Goal: Task Accomplishment & Management: Contribute content

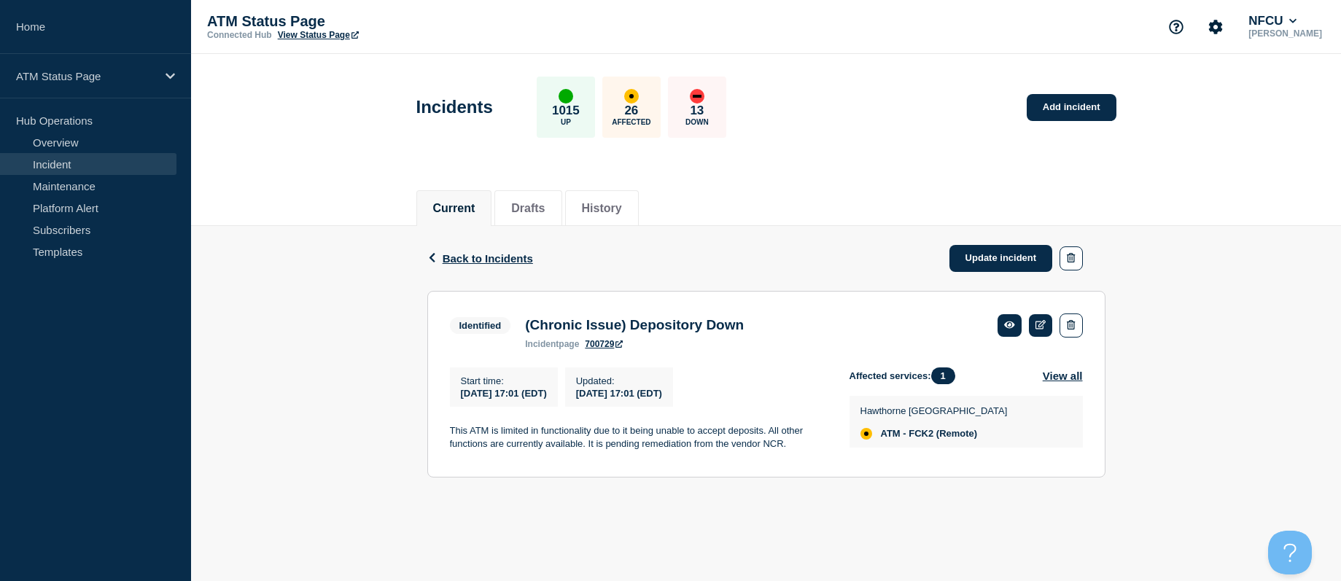
click at [36, 173] on link "Incident" at bounding box center [88, 164] width 176 height 22
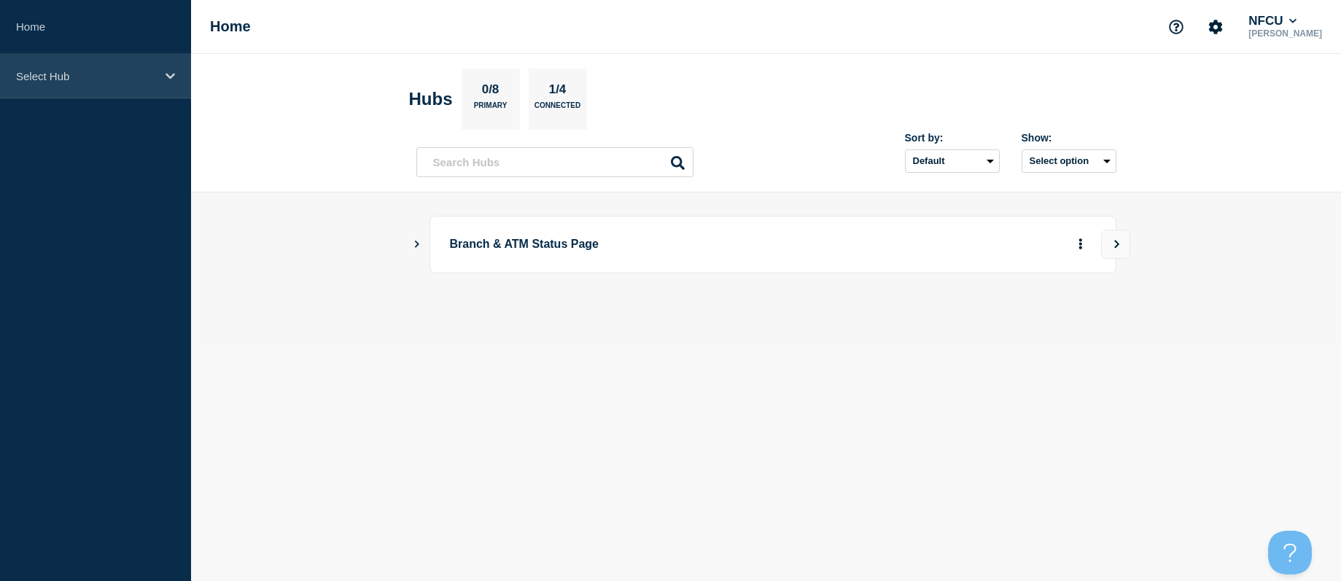
click at [96, 90] on div "Select Hub" at bounding box center [95, 76] width 191 height 44
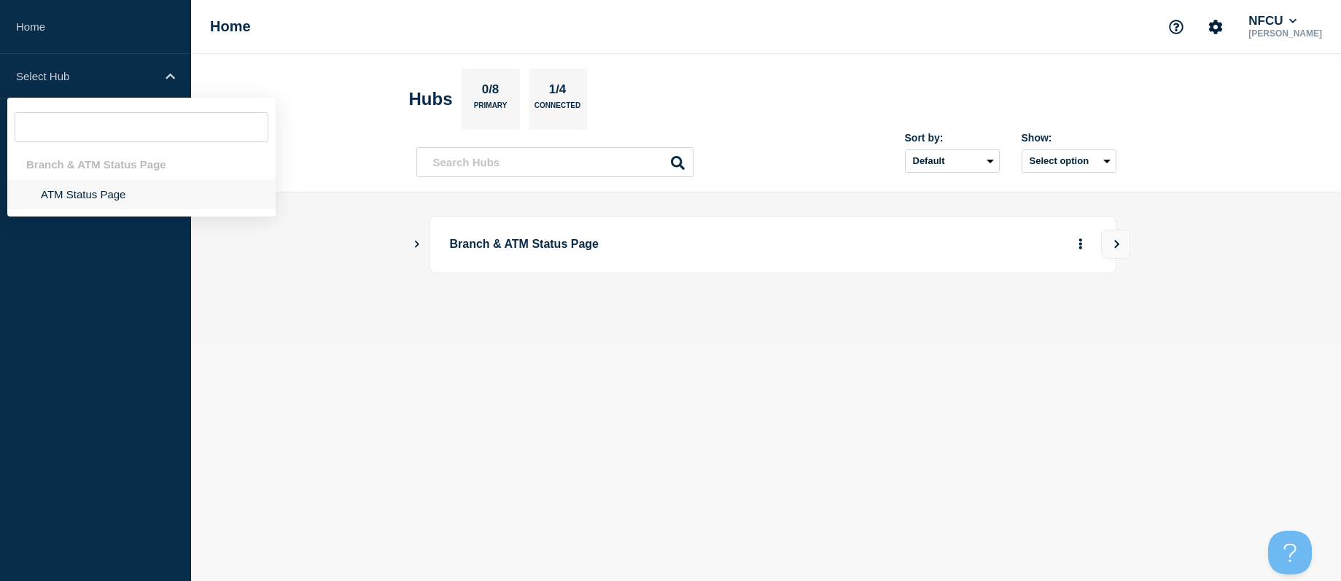
click at [139, 189] on li "ATM Status Page" at bounding box center [141, 194] width 268 height 30
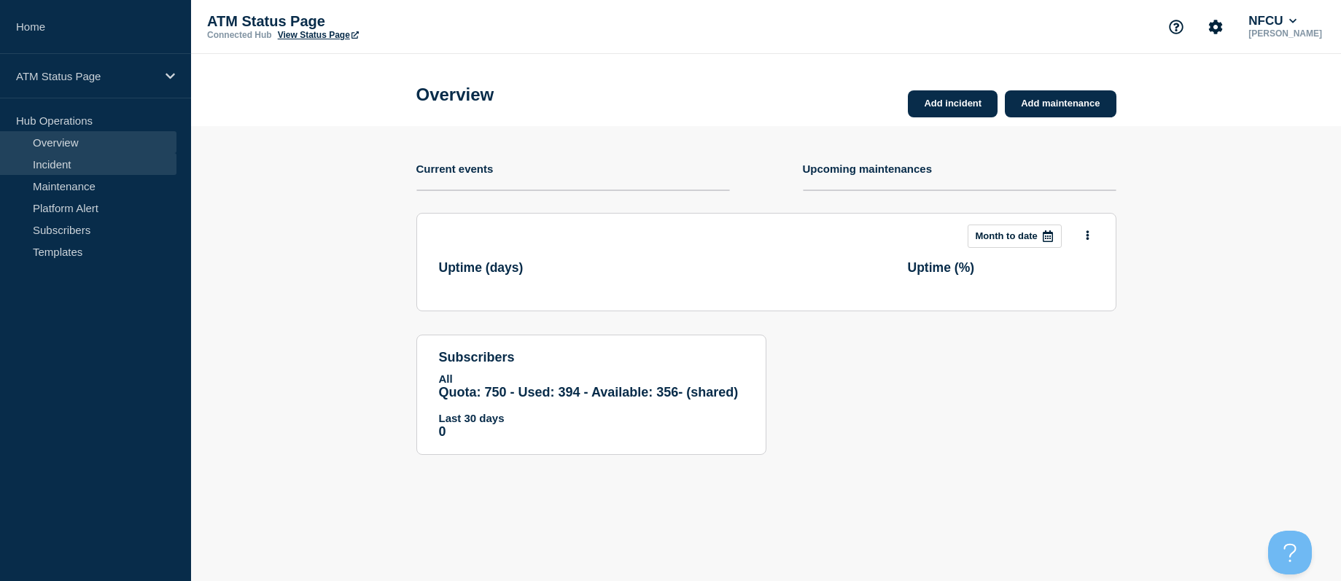
click at [61, 166] on link "Incident" at bounding box center [88, 164] width 176 height 22
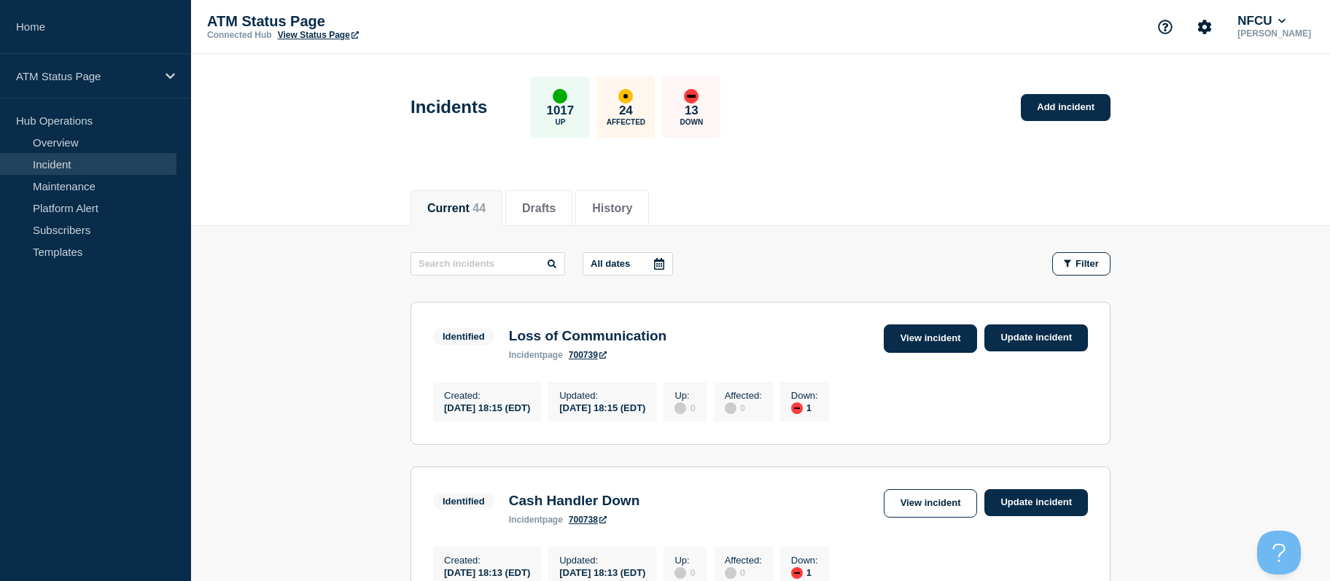
click at [926, 334] on link "View incident" at bounding box center [931, 338] width 94 height 28
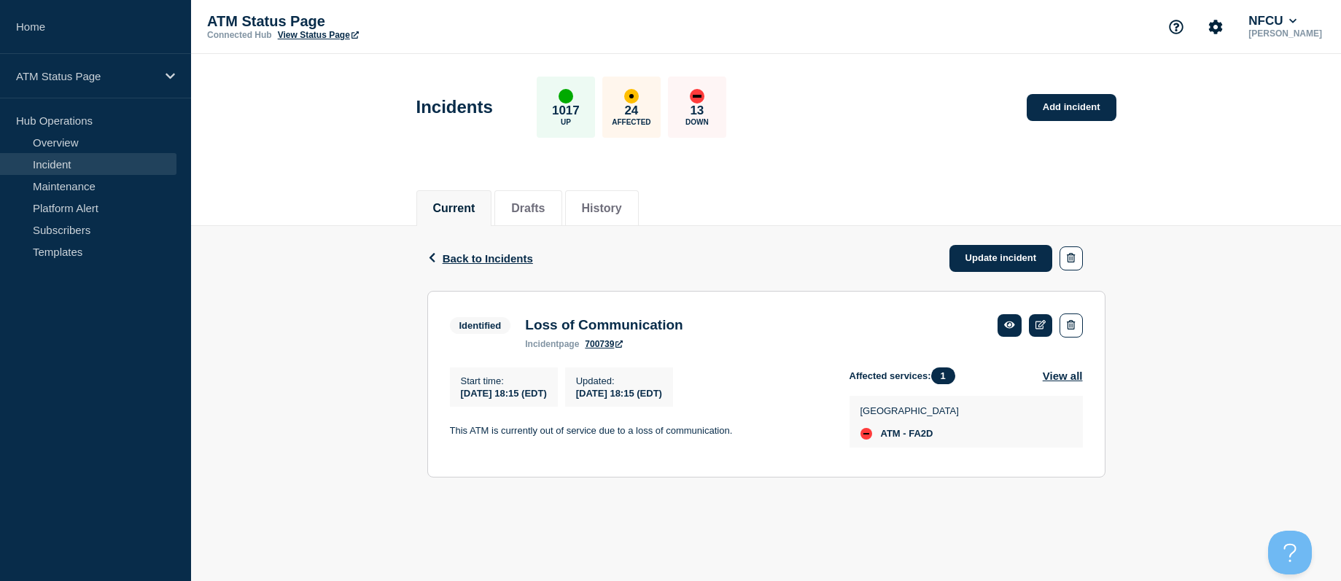
click at [467, 265] on div "Back Back to Incidents Update incident" at bounding box center [766, 258] width 678 height 65
click at [467, 258] on span "Back to Incidents" at bounding box center [488, 258] width 90 height 12
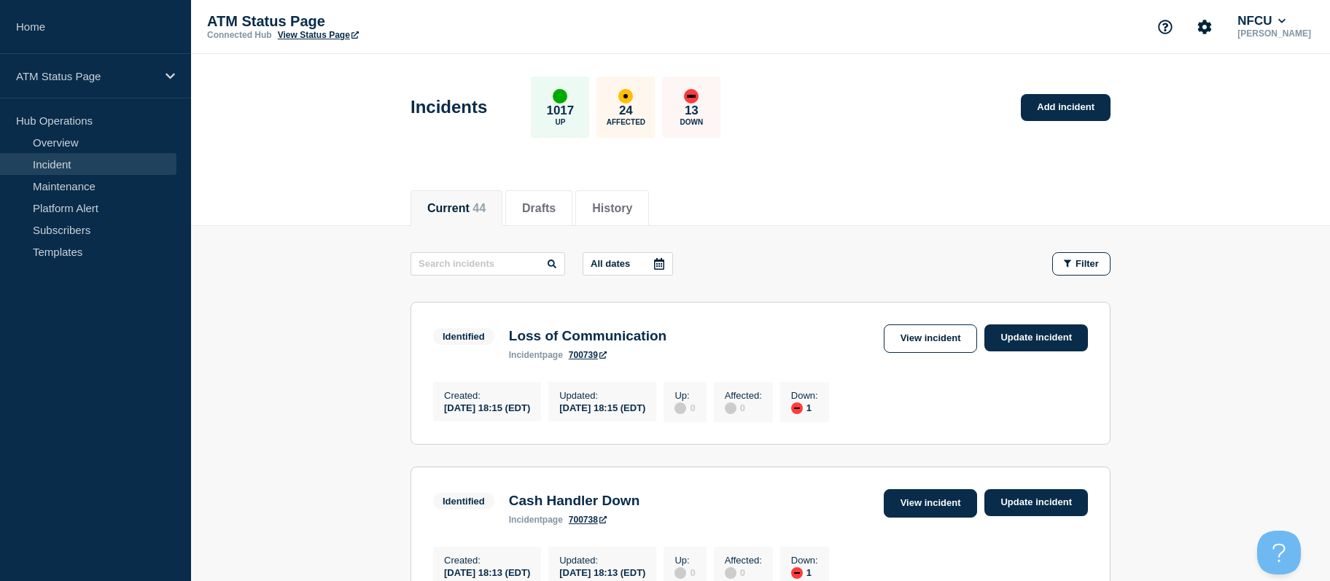
click at [925, 509] on link "View incident" at bounding box center [931, 503] width 94 height 28
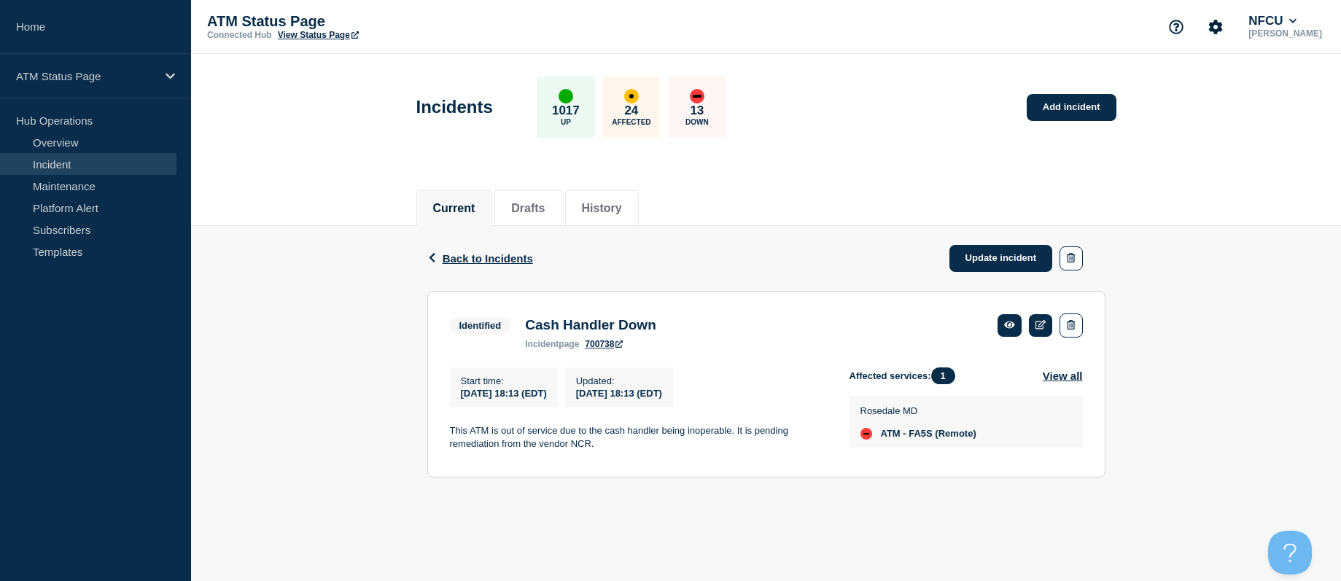
drag, startPoint x: 745, startPoint y: 253, endPoint x: 650, endPoint y: 366, distance: 148.0
click at [745, 253] on div "Back Back to Incidents Update incident" at bounding box center [766, 258] width 678 height 65
drag, startPoint x: 979, startPoint y: 255, endPoint x: 974, endPoint y: 278, distance: 23.2
click at [979, 255] on link "Update incident" at bounding box center [1001, 258] width 104 height 27
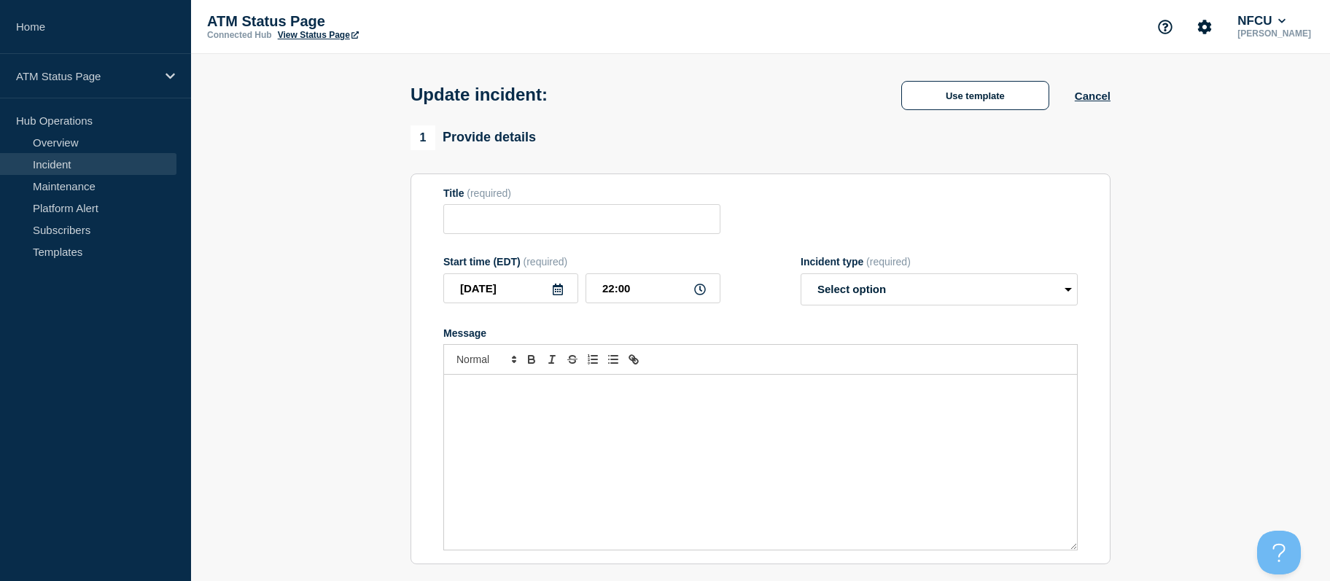
type input "Cash Handler Down"
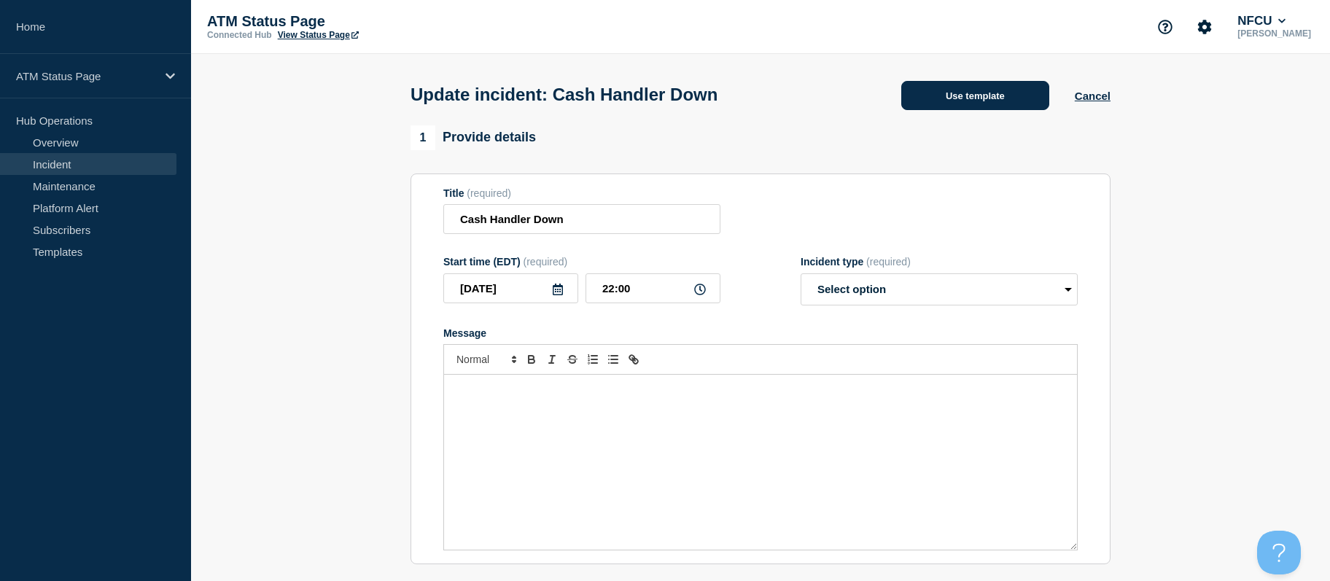
click at [935, 99] on button "Use template" at bounding box center [975, 95] width 148 height 29
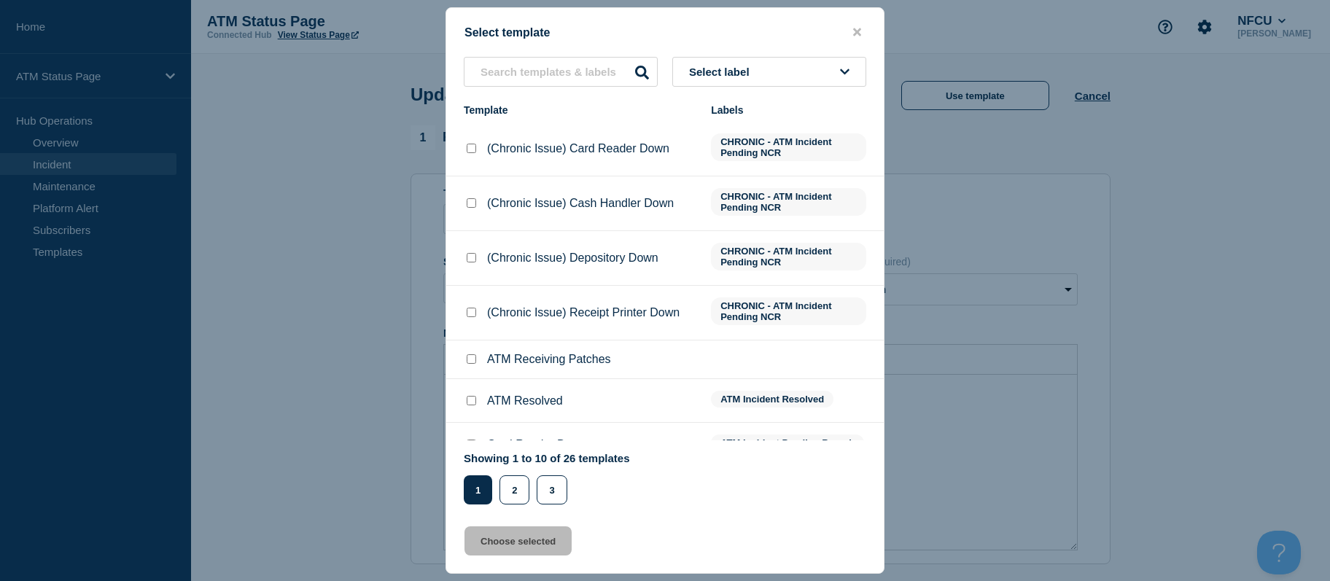
click at [743, 66] on span "Select label" at bounding box center [722, 72] width 66 height 12
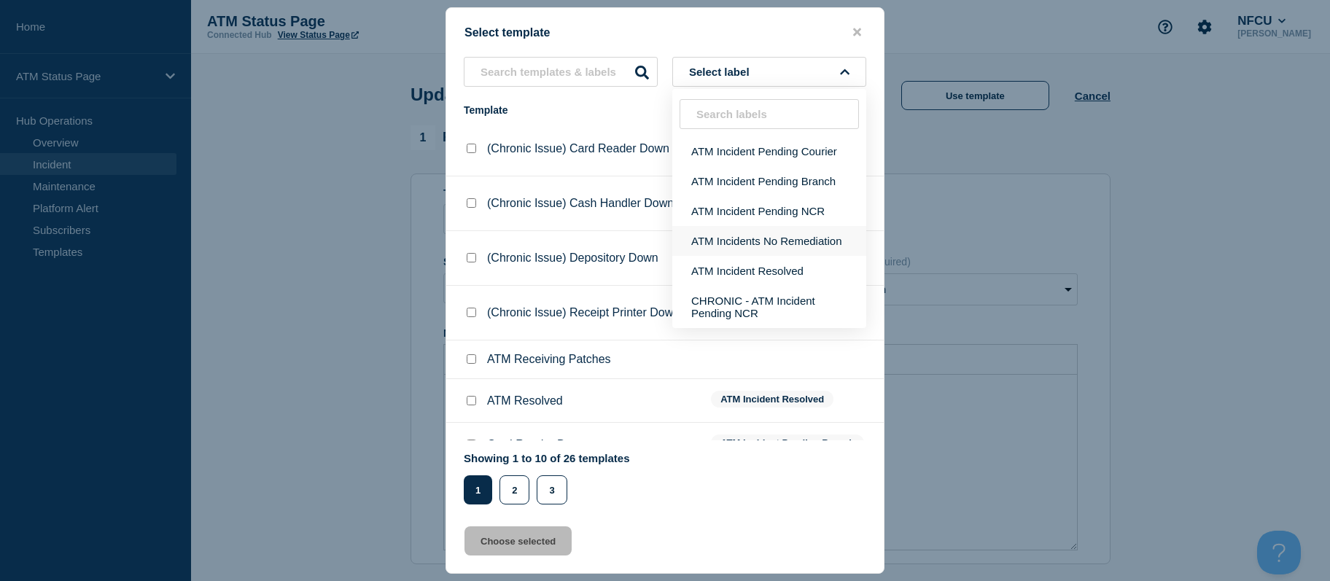
click at [752, 238] on button "ATM Incidents No Remediation" at bounding box center [769, 241] width 194 height 30
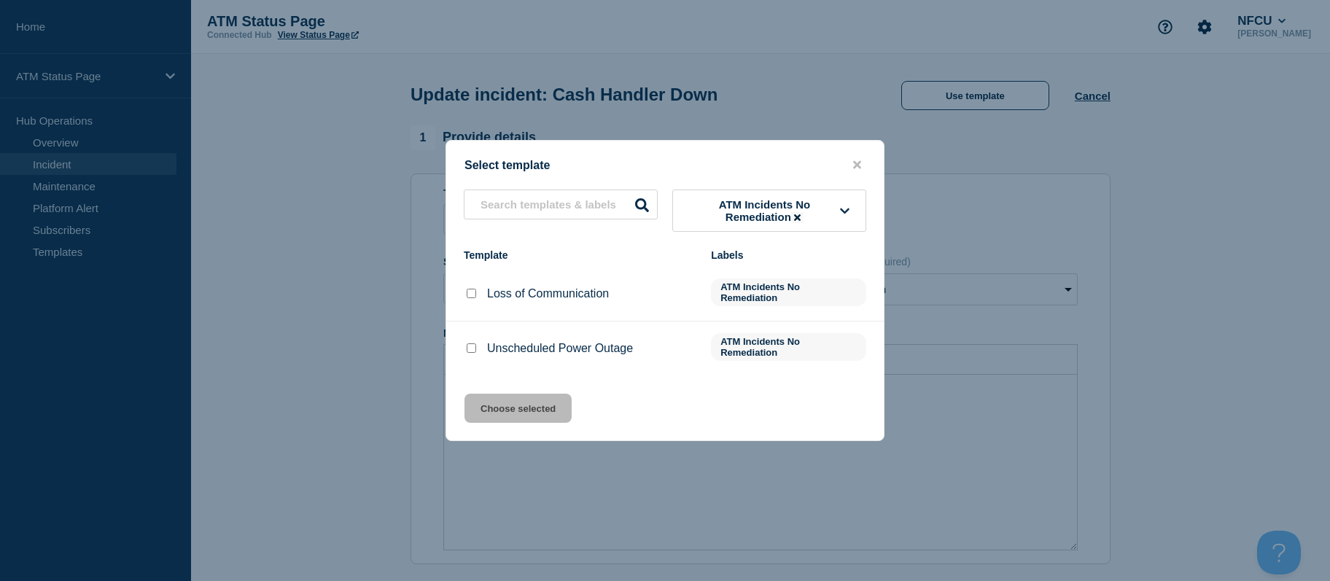
click at [792, 215] on button at bounding box center [797, 217] width 12 height 11
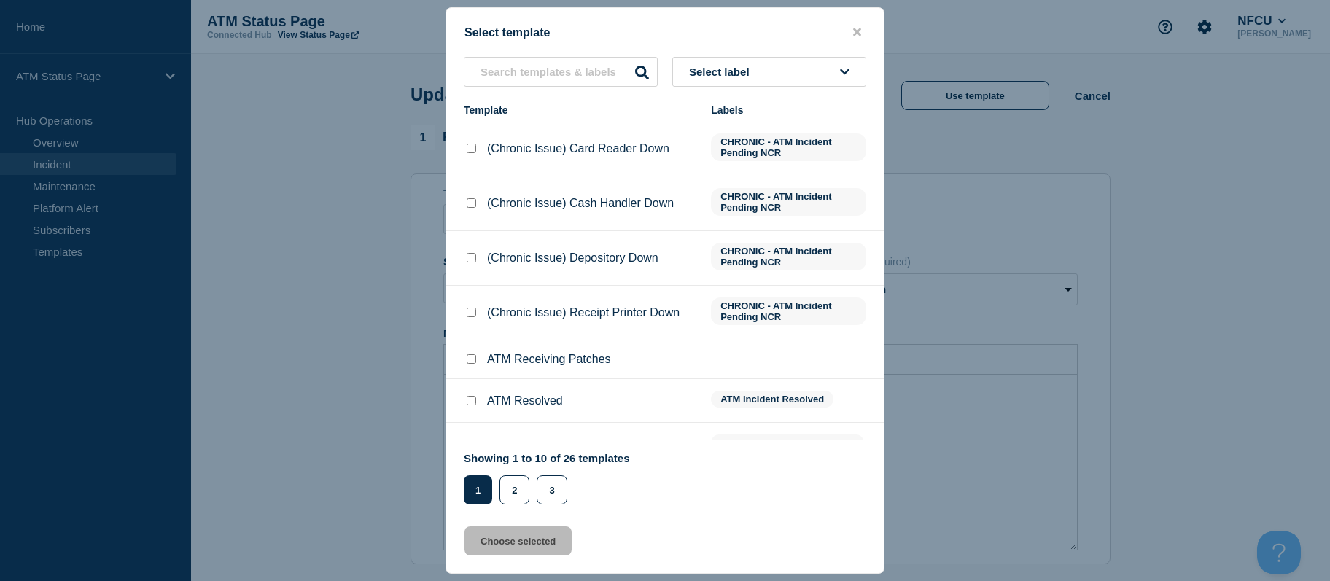
click at [777, 75] on button "Select label" at bounding box center [769, 72] width 194 height 30
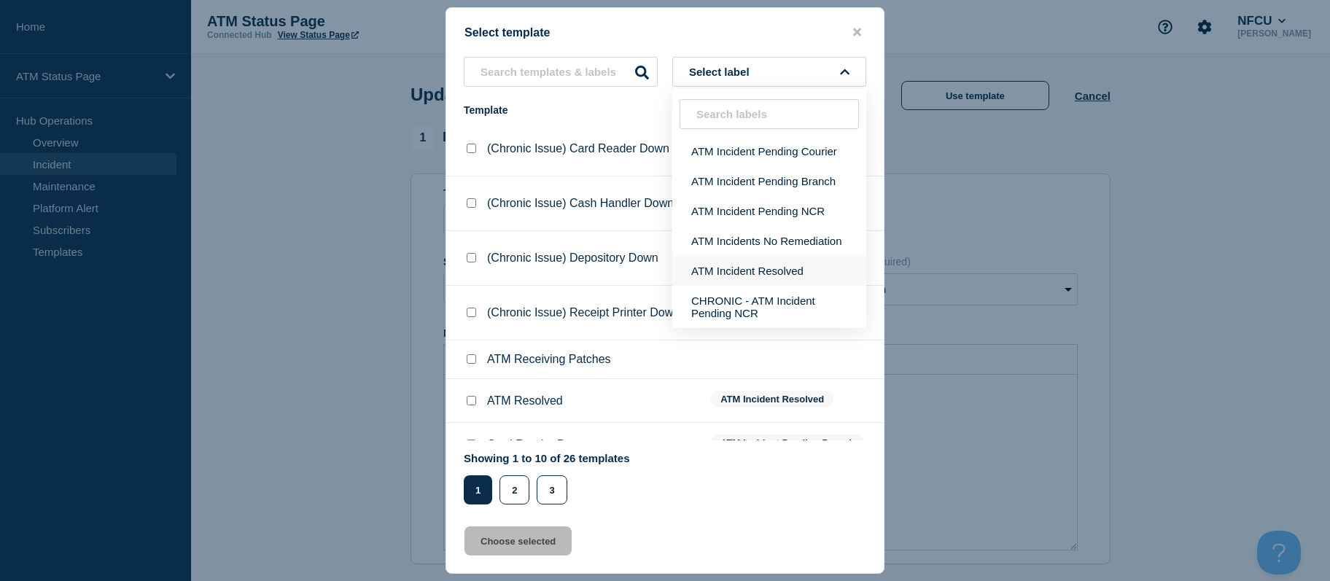
click at [771, 263] on button "ATM Incident Resolved" at bounding box center [769, 271] width 194 height 30
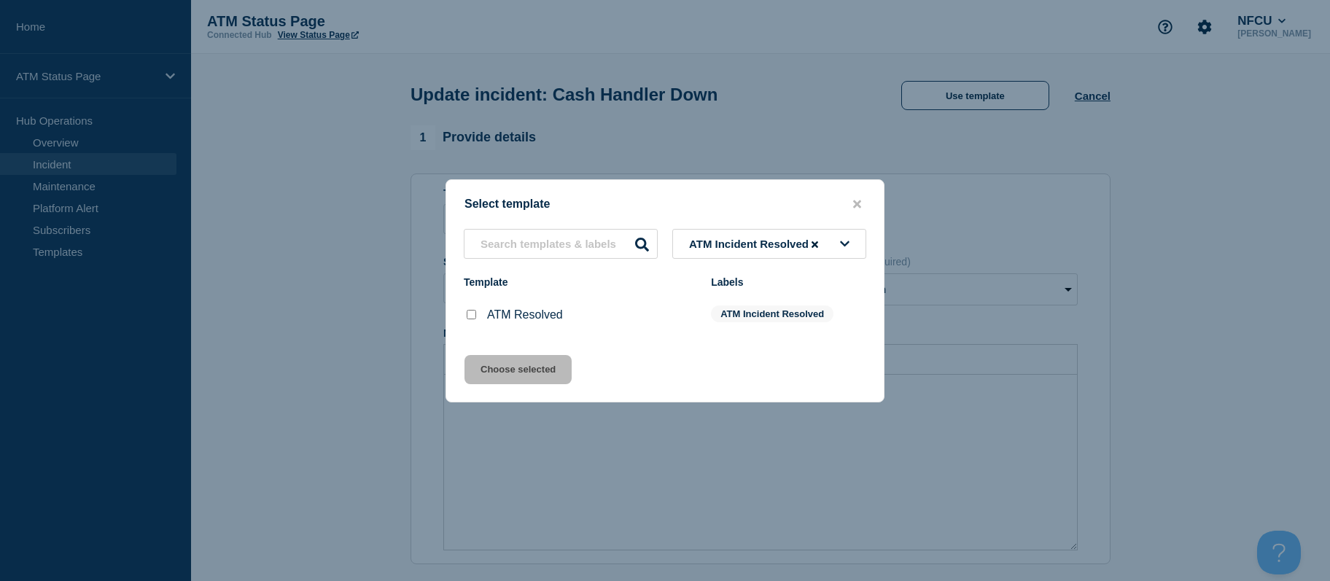
click at [470, 317] on input "ATM Resolved checkbox" at bounding box center [471, 314] width 9 height 9
checkbox input "true"
click at [491, 373] on button "Choose selected" at bounding box center [518, 369] width 107 height 29
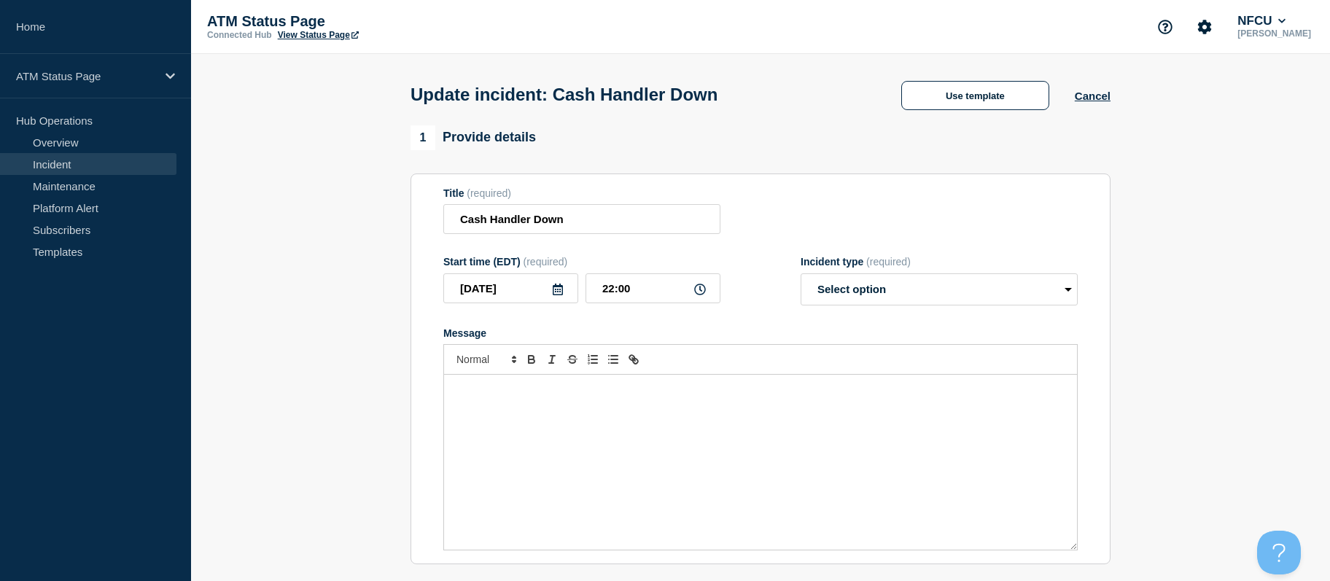
select select "resolved"
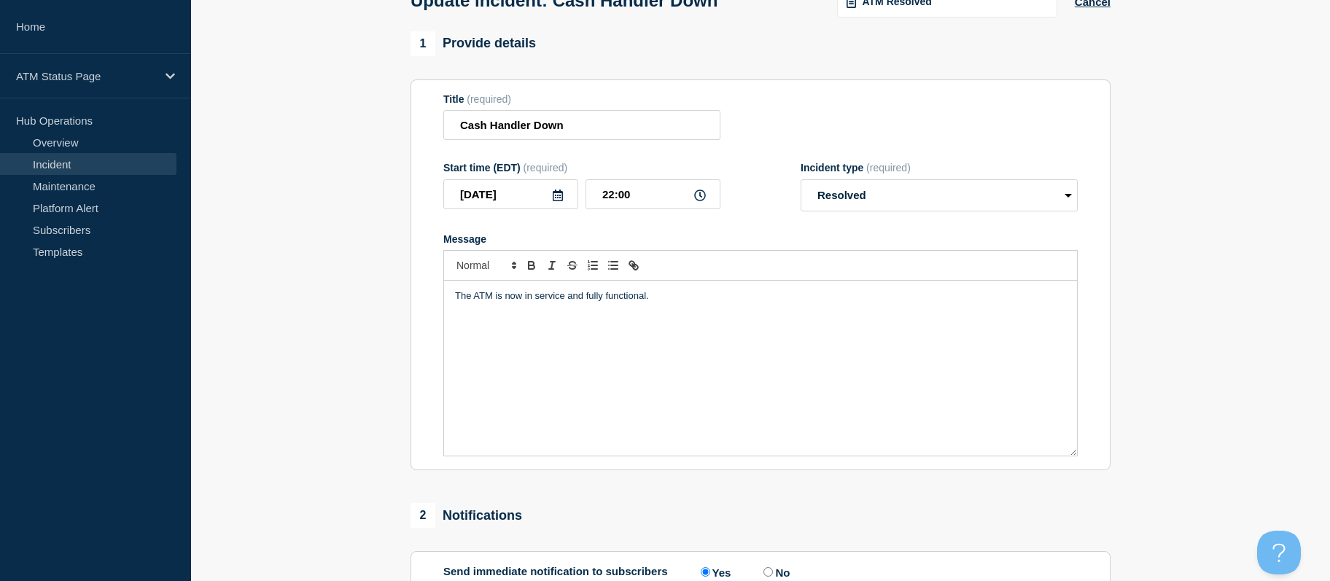
scroll to position [352, 0]
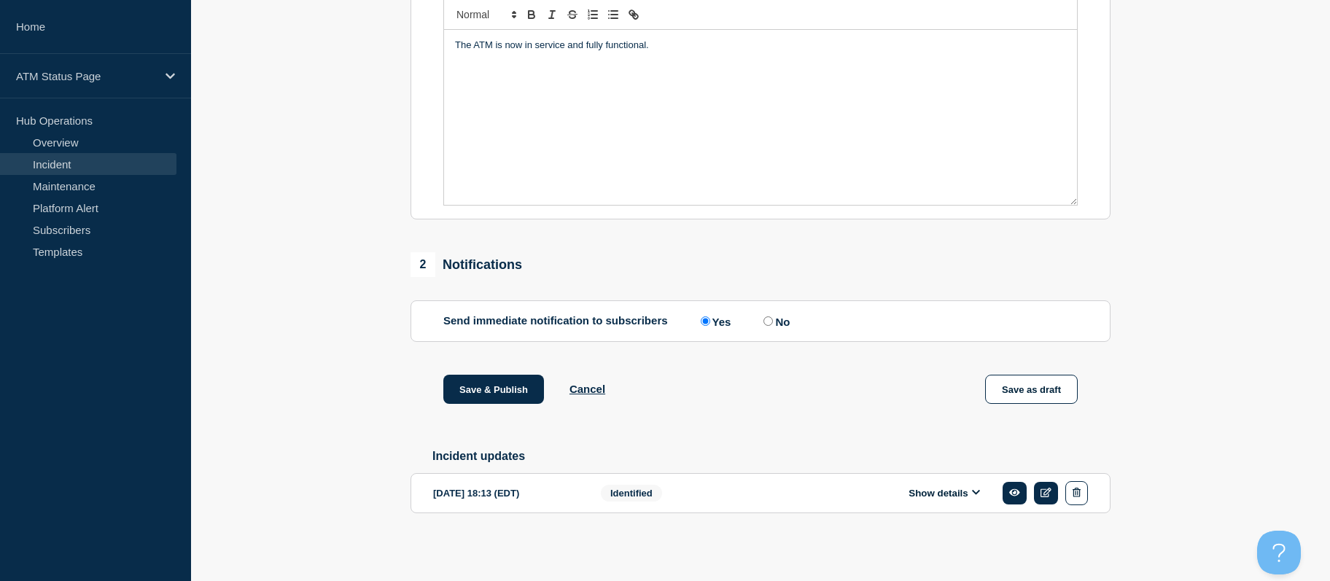
drag, startPoint x: 359, startPoint y: 319, endPoint x: 387, endPoint y: 450, distance: 134.1
click at [475, 388] on button "Save & Publish" at bounding box center [493, 389] width 101 height 29
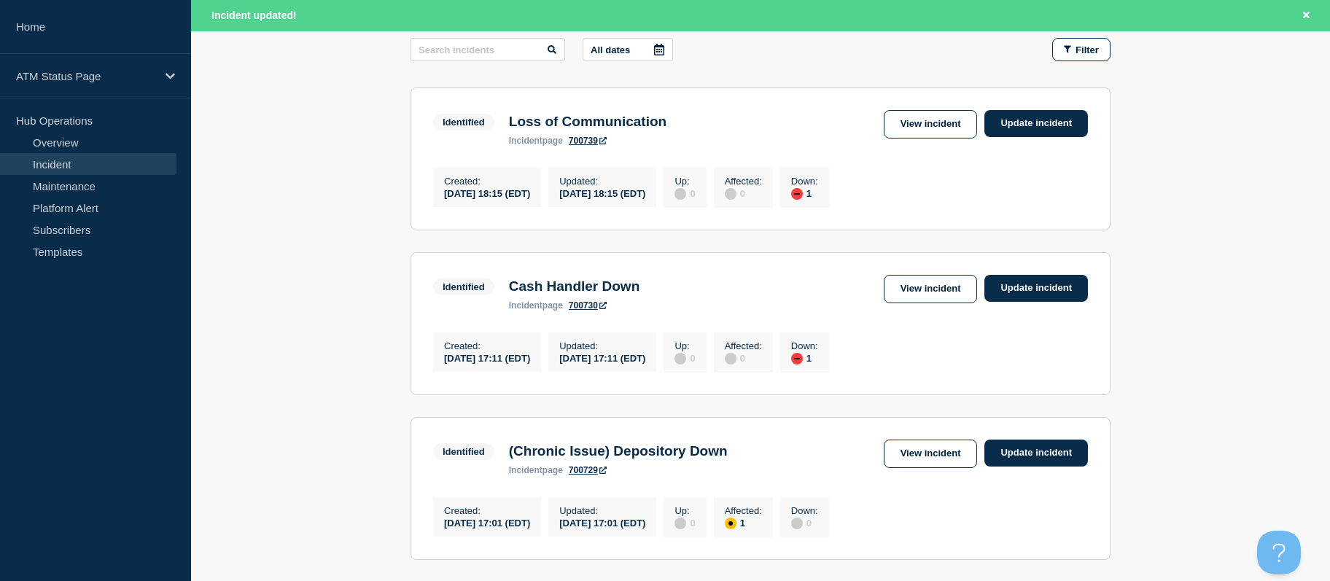
drag, startPoint x: 347, startPoint y: 284, endPoint x: 350, endPoint y: 348, distance: 64.2
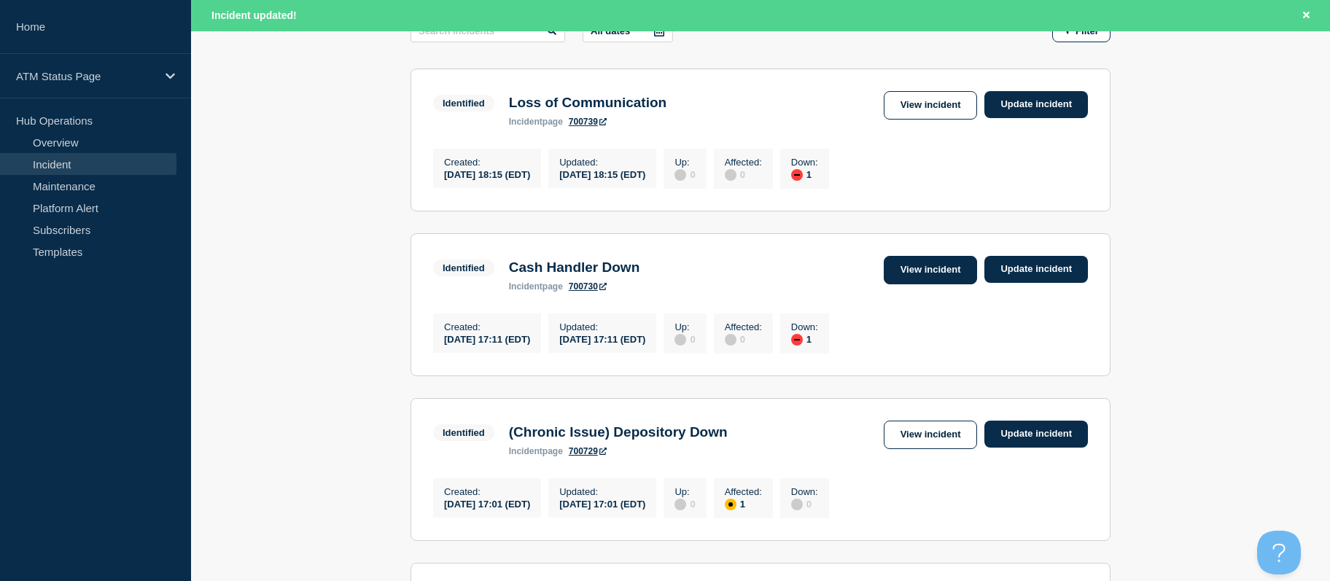
click at [923, 281] on link "View incident" at bounding box center [931, 270] width 94 height 28
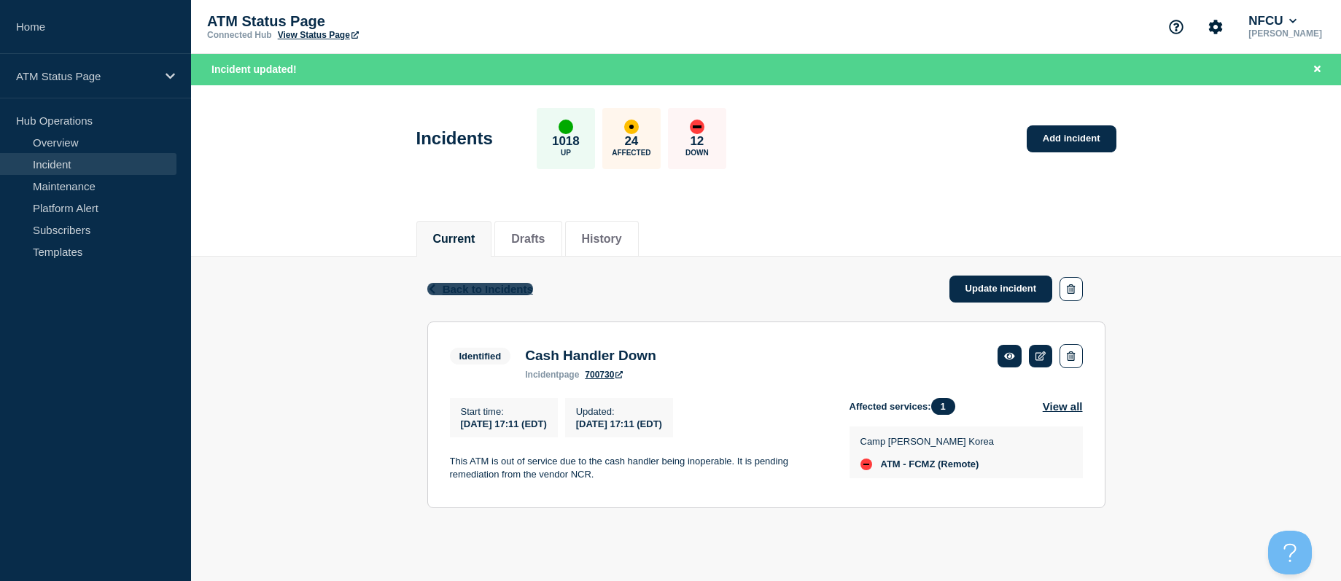
click at [478, 283] on span "Back to Incidents" at bounding box center [488, 289] width 90 height 12
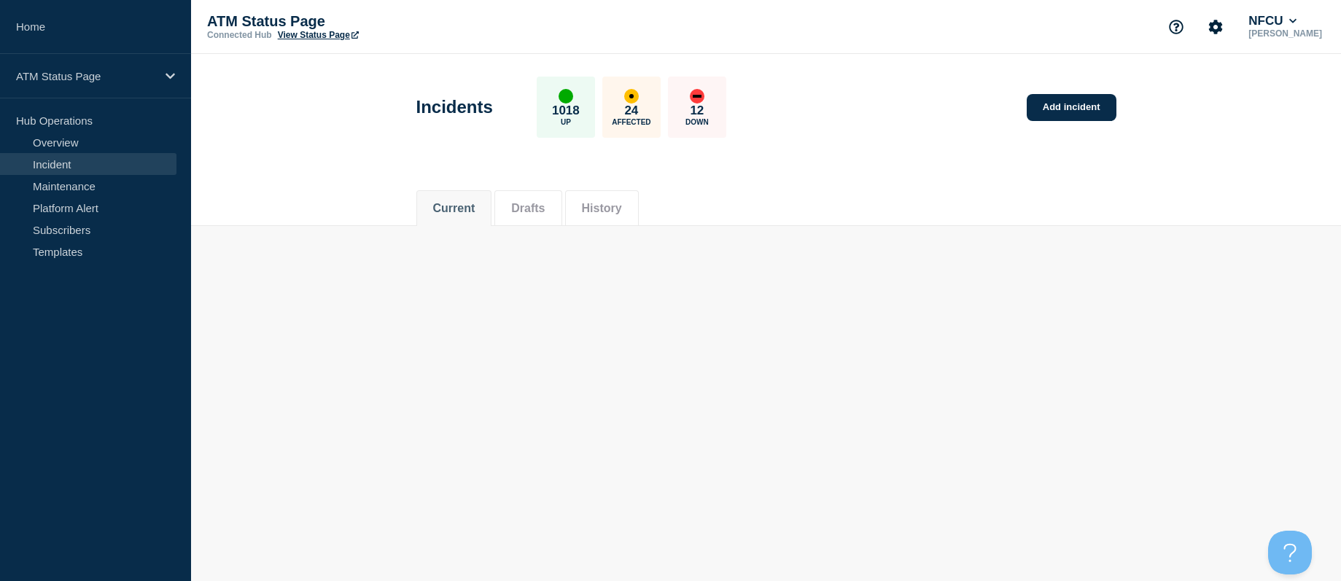
drag, startPoint x: 295, startPoint y: 251, endPoint x: 308, endPoint y: 281, distance: 33.6
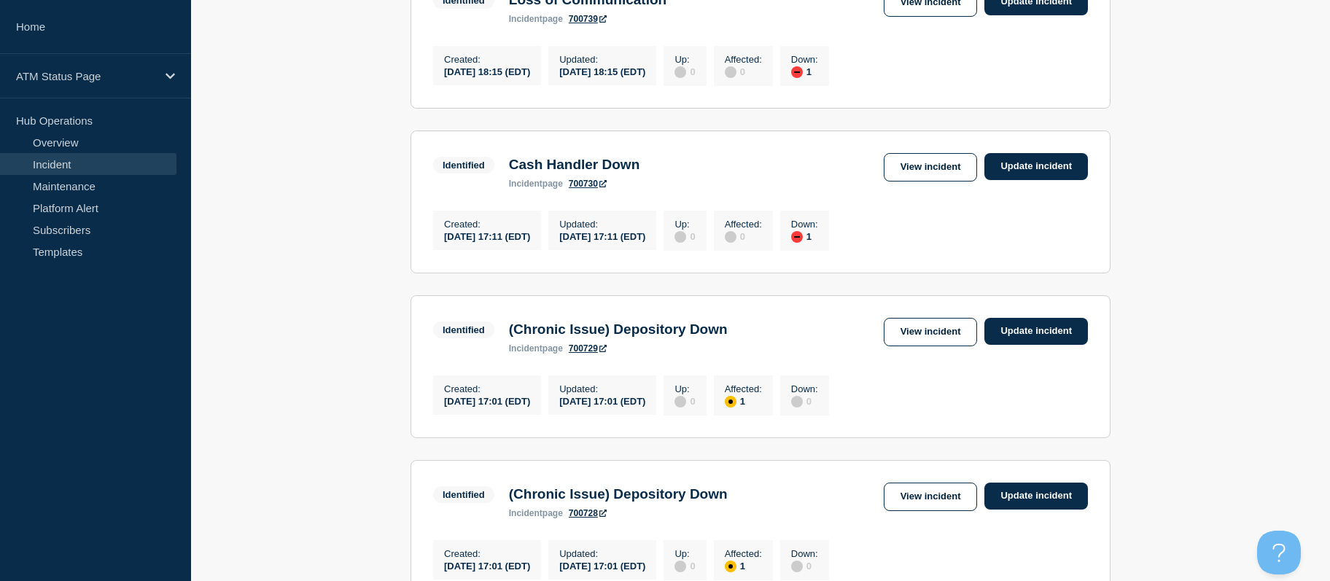
drag, startPoint x: 363, startPoint y: 275, endPoint x: 422, endPoint y: 333, distance: 82.5
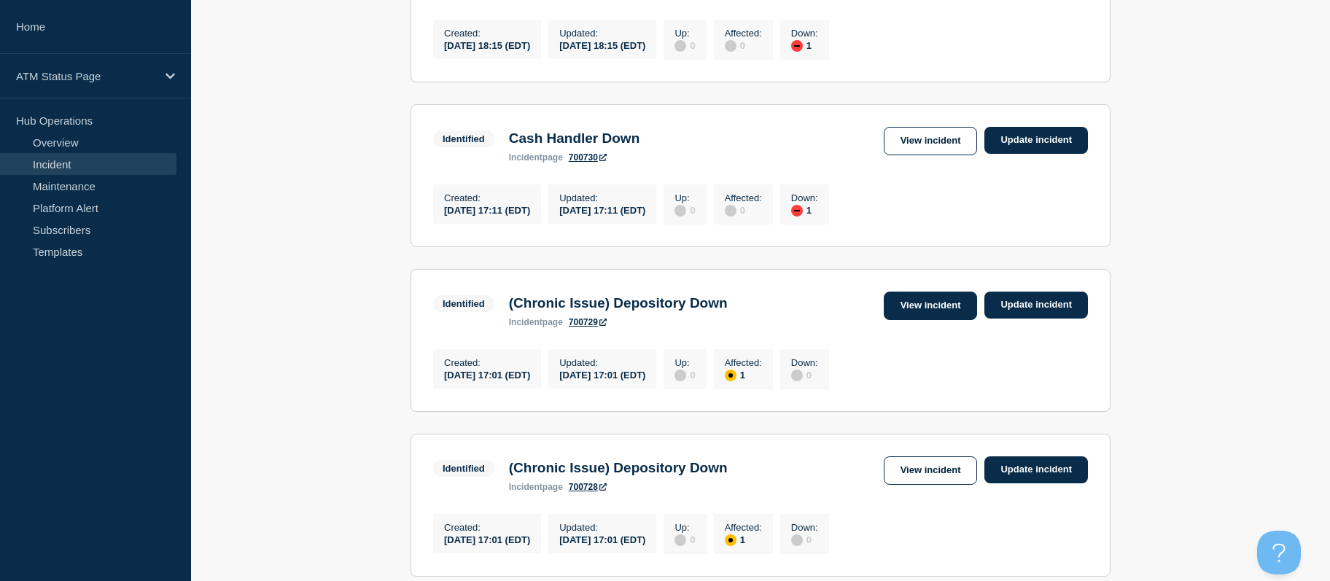
click at [944, 309] on link "View incident" at bounding box center [931, 306] width 94 height 28
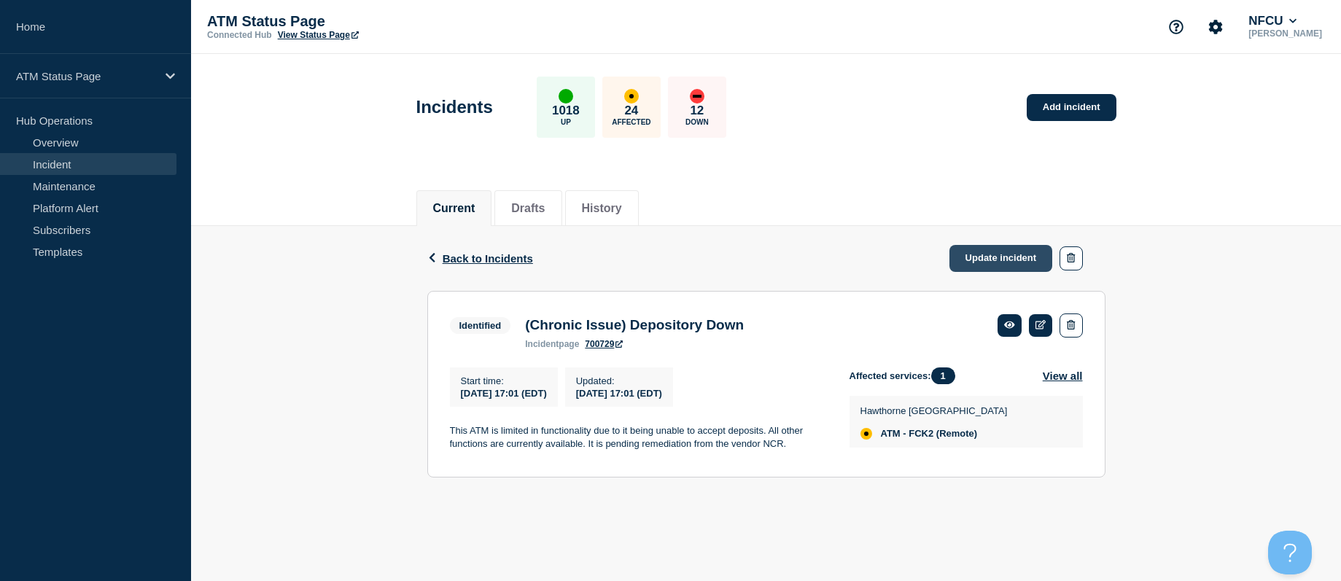
click at [994, 254] on link "Update incident" at bounding box center [1001, 258] width 104 height 27
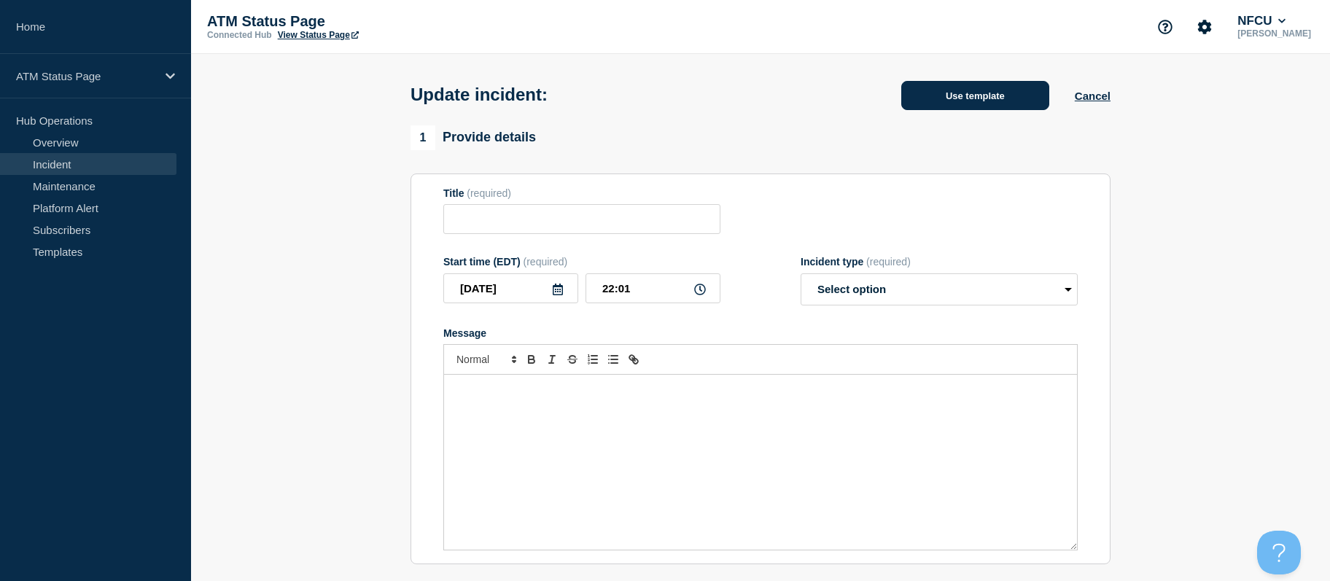
type input "(Chronic Issue) Depository Down"
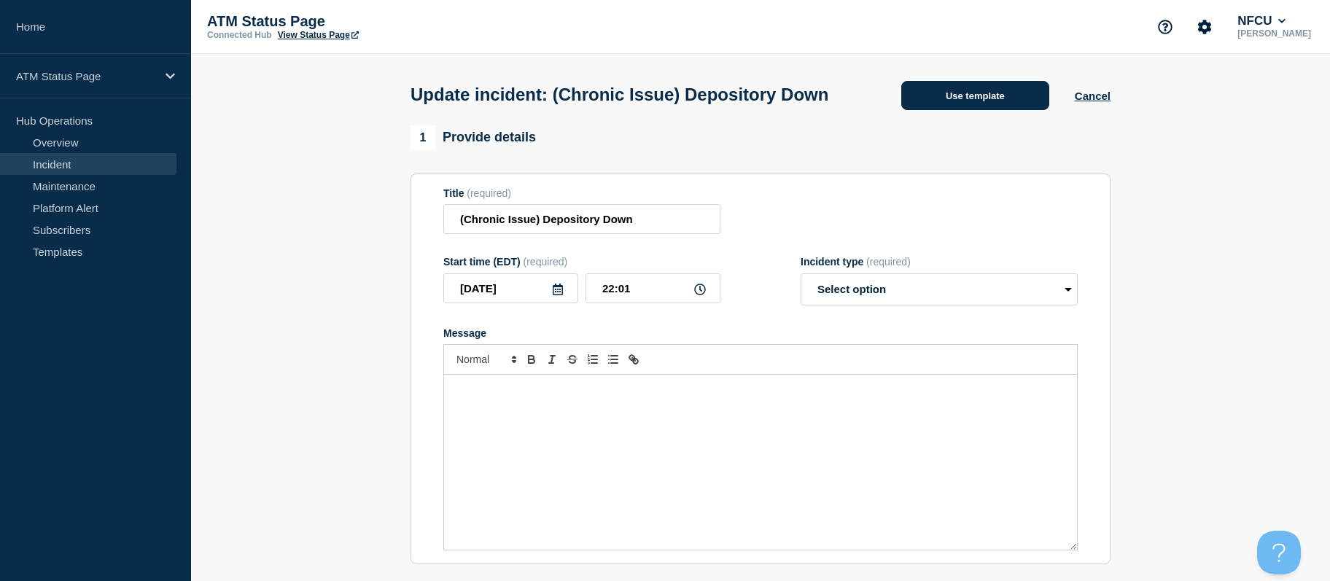
click at [909, 96] on button "Use template" at bounding box center [975, 95] width 148 height 29
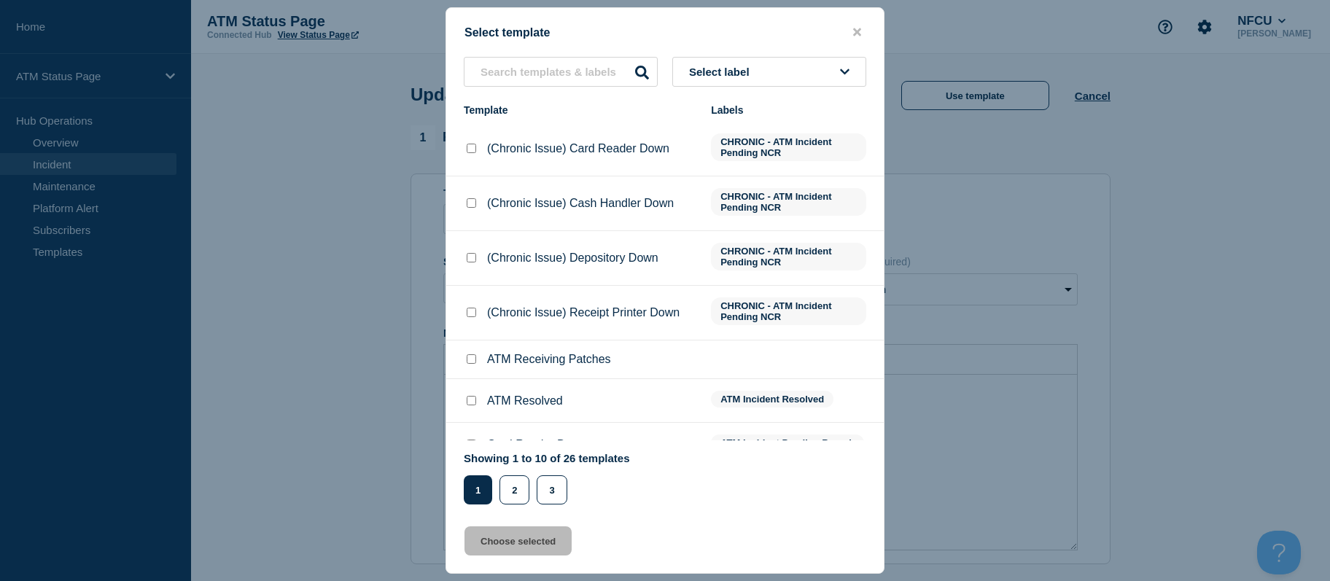
click at [792, 83] on button "Select label" at bounding box center [769, 72] width 194 height 30
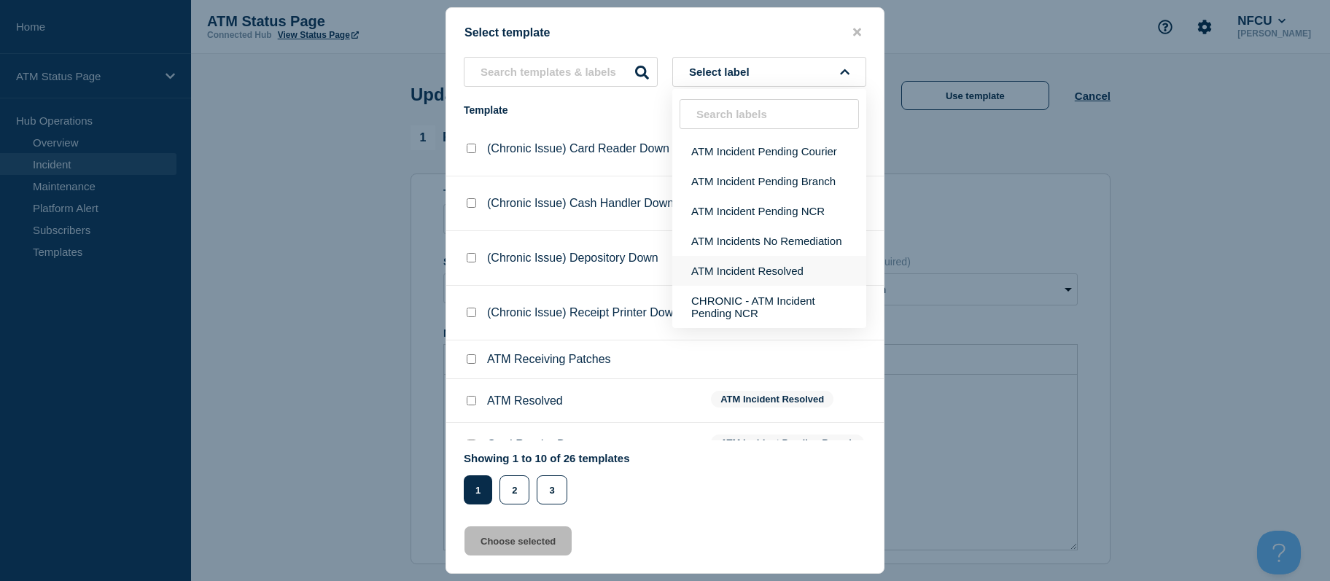
click at [758, 268] on button "ATM Incident Resolved" at bounding box center [769, 271] width 194 height 30
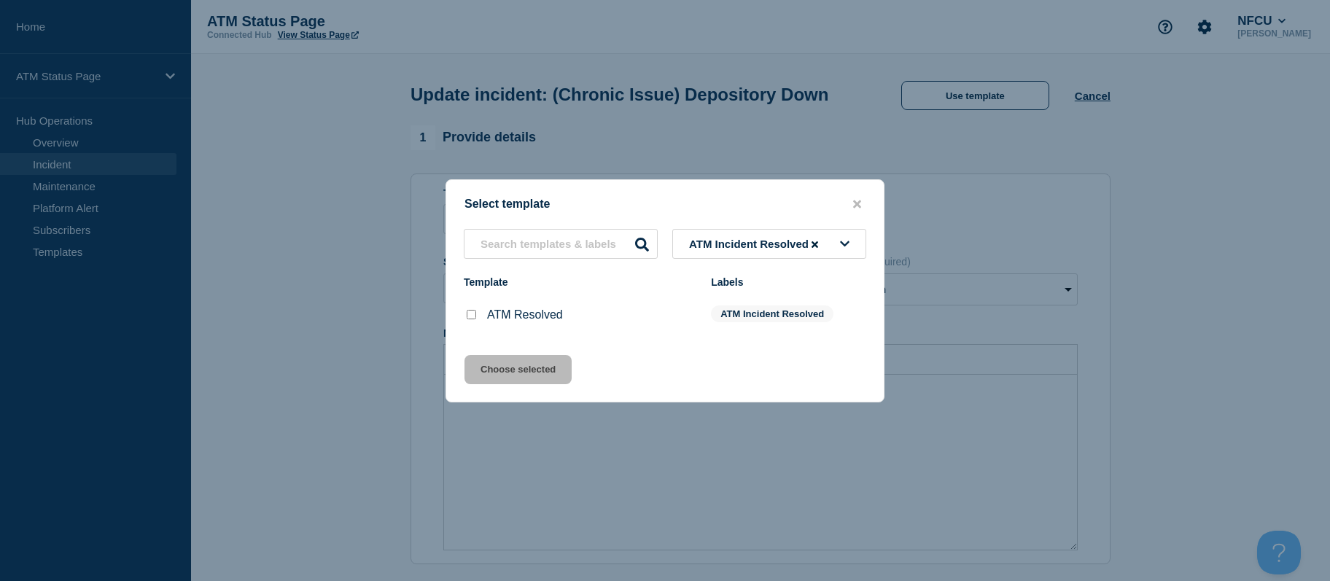
click at [469, 314] on input "ATM Resolved checkbox" at bounding box center [471, 314] width 9 height 9
checkbox input "true"
click at [495, 363] on button "Choose selected" at bounding box center [518, 369] width 107 height 29
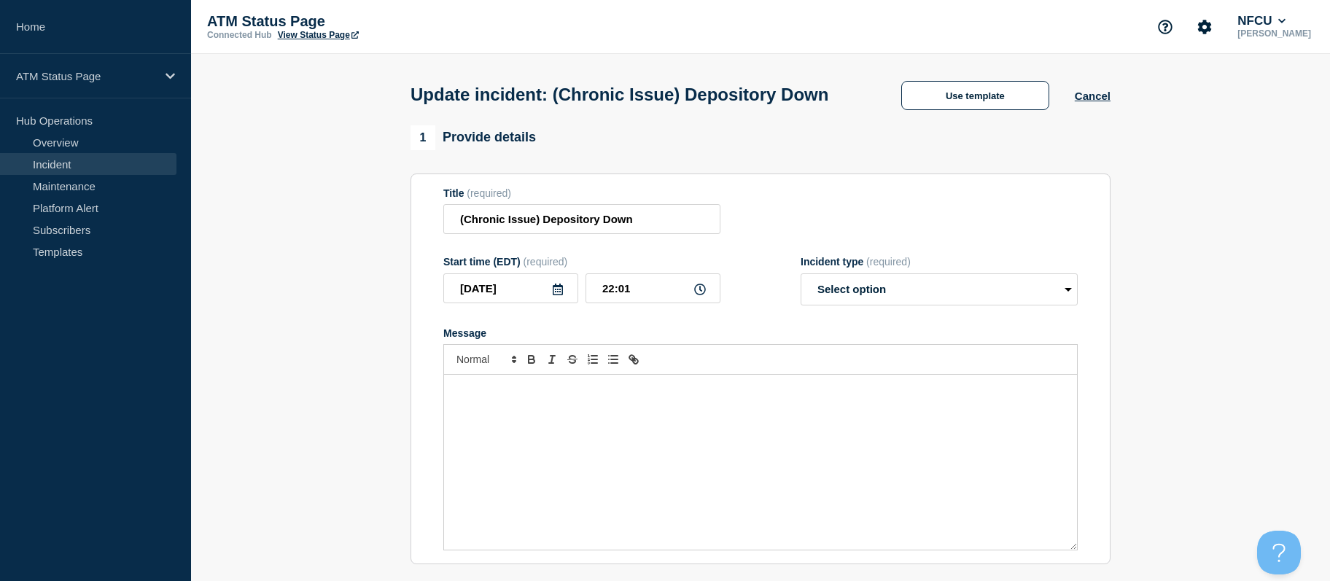
select select "resolved"
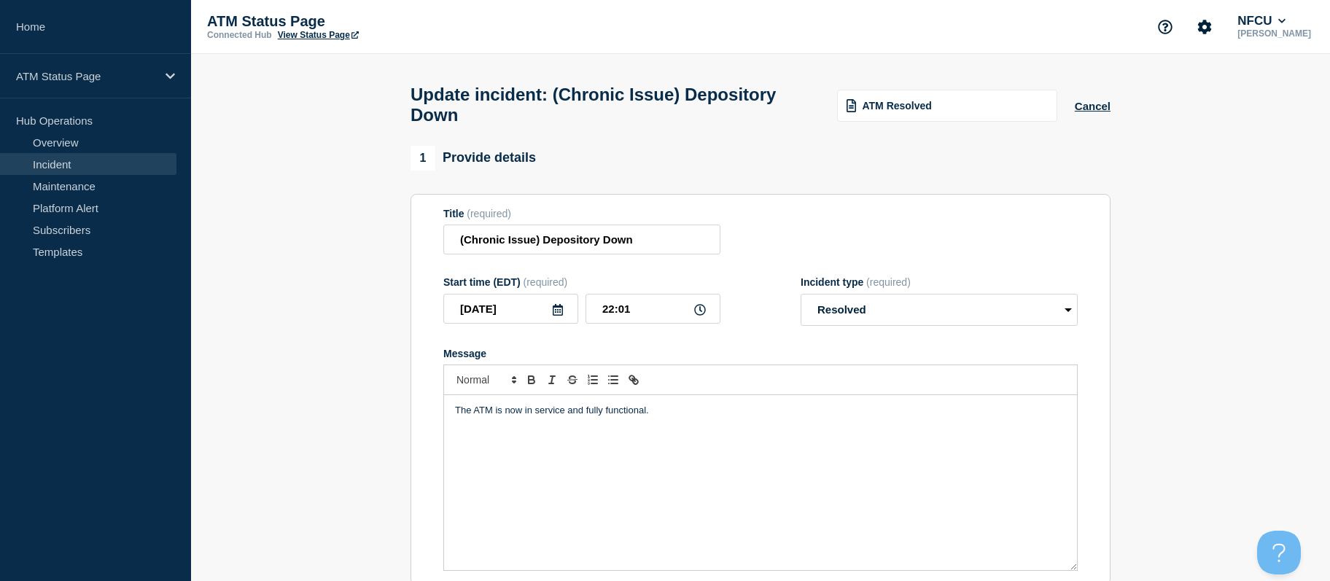
click at [1214, 214] on section "1 Provide details Title (required) (Chronic Issue) Depository Down Start time (…" at bounding box center [760, 535] width 1139 height 779
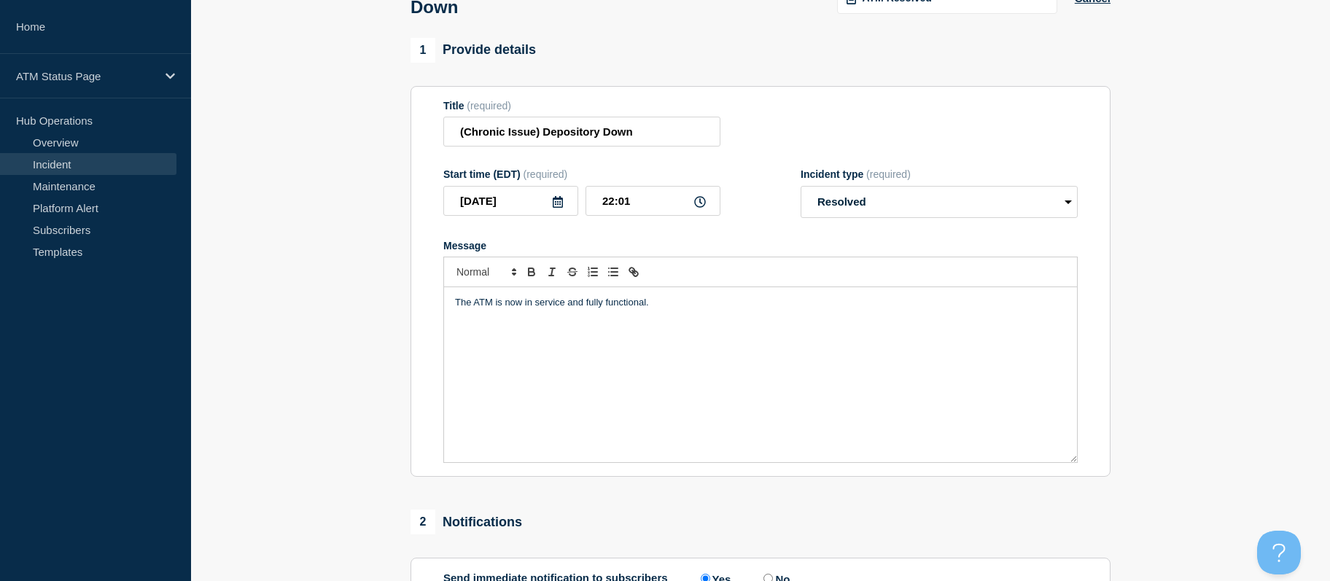
scroll to position [376, 0]
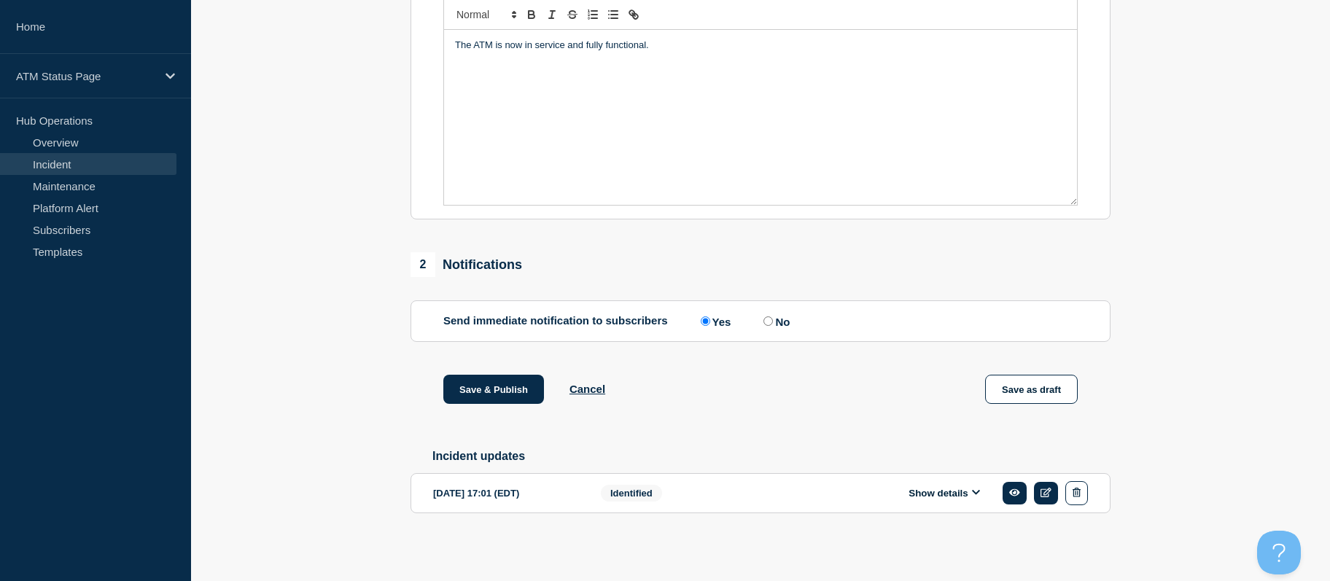
drag, startPoint x: 1232, startPoint y: 214, endPoint x: 1148, endPoint y: 422, distance: 223.8
click at [525, 386] on button "Save & Publish" at bounding box center [493, 389] width 101 height 29
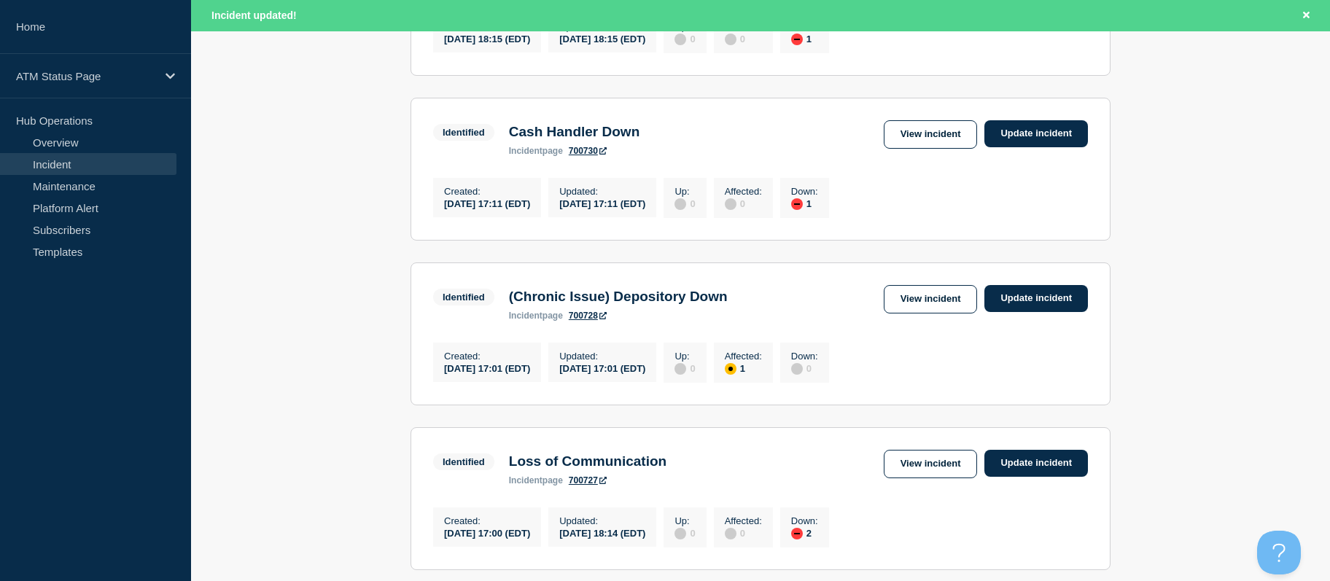
drag, startPoint x: 1219, startPoint y: 305, endPoint x: 1209, endPoint y: 362, distance: 58.5
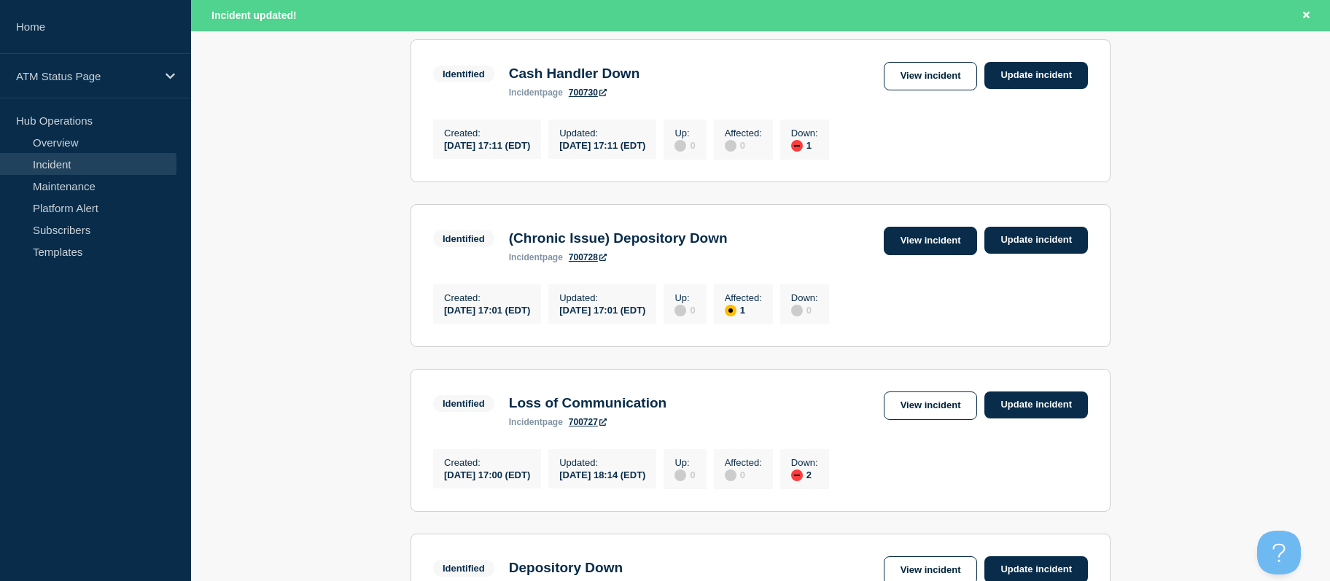
click at [895, 250] on link "View incident" at bounding box center [931, 241] width 94 height 28
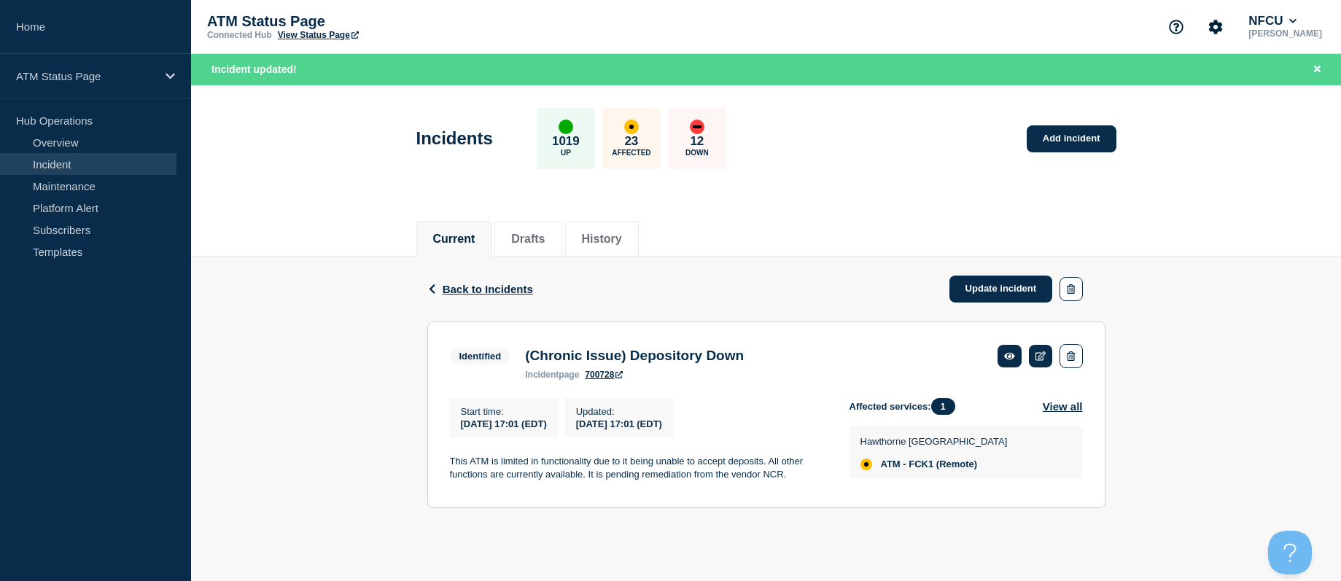
drag, startPoint x: 503, startPoint y: 287, endPoint x: 483, endPoint y: 299, distance: 23.5
click at [503, 287] on span "Back to Incidents" at bounding box center [488, 289] width 90 height 12
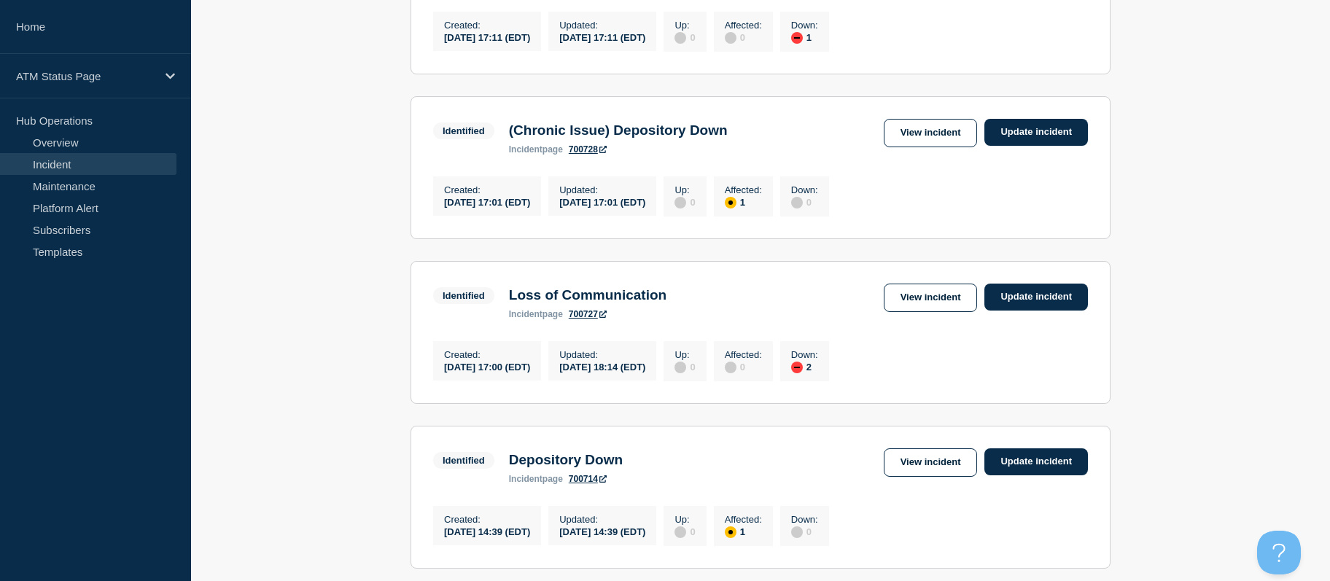
drag, startPoint x: 323, startPoint y: 267, endPoint x: 324, endPoint y: 310, distance: 43.0
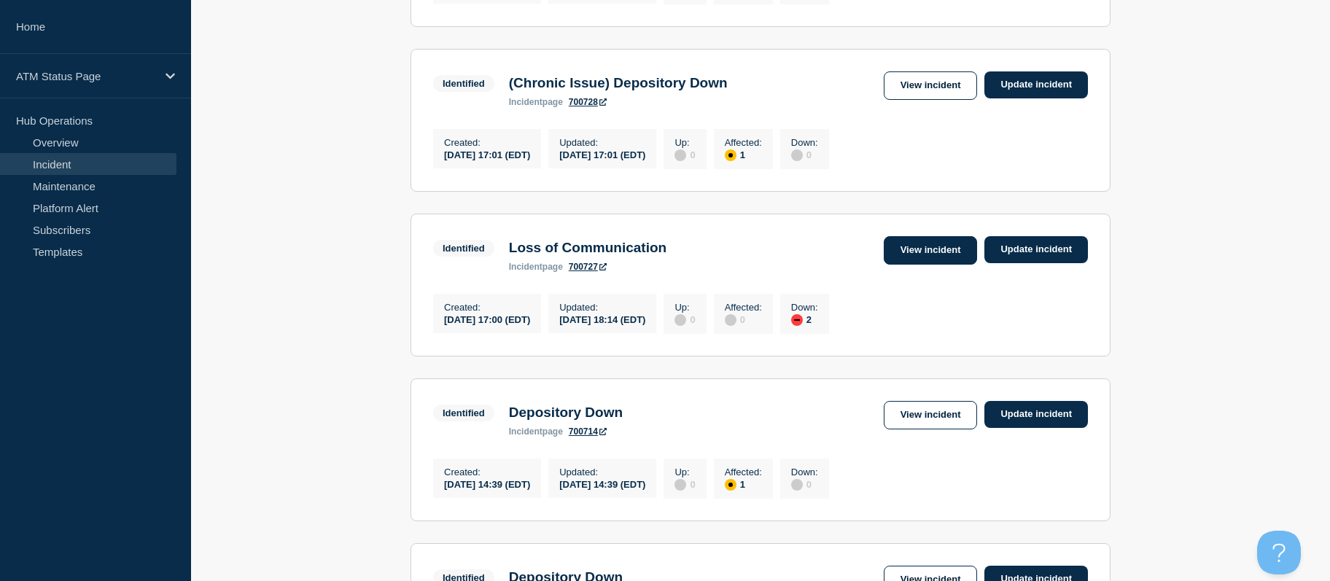
click at [889, 256] on link "View incident" at bounding box center [931, 250] width 94 height 28
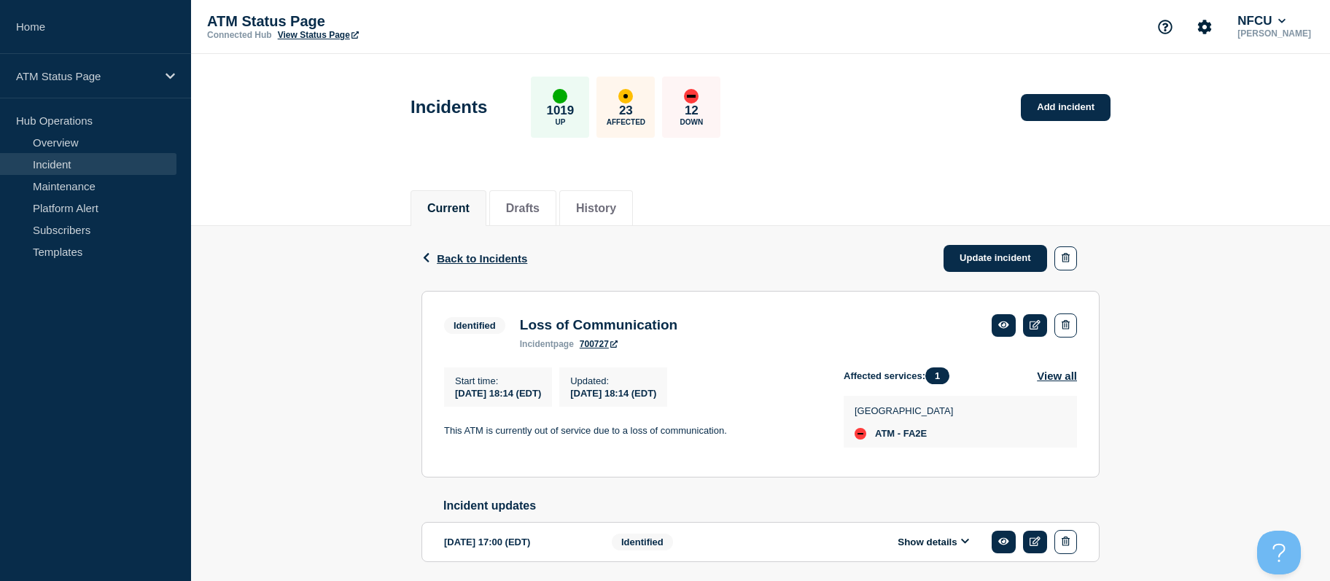
scroll to position [58, 0]
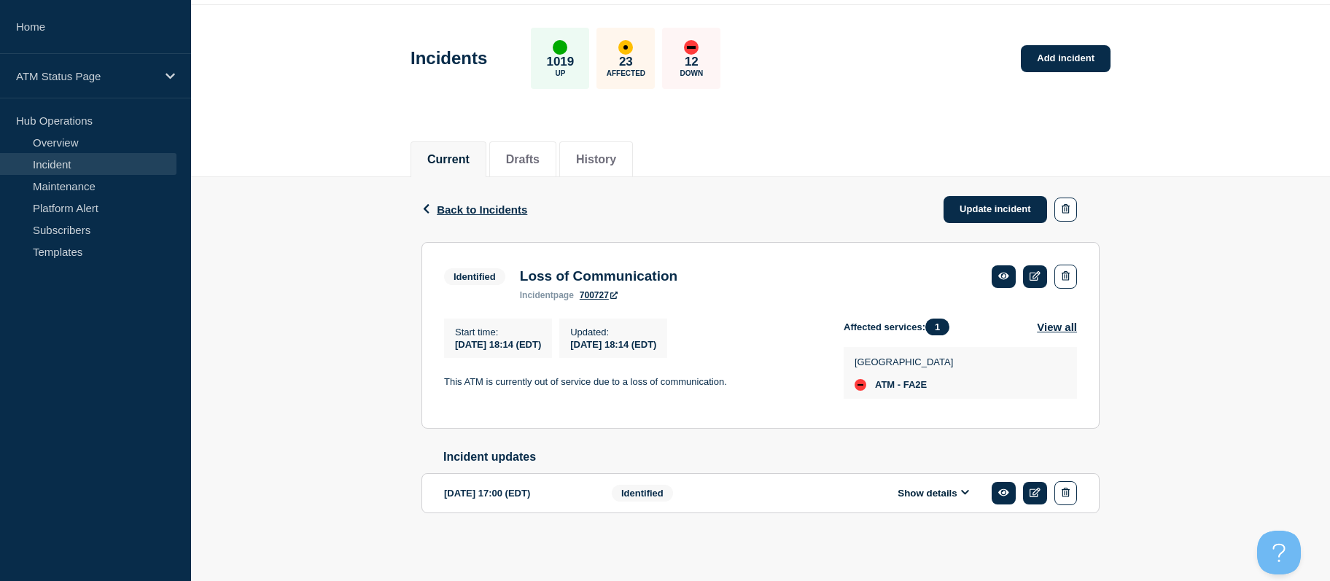
drag, startPoint x: 386, startPoint y: 265, endPoint x: 429, endPoint y: 234, distance: 52.8
click at [386, 265] on div "Back Back to Incidents Update incident Identified Loss of Communication Start t…" at bounding box center [760, 368] width 1139 height 382
click at [478, 203] on span "Back to Incidents" at bounding box center [482, 209] width 90 height 12
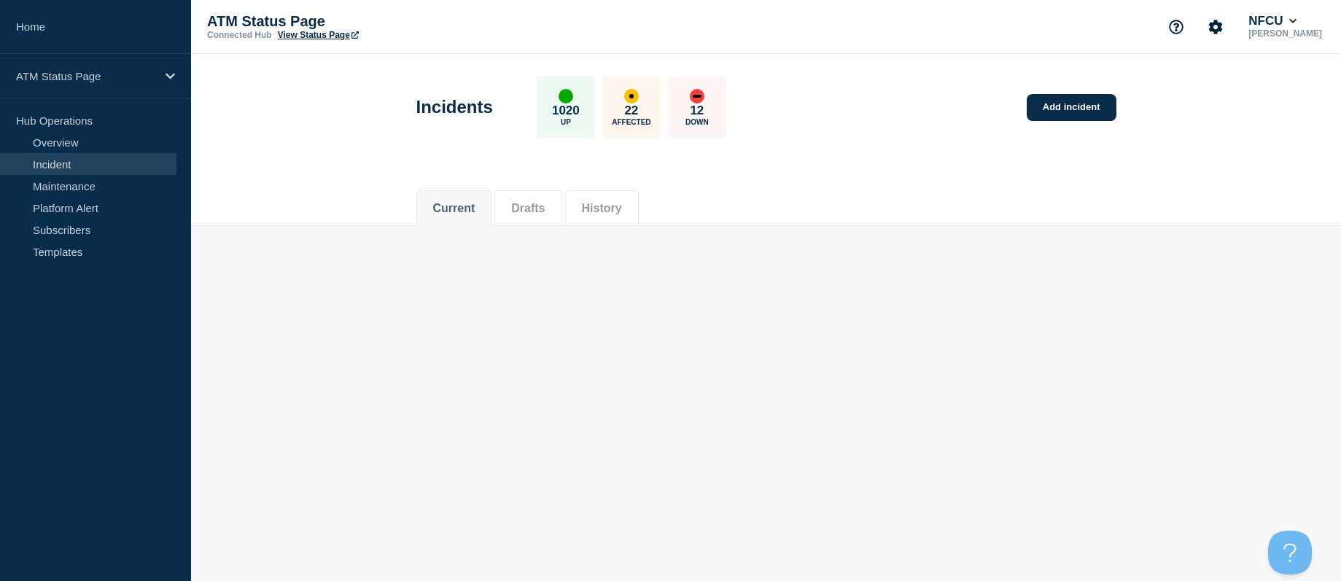
click at [359, 246] on main "Incidents 1020 Up 22 Affected 12 Down Add incident Current Drafts History Curre…" at bounding box center [766, 151] width 1150 height 194
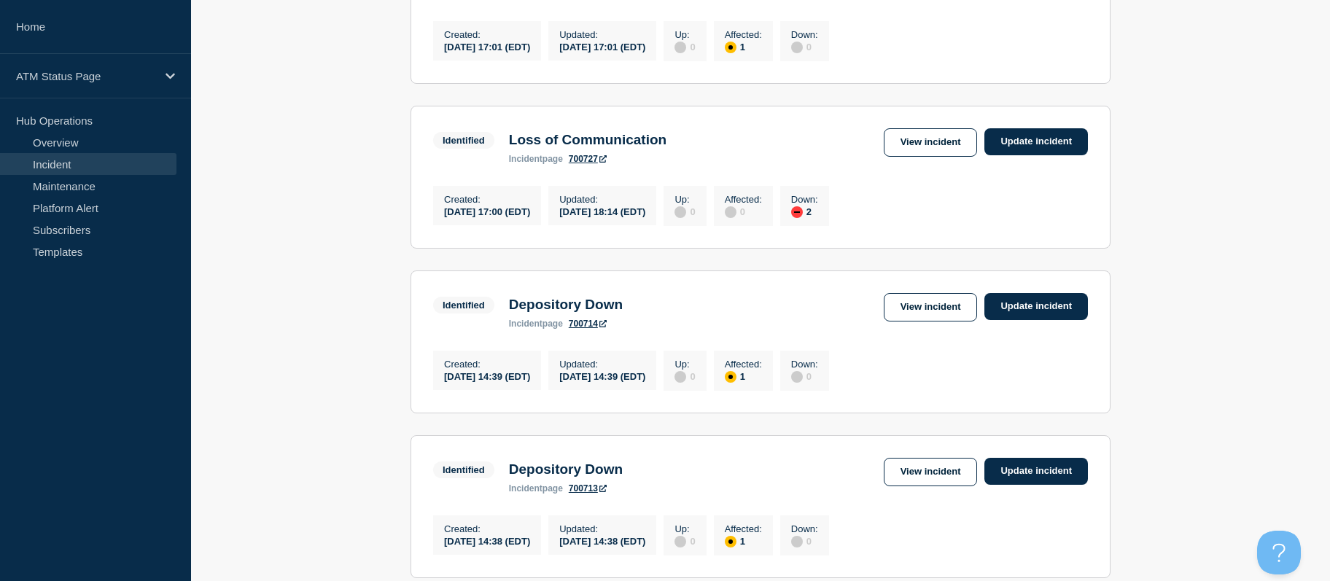
drag, startPoint x: 277, startPoint y: 209, endPoint x: 294, endPoint y: 308, distance: 99.9
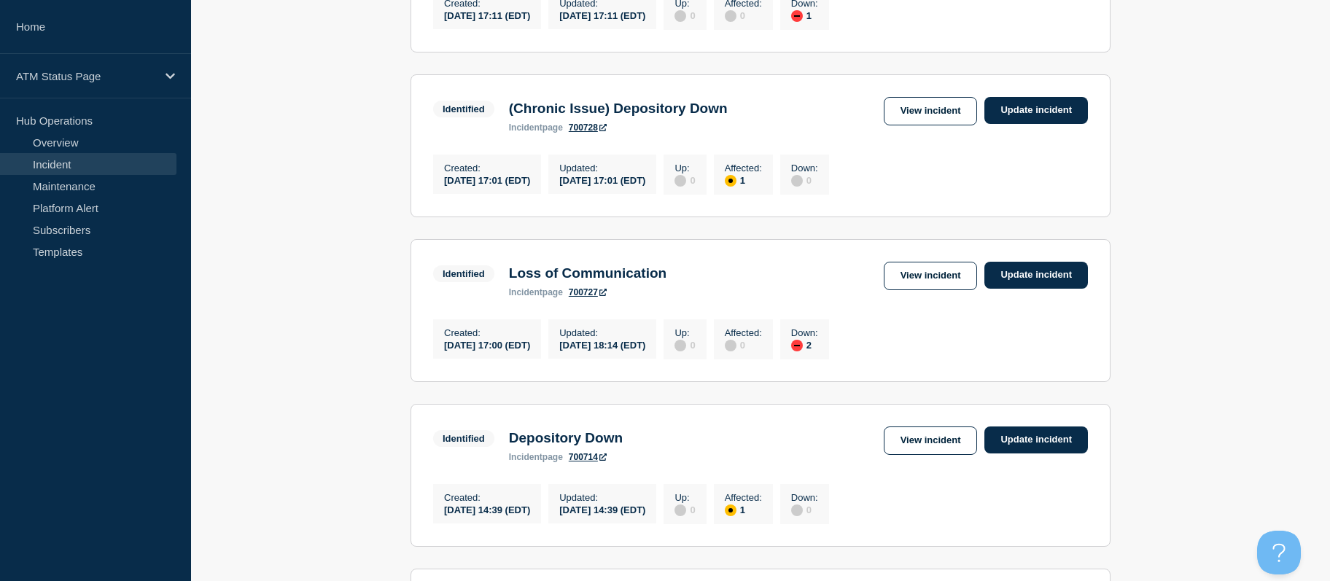
drag, startPoint x: 295, startPoint y: 283, endPoint x: 311, endPoint y: 324, distance: 44.3
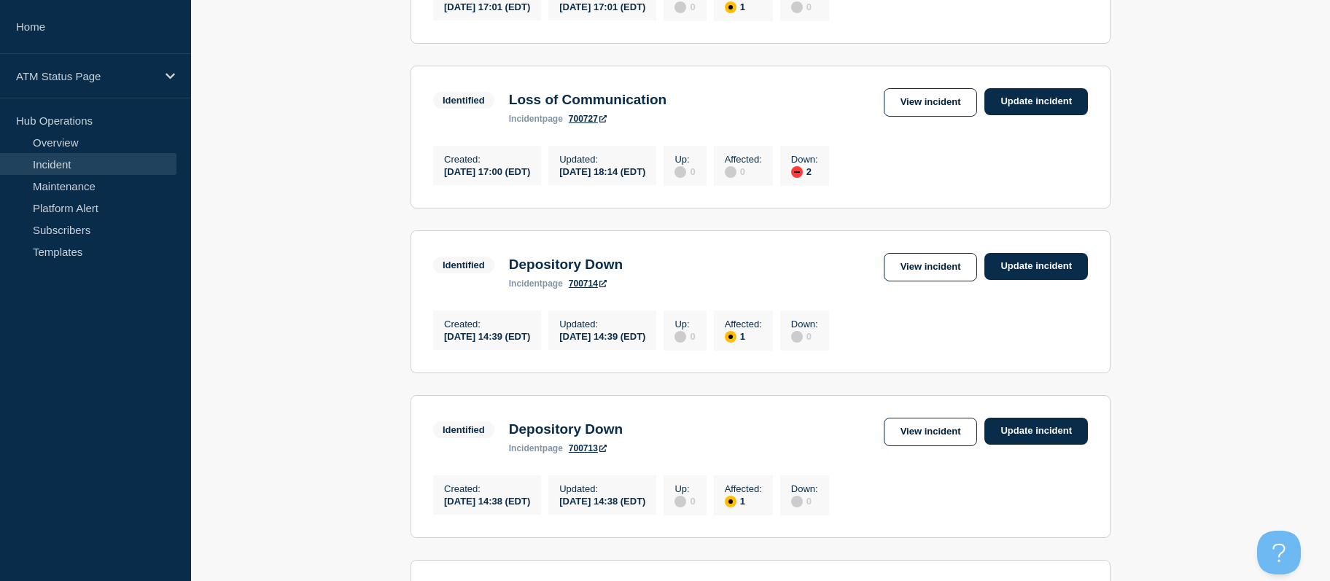
scroll to position [766, 0]
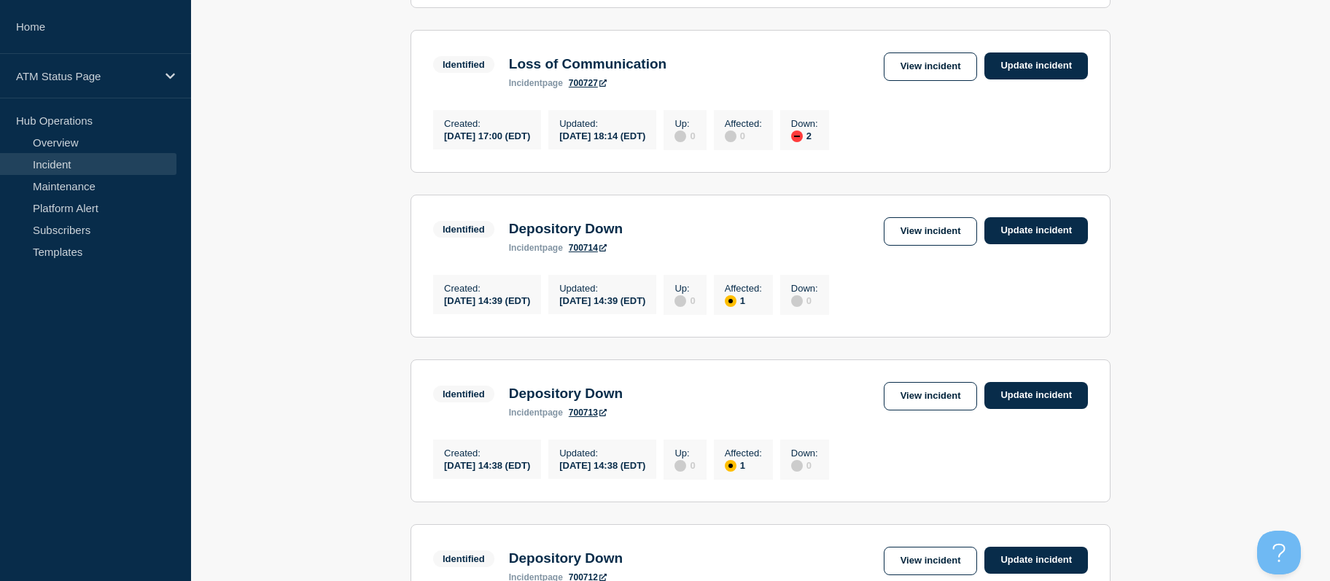
drag, startPoint x: 310, startPoint y: 304, endPoint x: 324, endPoint y: 344, distance: 42.4
click at [911, 246] on link "View incident" at bounding box center [931, 231] width 94 height 28
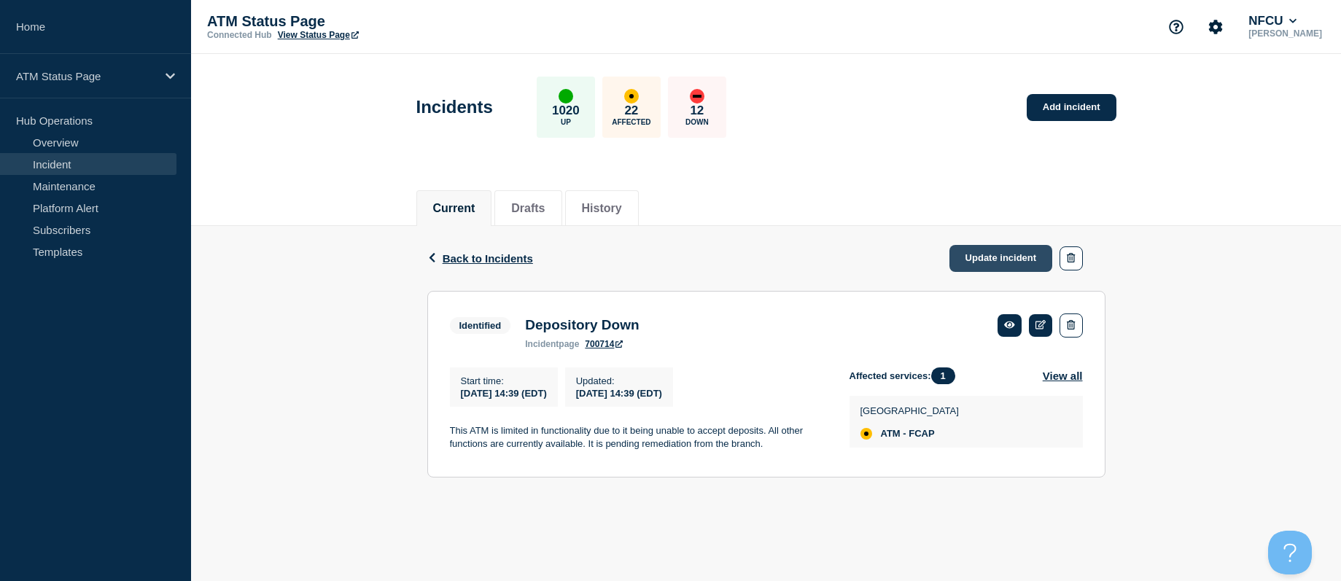
click at [1011, 259] on link "Update incident" at bounding box center [1001, 258] width 104 height 27
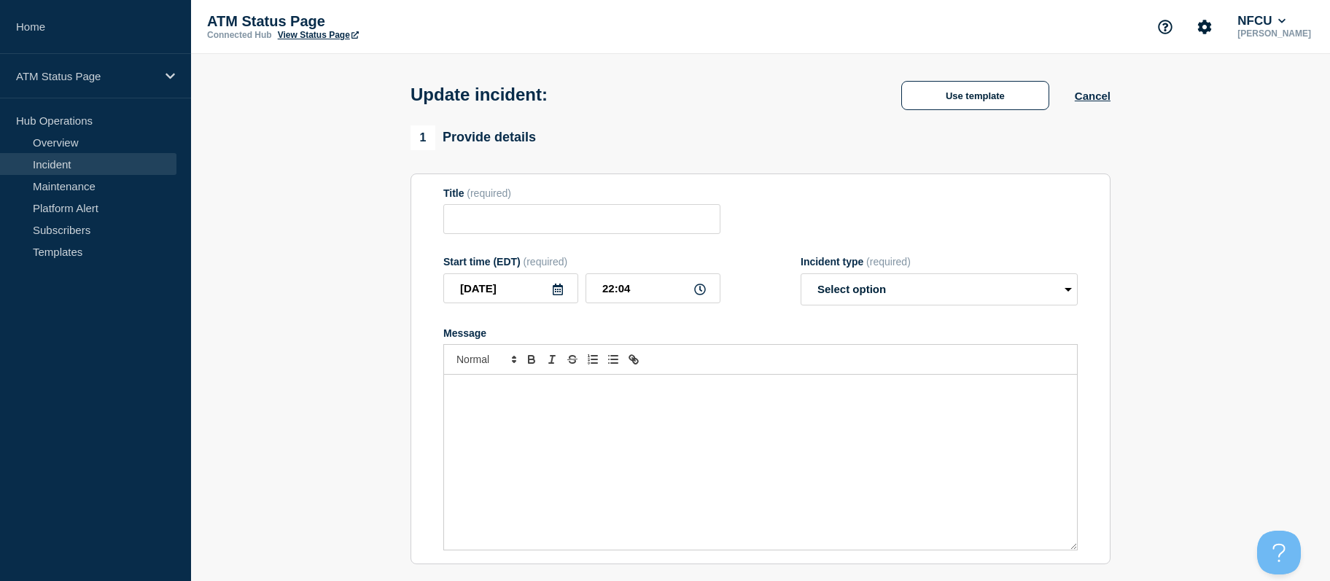
type input "Depository Down"
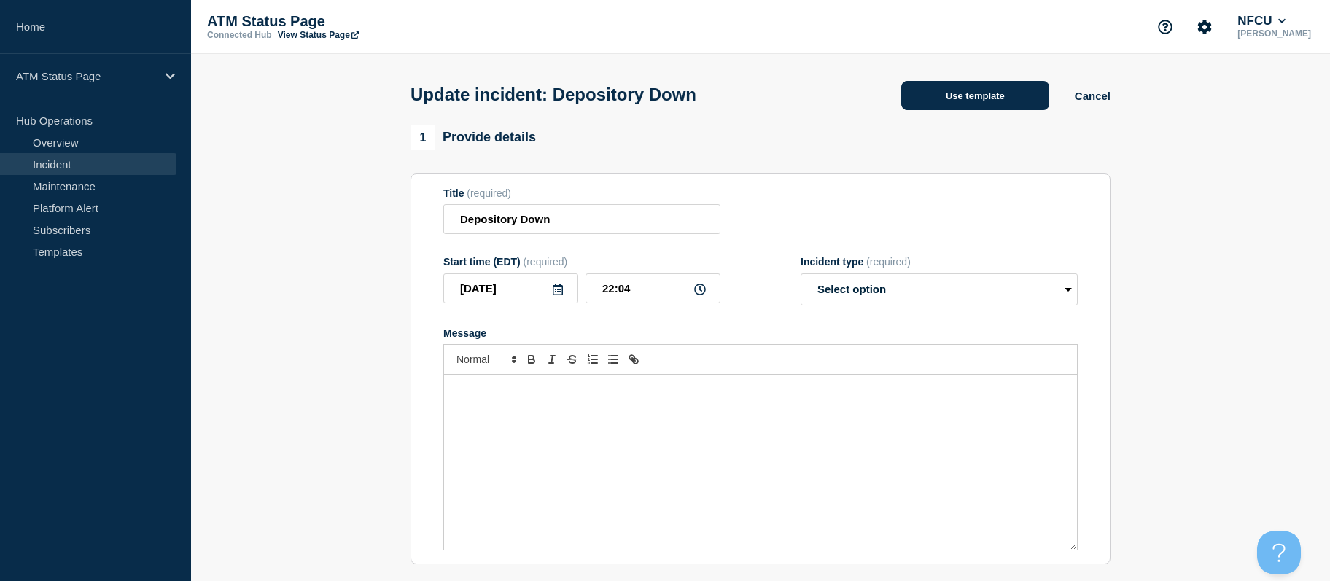
click at [956, 90] on button "Use template" at bounding box center [975, 95] width 148 height 29
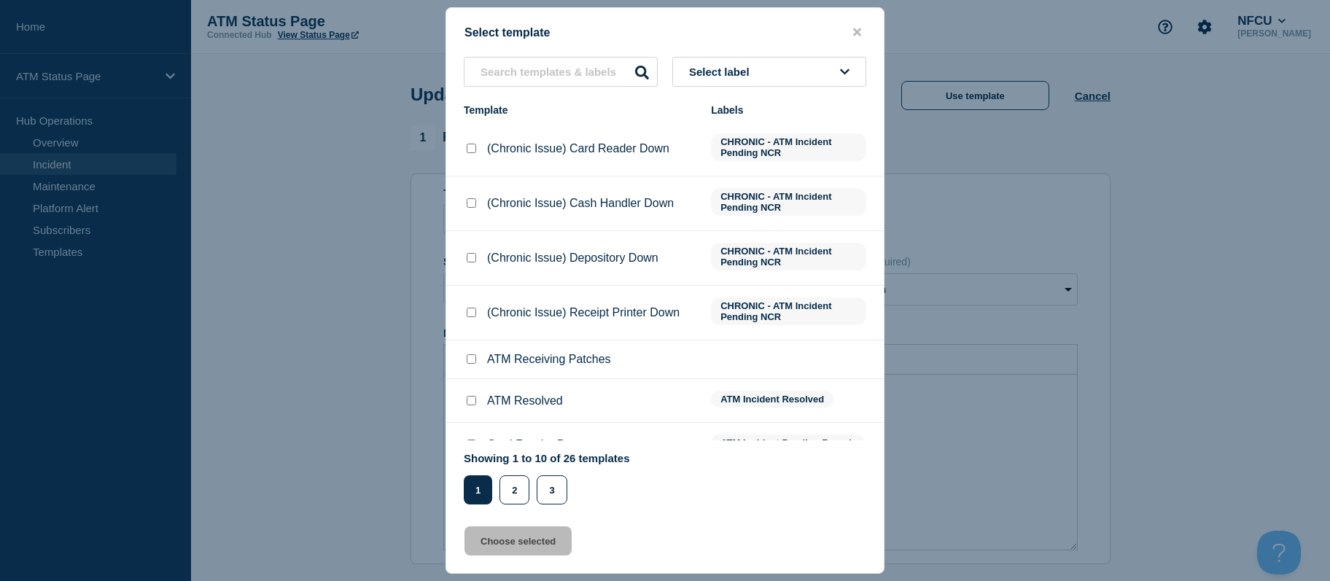
click at [850, 64] on button "Select label" at bounding box center [769, 72] width 194 height 30
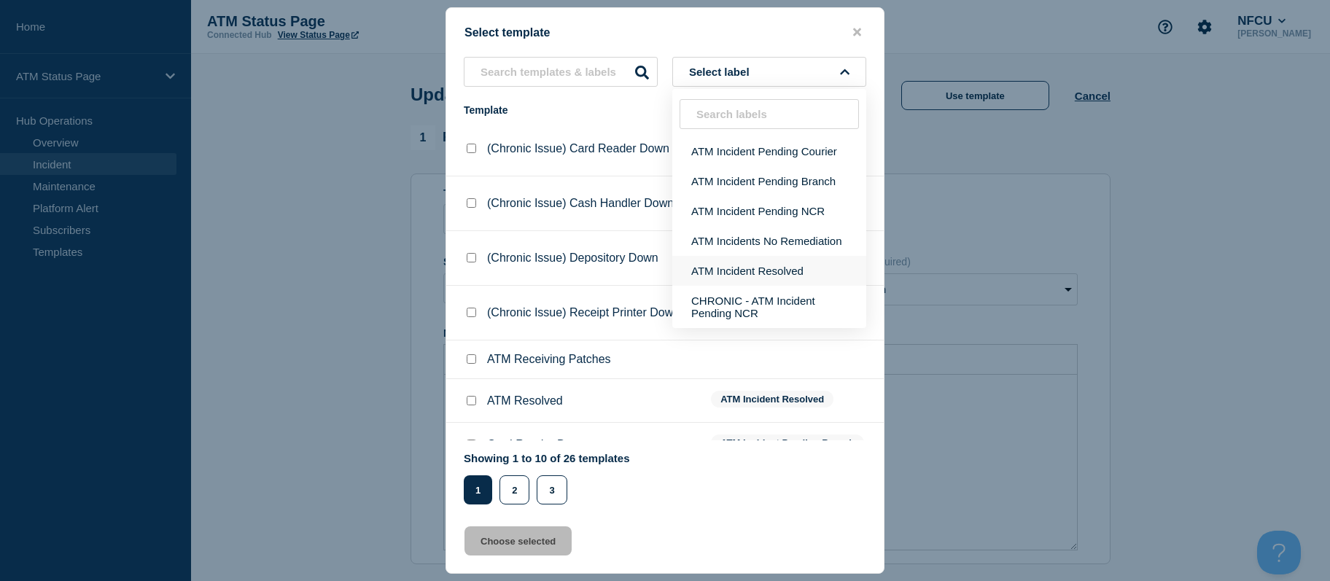
click at [744, 268] on button "ATM Incident Resolved" at bounding box center [769, 271] width 194 height 30
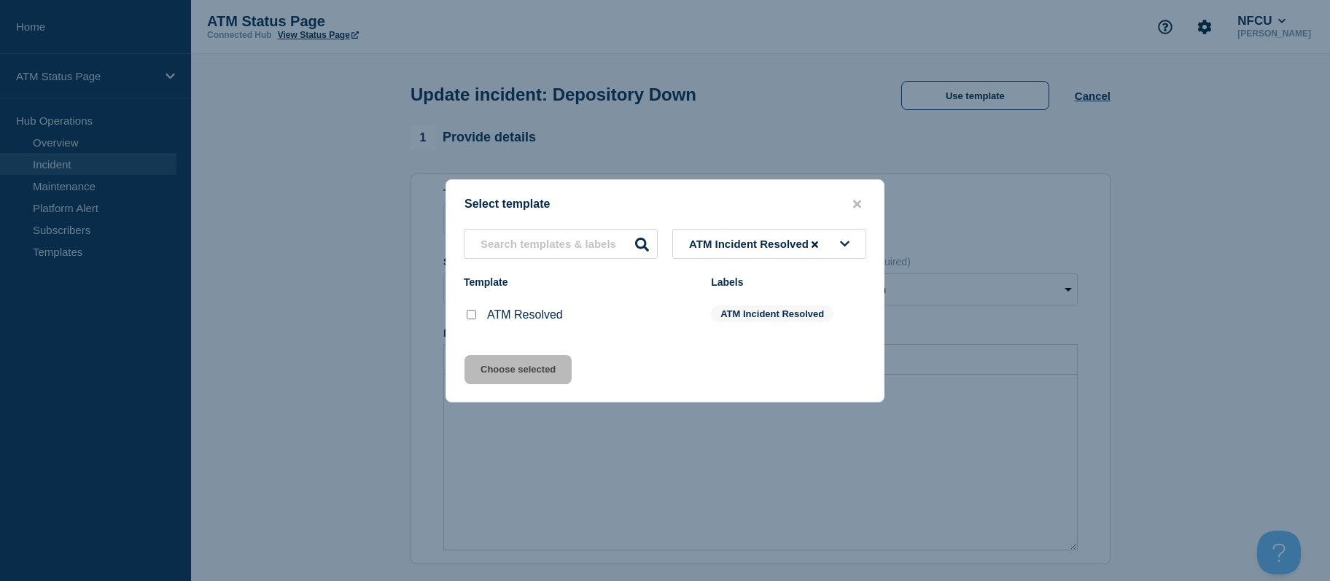
click at [471, 311] on div at bounding box center [471, 315] width 15 height 15
click at [470, 315] on input "ATM Resolved checkbox" at bounding box center [471, 314] width 9 height 9
checkbox input "true"
click at [480, 370] on button "Choose selected" at bounding box center [518, 369] width 107 height 29
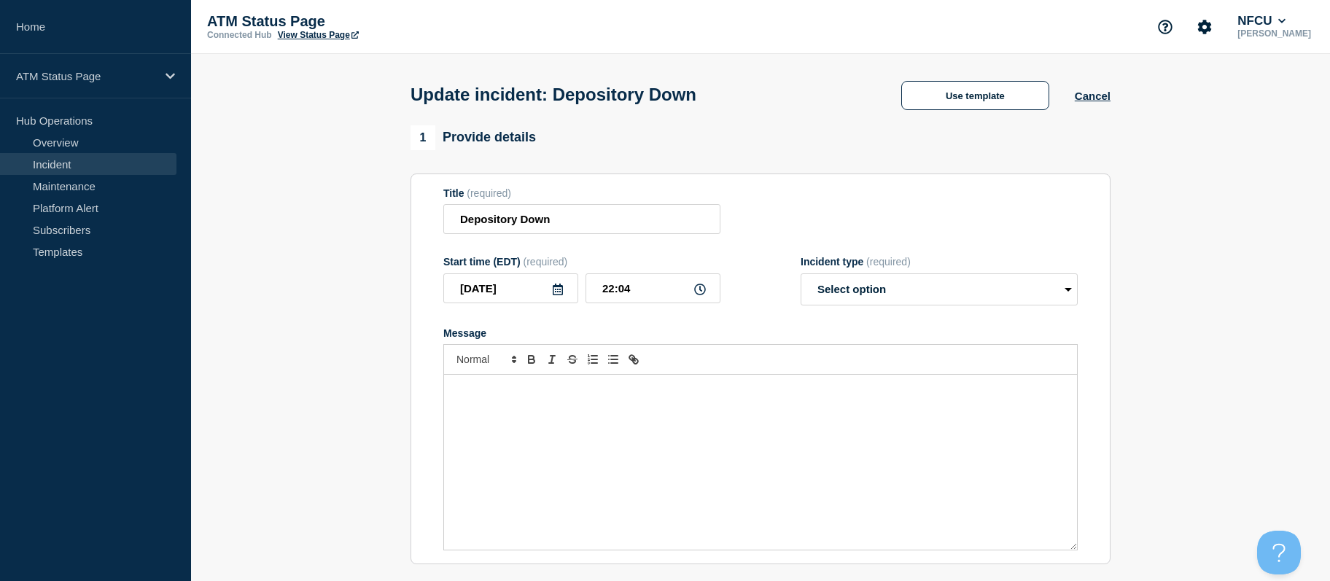
select select "resolved"
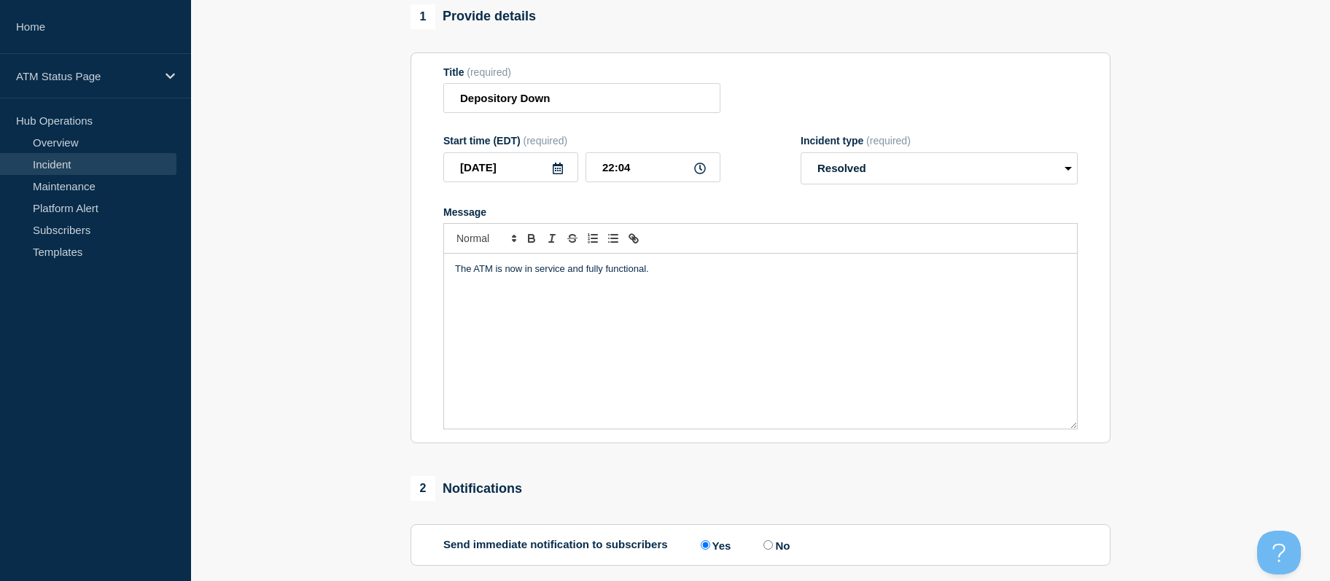
scroll to position [352, 0]
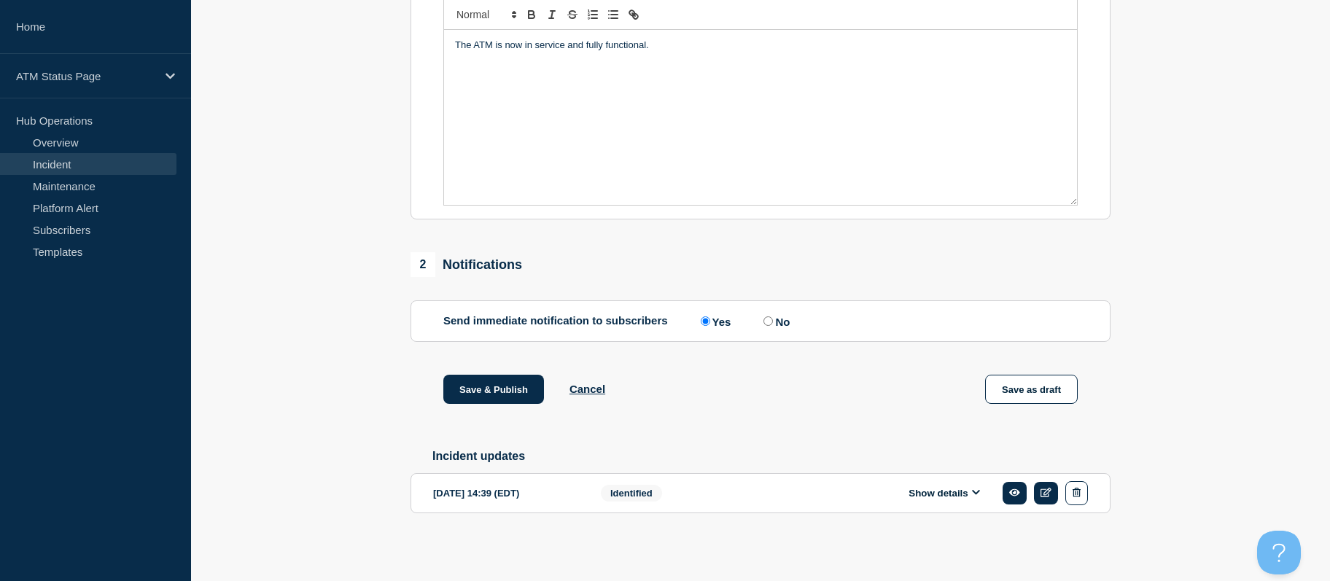
drag, startPoint x: 315, startPoint y: 294, endPoint x: 354, endPoint y: 419, distance: 131.5
click at [460, 384] on button "Save & Publish" at bounding box center [493, 389] width 101 height 29
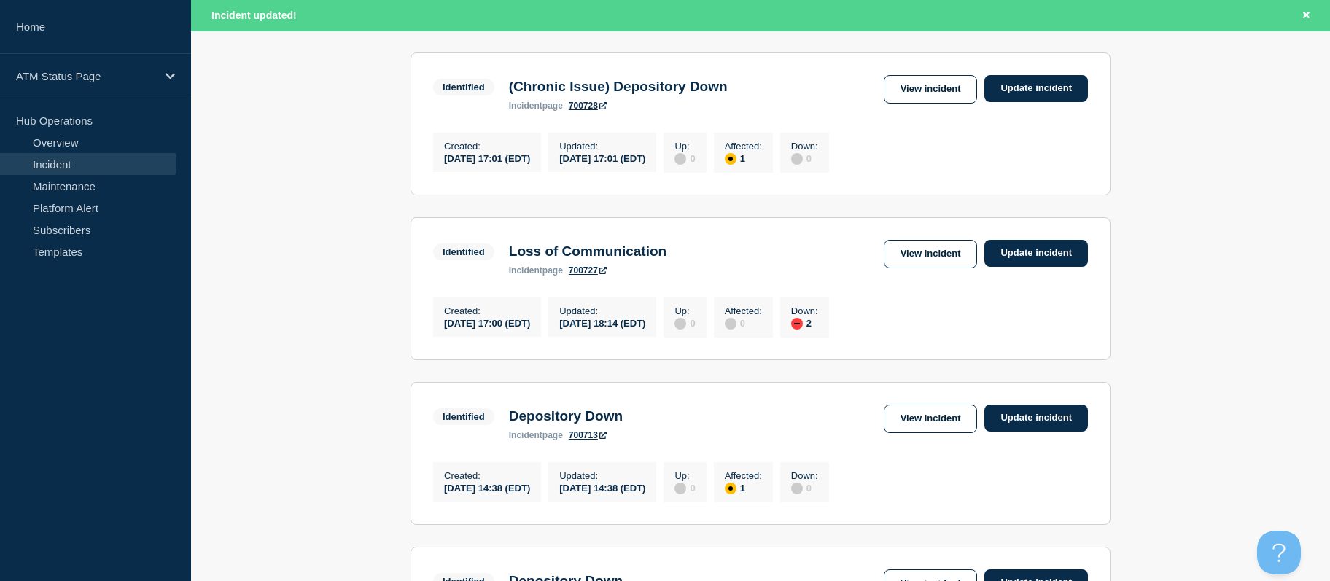
drag, startPoint x: 243, startPoint y: 292, endPoint x: 272, endPoint y: 344, distance: 59.4
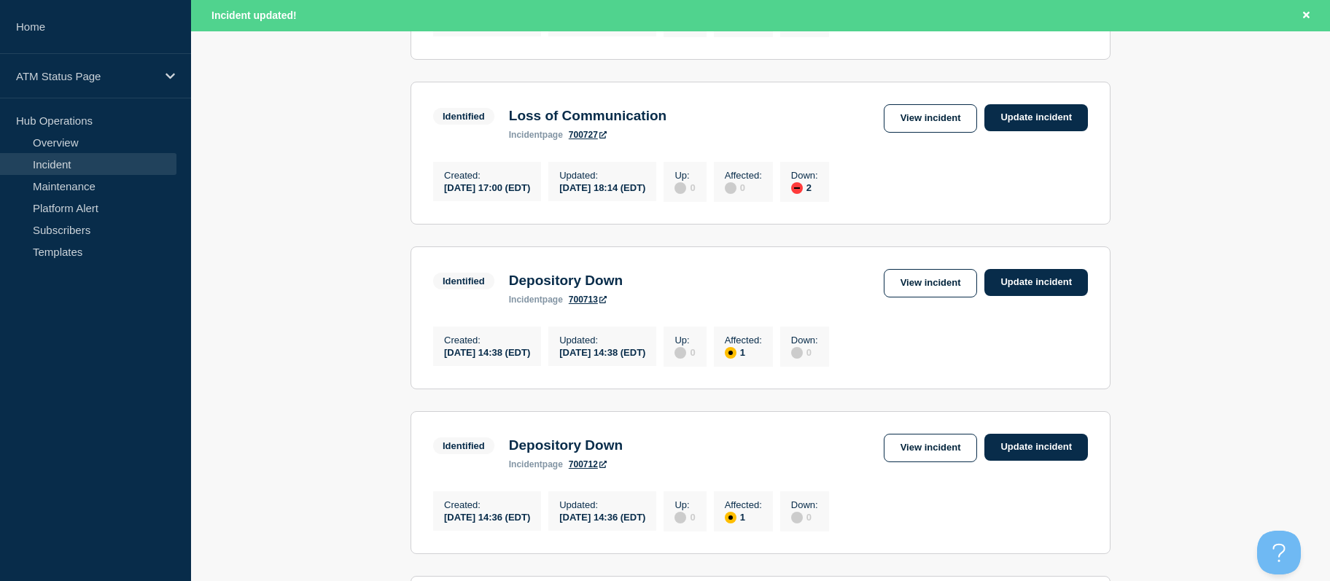
drag, startPoint x: 275, startPoint y: 313, endPoint x: 287, endPoint y: 351, distance: 39.7
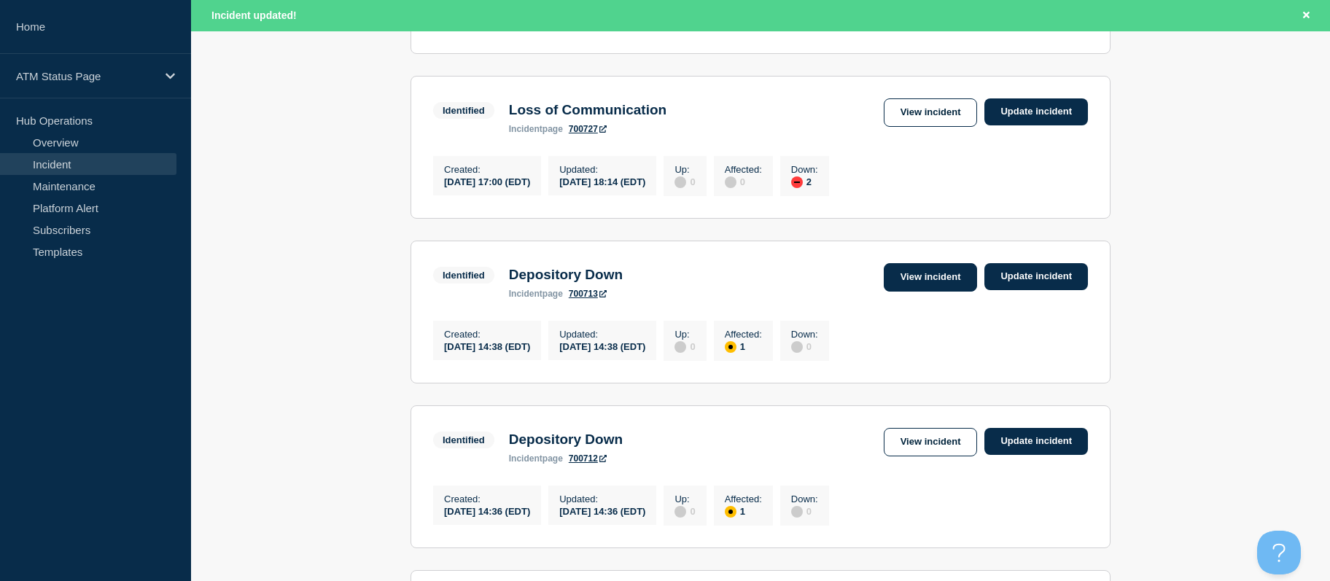
click at [944, 292] on link "View incident" at bounding box center [931, 277] width 94 height 28
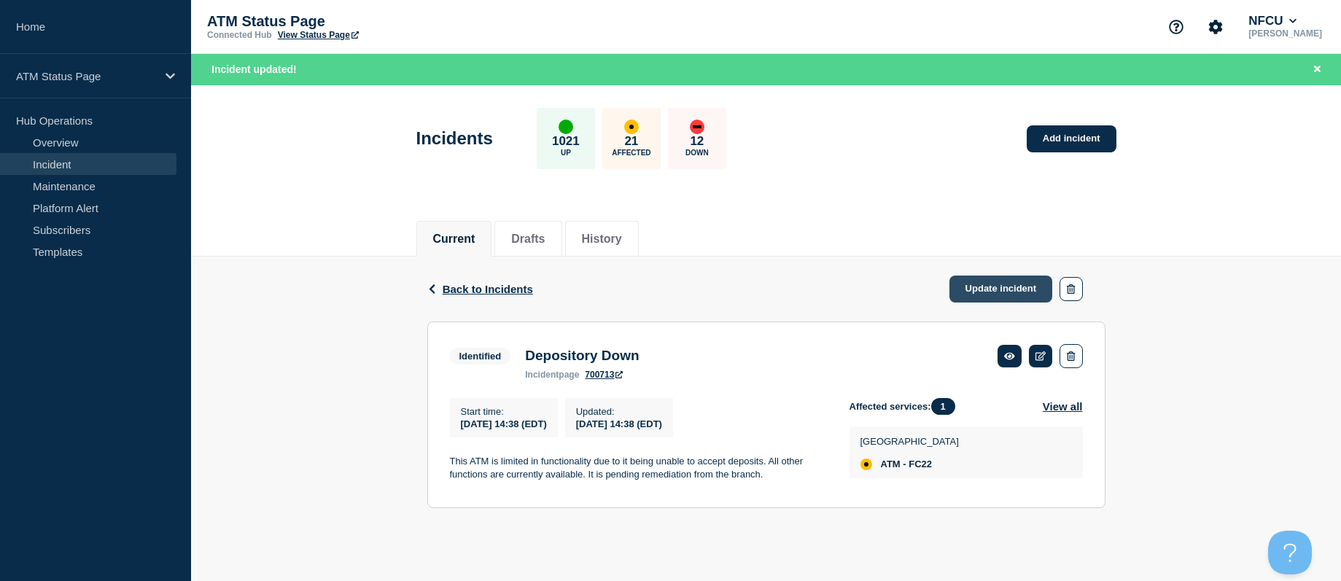
click at [983, 276] on link "Update incident" at bounding box center [1001, 289] width 104 height 27
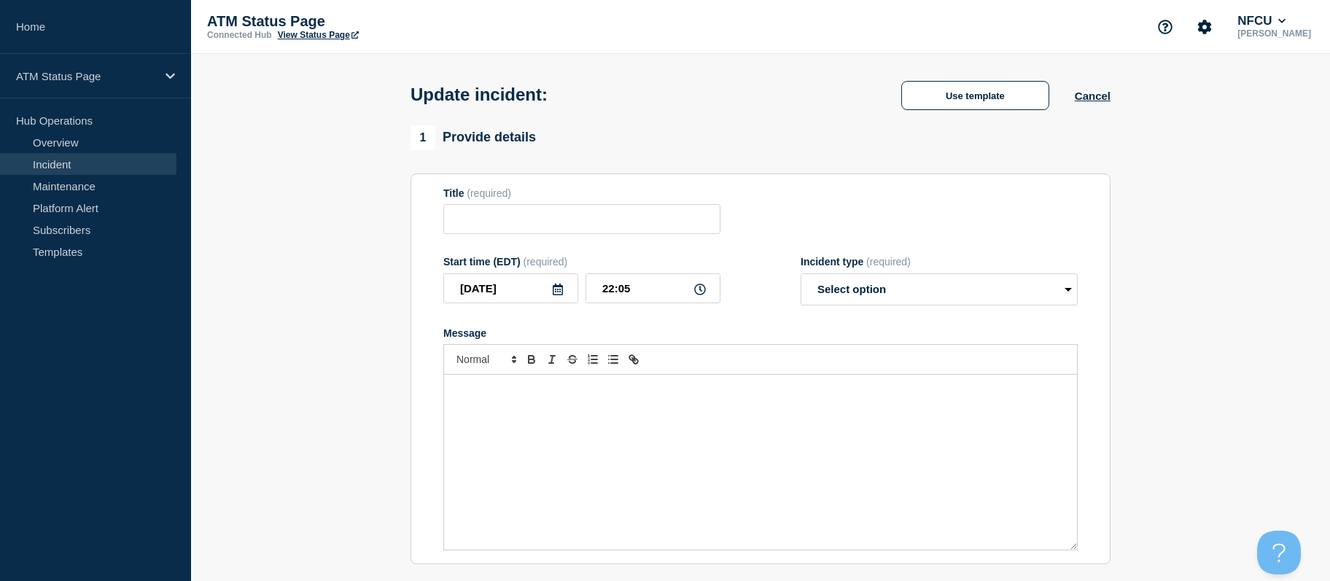
type input "Depository Down"
click at [957, 125] on div "Update incident: Depository Down Use template Cancel" at bounding box center [760, 89] width 733 height 71
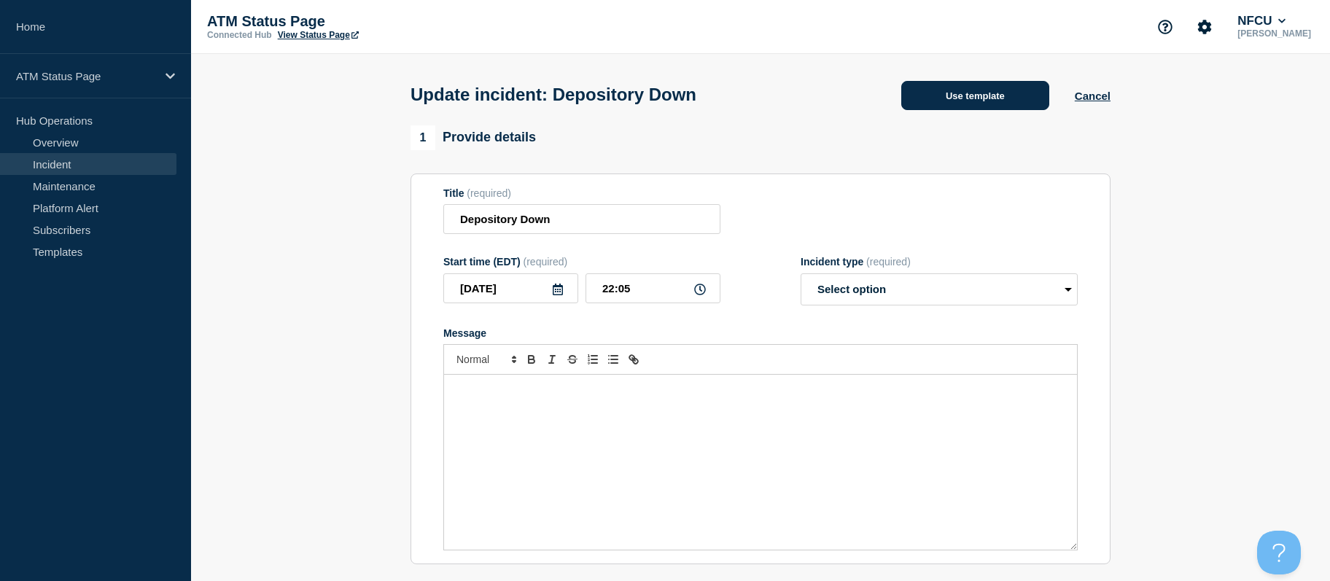
click at [964, 85] on button "Use template" at bounding box center [975, 95] width 148 height 29
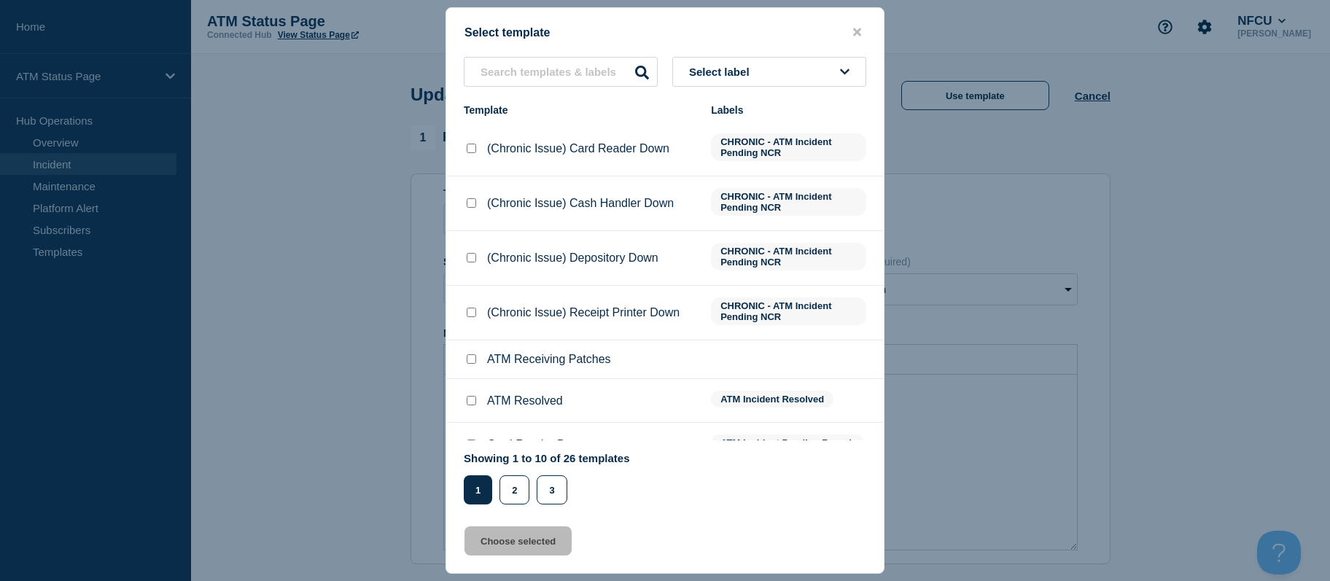
click at [796, 53] on div "Select template Select label Template Labels (Chronic Issue) Card Reader Down C…" at bounding box center [665, 290] width 439 height 567
click at [788, 74] on button "Select label" at bounding box center [769, 72] width 194 height 30
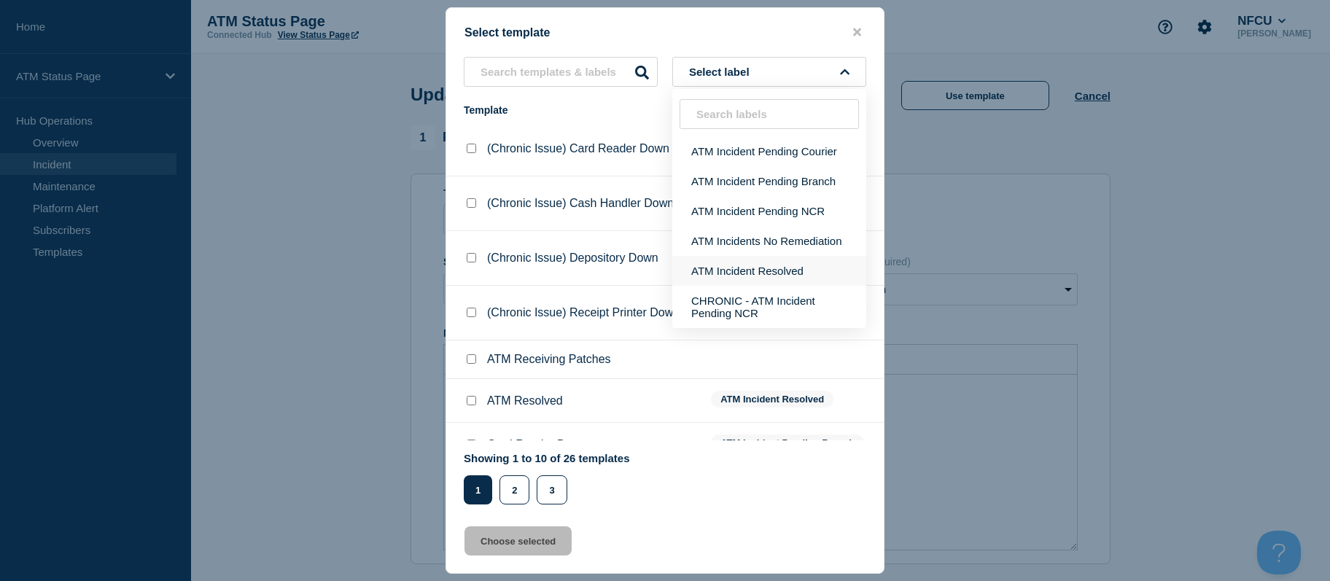
click at [763, 276] on button "ATM Incident Resolved" at bounding box center [769, 271] width 194 height 30
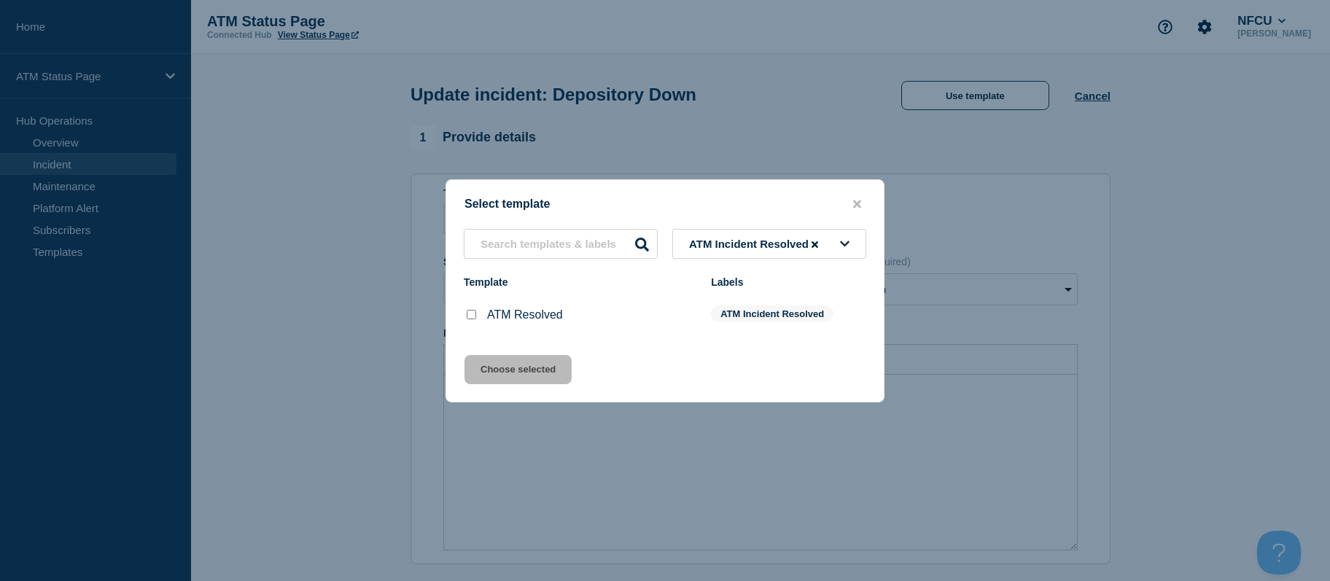
drag, startPoint x: 469, startPoint y: 319, endPoint x: 483, endPoint y: 351, distance: 34.6
click at [471, 319] on input "ATM Resolved checkbox" at bounding box center [471, 314] width 9 height 9
checkbox input "true"
click at [483, 364] on button "Choose selected" at bounding box center [518, 369] width 107 height 29
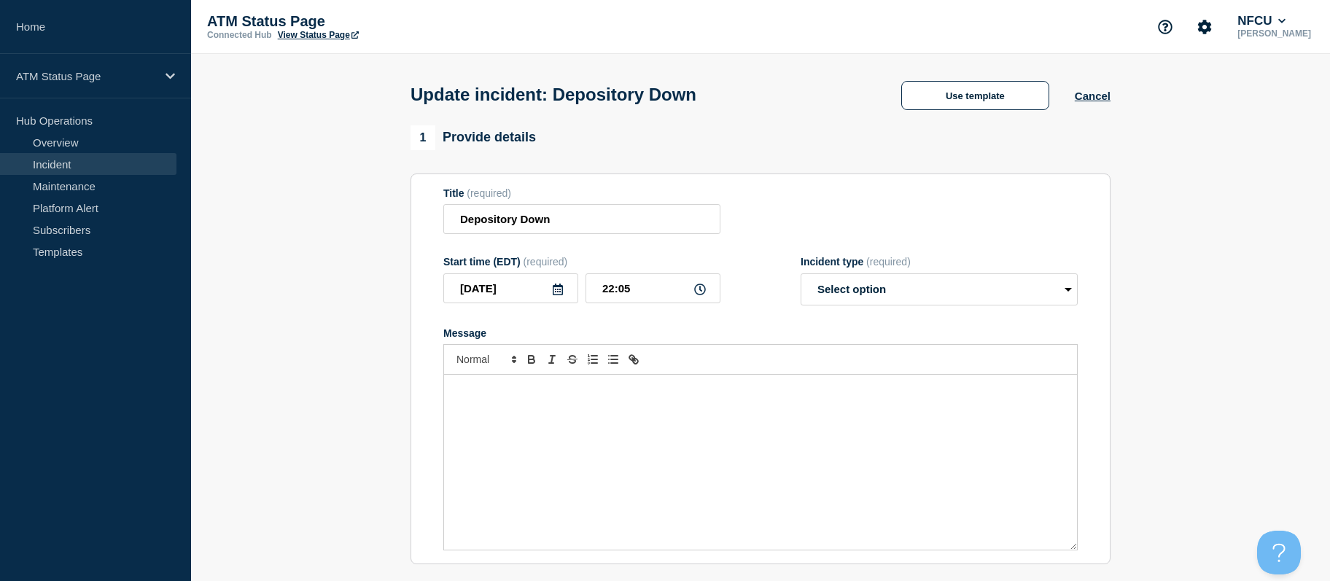
select select "resolved"
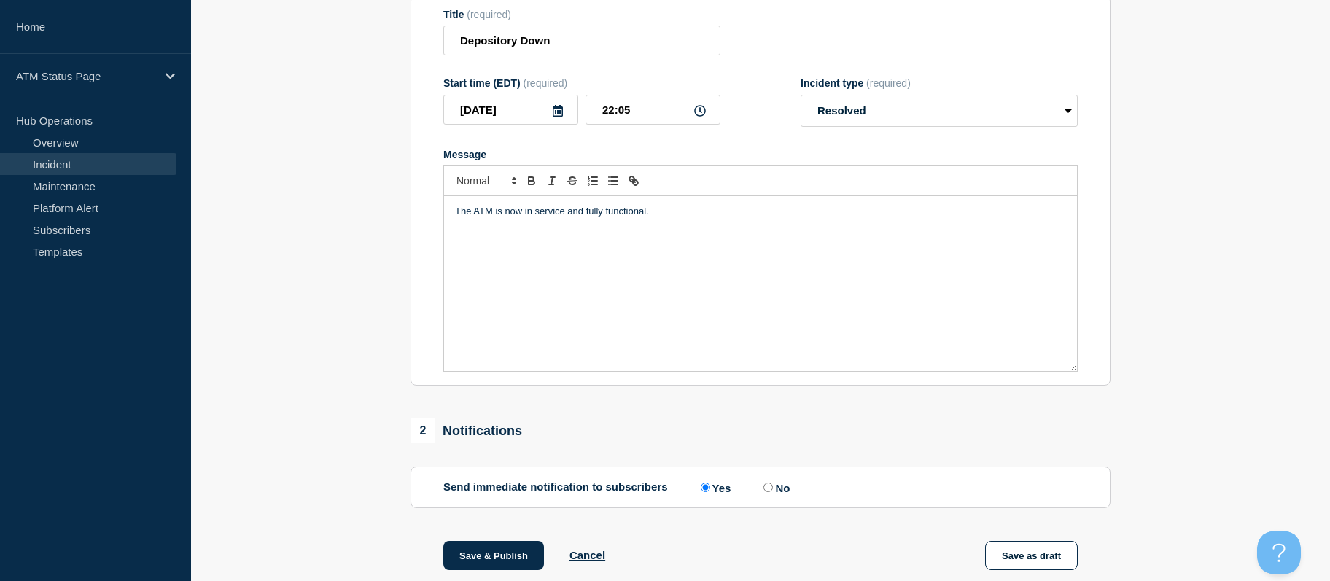
scroll to position [352, 0]
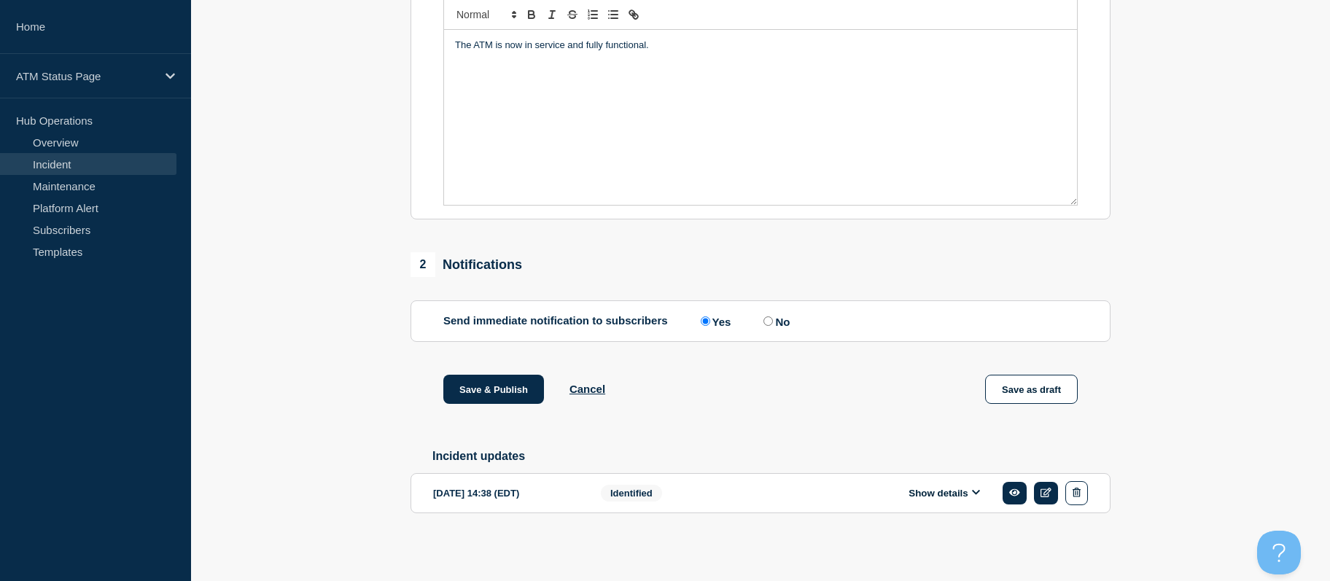
drag, startPoint x: 355, startPoint y: 316, endPoint x: 383, endPoint y: 447, distance: 133.4
click at [487, 384] on button "Save & Publish" at bounding box center [493, 389] width 101 height 29
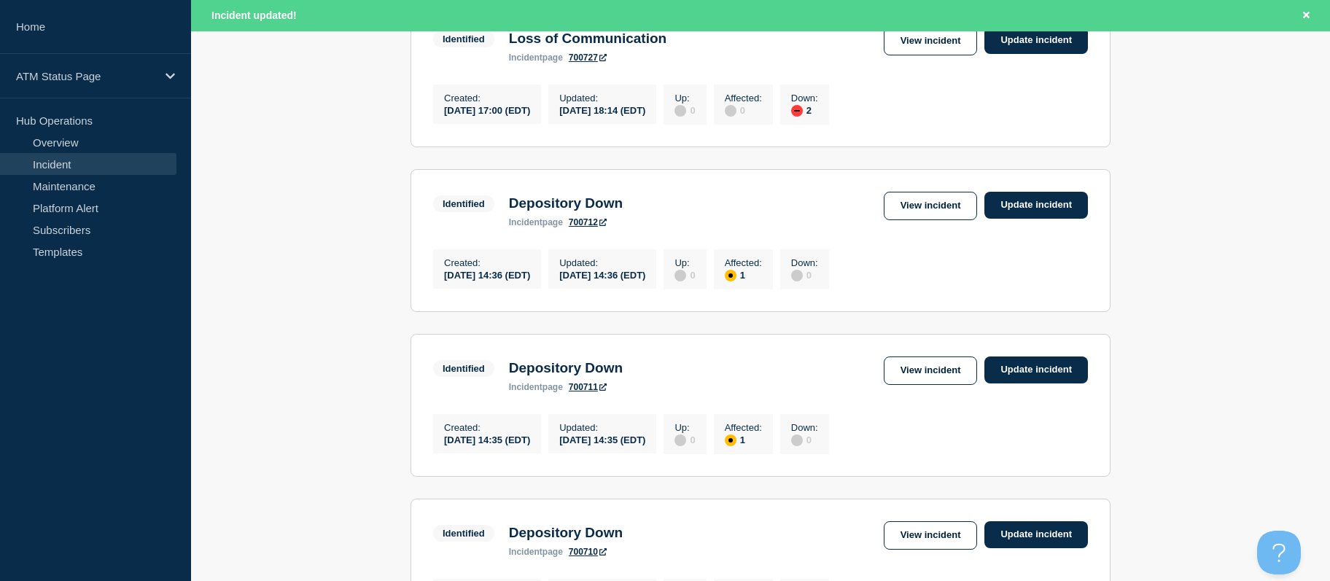
drag, startPoint x: 368, startPoint y: 277, endPoint x: 384, endPoint y: 324, distance: 49.3
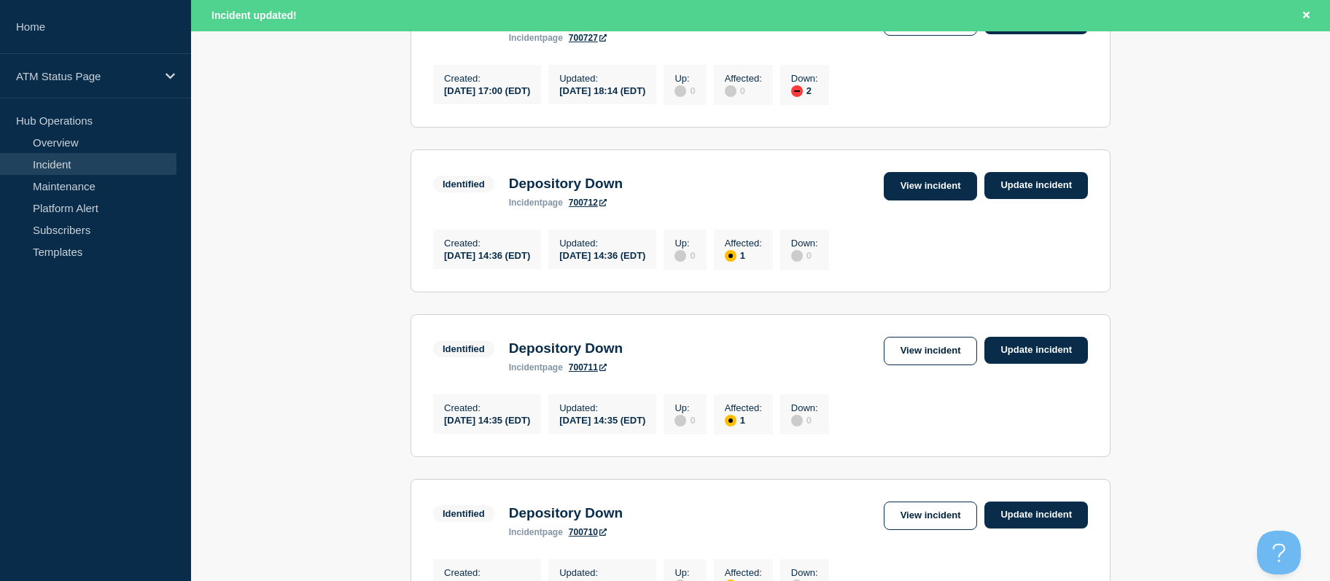
click at [941, 201] on link "View incident" at bounding box center [931, 186] width 94 height 28
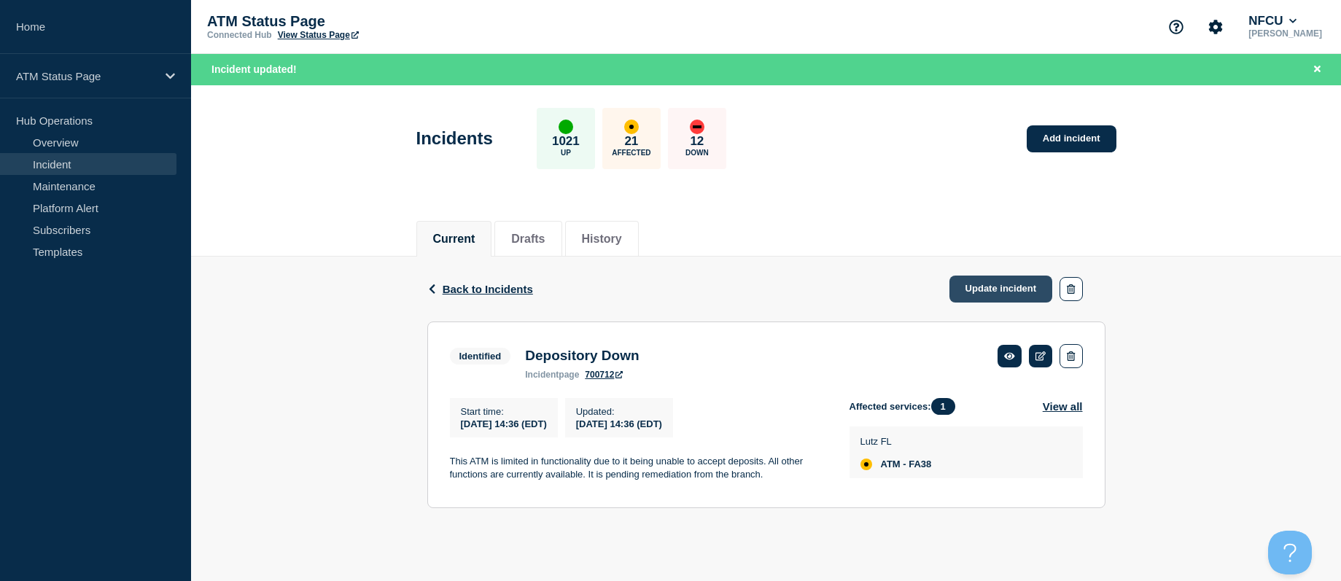
click at [992, 285] on link "Update incident" at bounding box center [1001, 289] width 104 height 27
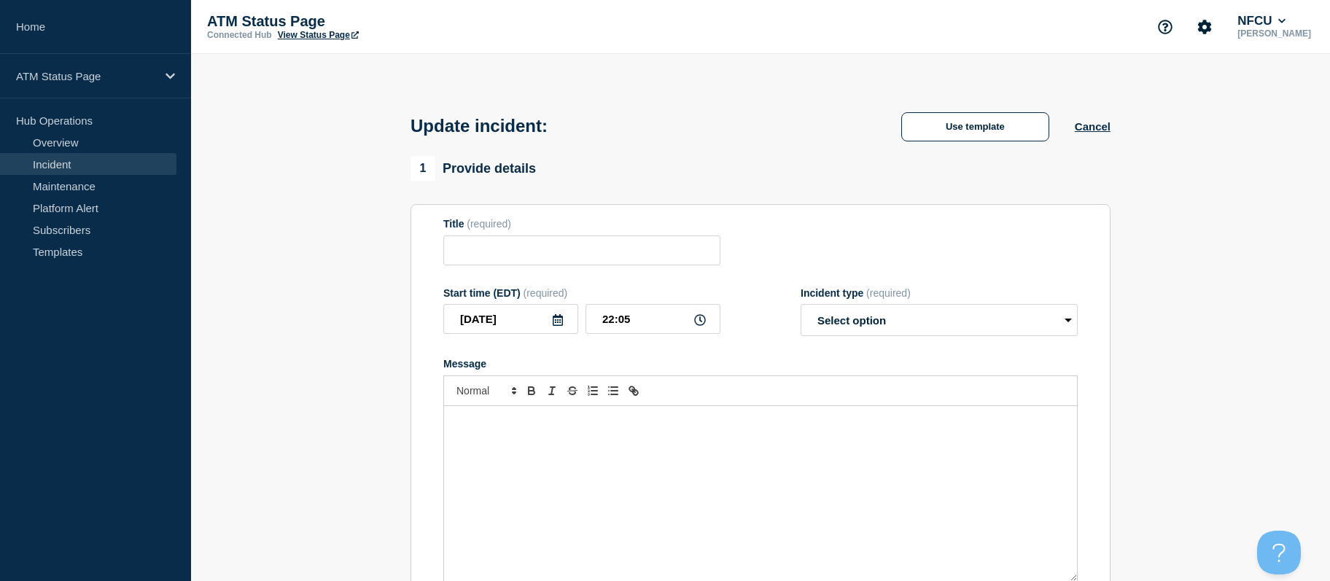
type input "Depository Down"
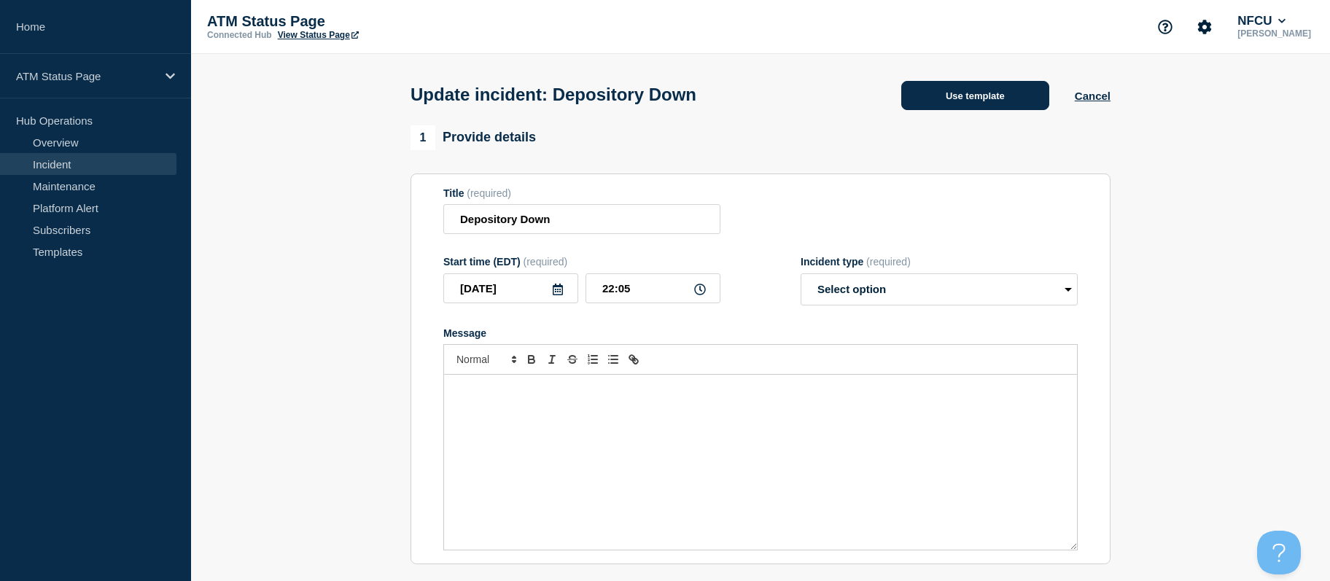
click at [949, 97] on button "Use template" at bounding box center [975, 95] width 148 height 29
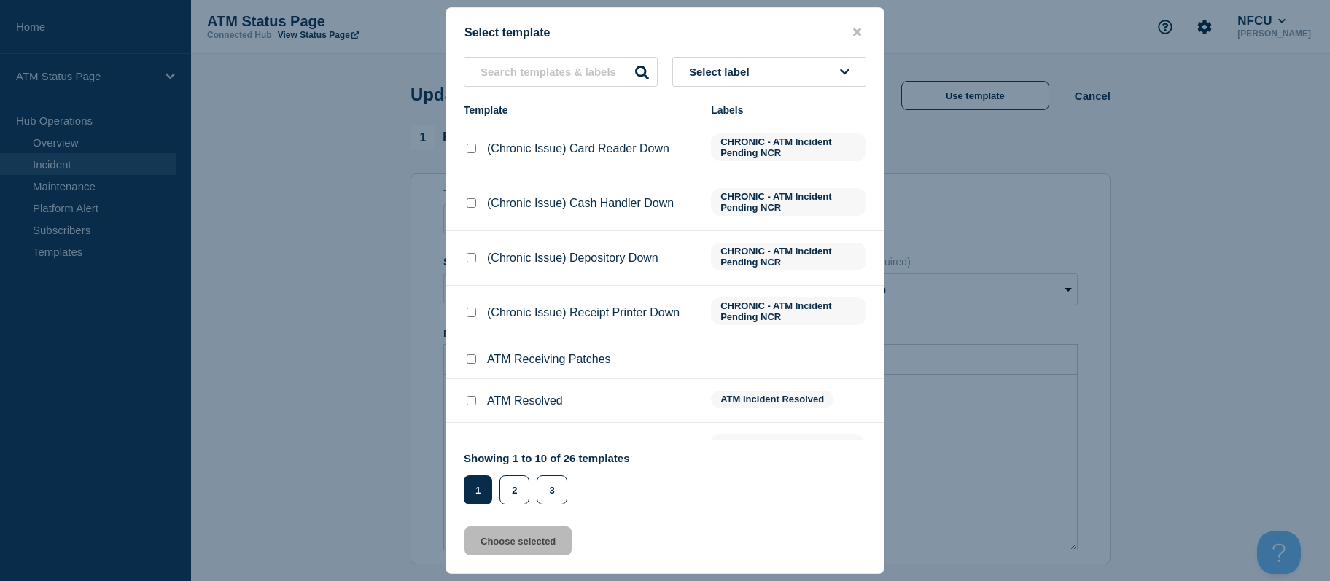
click at [804, 61] on button "Select label" at bounding box center [769, 72] width 194 height 30
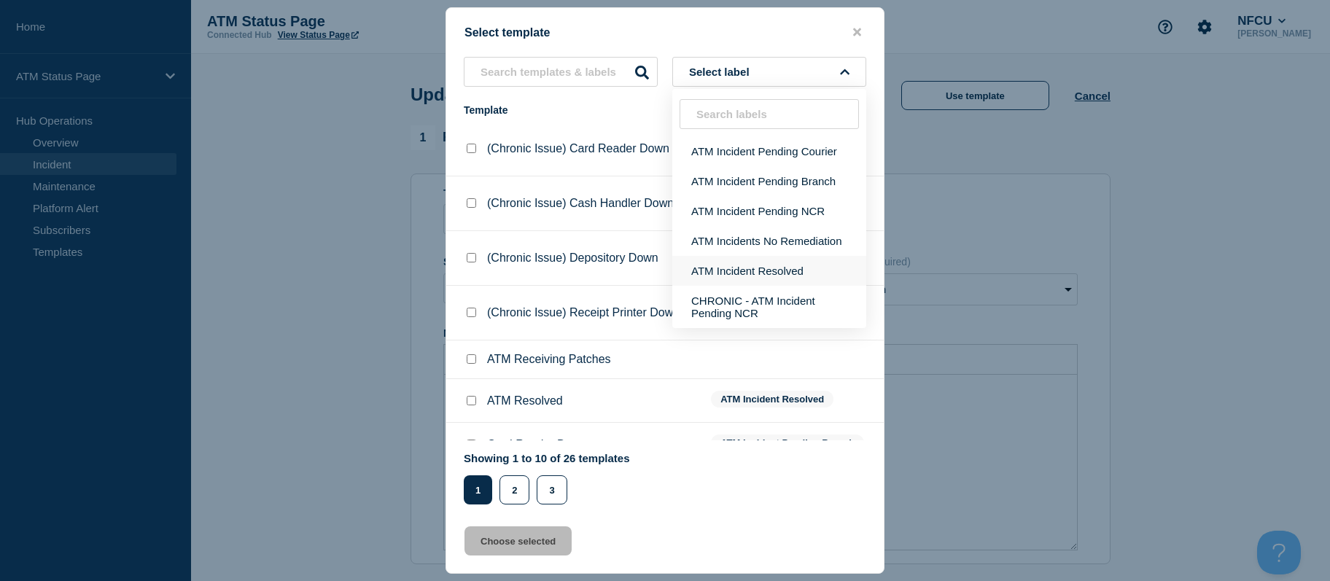
click at [758, 265] on button "ATM Incident Resolved" at bounding box center [769, 271] width 194 height 30
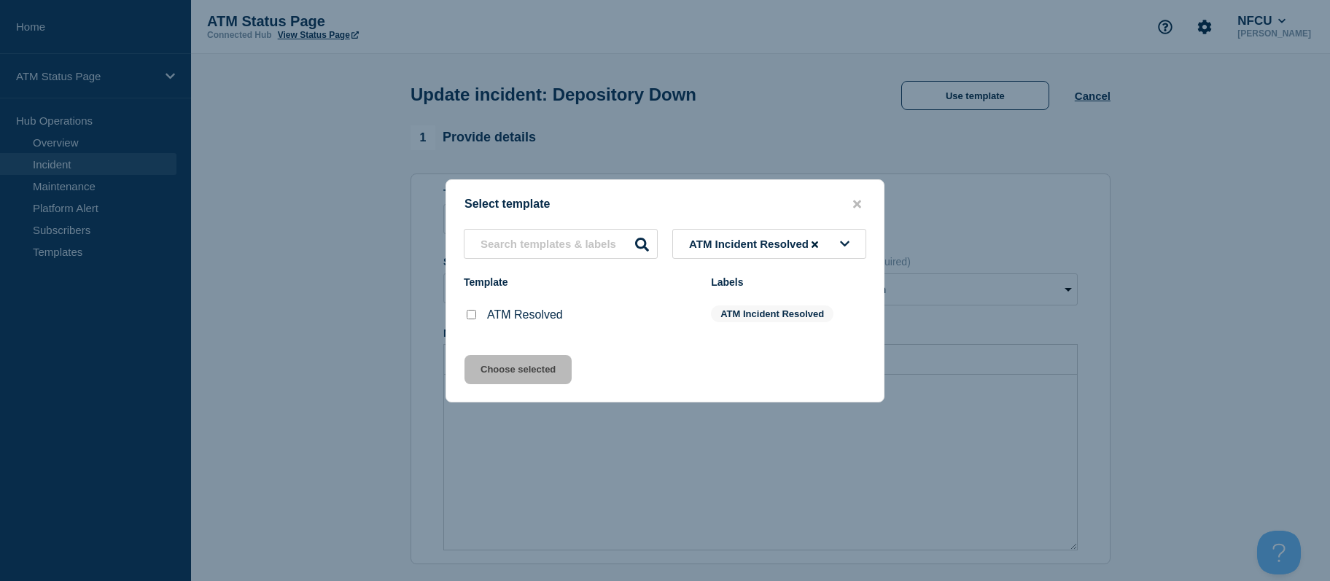
drag, startPoint x: 471, startPoint y: 317, endPoint x: 477, endPoint y: 348, distance: 31.2
click at [471, 316] on input "ATM Resolved checkbox" at bounding box center [471, 314] width 9 height 9
checkbox input "true"
click at [477, 362] on button "Choose selected" at bounding box center [518, 369] width 107 height 29
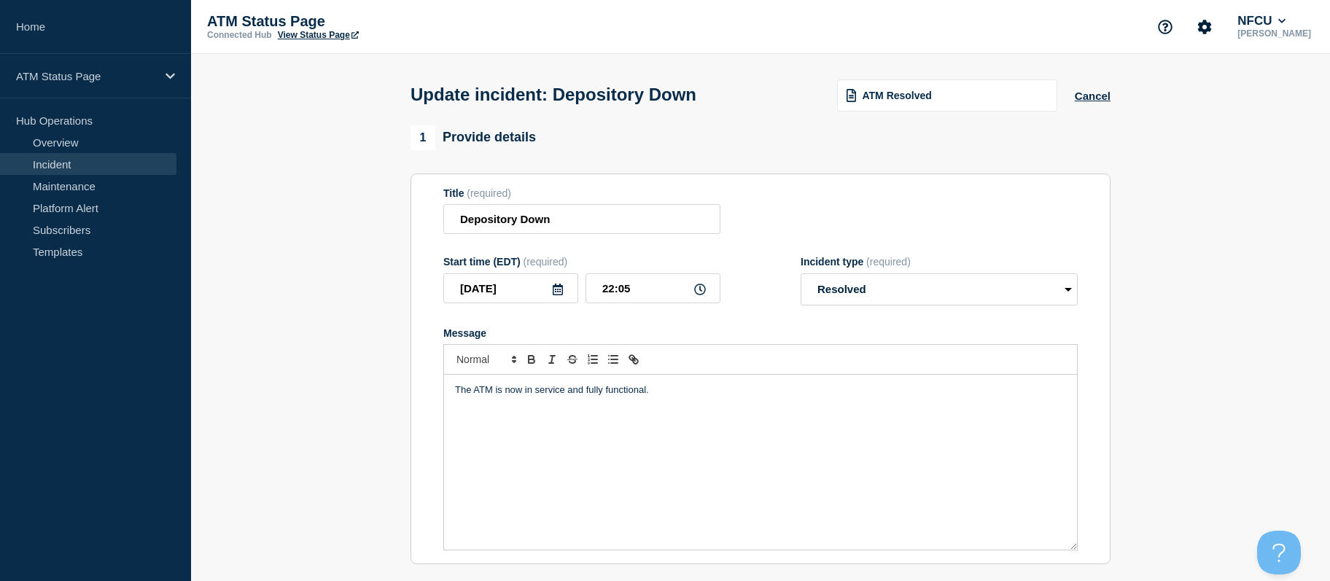
select select "resolved"
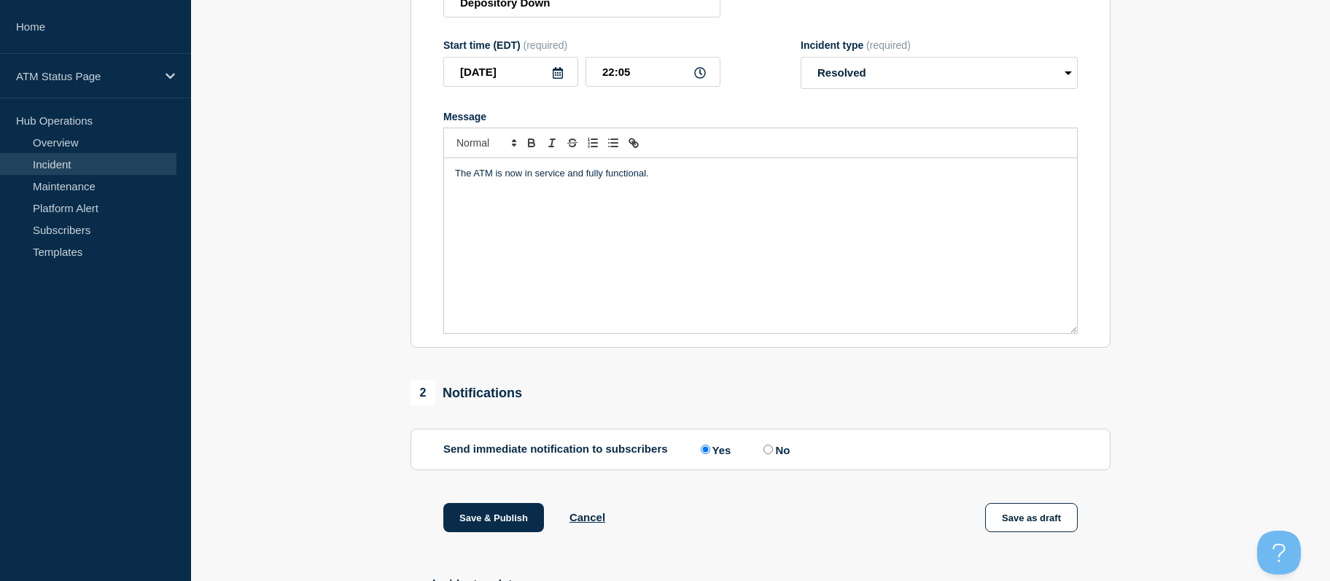
scroll to position [352, 0]
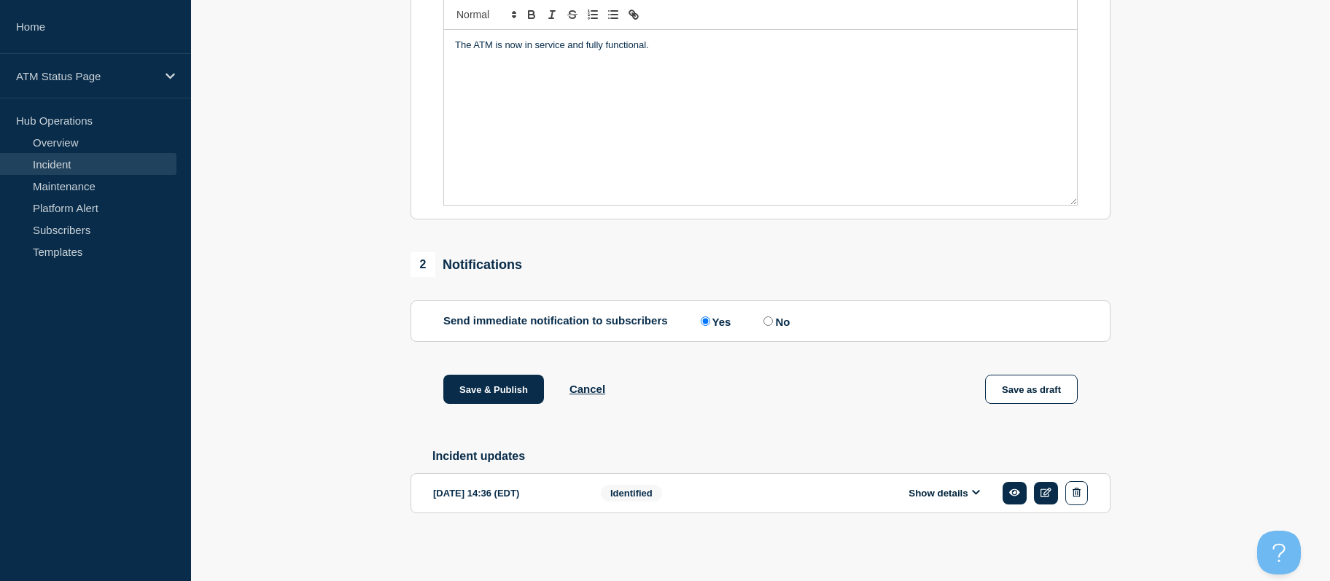
drag, startPoint x: 351, startPoint y: 337, endPoint x: 362, endPoint y: 460, distance: 123.7
click at [501, 377] on button "Save & Publish" at bounding box center [493, 389] width 101 height 29
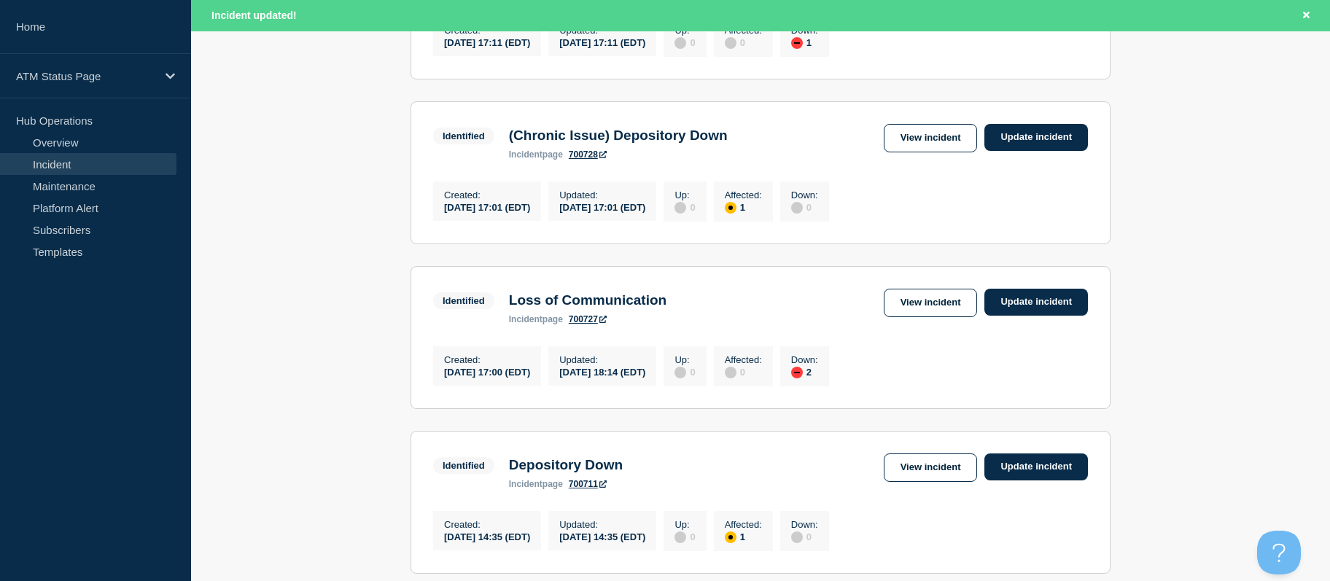
drag, startPoint x: 384, startPoint y: 359, endPoint x: 384, endPoint y: 411, distance: 52.5
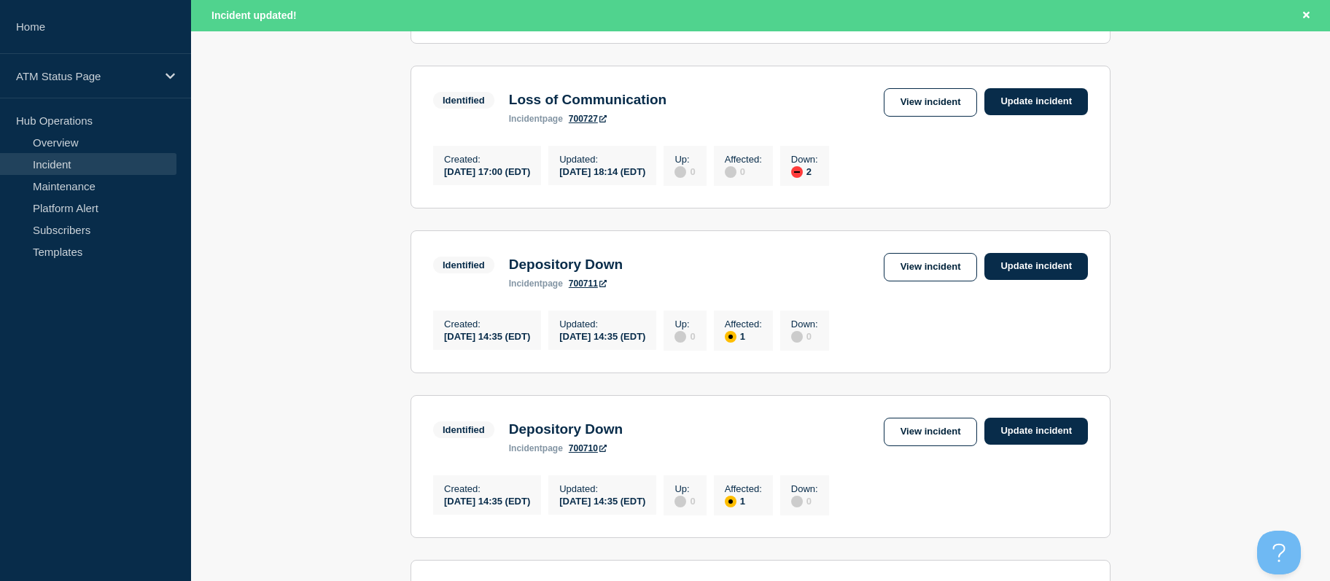
drag, startPoint x: 343, startPoint y: 370, endPoint x: 357, endPoint y: 432, distance: 64.2
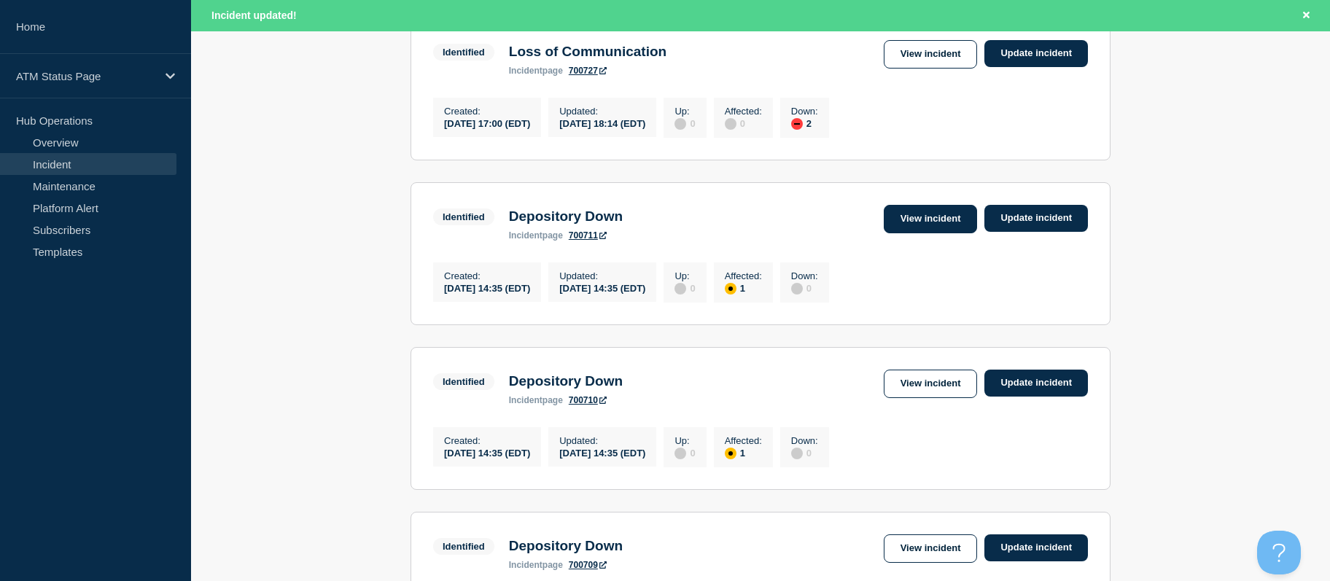
click at [910, 233] on link "View incident" at bounding box center [931, 219] width 94 height 28
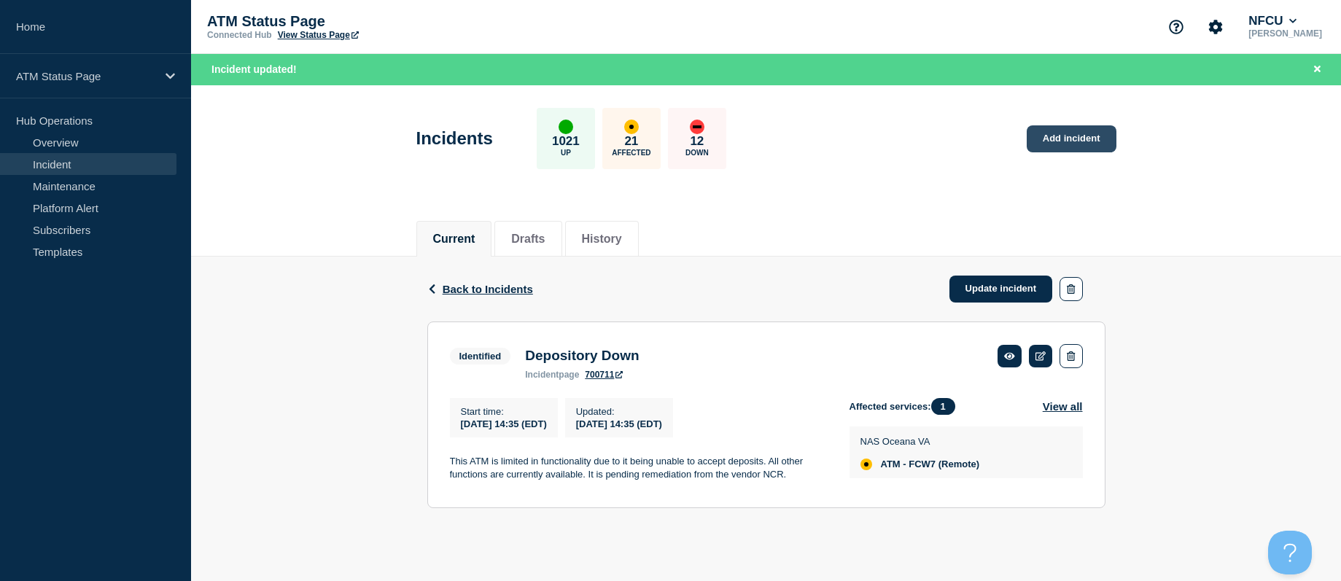
click at [1035, 140] on link "Add incident" at bounding box center [1072, 138] width 90 height 27
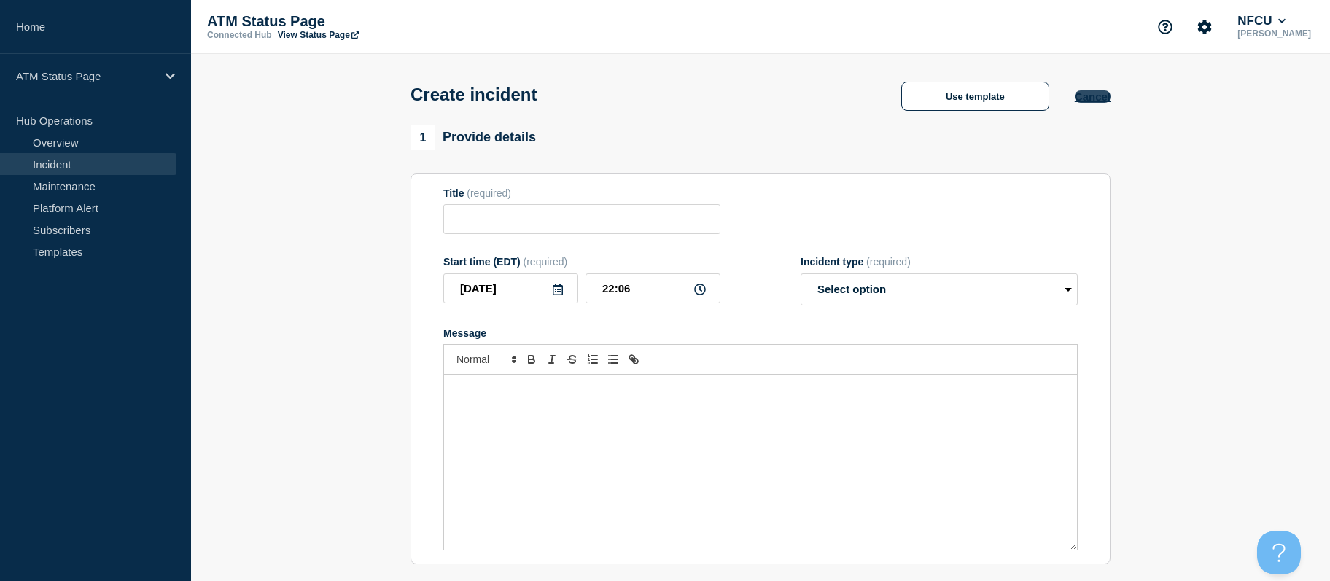
click at [1095, 100] on button "Cancel" at bounding box center [1093, 96] width 36 height 12
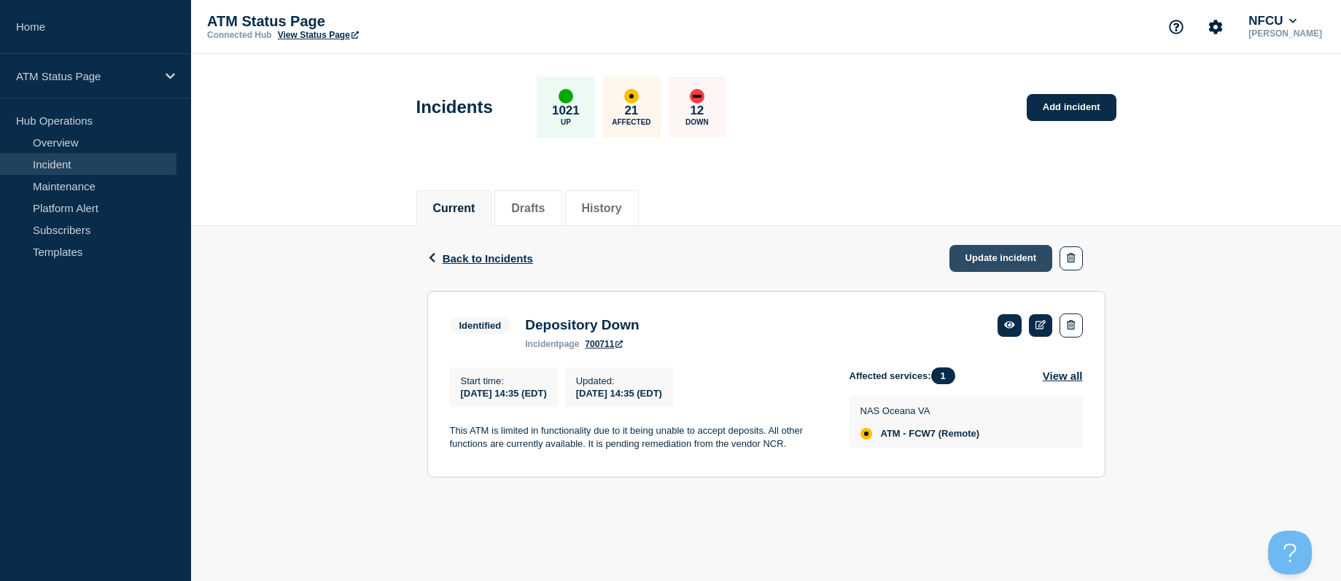
click at [1008, 258] on link "Update incident" at bounding box center [1001, 258] width 104 height 27
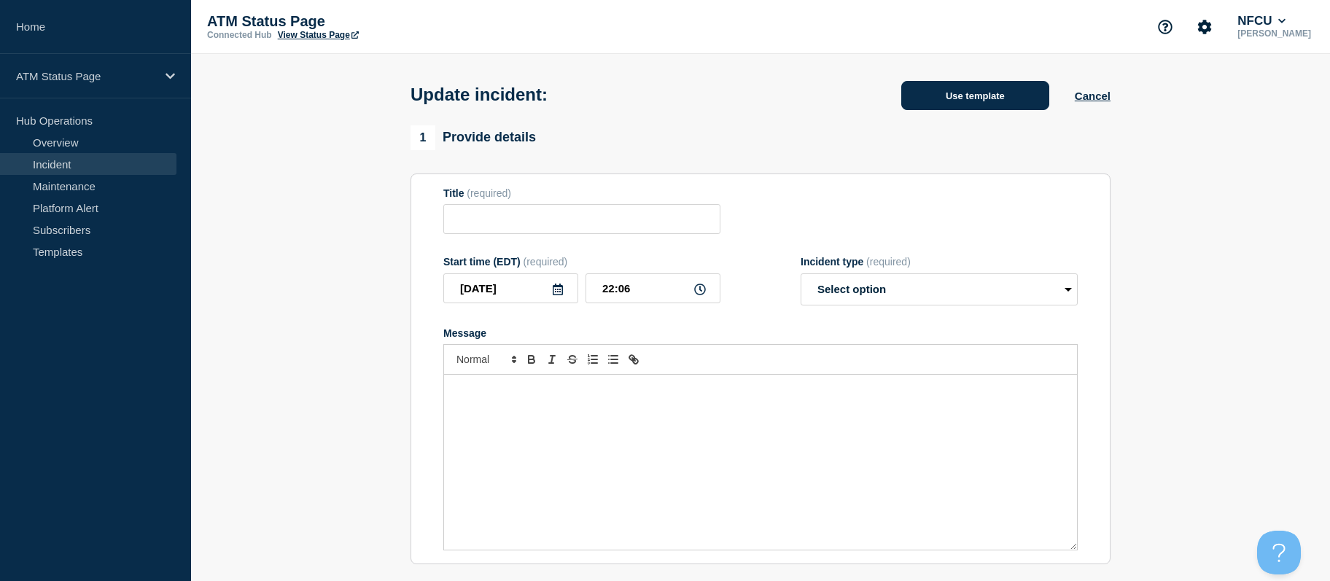
type input "Depository Down"
click at [968, 96] on button "Use template" at bounding box center [975, 95] width 148 height 29
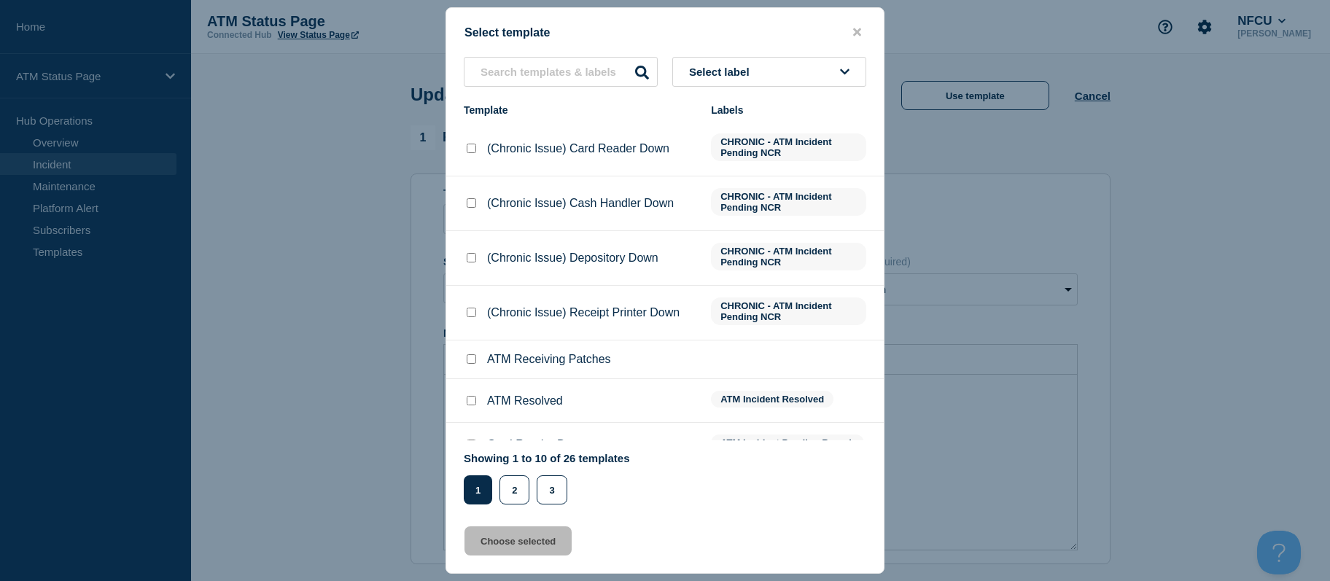
click at [840, 70] on icon at bounding box center [844, 71] width 9 height 11
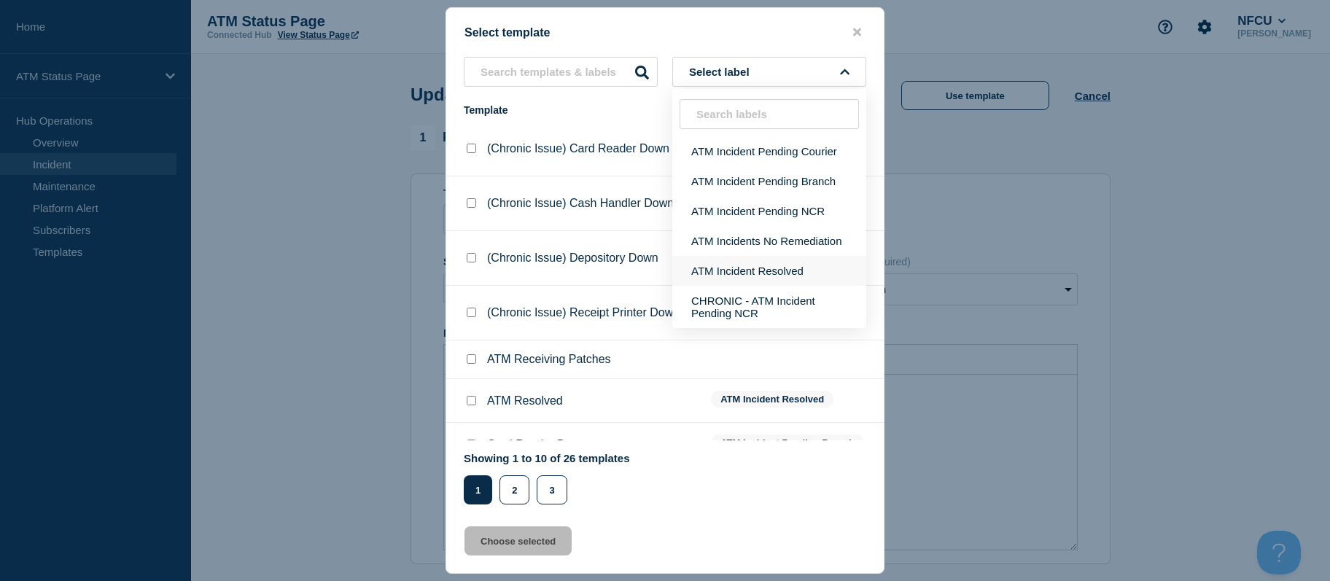
click at [770, 266] on button "ATM Incident Resolved" at bounding box center [769, 271] width 194 height 30
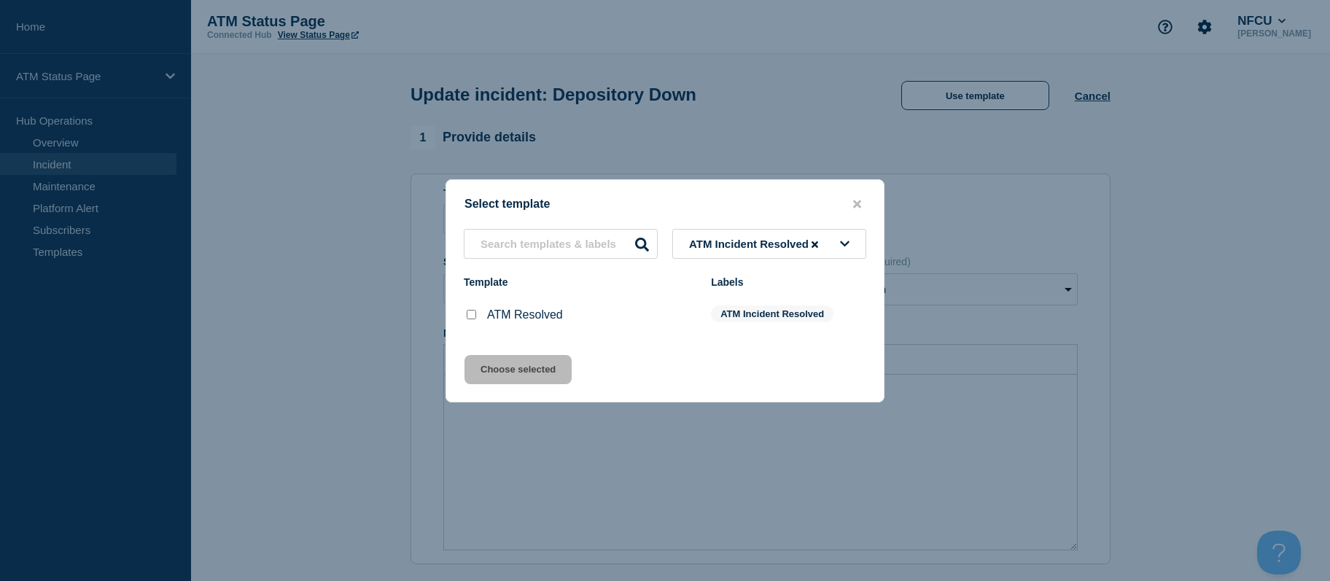
click at [475, 319] on input "ATM Resolved checkbox" at bounding box center [471, 314] width 9 height 9
checkbox input "true"
click at [483, 370] on button "Choose selected" at bounding box center [518, 369] width 107 height 29
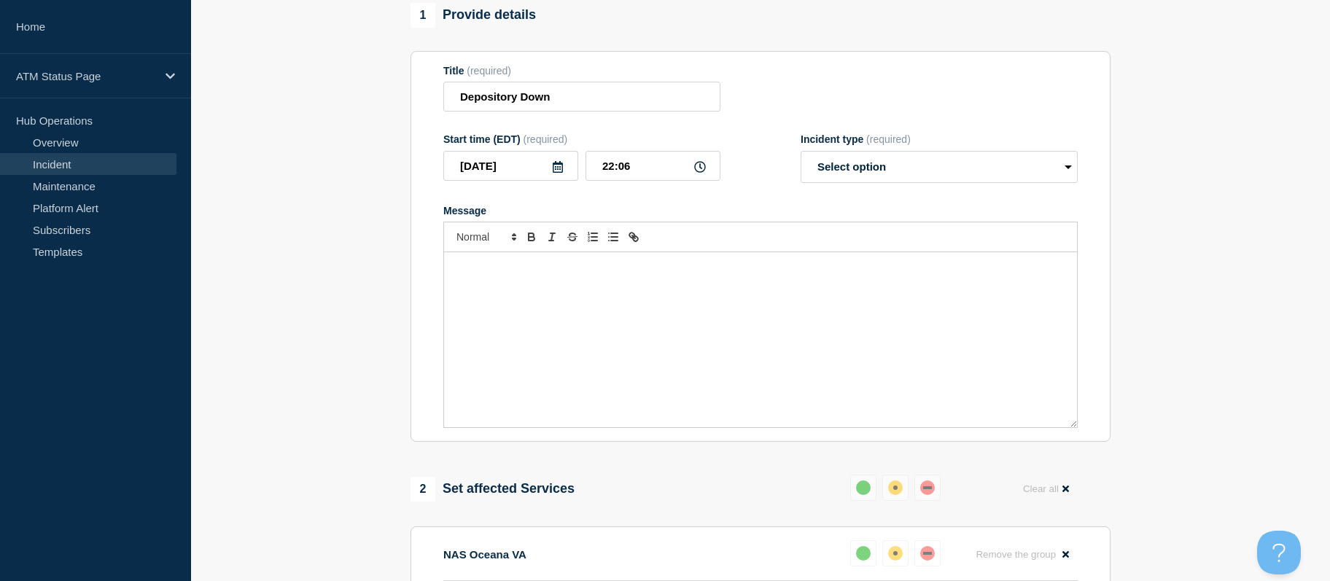
select select "resolved"
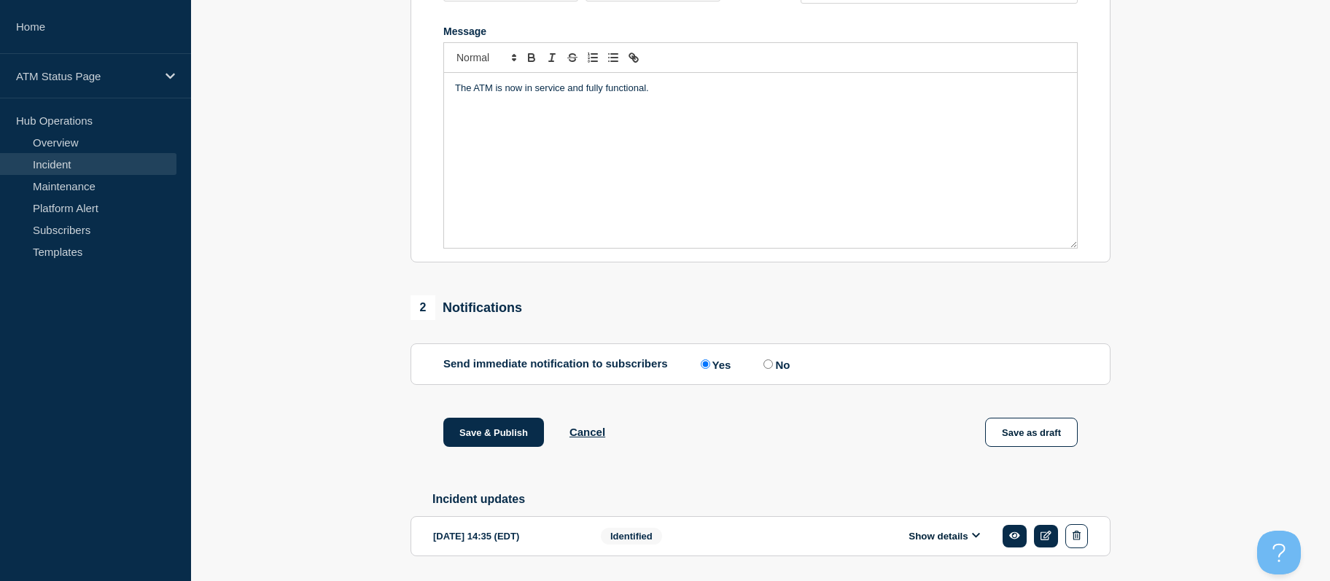
scroll to position [352, 0]
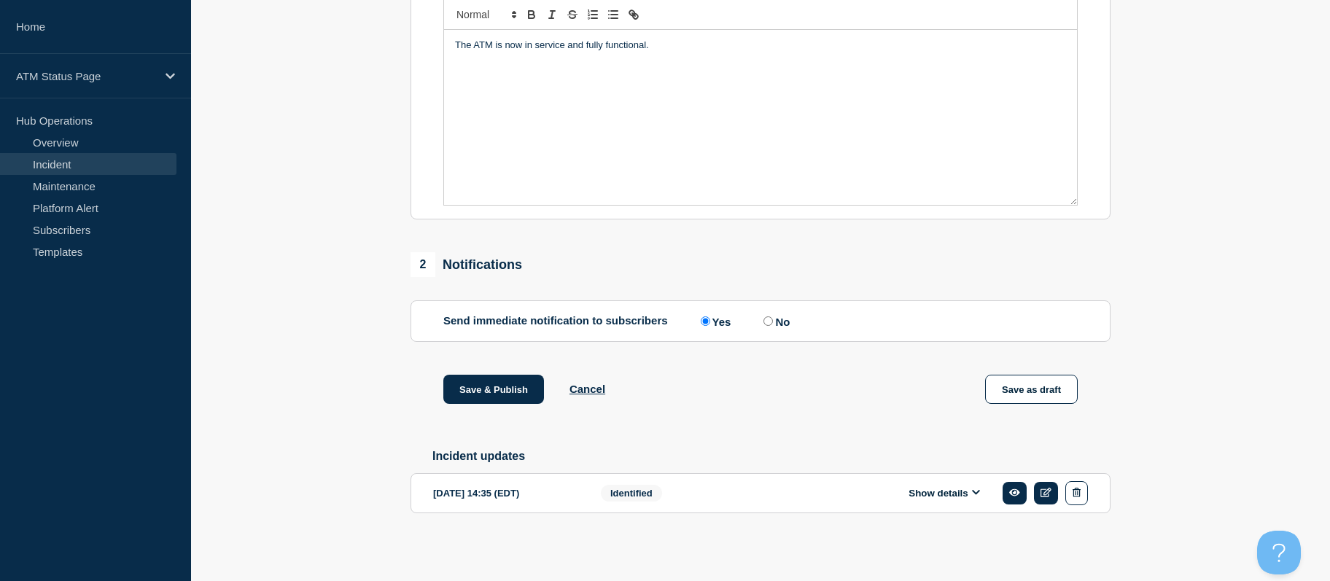
drag, startPoint x: 363, startPoint y: 314, endPoint x: 386, endPoint y: 459, distance: 146.9
click at [487, 394] on button "Save & Publish" at bounding box center [493, 389] width 101 height 29
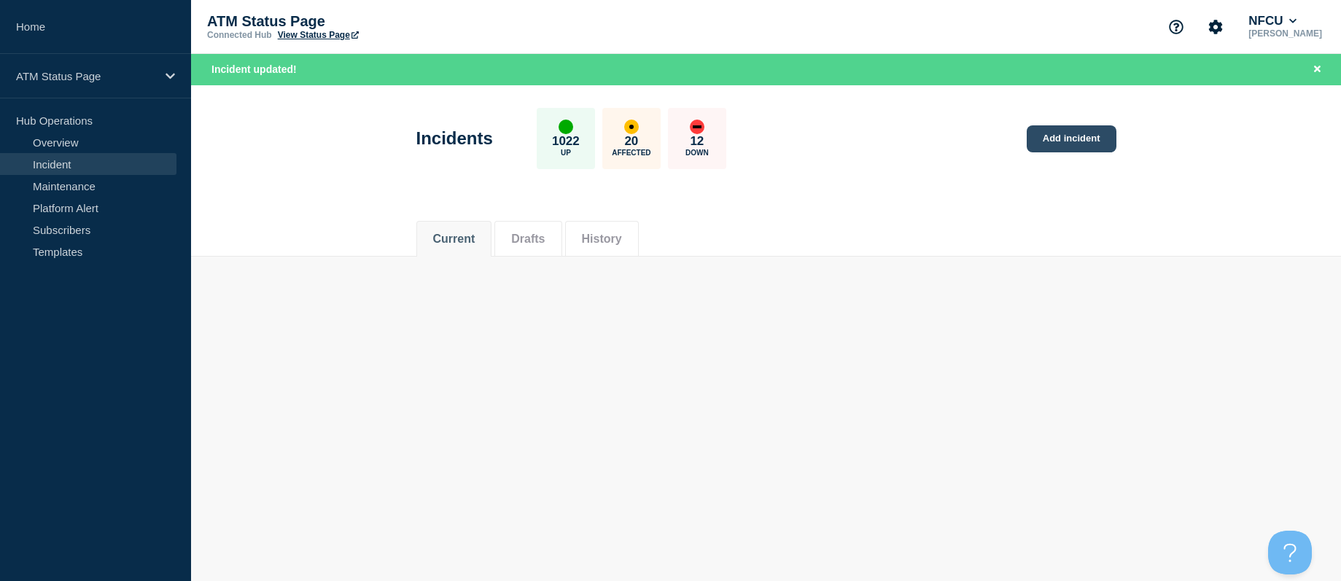
click at [1087, 144] on link "Add incident" at bounding box center [1072, 138] width 90 height 27
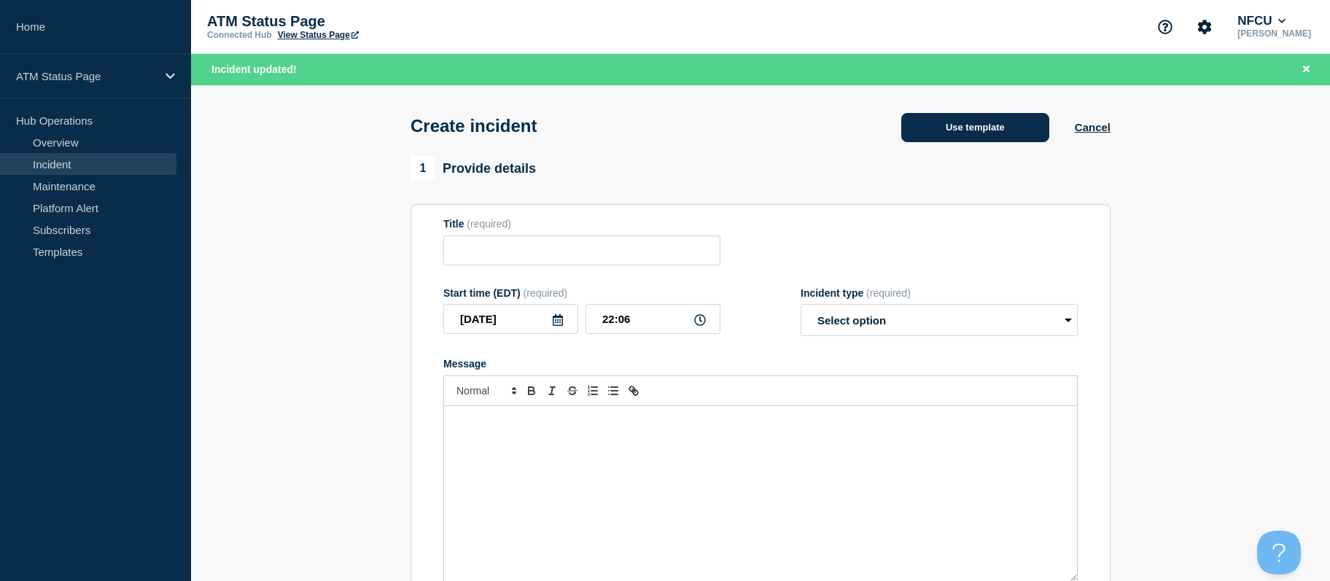
click at [1027, 128] on button "Use template" at bounding box center [975, 127] width 148 height 29
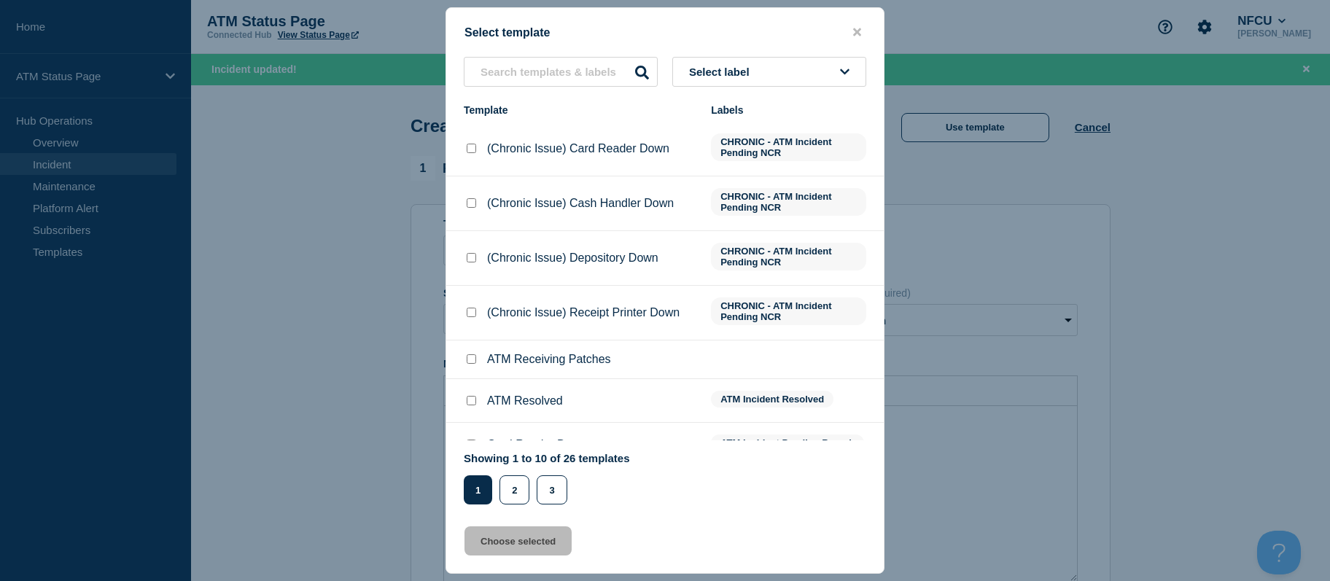
click at [769, 58] on button "Select label" at bounding box center [769, 72] width 194 height 30
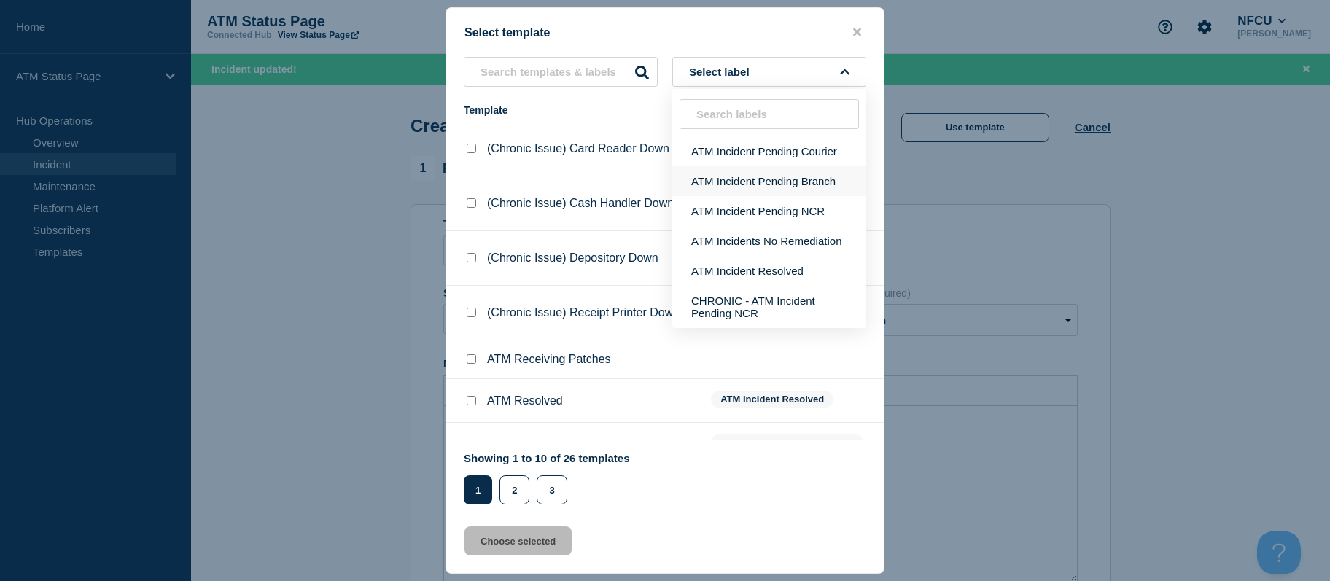
click at [764, 179] on button "ATM Incident Pending Branch" at bounding box center [769, 181] width 194 height 30
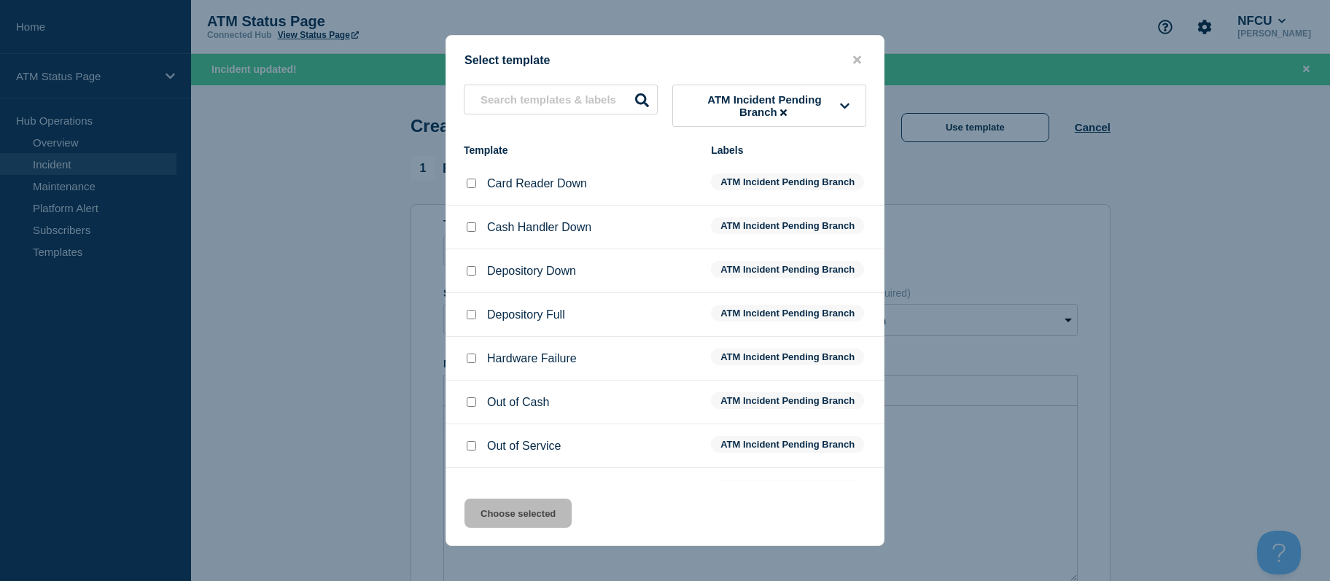
click at [472, 275] on input "Depository Down checkbox" at bounding box center [471, 270] width 9 height 9
checkbox input "true"
click at [517, 516] on button "Choose selected" at bounding box center [518, 513] width 107 height 29
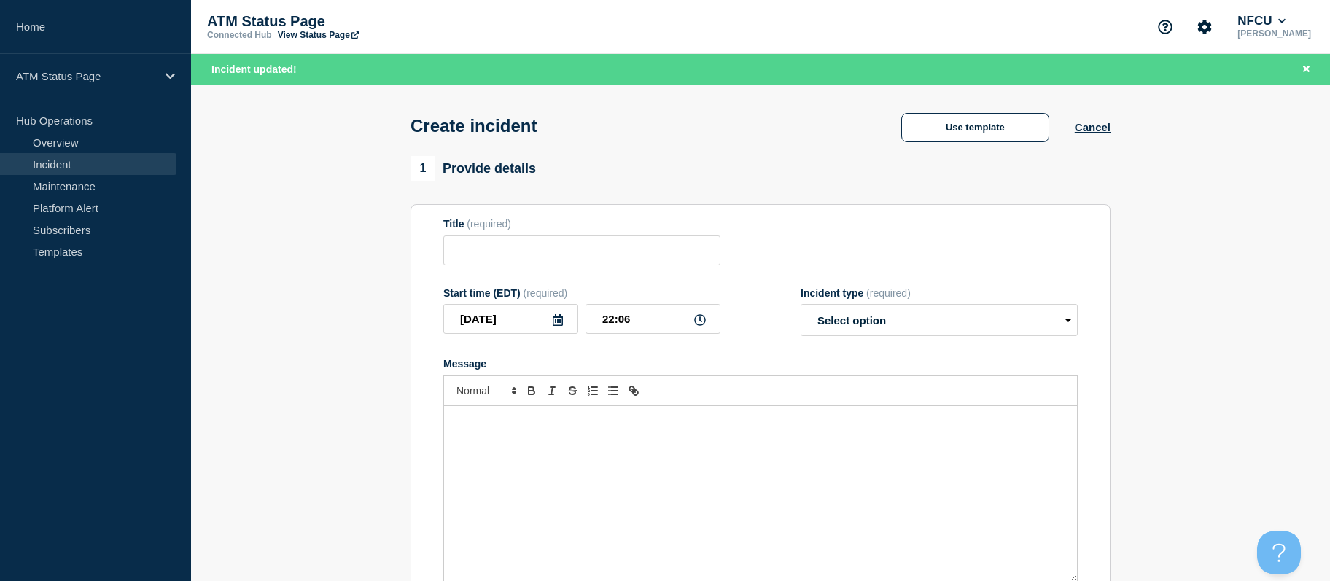
type input "Depository Down"
select select "identified"
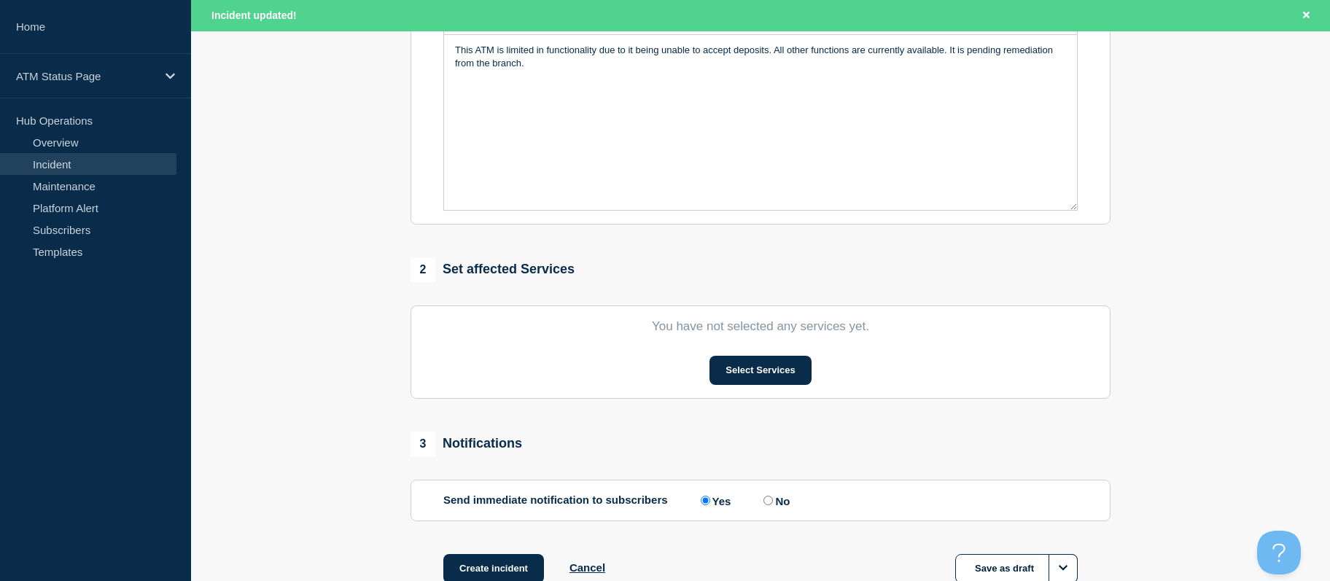
drag, startPoint x: 277, startPoint y: 272, endPoint x: 370, endPoint y: 456, distance: 206.8
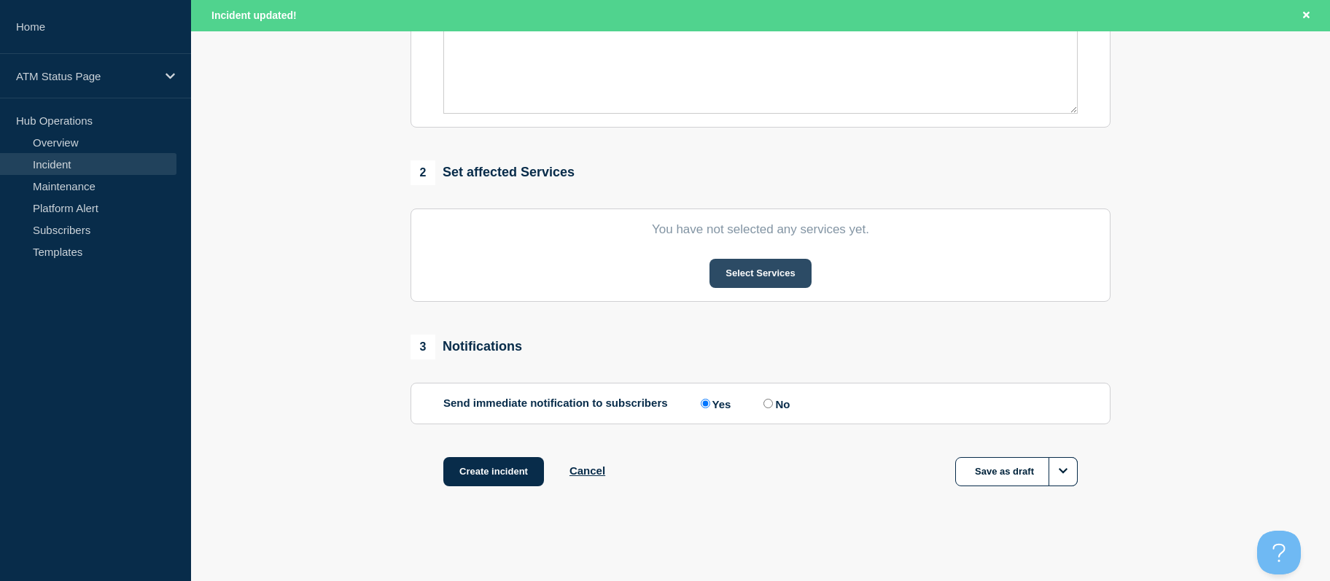
click at [773, 284] on button "Select Services" at bounding box center [760, 273] width 101 height 29
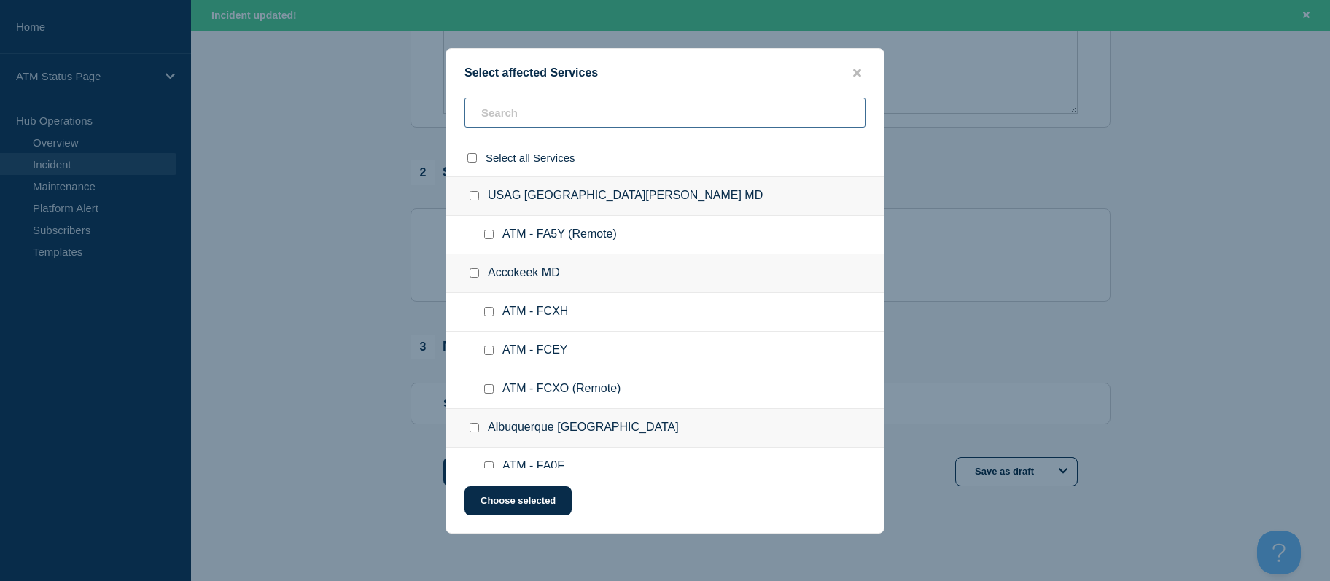
click at [642, 119] on input "text" at bounding box center [665, 113] width 401 height 30
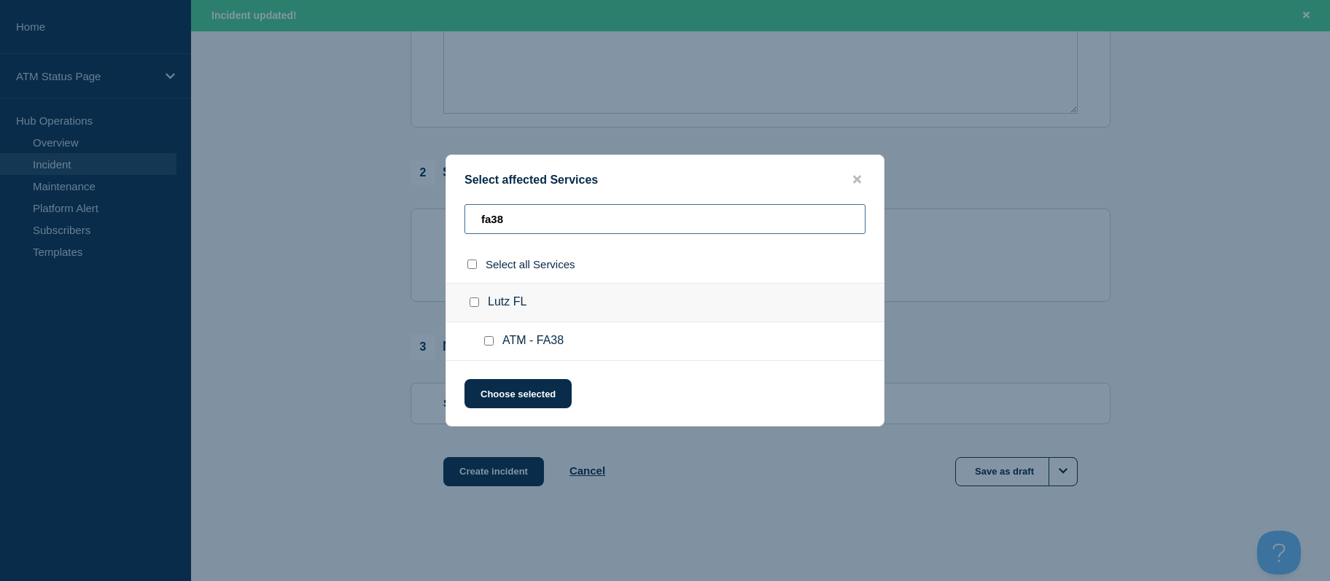
type input "fa38"
click at [490, 338] on input "ATM - FA38 checkbox" at bounding box center [488, 340] width 9 height 9
checkbox input "true"
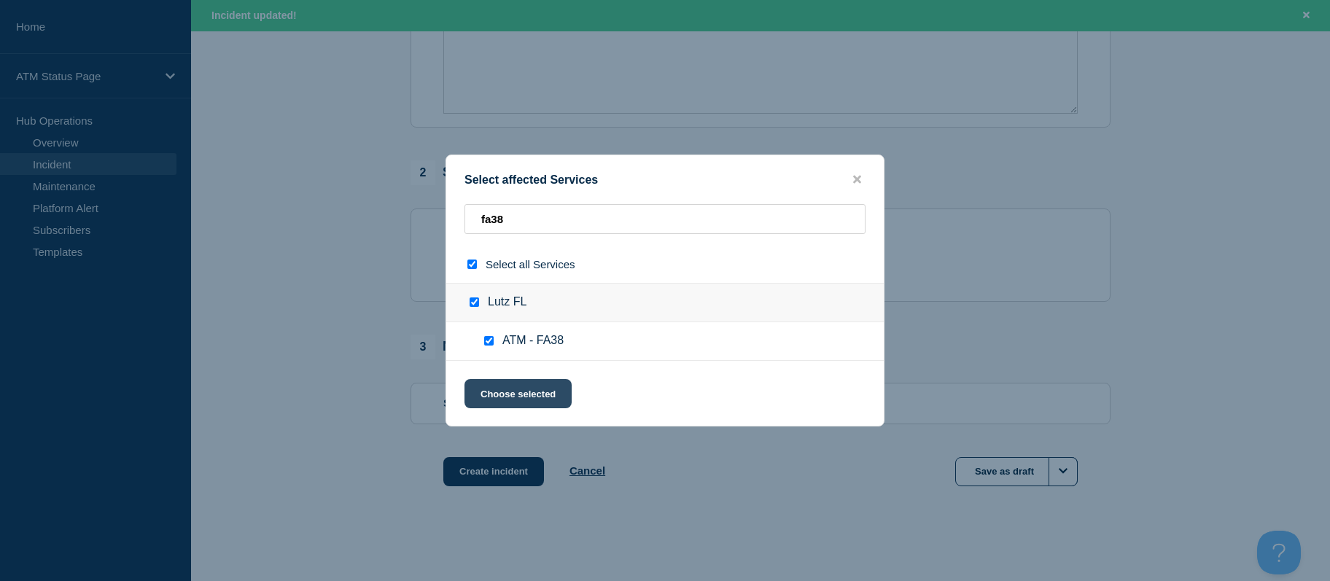
click at [494, 387] on button "Choose selected" at bounding box center [518, 393] width 107 height 29
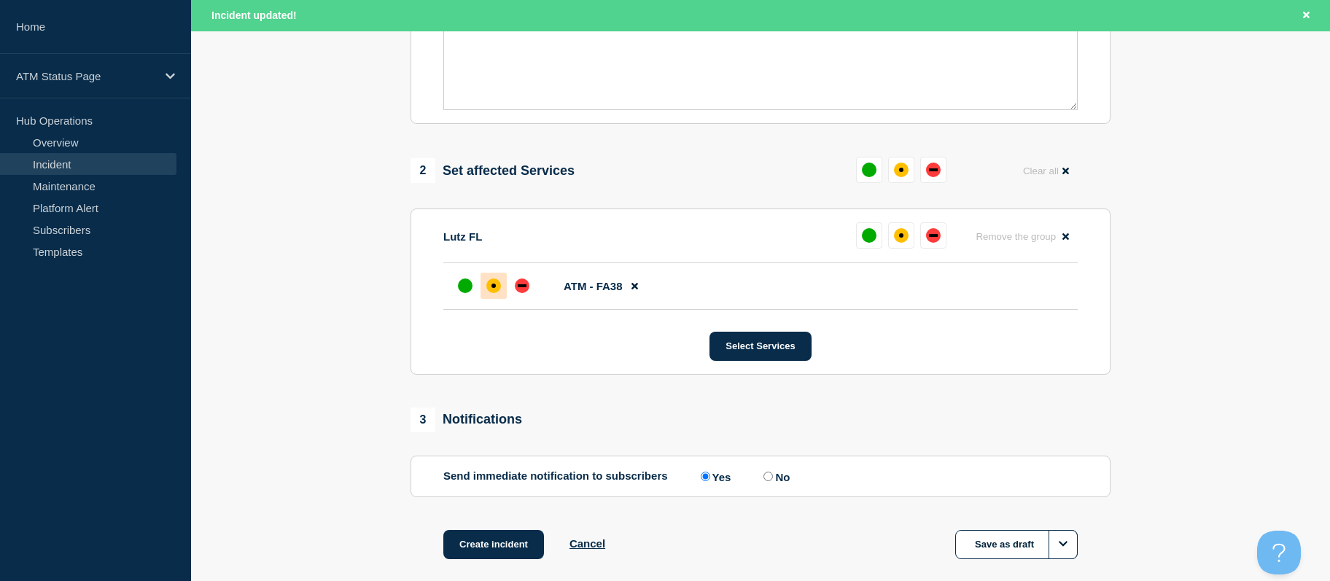
click at [492, 299] on div at bounding box center [494, 286] width 26 height 26
click at [496, 551] on button "Create incident" at bounding box center [493, 544] width 101 height 29
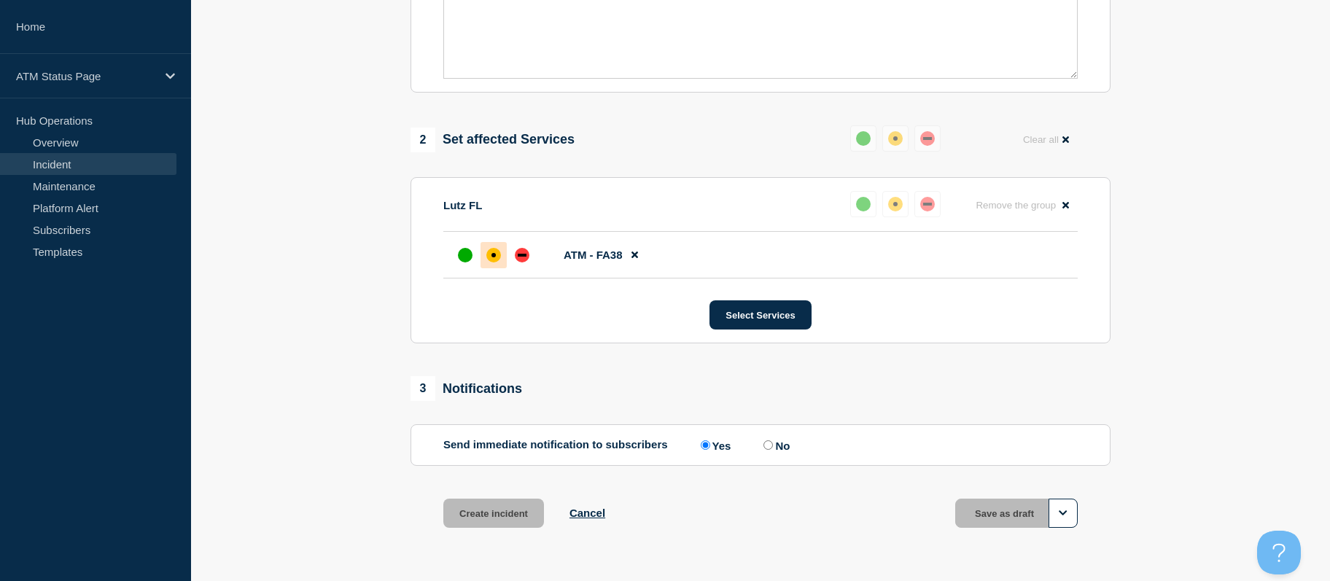
scroll to position [440, 0]
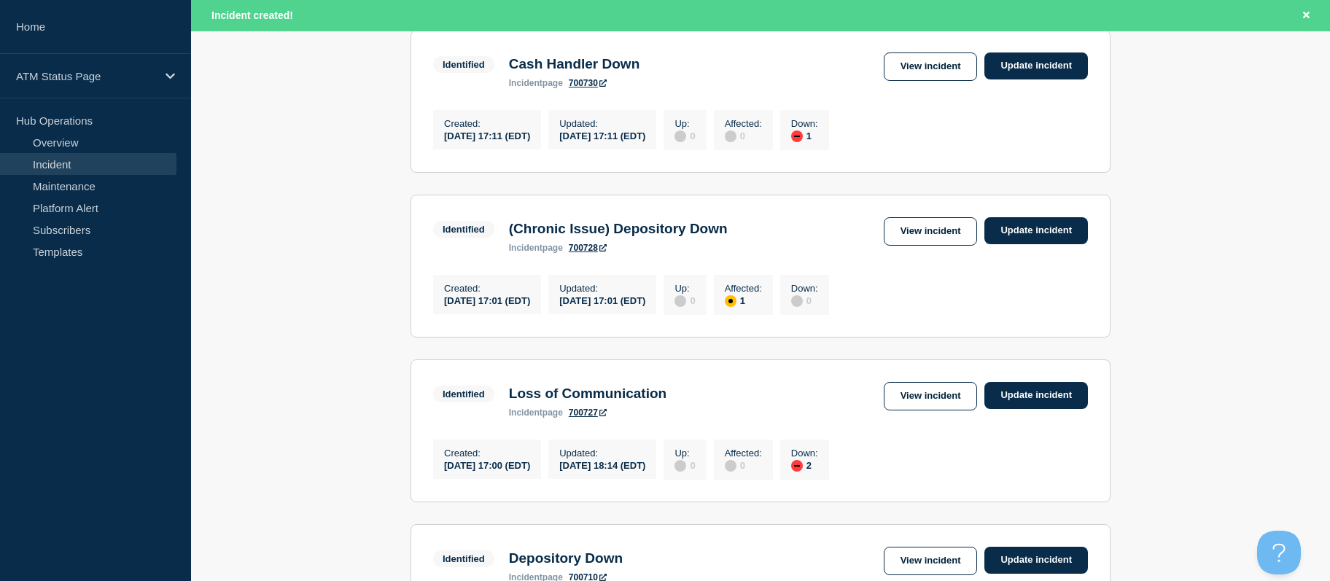
drag, startPoint x: 324, startPoint y: 264, endPoint x: 345, endPoint y: 324, distance: 64.1
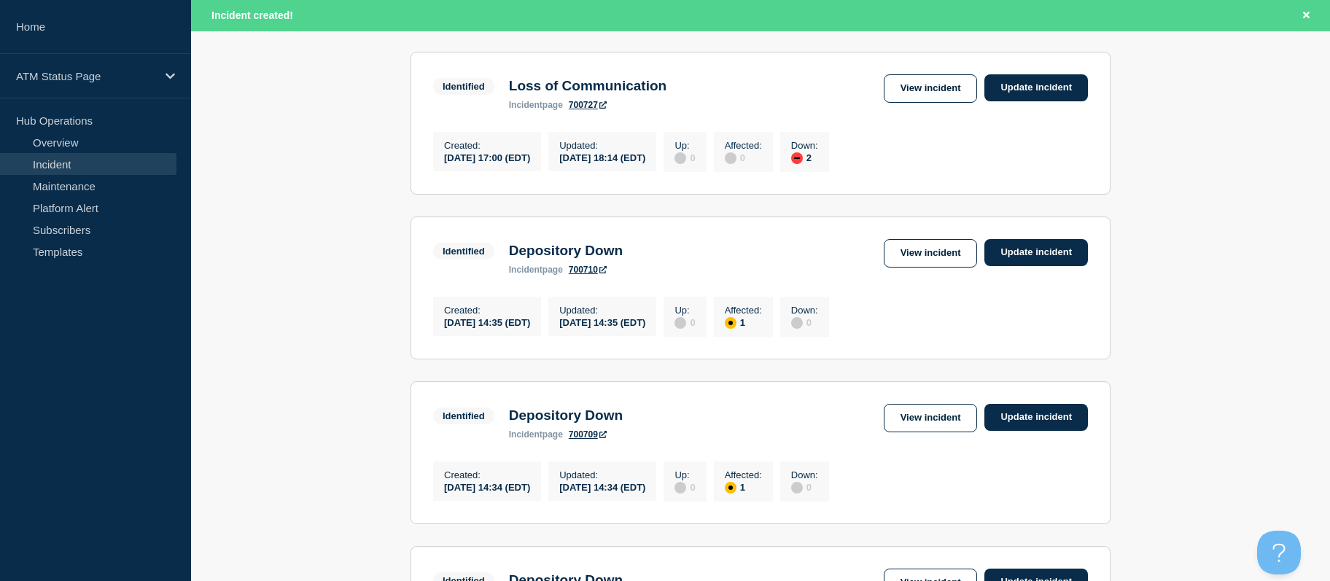
drag, startPoint x: 345, startPoint y: 324, endPoint x: 356, endPoint y: 362, distance: 38.8
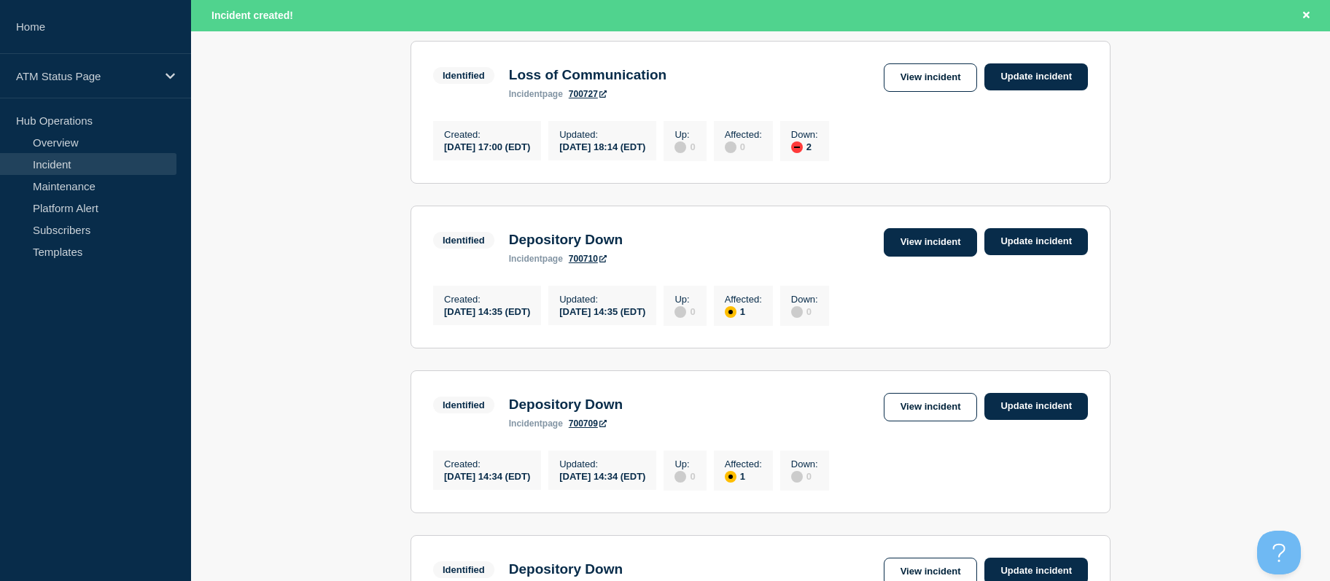
click at [909, 257] on link "View incident" at bounding box center [931, 242] width 94 height 28
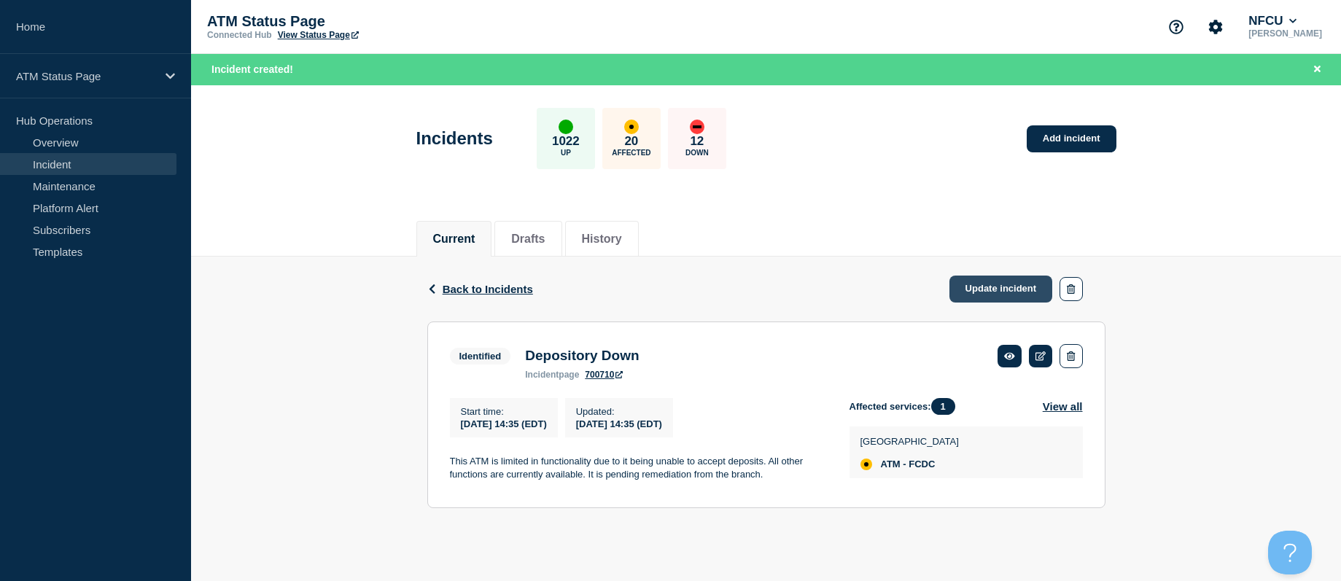
click at [973, 296] on link "Update incident" at bounding box center [1001, 289] width 104 height 27
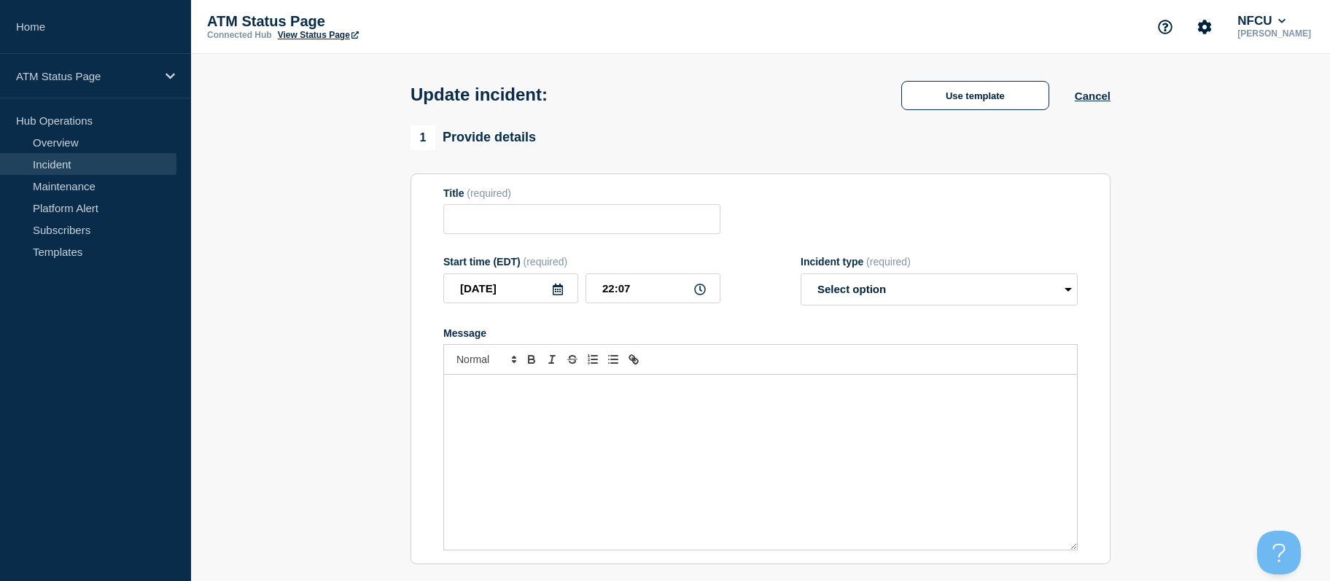
type input "Depository Down"
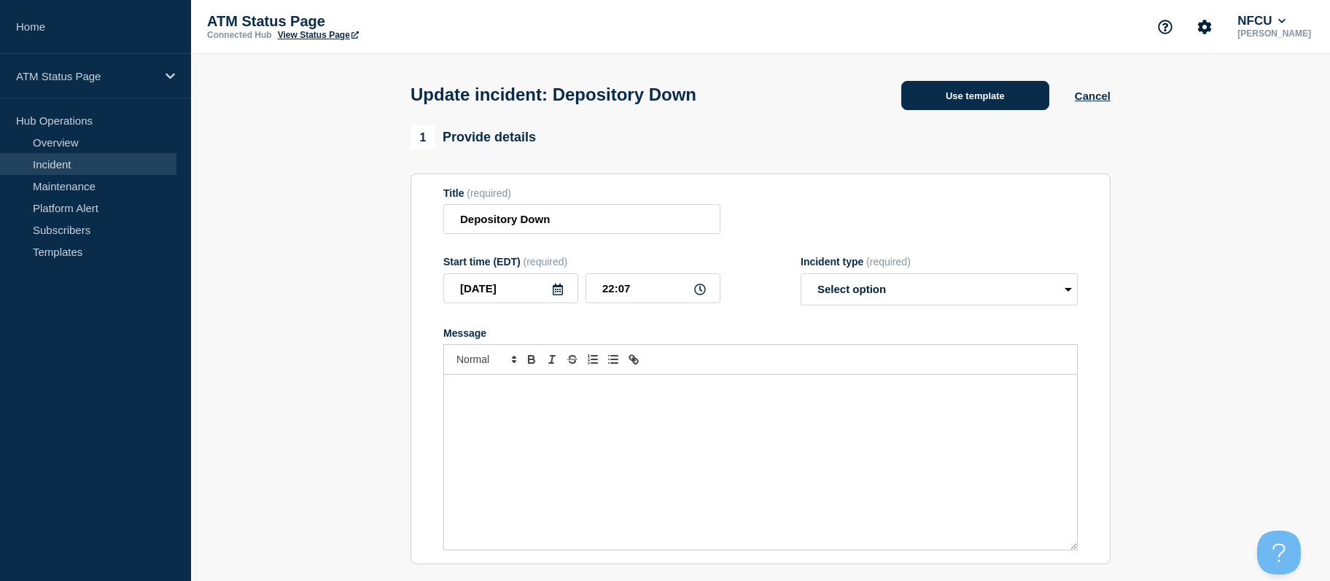
click at [957, 110] on button "Use template" at bounding box center [975, 95] width 148 height 29
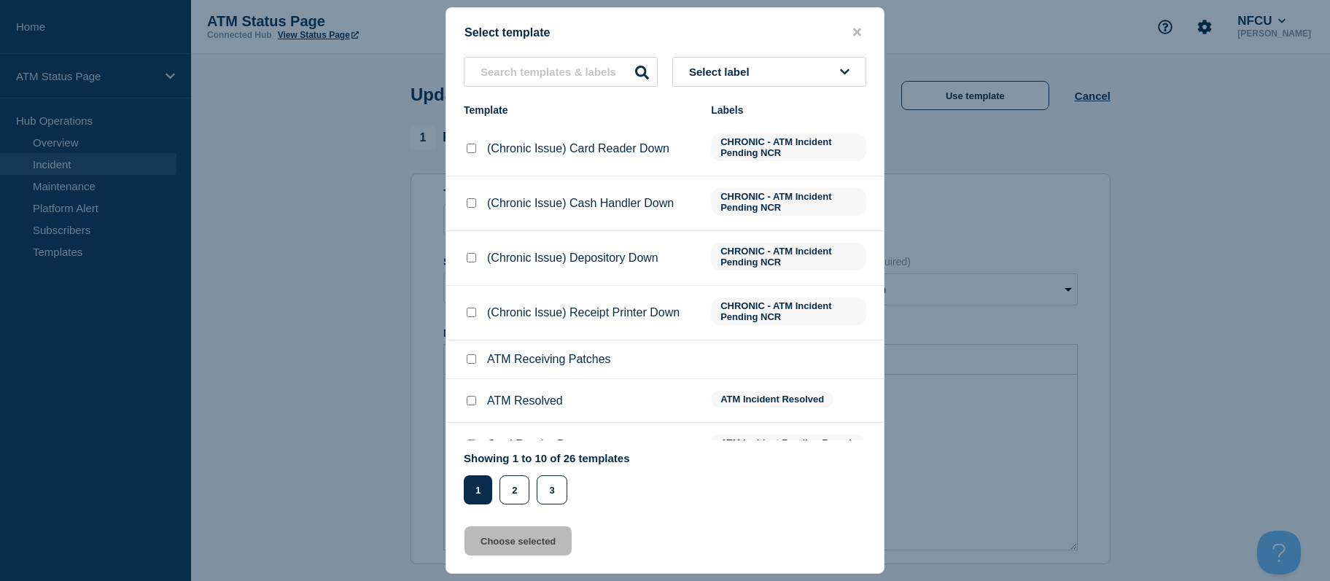
click at [746, 72] on span "Select label" at bounding box center [722, 72] width 66 height 12
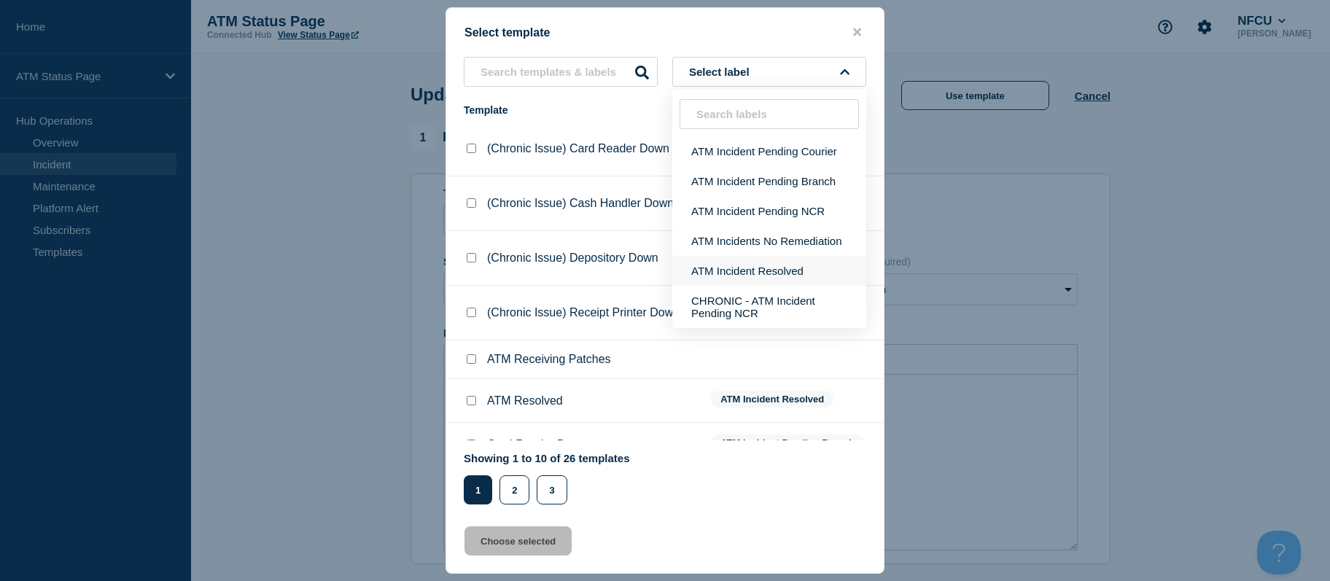
click at [723, 276] on button "ATM Incident Resolved" at bounding box center [769, 271] width 194 height 30
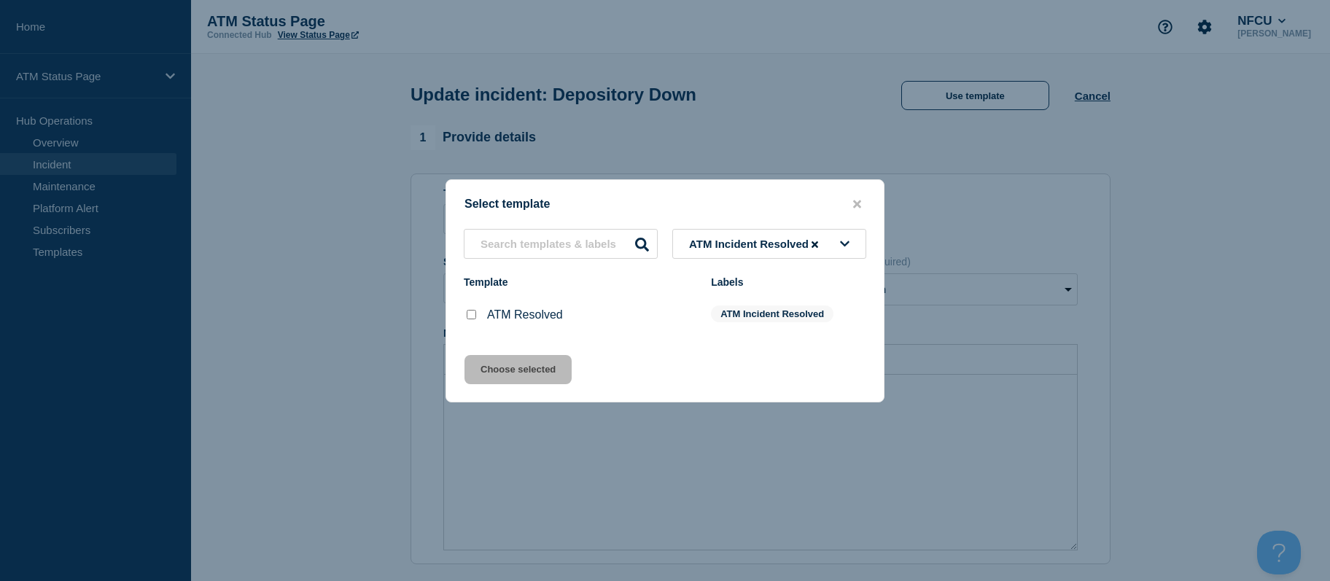
click at [469, 314] on input "ATM Resolved checkbox" at bounding box center [471, 314] width 9 height 9
checkbox input "true"
click at [501, 373] on button "Choose selected" at bounding box center [518, 369] width 107 height 29
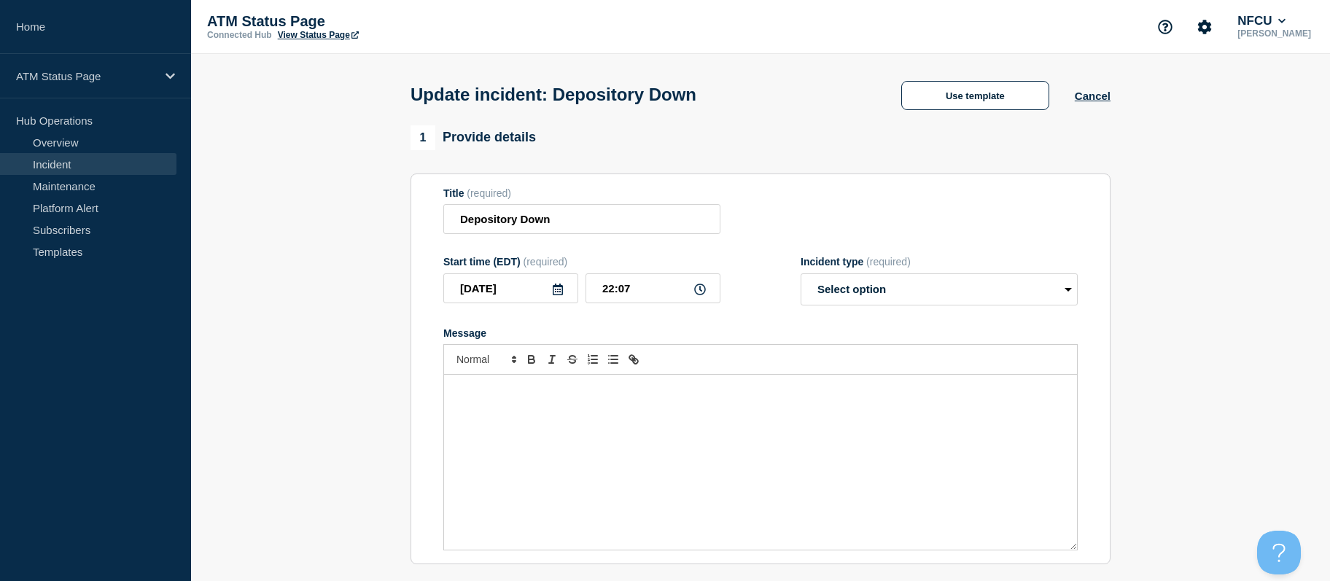
select select "resolved"
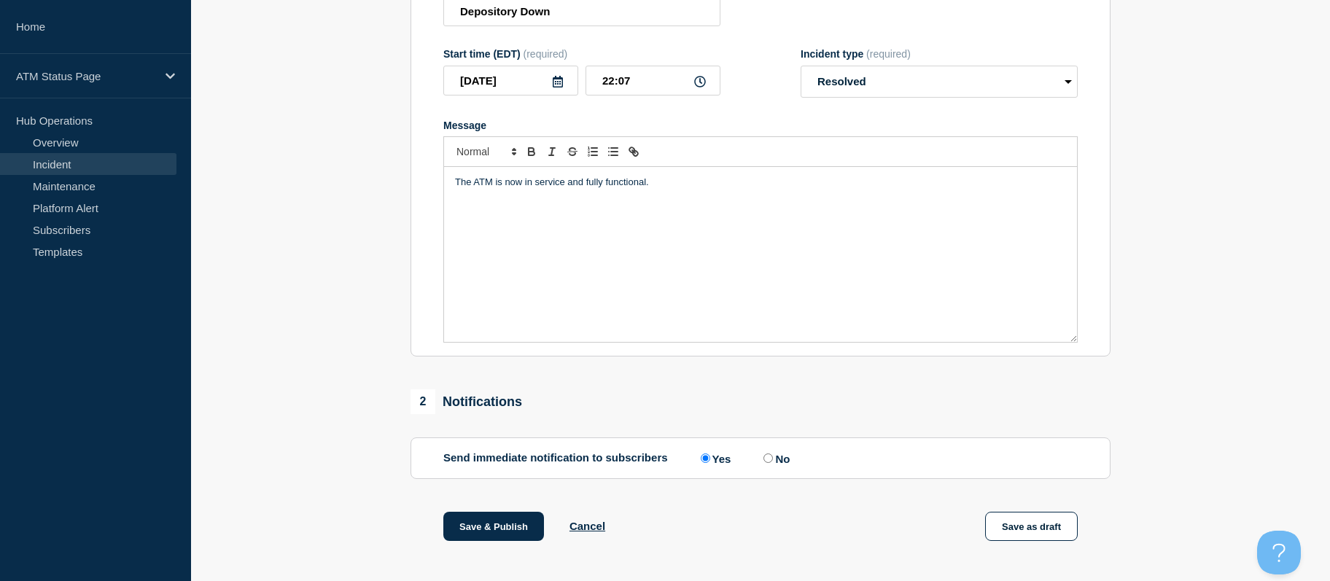
scroll to position [352, 0]
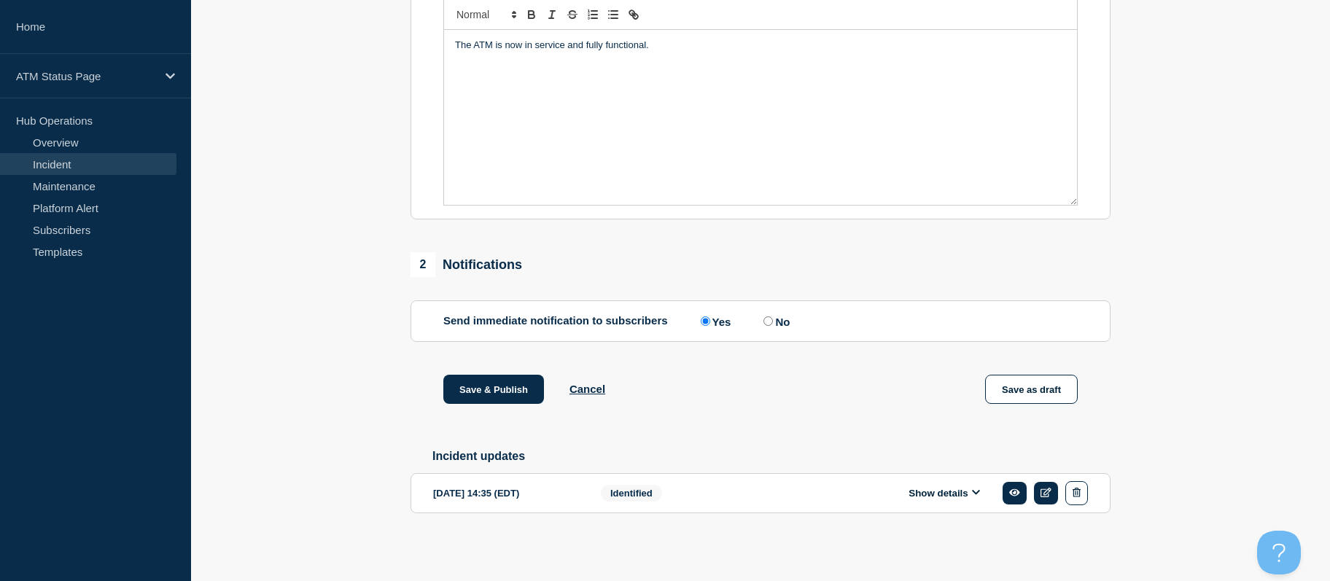
drag, startPoint x: 312, startPoint y: 337, endPoint x: 350, endPoint y: 512, distance: 179.1
click at [483, 393] on button "Save & Publish" at bounding box center [493, 389] width 101 height 29
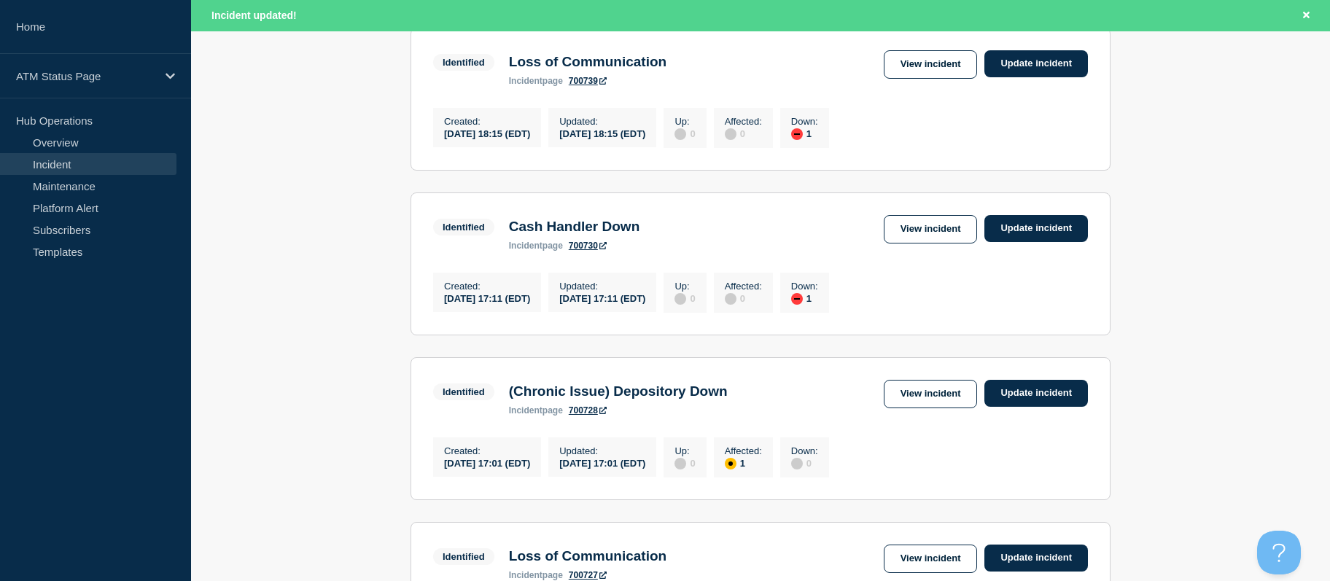
drag, startPoint x: 1173, startPoint y: 418, endPoint x: 1174, endPoint y: 527, distance: 109.4
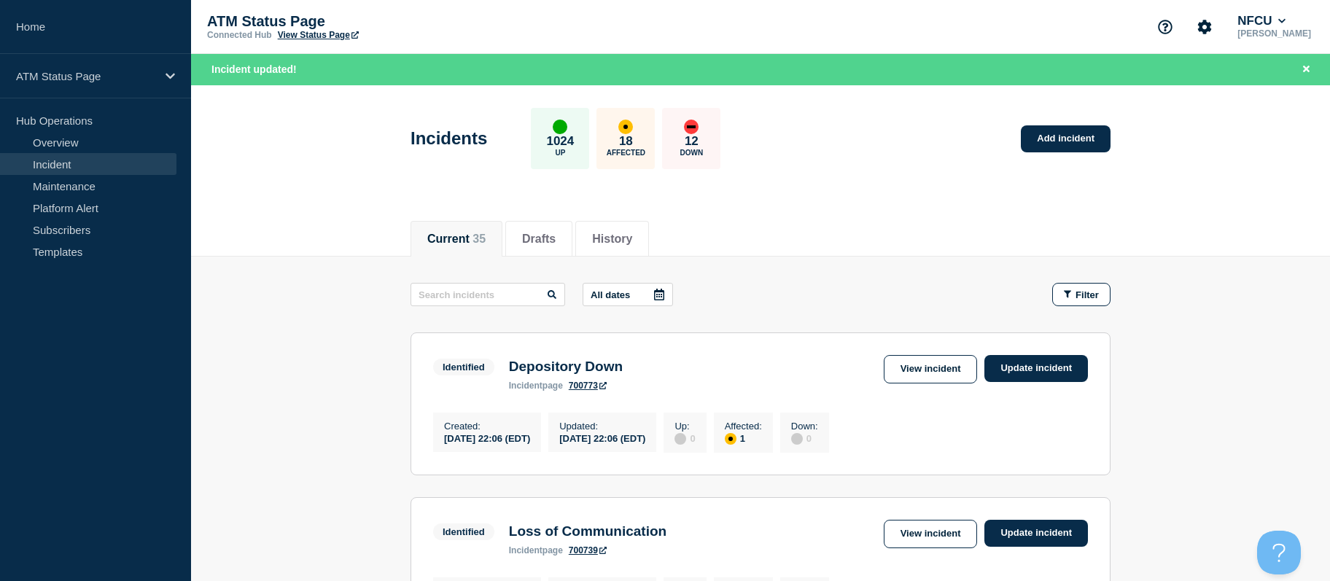
drag, startPoint x: 1180, startPoint y: 327, endPoint x: 1173, endPoint y: 269, distance: 58.1
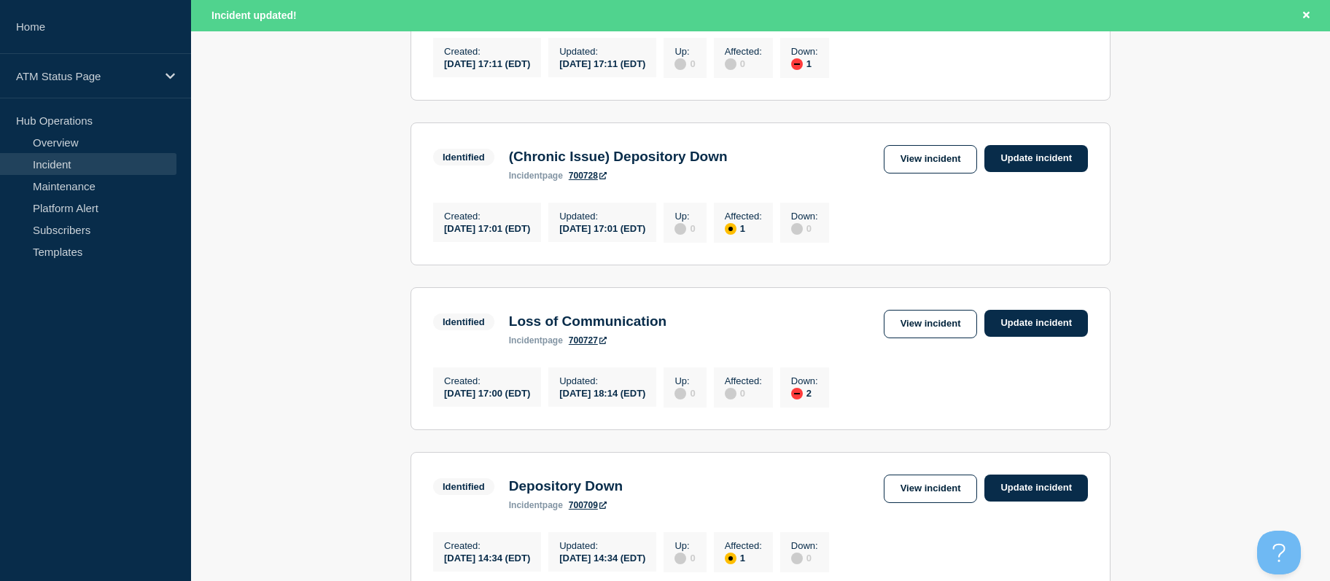
drag, startPoint x: 1188, startPoint y: 300, endPoint x: 1201, endPoint y: 341, distance: 43.6
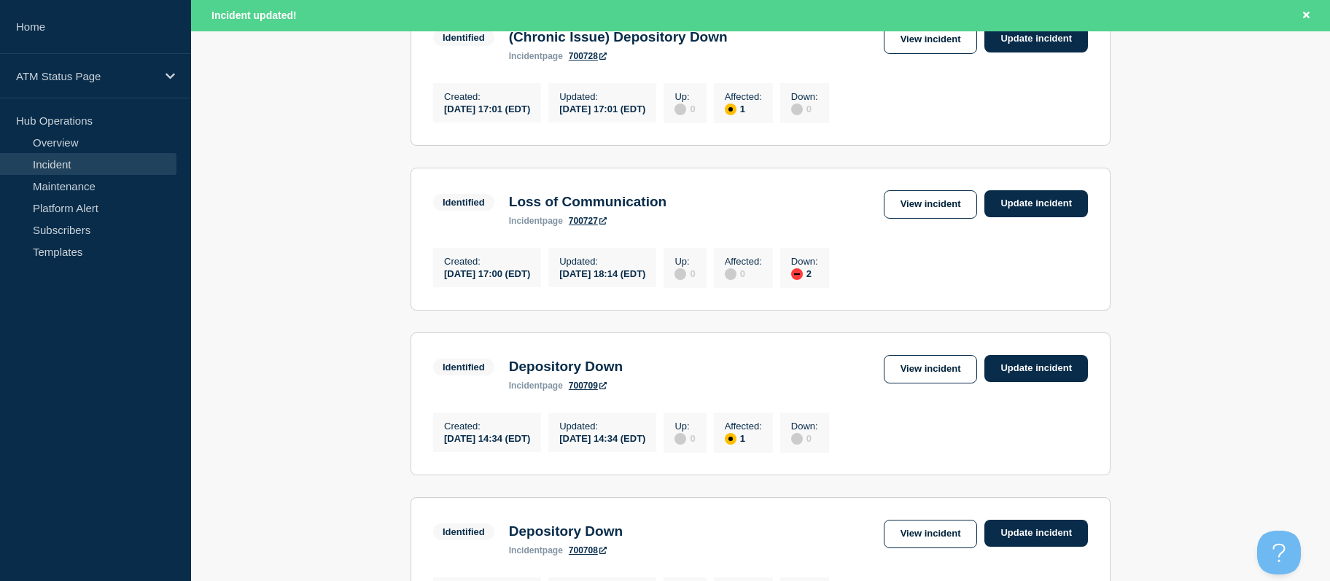
drag, startPoint x: 1205, startPoint y: 342, endPoint x: 1214, endPoint y: 364, distance: 23.8
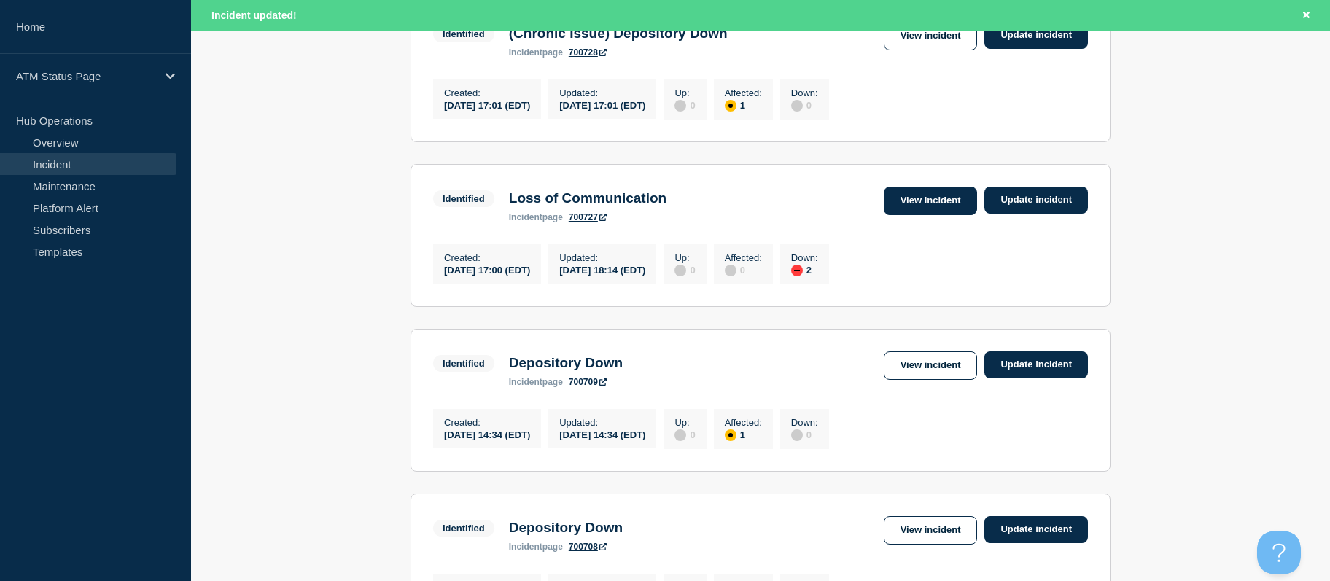
click at [950, 215] on link "View incident" at bounding box center [931, 201] width 94 height 28
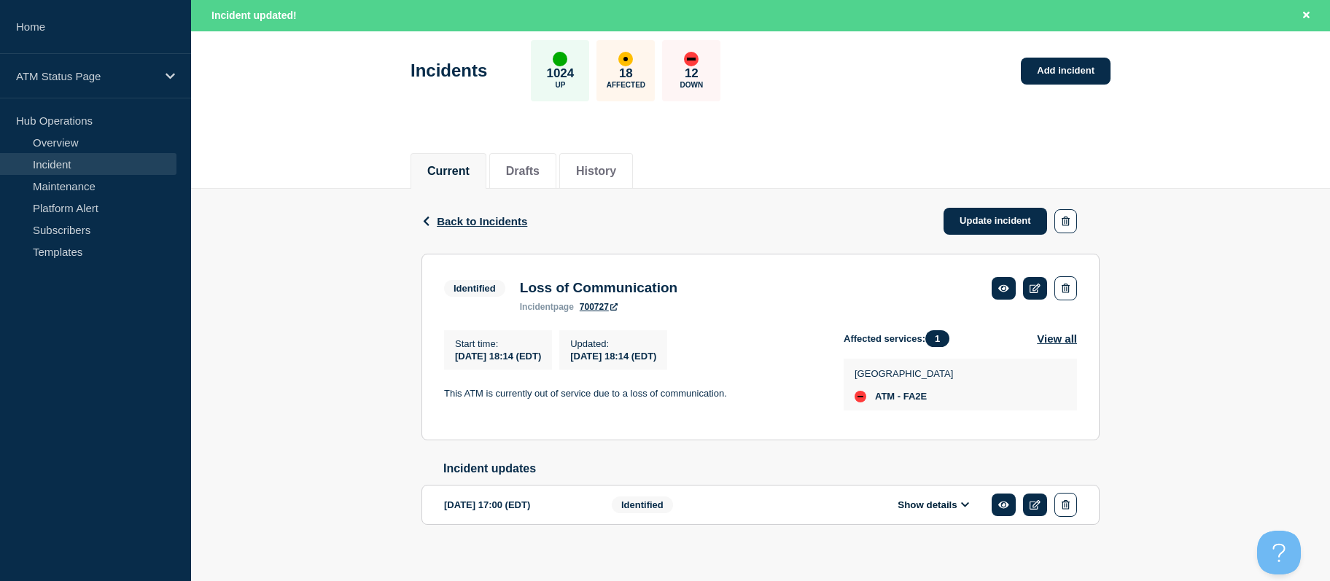
scroll to position [88, 0]
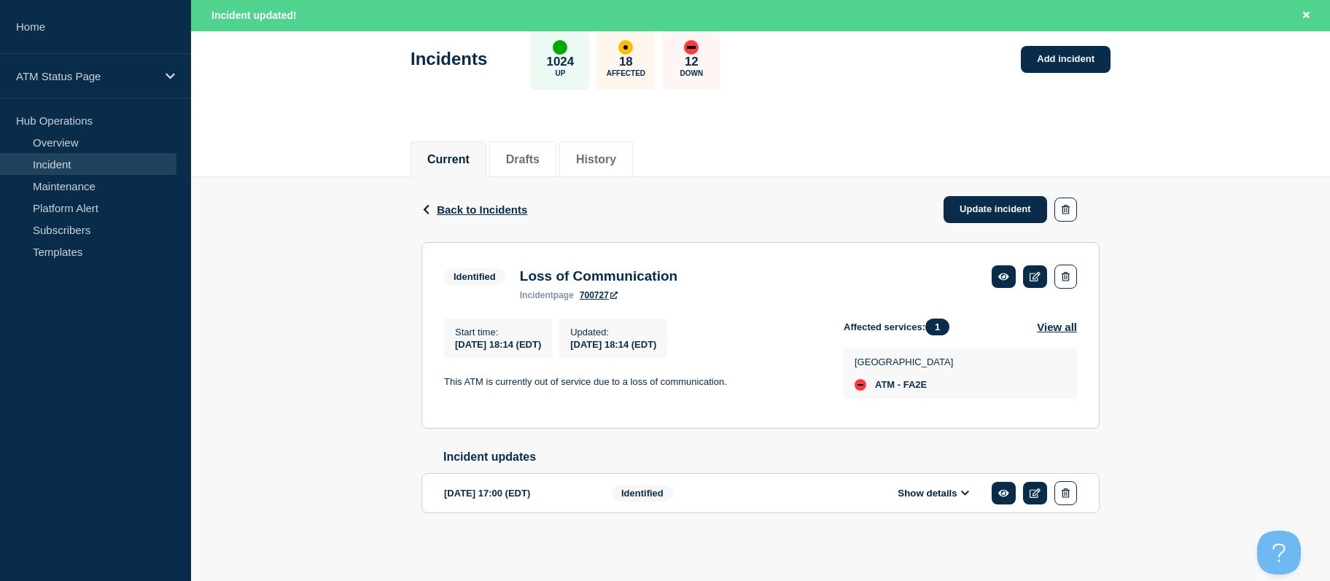
drag, startPoint x: 1221, startPoint y: 342, endPoint x: 1232, endPoint y: 379, distance: 39.0
click at [502, 203] on span "Back to Incidents" at bounding box center [482, 209] width 90 height 12
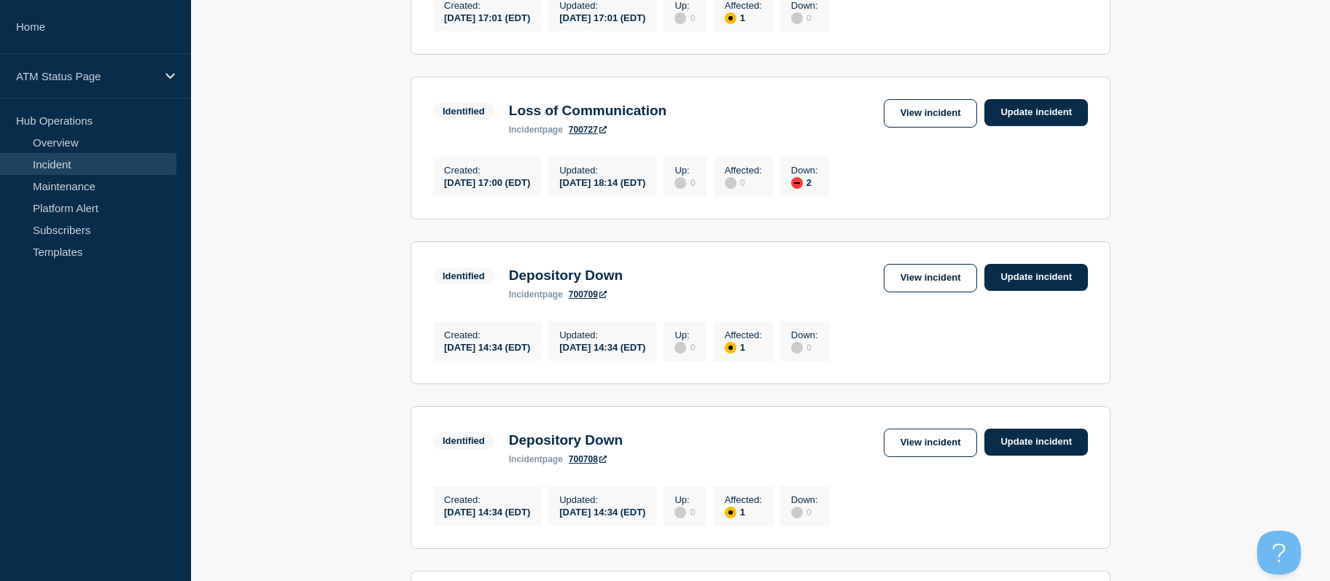
drag, startPoint x: 1179, startPoint y: 333, endPoint x: 1186, endPoint y: 378, distance: 45.7
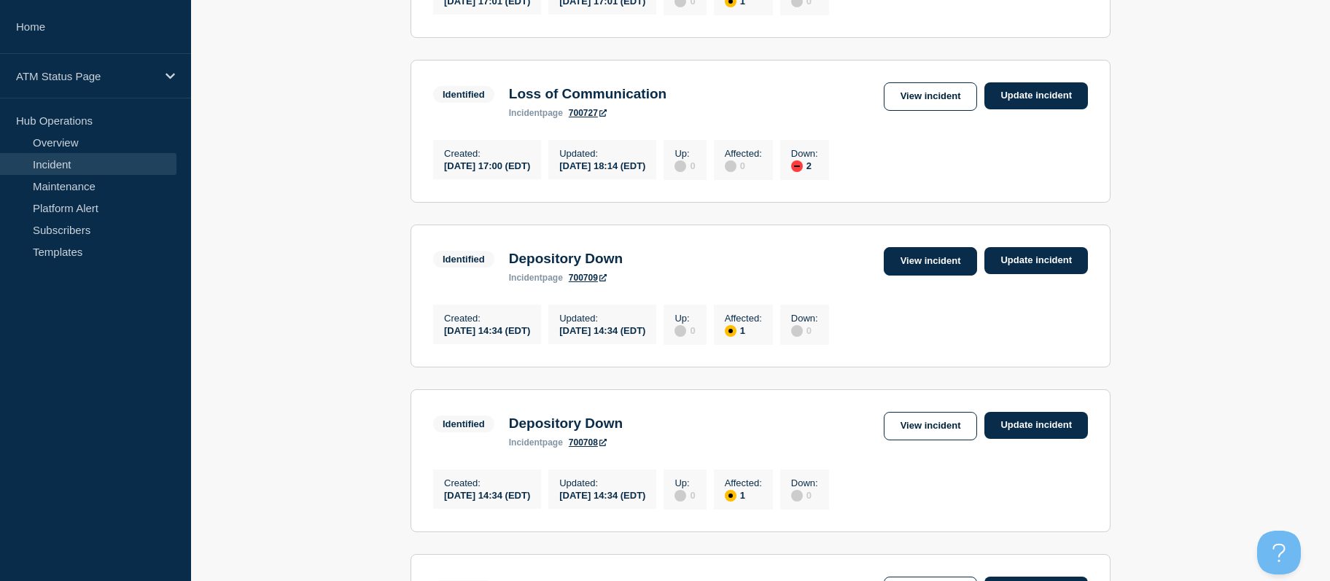
click at [915, 276] on link "View incident" at bounding box center [931, 261] width 94 height 28
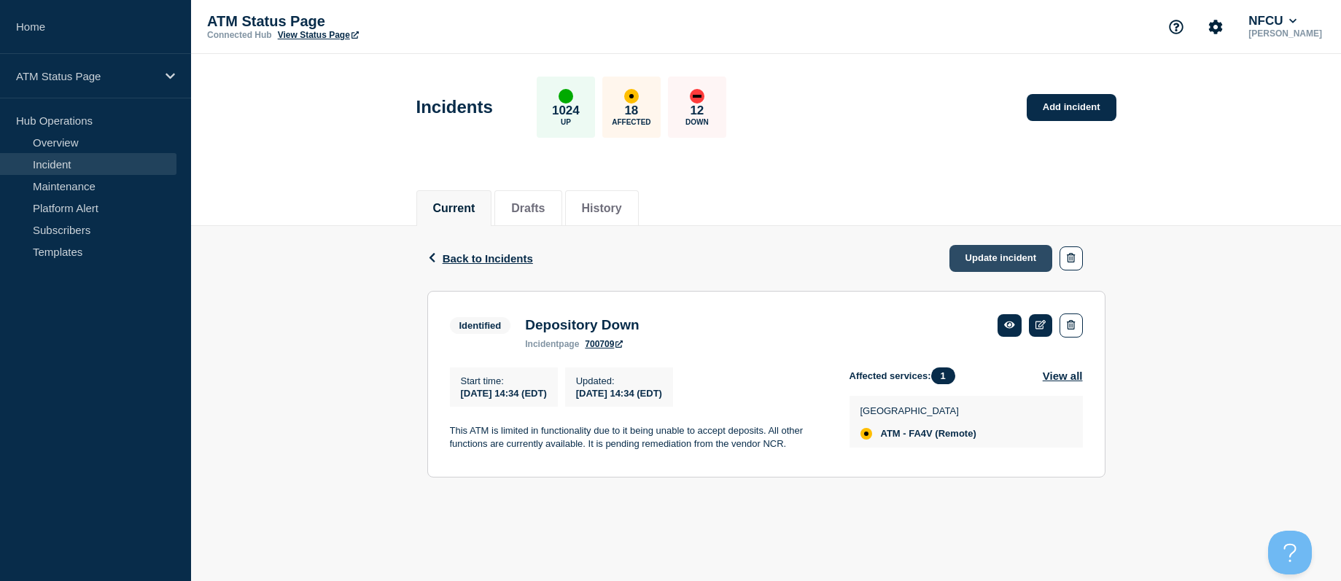
click at [995, 262] on link "Update incident" at bounding box center [1001, 258] width 104 height 27
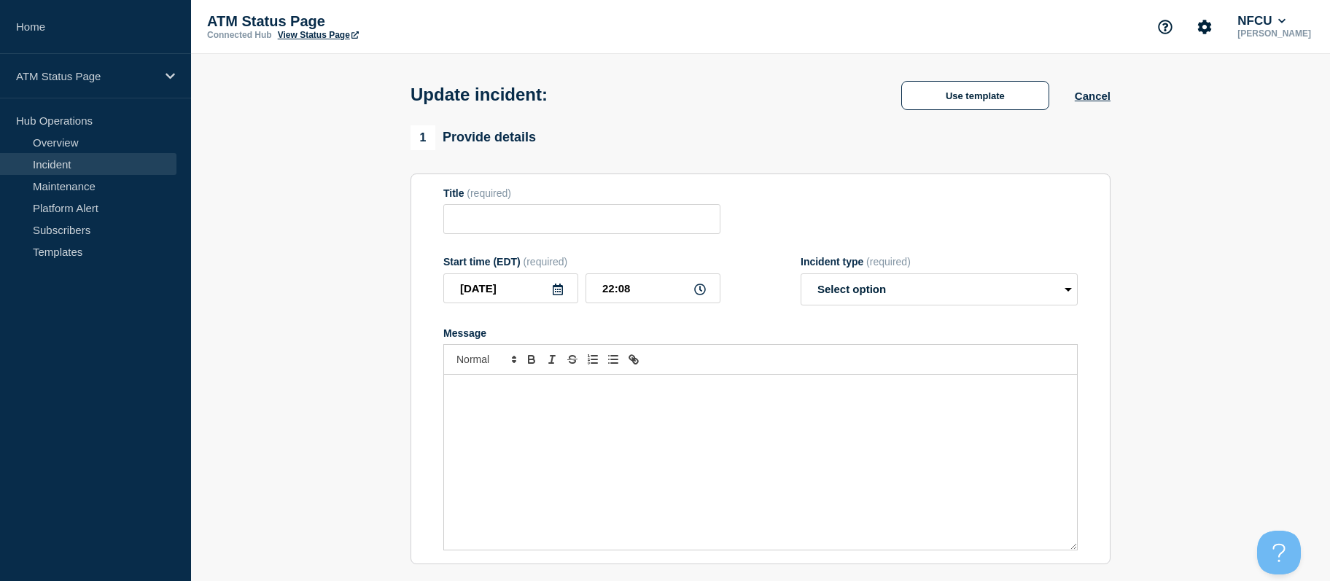
type input "Depository Down"
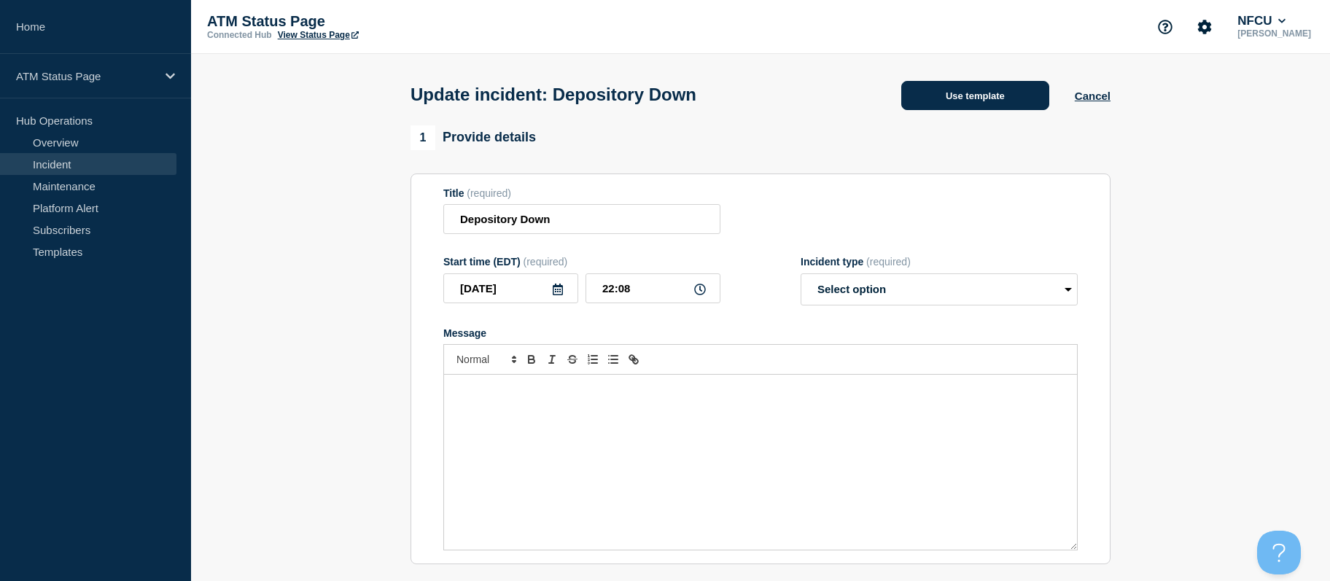
click at [931, 100] on button "Use template" at bounding box center [975, 95] width 148 height 29
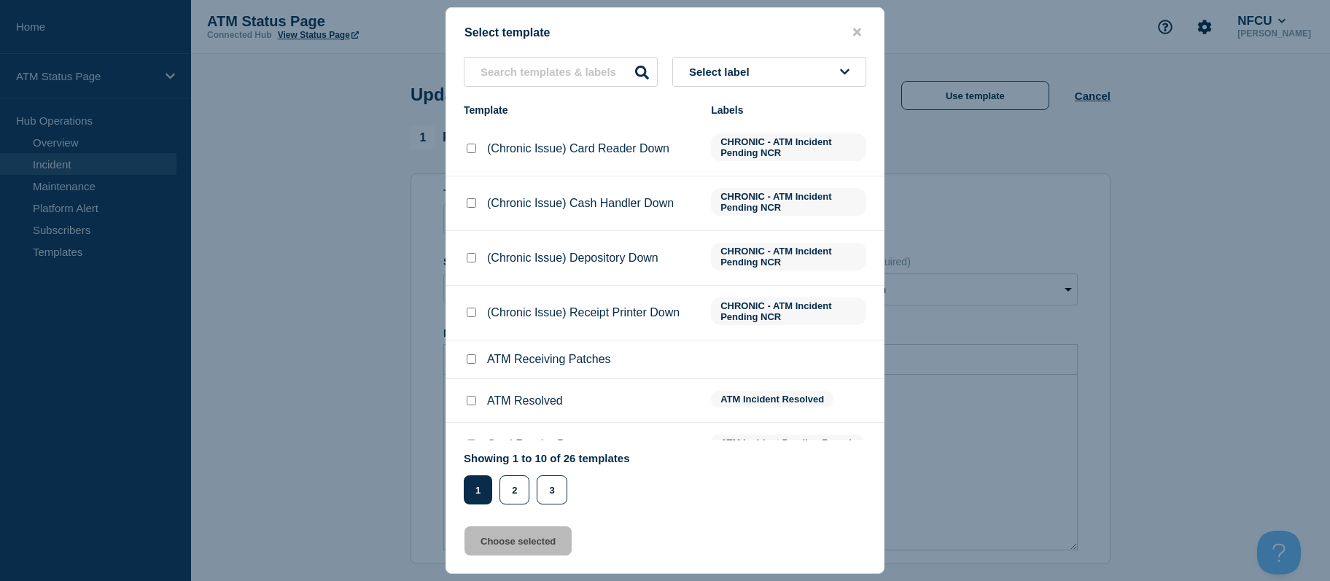
click at [810, 71] on button "Select label" at bounding box center [769, 72] width 194 height 30
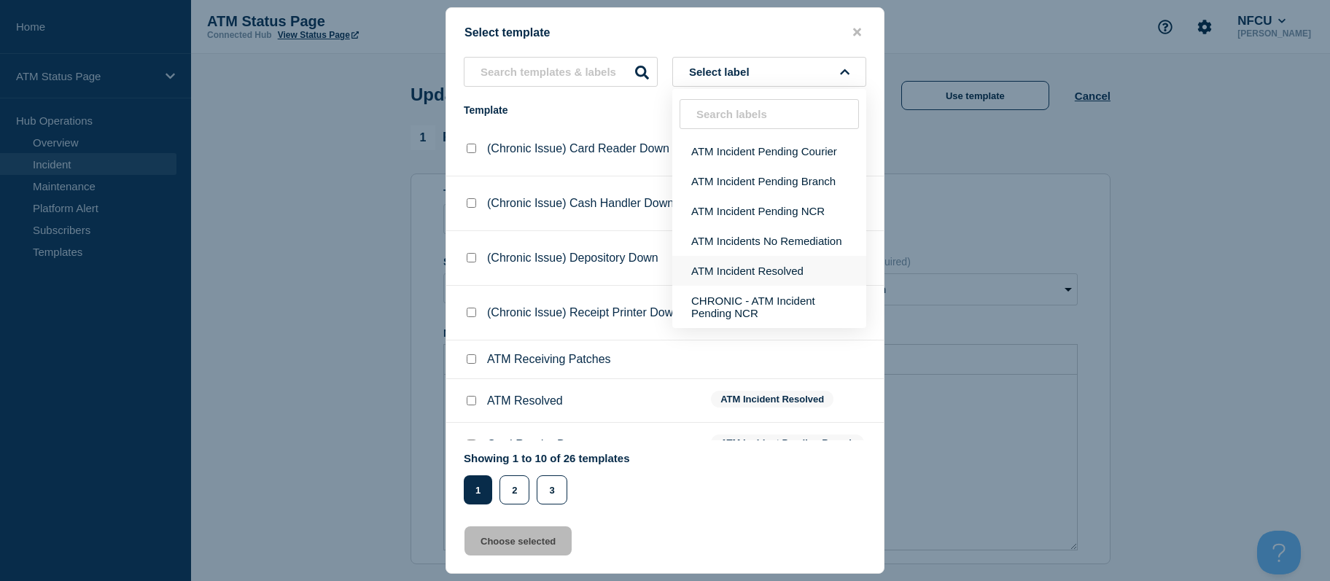
click at [814, 266] on button "ATM Incident Resolved" at bounding box center [769, 271] width 194 height 30
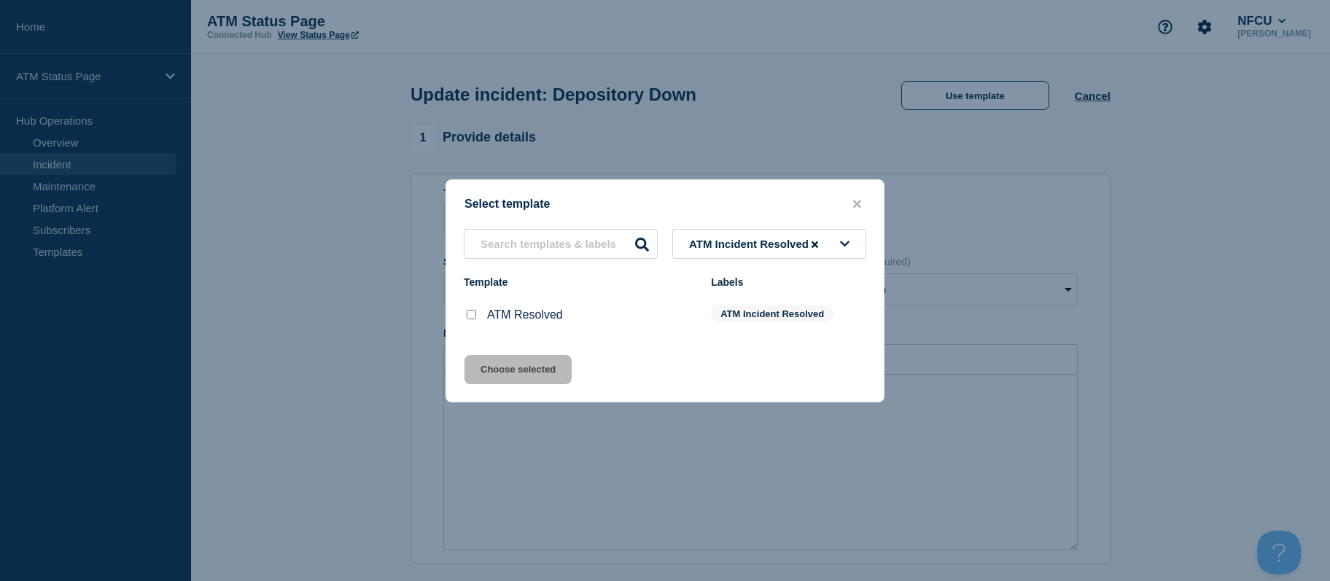
click at [470, 314] on input "ATM Resolved checkbox" at bounding box center [471, 314] width 9 height 9
checkbox input "true"
click at [481, 366] on button "Choose selected" at bounding box center [518, 369] width 107 height 29
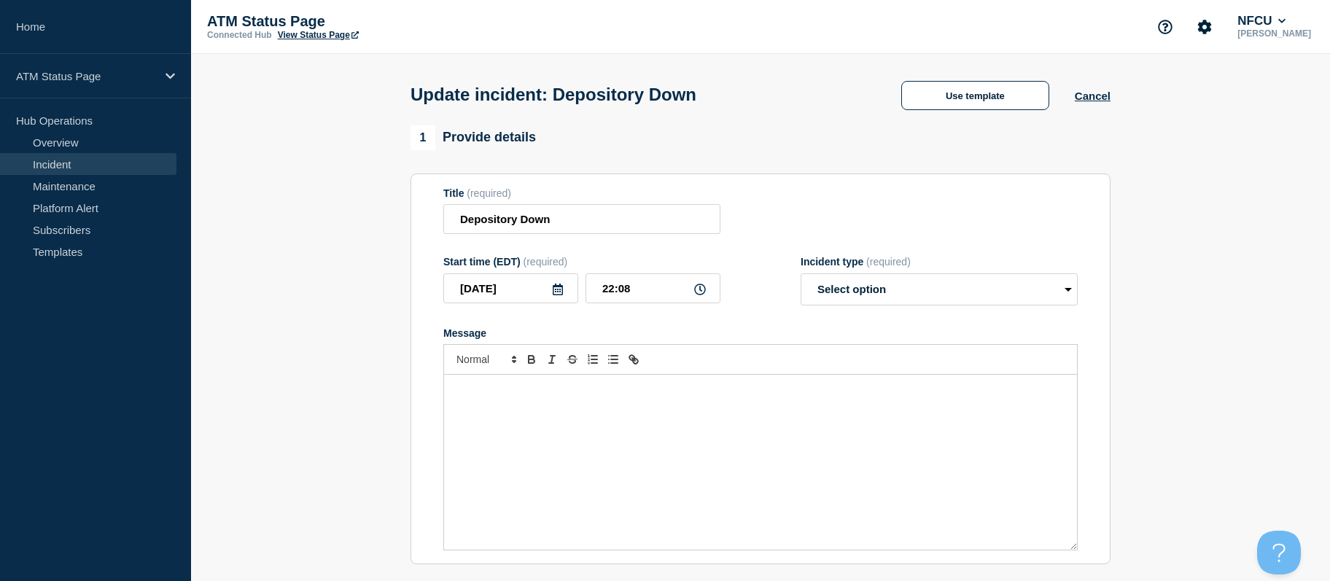
select select "resolved"
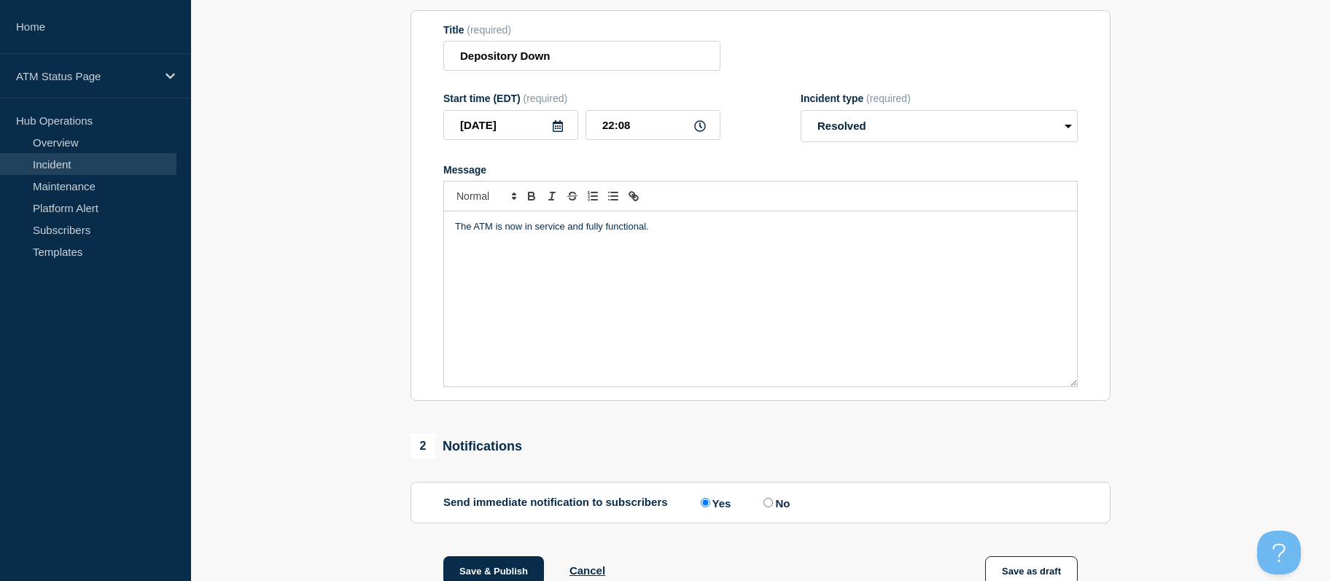
scroll to position [352, 0]
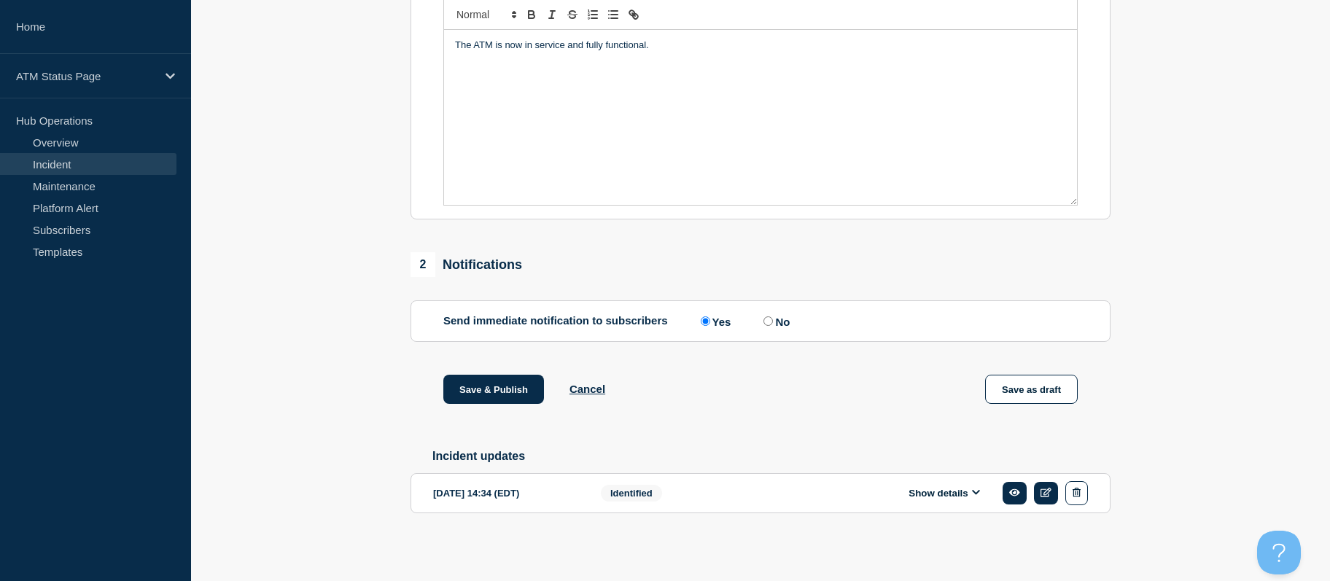
drag, startPoint x: 351, startPoint y: 308, endPoint x: 365, endPoint y: 414, distance: 106.6
click at [479, 383] on button "Save & Publish" at bounding box center [493, 389] width 101 height 29
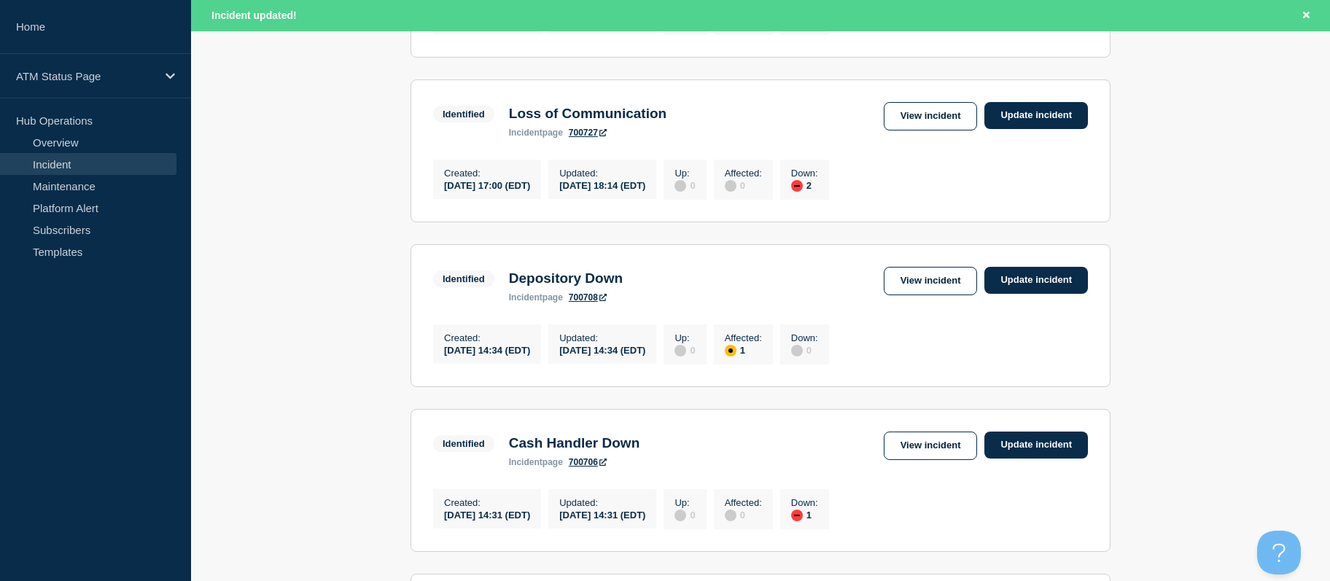
drag, startPoint x: 362, startPoint y: 271, endPoint x: 381, endPoint y: 316, distance: 49.0
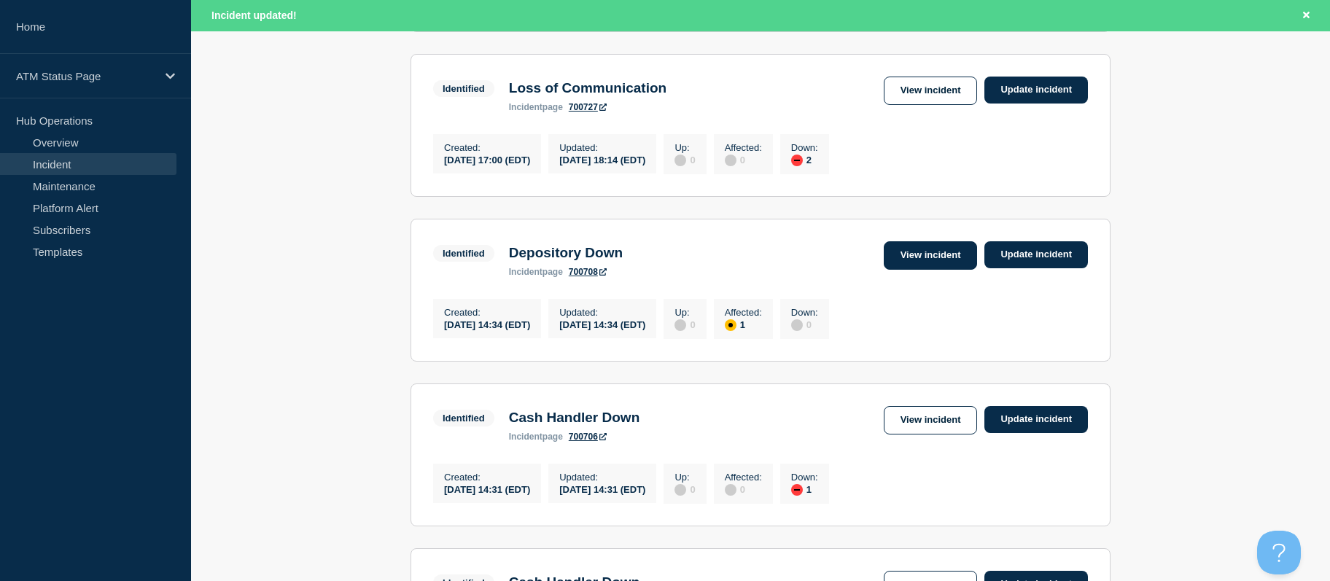
click at [932, 270] on link "View incident" at bounding box center [931, 255] width 94 height 28
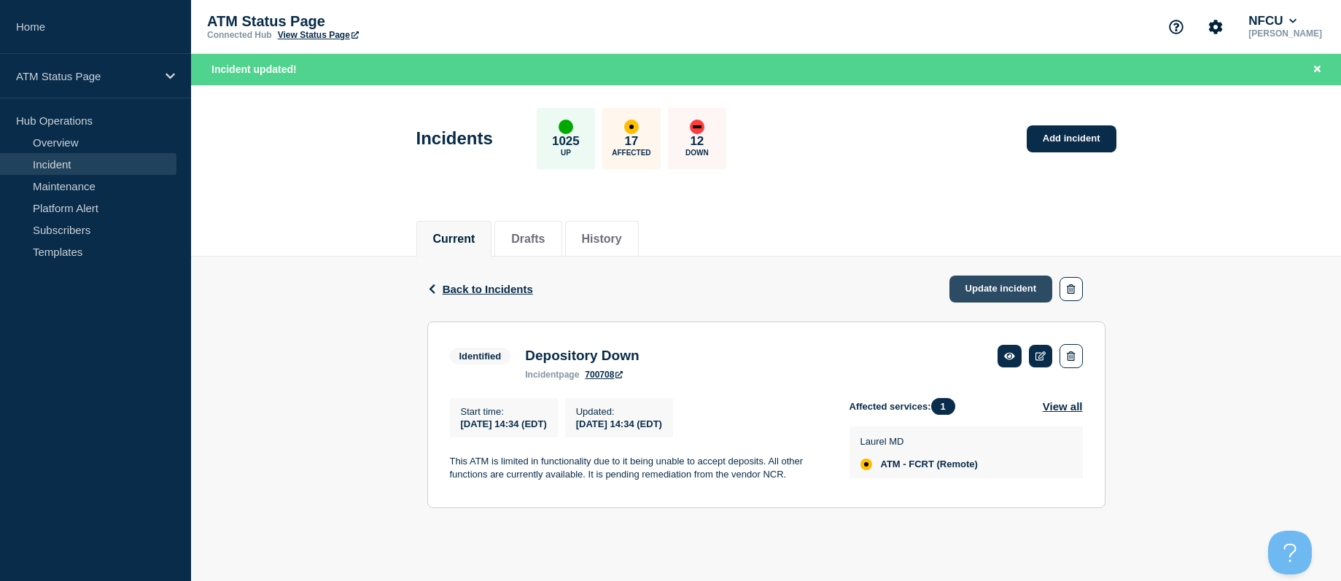
click at [993, 287] on link "Update incident" at bounding box center [1001, 289] width 104 height 27
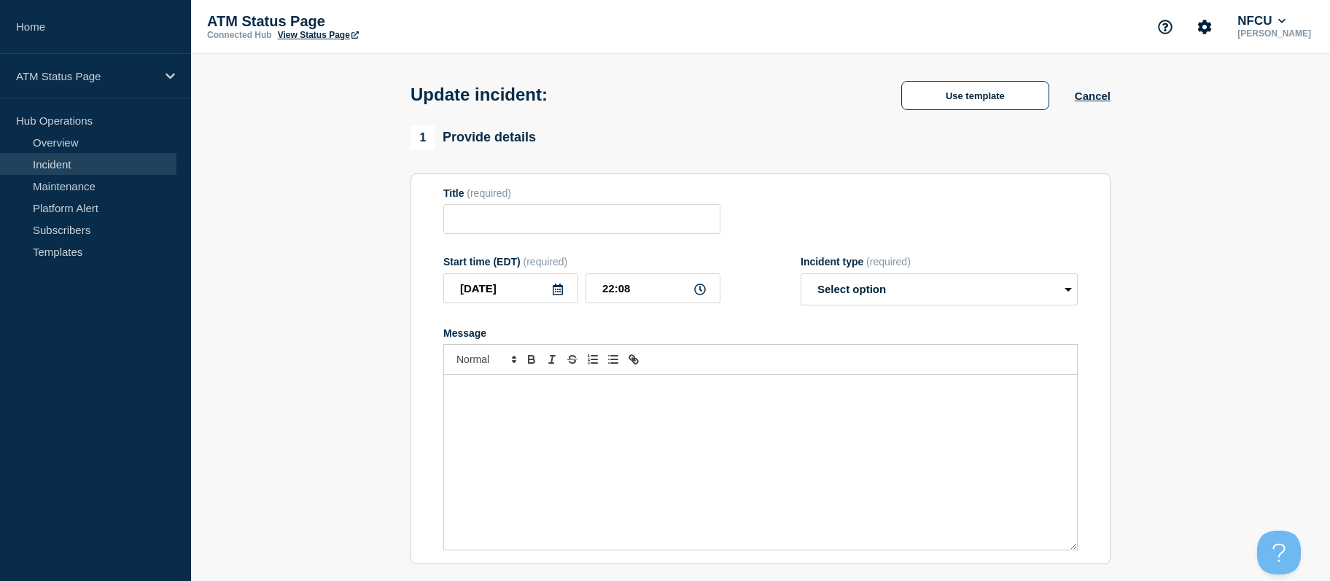
type input "Depository Down"
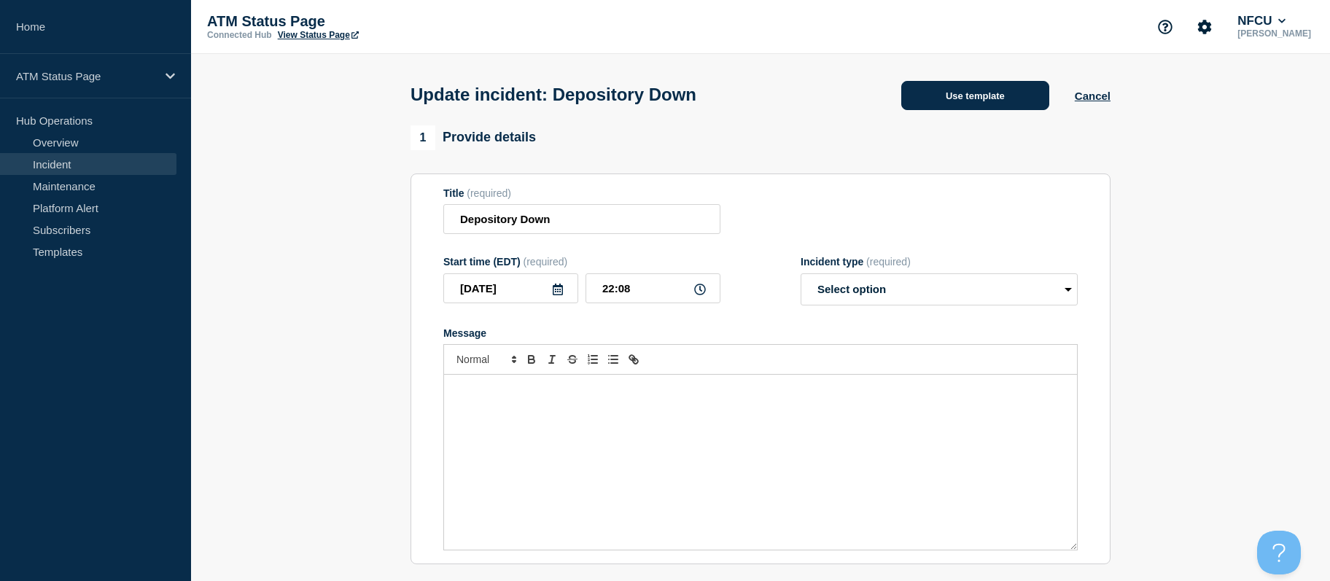
click at [956, 86] on button "Use template" at bounding box center [975, 95] width 148 height 29
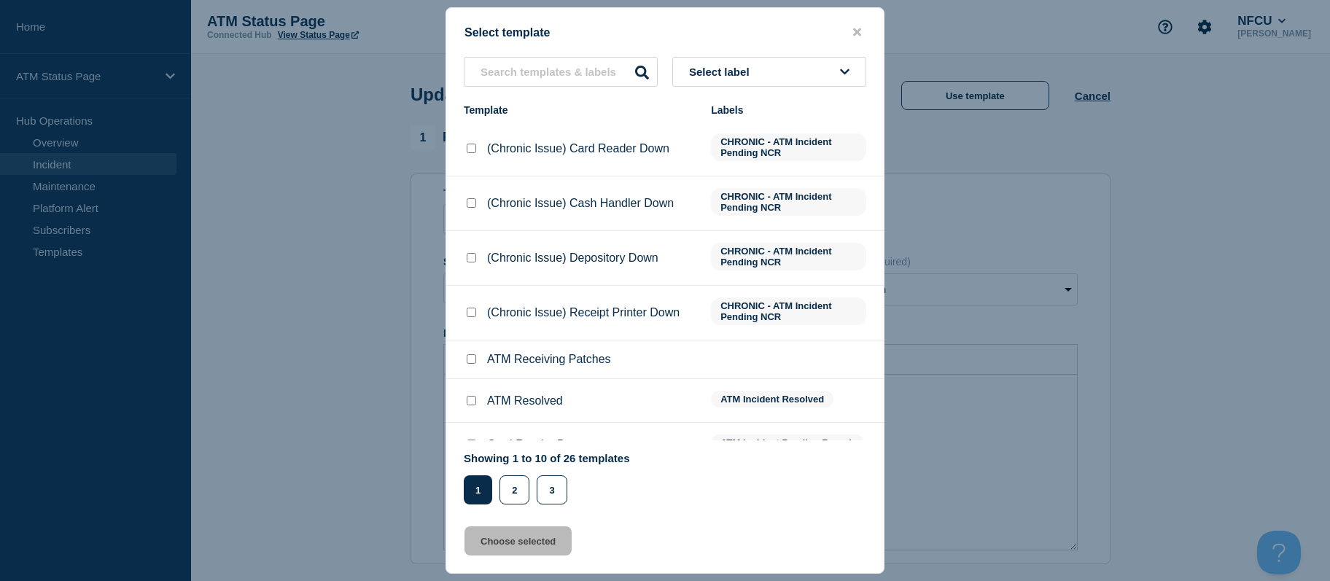
click at [789, 84] on button "Select label" at bounding box center [769, 72] width 194 height 30
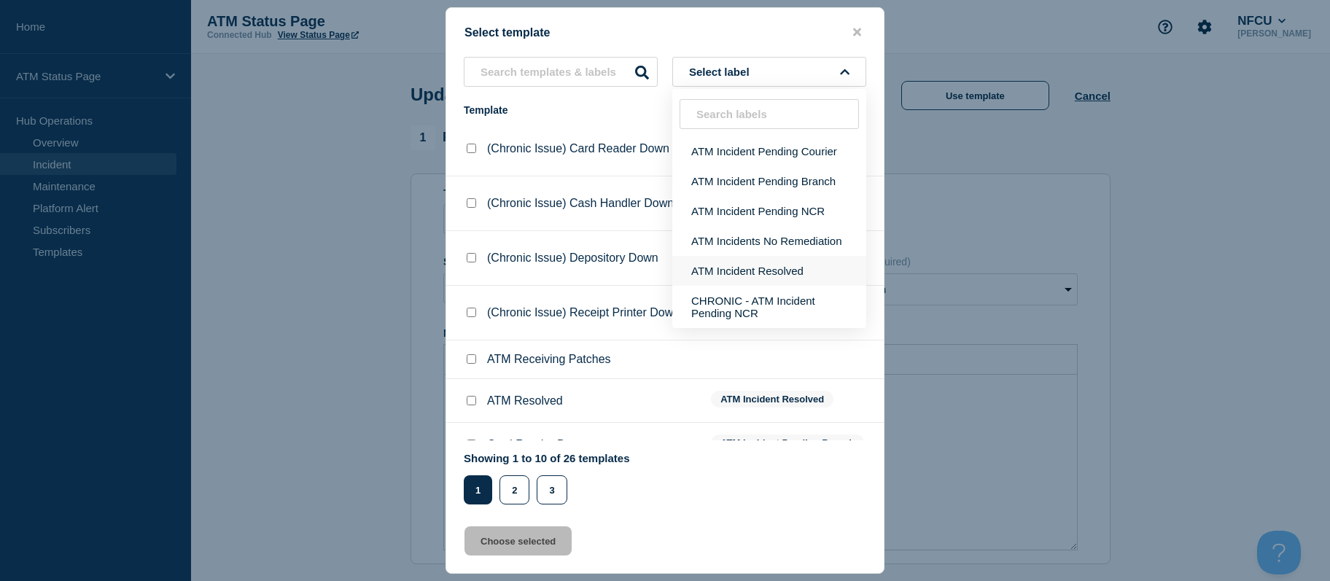
click at [817, 262] on button "ATM Incident Resolved" at bounding box center [769, 271] width 194 height 30
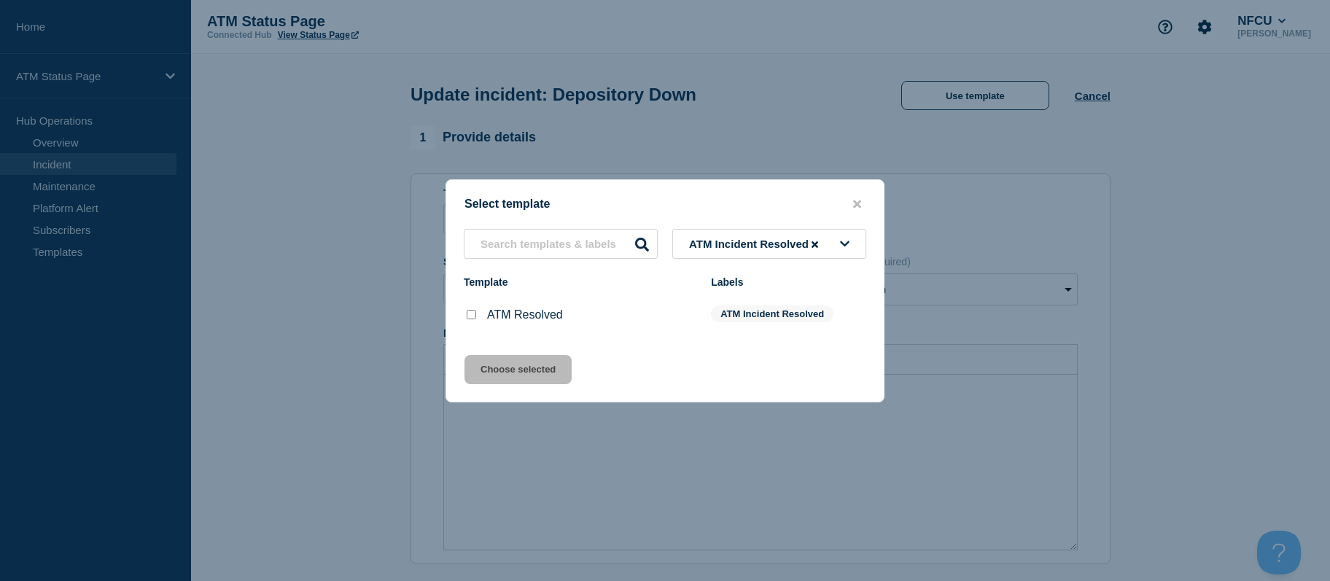
click at [473, 316] on input "ATM Resolved checkbox" at bounding box center [471, 314] width 9 height 9
checkbox input "true"
click at [482, 371] on button "Choose selected" at bounding box center [518, 369] width 107 height 29
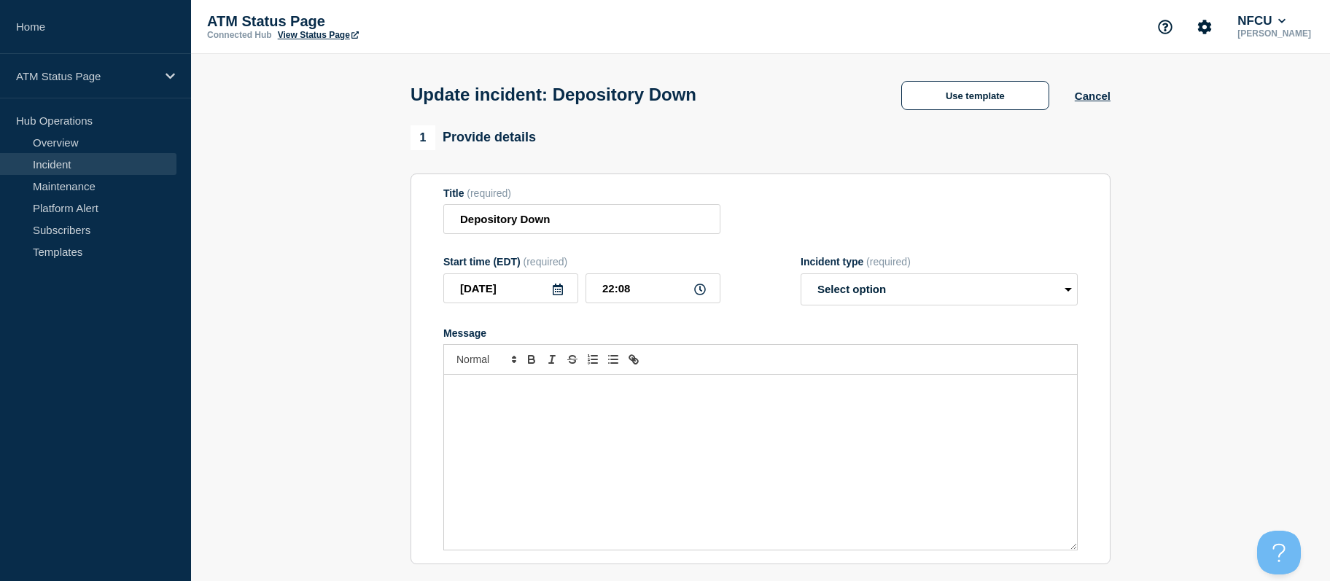
select select "resolved"
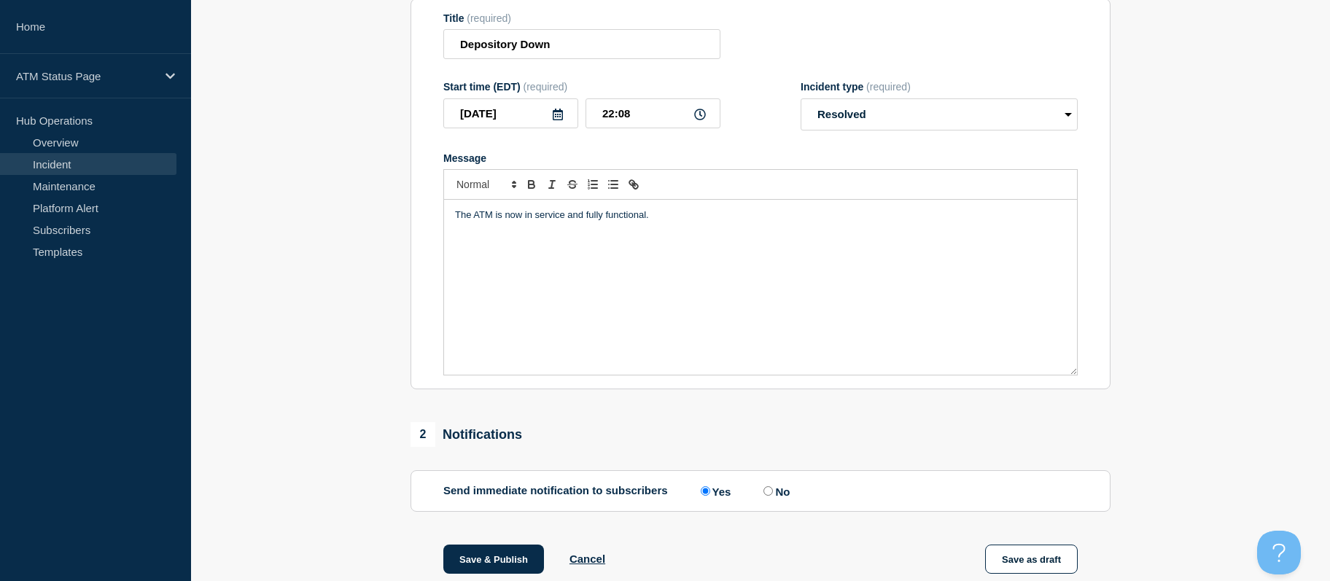
scroll to position [352, 0]
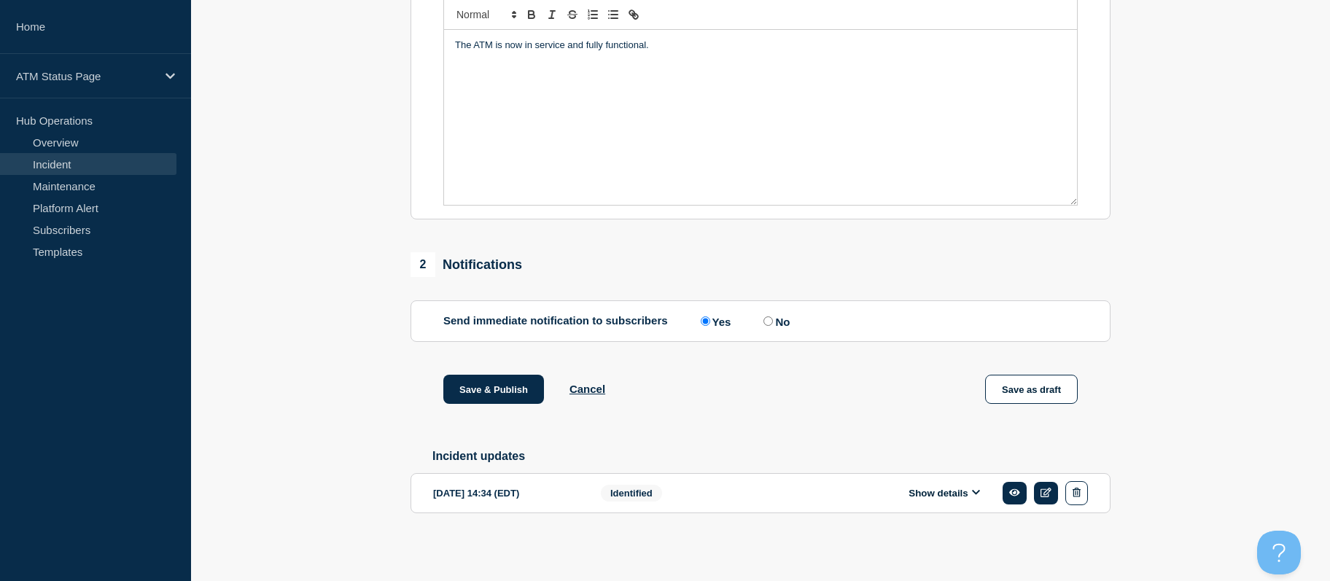
drag, startPoint x: 374, startPoint y: 308, endPoint x: 394, endPoint y: 435, distance: 129.1
click at [448, 391] on button "Save & Publish" at bounding box center [493, 389] width 101 height 29
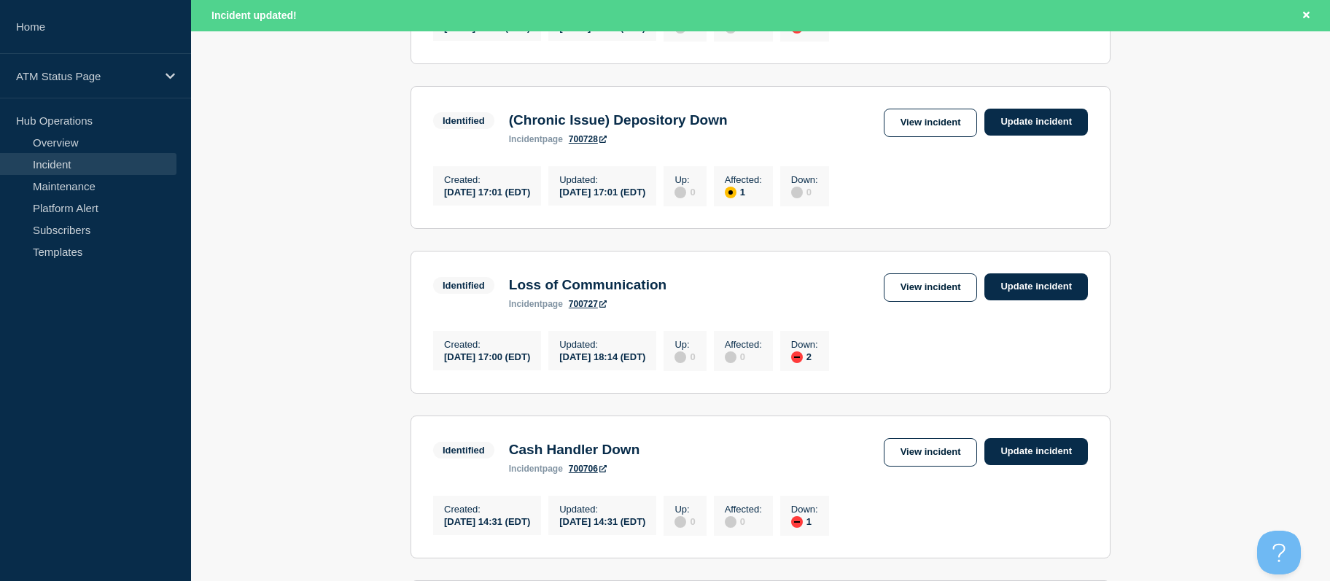
drag, startPoint x: 1266, startPoint y: 288, endPoint x: 1227, endPoint y: 335, distance: 61.2
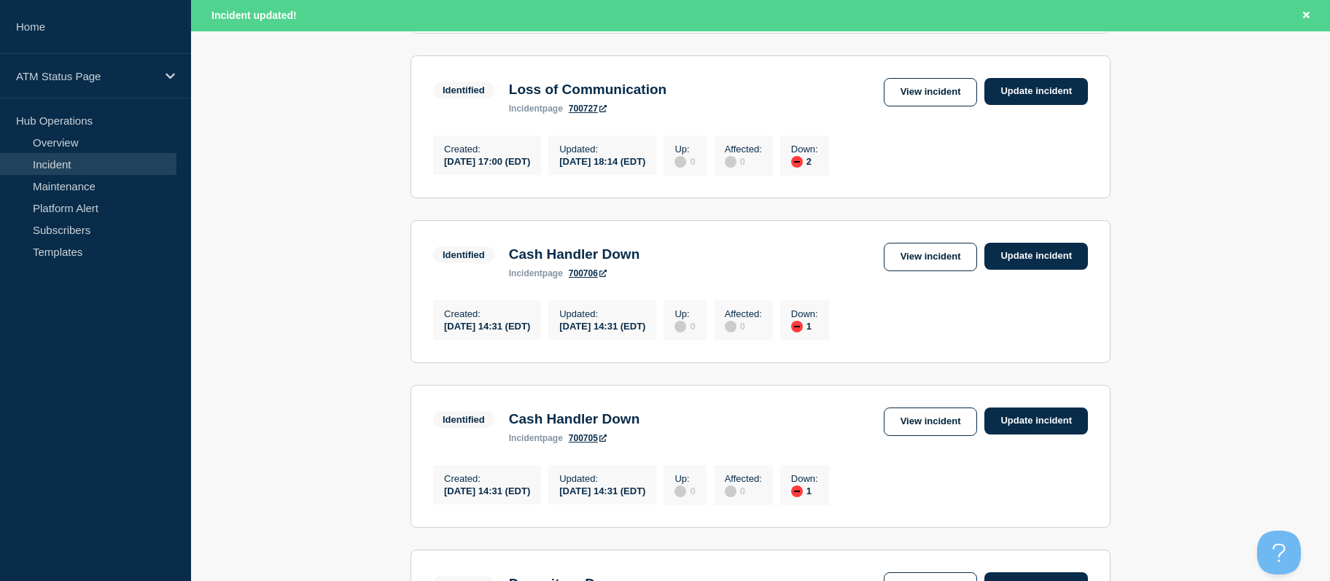
scroll to position [990, 0]
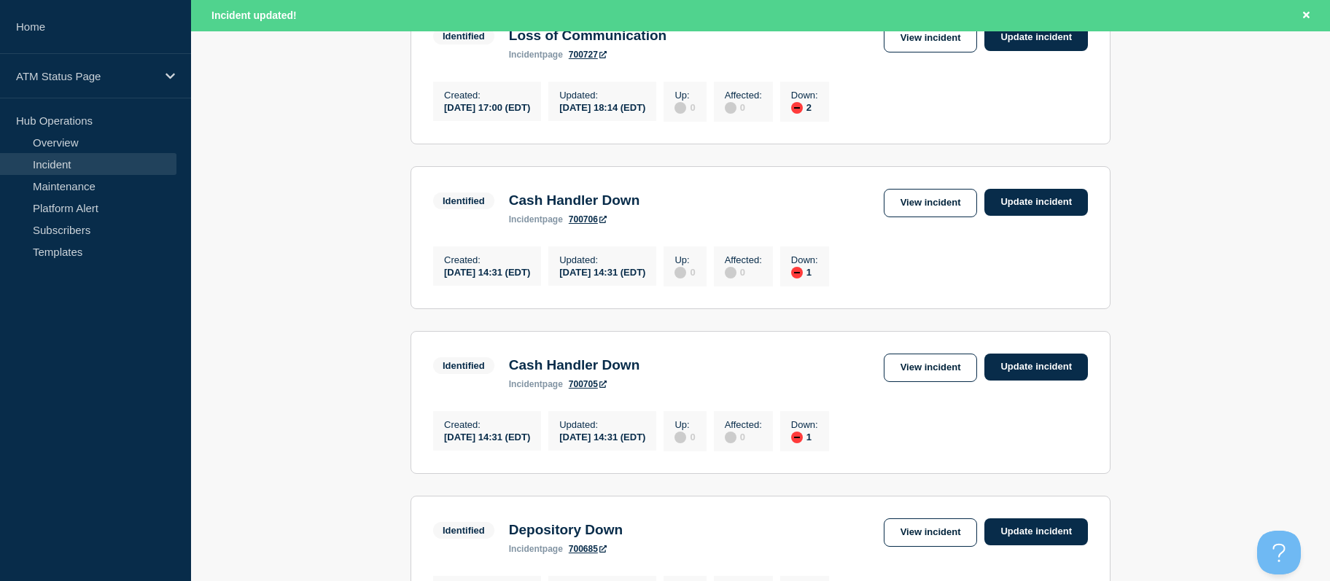
drag, startPoint x: 1213, startPoint y: 324, endPoint x: 1041, endPoint y: 285, distance: 176.4
click at [930, 217] on link "View incident" at bounding box center [931, 203] width 94 height 28
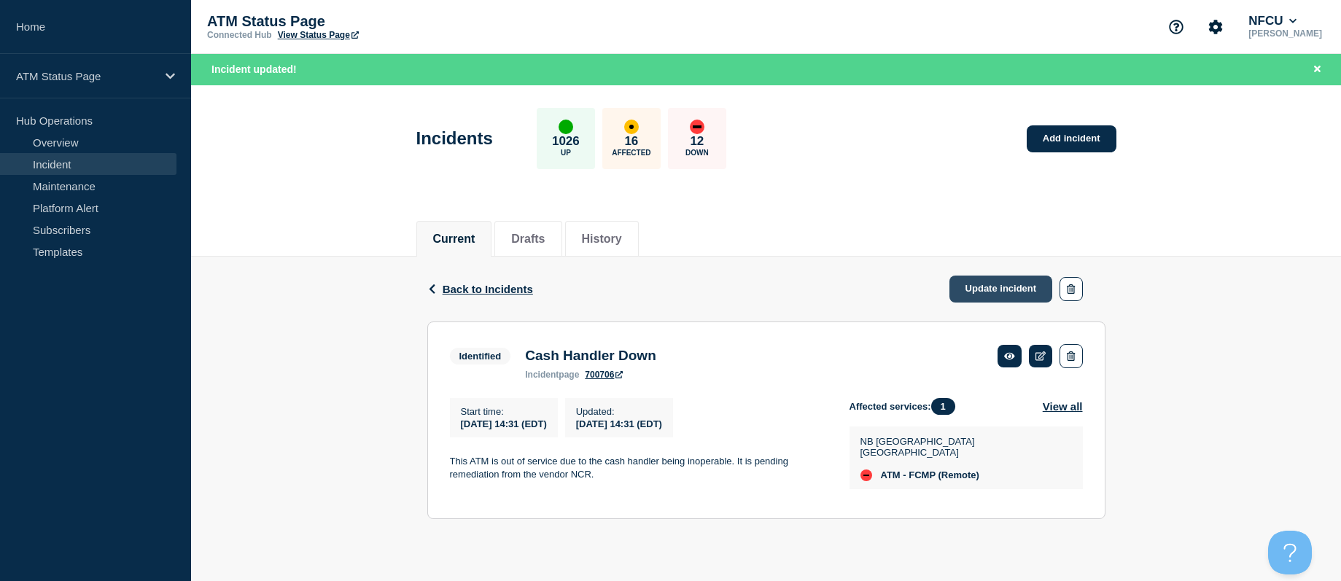
click at [989, 283] on link "Update incident" at bounding box center [1001, 289] width 104 height 27
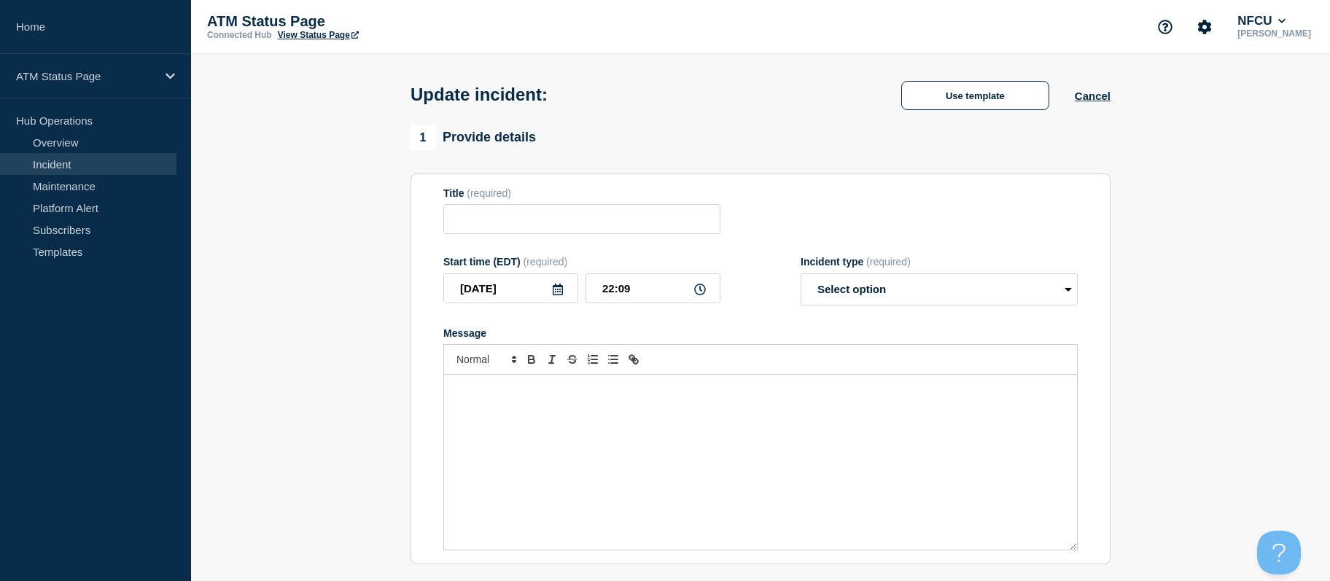
type input "Cash Handler Down"
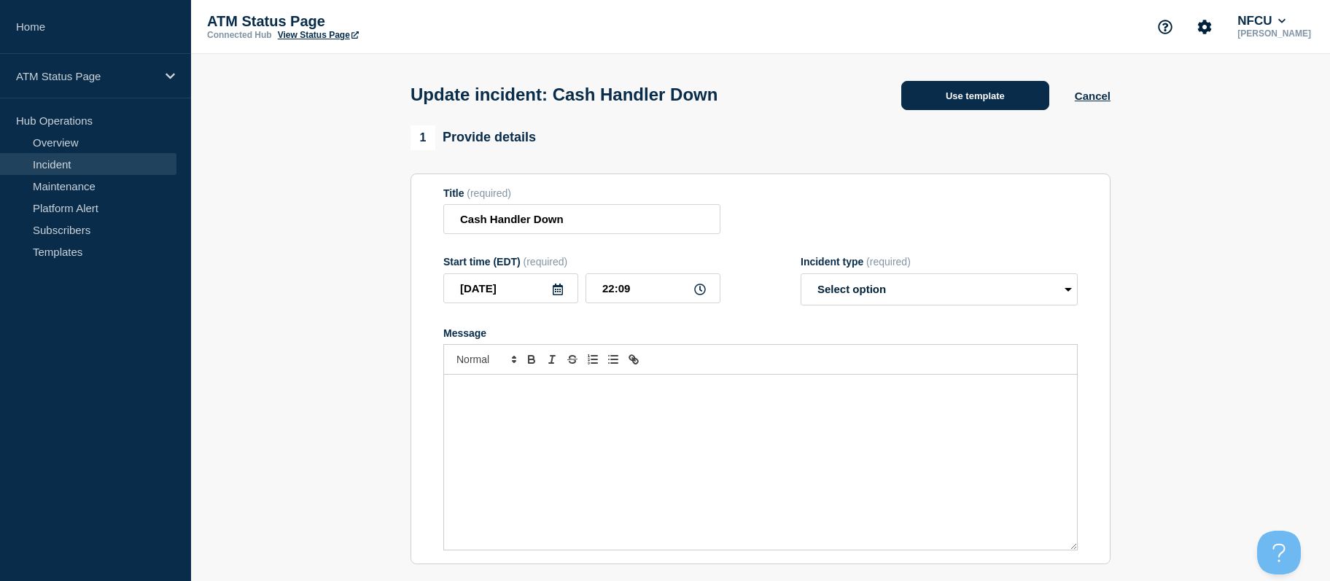
click at [949, 90] on button "Use template" at bounding box center [975, 95] width 148 height 29
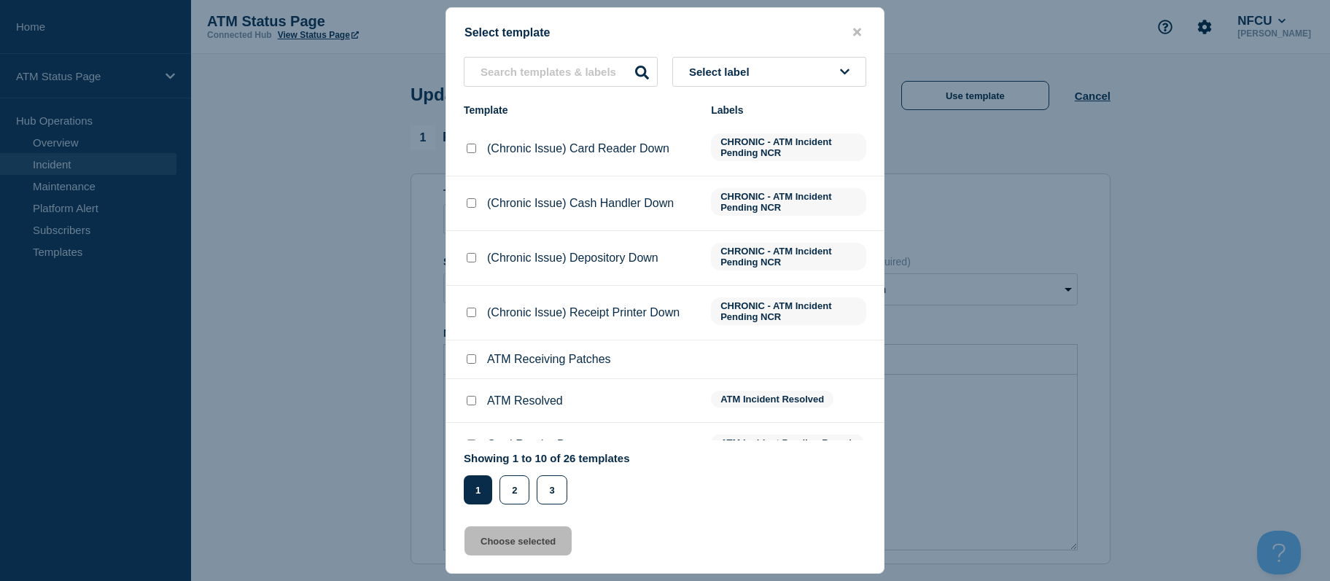
click at [840, 69] on icon at bounding box center [844, 71] width 9 height 11
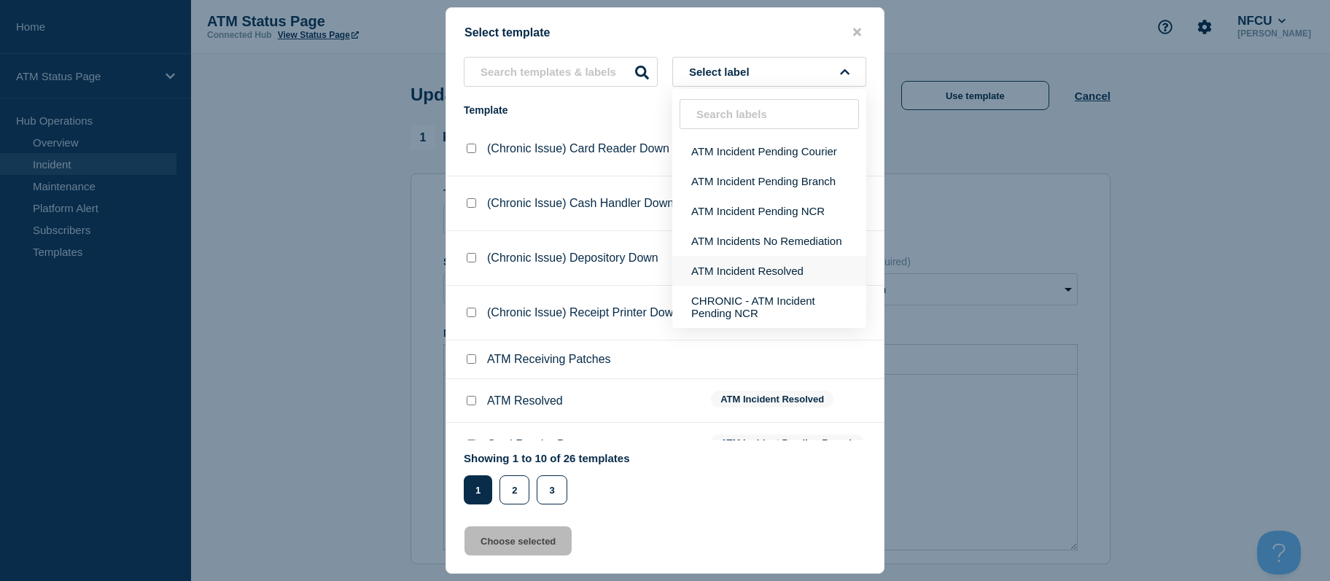
click at [784, 278] on button "ATM Incident Resolved" at bounding box center [769, 271] width 194 height 30
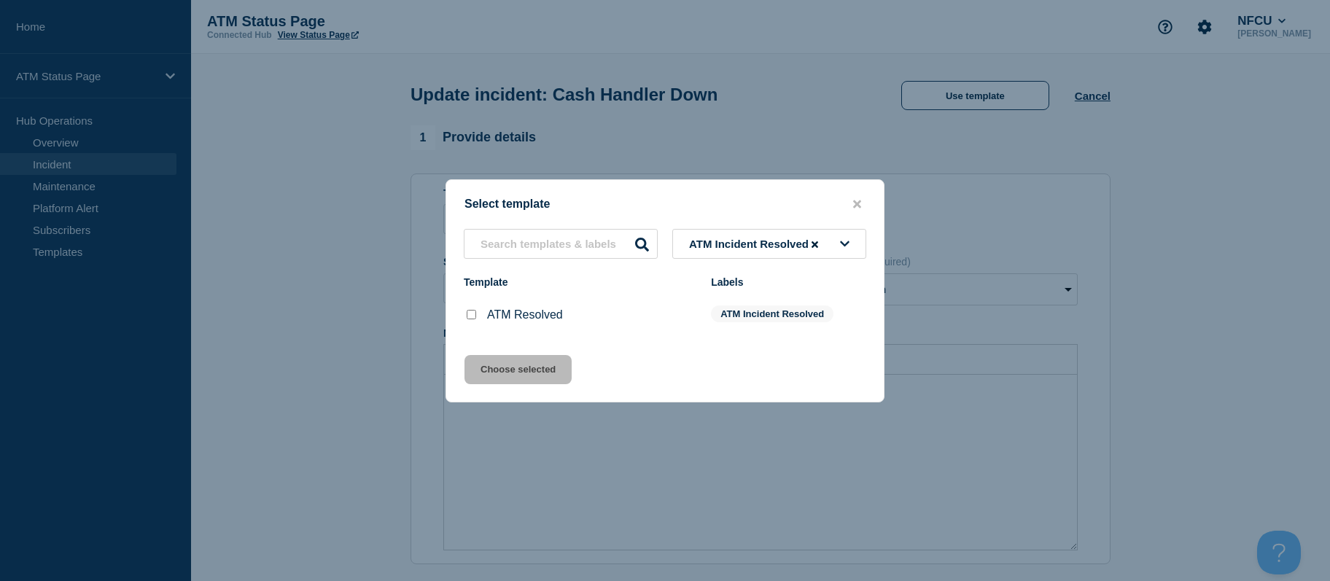
click at [474, 316] on input "ATM Resolved checkbox" at bounding box center [471, 314] width 9 height 9
checkbox input "true"
click at [488, 371] on button "Choose selected" at bounding box center [518, 369] width 107 height 29
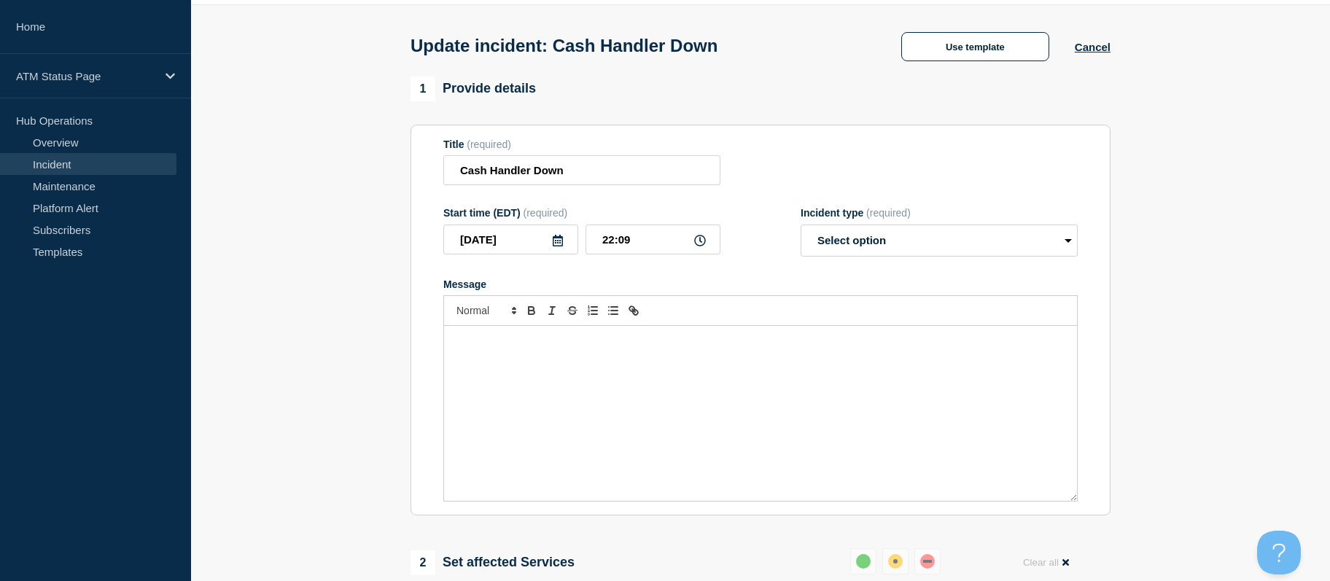
select select "resolved"
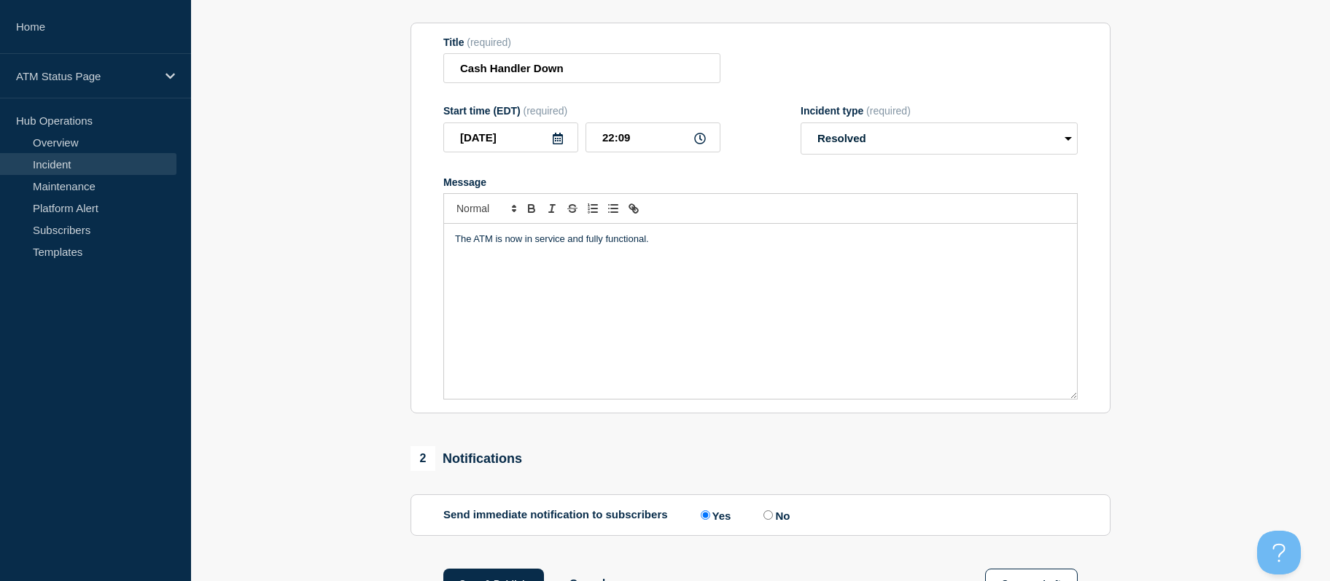
scroll to position [352, 0]
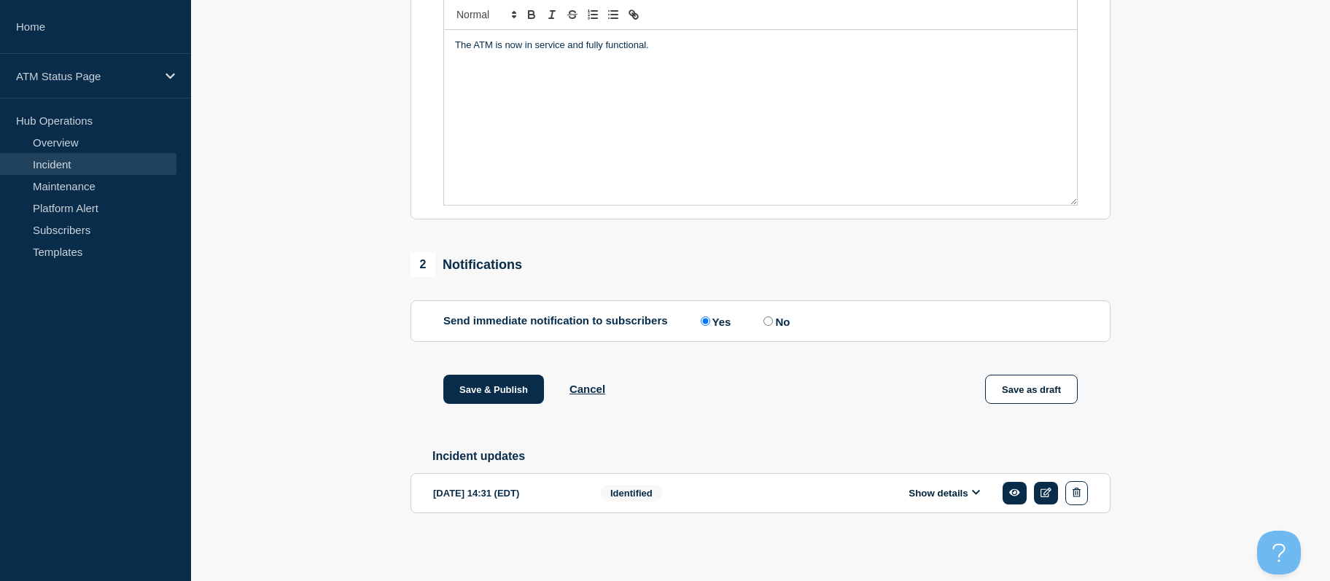
drag, startPoint x: 301, startPoint y: 330, endPoint x: 310, endPoint y: 456, distance: 127.2
click at [456, 388] on button "Save & Publish" at bounding box center [493, 389] width 101 height 29
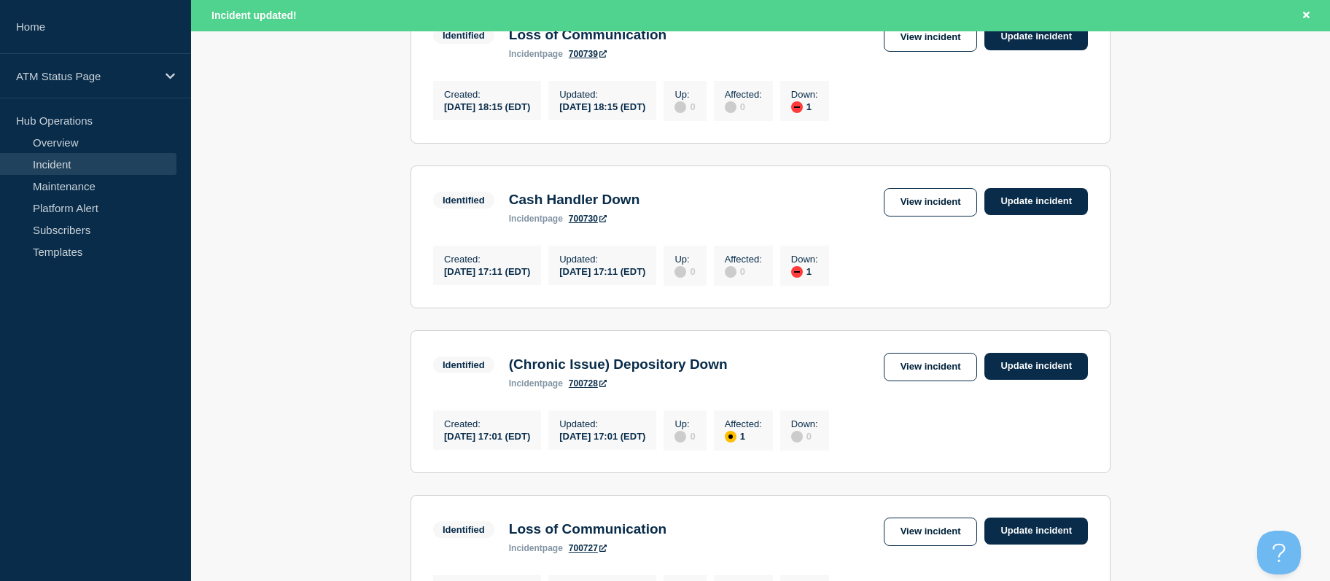
drag, startPoint x: 1257, startPoint y: 295, endPoint x: 1257, endPoint y: 353, distance: 57.6
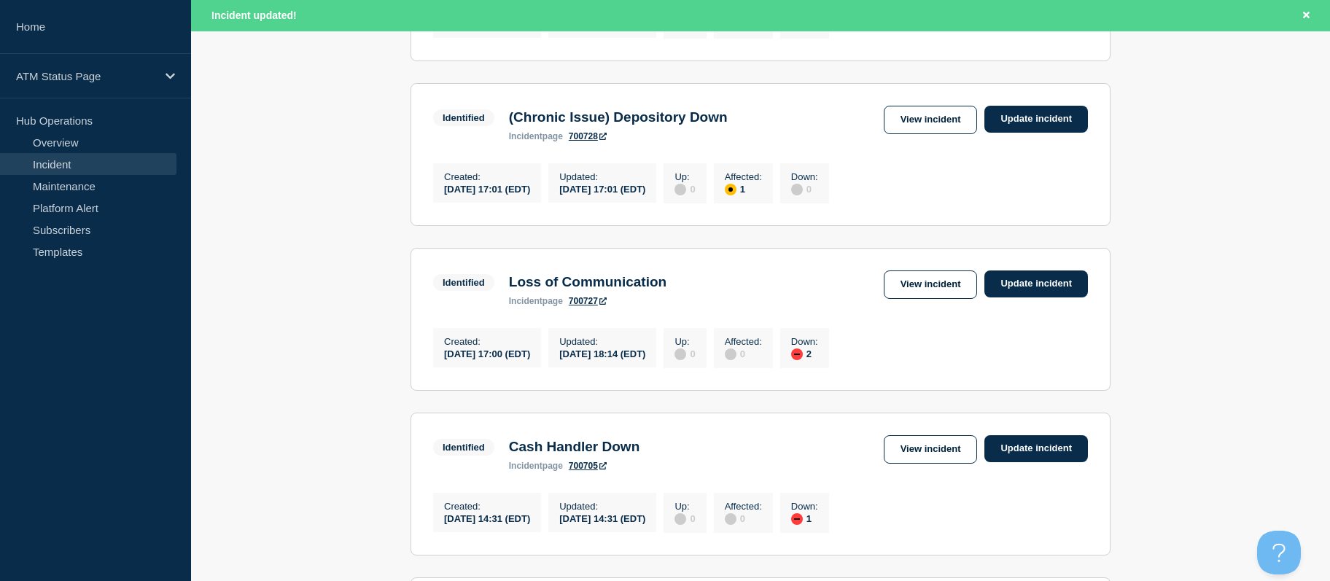
drag, startPoint x: 1208, startPoint y: 310, endPoint x: 1227, endPoint y: 368, distance: 61.1
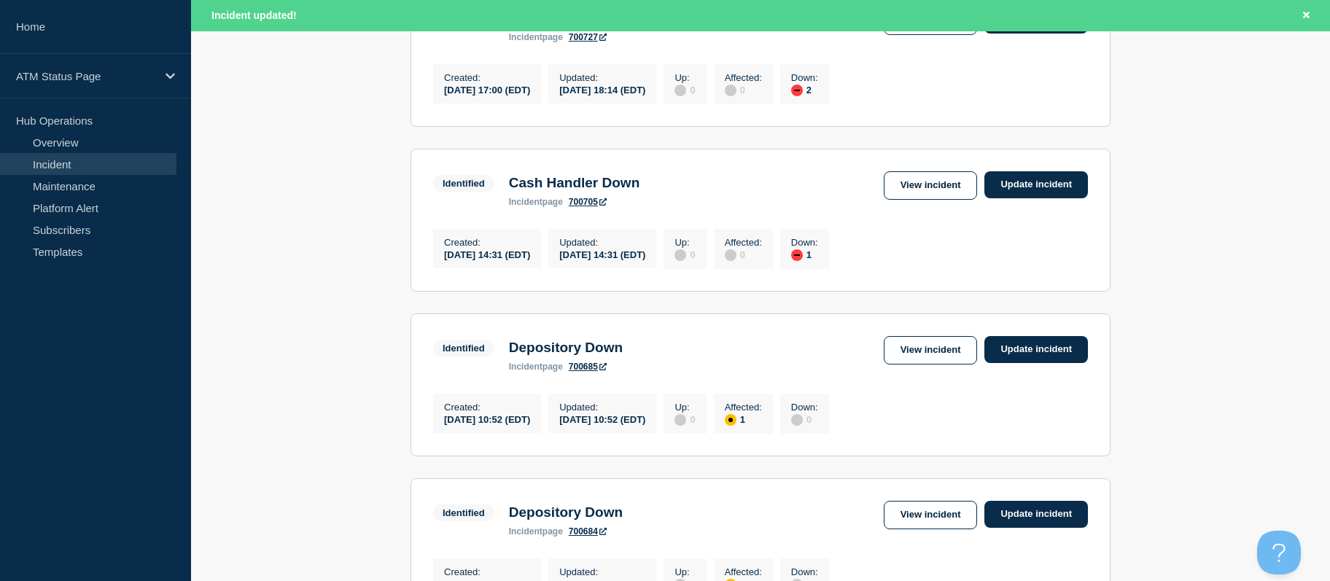
scroll to position [1069, 0]
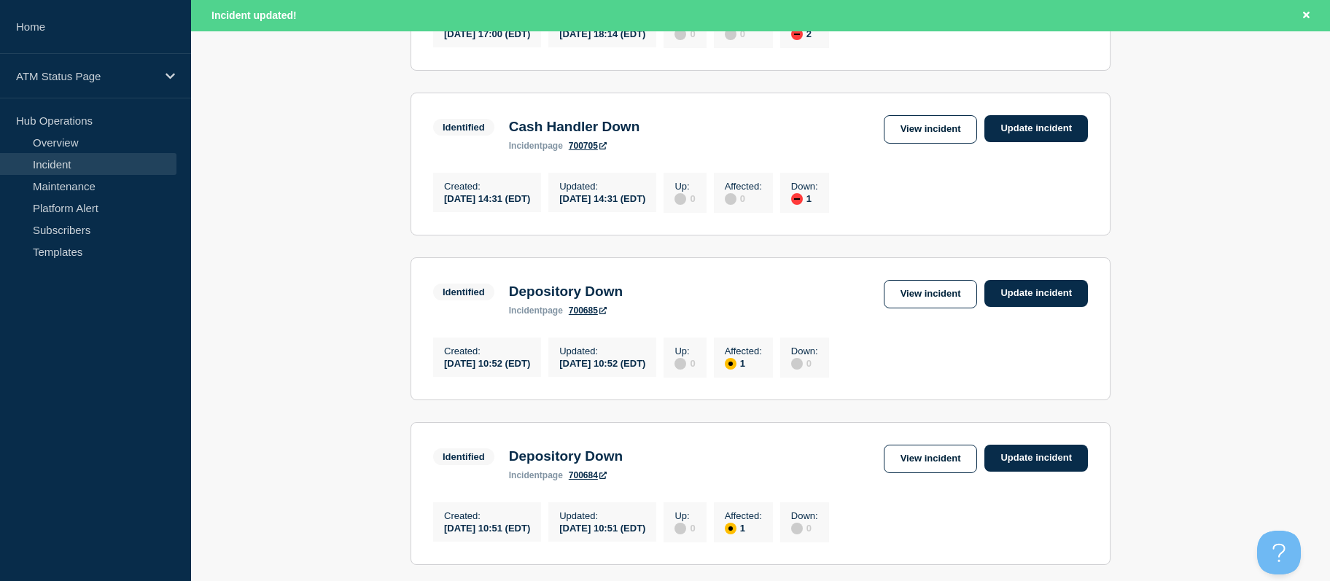
drag, startPoint x: 1194, startPoint y: 322, endPoint x: 1208, endPoint y: 357, distance: 37.9
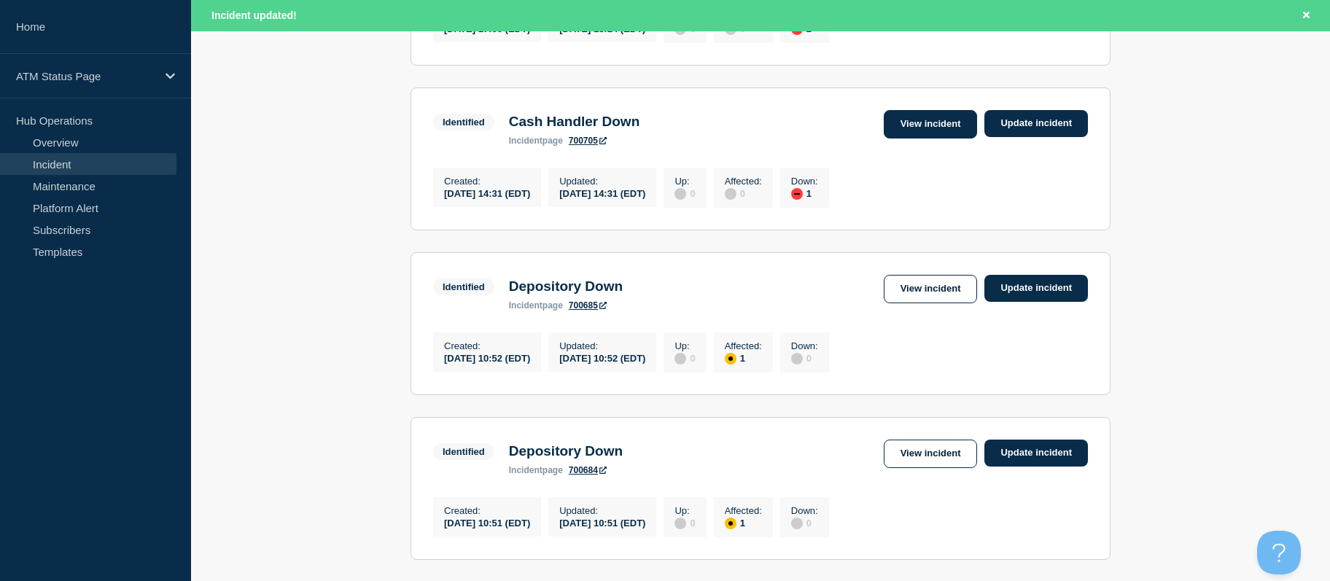
click at [922, 139] on link "View incident" at bounding box center [931, 124] width 94 height 28
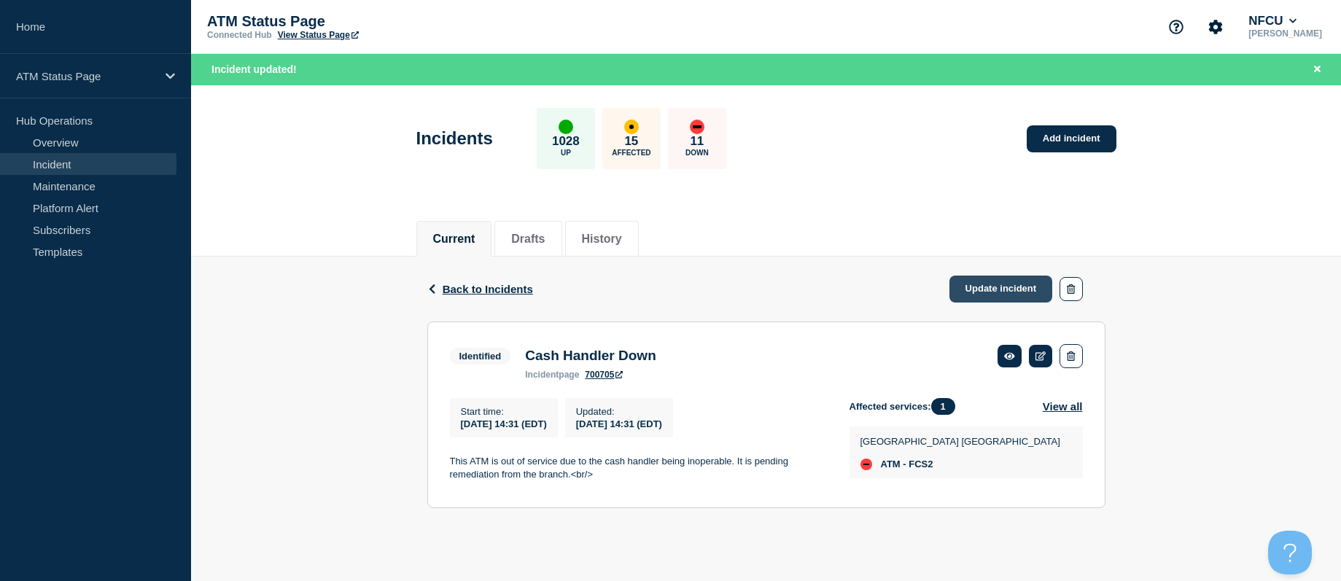
click at [964, 287] on link "Update incident" at bounding box center [1001, 289] width 104 height 27
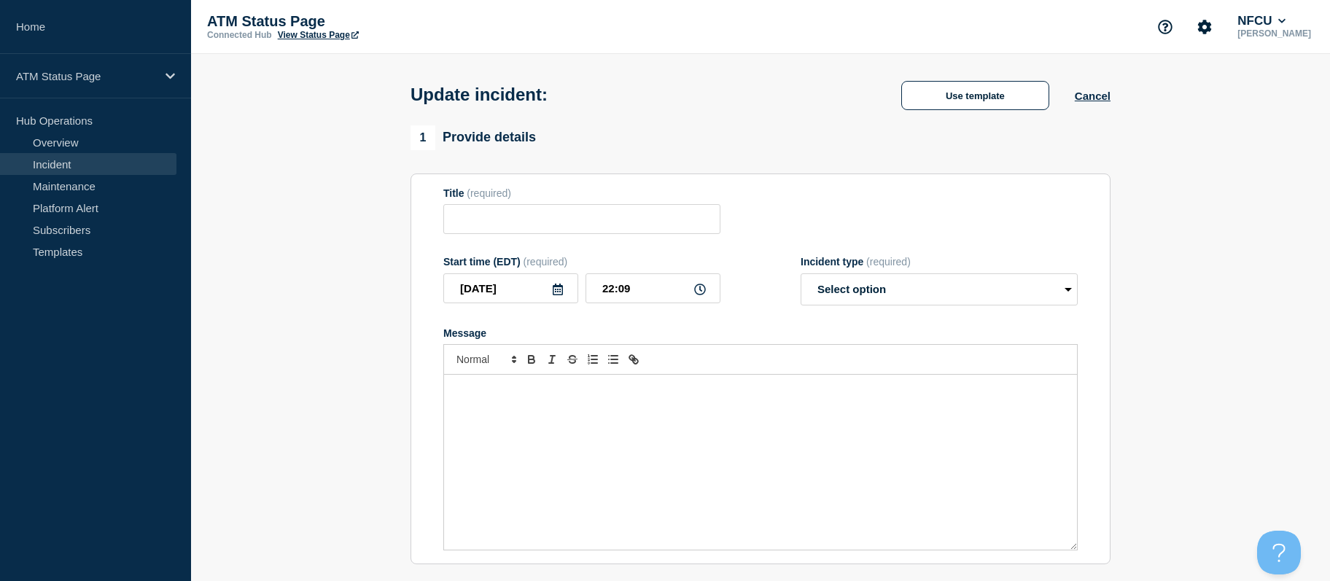
type input "Cash Handler Down"
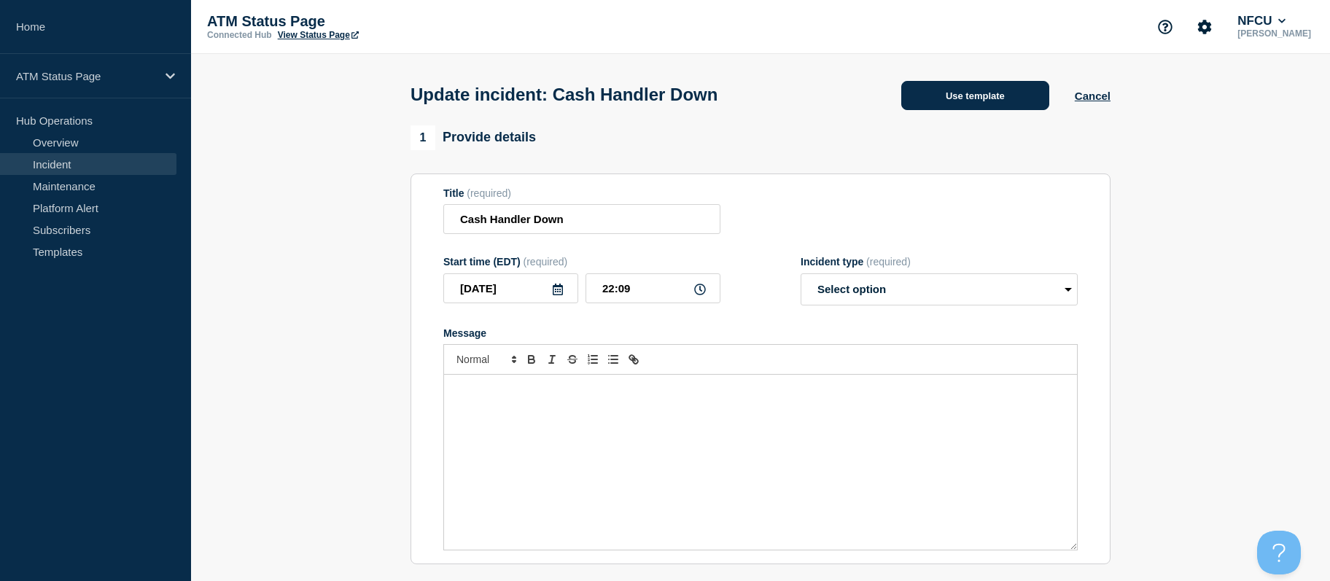
click at [996, 93] on button "Use template" at bounding box center [975, 95] width 148 height 29
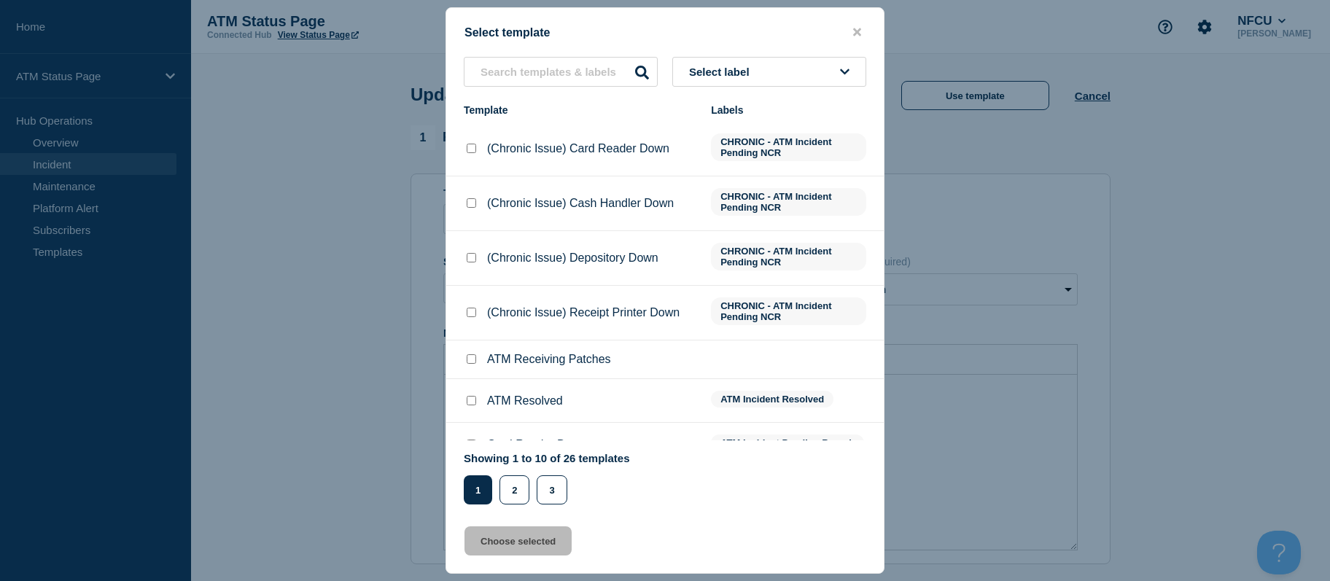
click at [764, 68] on button "Select label" at bounding box center [769, 72] width 194 height 30
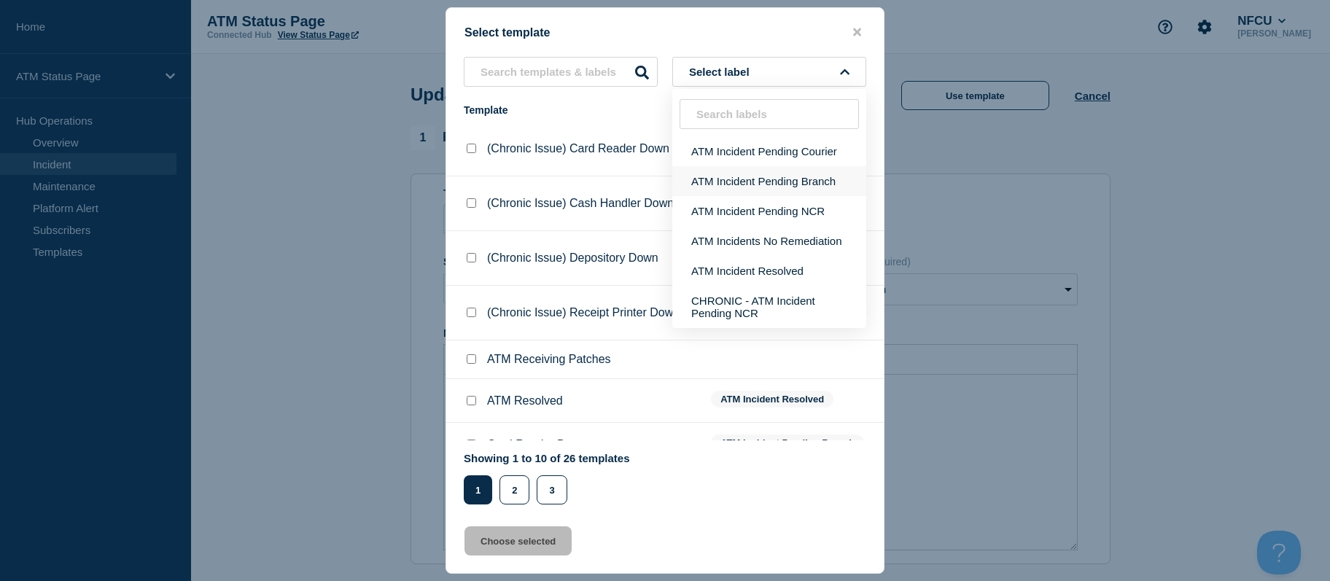
click at [748, 185] on button "ATM Incident Pending Branch" at bounding box center [769, 181] width 194 height 30
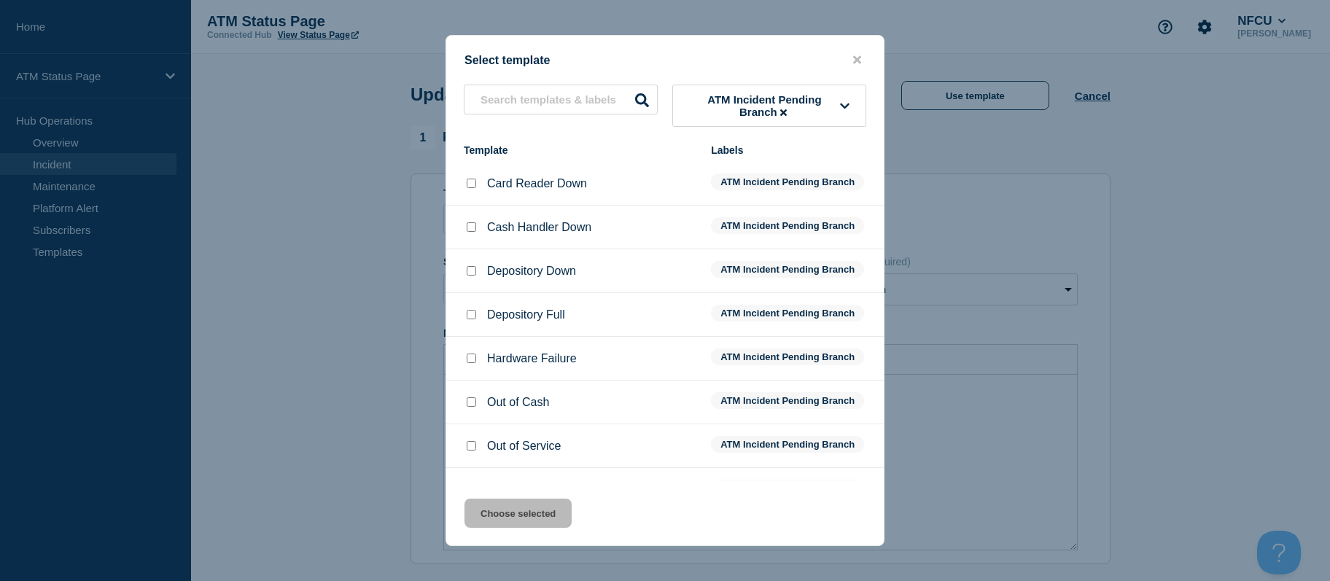
click at [475, 444] on input "Out of Service checkbox" at bounding box center [471, 445] width 9 height 9
checkbox input "true"
click at [486, 508] on button "Choose selected" at bounding box center [518, 513] width 107 height 29
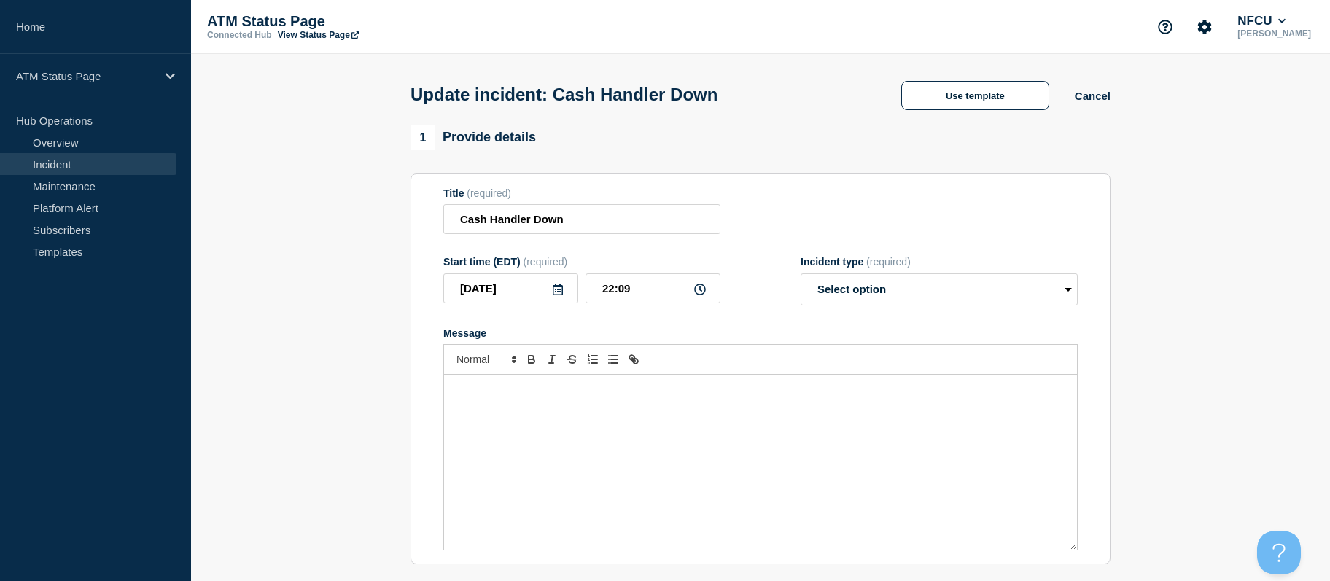
select select "identified"
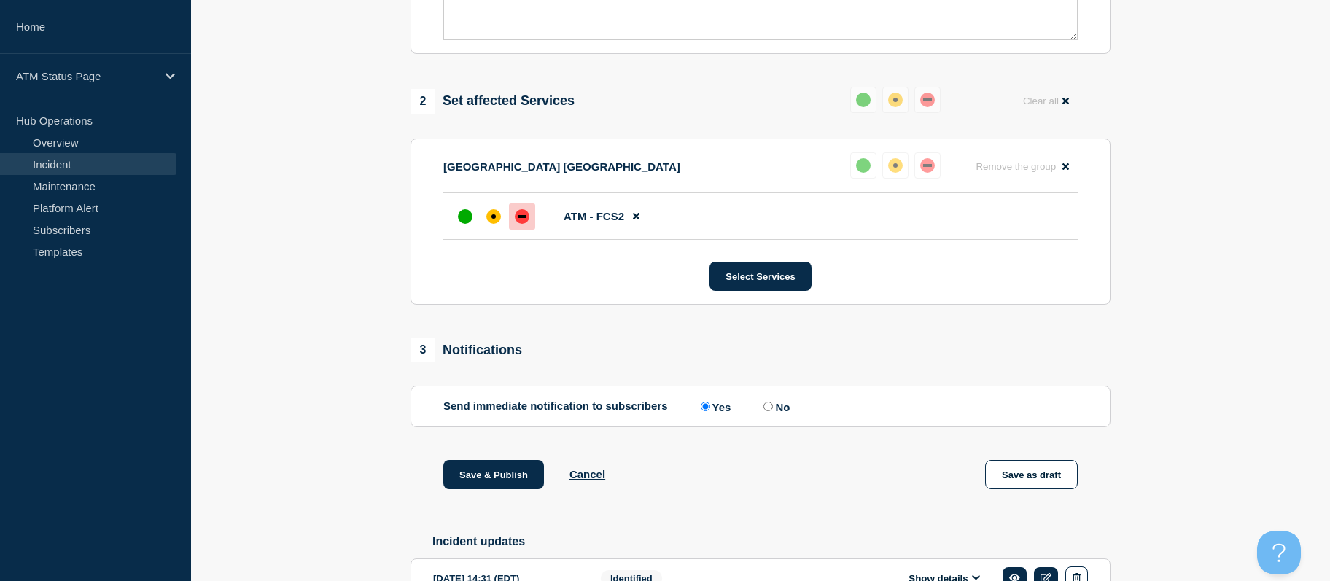
drag, startPoint x: 370, startPoint y: 409, endPoint x: 374, endPoint y: 465, distance: 56.3
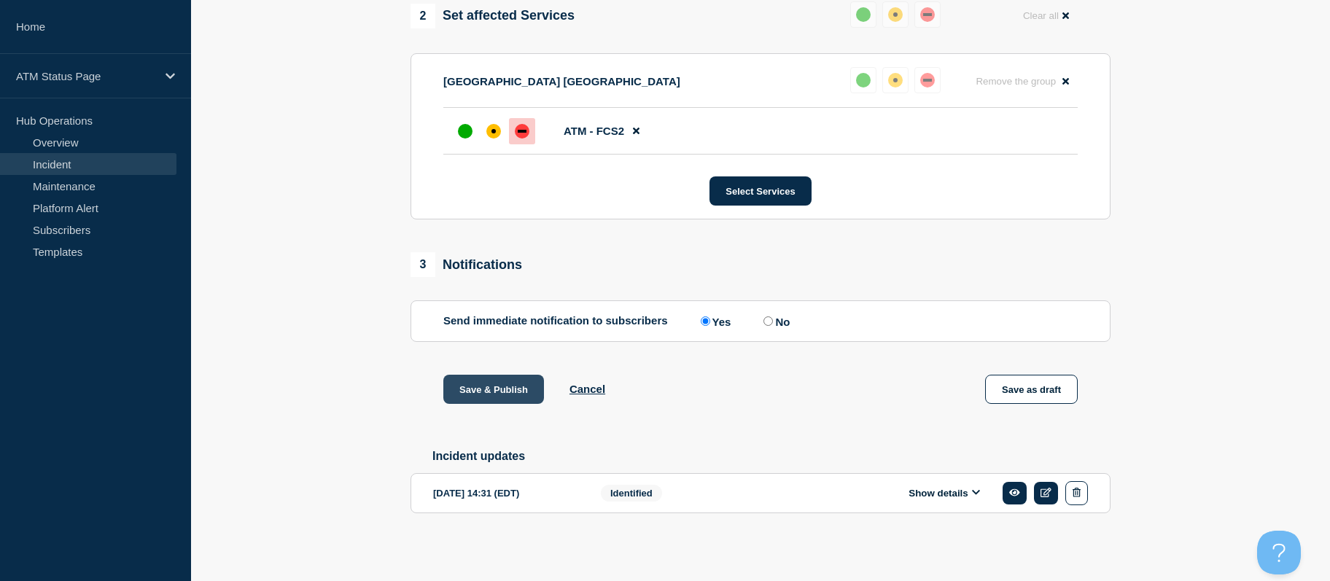
click at [490, 381] on button "Save & Publish" at bounding box center [493, 389] width 101 height 29
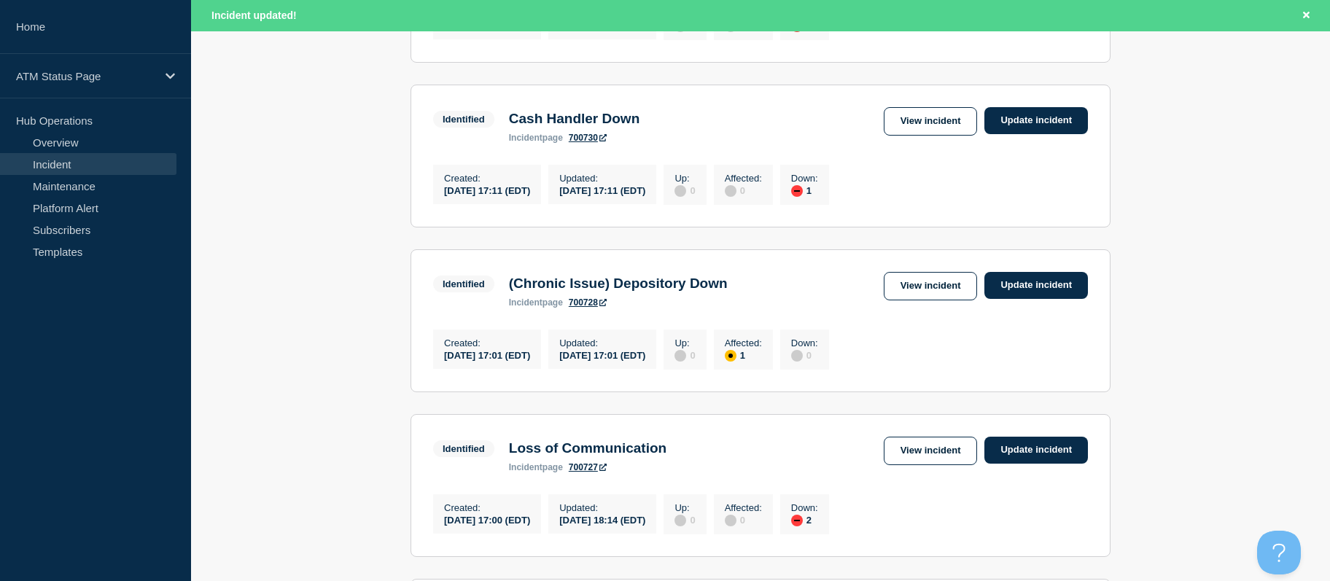
drag, startPoint x: 1235, startPoint y: 378, endPoint x: 1229, endPoint y: 427, distance: 49.2
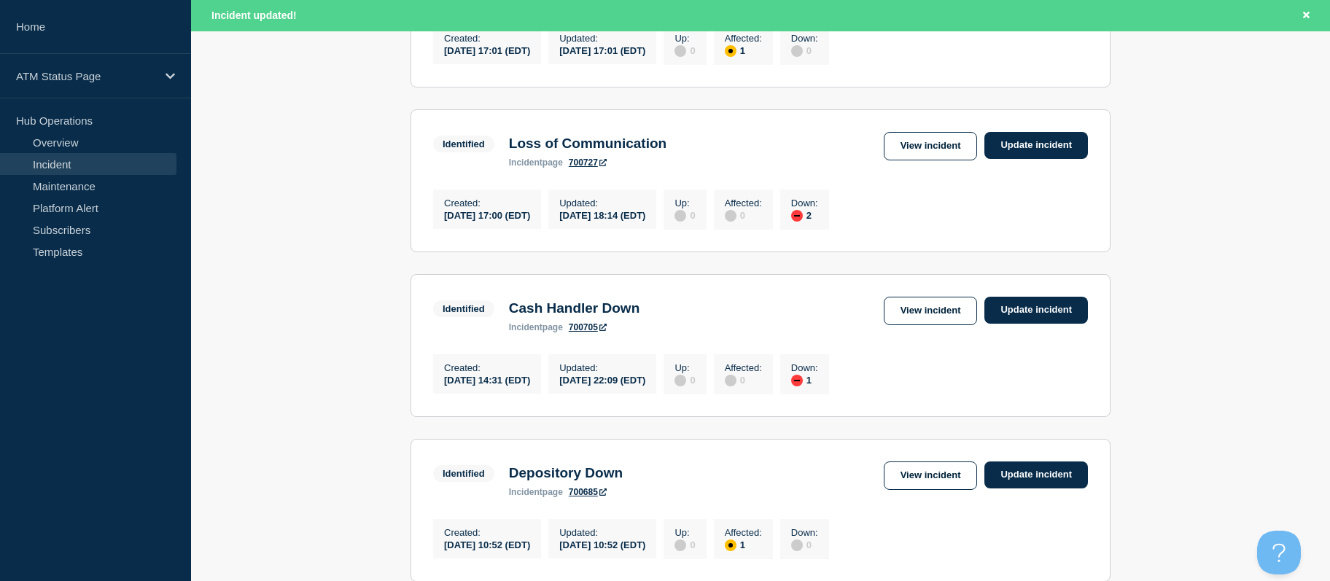
scroll to position [917, 0]
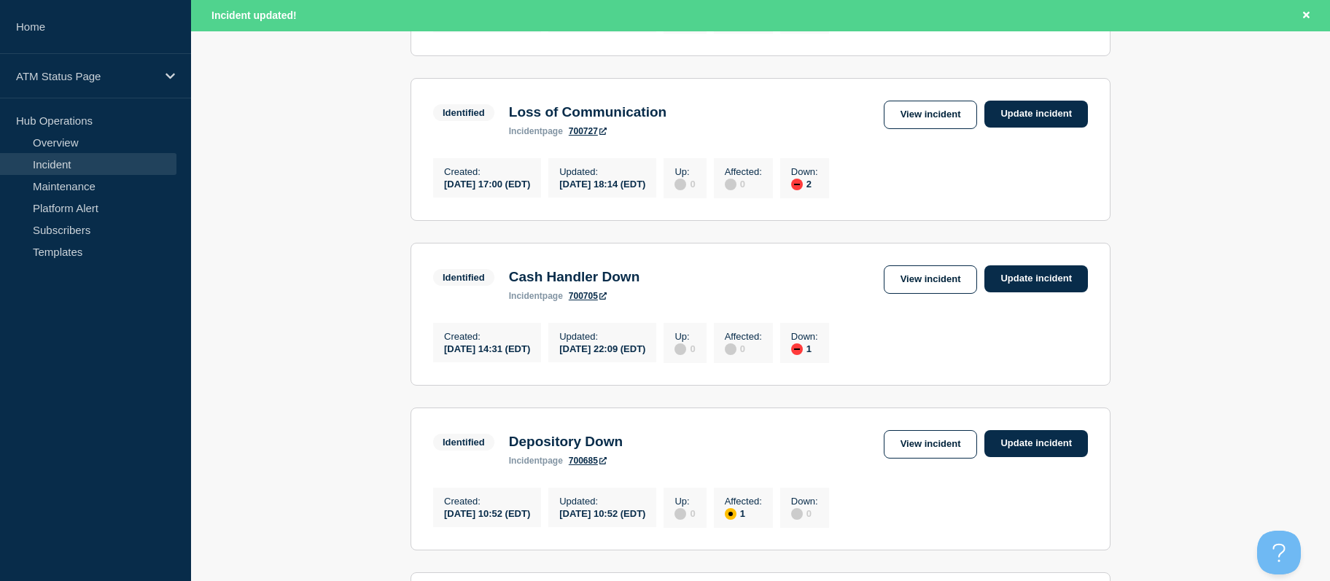
drag, startPoint x: 1212, startPoint y: 357, endPoint x: 1219, endPoint y: 389, distance: 32.2
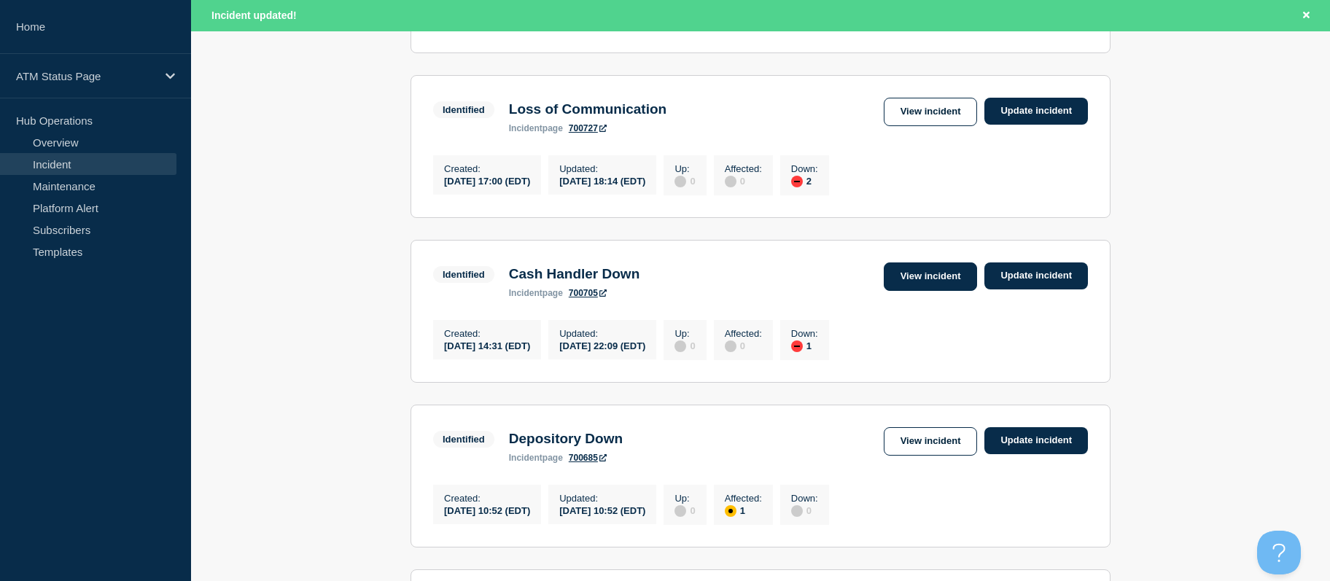
click at [918, 291] on link "View incident" at bounding box center [931, 277] width 94 height 28
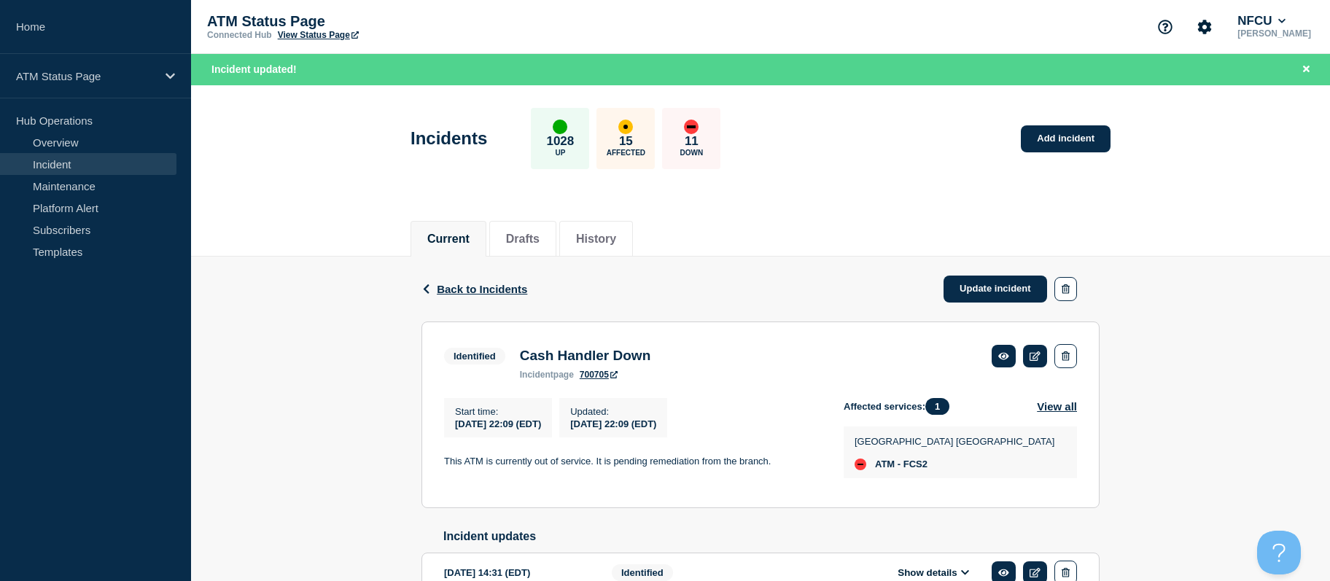
scroll to position [73, 0]
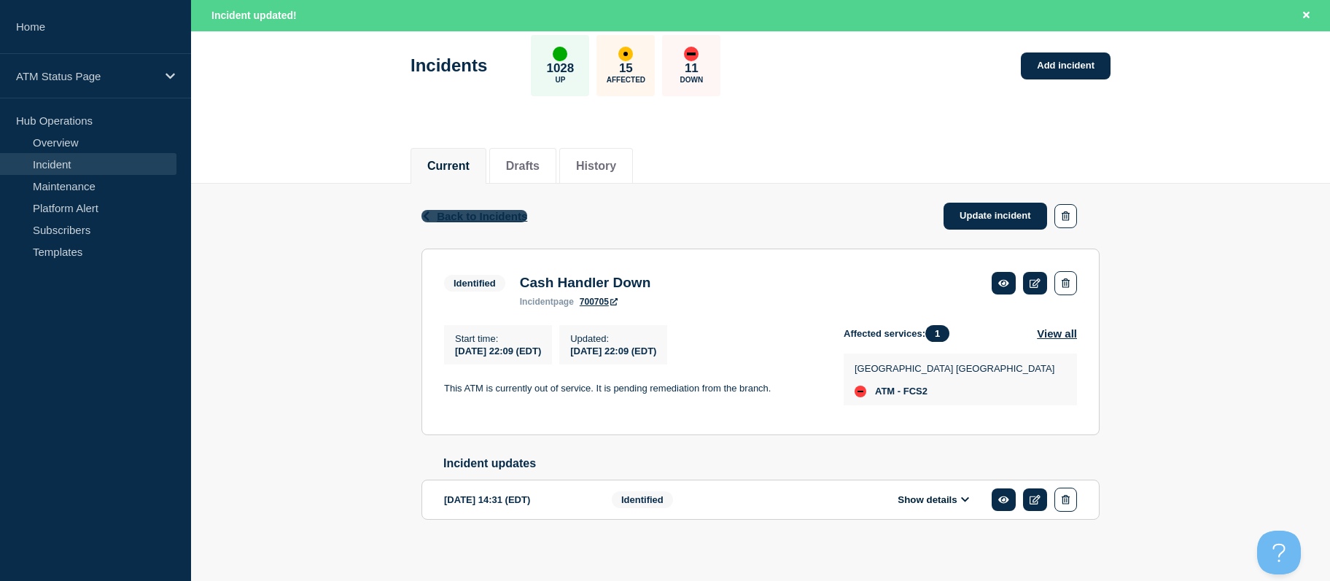
click at [502, 218] on span "Back to Incidents" at bounding box center [482, 216] width 90 height 12
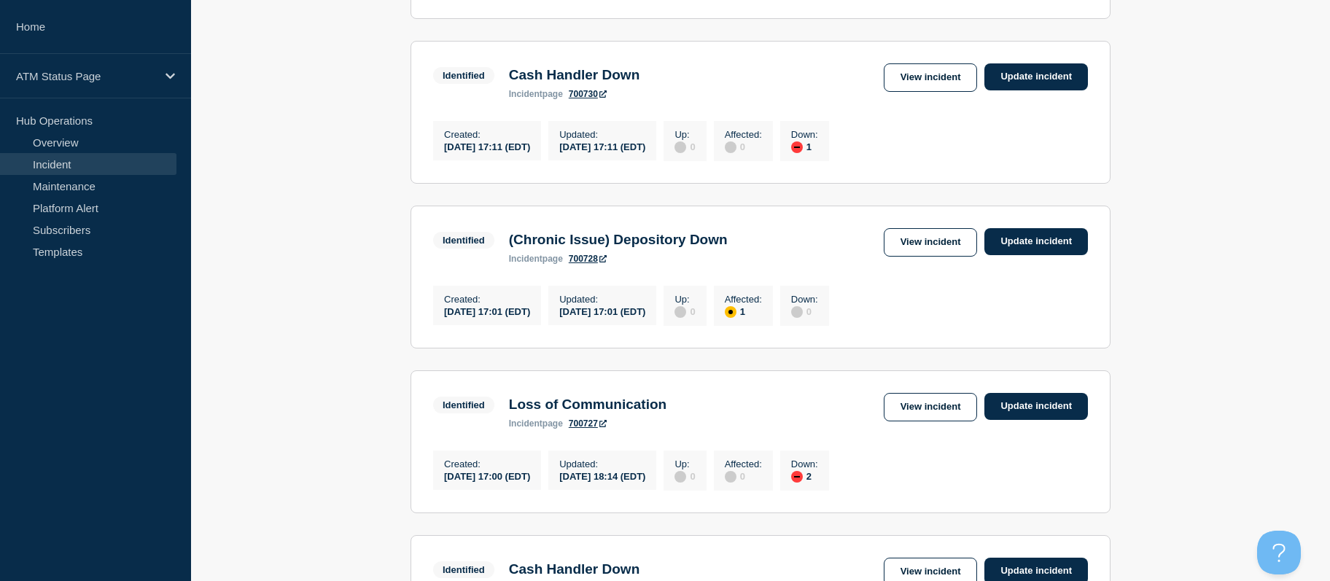
drag, startPoint x: 352, startPoint y: 263, endPoint x: 359, endPoint y: 322, distance: 59.4
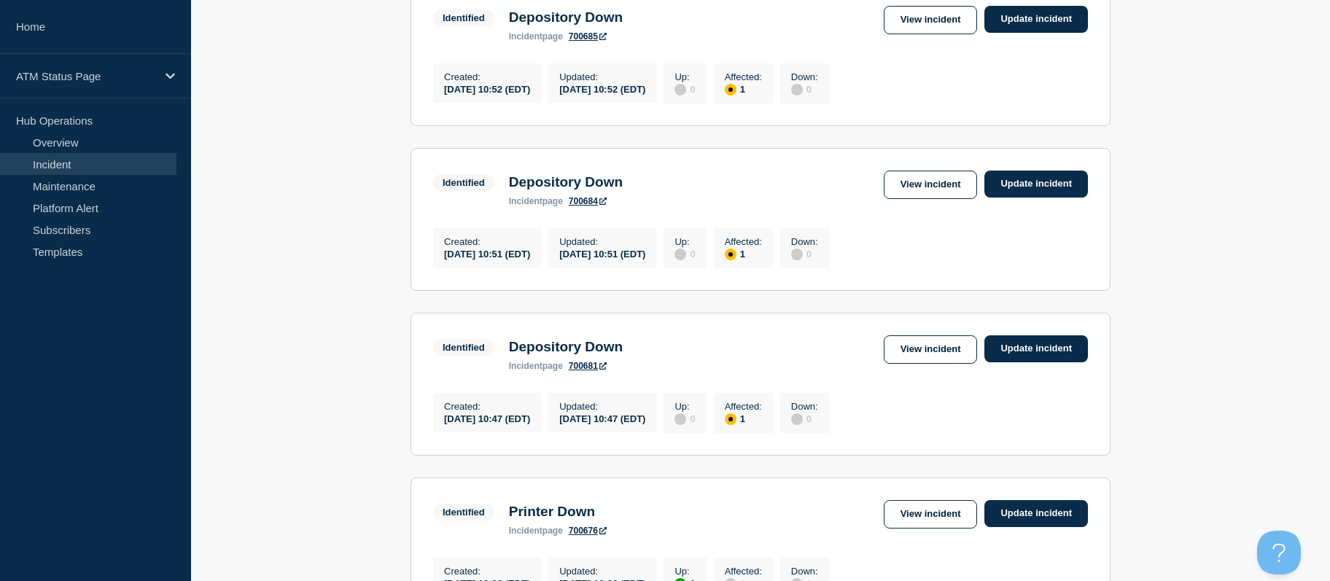
drag, startPoint x: 351, startPoint y: 322, endPoint x: 363, endPoint y: 351, distance: 31.0
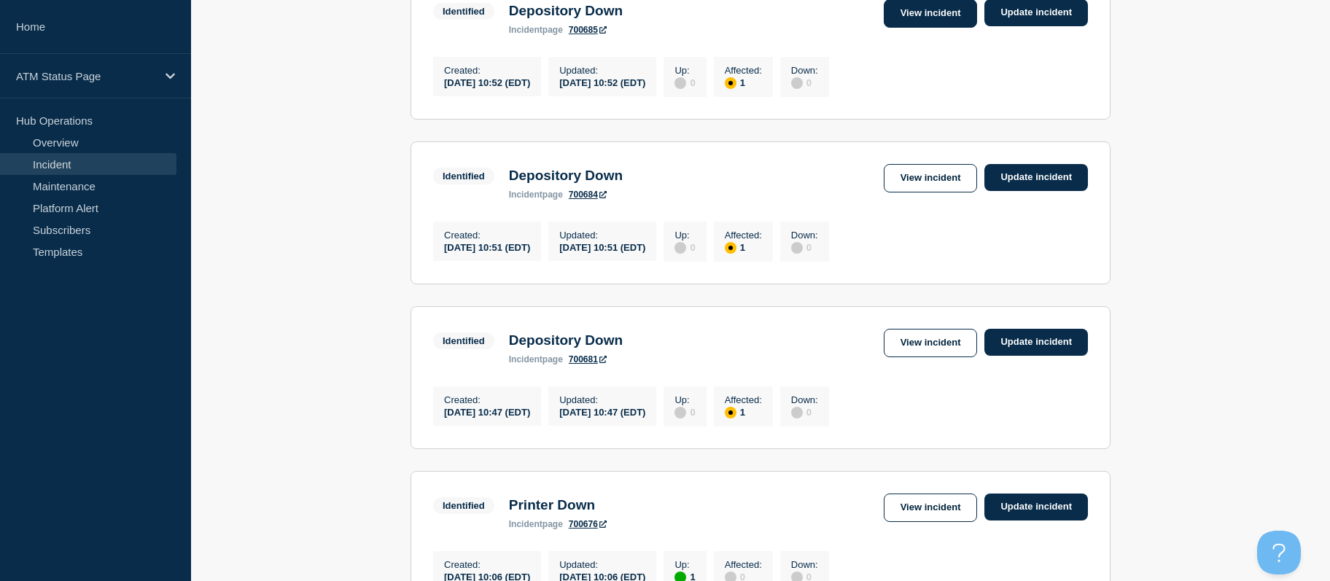
click at [945, 28] on link "View incident" at bounding box center [931, 13] width 94 height 28
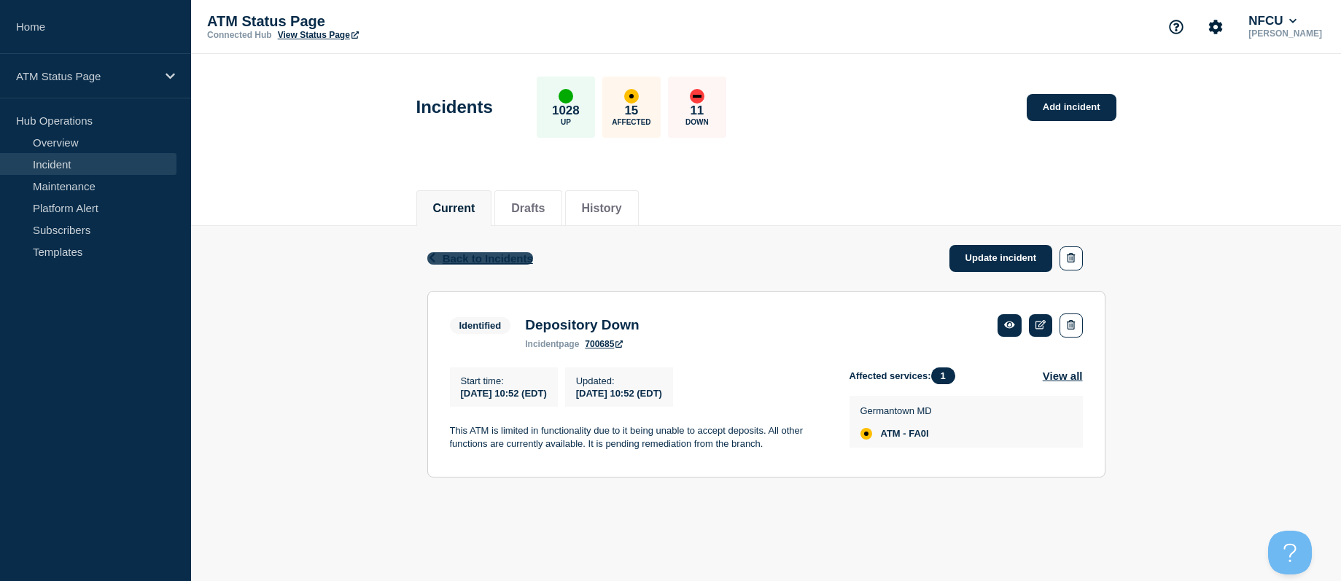
click at [491, 260] on span "Back to Incidents" at bounding box center [488, 258] width 90 height 12
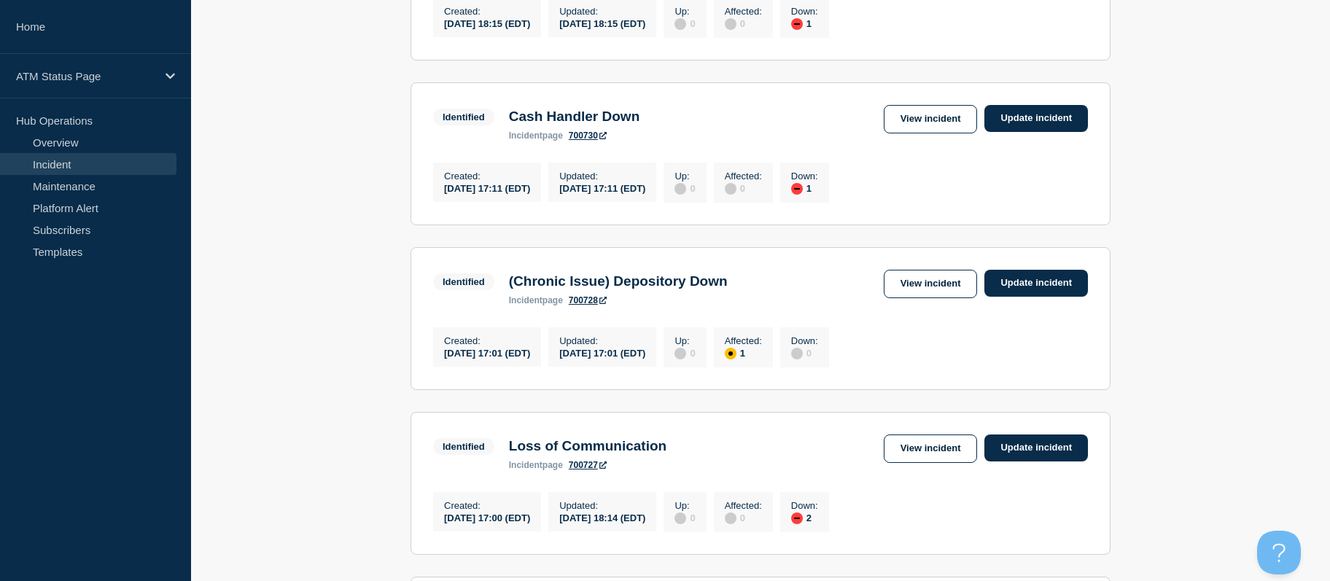
scroll to position [709, 0]
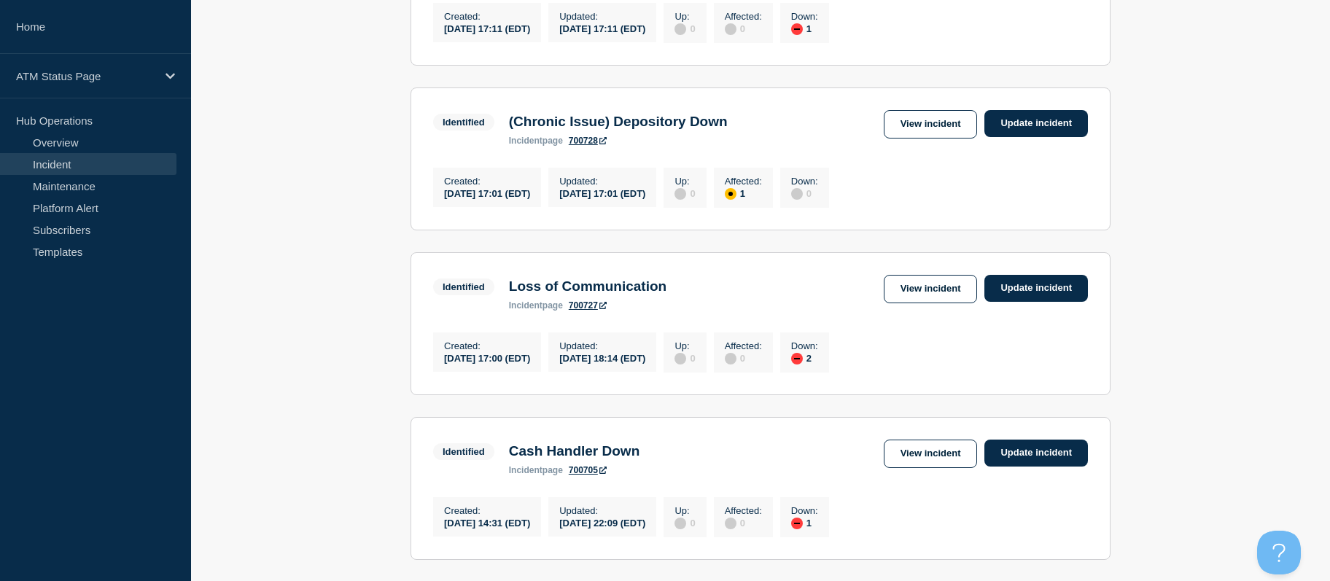
drag, startPoint x: 361, startPoint y: 341, endPoint x: 389, endPoint y: 421, distance: 85.1
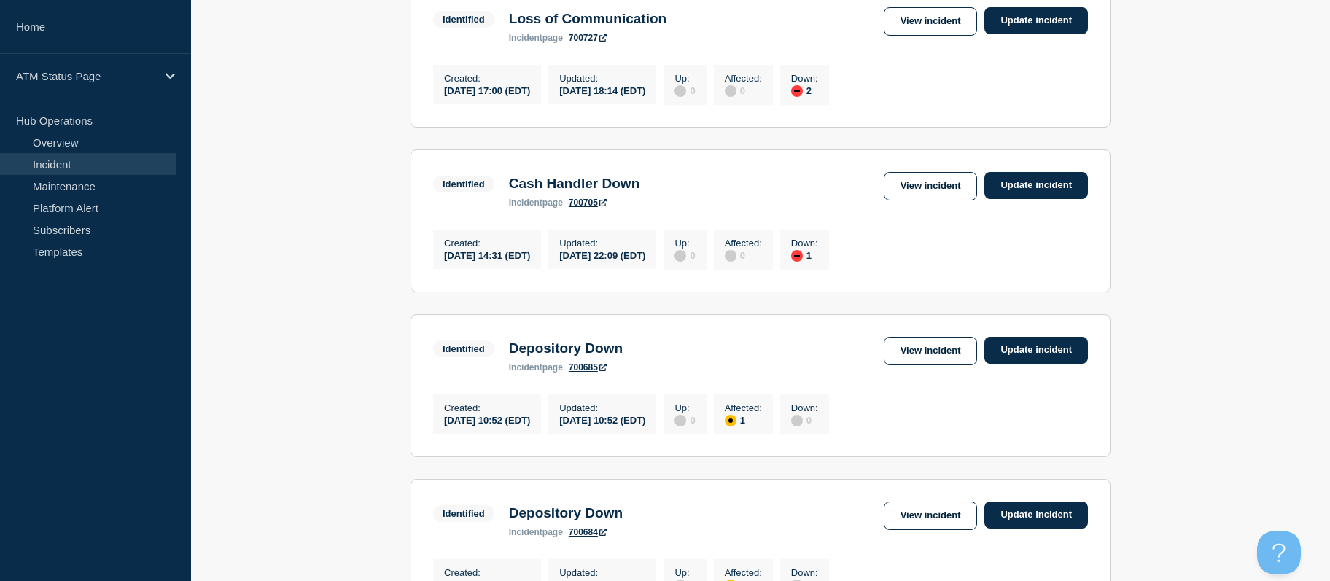
scroll to position [1009, 0]
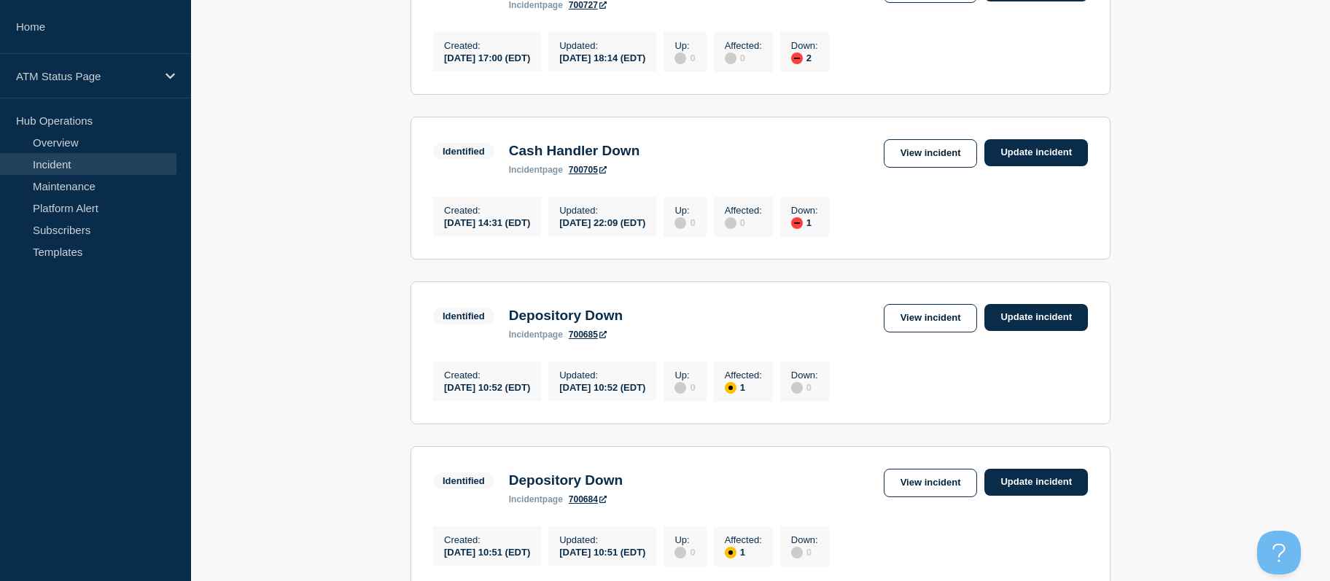
drag, startPoint x: 363, startPoint y: 341, endPoint x: 368, endPoint y: 381, distance: 40.4
click at [903, 333] on link "View incident" at bounding box center [931, 318] width 94 height 28
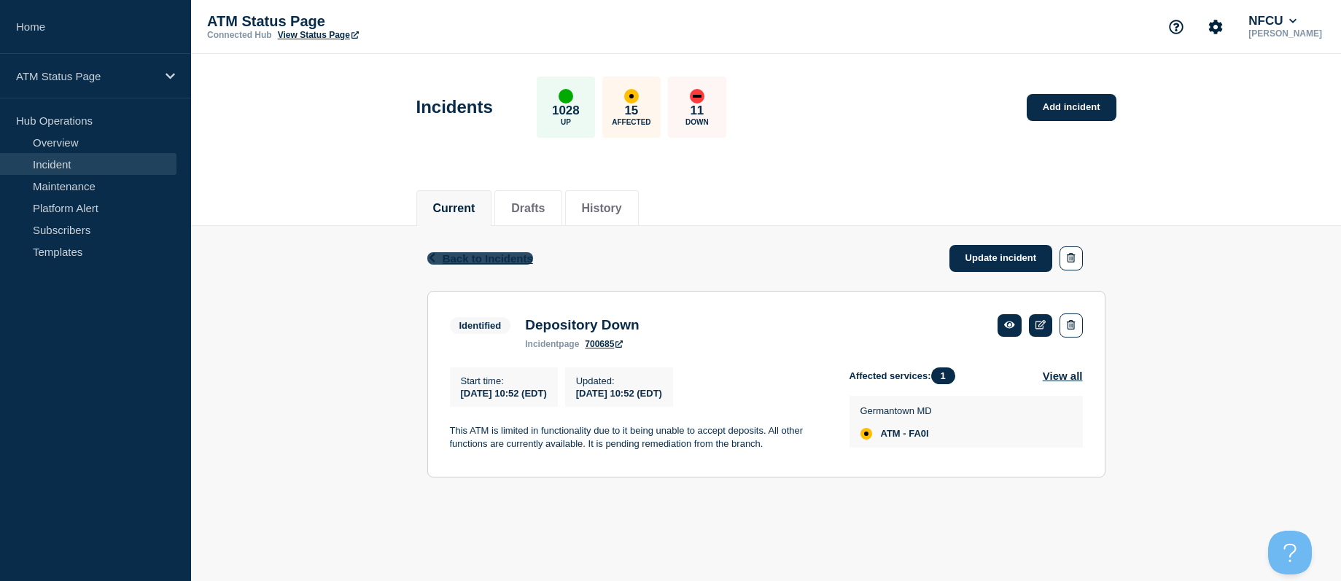
click at [516, 260] on span "Back to Incidents" at bounding box center [488, 258] width 90 height 12
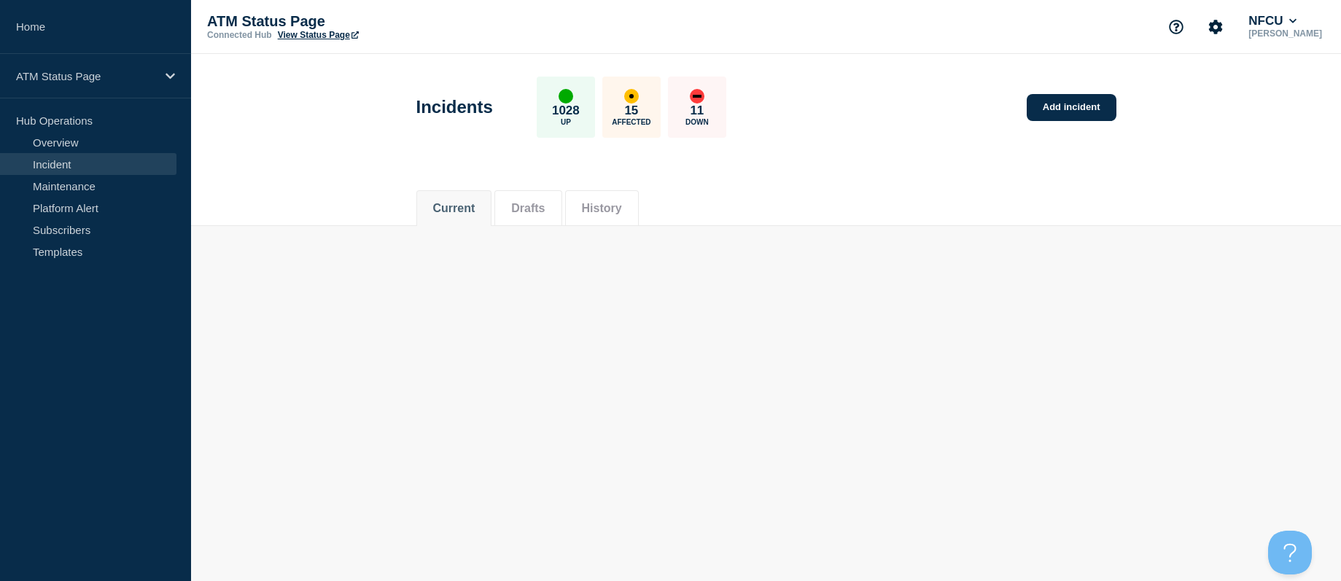
drag, startPoint x: 328, startPoint y: 292, endPoint x: 342, endPoint y: 340, distance: 50.1
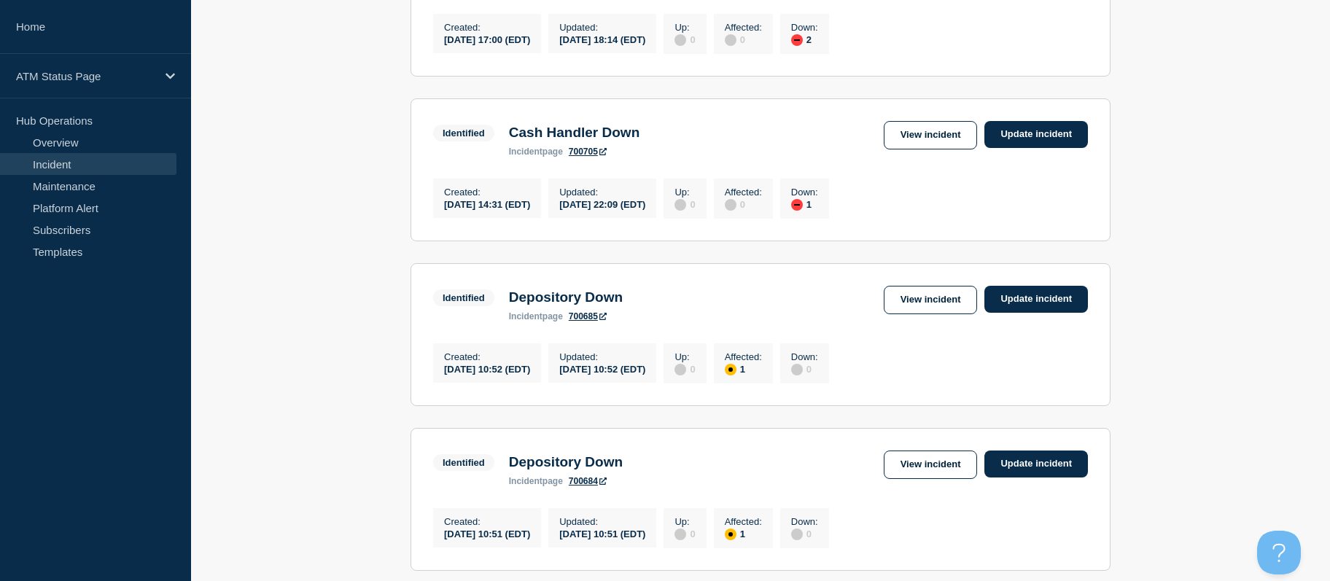
drag, startPoint x: 345, startPoint y: 340, endPoint x: 354, endPoint y: 398, distance: 59.0
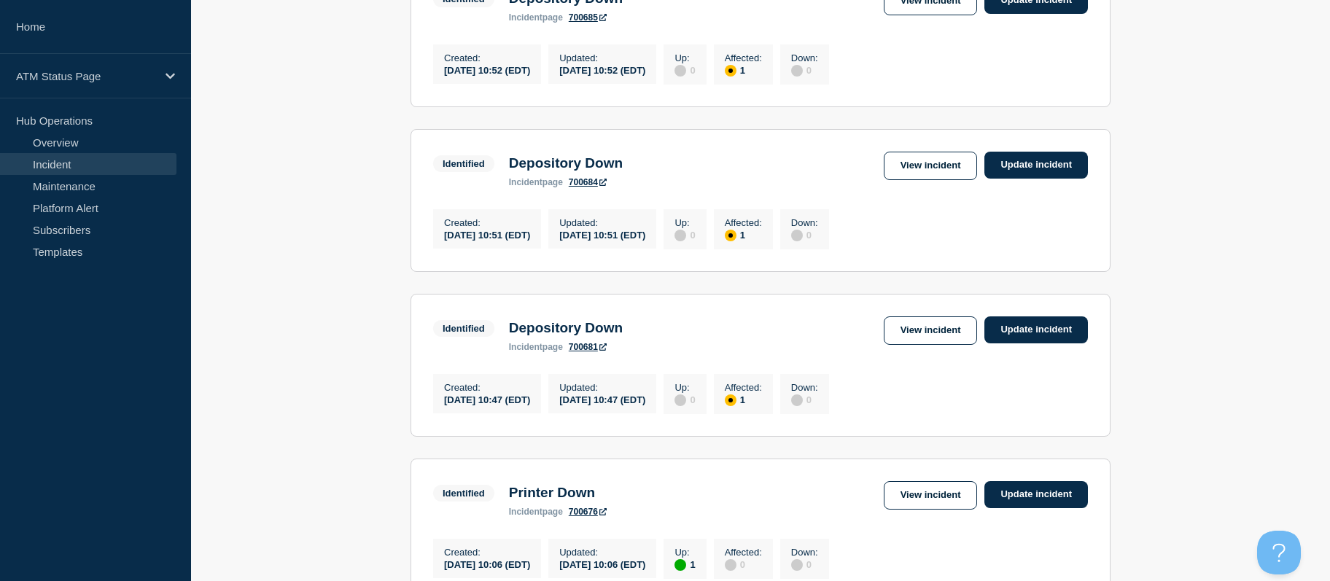
scroll to position [1361, 0]
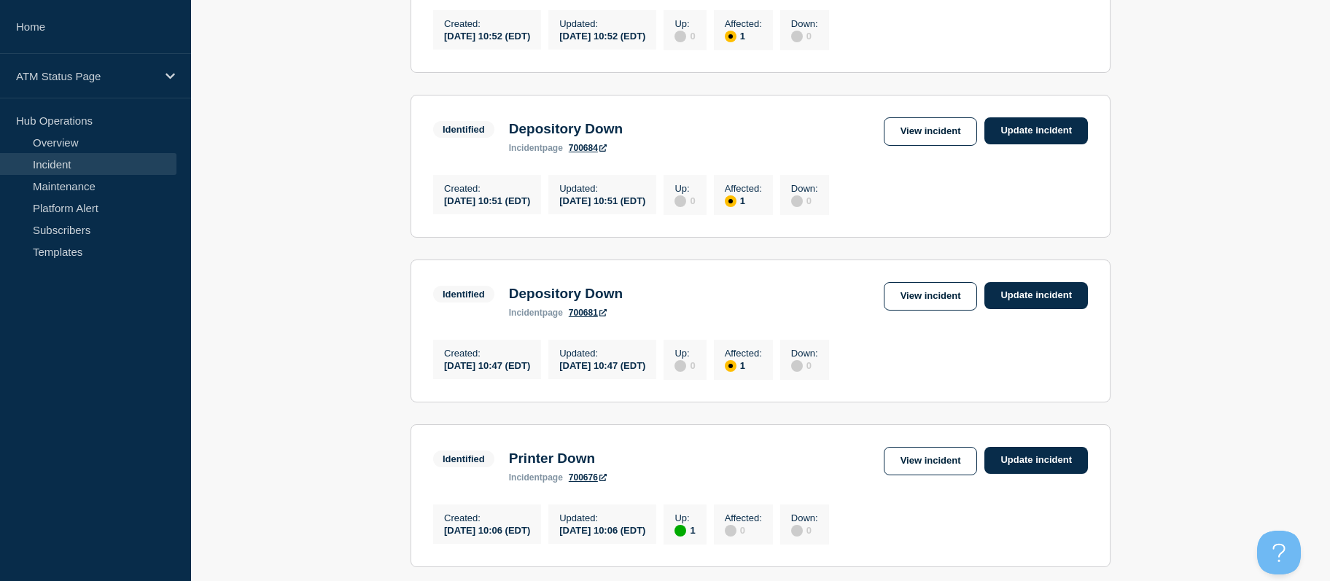
drag, startPoint x: 357, startPoint y: 315, endPoint x: 356, endPoint y: 356, distance: 40.8
click at [914, 146] on link "View incident" at bounding box center [931, 131] width 94 height 28
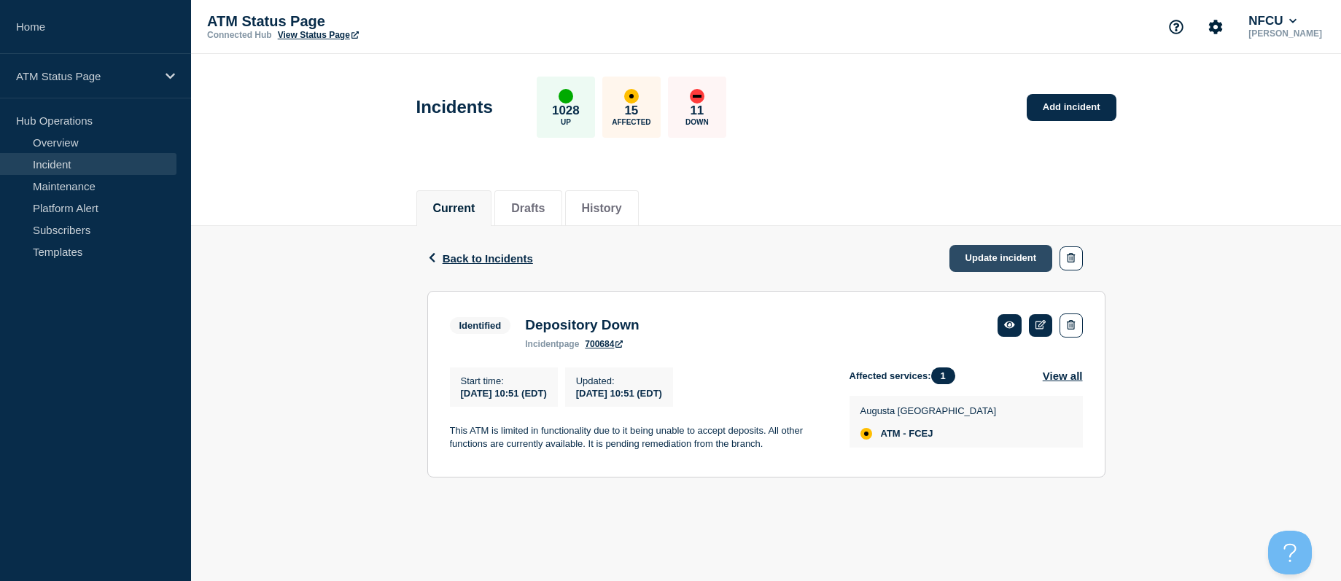
click at [957, 264] on link "Update incident" at bounding box center [1001, 258] width 104 height 27
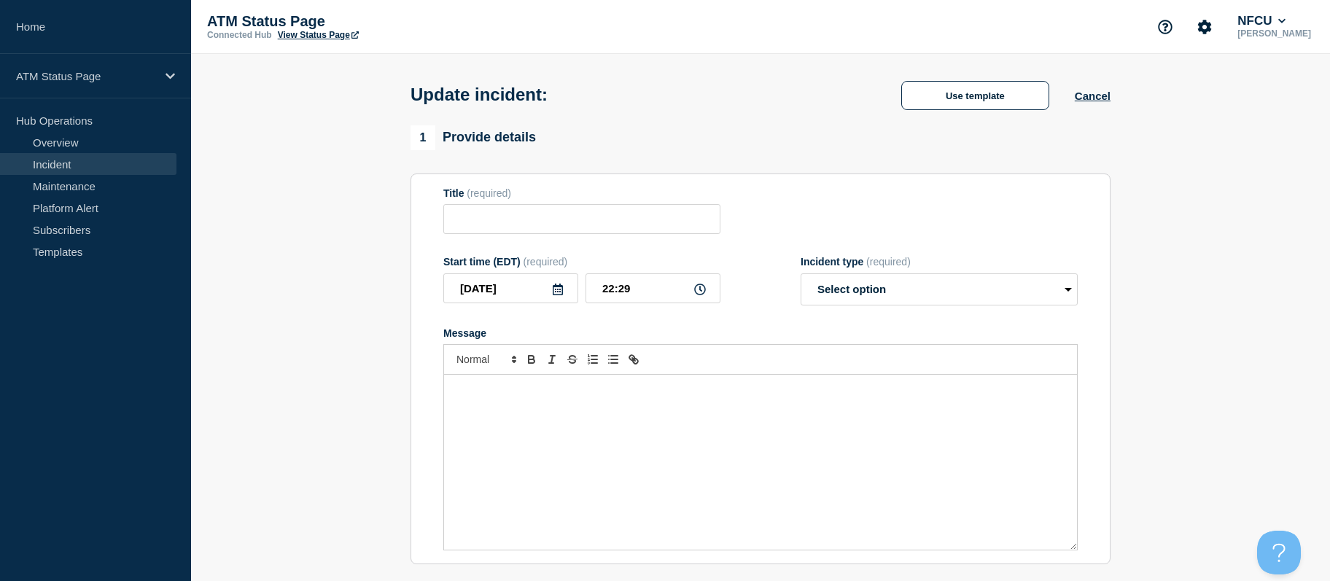
type input "Depository Down"
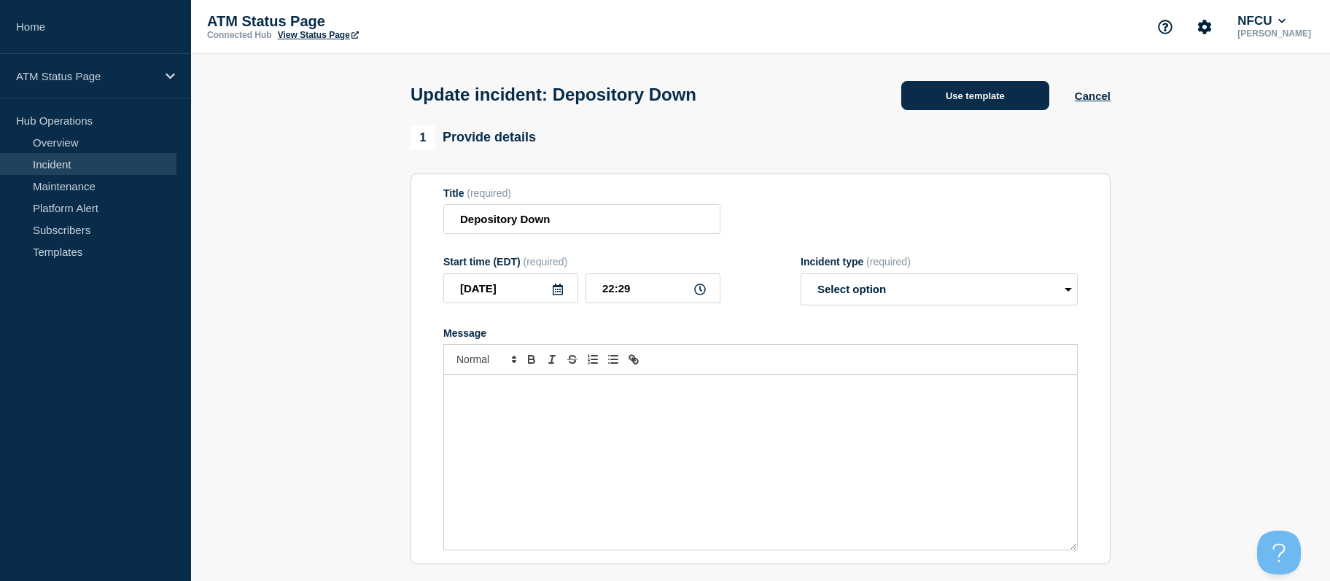
click at [947, 97] on button "Use template" at bounding box center [975, 95] width 148 height 29
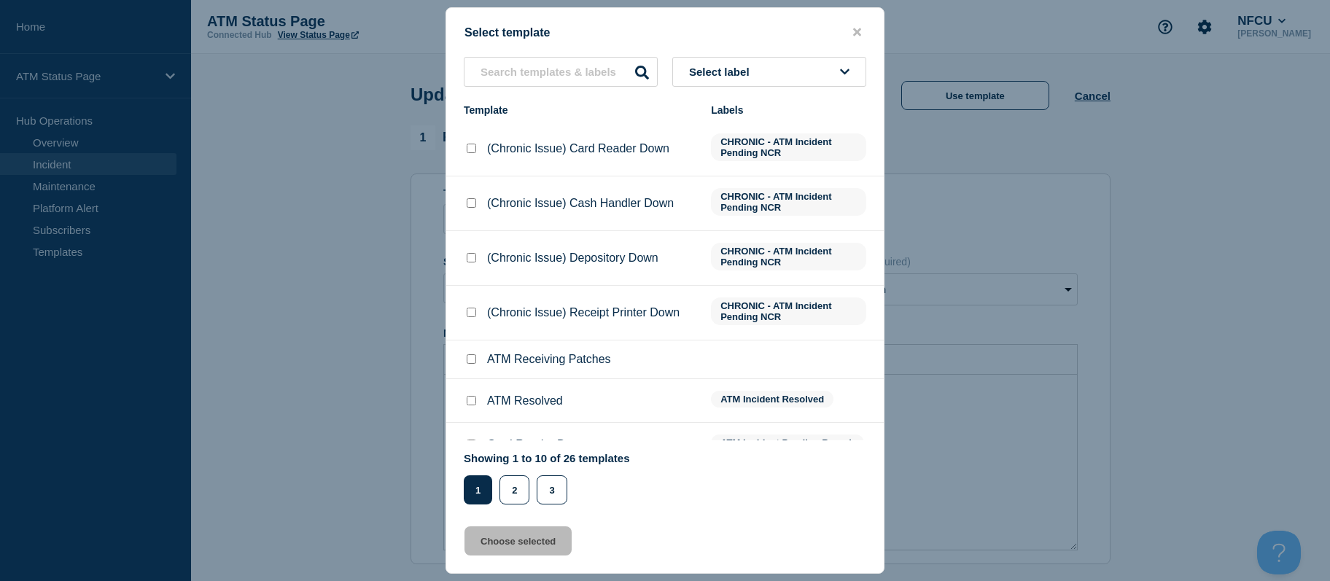
click at [836, 71] on button "Select label" at bounding box center [769, 72] width 194 height 30
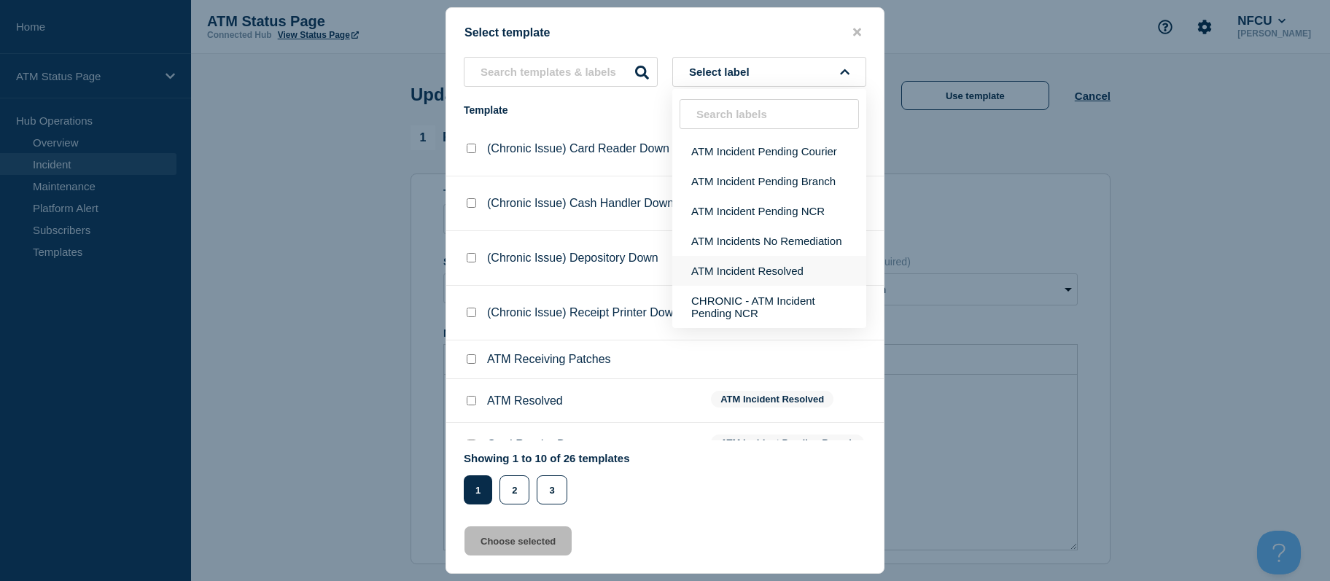
click at [782, 268] on button "ATM Incident Resolved" at bounding box center [769, 271] width 194 height 30
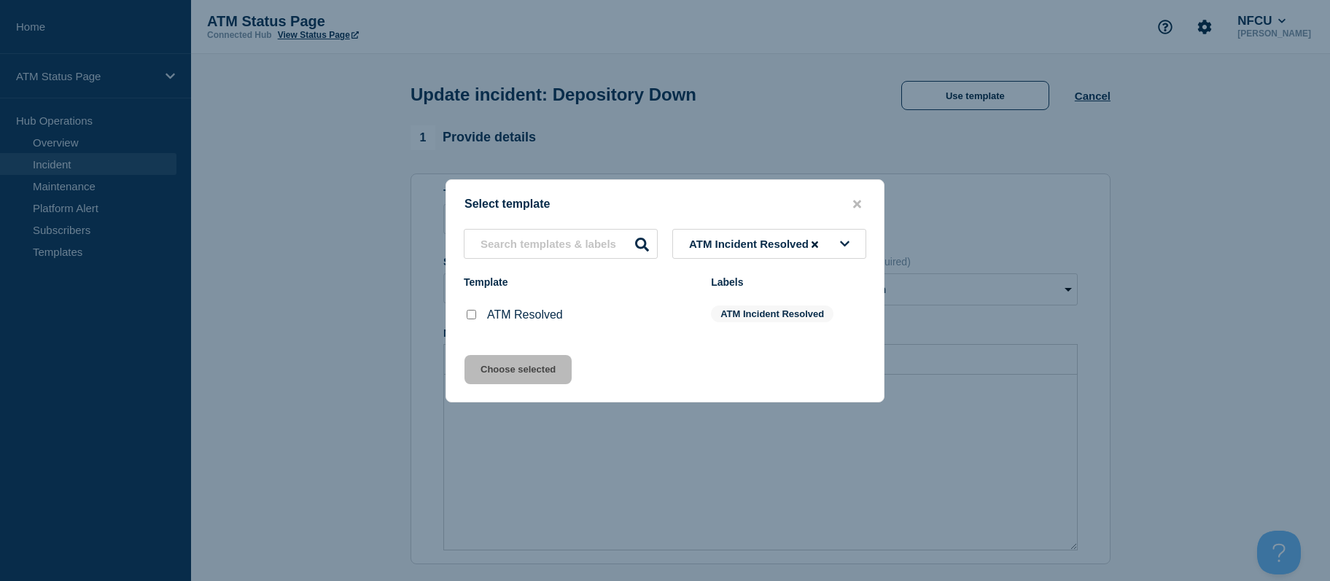
click at [475, 319] on input "ATM Resolved checkbox" at bounding box center [471, 314] width 9 height 9
checkbox input "true"
click at [486, 376] on button "Choose selected" at bounding box center [518, 369] width 107 height 29
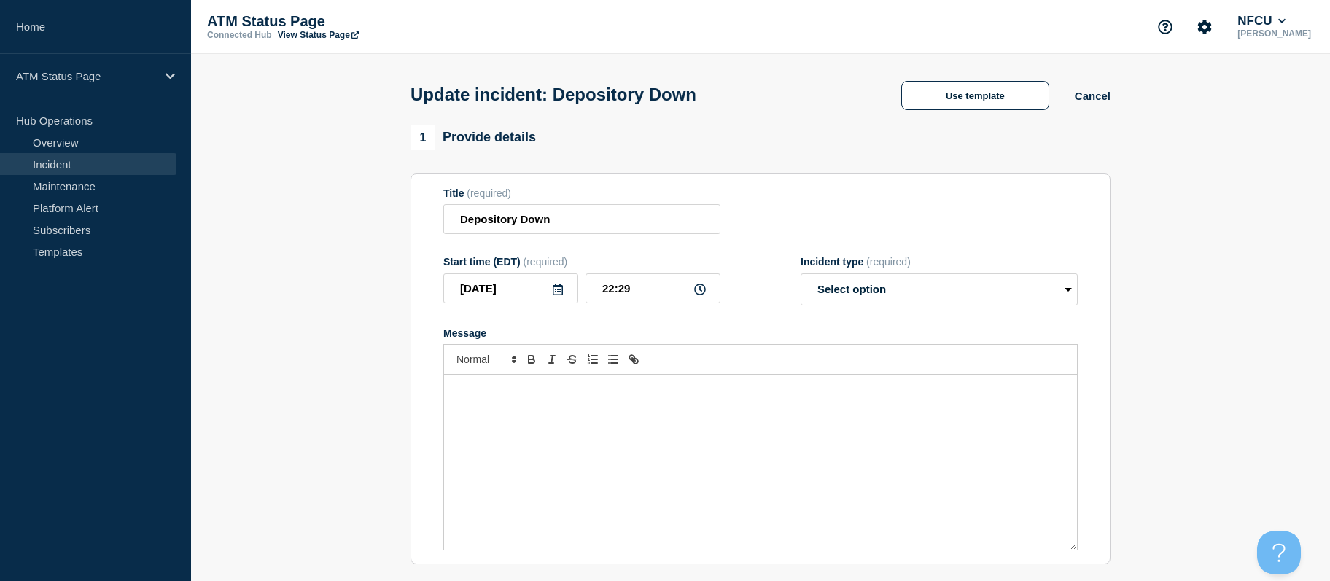
select select "resolved"
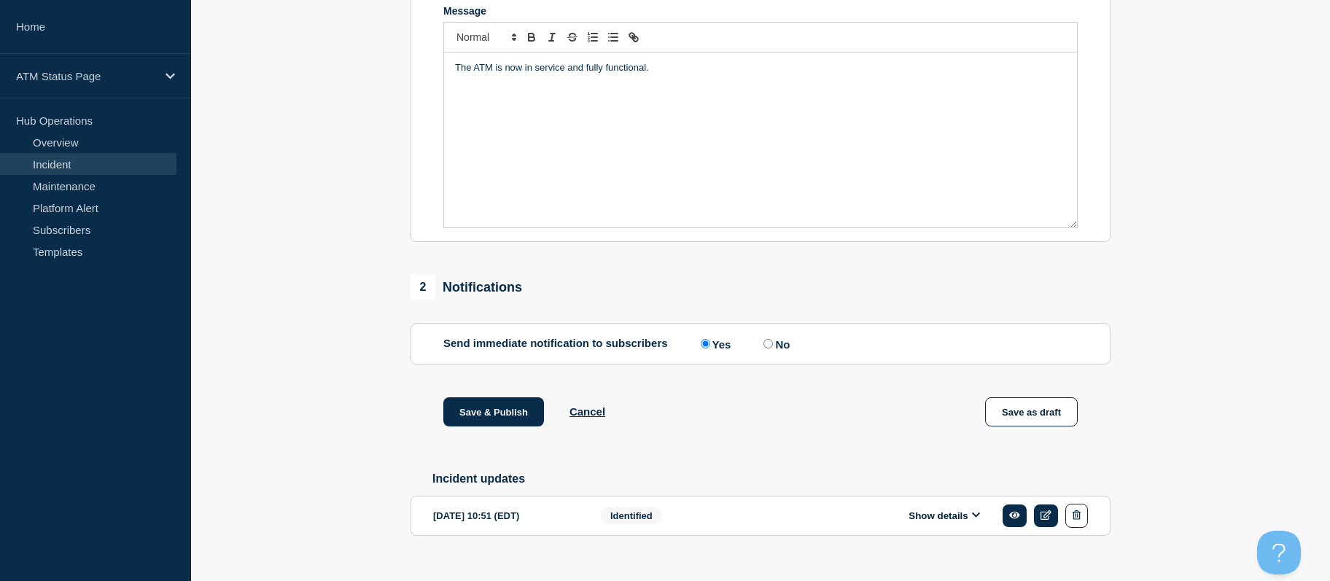
drag, startPoint x: 295, startPoint y: 268, endPoint x: 313, endPoint y: 393, distance: 126.7
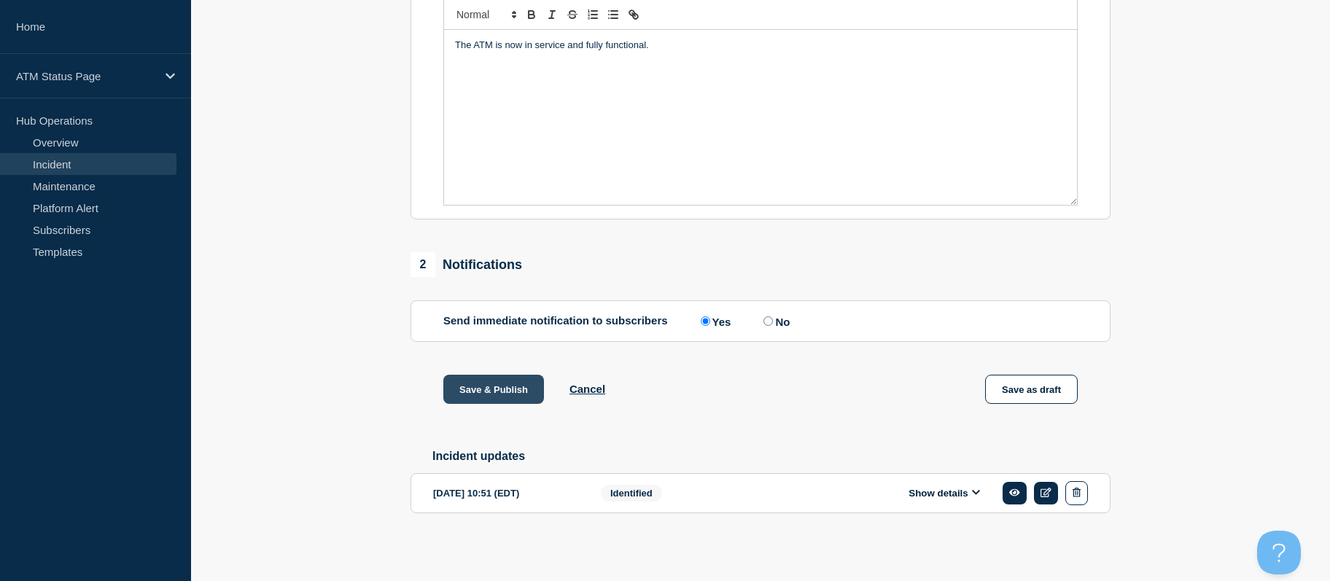
click at [460, 386] on button "Save & Publish" at bounding box center [493, 389] width 101 height 29
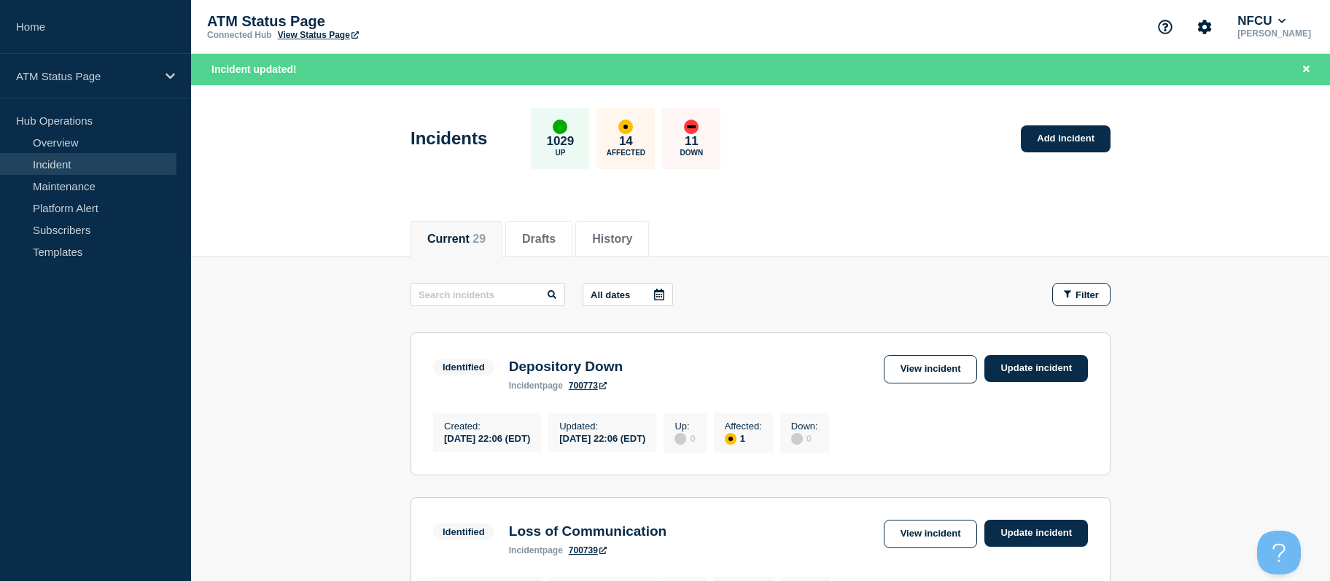
click at [121, 526] on aside "Home ATM Status Page Hub Operations Overview Incident Maintenance Platform Aler…" at bounding box center [95, 290] width 191 height 581
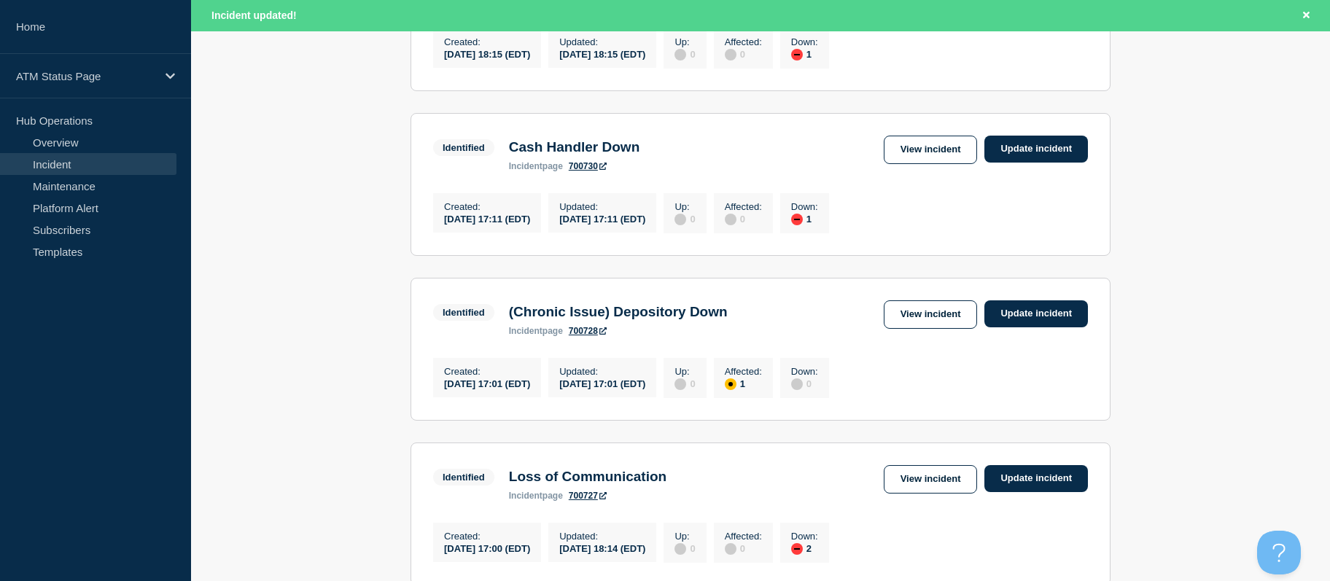
drag, startPoint x: 1162, startPoint y: 257, endPoint x: 1167, endPoint y: 316, distance: 60.0
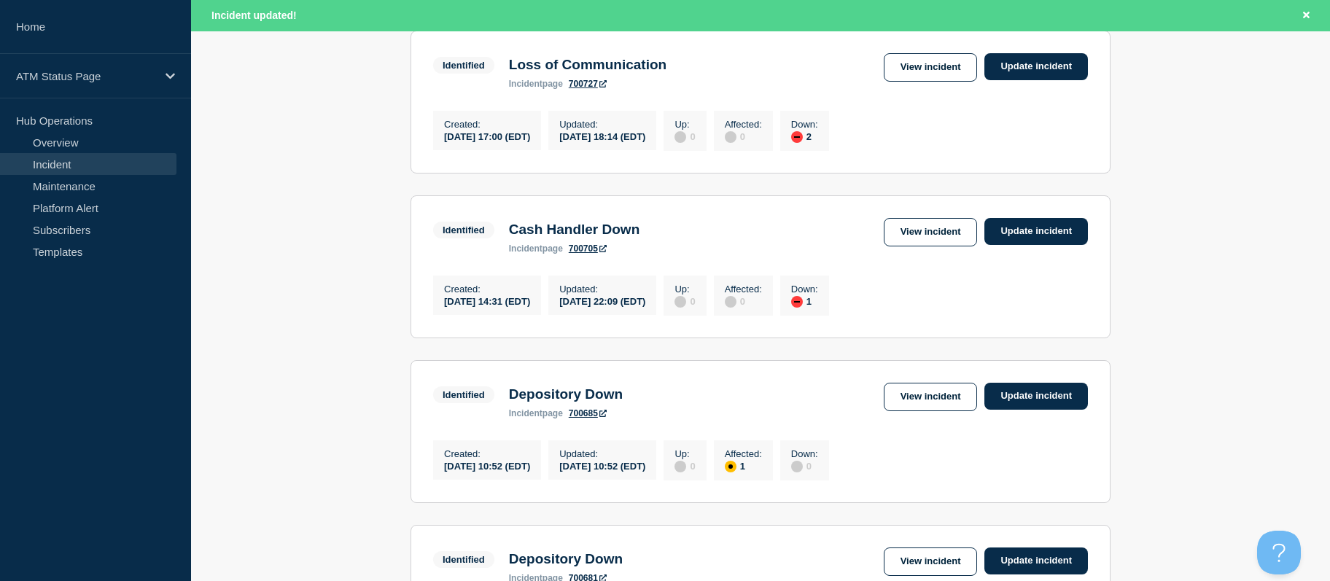
drag, startPoint x: 1170, startPoint y: 265, endPoint x: 1177, endPoint y: 324, distance: 60.2
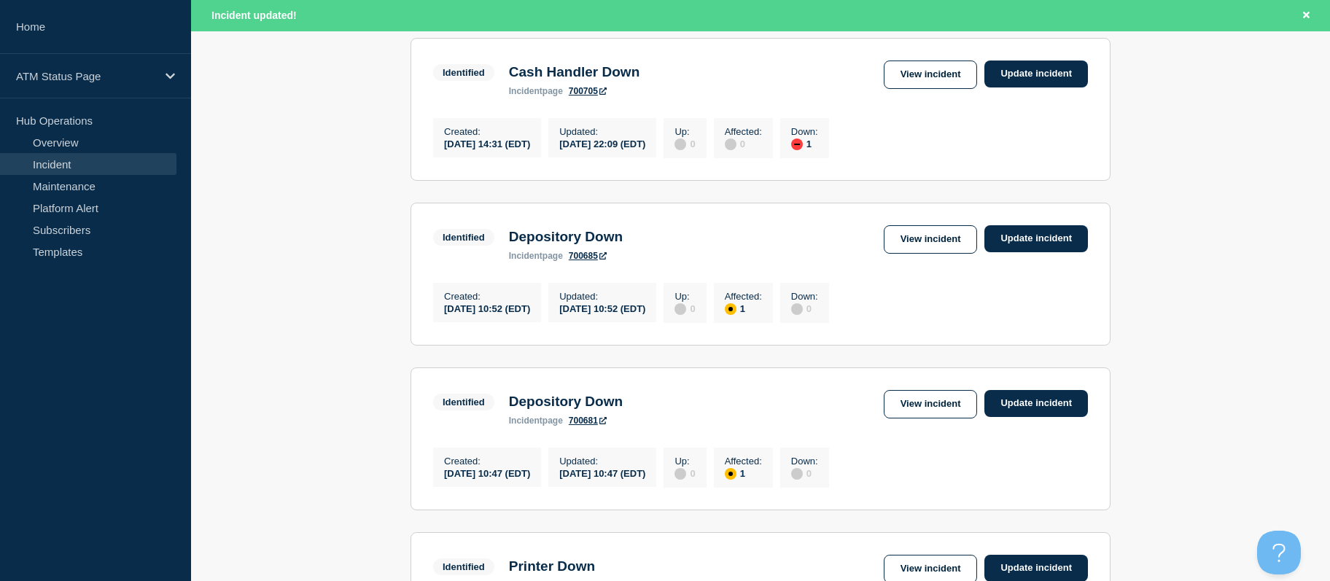
drag, startPoint x: 1174, startPoint y: 308, endPoint x: 1181, endPoint y: 341, distance: 32.9
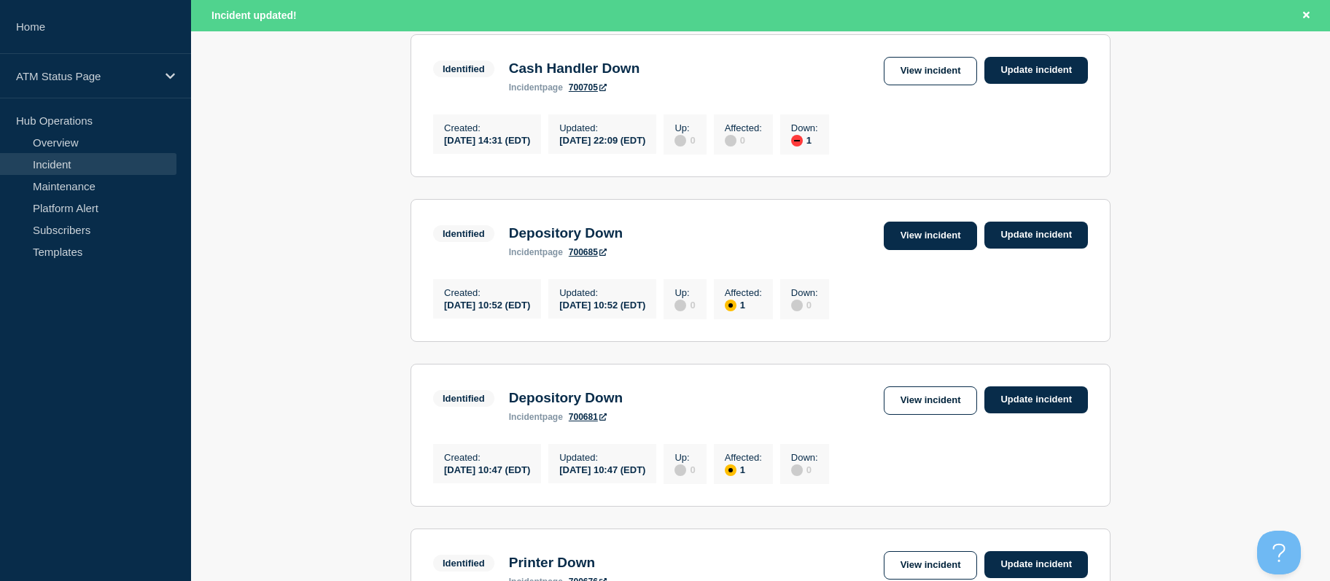
click at [929, 250] on link "View incident" at bounding box center [931, 236] width 94 height 28
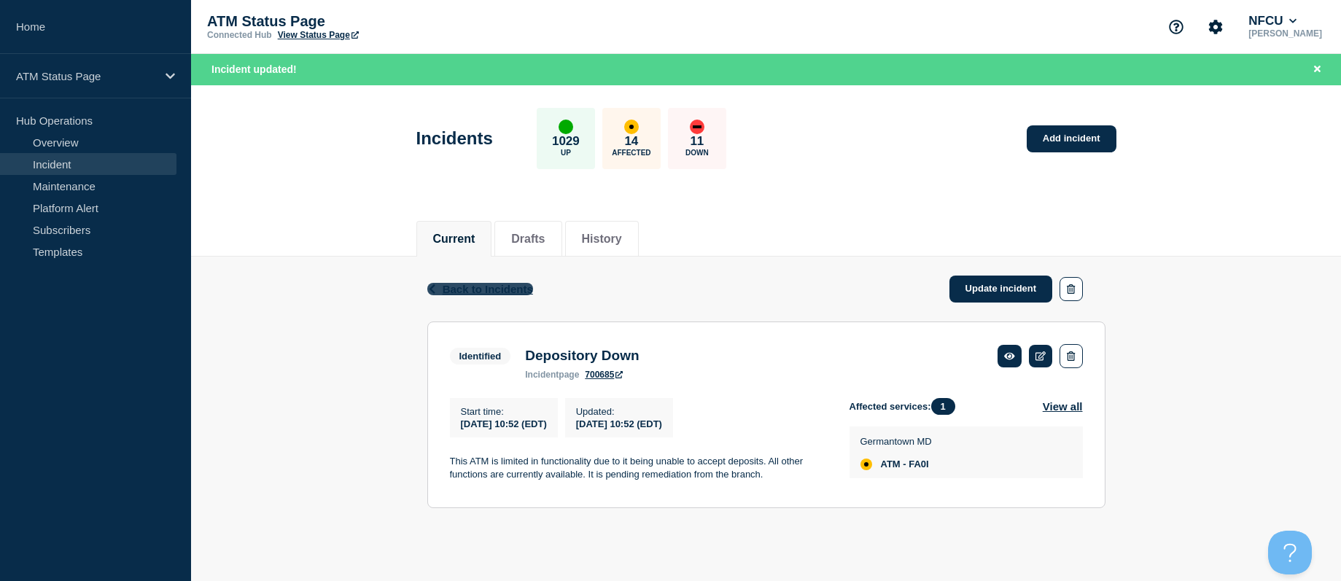
click at [476, 287] on span "Back to Incidents" at bounding box center [488, 289] width 90 height 12
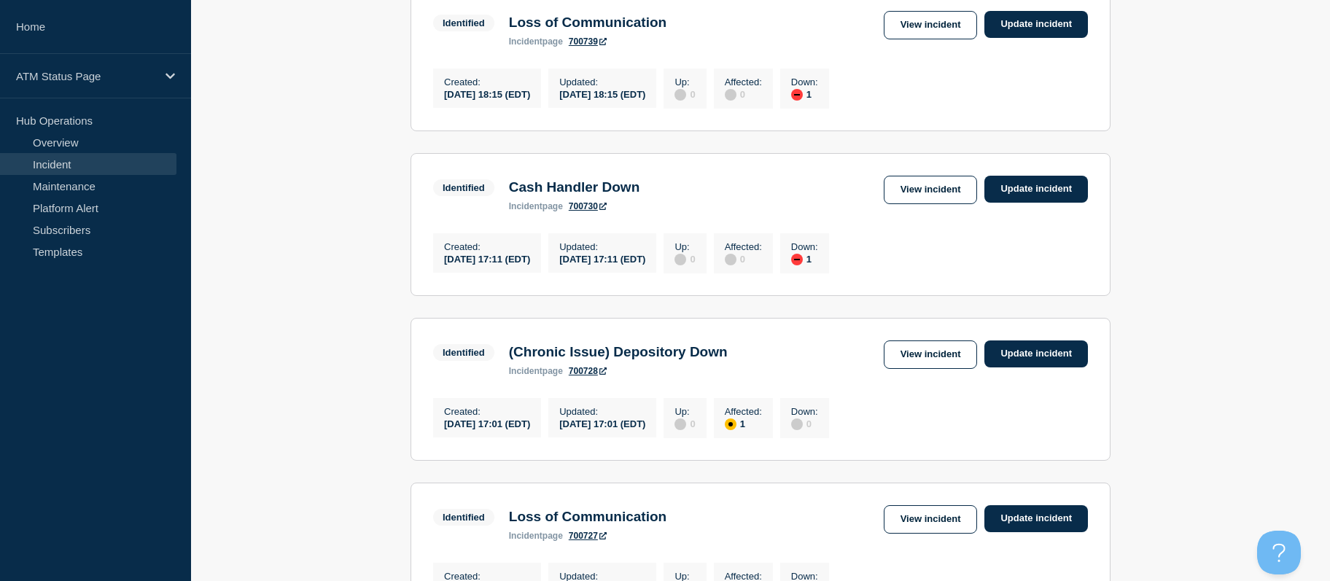
drag, startPoint x: 330, startPoint y: 303, endPoint x: 346, endPoint y: 392, distance: 90.3
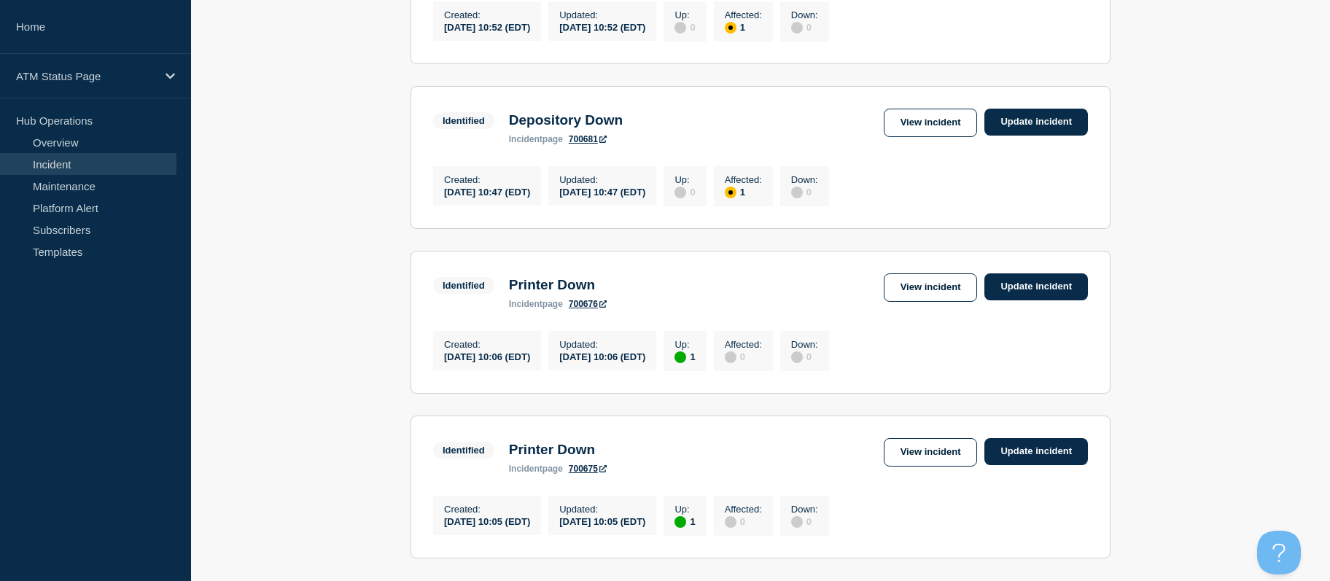
scroll to position [1444, 0]
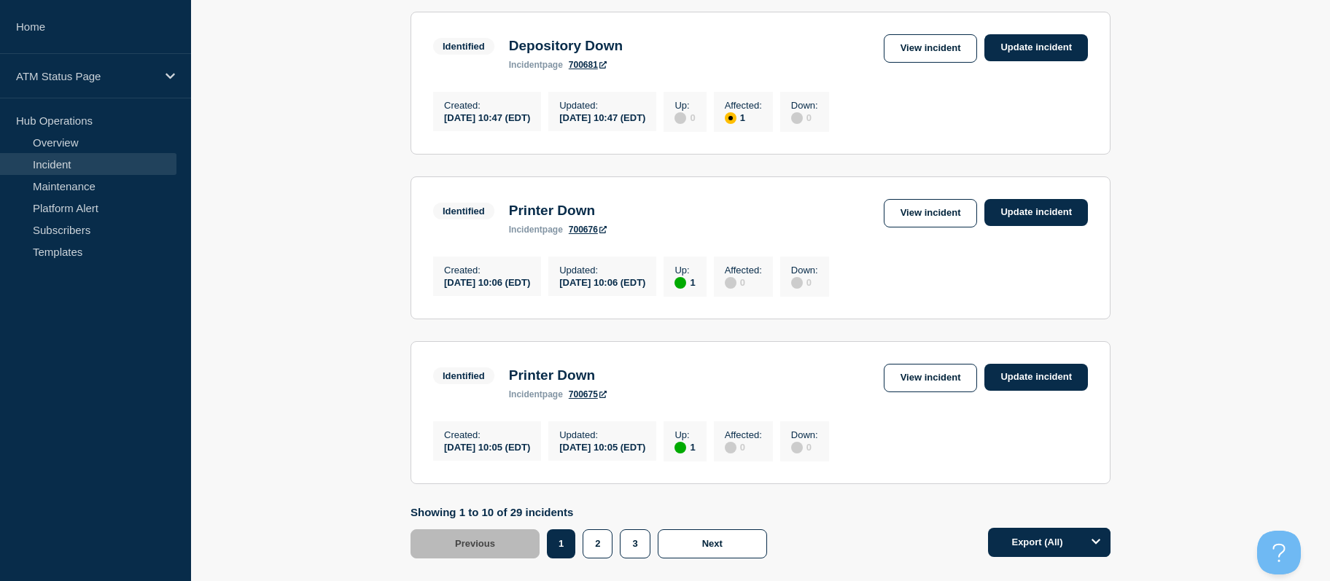
drag, startPoint x: 354, startPoint y: 298, endPoint x: 353, endPoint y: 316, distance: 18.3
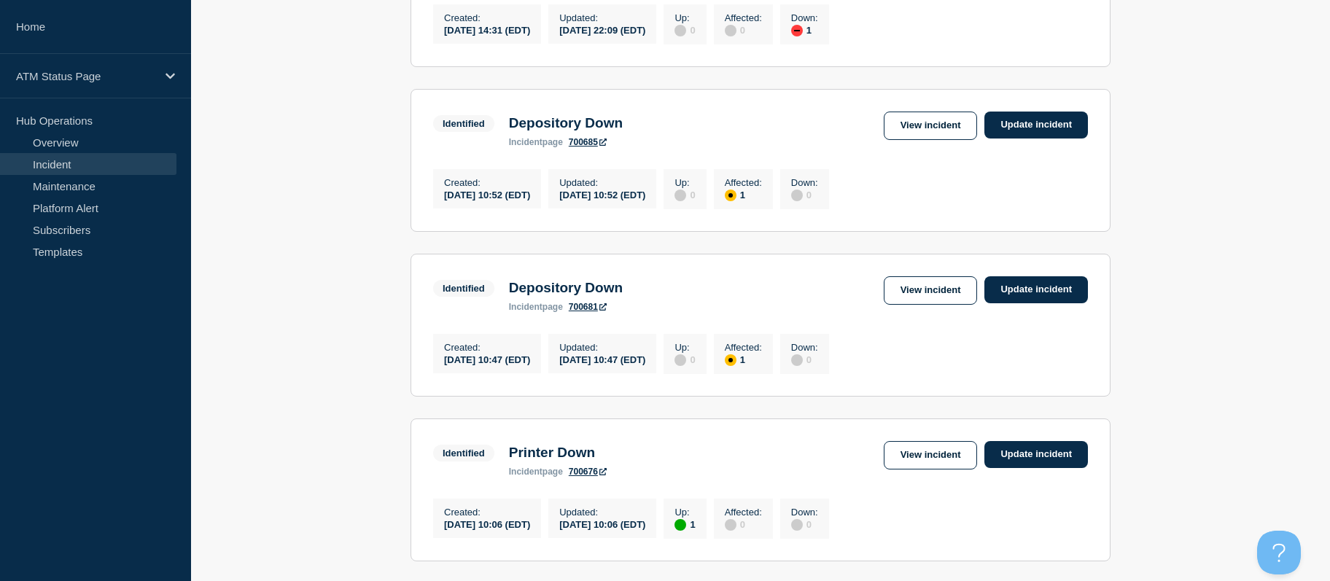
drag, startPoint x: 347, startPoint y: 289, endPoint x: 355, endPoint y: 242, distance: 47.4
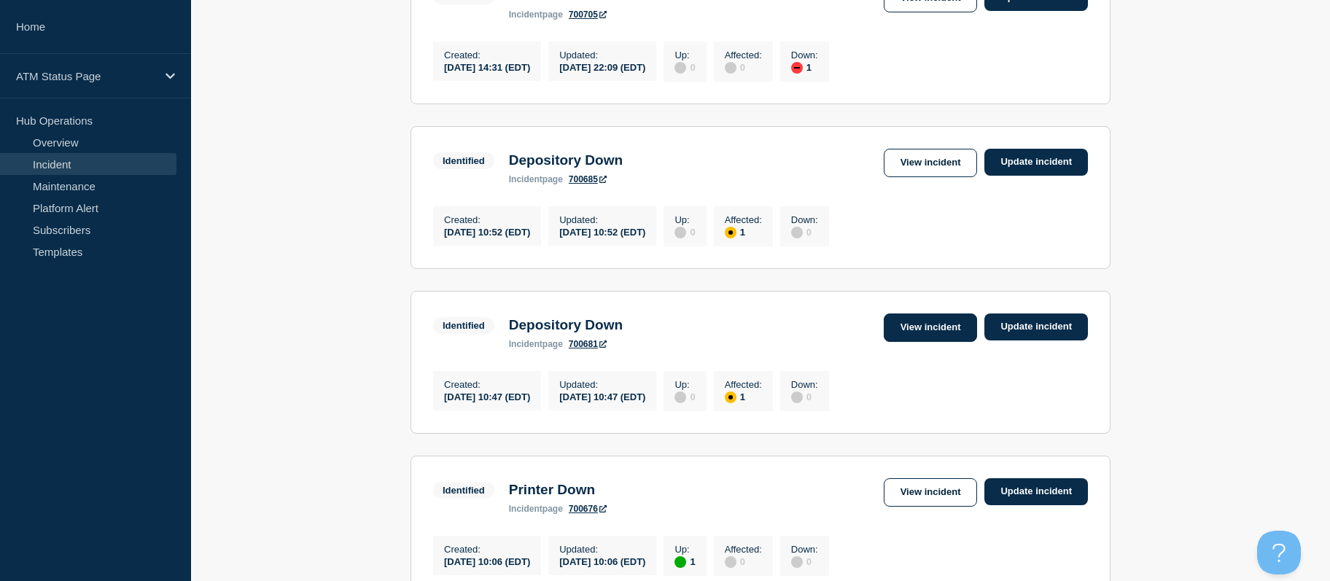
click at [924, 342] on link "View incident" at bounding box center [931, 328] width 94 height 28
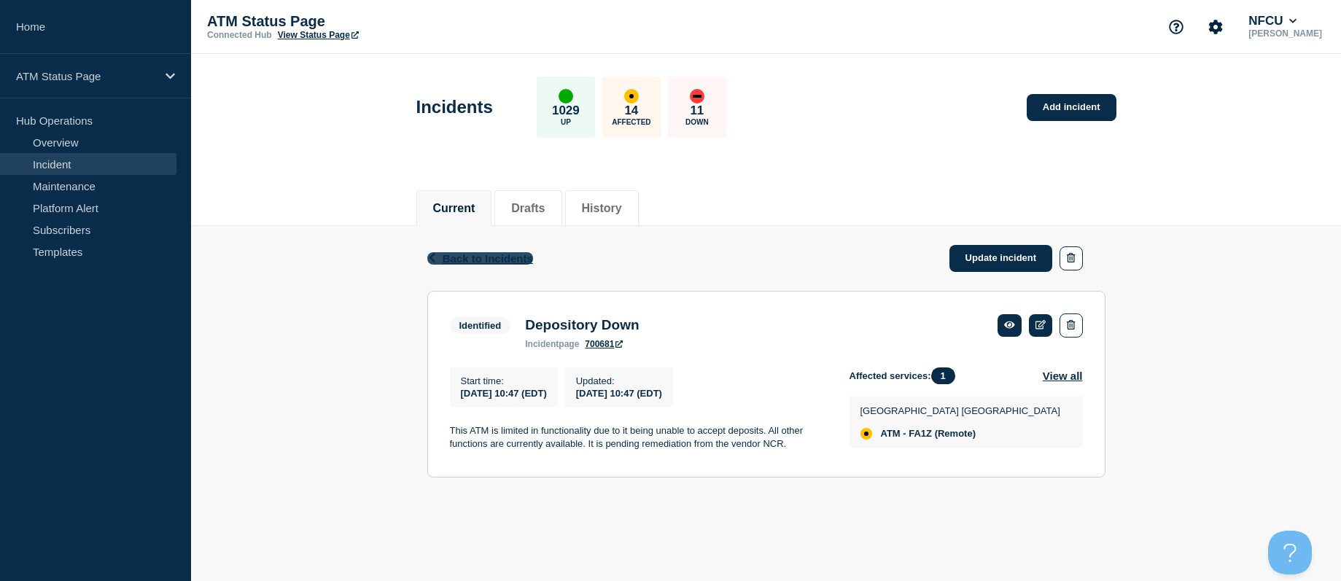
click at [514, 260] on span "Back to Incidents" at bounding box center [488, 258] width 90 height 12
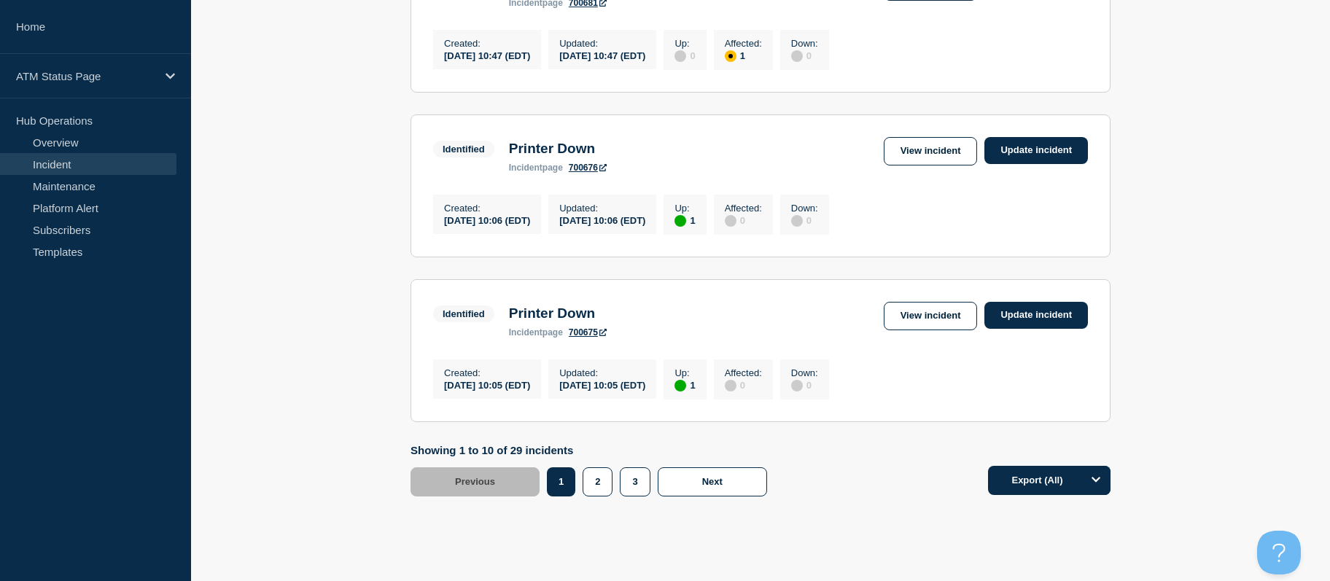
drag, startPoint x: 1229, startPoint y: 244, endPoint x: 1215, endPoint y: 289, distance: 48.2
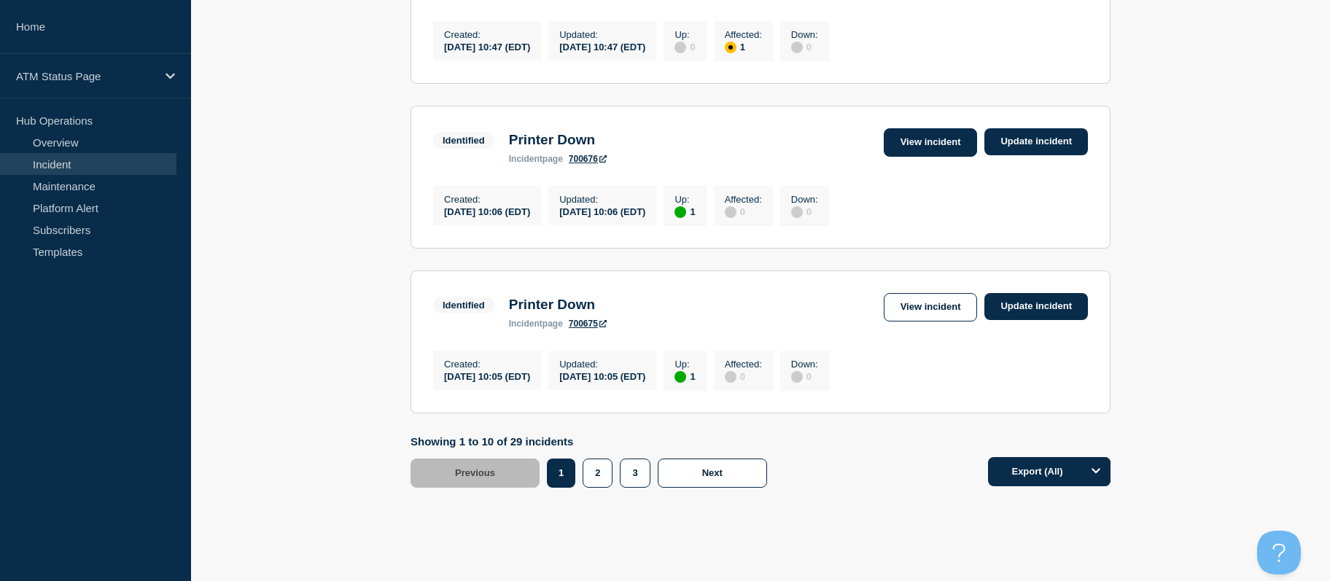
click at [941, 157] on link "View incident" at bounding box center [931, 142] width 94 height 28
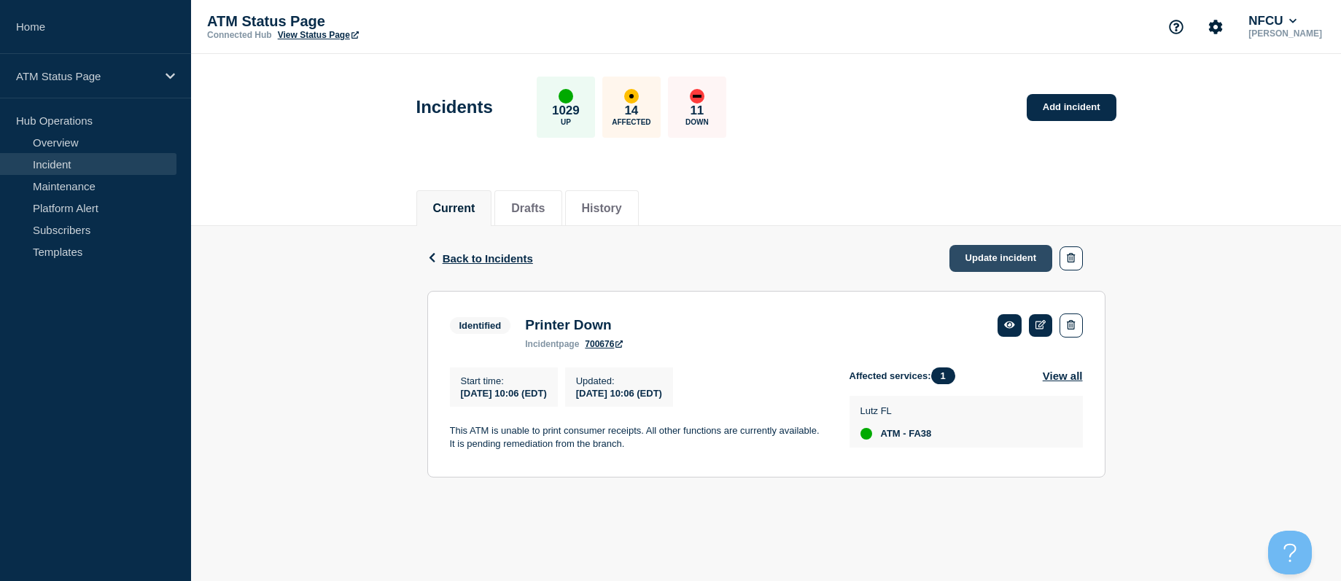
click at [988, 263] on link "Update incident" at bounding box center [1001, 258] width 104 height 27
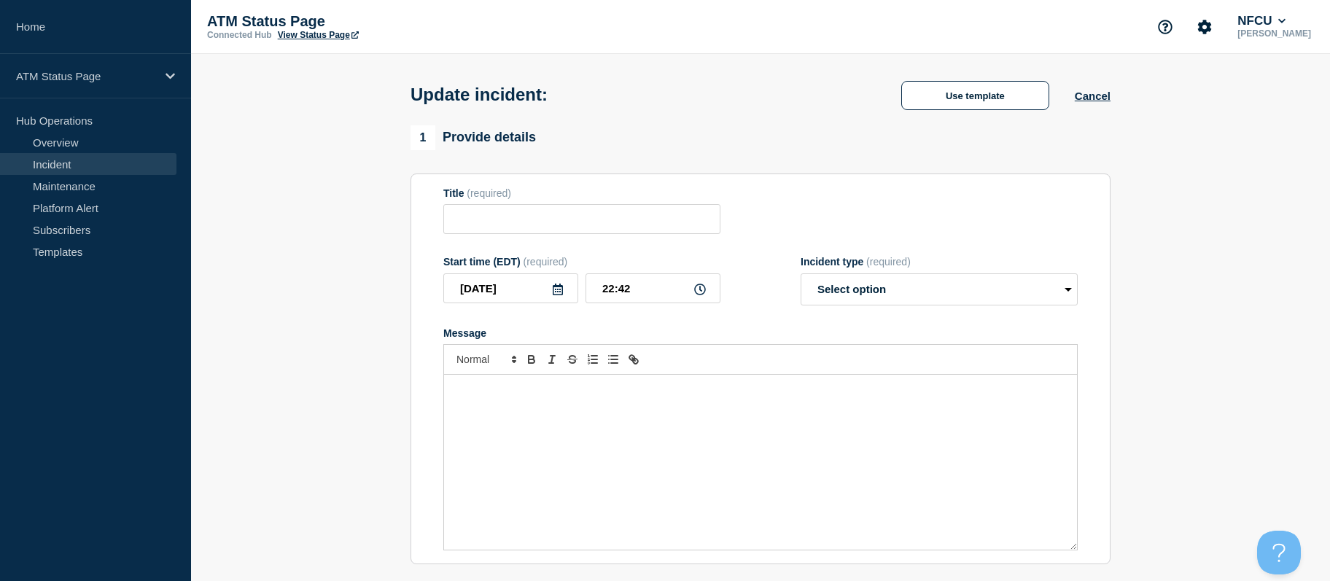
type input "Printer Down"
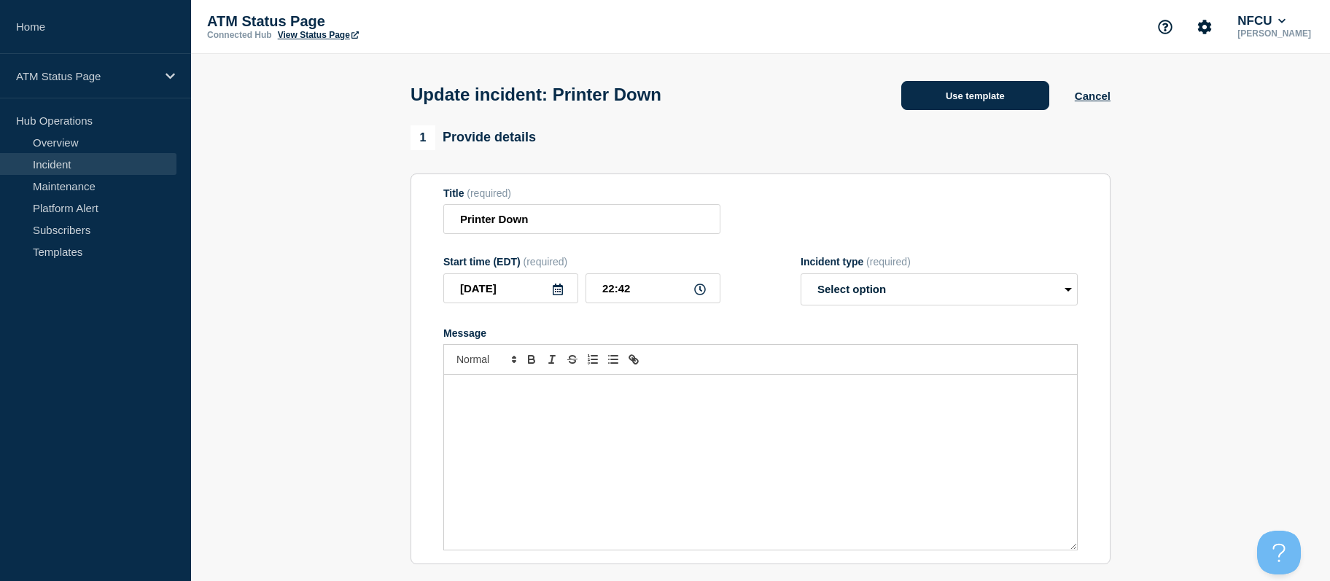
click at [955, 99] on button "Use template" at bounding box center [975, 95] width 148 height 29
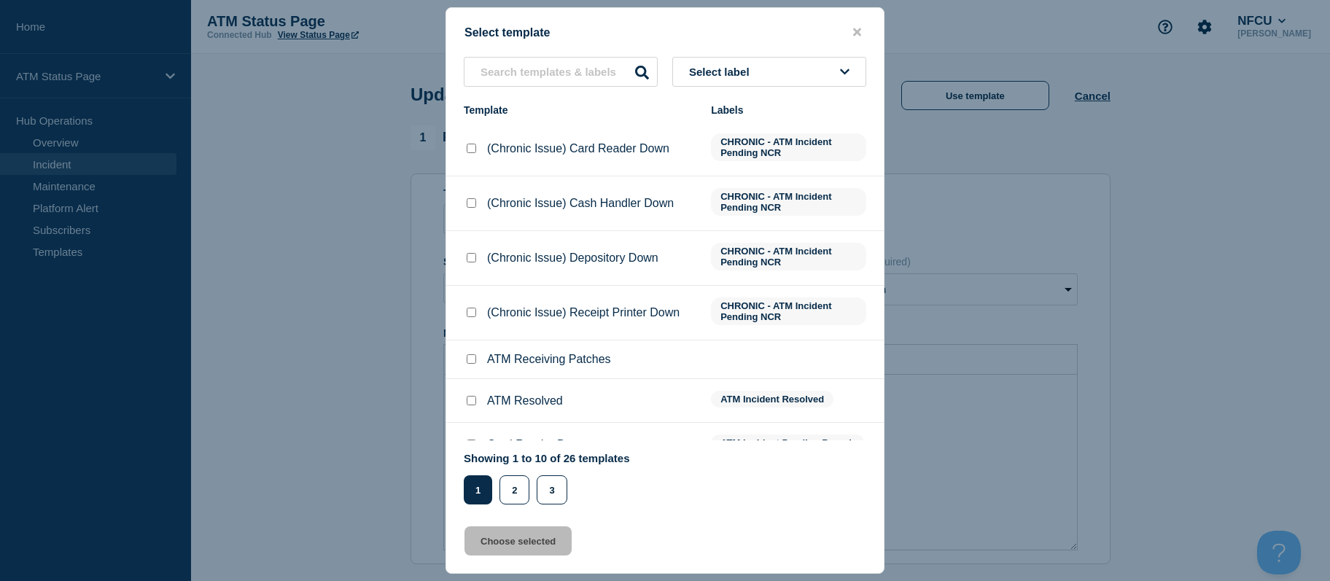
click at [789, 79] on button "Select label" at bounding box center [769, 72] width 194 height 30
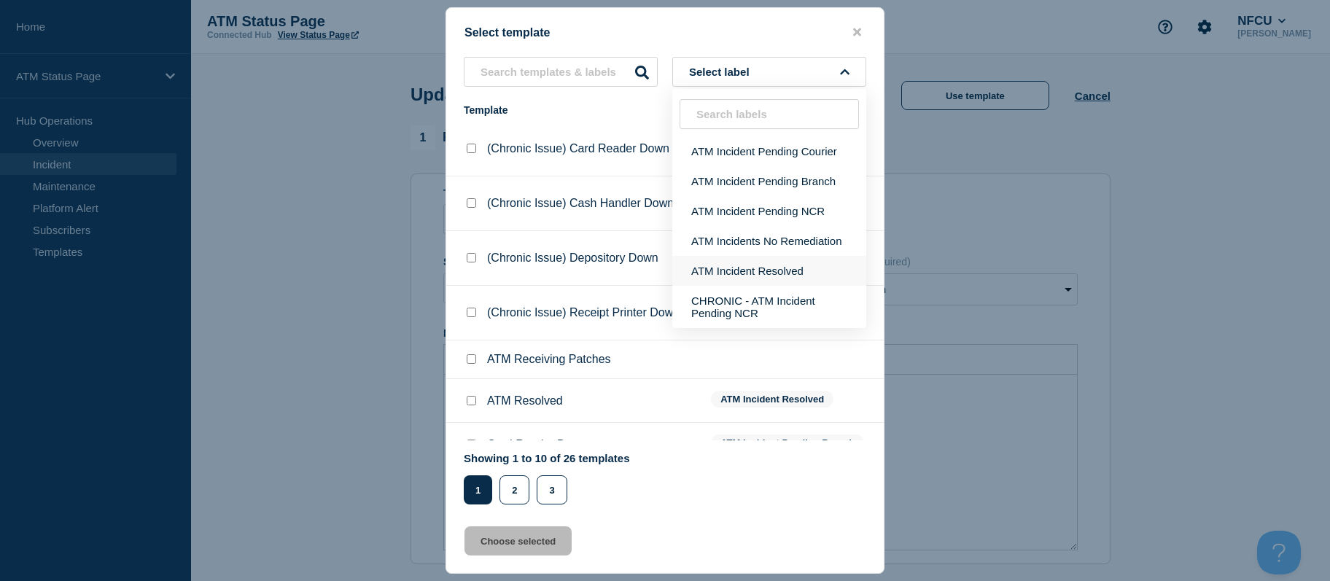
click at [780, 268] on button "ATM Incident Resolved" at bounding box center [769, 271] width 194 height 30
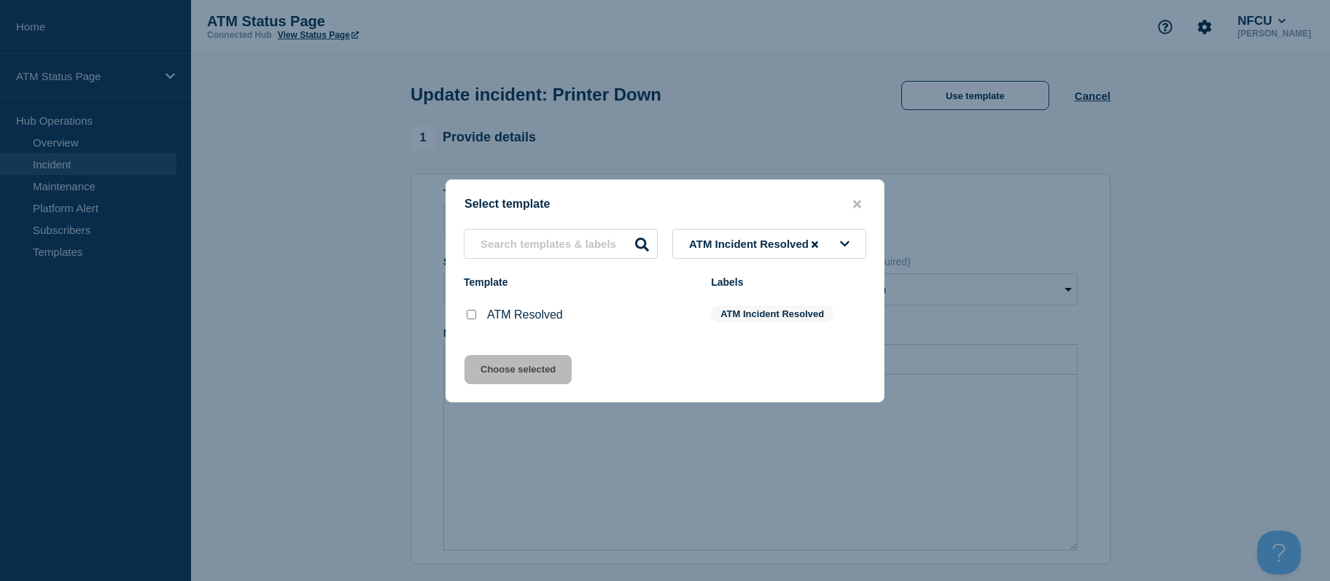
click at [467, 318] on input "ATM Resolved checkbox" at bounding box center [471, 314] width 9 height 9
checkbox input "true"
click at [485, 364] on button "Choose selected" at bounding box center [518, 369] width 107 height 29
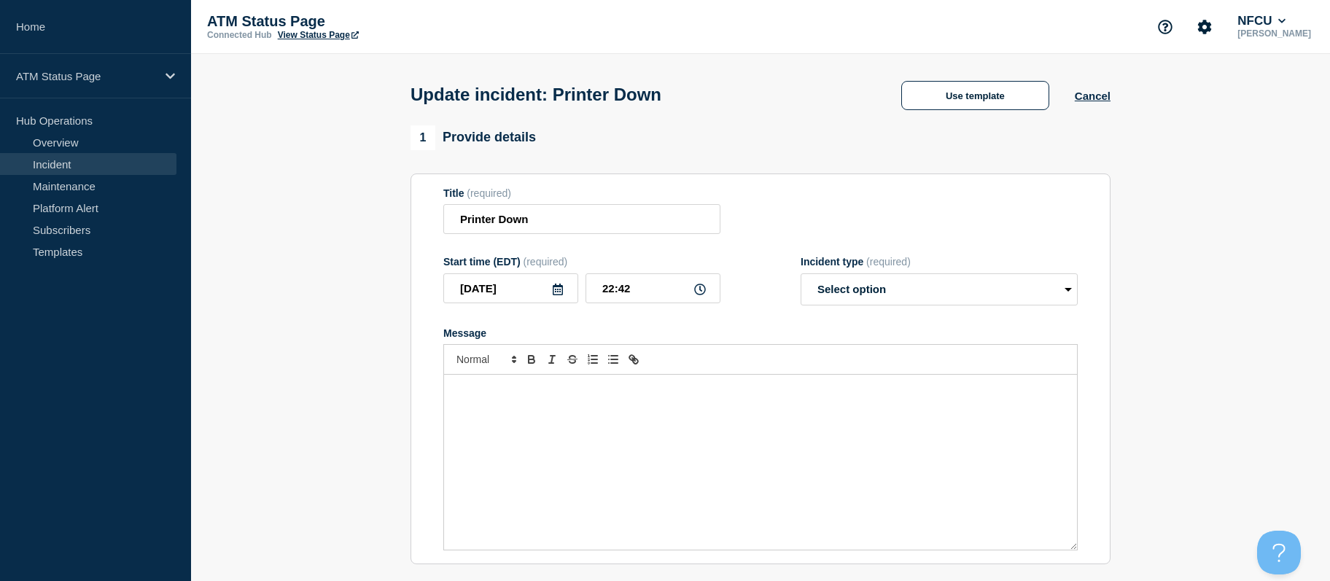
select select "resolved"
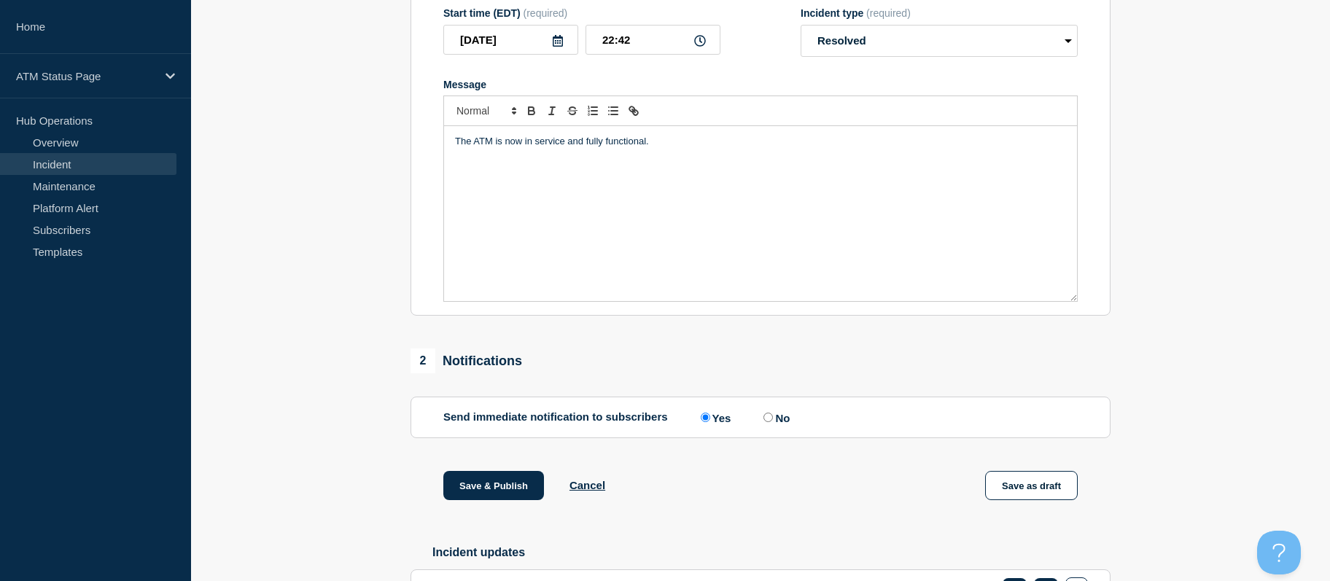
scroll to position [352, 0]
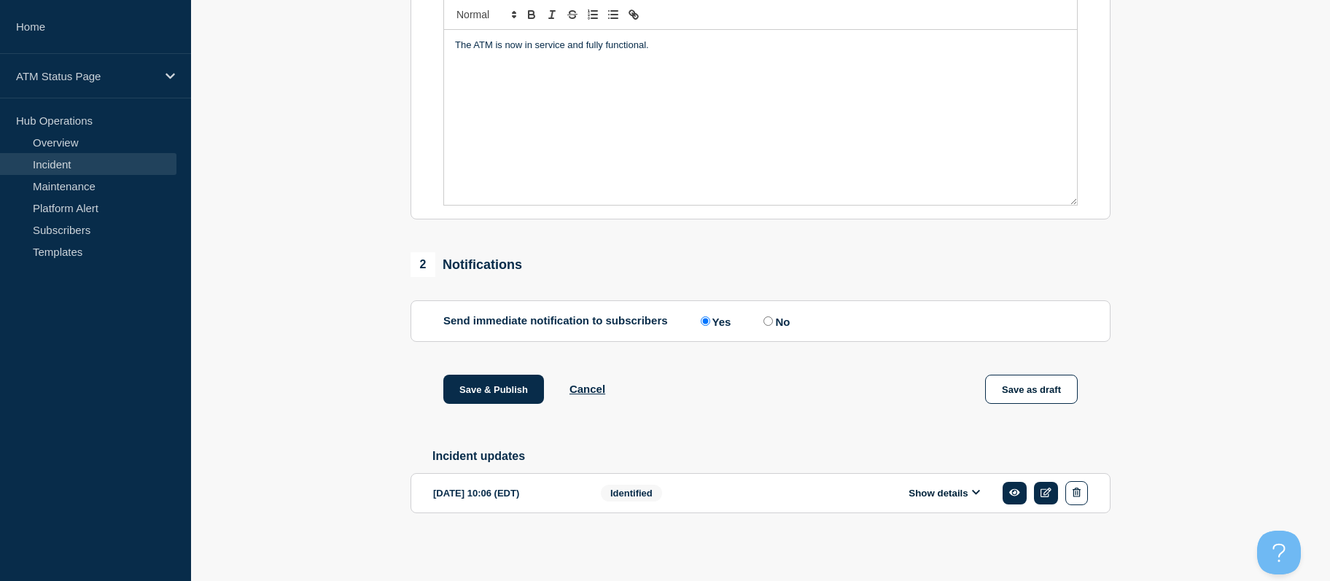
drag, startPoint x: 354, startPoint y: 312, endPoint x: 376, endPoint y: 442, distance: 131.6
click at [482, 392] on button "Save & Publish" at bounding box center [493, 389] width 101 height 29
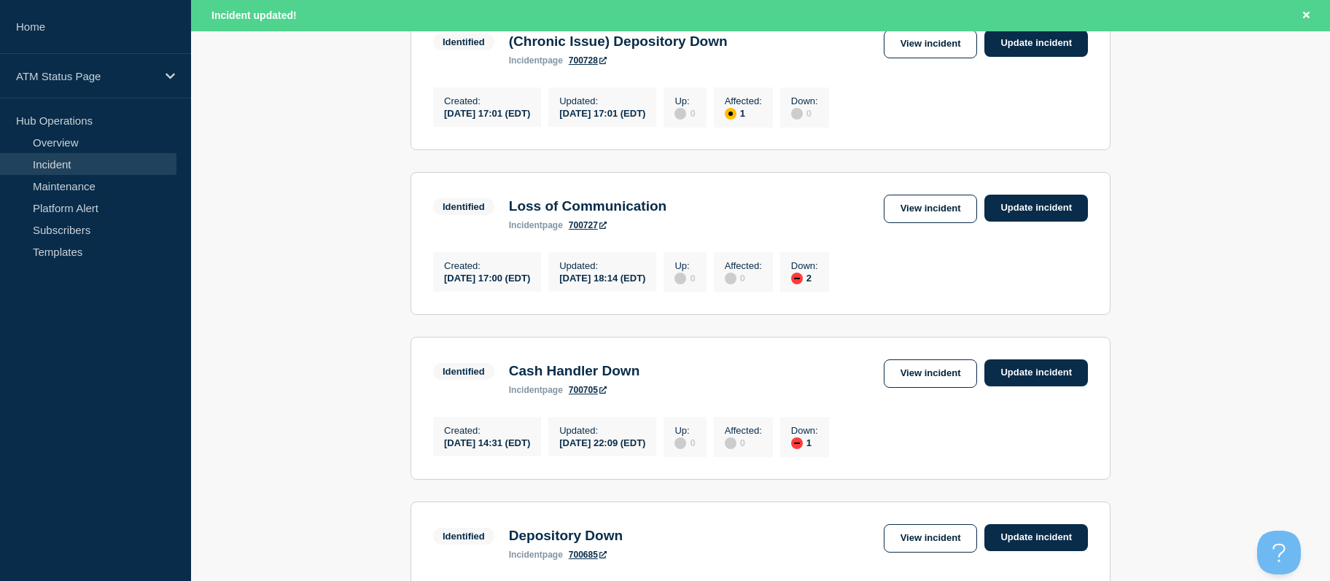
drag, startPoint x: 1213, startPoint y: 225, endPoint x: 1199, endPoint y: 330, distance: 106.0
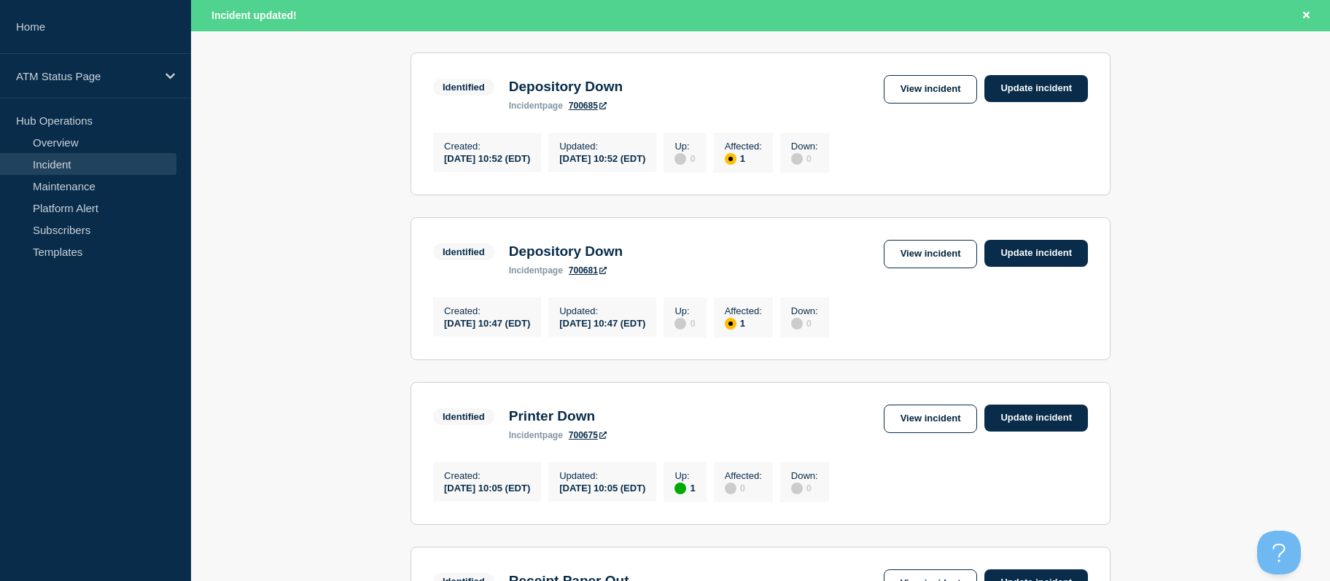
drag, startPoint x: 1184, startPoint y: 296, endPoint x: 1184, endPoint y: 351, distance: 55.4
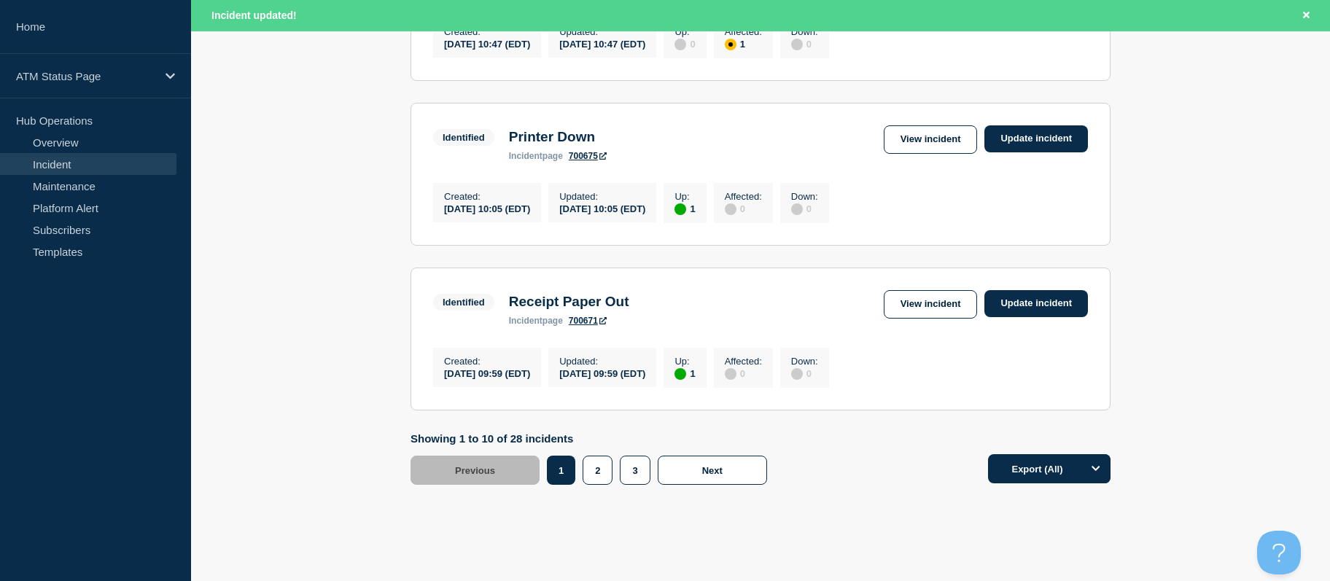
scroll to position [1630, 0]
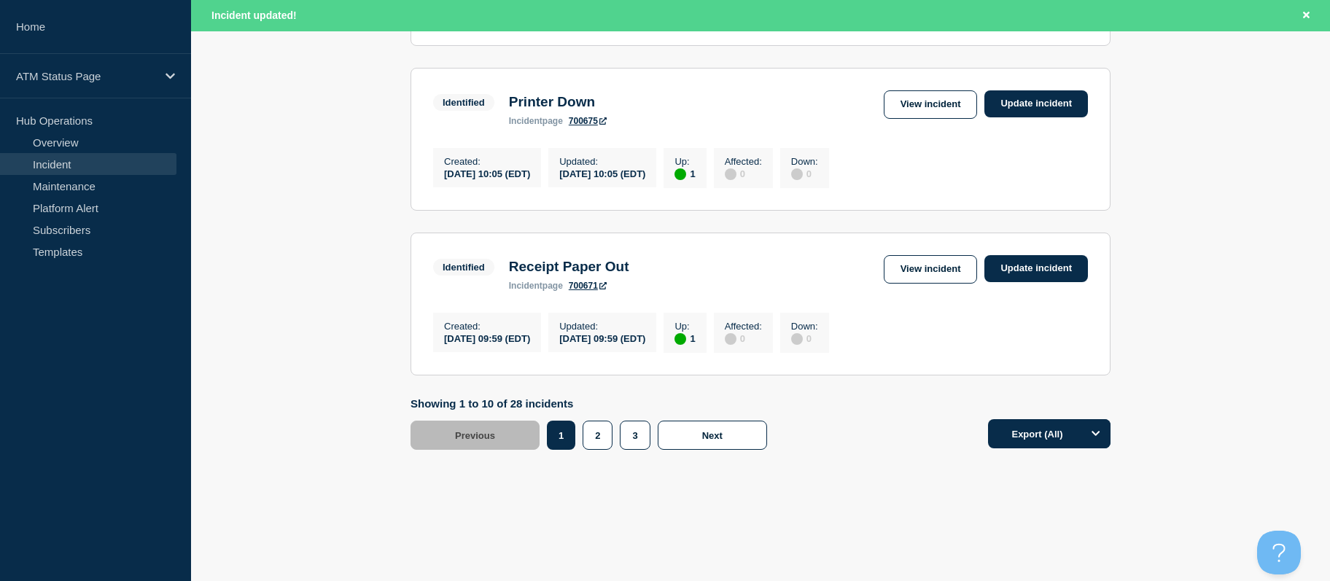
drag, startPoint x: 1172, startPoint y: 313, endPoint x: 1173, endPoint y: 351, distance: 37.9
click at [934, 114] on div "Identified Printer Down incident page 700675 View incident Update incident" at bounding box center [760, 108] width 655 height 36
click at [931, 108] on link "View incident" at bounding box center [931, 104] width 94 height 28
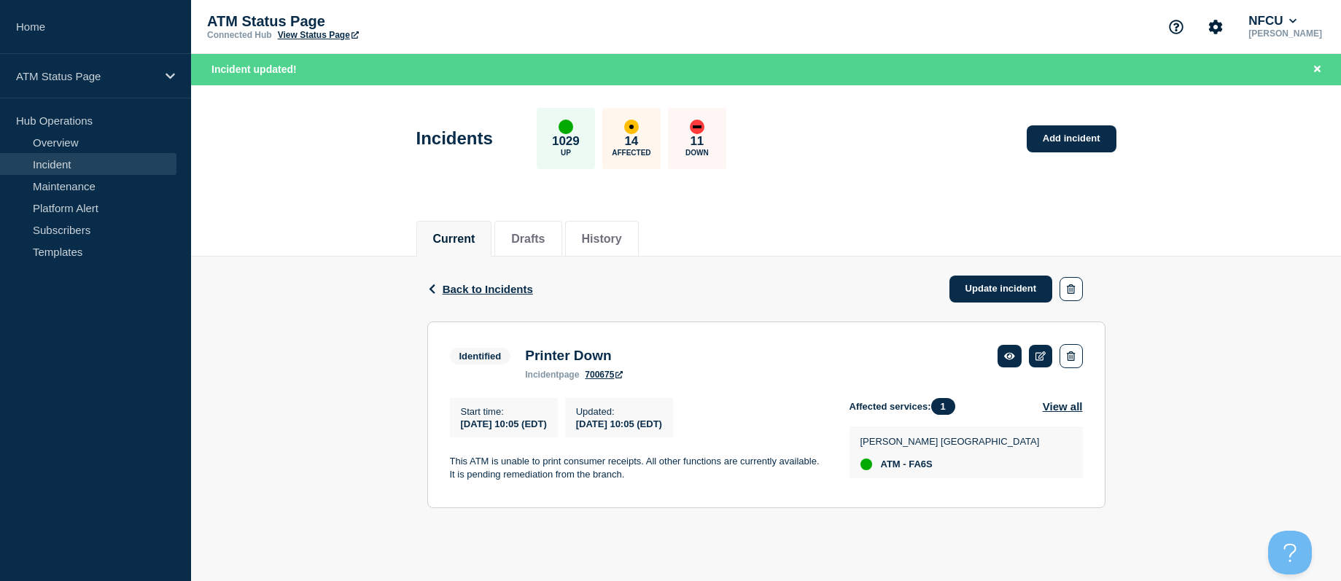
drag, startPoint x: 515, startPoint y: 286, endPoint x: 524, endPoint y: 286, distance: 8.8
click at [515, 286] on span "Back to Incidents" at bounding box center [488, 289] width 90 height 12
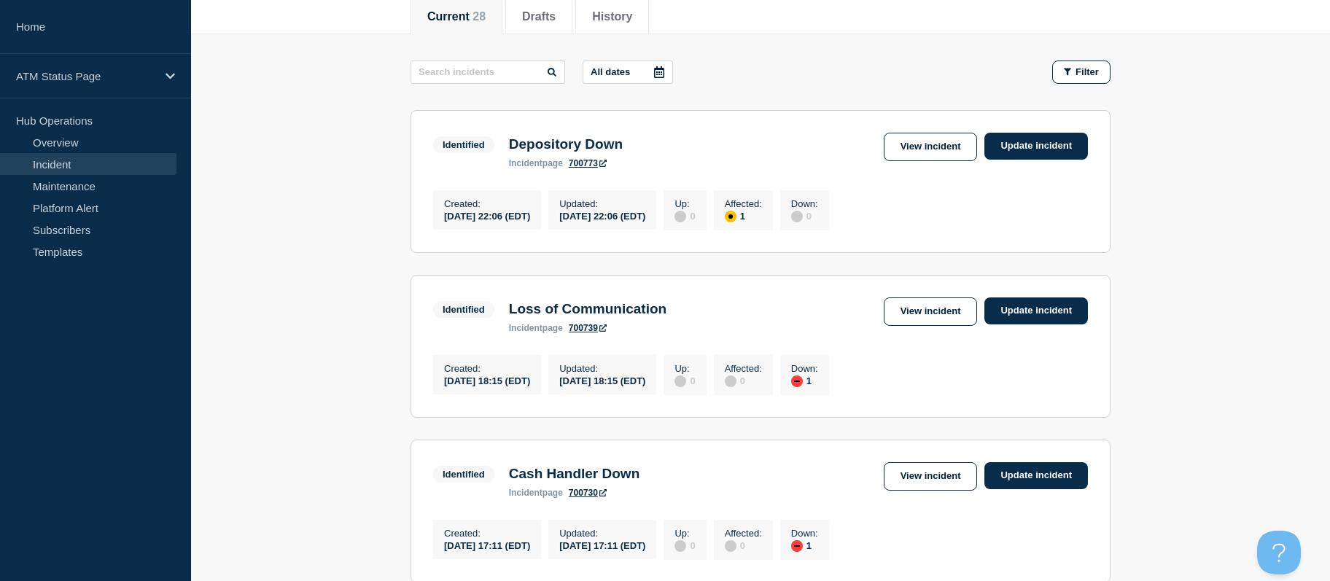
scroll to position [1604, 0]
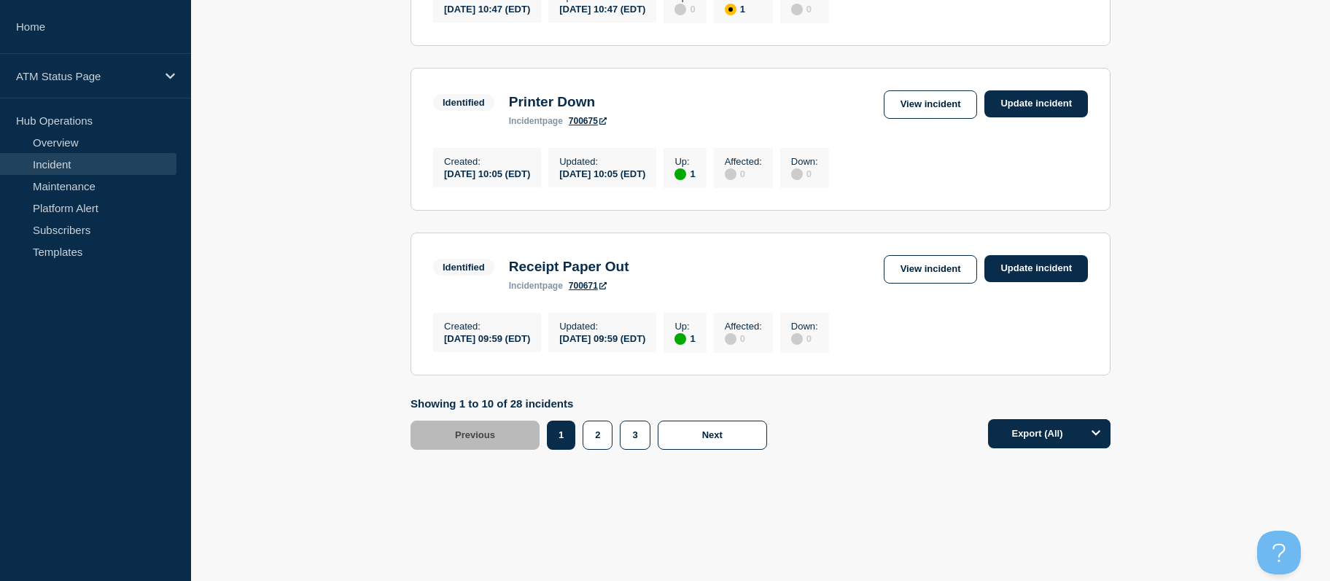
drag, startPoint x: 1221, startPoint y: 241, endPoint x: 1129, endPoint y: 431, distance: 211.7
click at [906, 268] on link "View incident" at bounding box center [931, 269] width 94 height 28
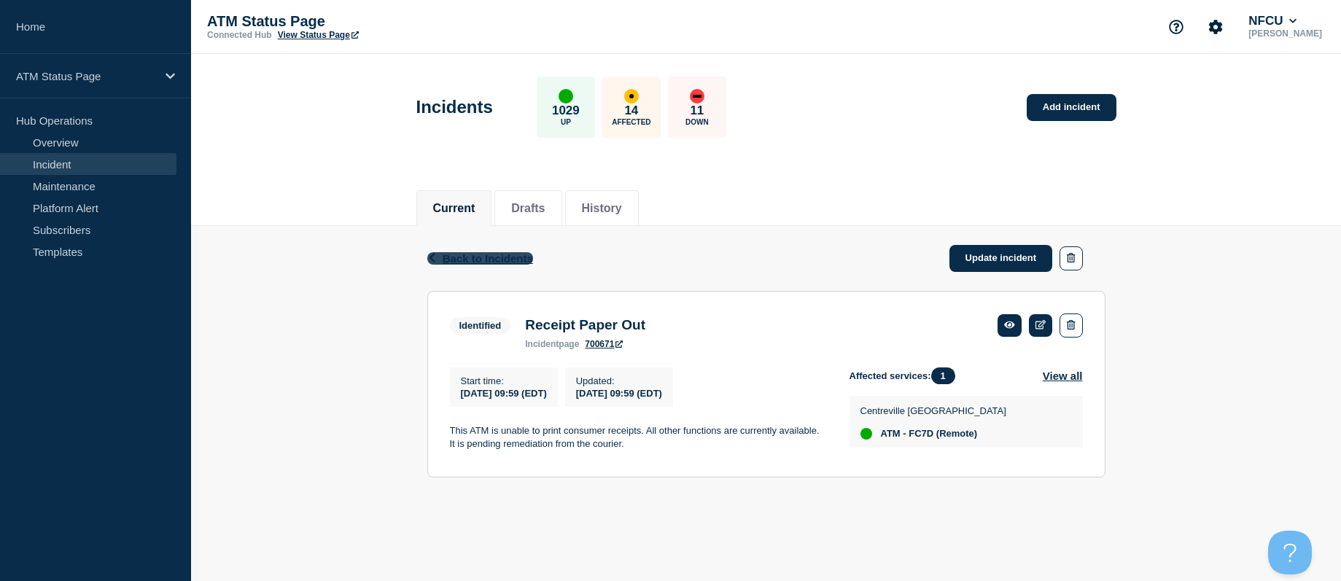
click at [486, 258] on span "Back to Incidents" at bounding box center [488, 258] width 90 height 12
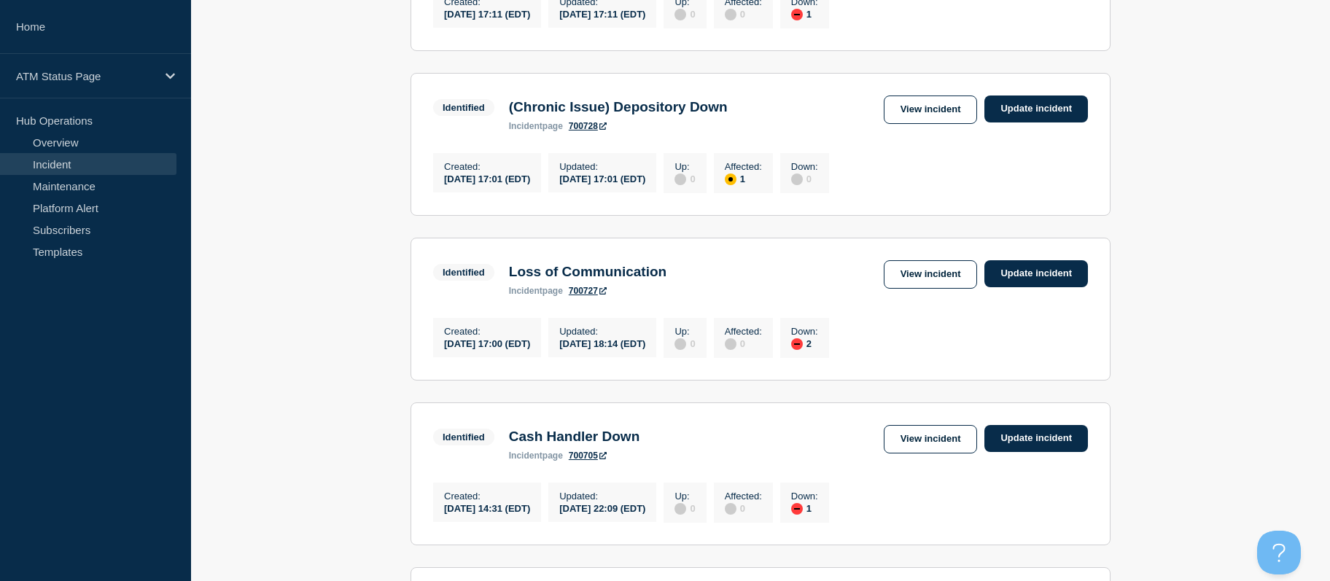
scroll to position [1604, 0]
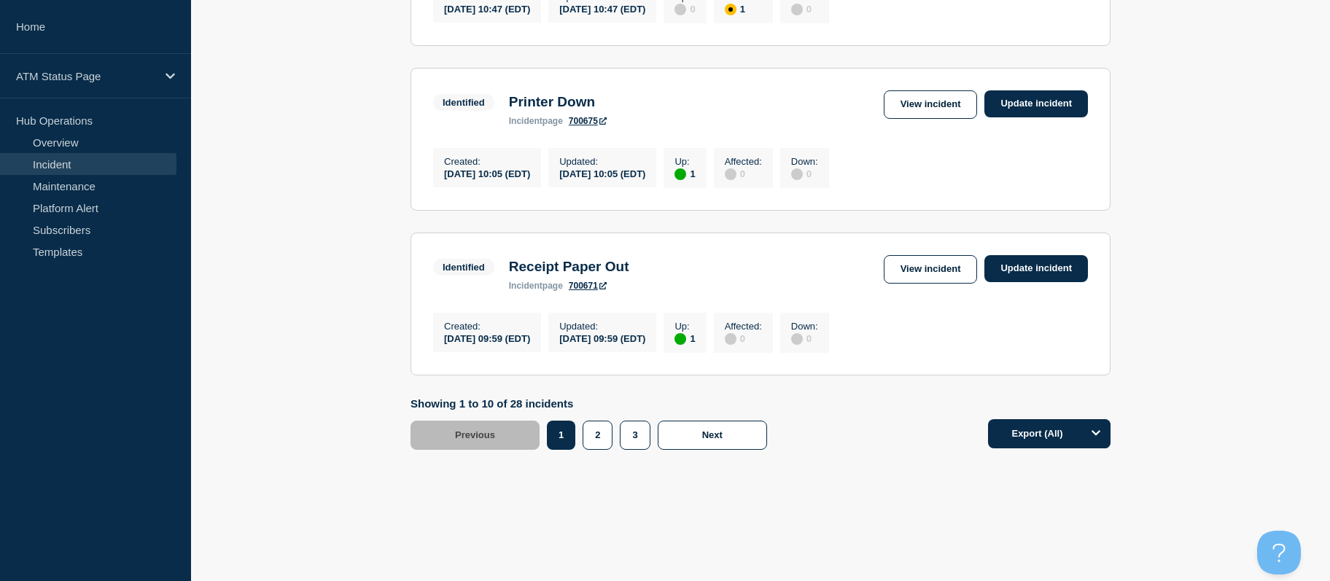
drag, startPoint x: 317, startPoint y: 245, endPoint x: 328, endPoint y: 469, distance: 224.1
click at [594, 432] on button "2" at bounding box center [598, 435] width 30 height 29
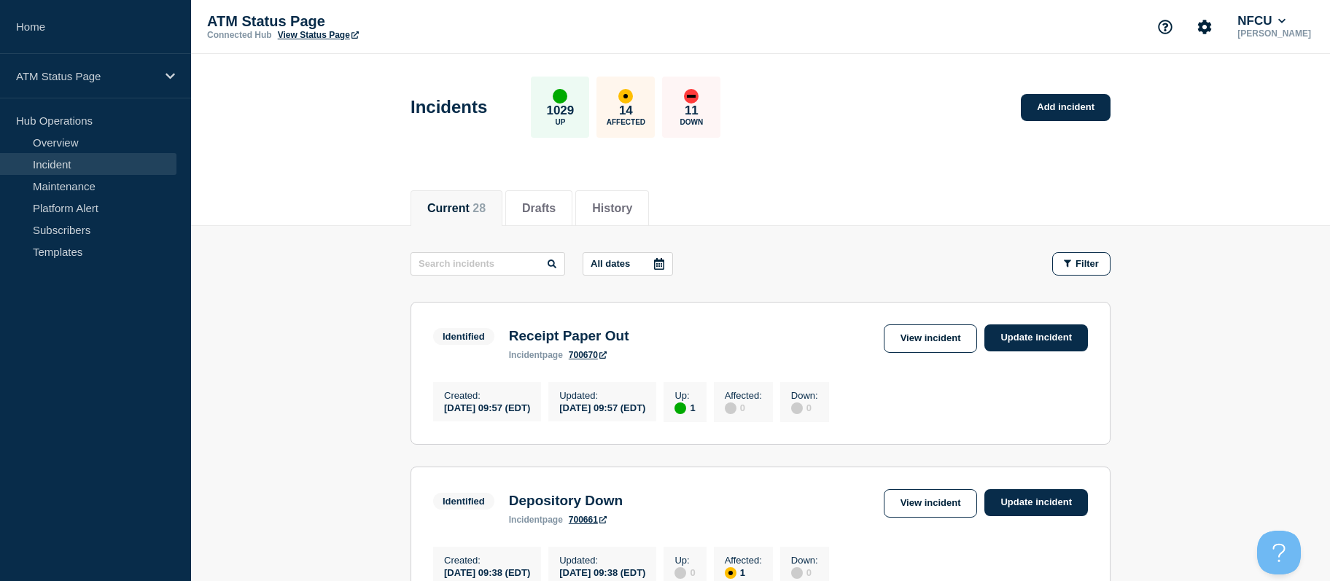
drag, startPoint x: 1248, startPoint y: 376, endPoint x: 1235, endPoint y: 210, distance: 166.8
click at [926, 340] on link "View incident" at bounding box center [931, 338] width 94 height 28
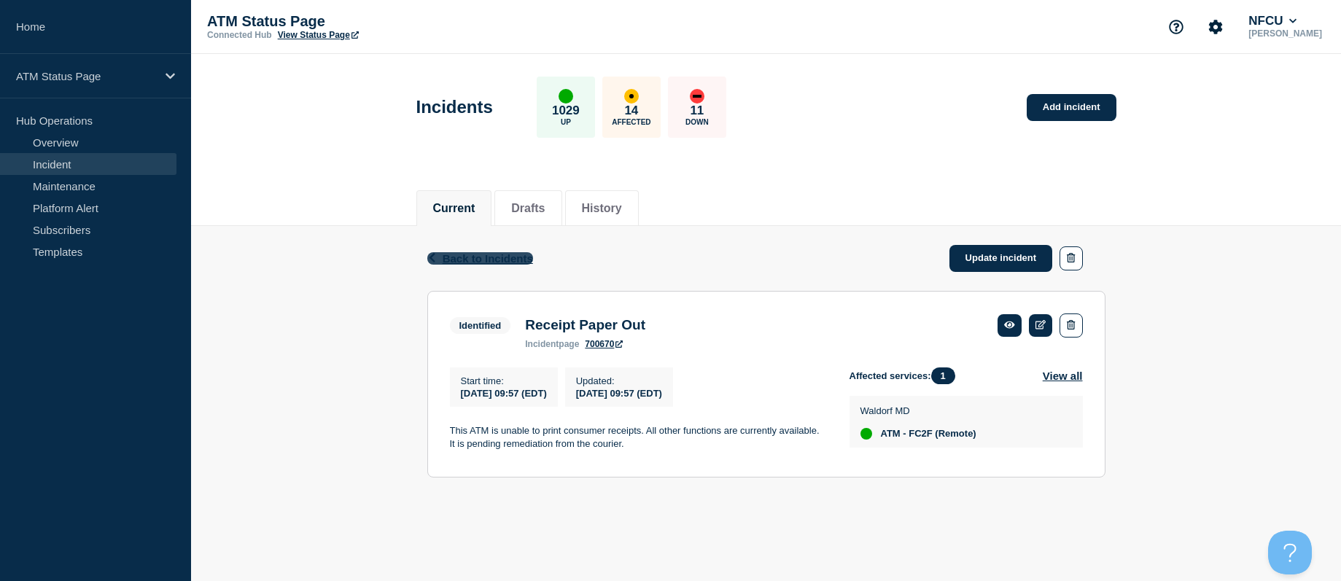
click at [495, 257] on span "Back to Incidents" at bounding box center [488, 258] width 90 height 12
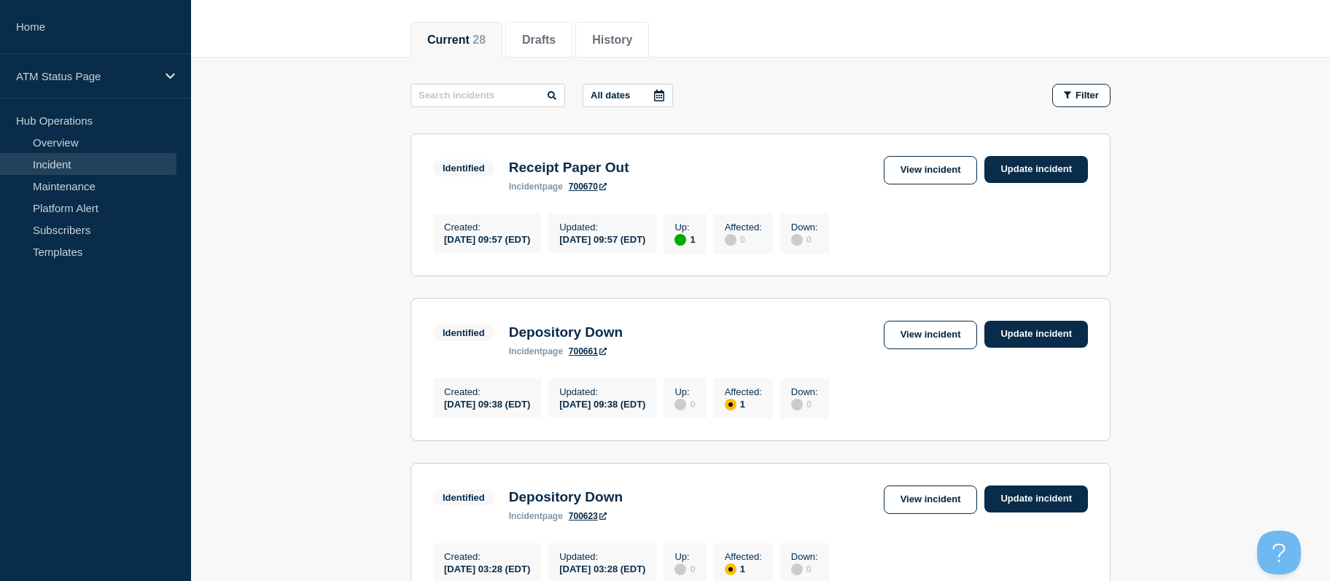
drag, startPoint x: 306, startPoint y: 294, endPoint x: 311, endPoint y: 333, distance: 39.0
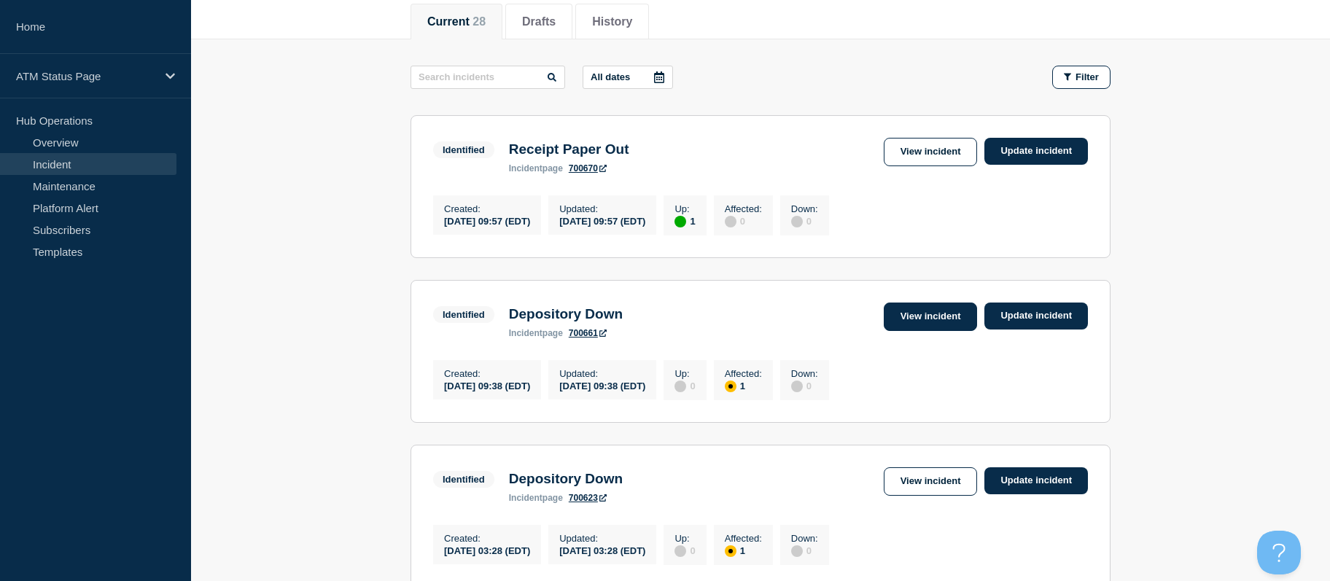
click at [917, 327] on link "View incident" at bounding box center [931, 317] width 94 height 28
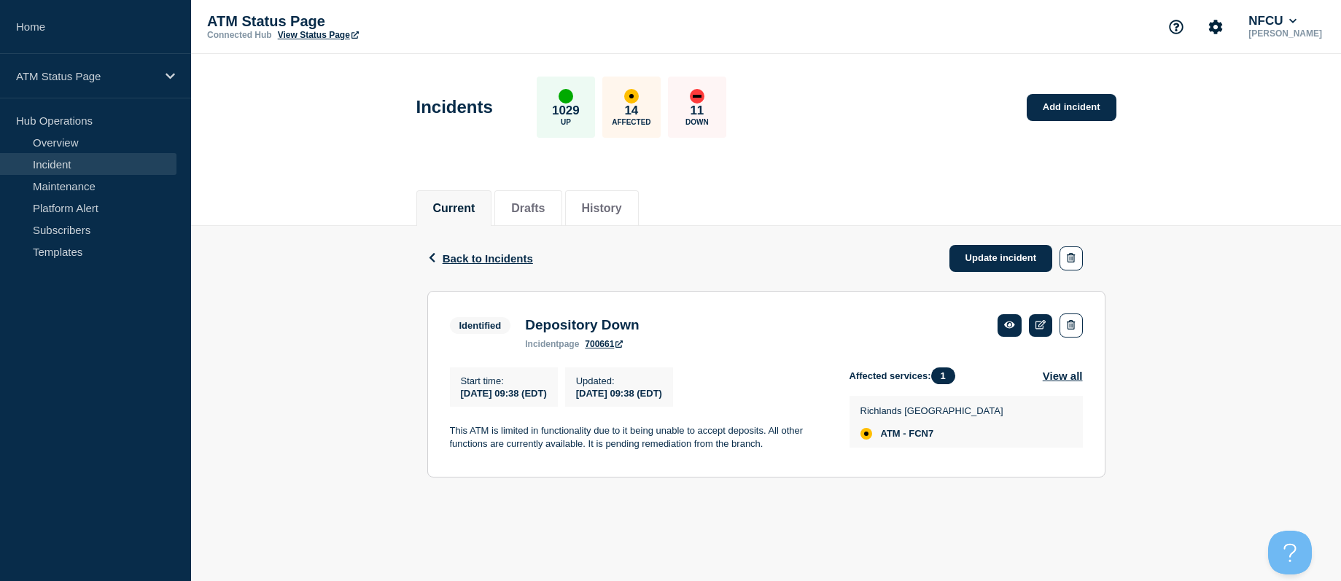
click at [1263, 162] on header "Incidents 1029 Up 14 Affected 11 Down Add incident" at bounding box center [766, 115] width 1150 height 122
click at [1045, 100] on link "Add incident" at bounding box center [1072, 107] width 90 height 27
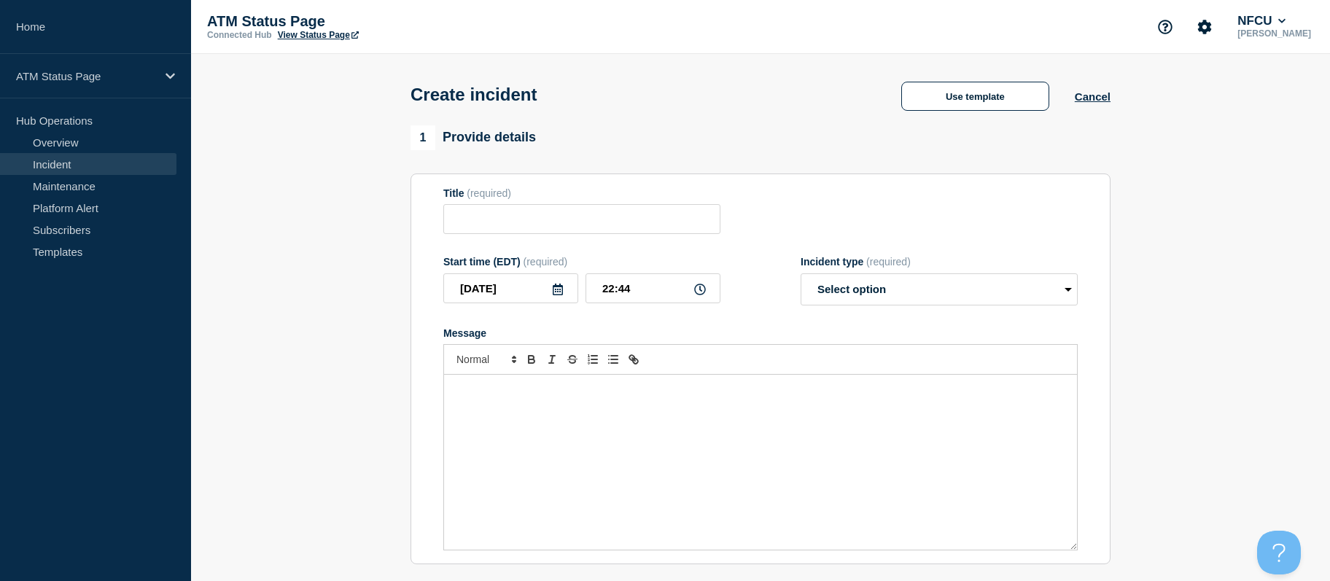
click at [1045, 100] on button "Use template" at bounding box center [975, 96] width 148 height 29
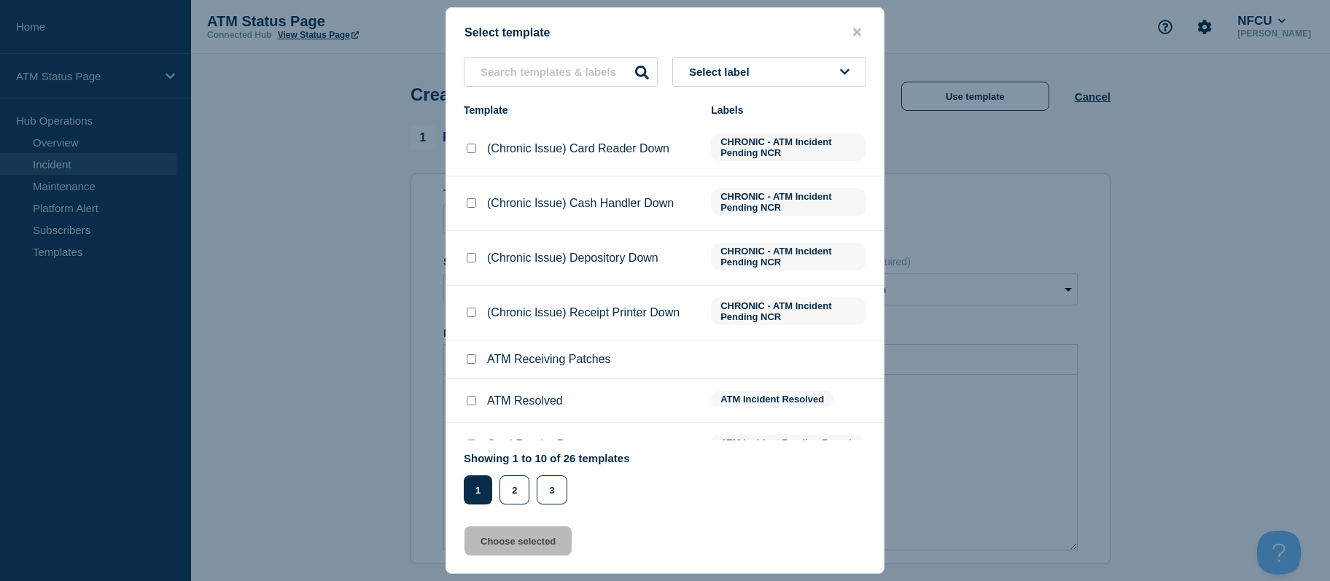
click at [852, 34] on button "close button" at bounding box center [857, 33] width 17 height 14
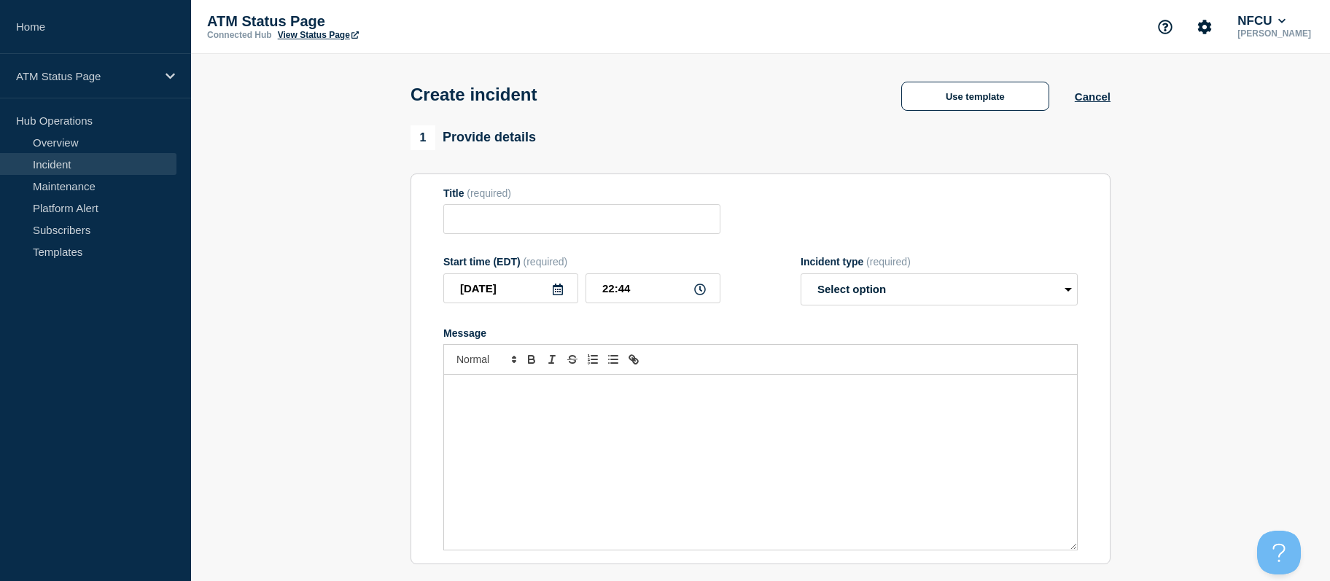
click at [856, 31] on div "ATM Status Page Connected Hub View Status Page NFCU [PERSON_NAME]" at bounding box center [760, 27] width 1139 height 54
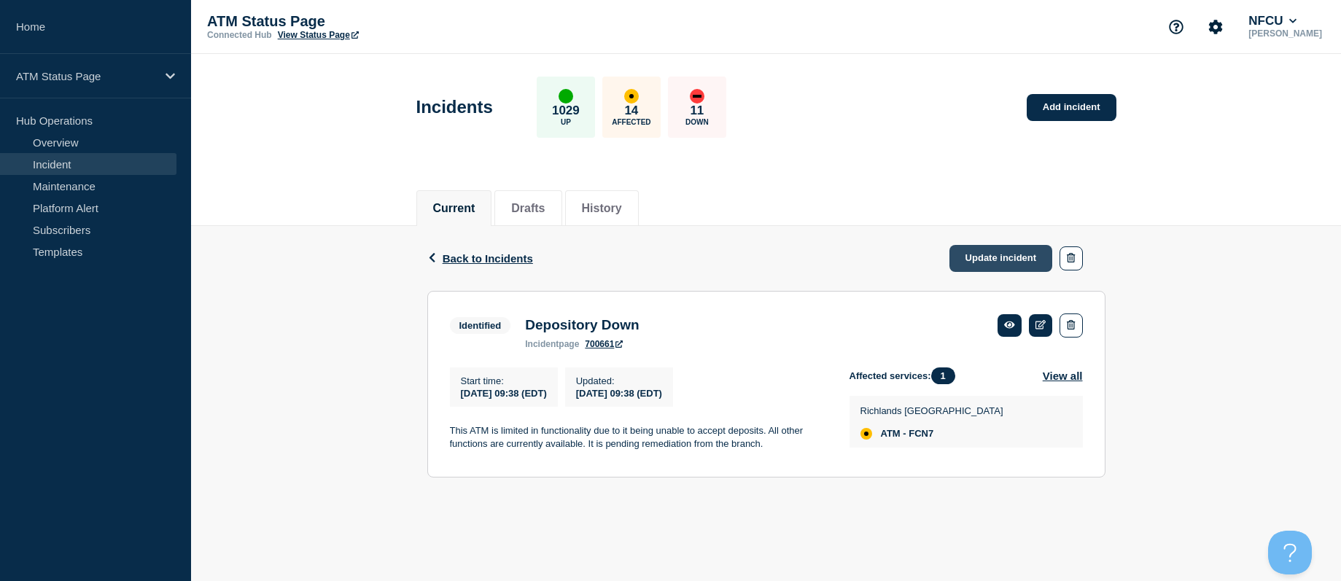
click at [980, 252] on link "Update incident" at bounding box center [1001, 258] width 104 height 27
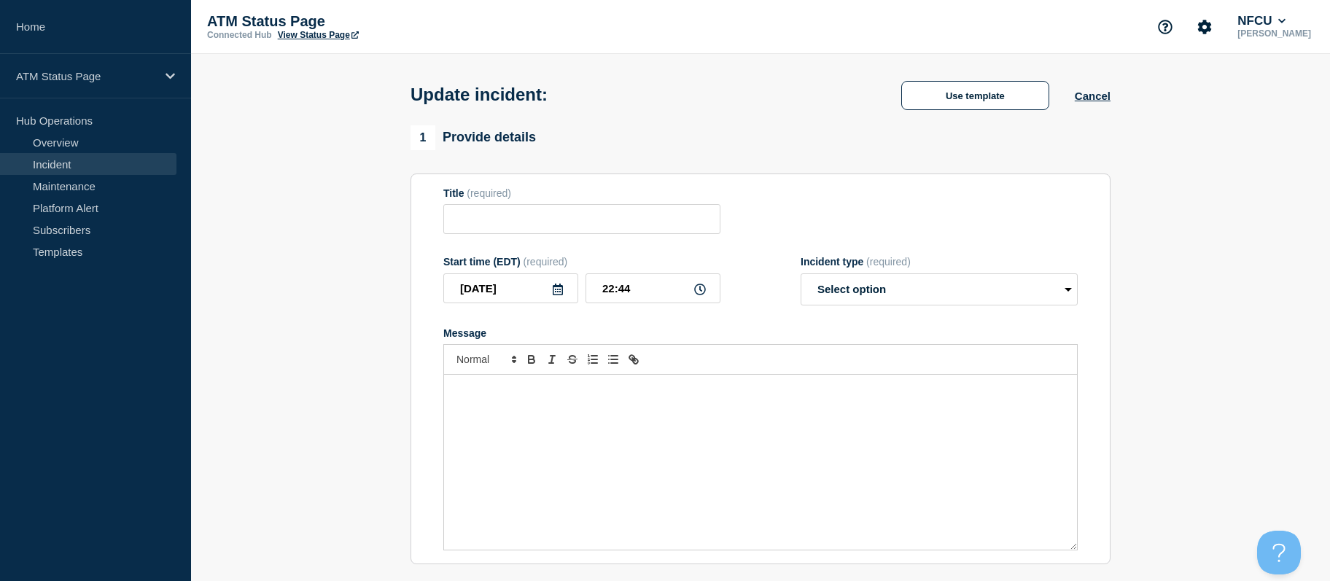
type input "Depository Down"
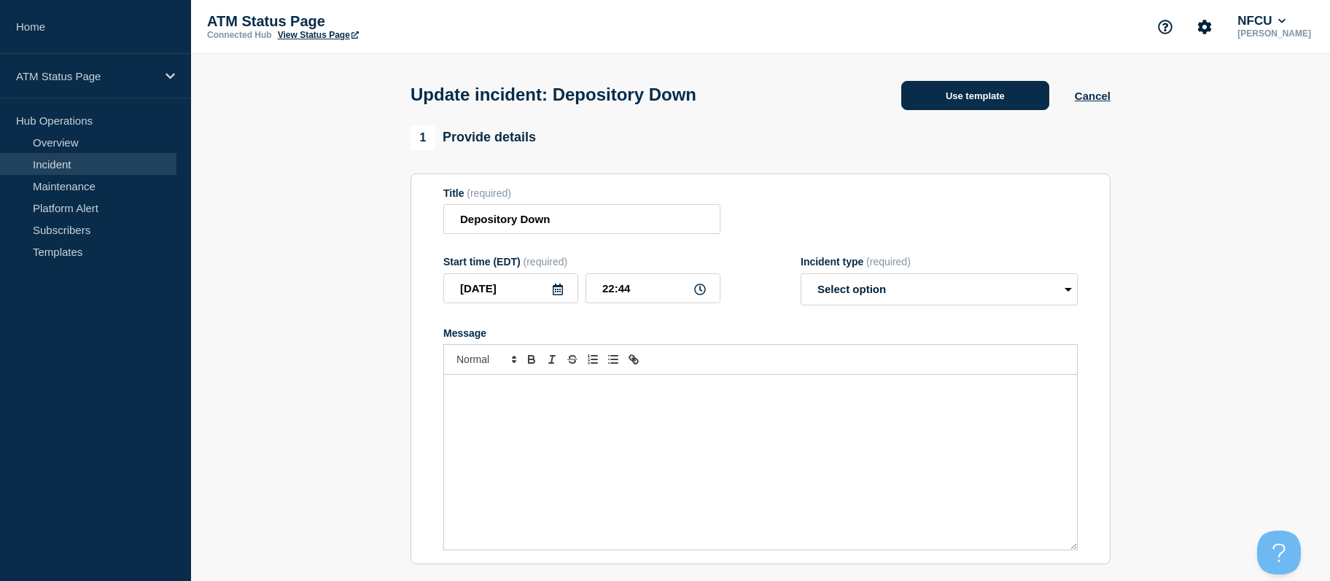
click at [967, 97] on button "Use template" at bounding box center [975, 95] width 148 height 29
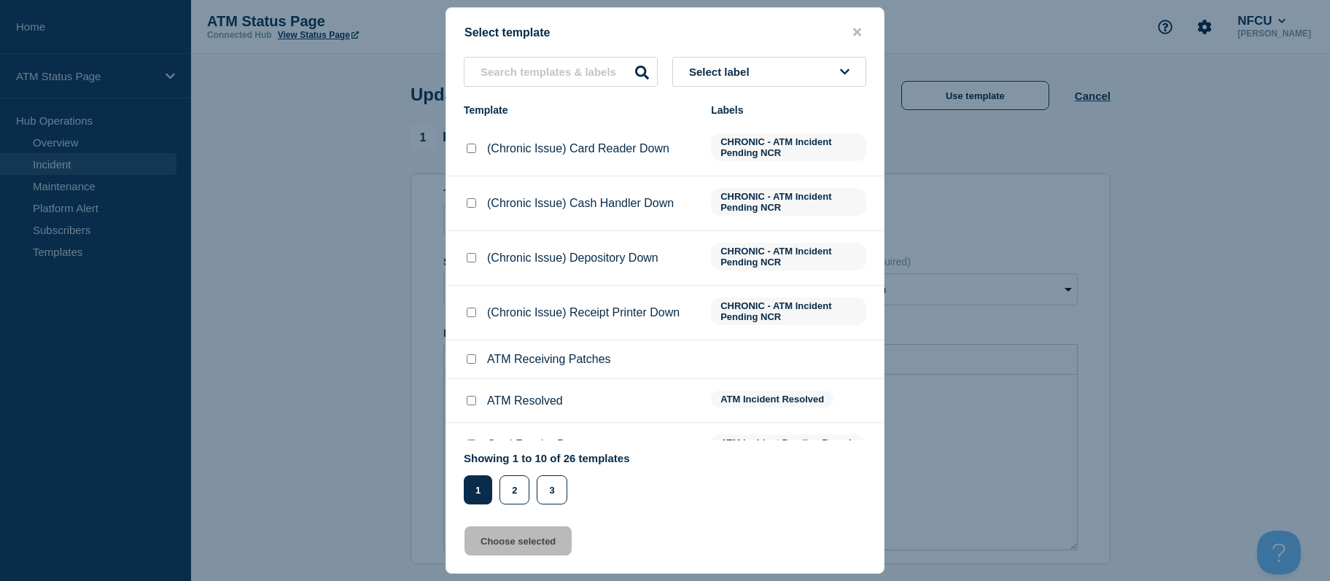
click at [790, 55] on div "Select template Select label Template Labels (Chronic Issue) Card Reader Down C…" at bounding box center [665, 290] width 439 height 567
click at [787, 63] on button "Select label" at bounding box center [769, 72] width 194 height 30
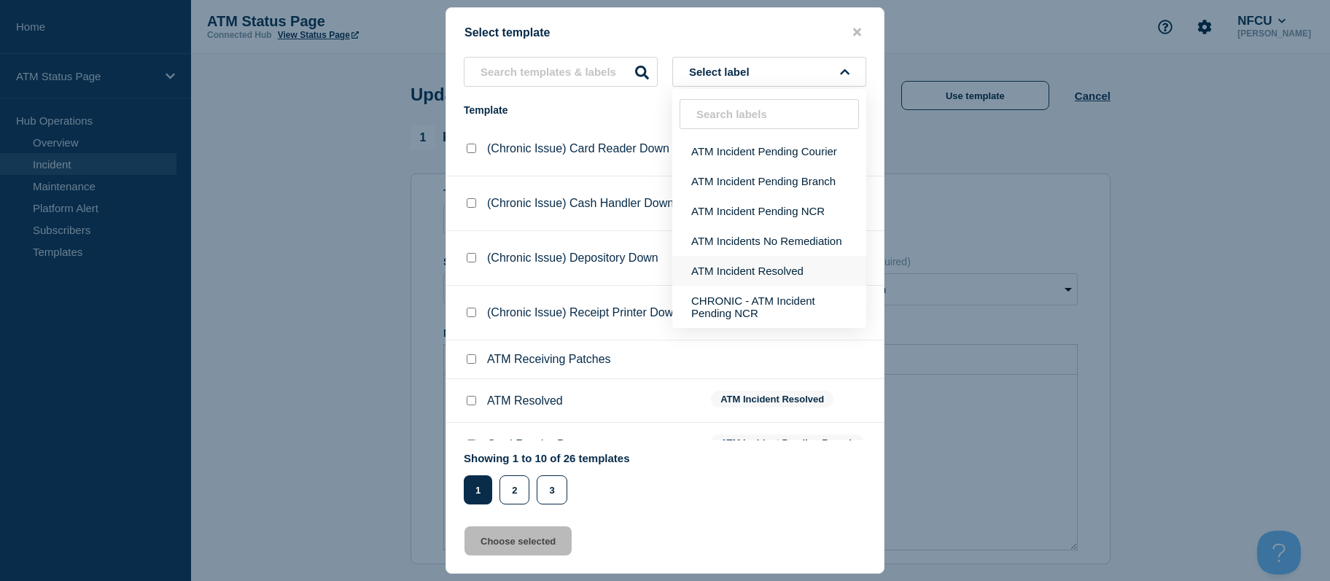
click at [779, 268] on button "ATM Incident Resolved" at bounding box center [769, 271] width 194 height 30
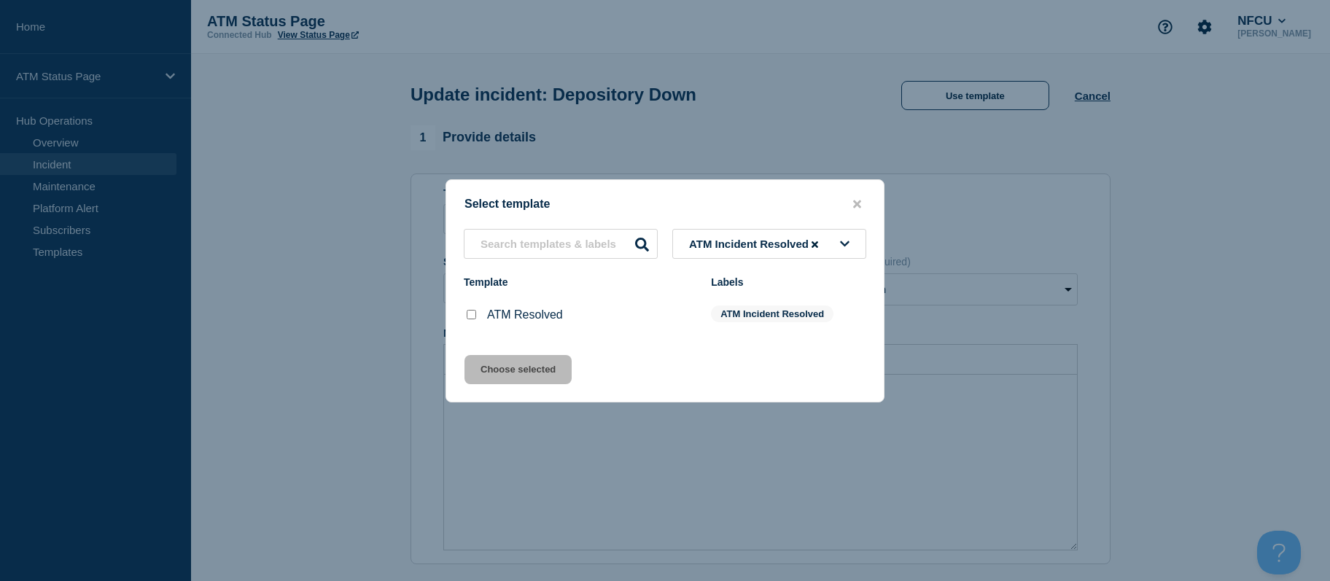
click at [474, 319] on input "ATM Resolved checkbox" at bounding box center [471, 314] width 9 height 9
checkbox input "true"
click at [491, 366] on button "Choose selected" at bounding box center [518, 369] width 107 height 29
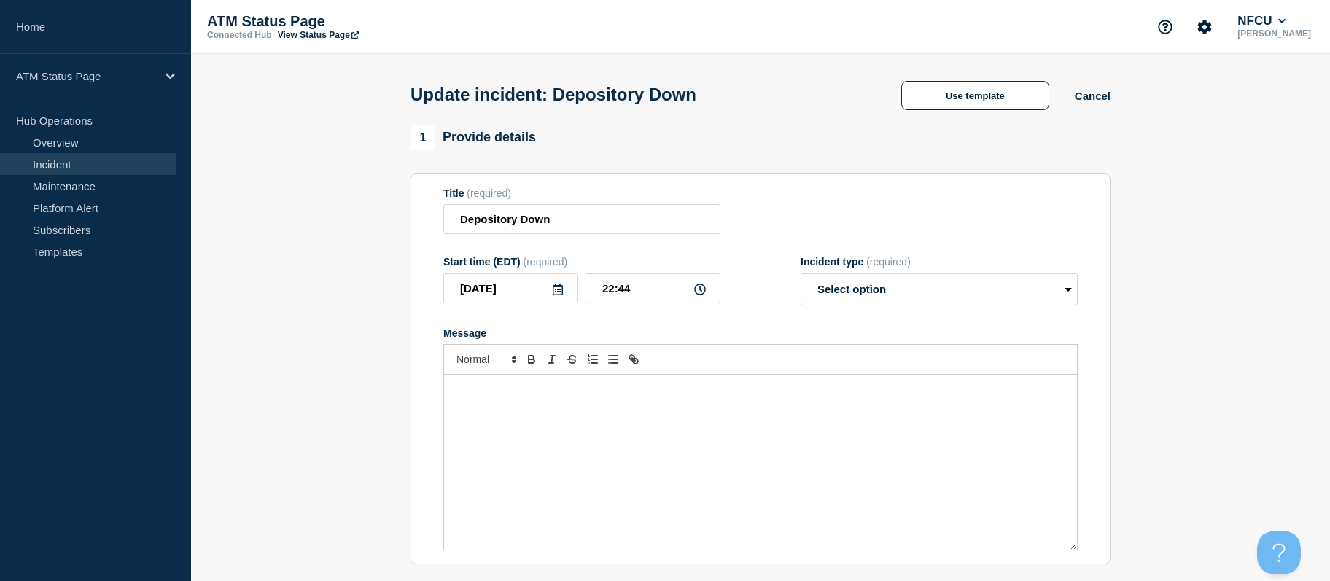
select select "resolved"
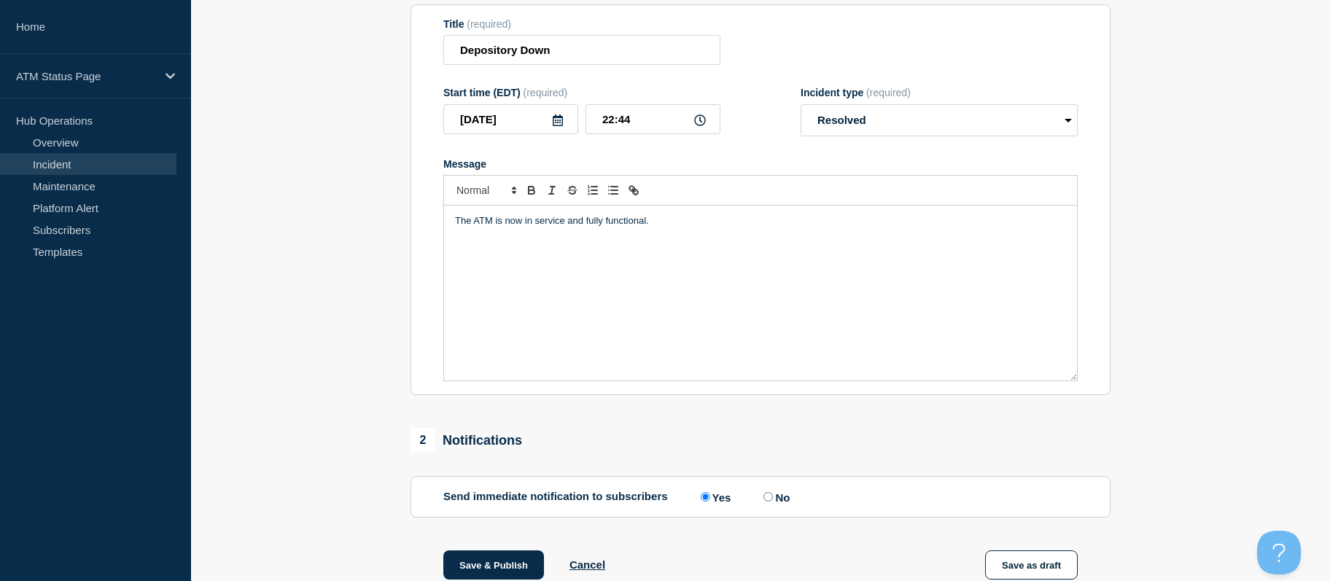
scroll to position [352, 0]
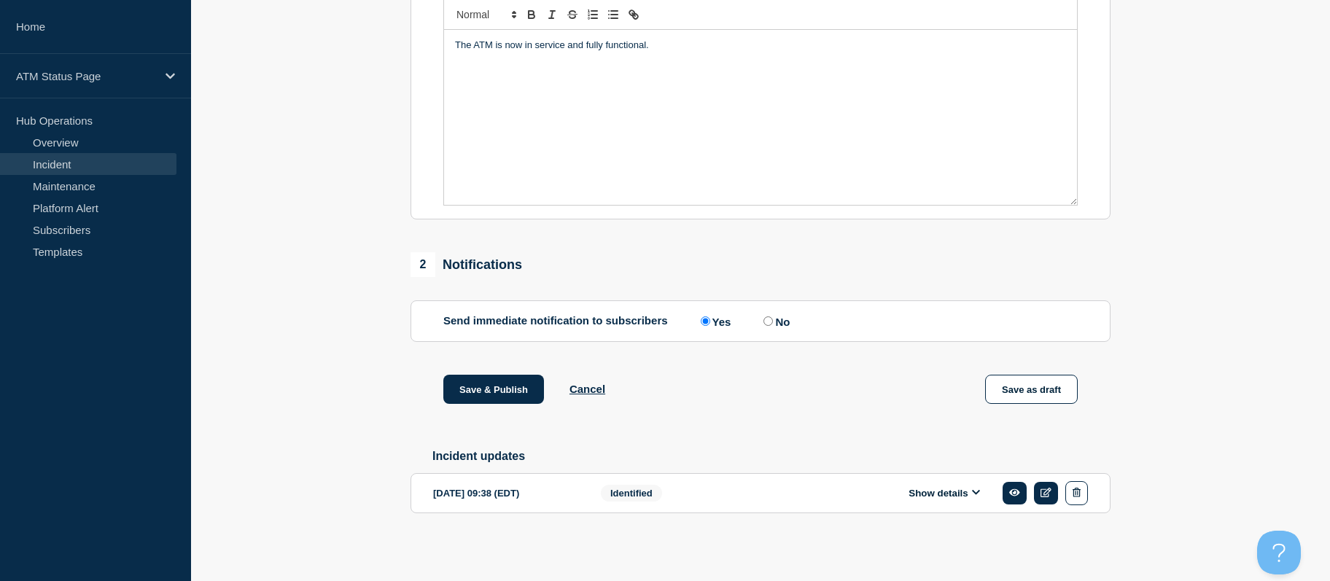
drag, startPoint x: 293, startPoint y: 342, endPoint x: 483, endPoint y: 408, distance: 200.9
click at [502, 384] on button "Save & Publish" at bounding box center [493, 389] width 101 height 29
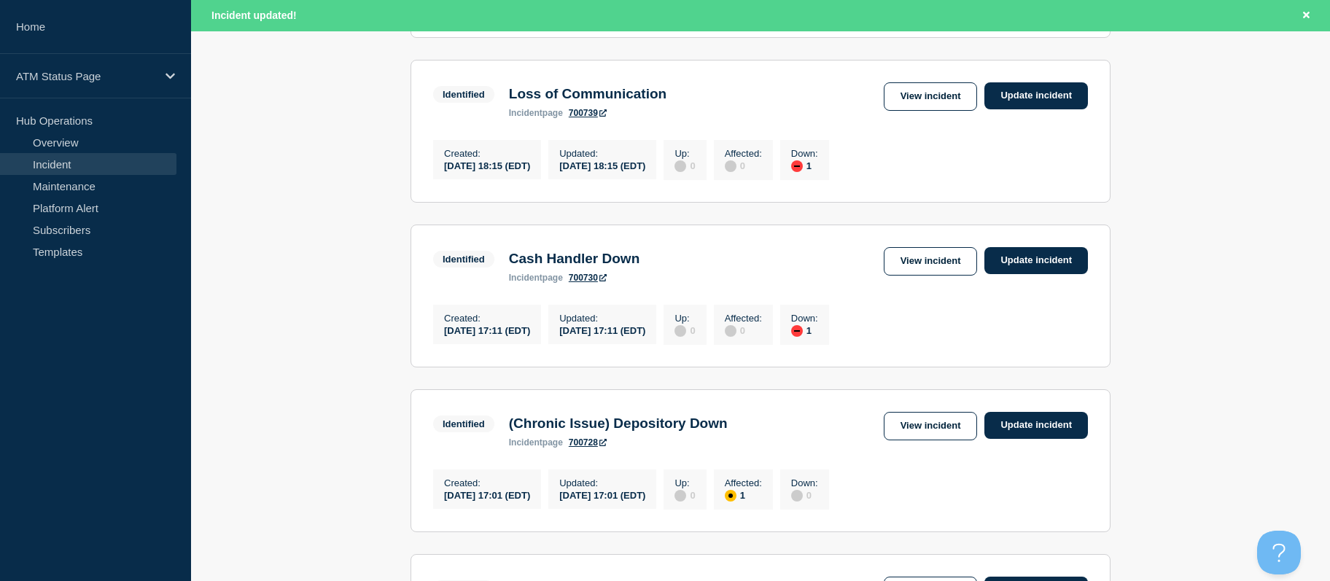
scroll to position [1634, 0]
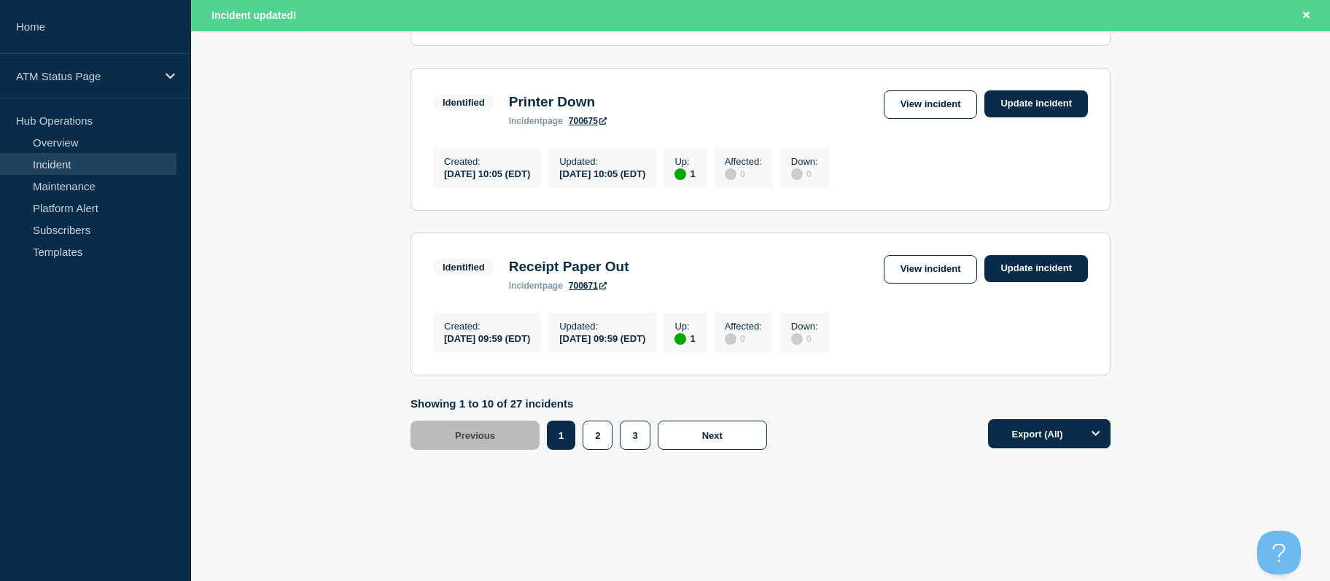
drag, startPoint x: 1221, startPoint y: 238, endPoint x: 1061, endPoint y: 449, distance: 264.4
click at [600, 439] on button "2" at bounding box center [598, 435] width 30 height 29
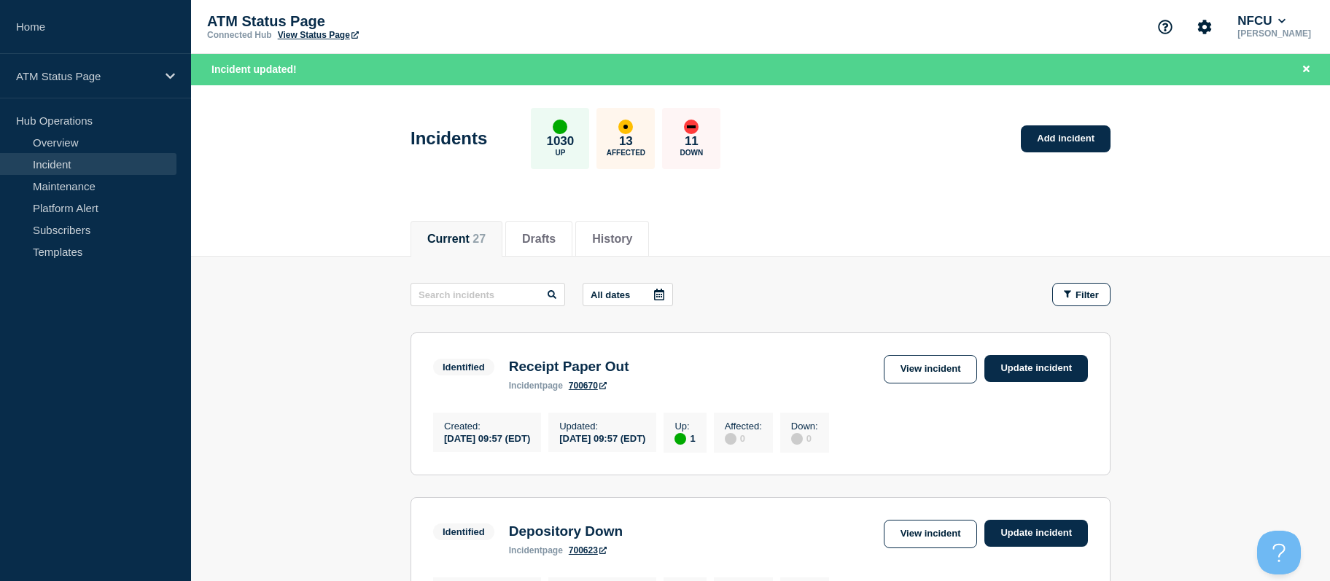
drag, startPoint x: 1129, startPoint y: 408, endPoint x: 1117, endPoint y: 187, distance: 221.3
click at [939, 366] on link "View incident" at bounding box center [931, 369] width 94 height 28
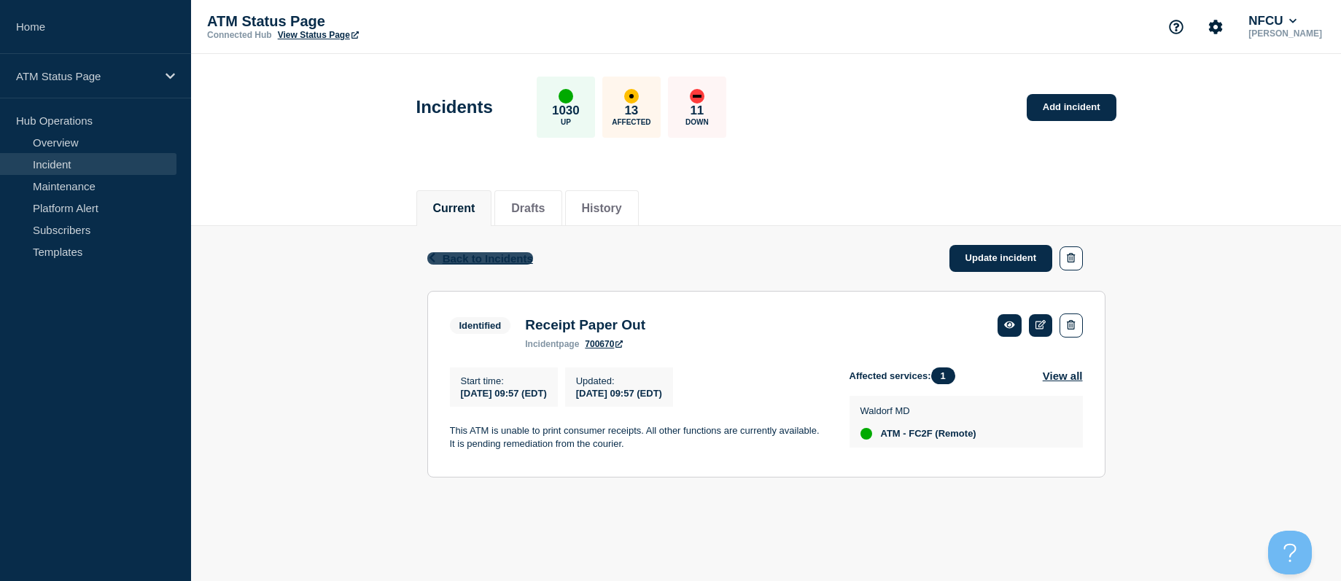
click at [513, 263] on span "Back to Incidents" at bounding box center [488, 258] width 90 height 12
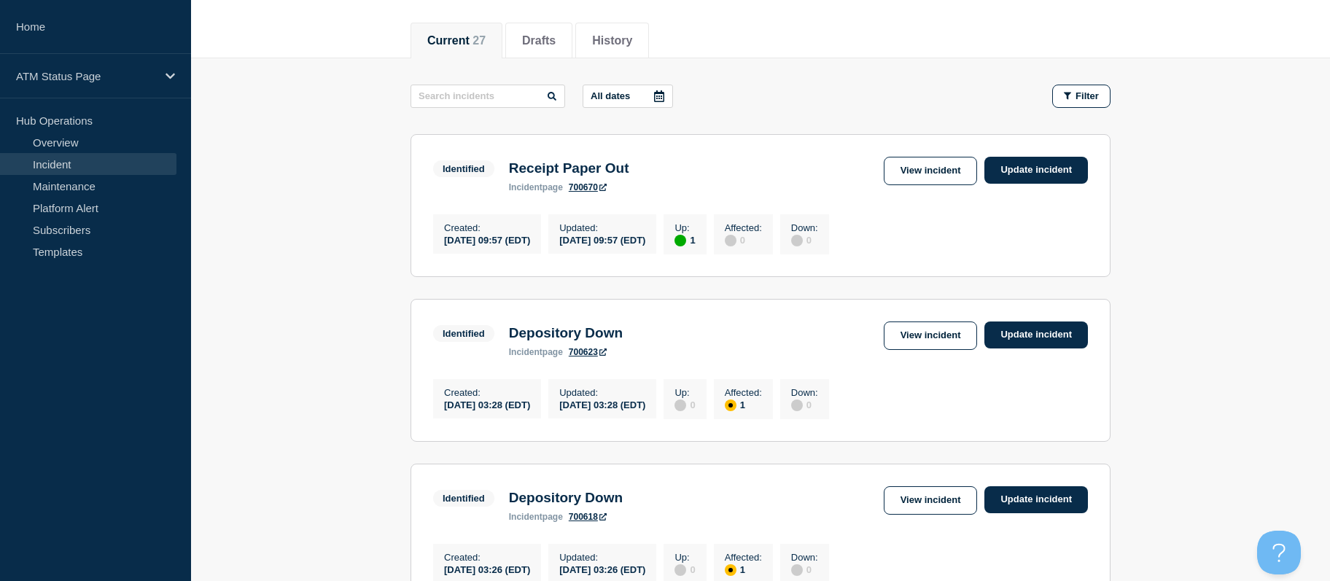
drag, startPoint x: 1259, startPoint y: 235, endPoint x: 1267, endPoint y: 276, distance: 41.5
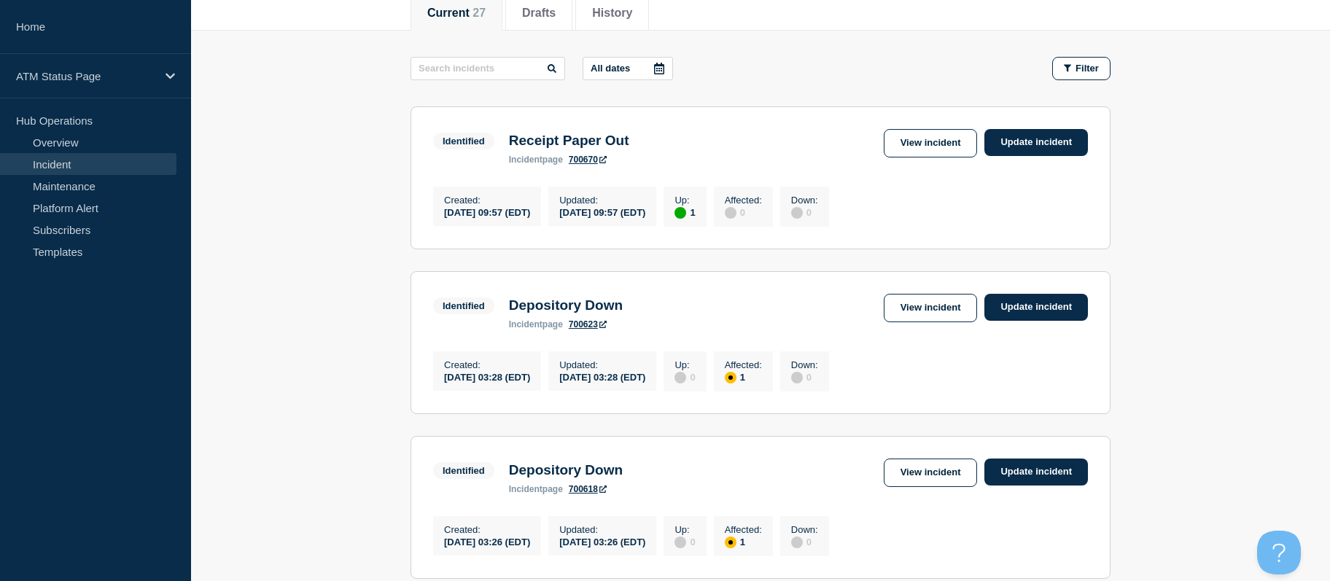
click at [962, 298] on section "Identified Depository Down incident page 700623 View incident Update incident C…" at bounding box center [761, 342] width 700 height 143
click at [960, 303] on link "View incident" at bounding box center [931, 308] width 94 height 28
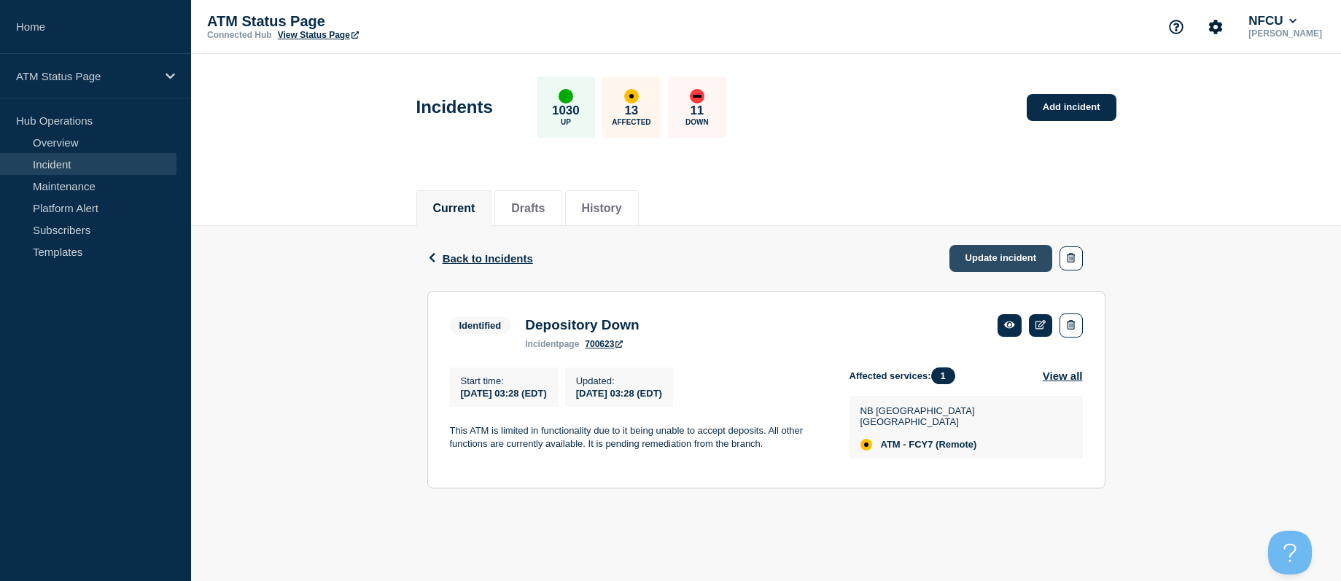
click at [961, 257] on link "Update incident" at bounding box center [1001, 258] width 104 height 27
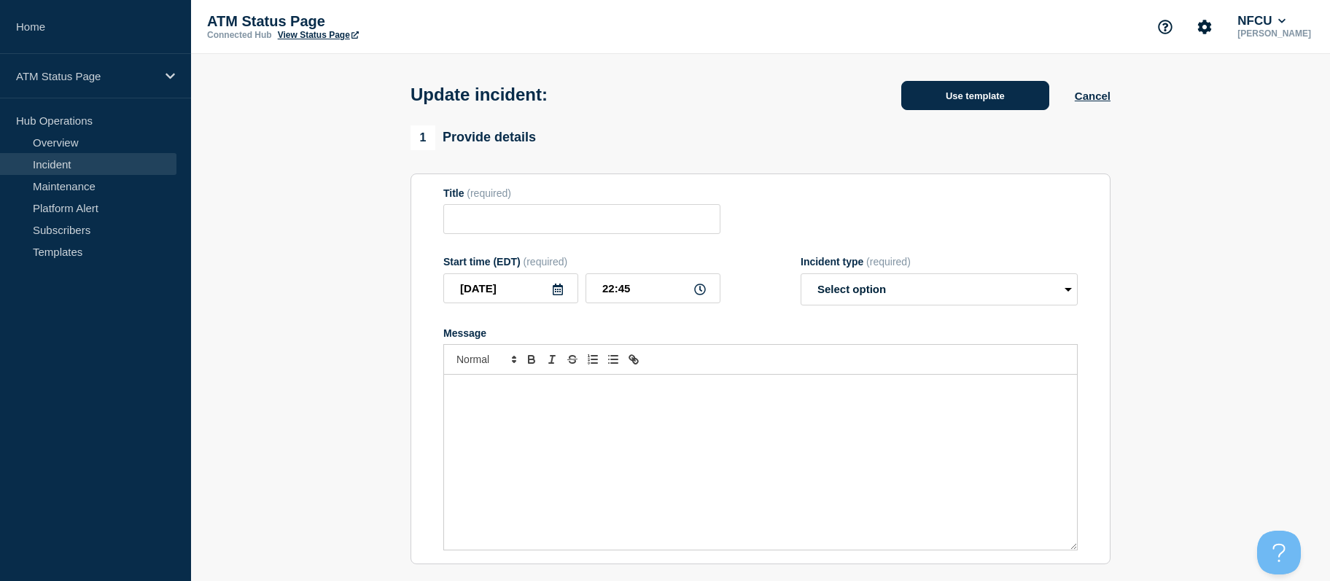
type input "Depository Down"
click at [967, 102] on button "Use template" at bounding box center [975, 95] width 148 height 29
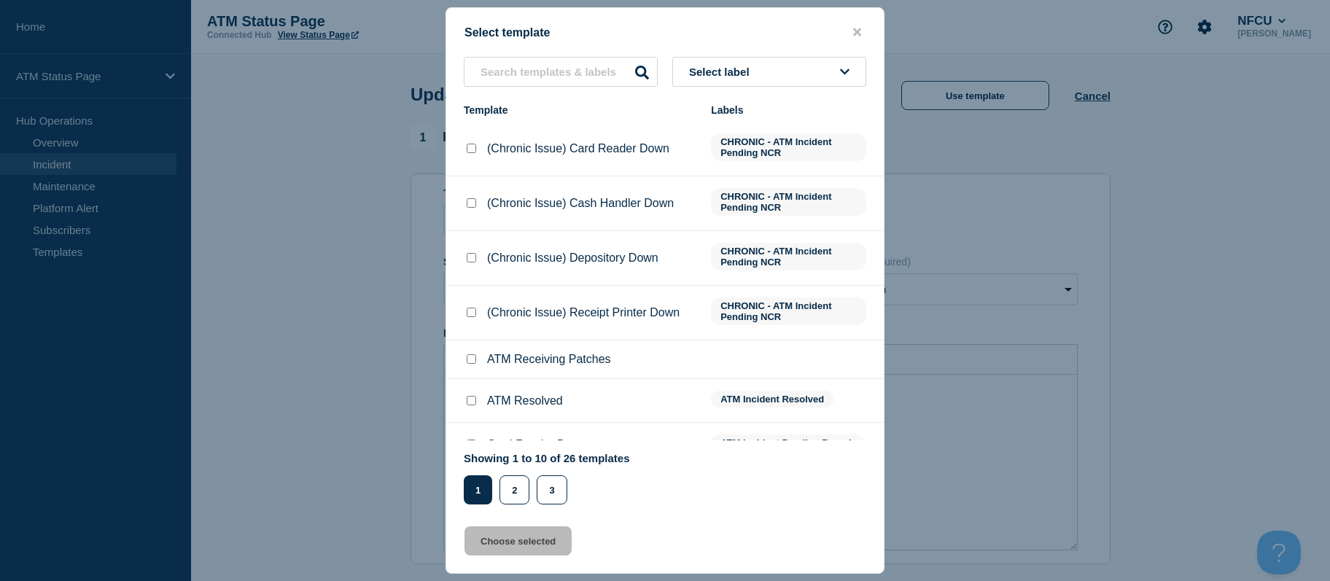
click at [810, 61] on button "Select label" at bounding box center [769, 72] width 194 height 30
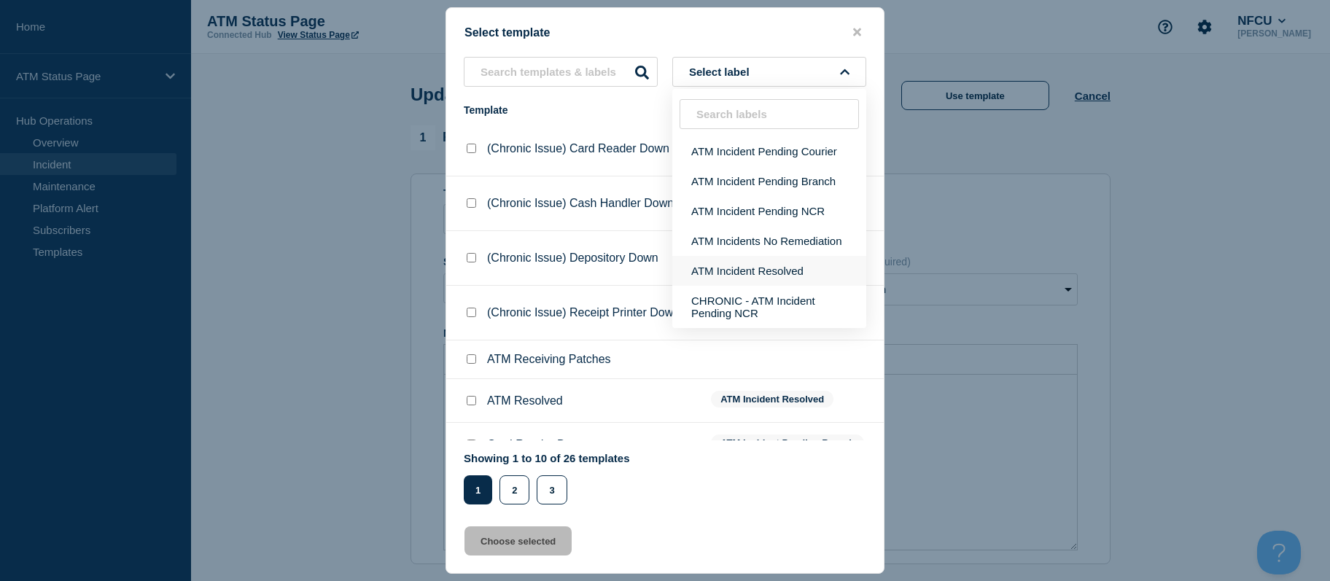
click at [766, 265] on button "ATM Incident Resolved" at bounding box center [769, 271] width 194 height 30
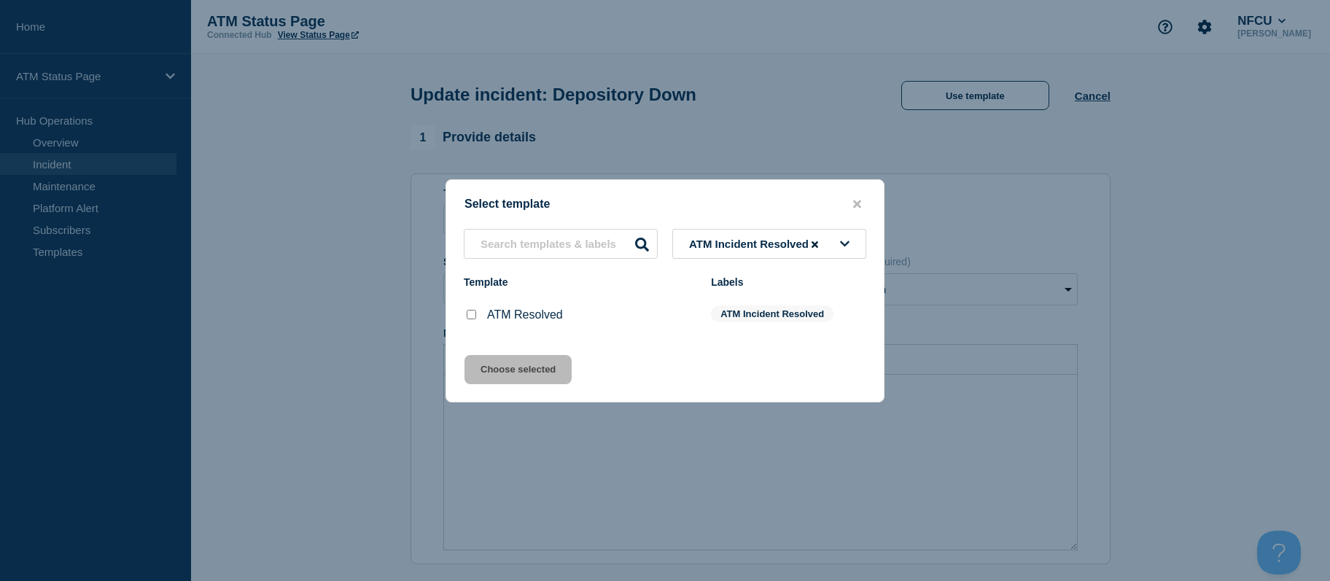
click at [470, 316] on input "ATM Resolved checkbox" at bounding box center [471, 314] width 9 height 9
checkbox input "true"
click at [493, 363] on button "Choose selected" at bounding box center [518, 369] width 107 height 29
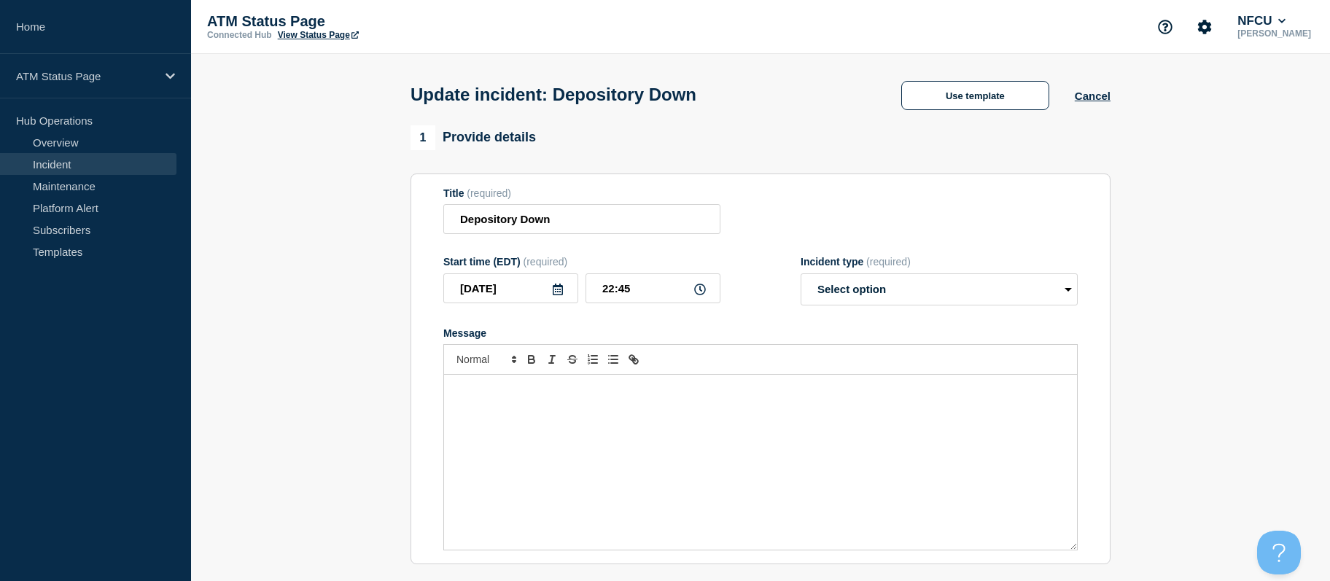
select select "resolved"
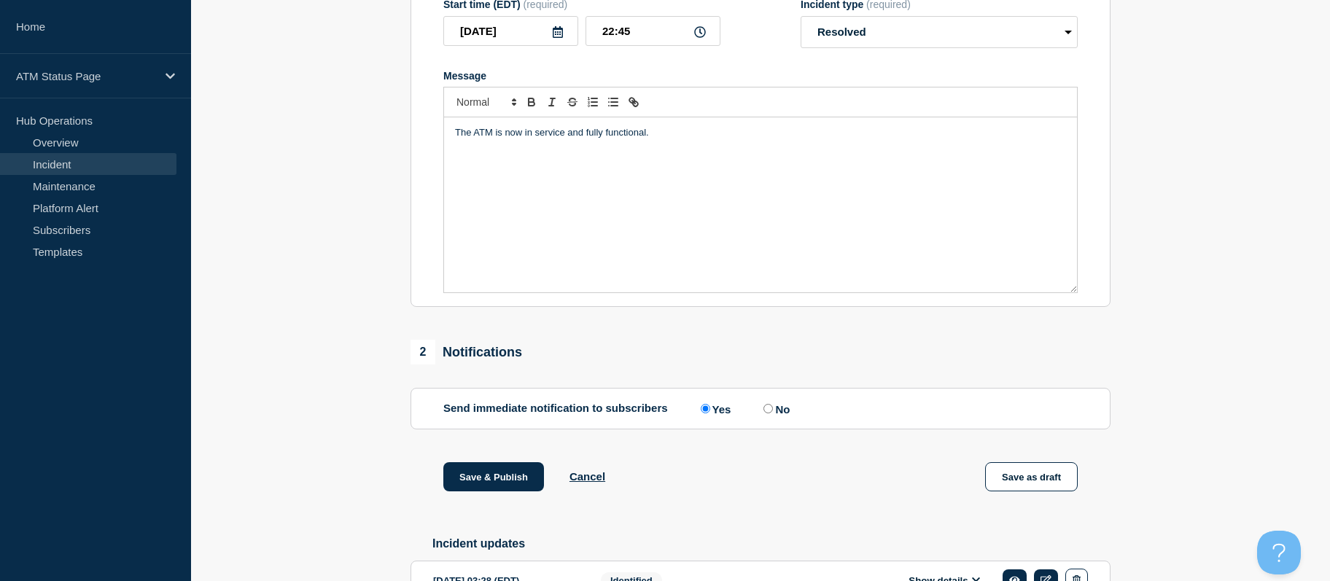
scroll to position [352, 0]
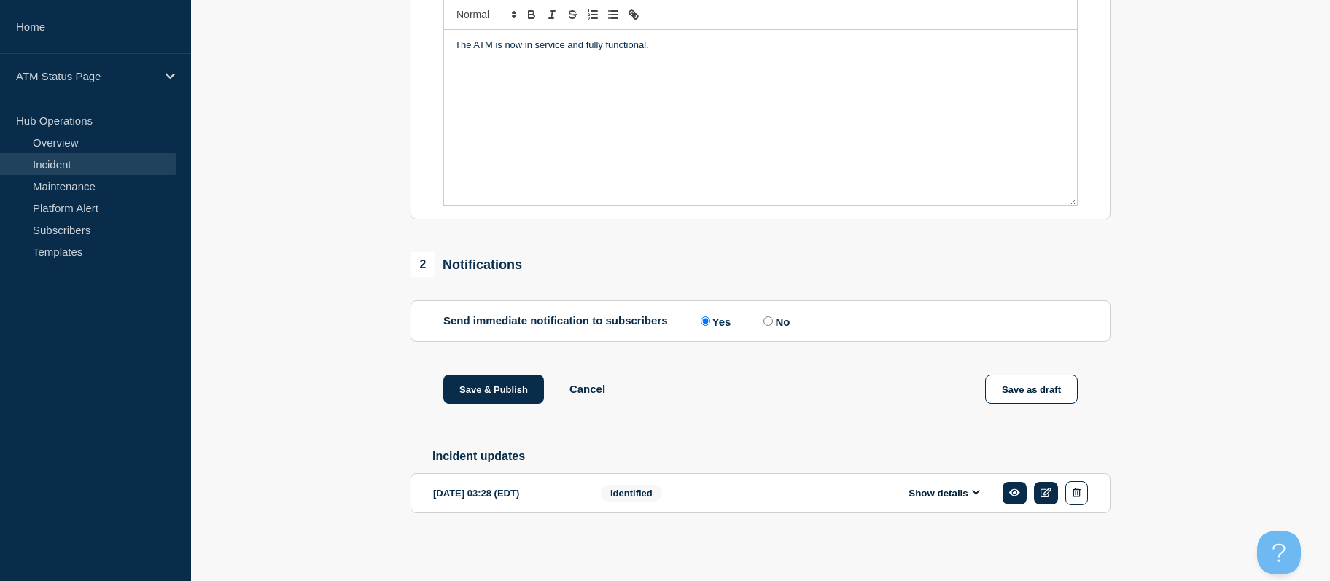
drag, startPoint x: 383, startPoint y: 287, endPoint x: 389, endPoint y: 429, distance: 142.3
click at [490, 390] on button "Save & Publish" at bounding box center [493, 389] width 101 height 29
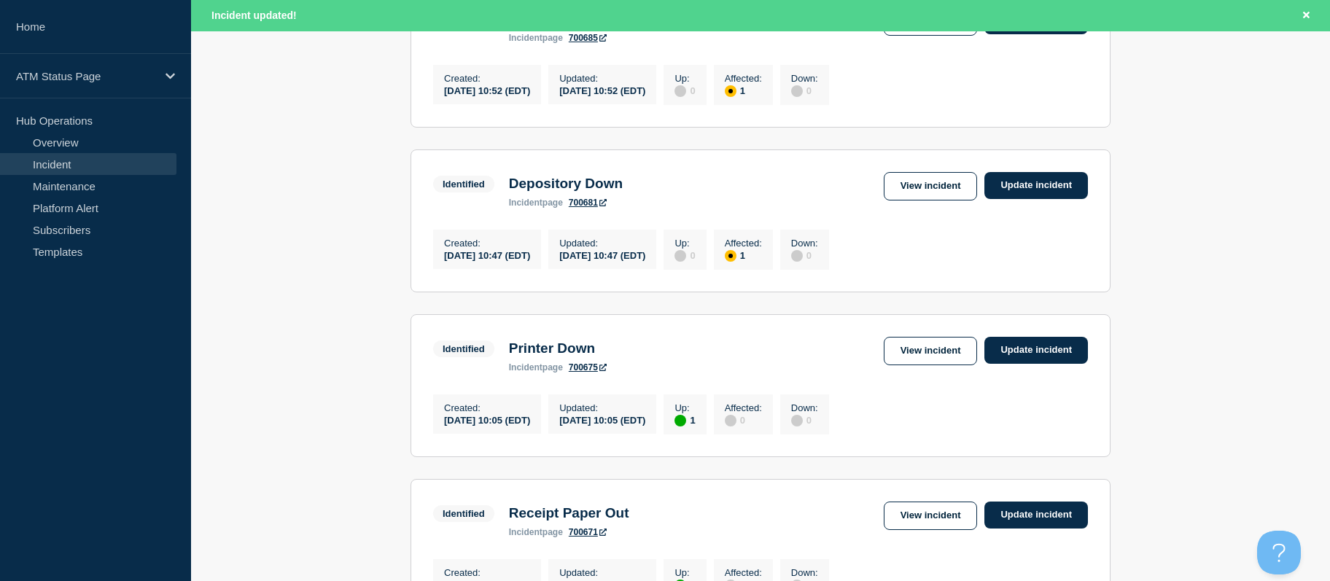
scroll to position [1634, 0]
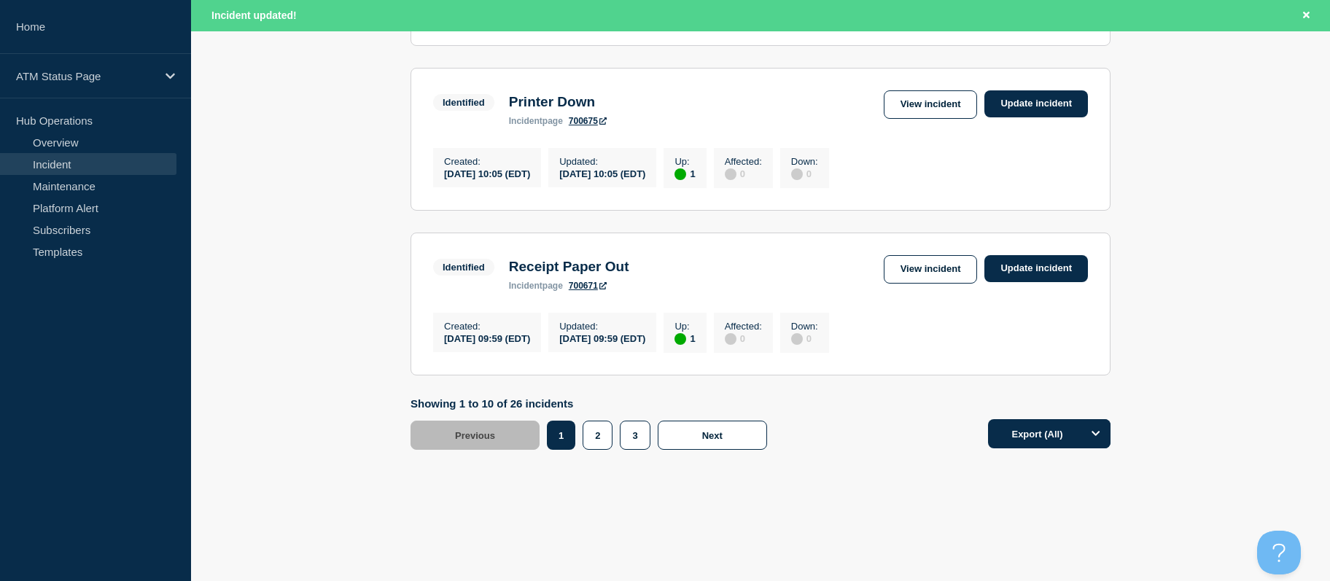
drag, startPoint x: 1256, startPoint y: 216, endPoint x: 1232, endPoint y: 427, distance: 212.0
click at [607, 433] on button "2" at bounding box center [598, 435] width 30 height 29
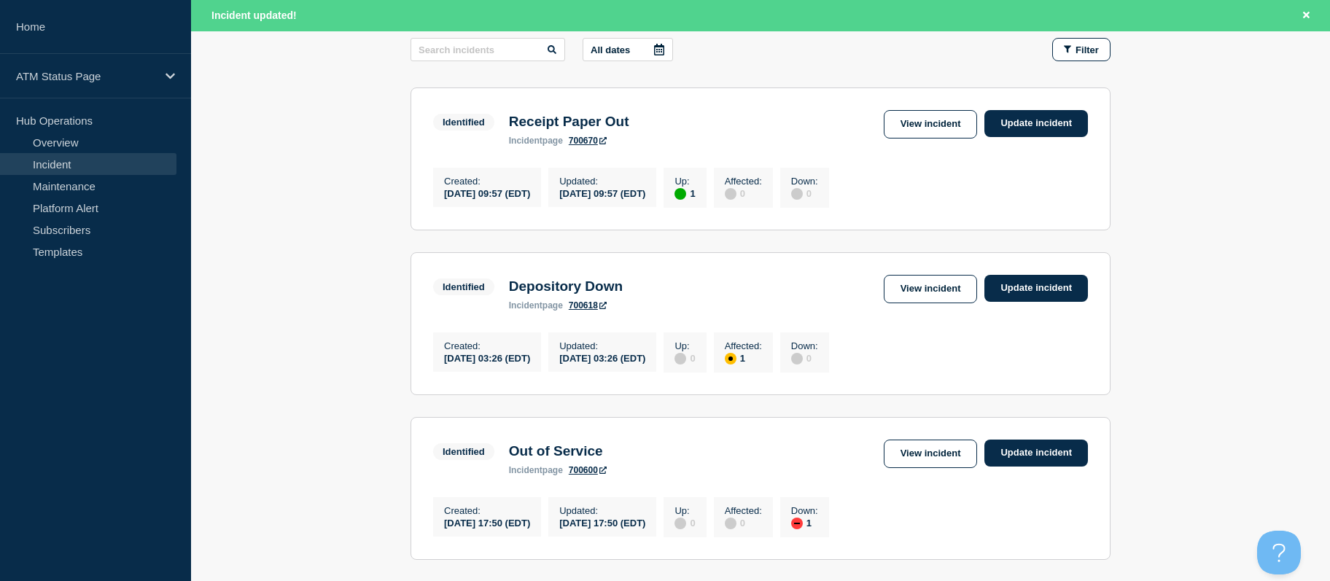
drag, startPoint x: 1232, startPoint y: 279, endPoint x: 1207, endPoint y: 182, distance: 100.3
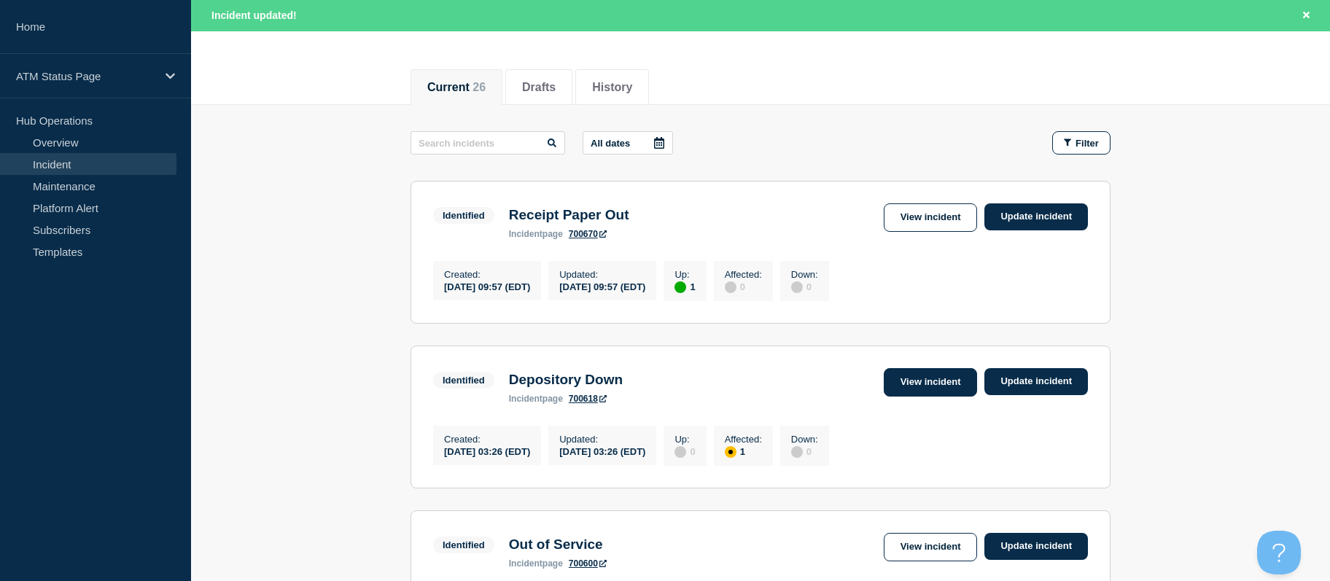
click at [943, 376] on link "View incident" at bounding box center [931, 382] width 94 height 28
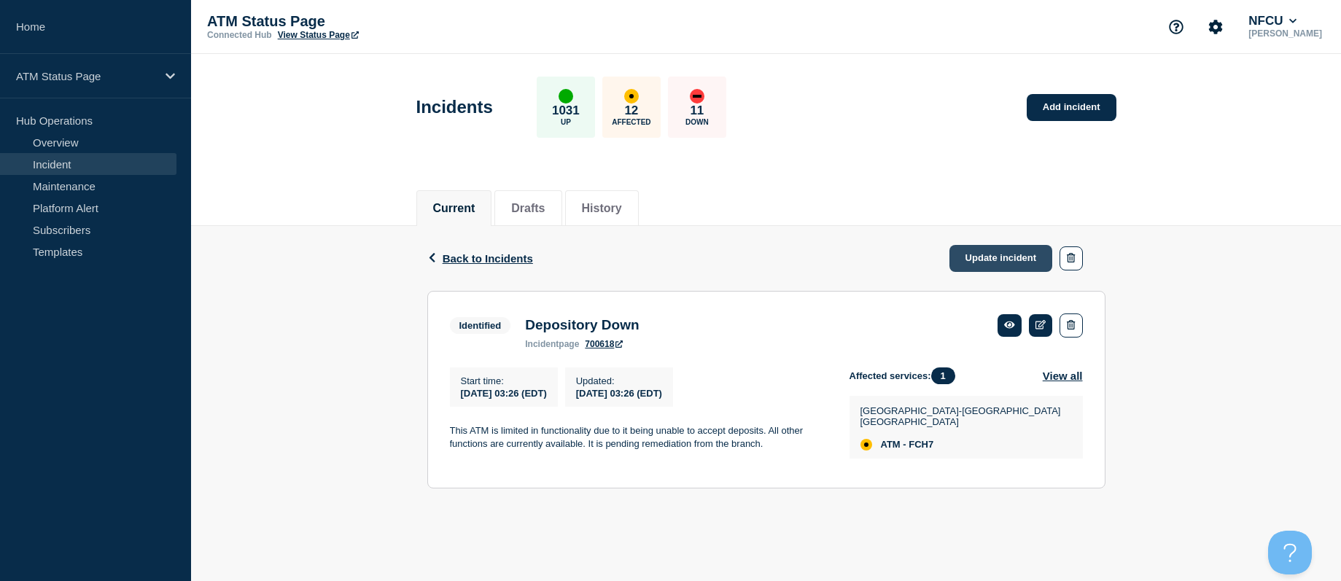
click at [976, 246] on link "Update incident" at bounding box center [1001, 258] width 104 height 27
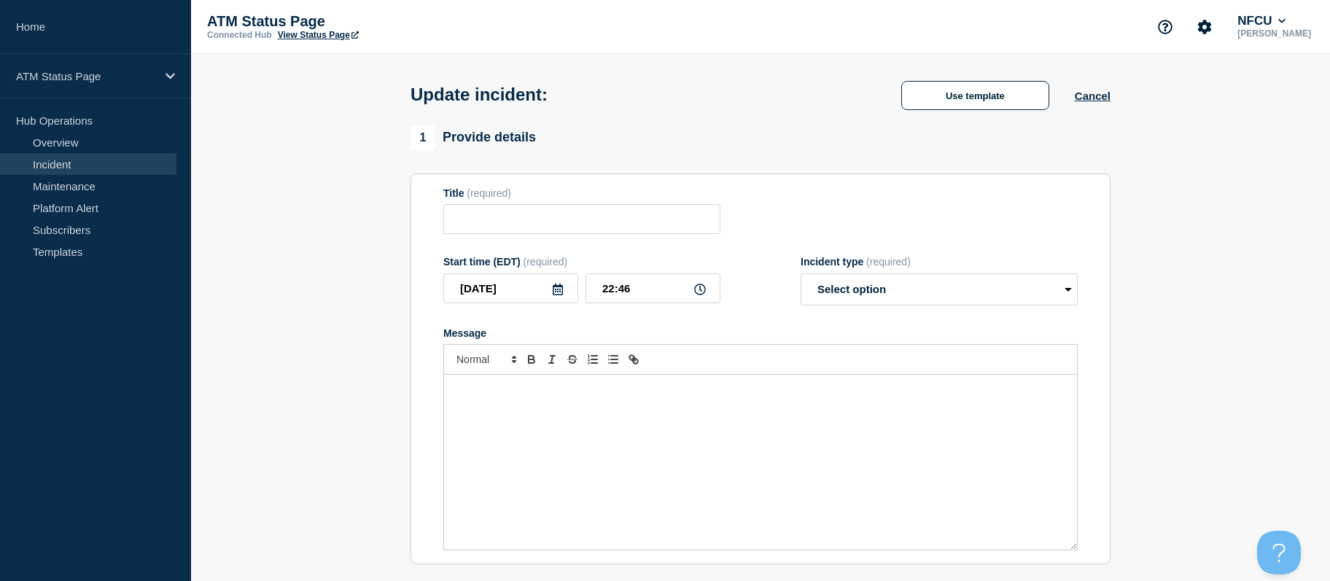
type input "Depository Down"
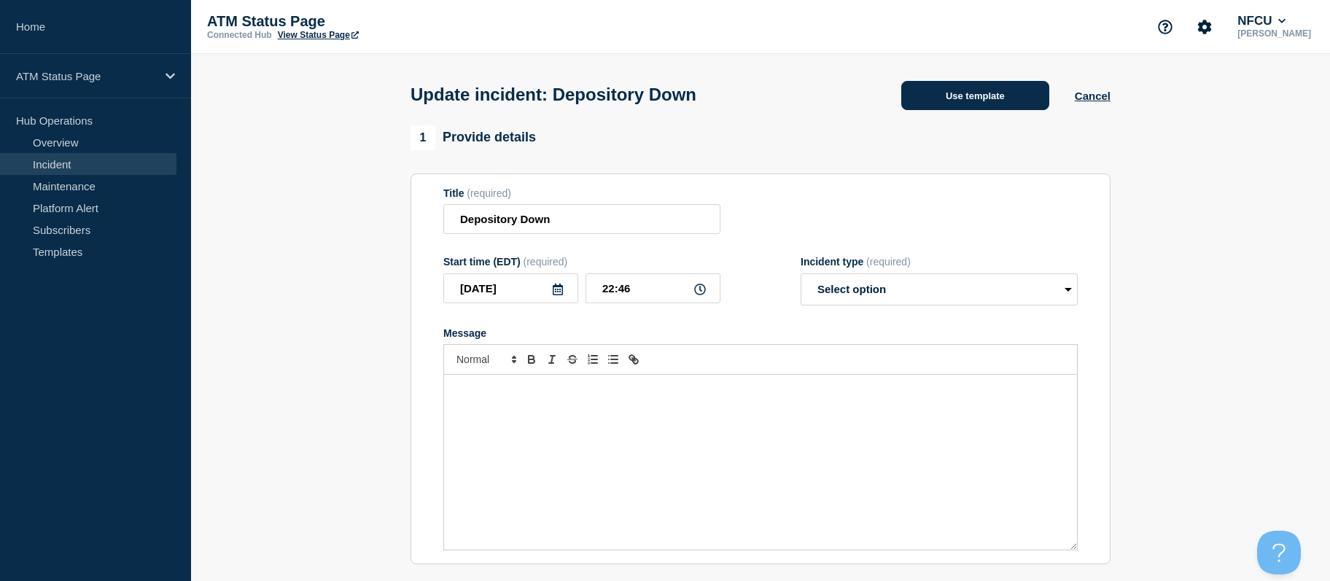
click at [941, 87] on button "Use template" at bounding box center [975, 95] width 148 height 29
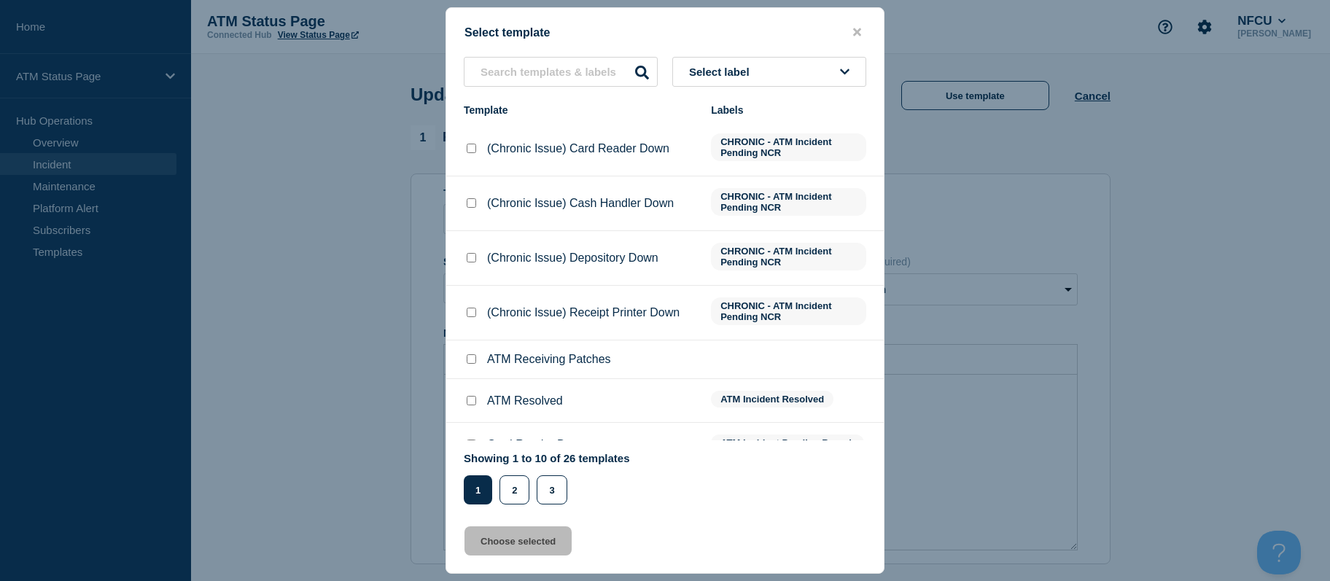
click at [766, 69] on button "Select label" at bounding box center [769, 72] width 194 height 30
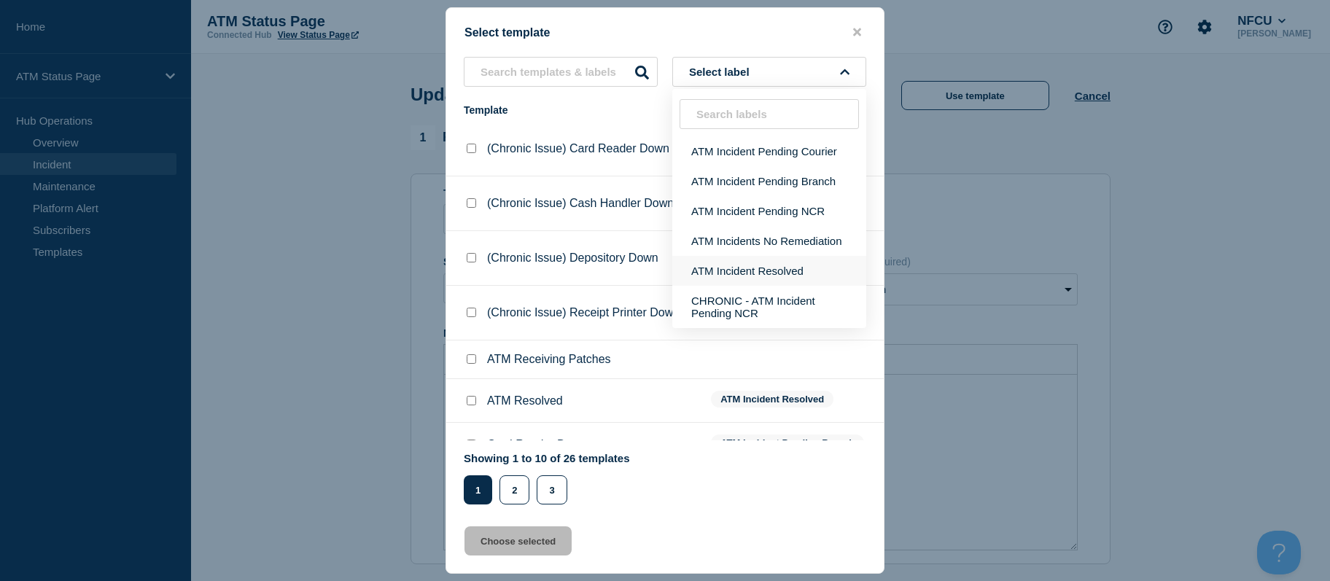
click at [736, 266] on button "ATM Incident Resolved" at bounding box center [769, 271] width 194 height 30
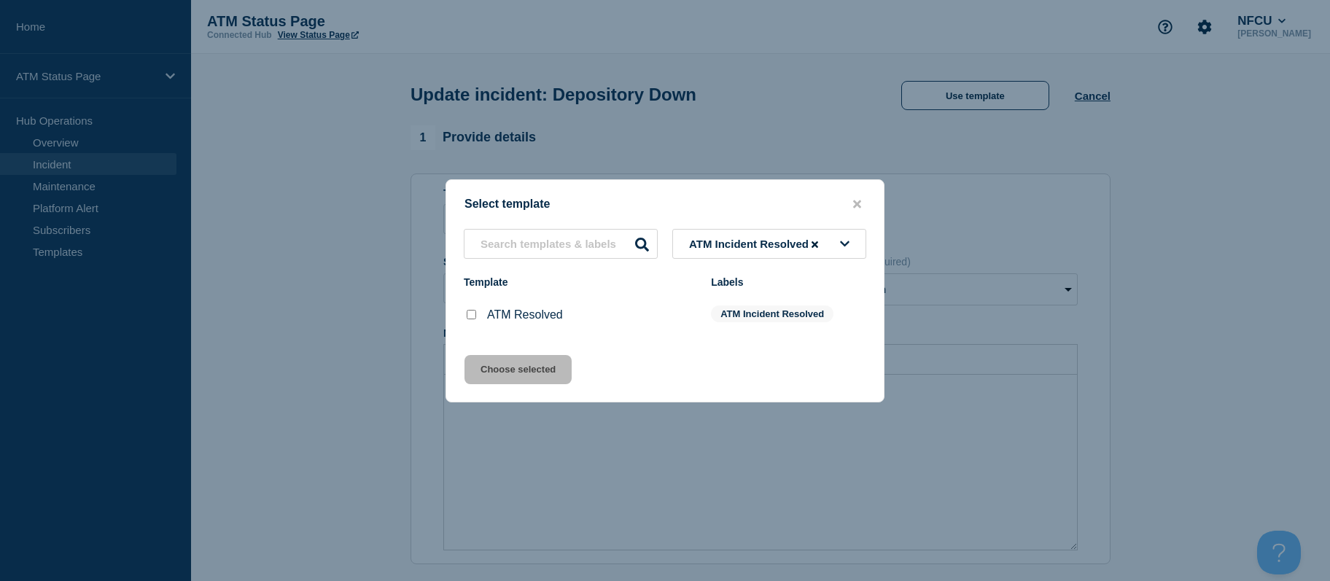
click at [473, 316] on input "ATM Resolved checkbox" at bounding box center [471, 314] width 9 height 9
checkbox input "true"
click at [476, 373] on button "Choose selected" at bounding box center [518, 369] width 107 height 29
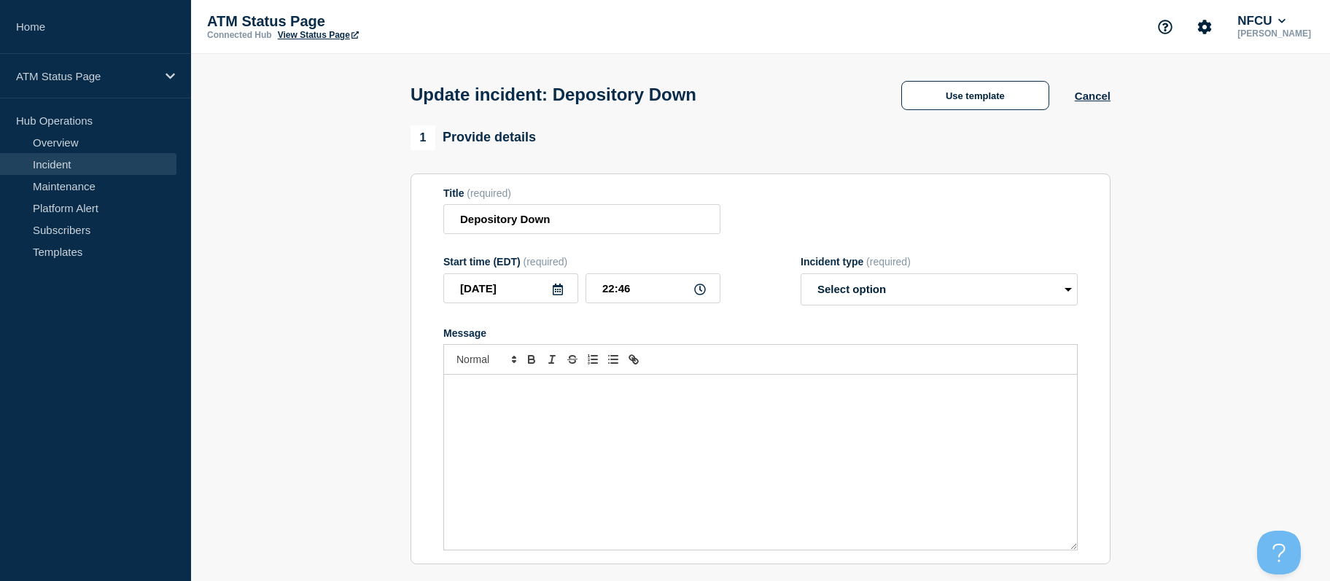
select select "resolved"
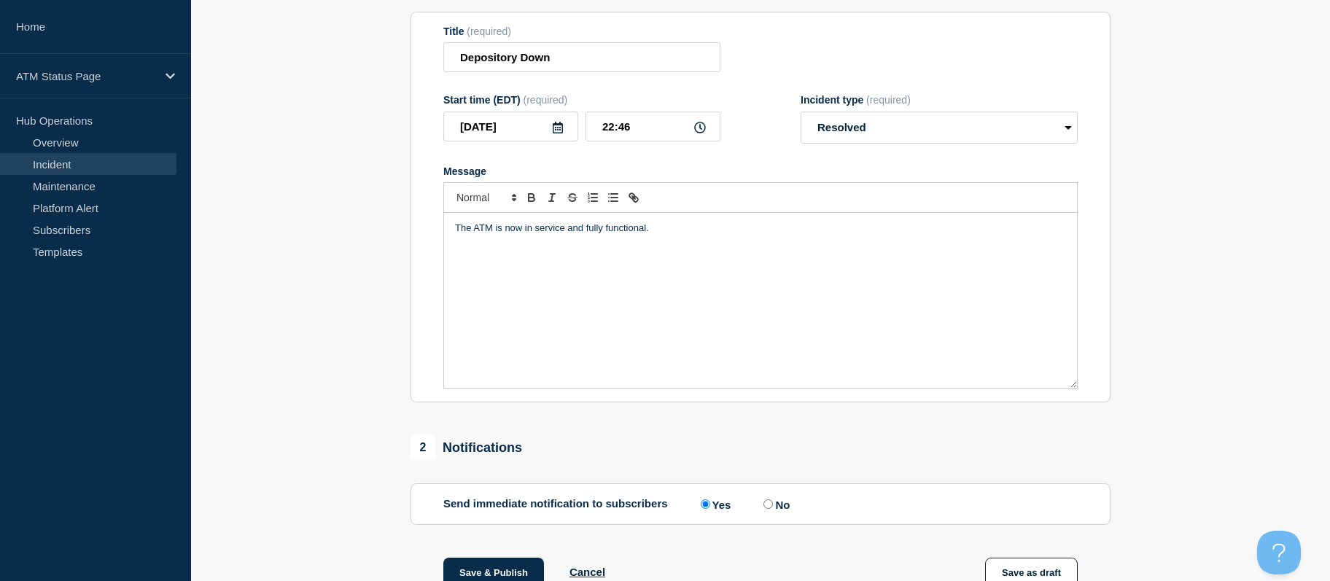
scroll to position [352, 0]
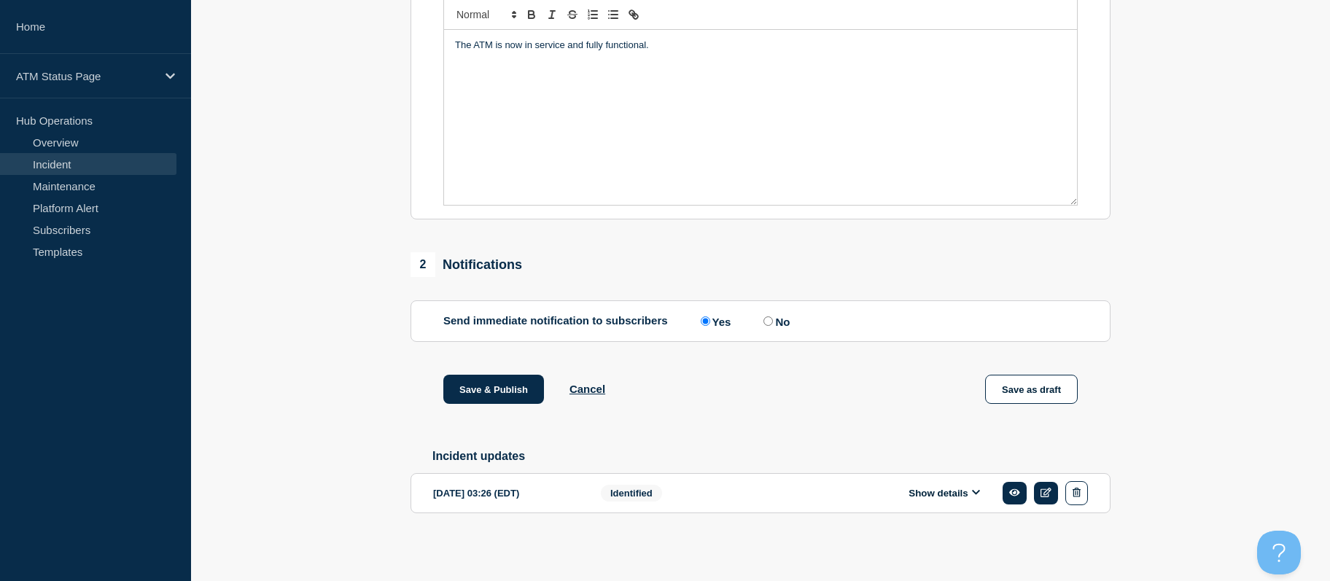
drag, startPoint x: 386, startPoint y: 330, endPoint x: 409, endPoint y: 446, distance: 118.3
click at [470, 381] on button "Save & Publish" at bounding box center [493, 389] width 101 height 29
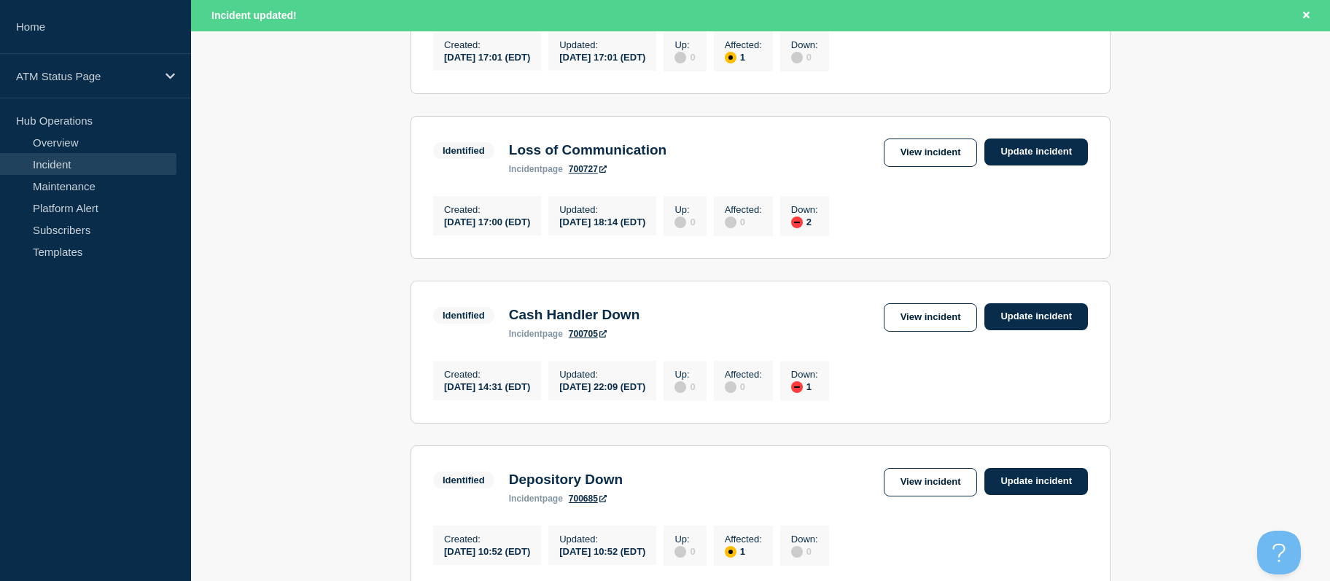
scroll to position [1634, 0]
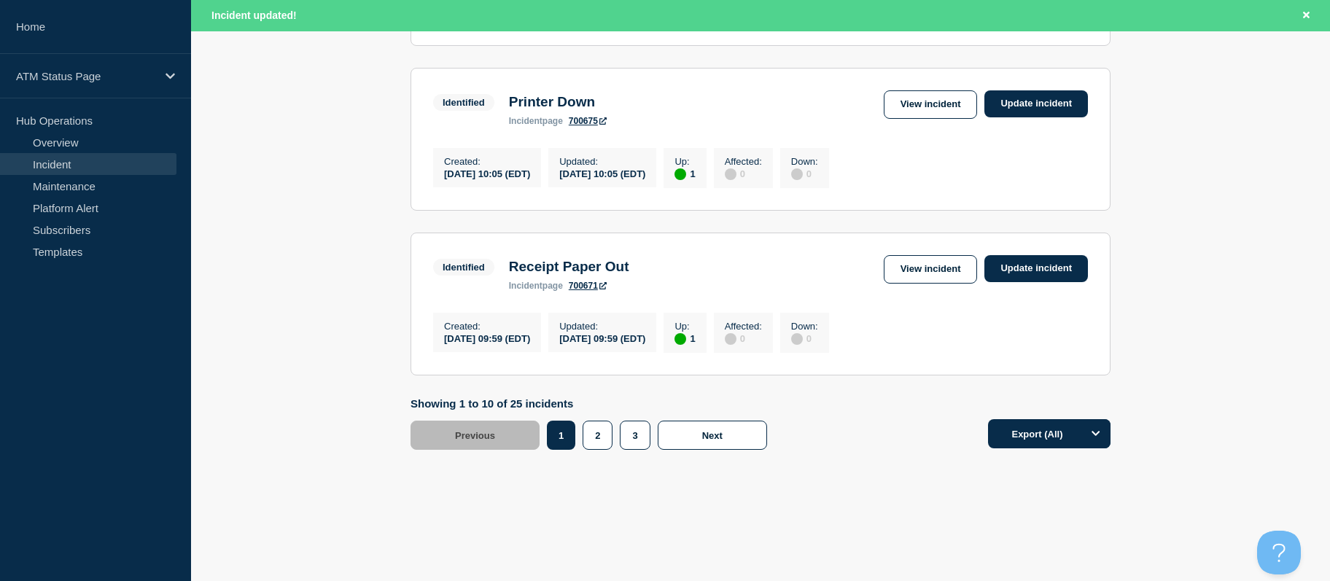
drag, startPoint x: 403, startPoint y: 303, endPoint x: 335, endPoint y: 510, distance: 217.9
click at [591, 426] on button "2" at bounding box center [598, 435] width 30 height 29
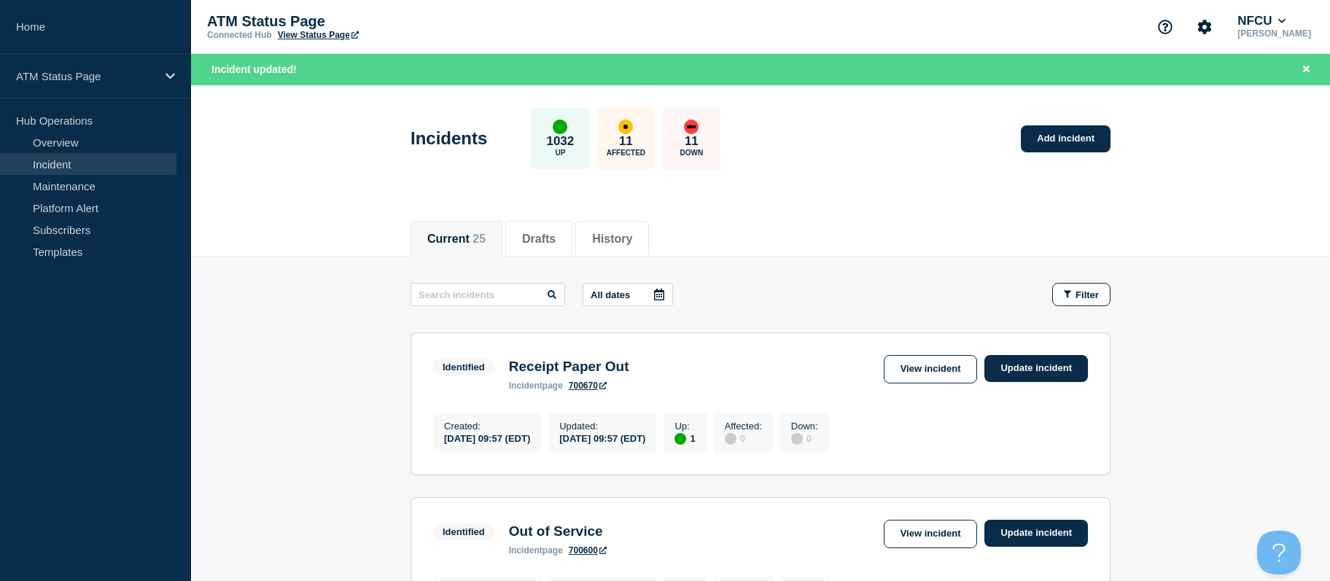
drag, startPoint x: 1169, startPoint y: 254, endPoint x: 1191, endPoint y: 115, distance: 141.0
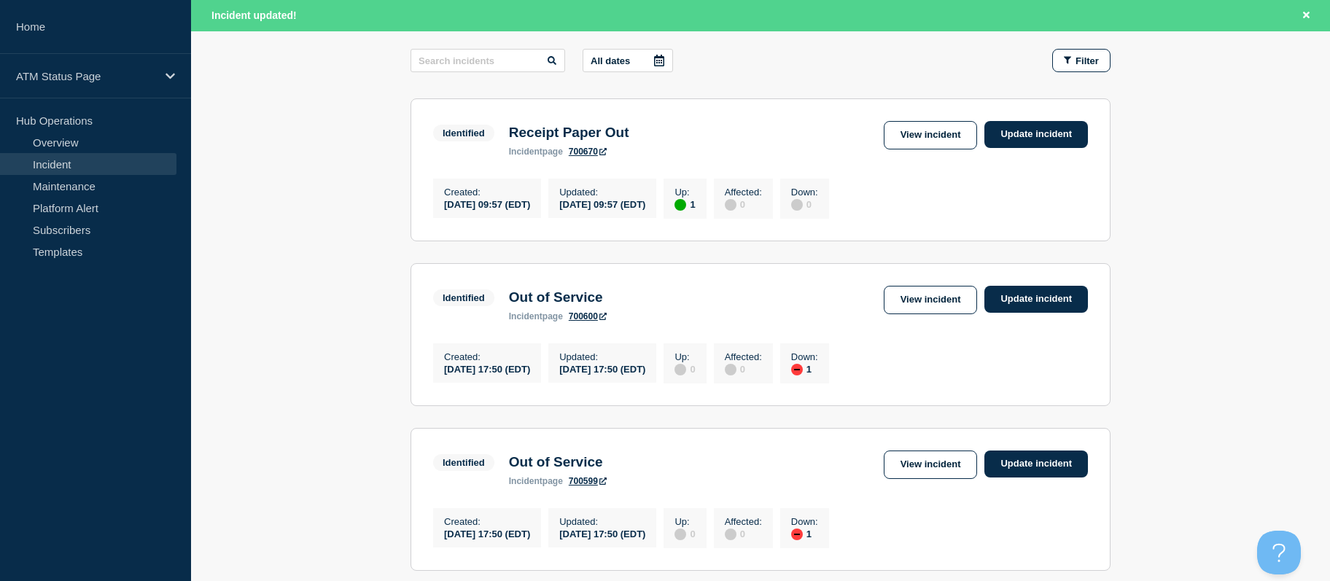
drag, startPoint x: 1184, startPoint y: 247, endPoint x: 1165, endPoint y: 291, distance: 47.7
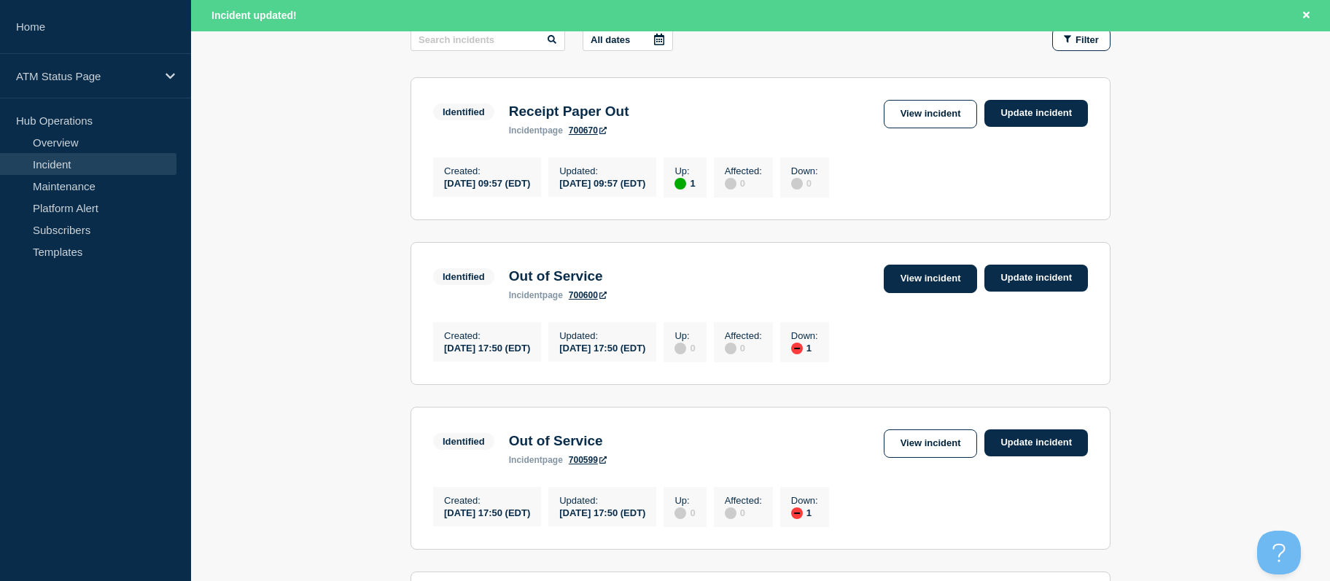
click at [917, 278] on link "View incident" at bounding box center [931, 279] width 94 height 28
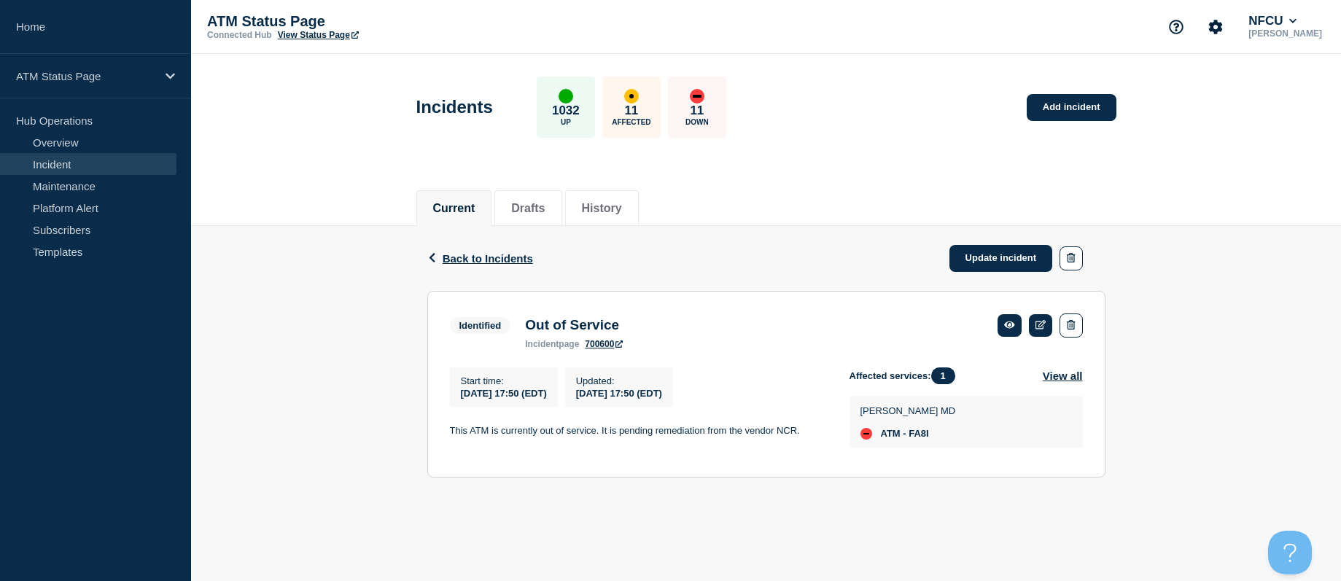
click at [82, 423] on aside "Home ATM Status Page Hub Operations Overview Incident Maintenance Platform Aler…" at bounding box center [95, 290] width 191 height 581
click at [1019, 258] on link "Update incident" at bounding box center [1001, 258] width 104 height 27
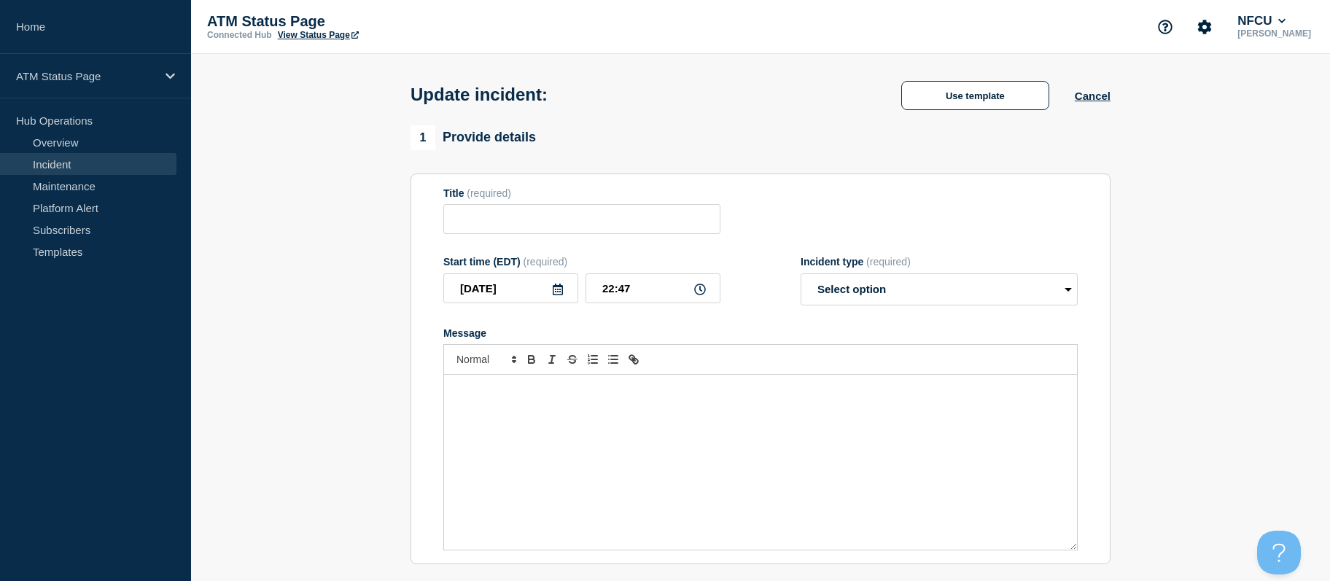
type input "Out of Service"
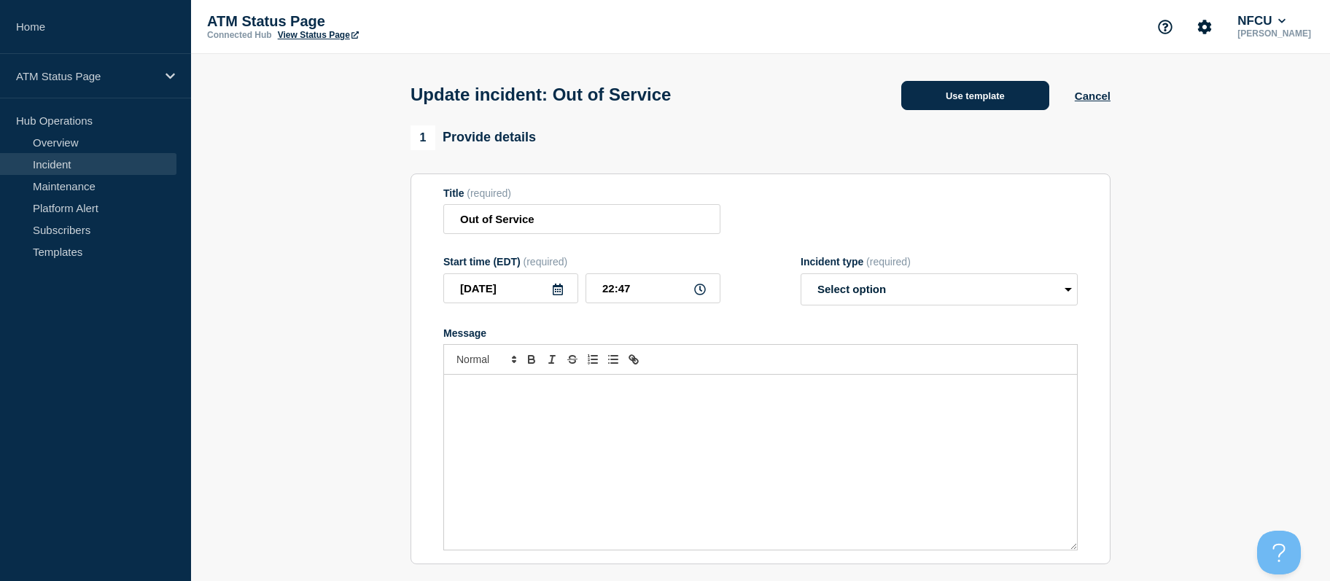
click at [971, 106] on button "Use template" at bounding box center [975, 95] width 148 height 29
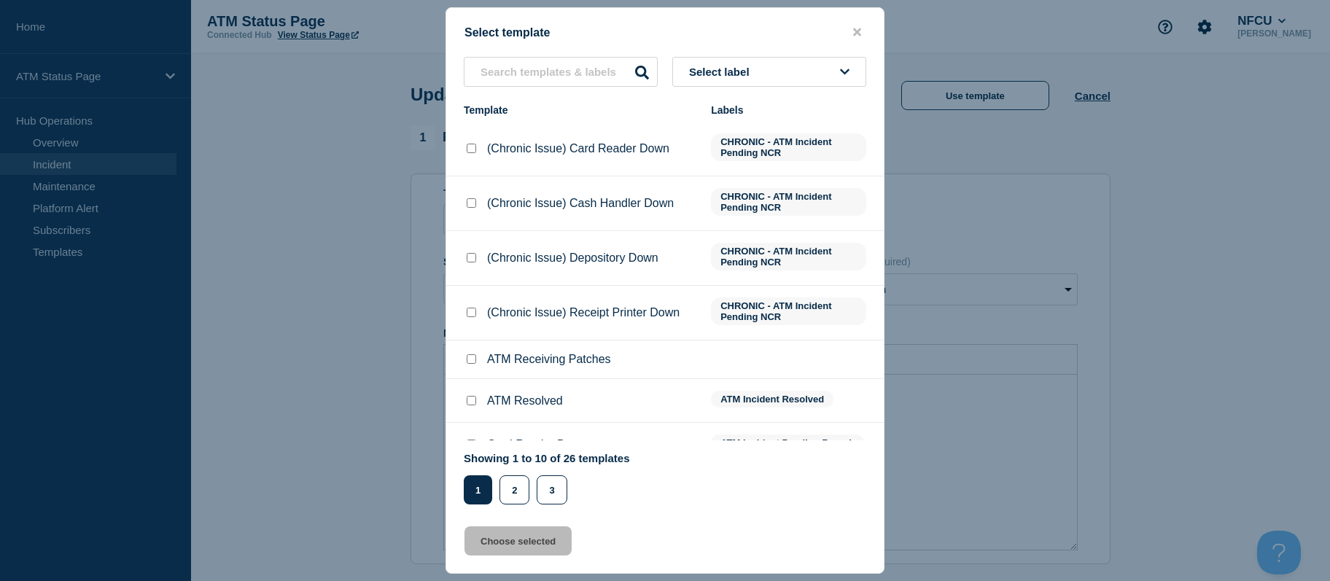
click at [796, 64] on button "Select label" at bounding box center [769, 72] width 194 height 30
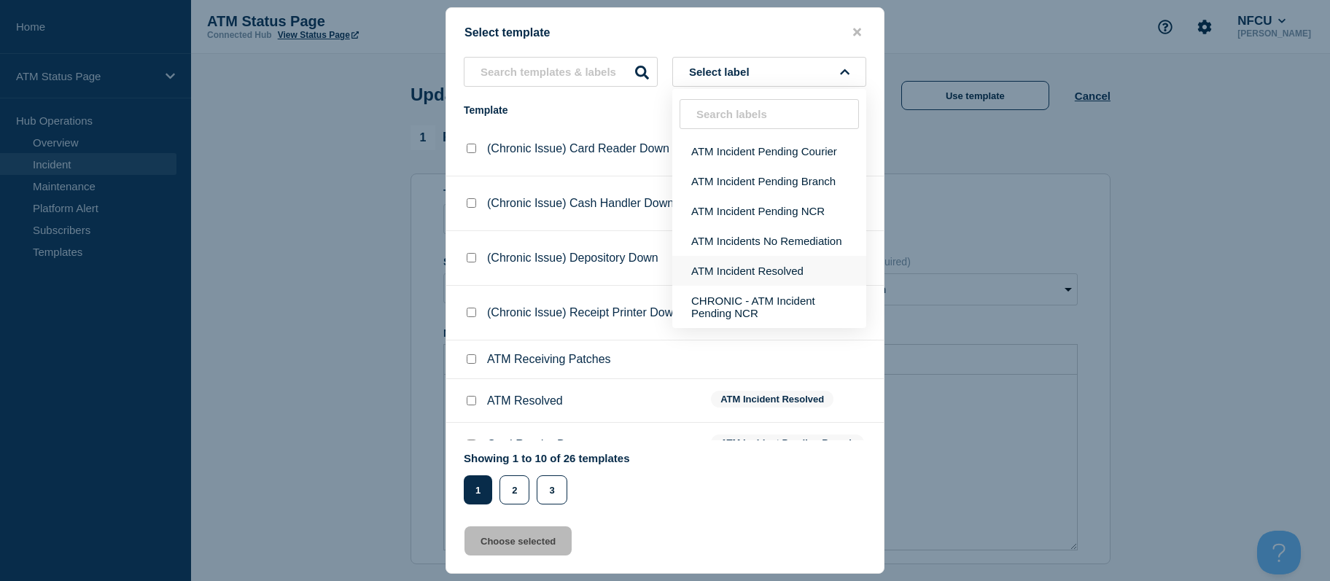
click at [718, 266] on button "ATM Incident Resolved" at bounding box center [769, 271] width 194 height 30
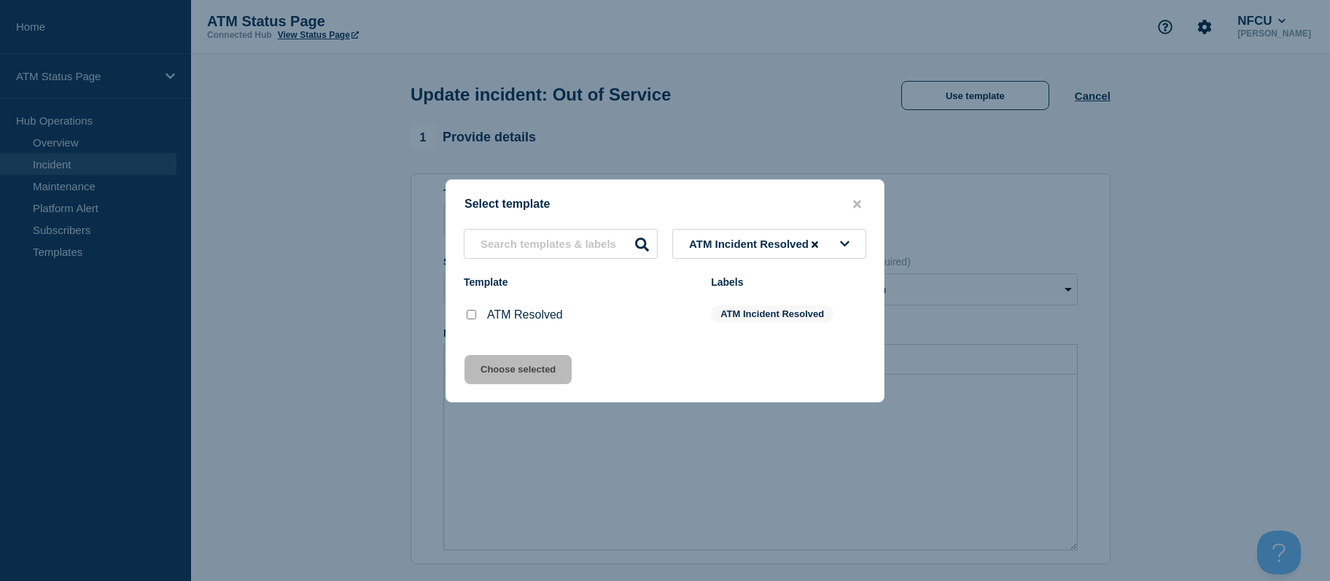
click at [472, 315] on input "ATM Resolved checkbox" at bounding box center [471, 314] width 9 height 9
checkbox input "true"
click at [490, 363] on button "Choose selected" at bounding box center [518, 369] width 107 height 29
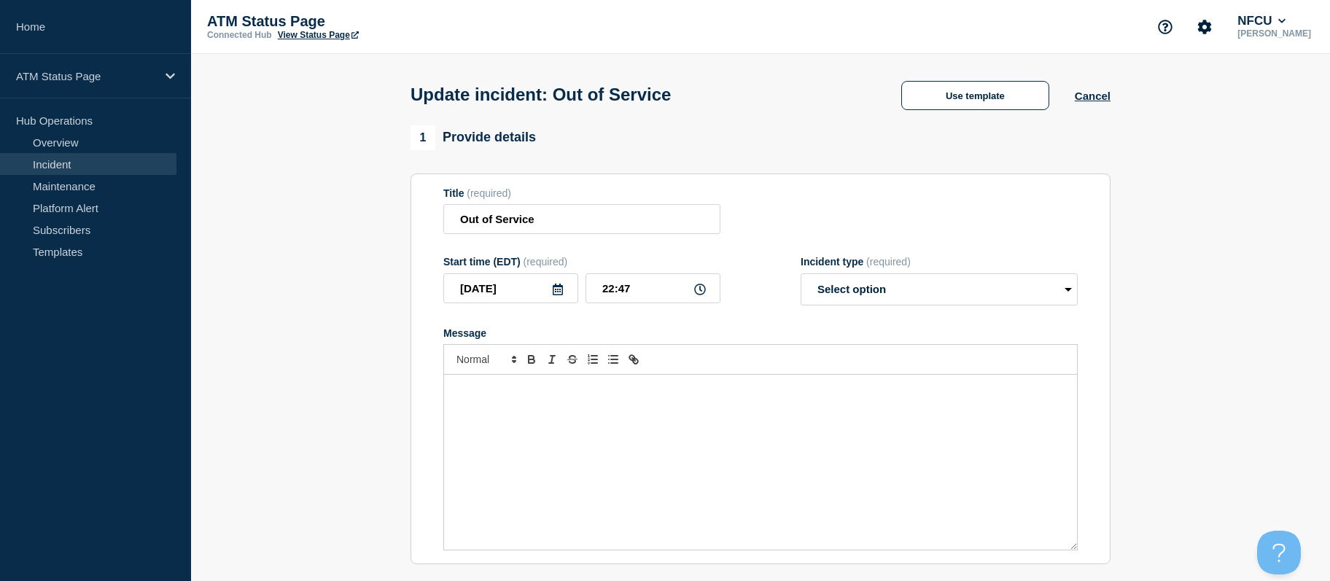
select select "resolved"
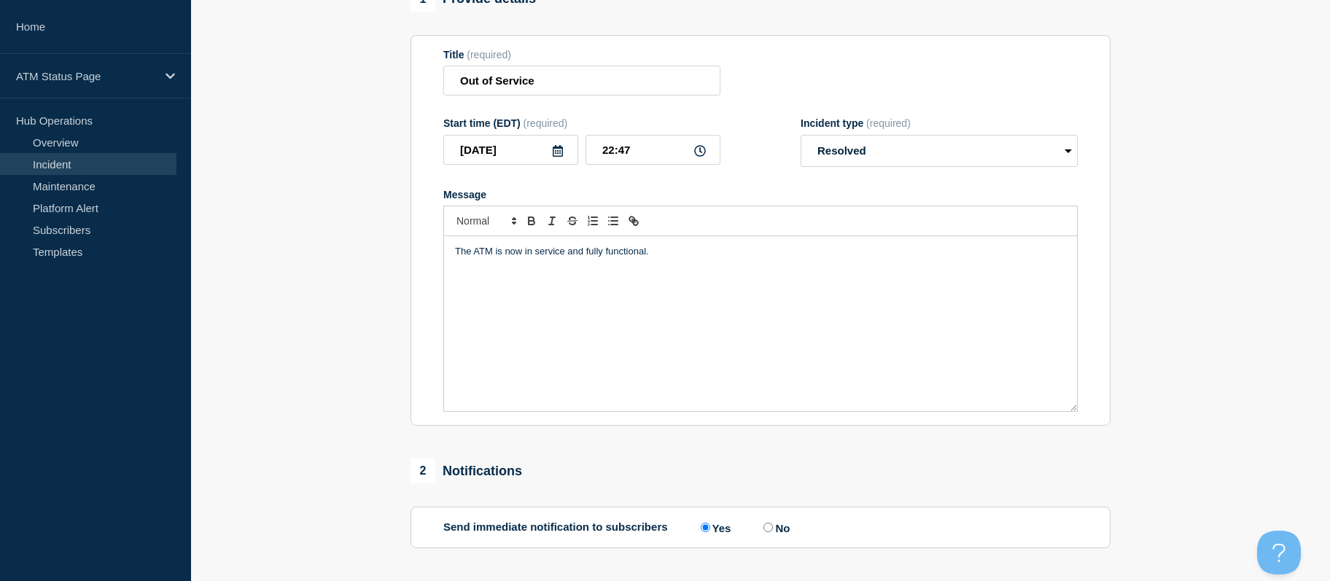
scroll to position [352, 0]
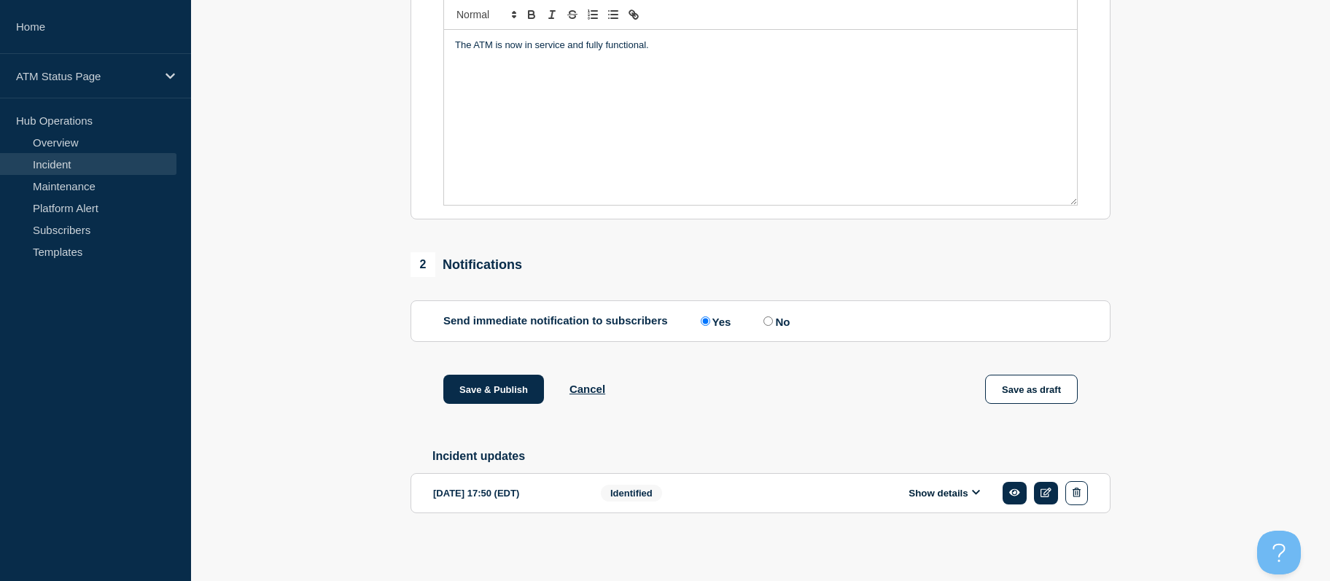
drag, startPoint x: 384, startPoint y: 364, endPoint x: 398, endPoint y: 454, distance: 90.9
click at [474, 375] on button "Save & Publish" at bounding box center [493, 389] width 101 height 29
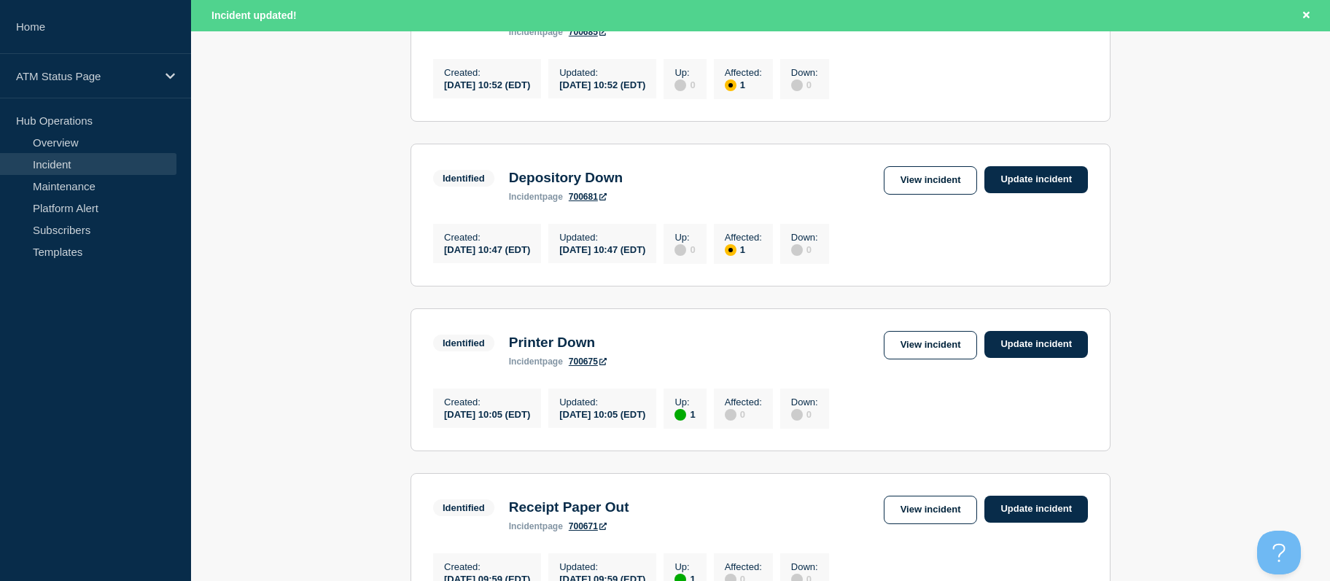
scroll to position [1634, 0]
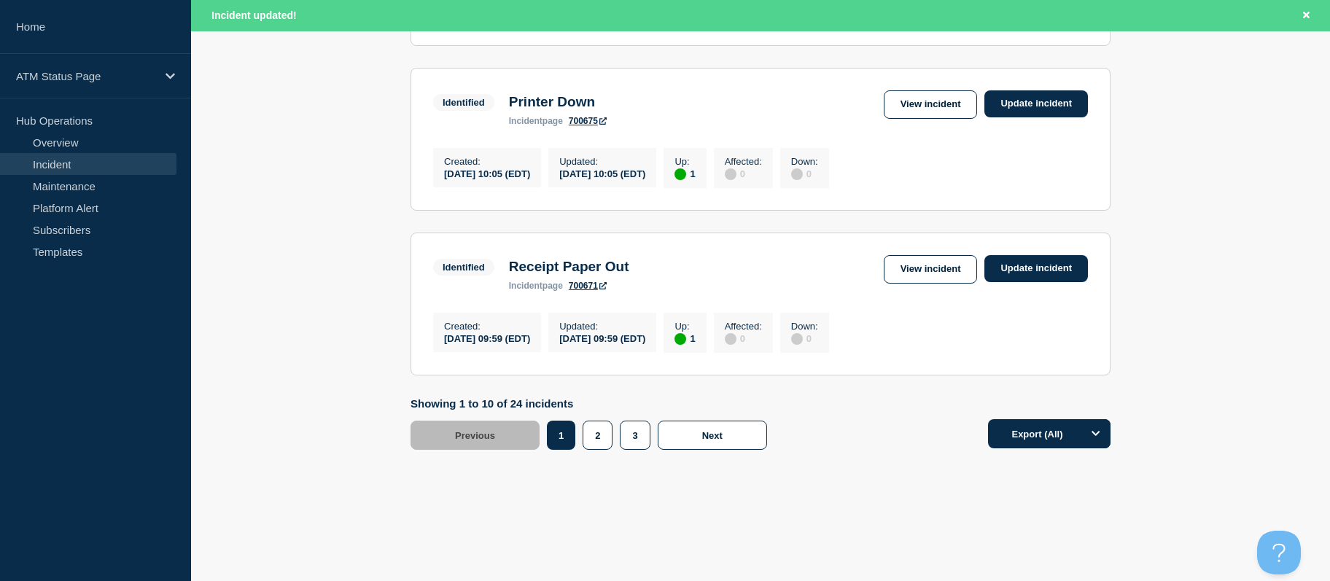
drag, startPoint x: 341, startPoint y: 306, endPoint x: 341, endPoint y: 516, distance: 210.0
click at [604, 427] on button "2" at bounding box center [598, 435] width 30 height 29
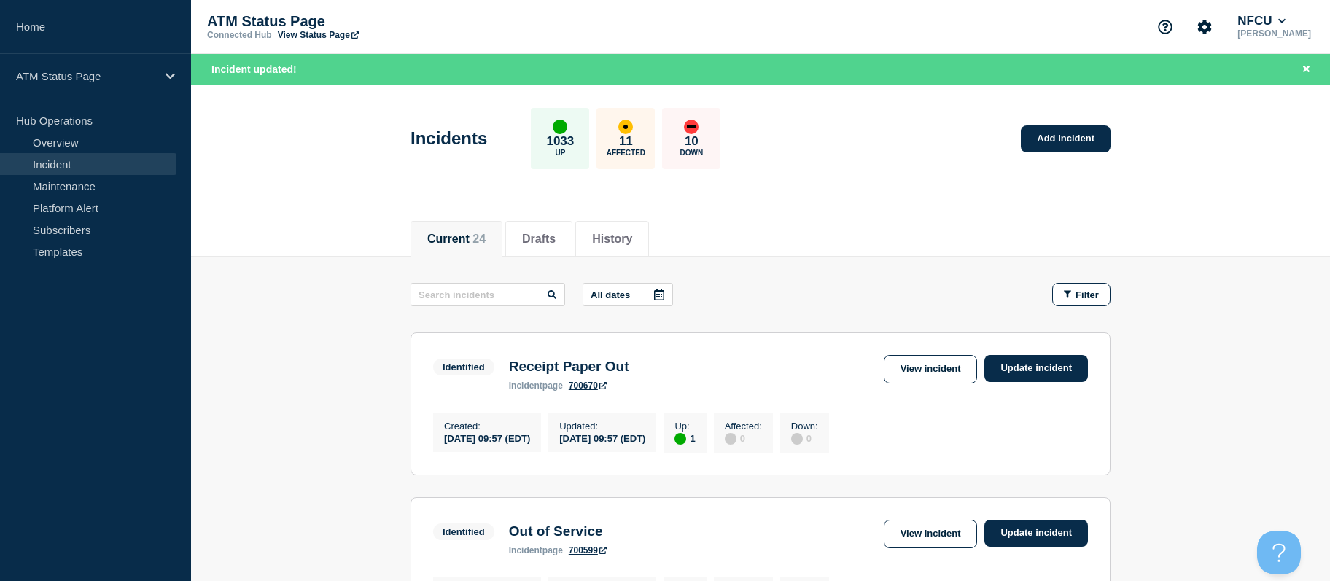
drag, startPoint x: 1237, startPoint y: 496, endPoint x: 1199, endPoint y: 346, distance: 155.1
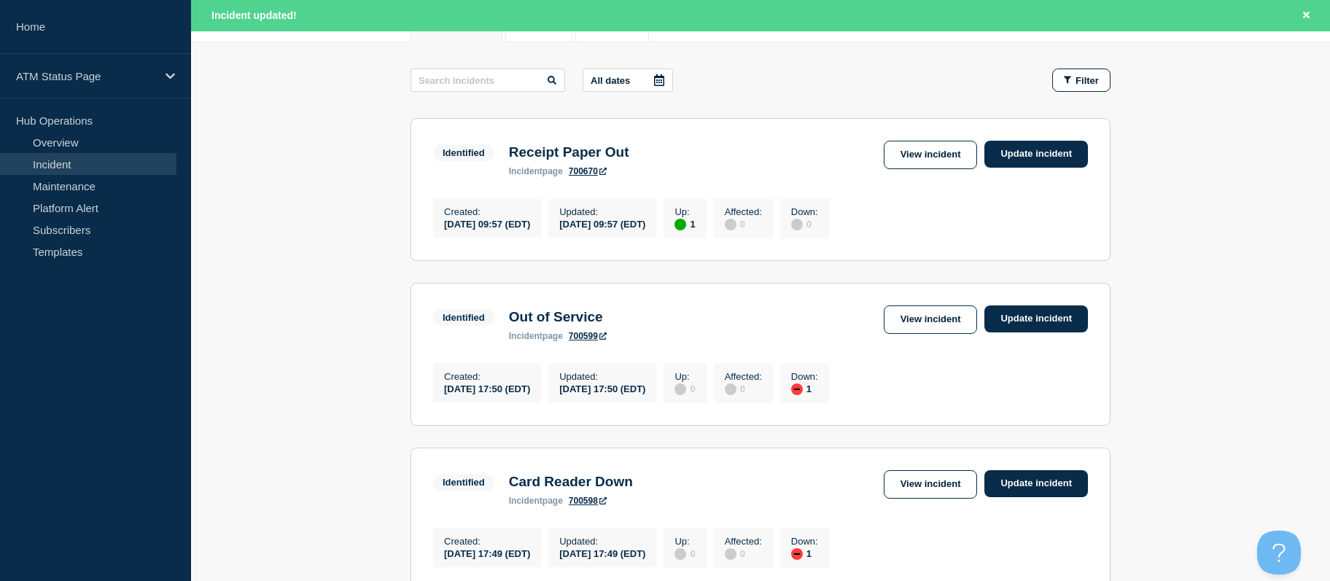
drag, startPoint x: 1198, startPoint y: 399, endPoint x: 1189, endPoint y: 429, distance: 32.1
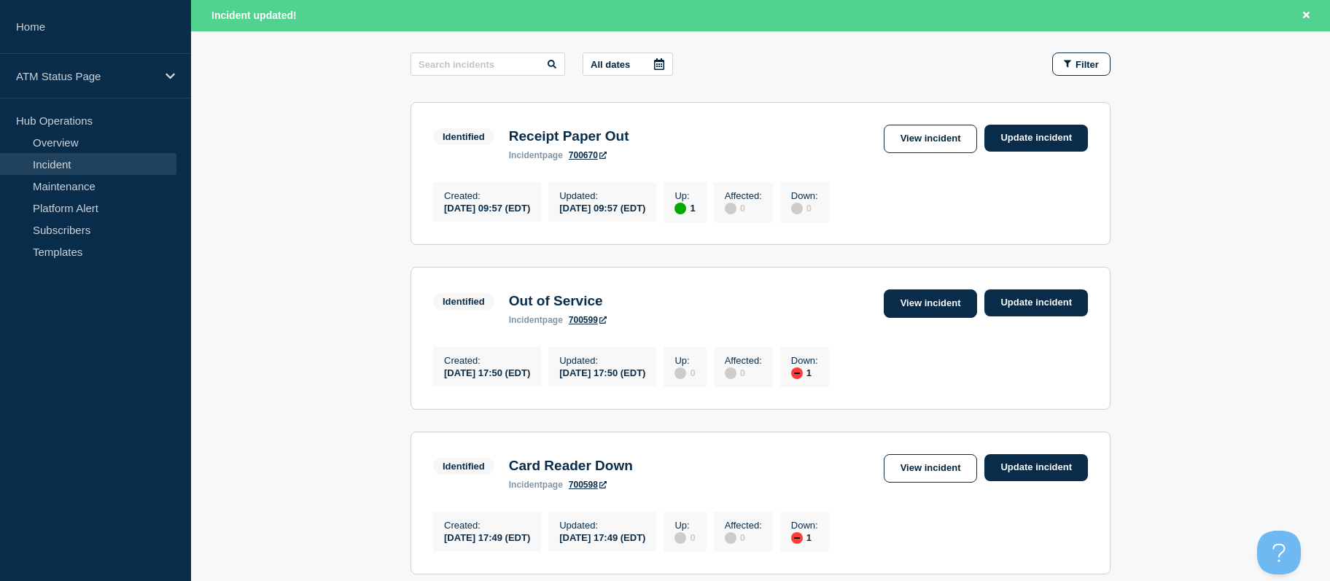
click at [886, 308] on link "View incident" at bounding box center [931, 303] width 94 height 28
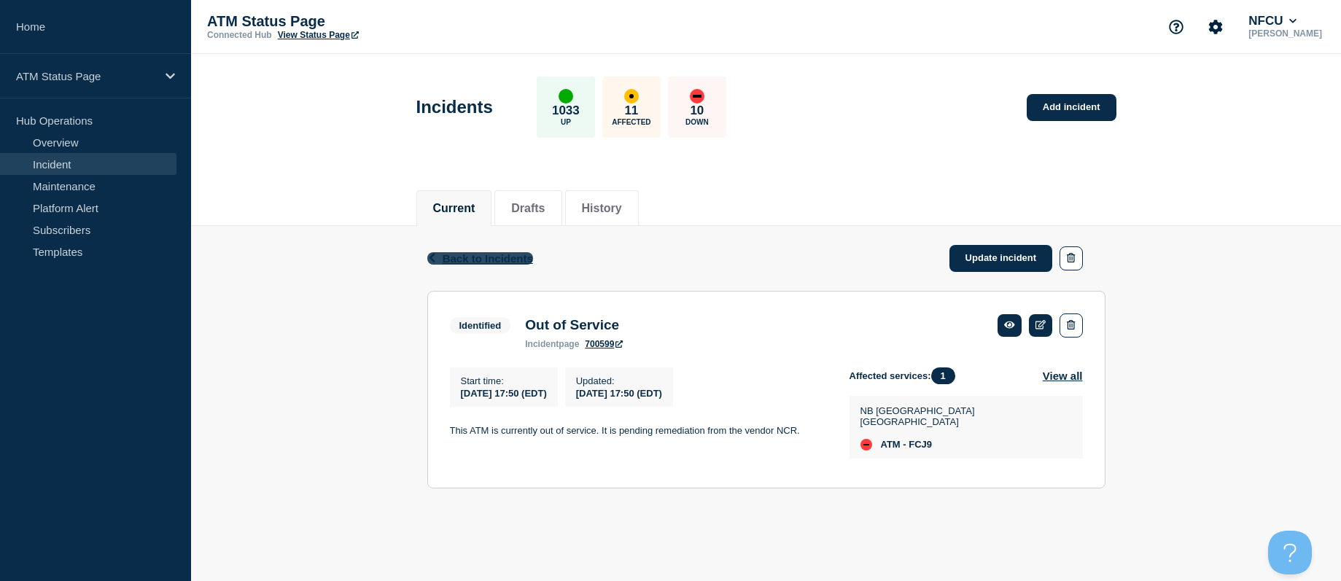
click at [473, 253] on span "Back to Incidents" at bounding box center [488, 258] width 90 height 12
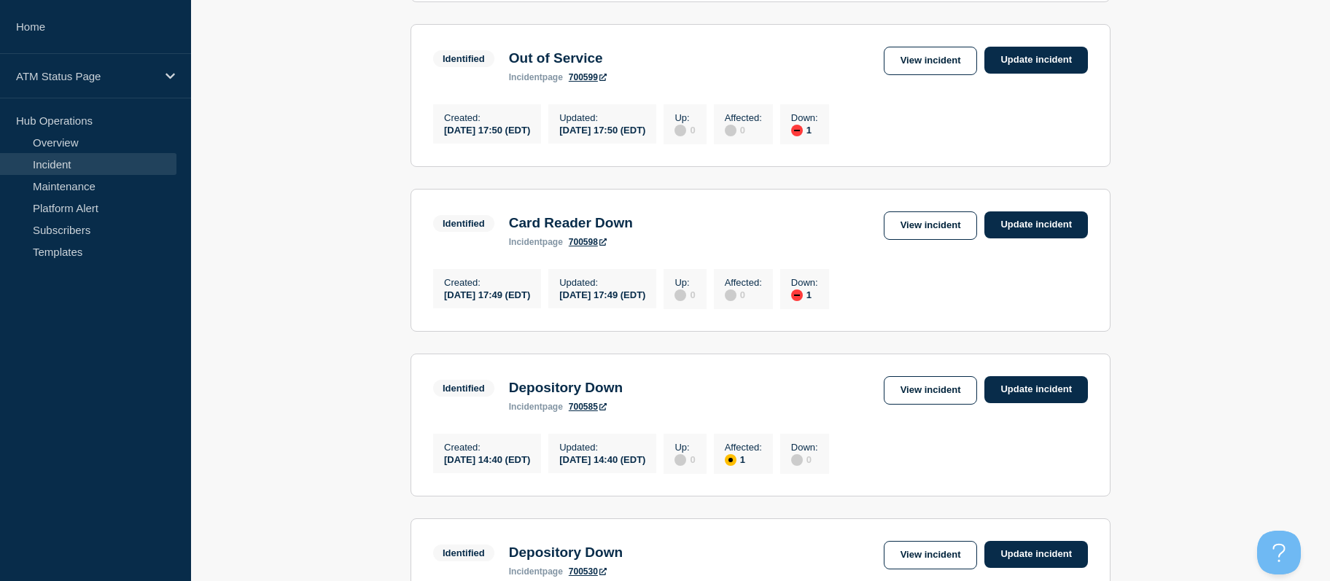
scroll to position [493, 0]
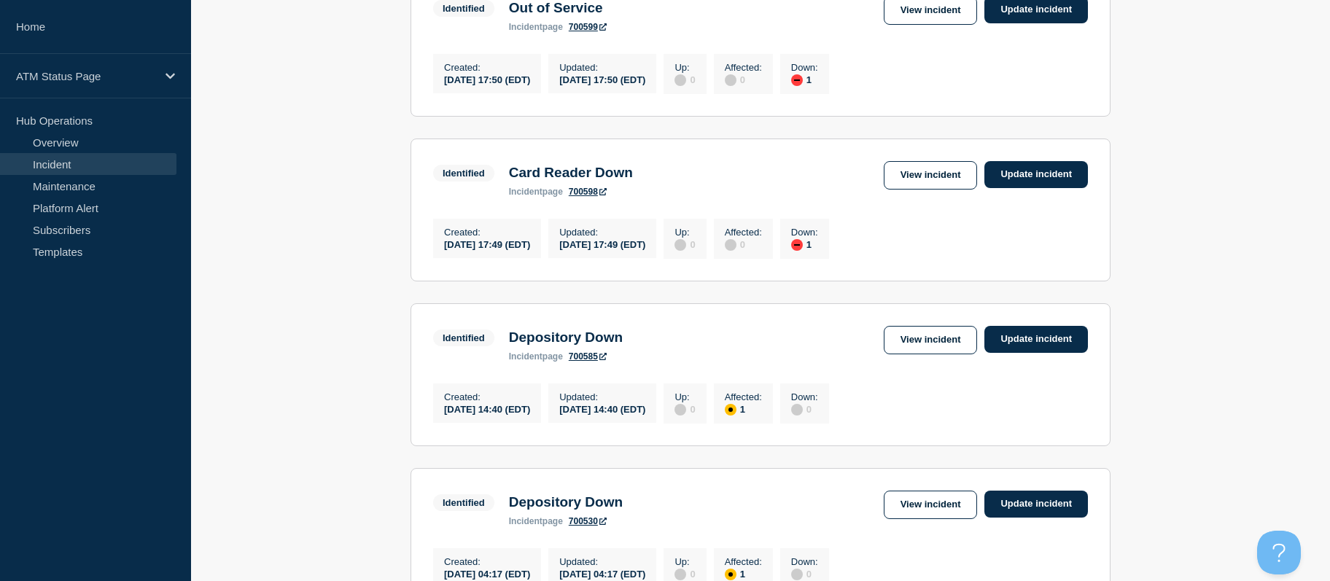
drag, startPoint x: 319, startPoint y: 273, endPoint x: 351, endPoint y: 323, distance: 59.5
click at [920, 185] on link "View incident" at bounding box center [931, 175] width 94 height 28
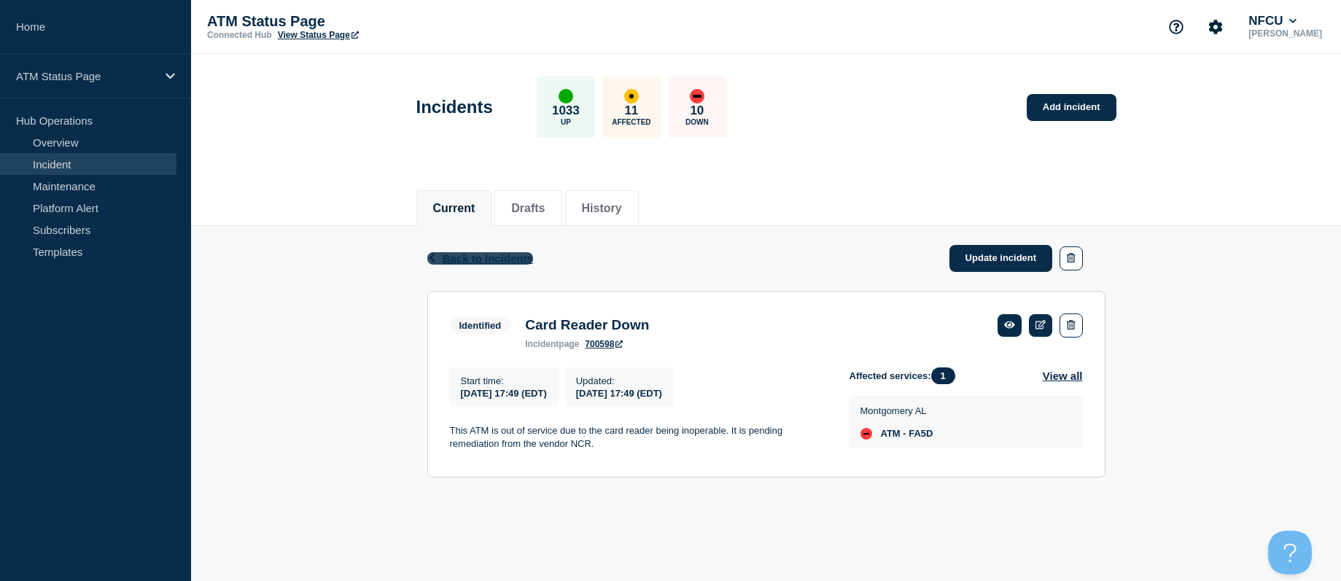
click at [445, 254] on span "Back to Incidents" at bounding box center [488, 258] width 90 height 12
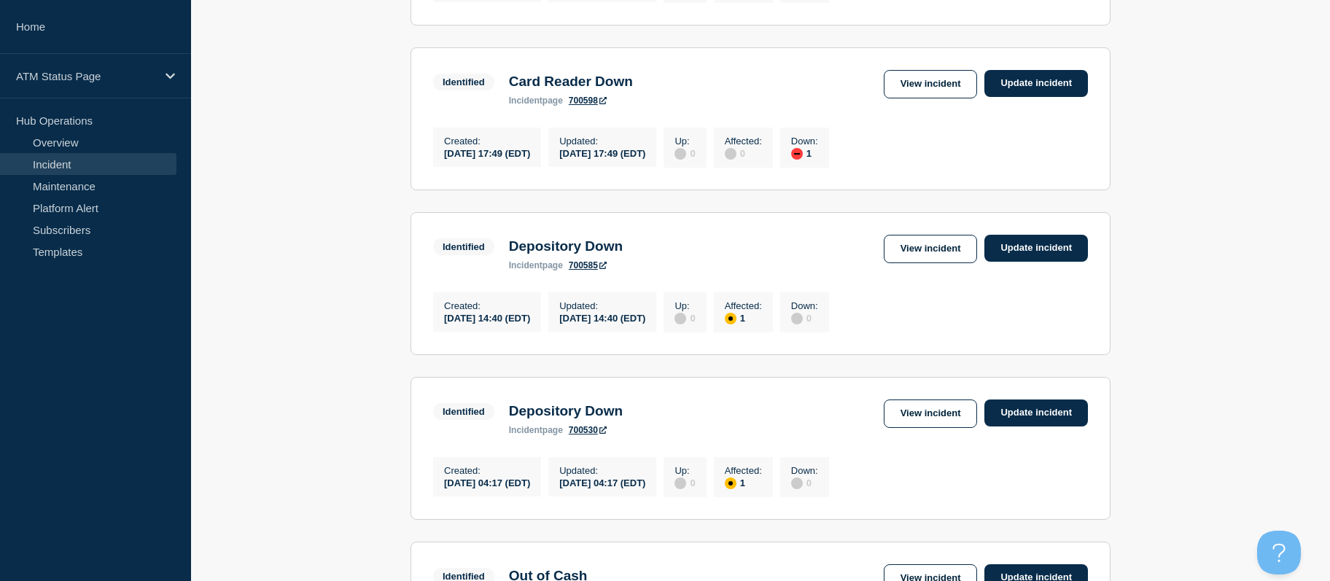
drag, startPoint x: 368, startPoint y: 333, endPoint x: 370, endPoint y: 380, distance: 46.8
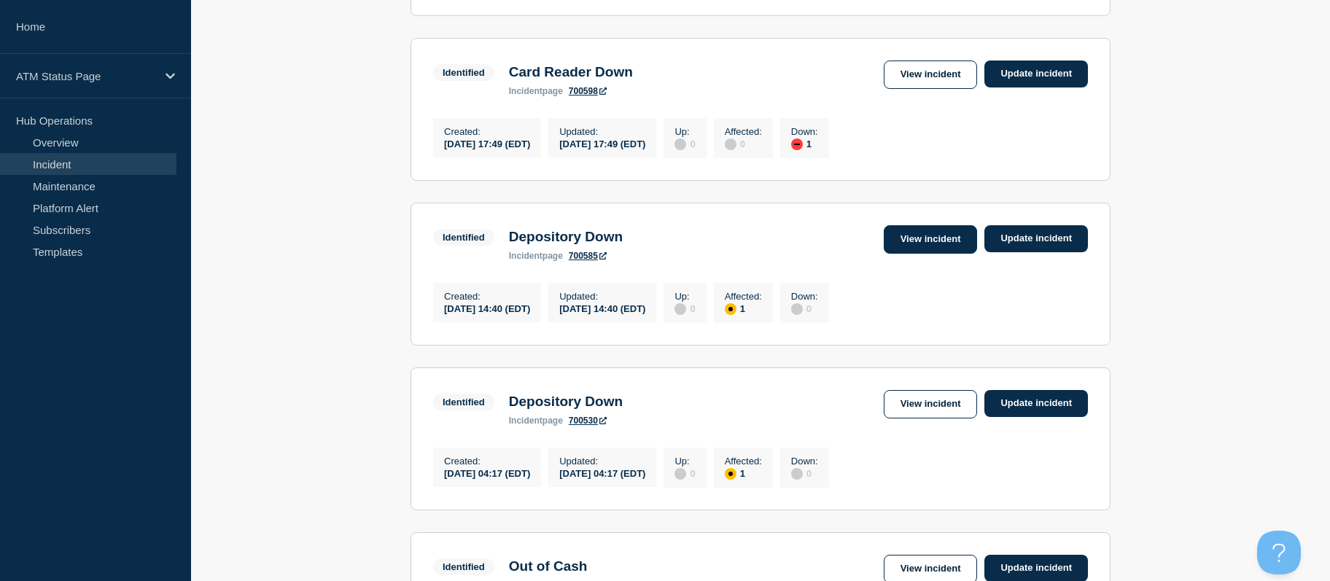
click at [922, 254] on link "View incident" at bounding box center [931, 239] width 94 height 28
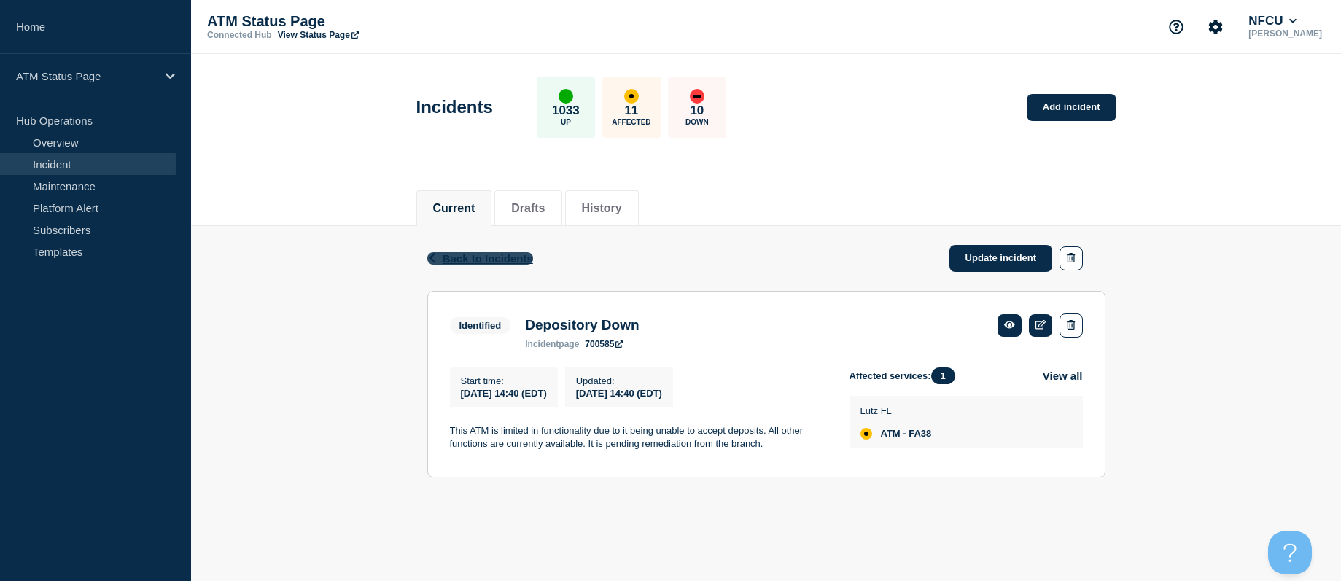
click at [490, 259] on span "Back to Incidents" at bounding box center [488, 258] width 90 height 12
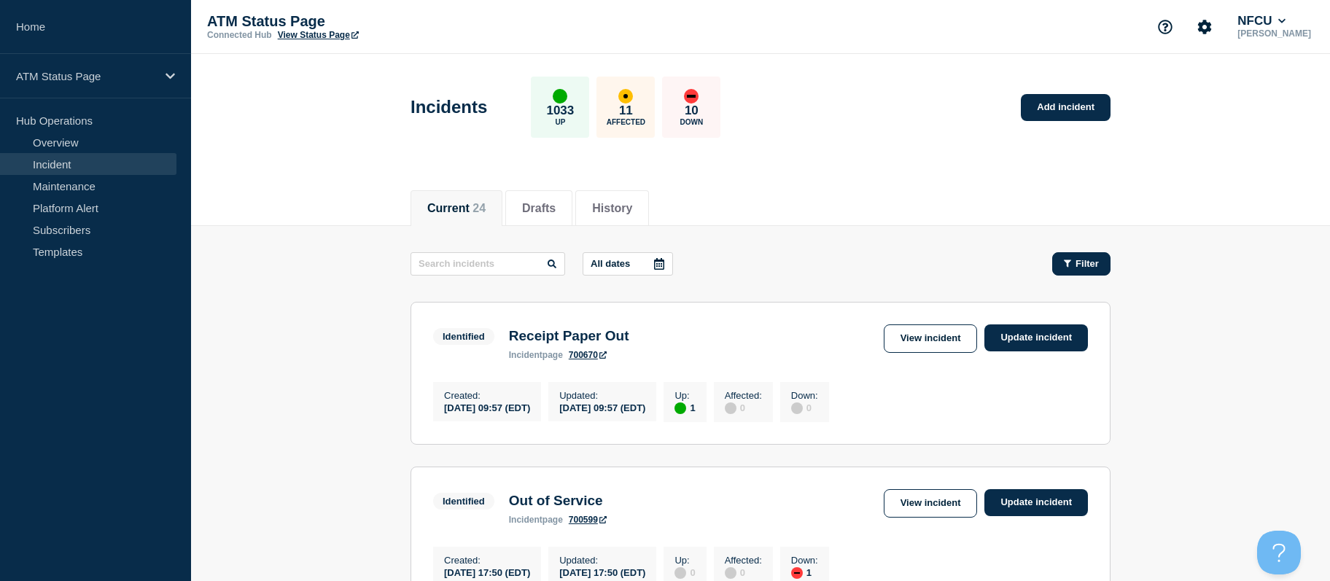
click at [1090, 272] on button "Filter" at bounding box center [1081, 263] width 58 height 23
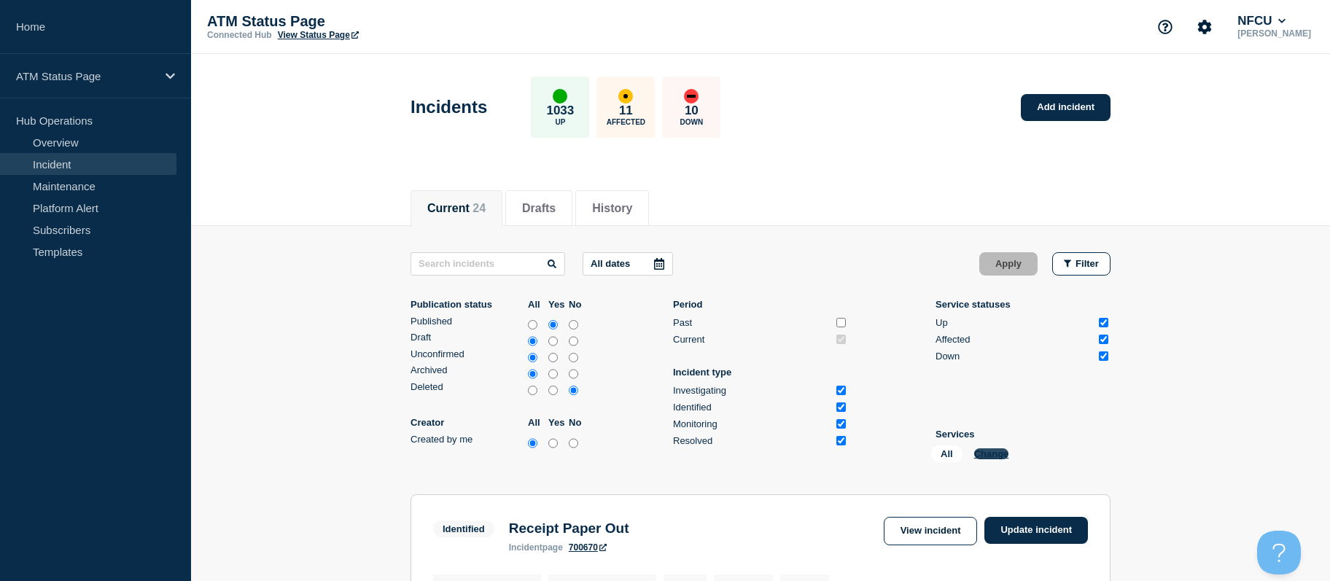
click at [982, 453] on button "Change" at bounding box center [991, 453] width 35 height 11
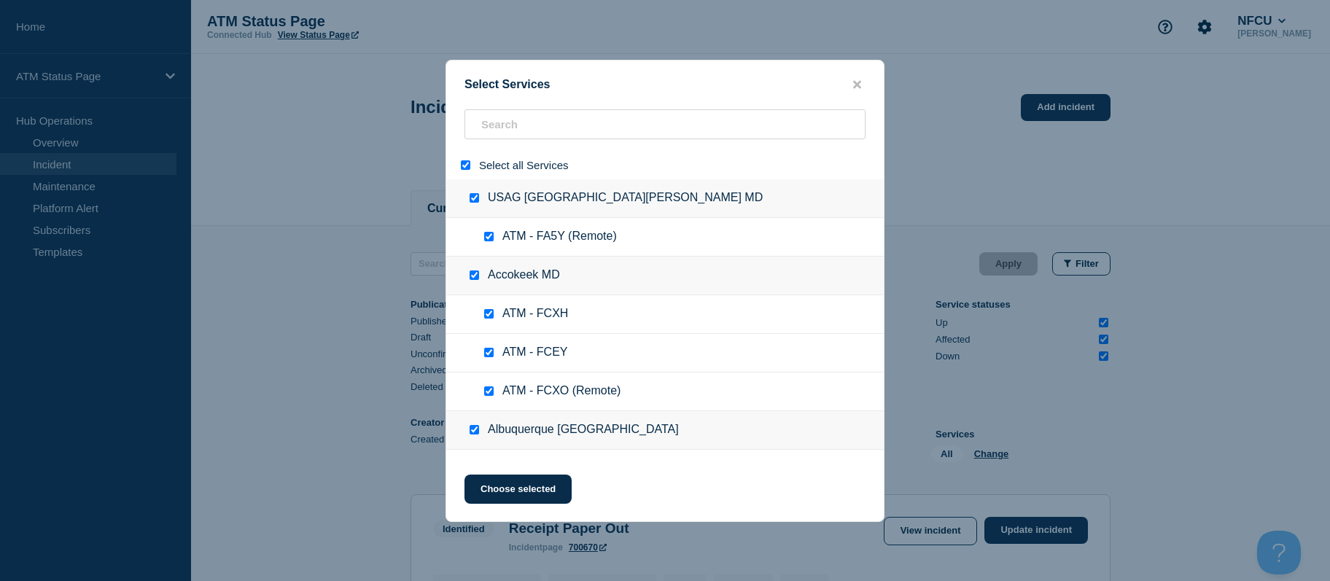
click at [467, 168] on input "select all" at bounding box center [465, 164] width 9 height 9
checkbox input "false"
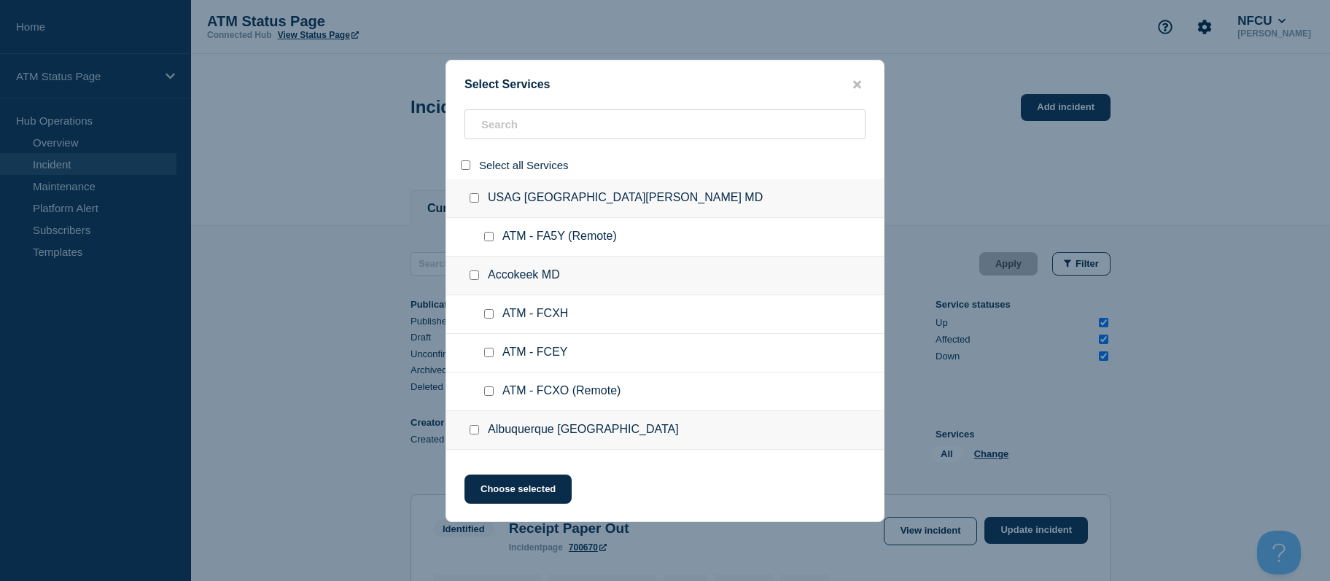
checkbox input "false"
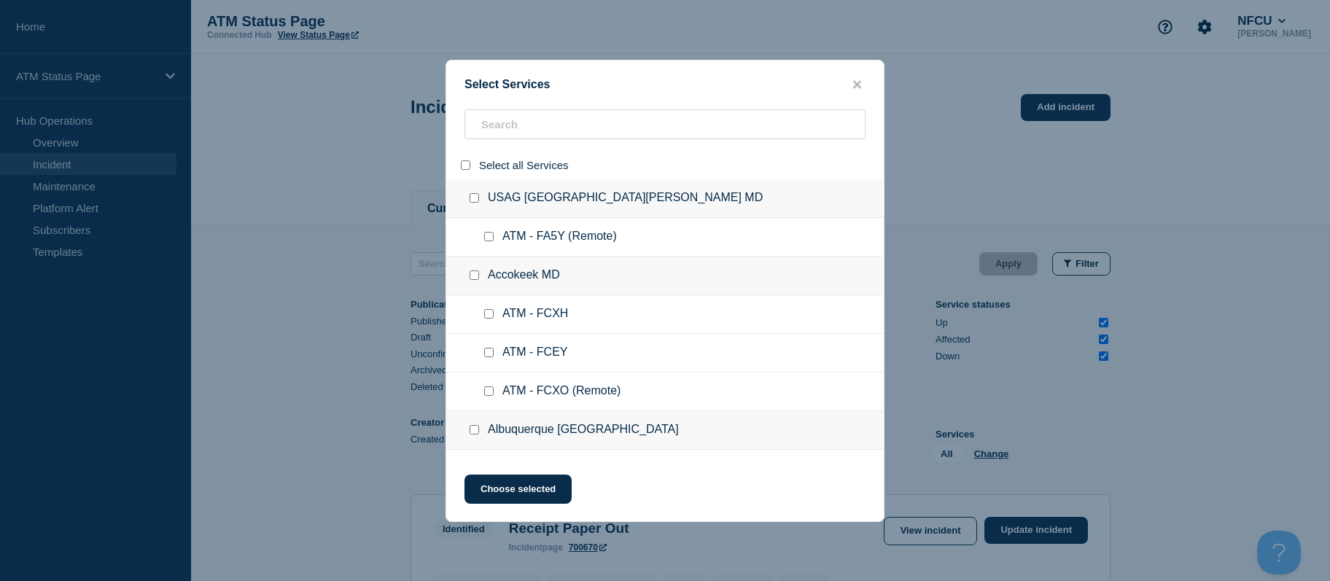
checkbox input "false"
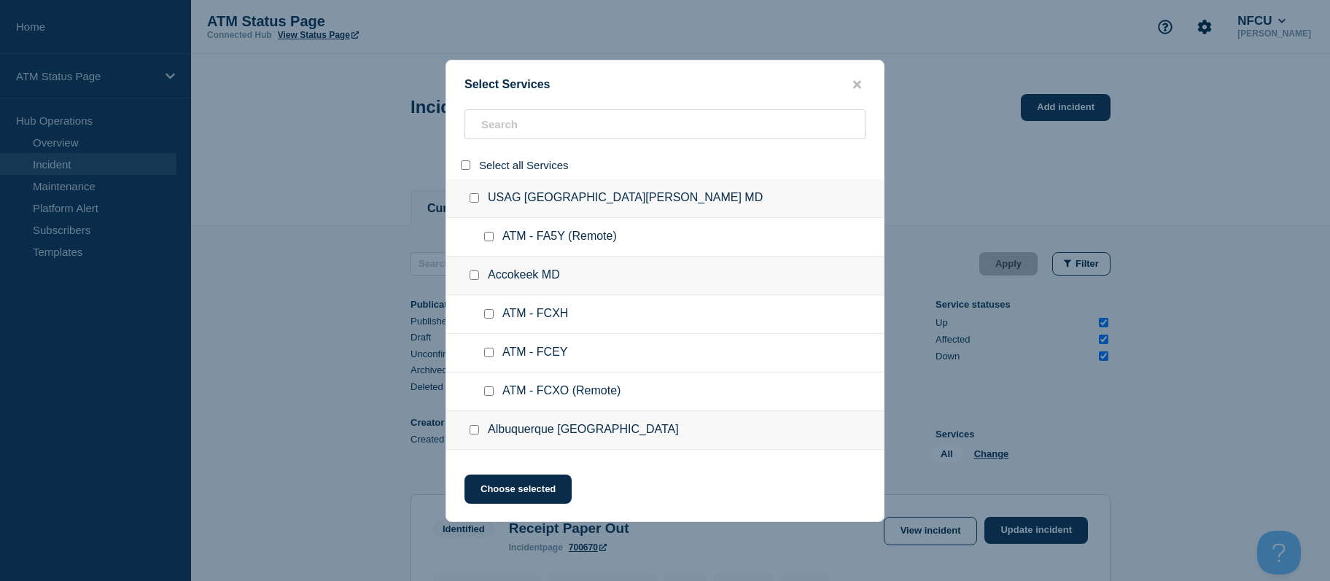
checkbox input "false"
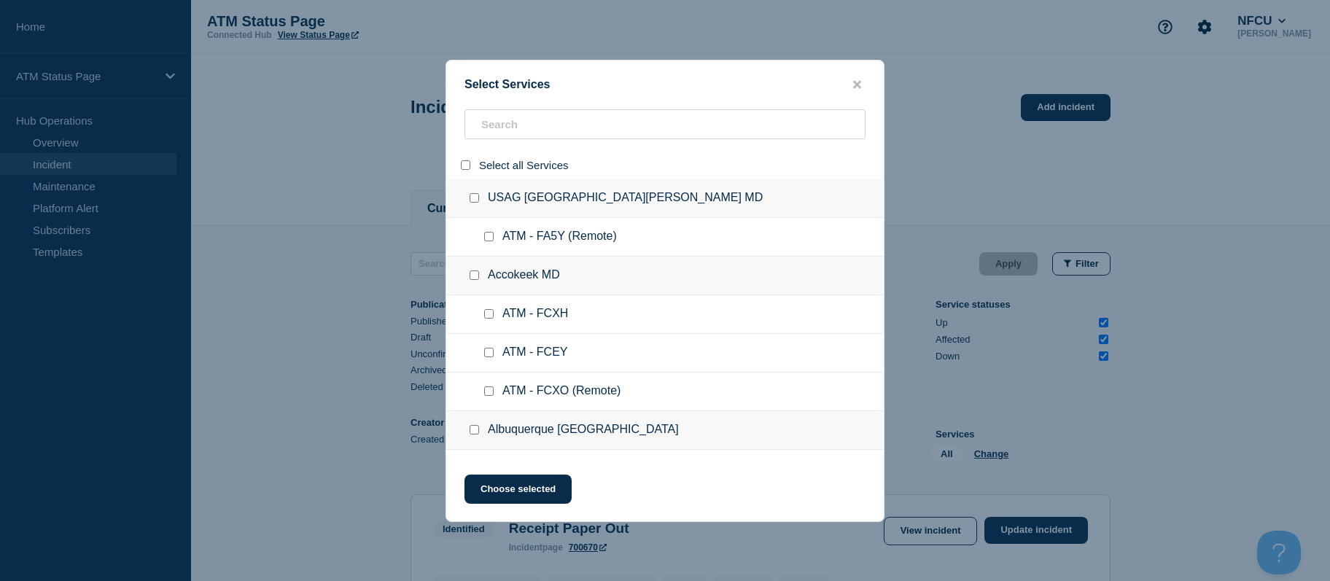
checkbox input "false"
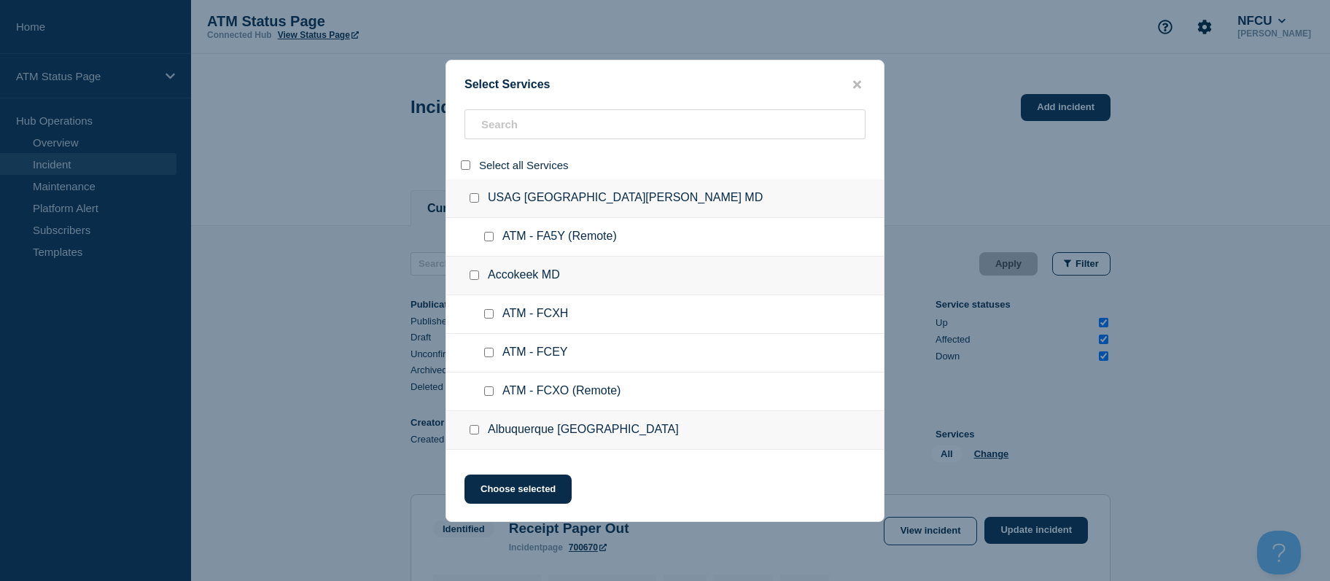
checkbox input "false"
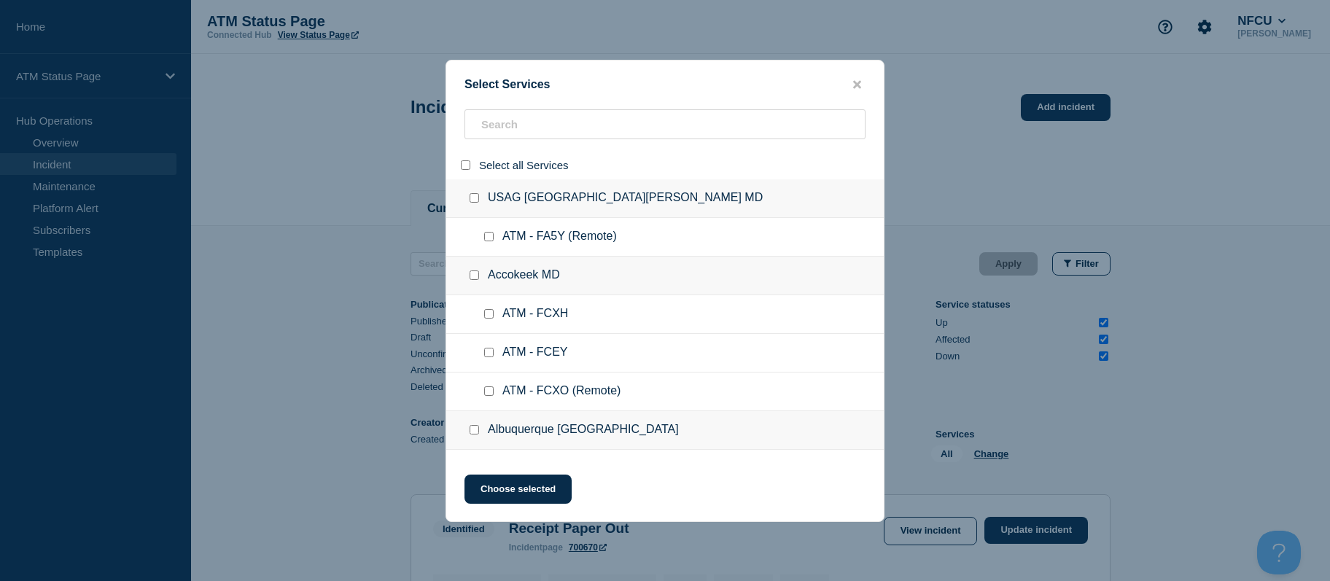
checkbox input "false"
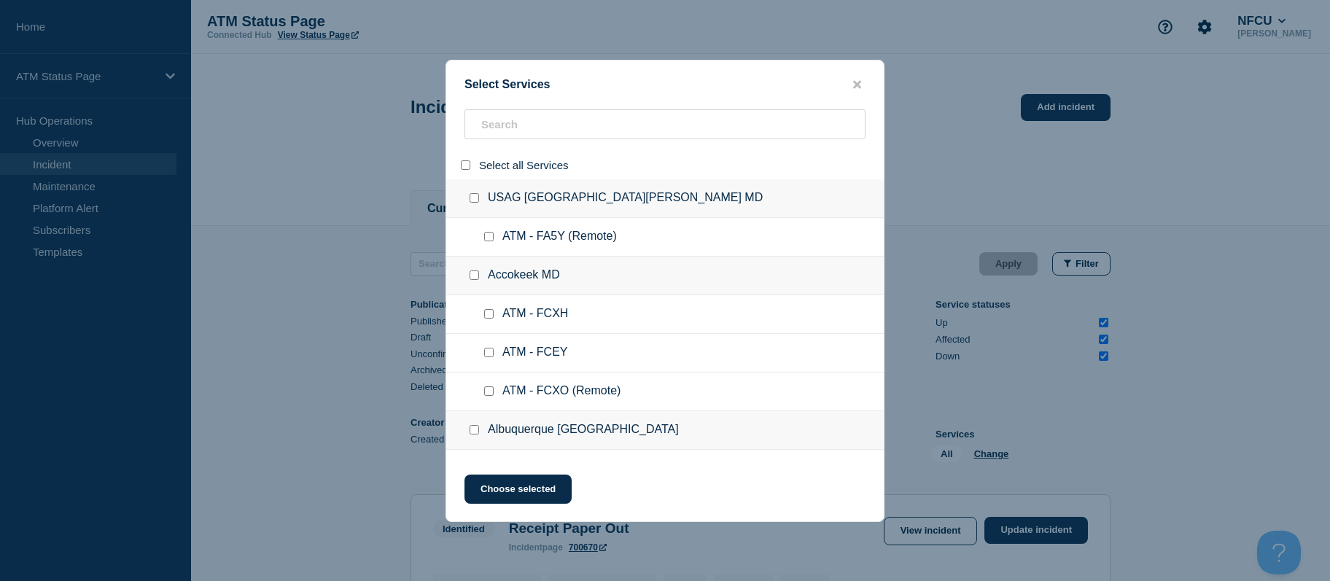
checkbox input "false"
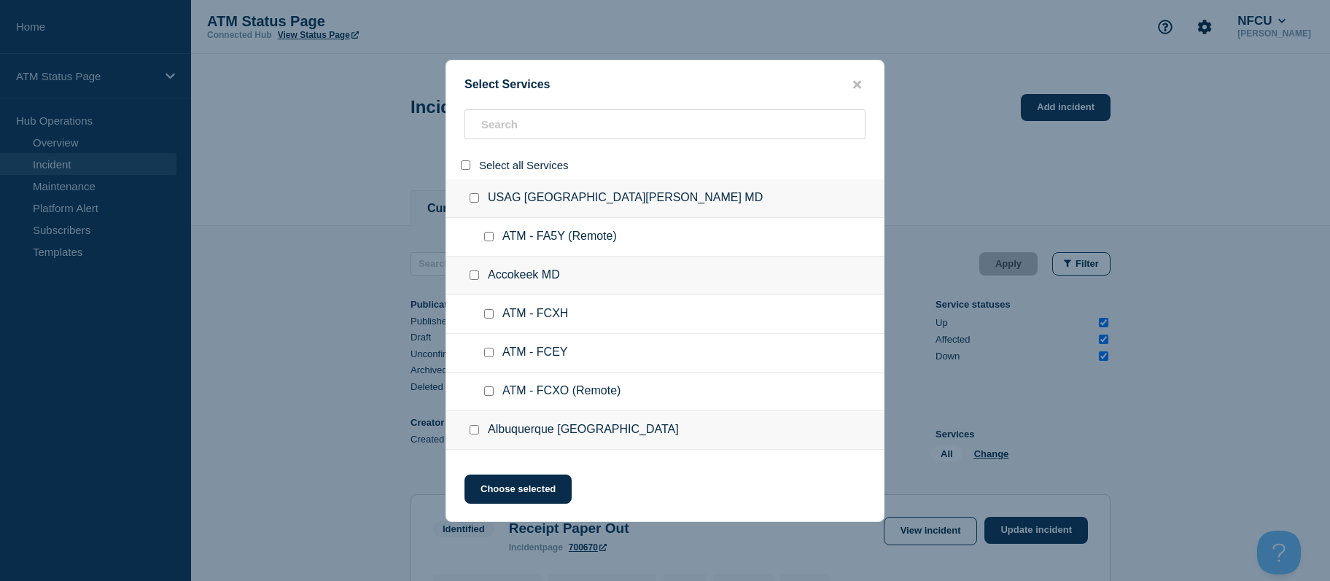
checkbox input "false"
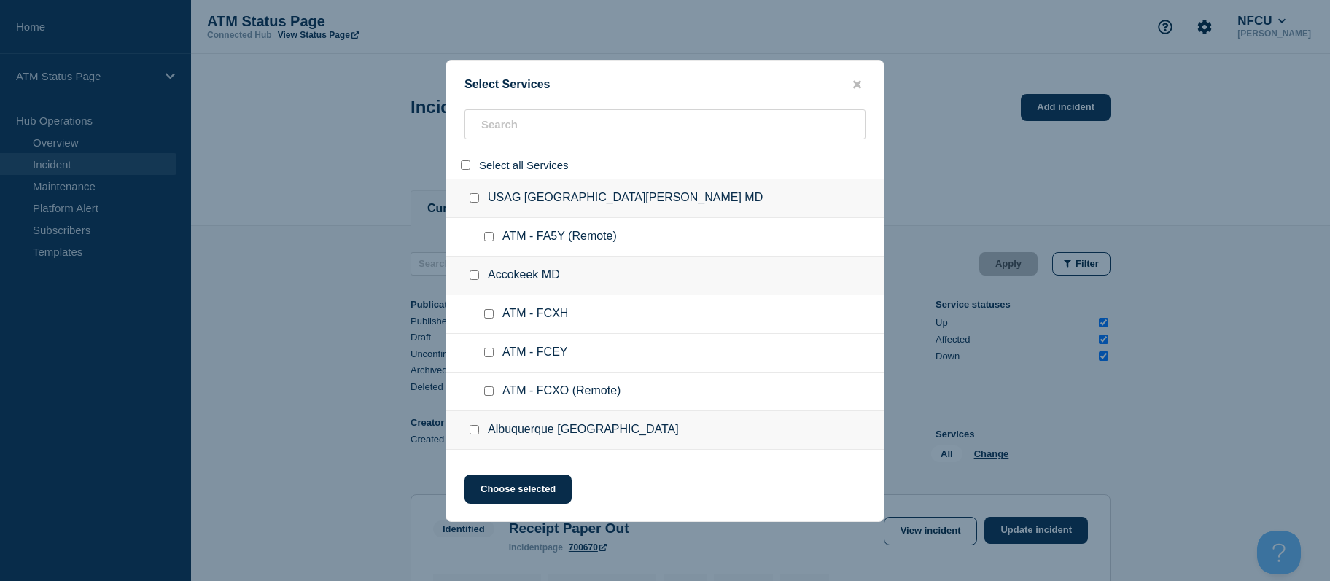
checkbox input "false"
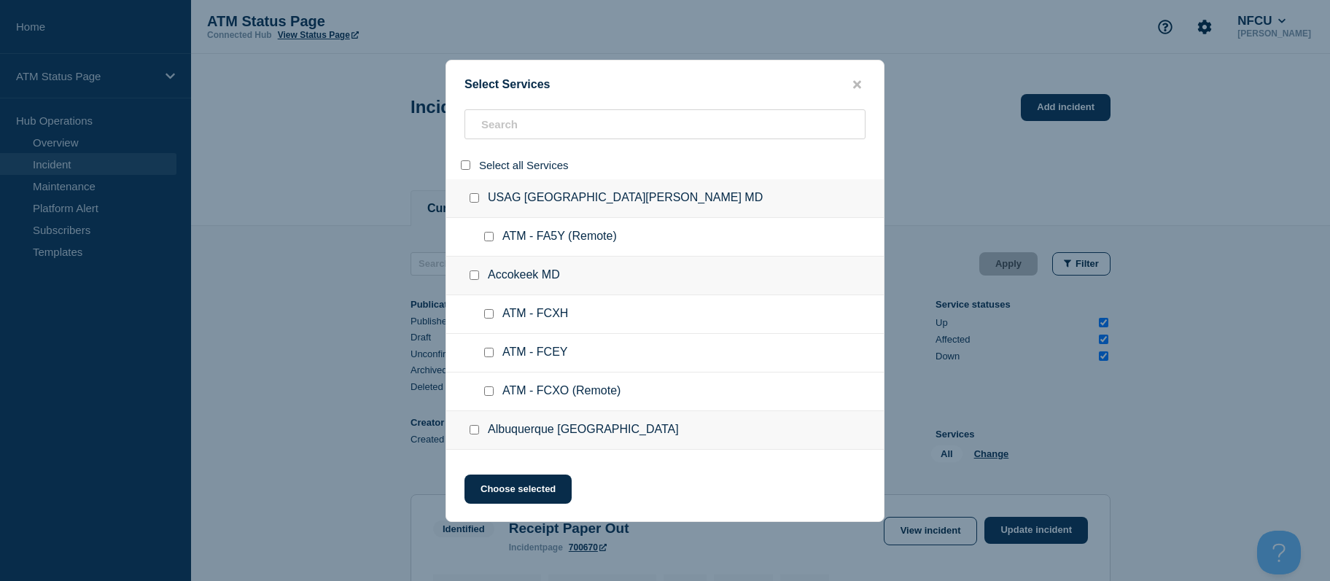
checkbox input "false"
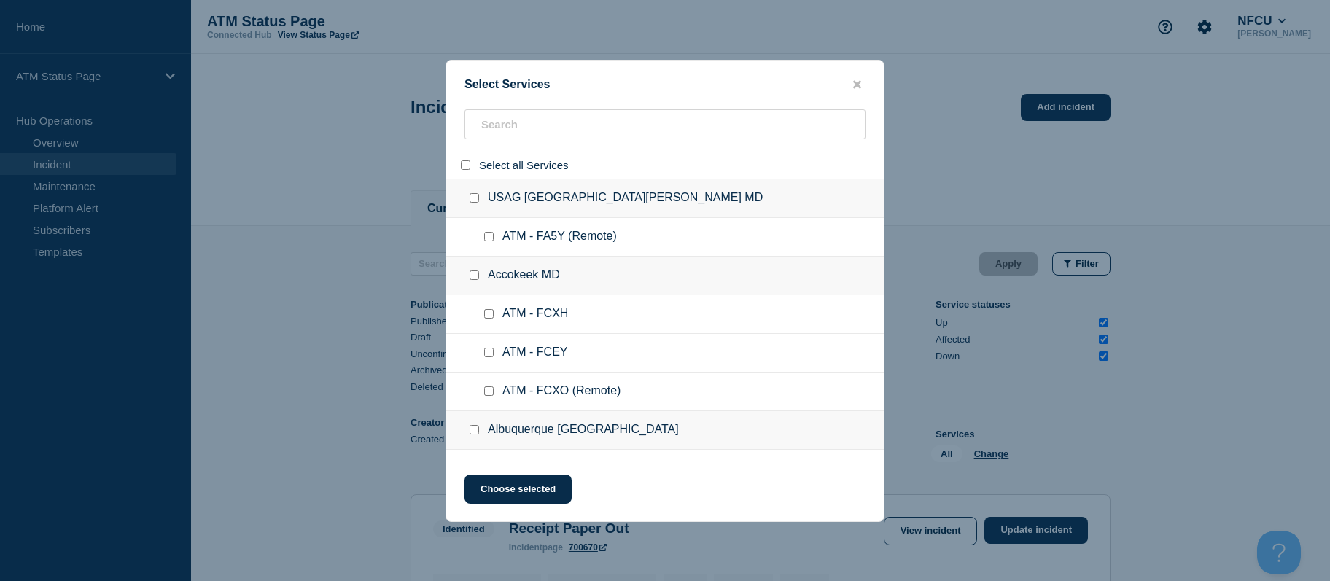
checkbox input "false"
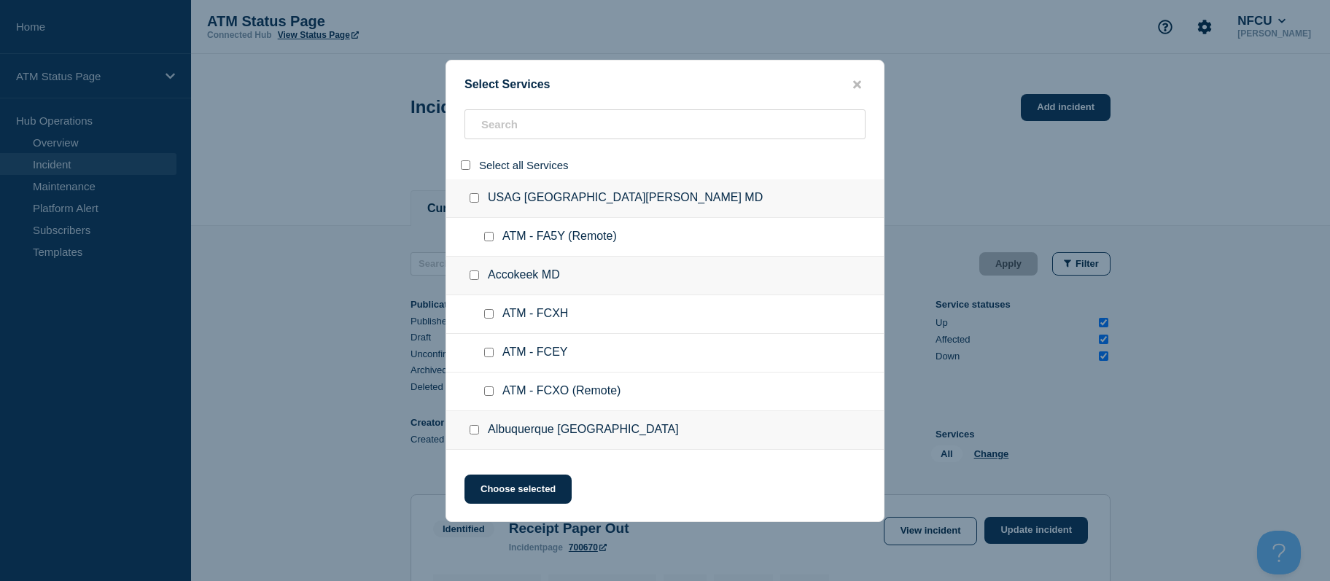
checkbox input "false"
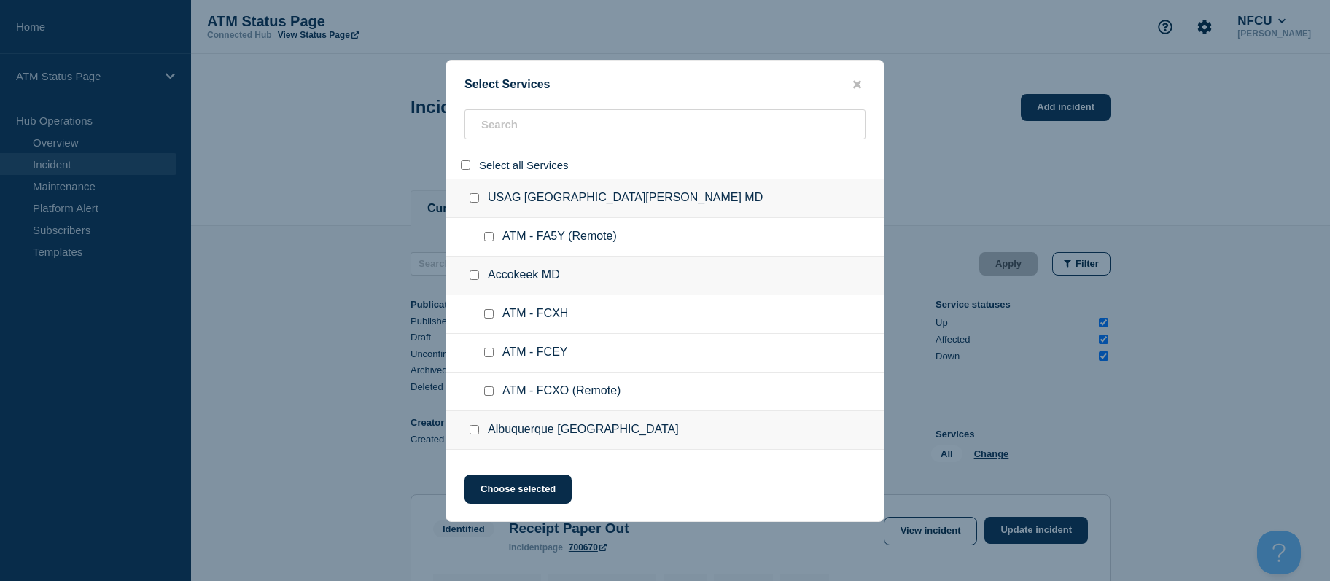
checkbox input "false"
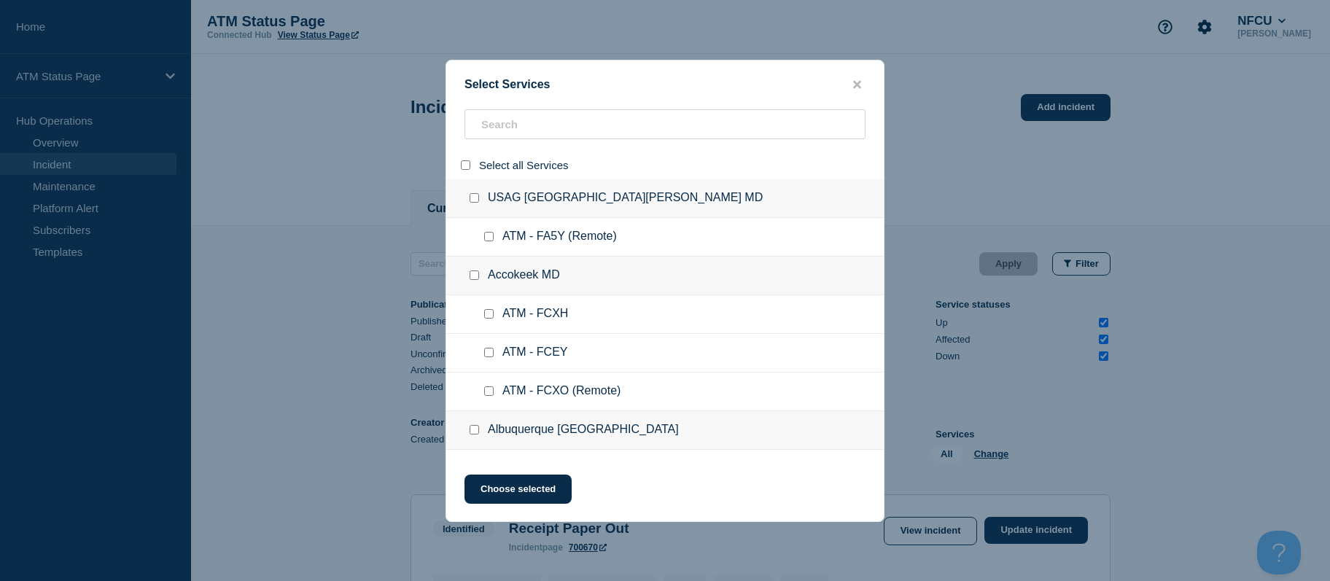
checkbox input "false"
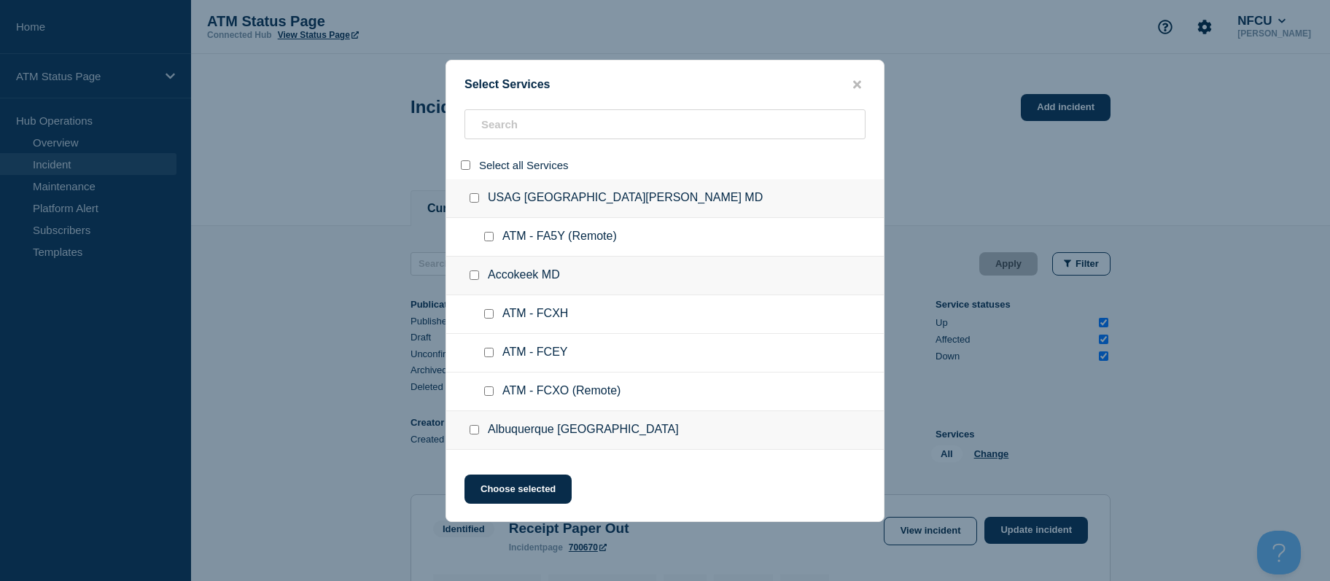
checkbox input "false"
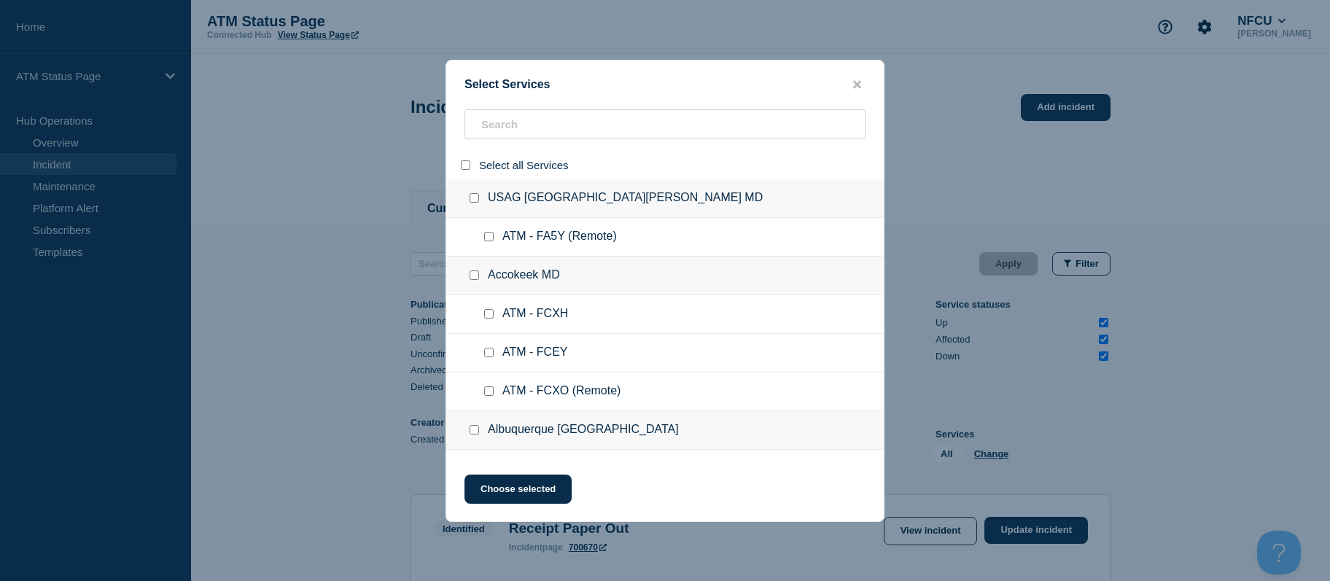
checkbox input "false"
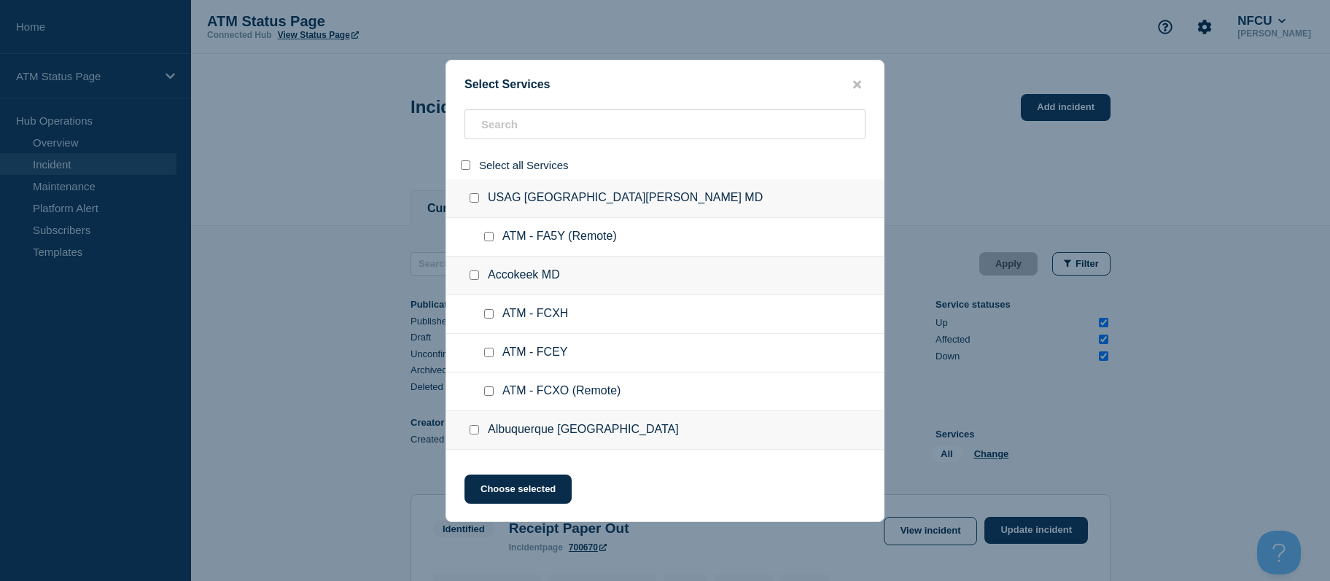
checkbox input "false"
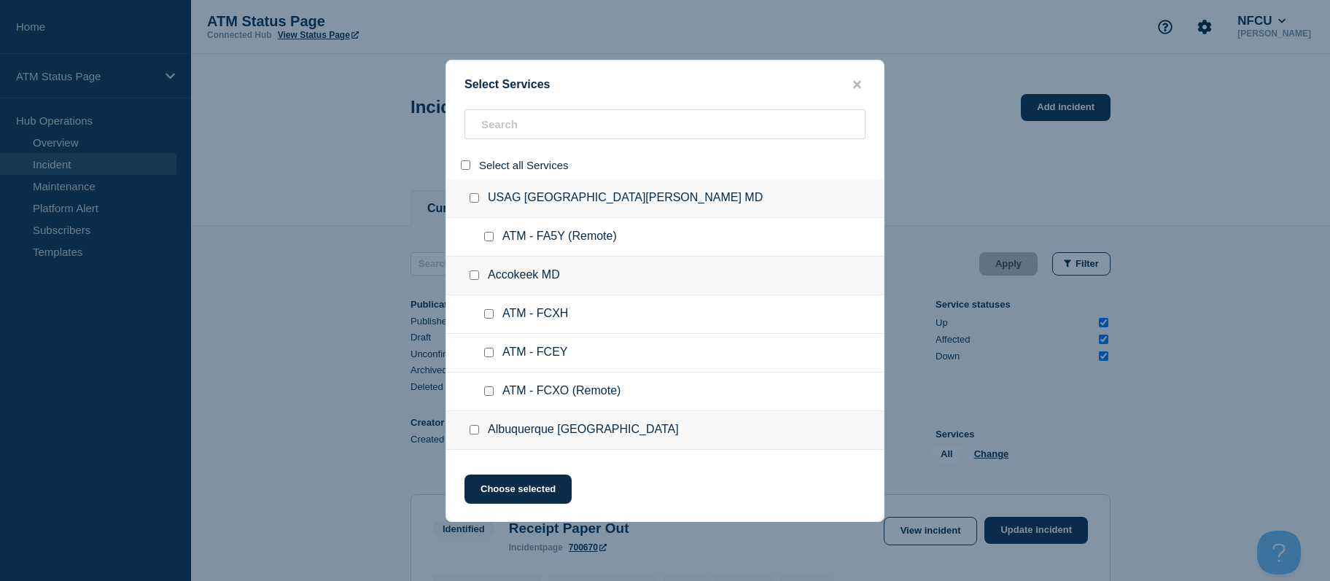
checkbox input "false"
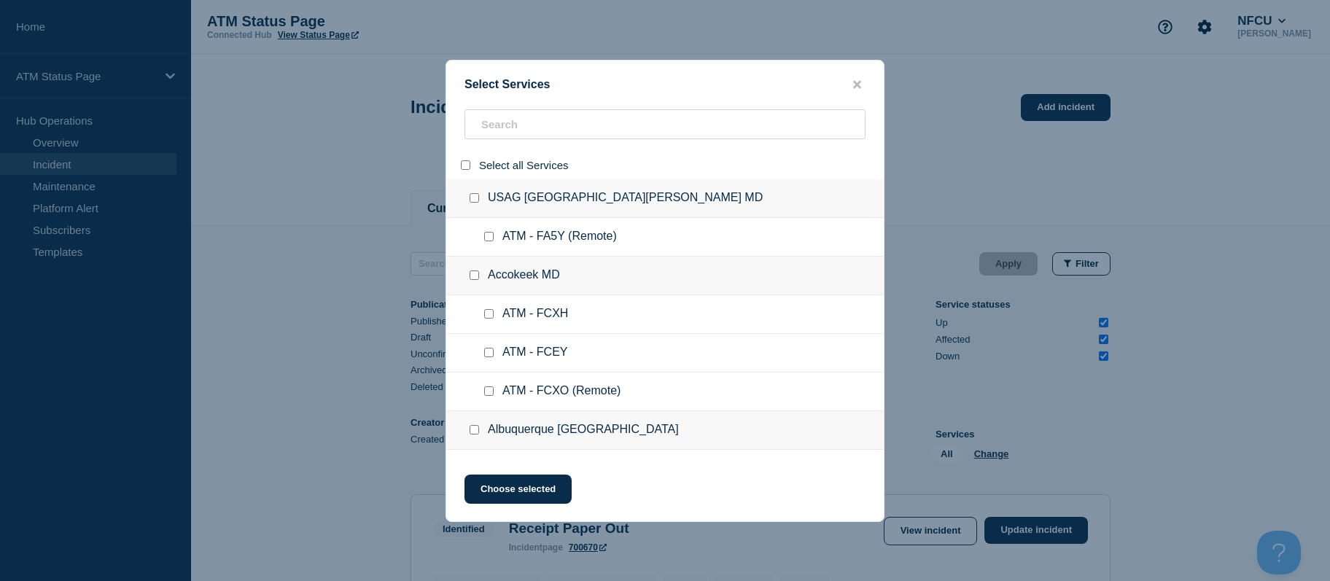
checkbox input "false"
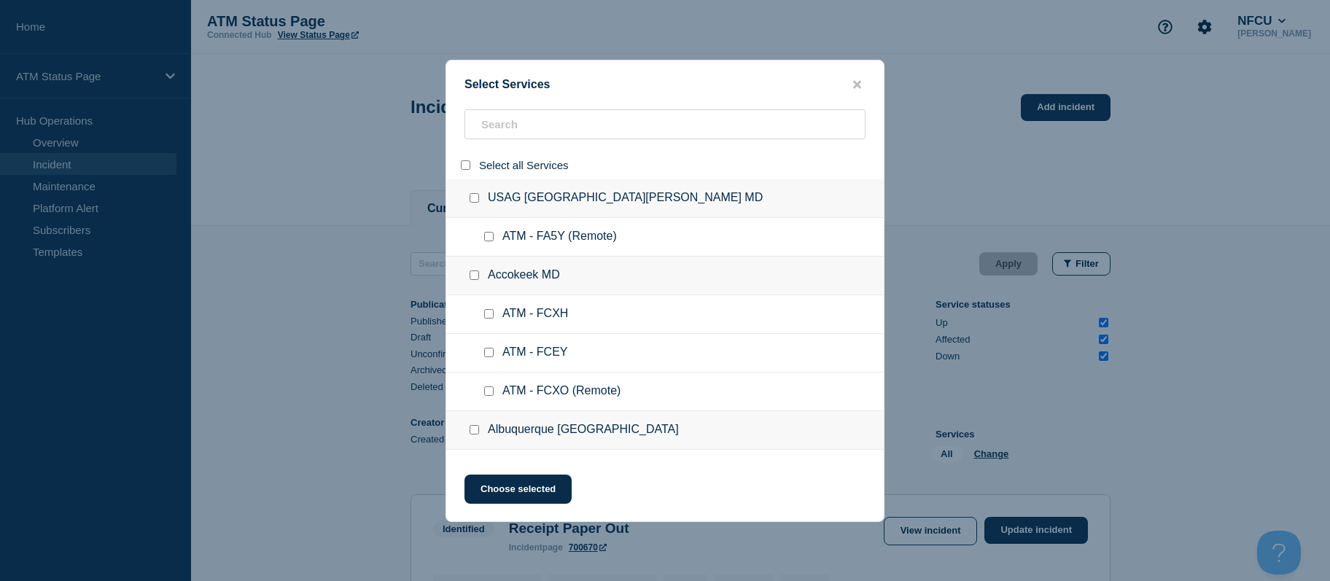
checkbox input "false"
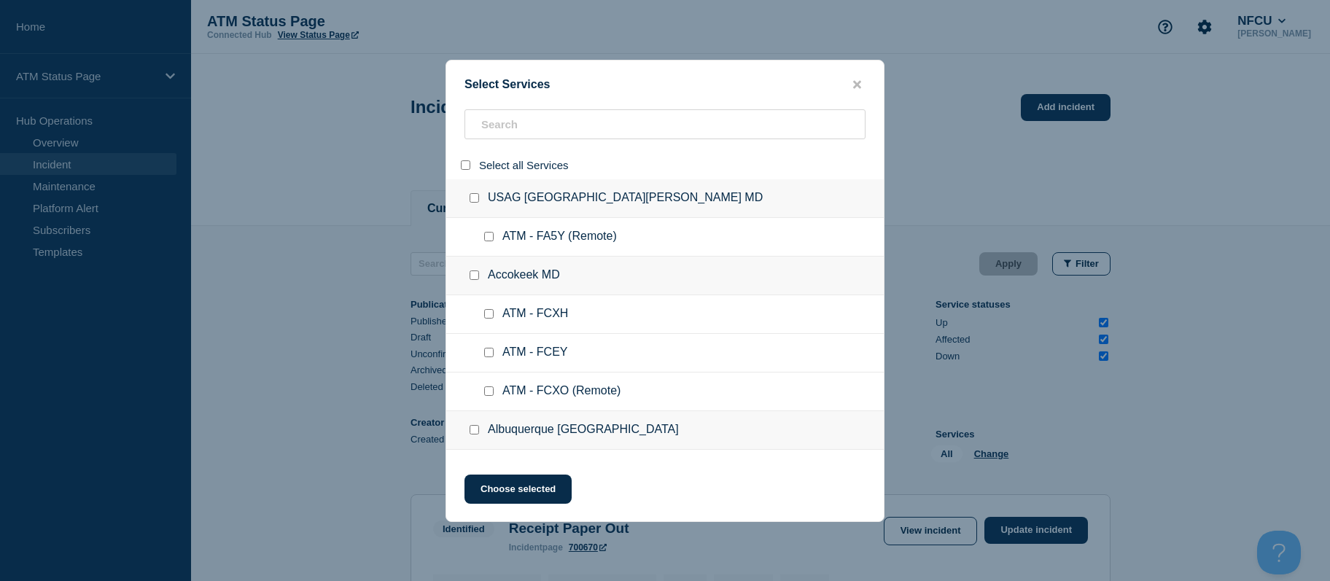
checkbox input "false"
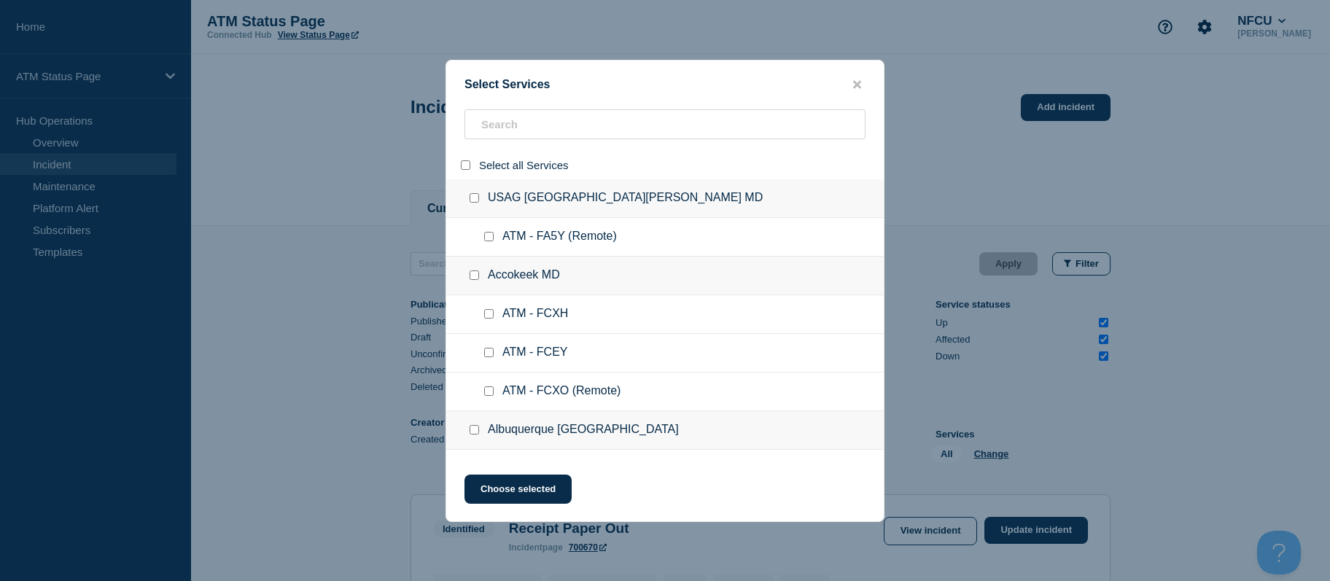
checkbox input "false"
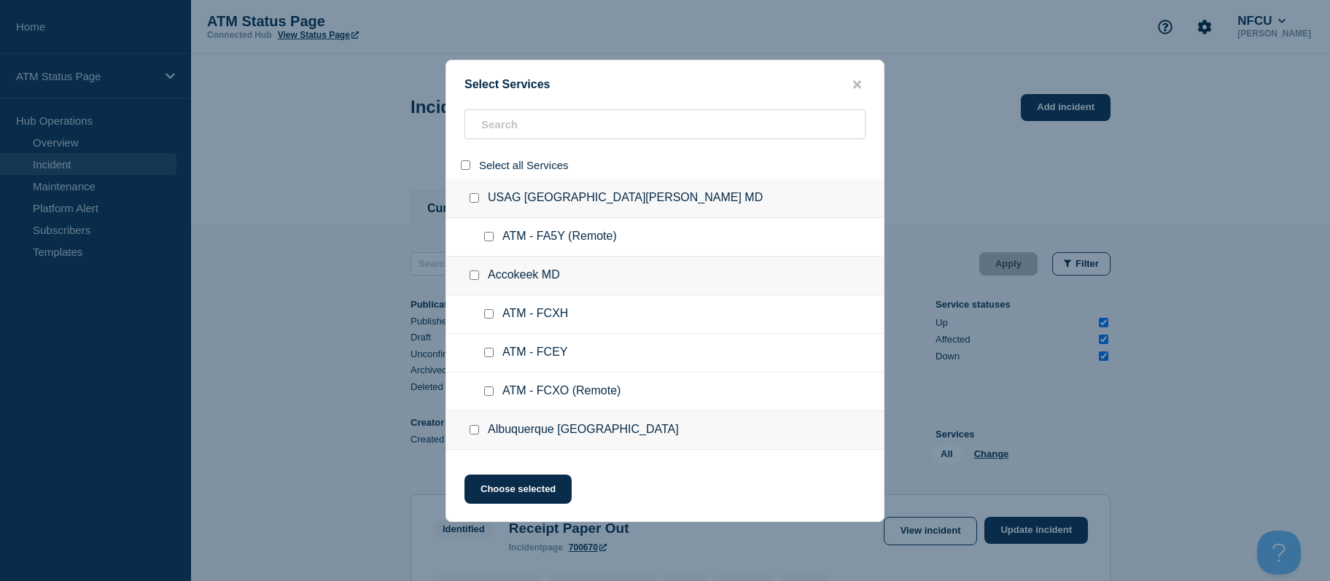
checkbox input "false"
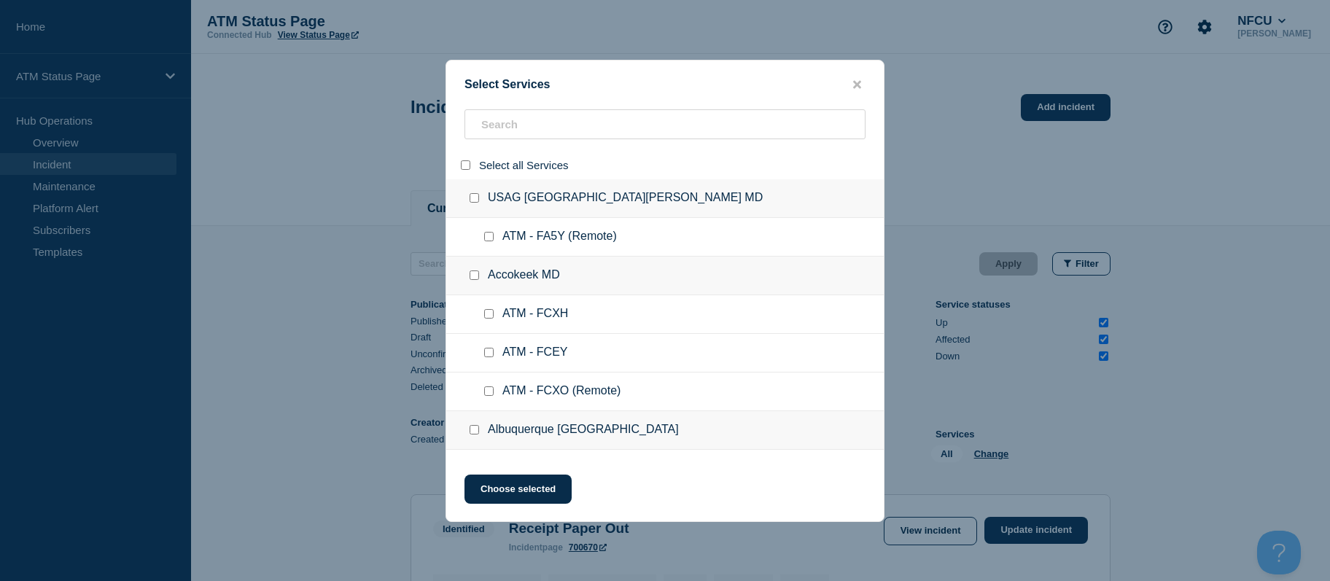
checkbox input "false"
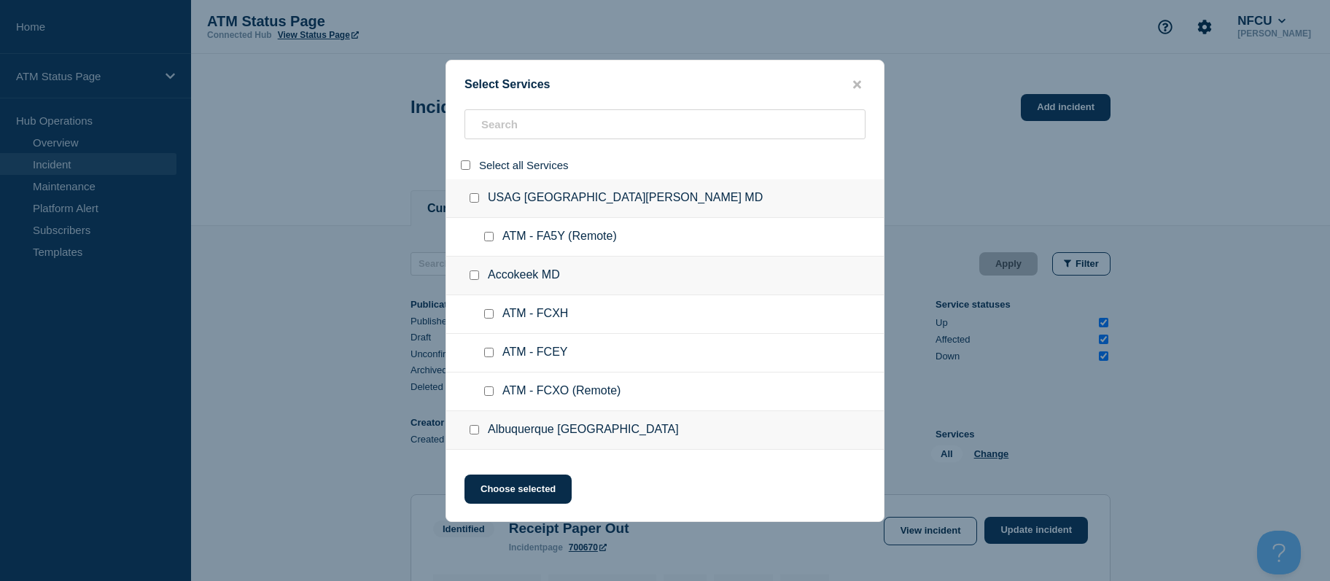
checkbox input "false"
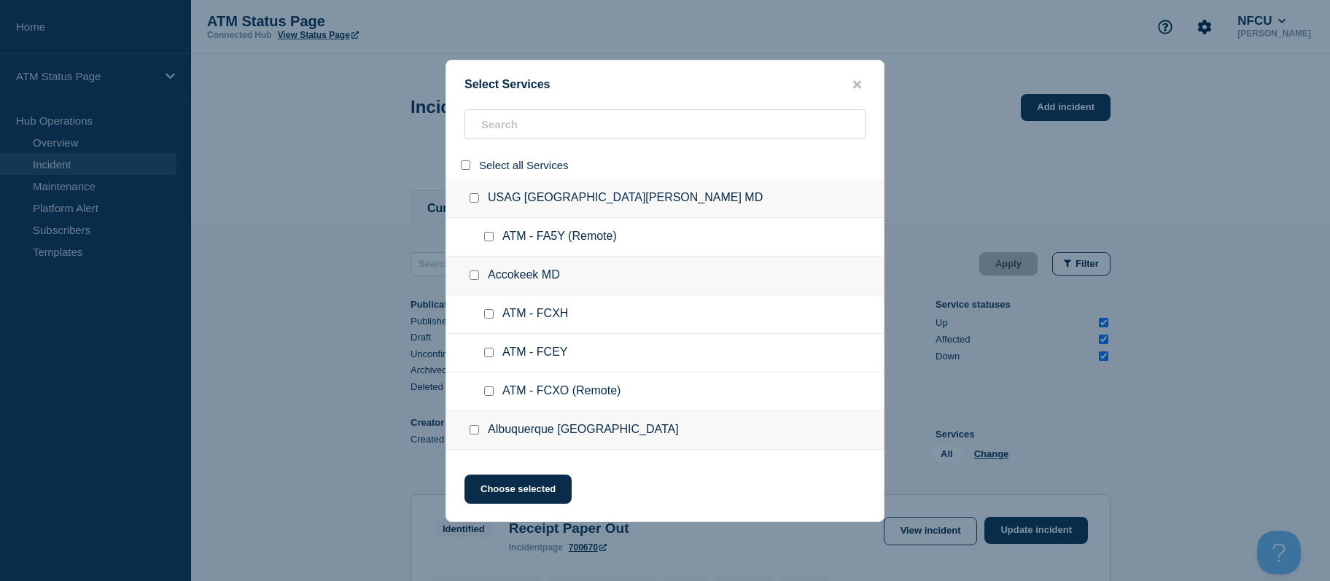
checkbox input "false"
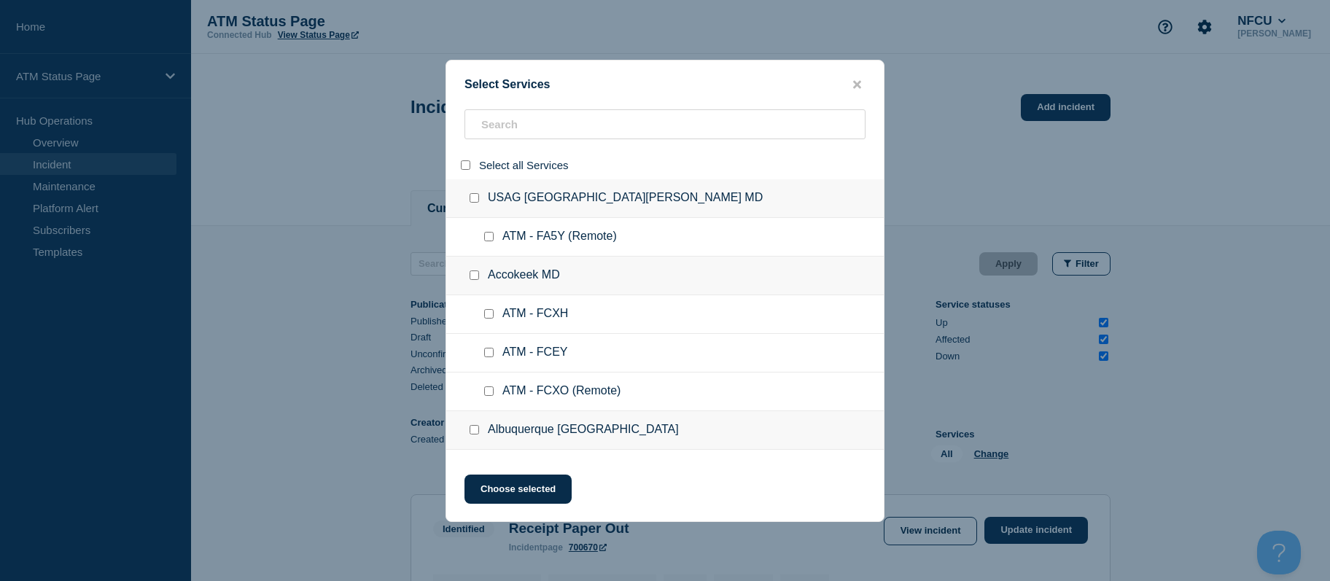
checkbox input "false"
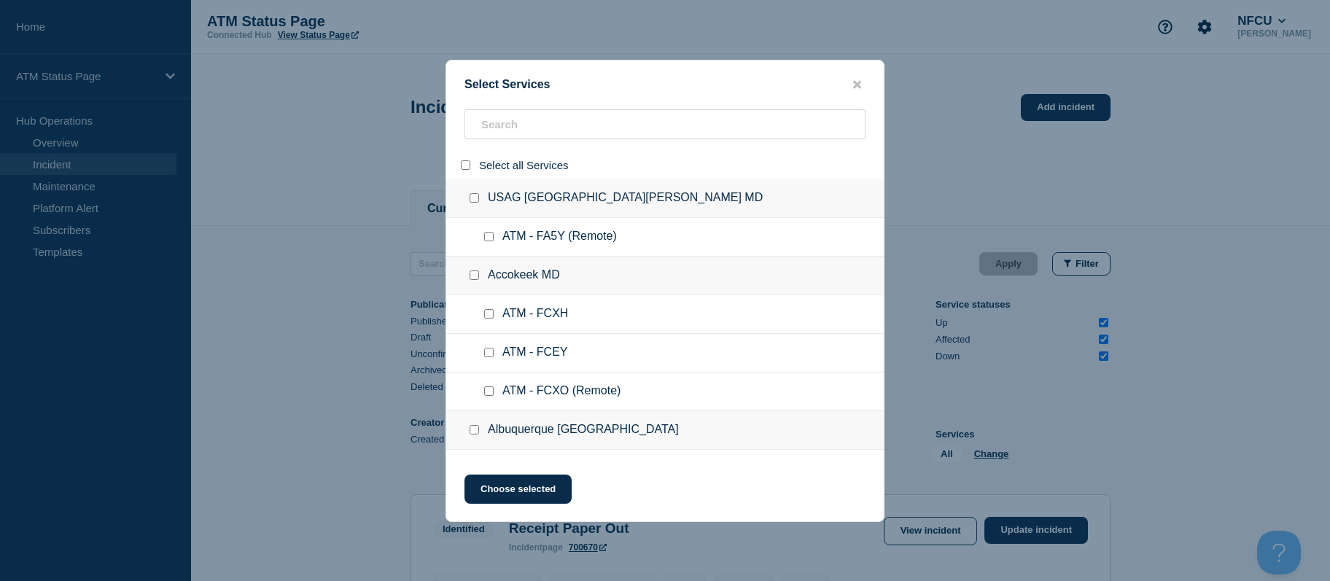
checkbox input "false"
click at [521, 120] on input "search" at bounding box center [665, 124] width 401 height 30
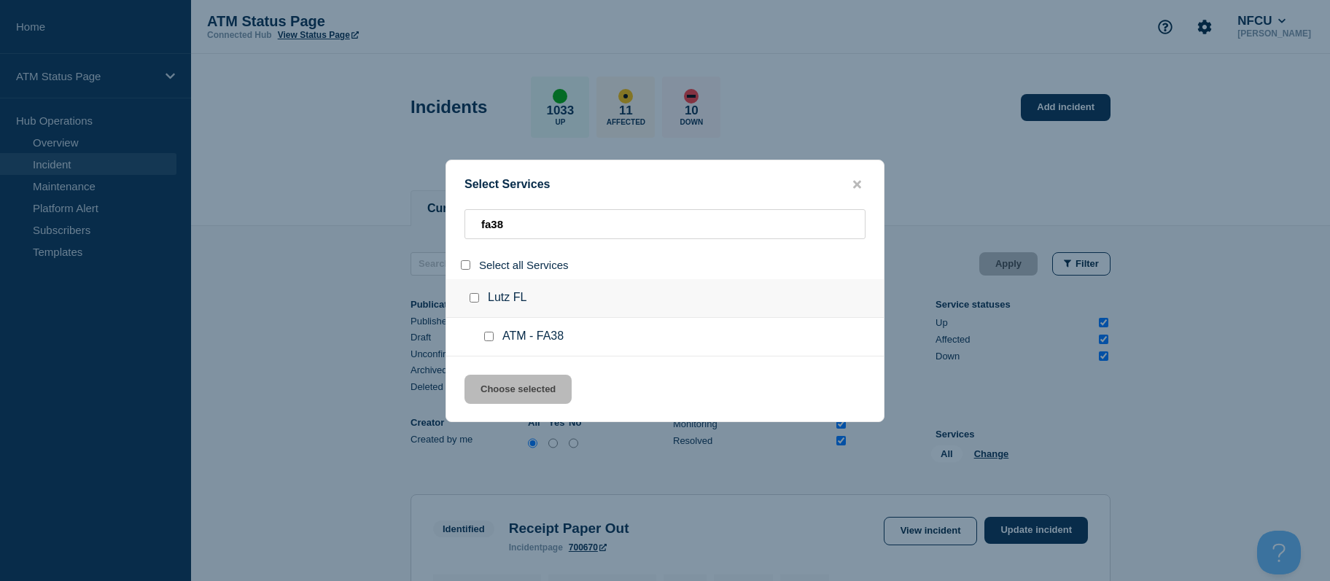
click at [483, 338] on div at bounding box center [491, 337] width 21 height 15
click at [491, 337] on input "service: ATM - FA38" at bounding box center [488, 336] width 9 height 9
click at [503, 384] on button "Choose selected" at bounding box center [518, 389] width 107 height 29
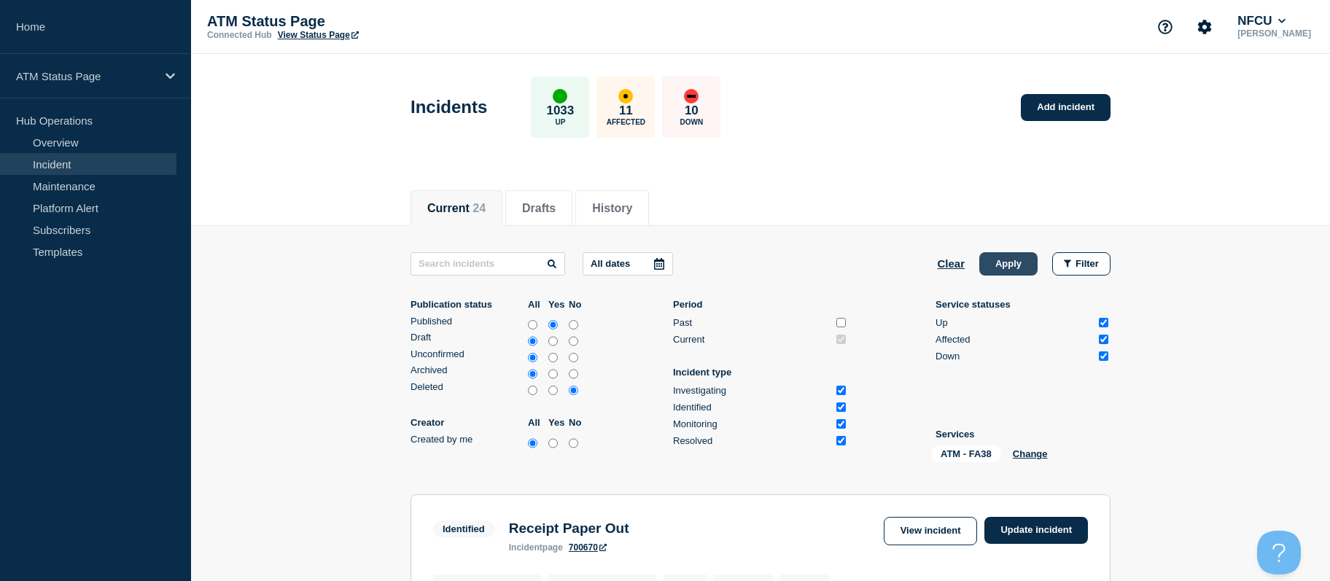
click at [1009, 260] on button "Apply" at bounding box center [1008, 263] width 58 height 23
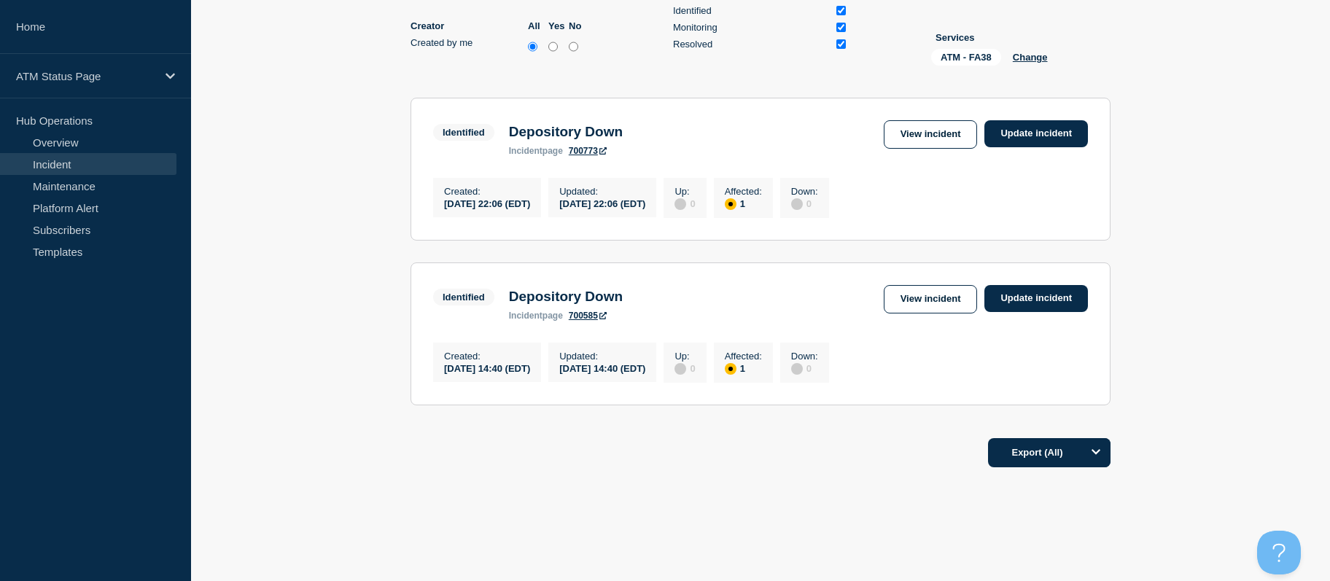
scroll to position [426, 0]
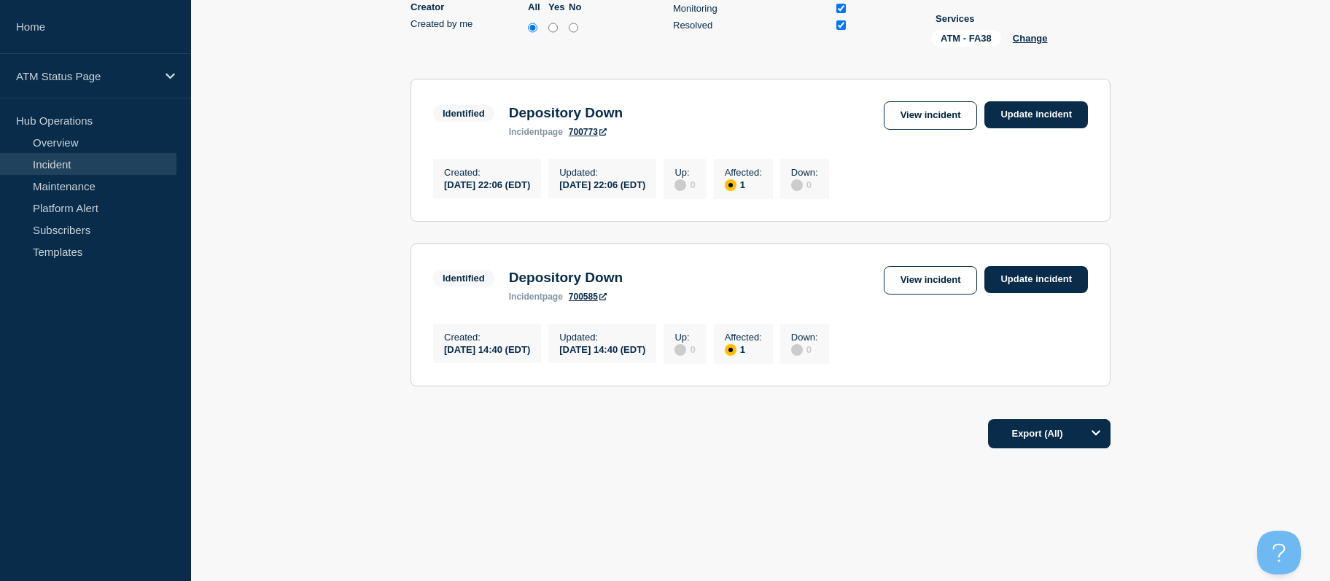
drag, startPoint x: 1239, startPoint y: 237, endPoint x: 1242, endPoint y: 287, distance: 49.7
click at [1030, 106] on link "Update incident" at bounding box center [1036, 114] width 104 height 27
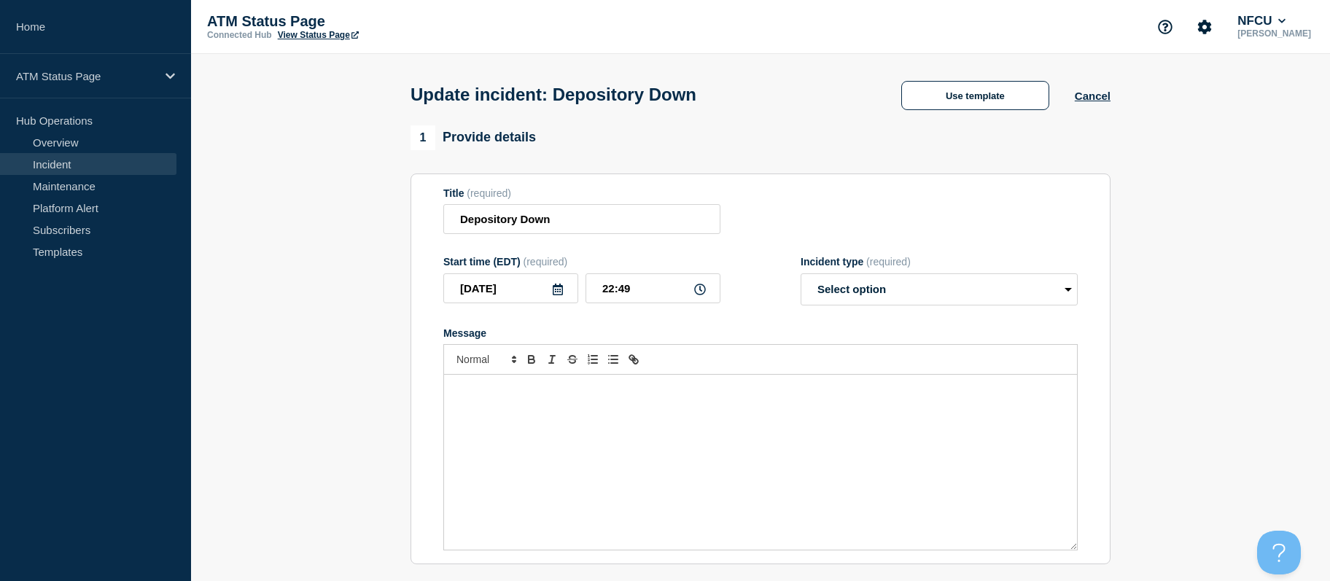
drag, startPoint x: 1139, startPoint y: 248, endPoint x: 1140, endPoint y: 140, distance: 107.9
click at [987, 110] on button "Use template" at bounding box center [975, 95] width 148 height 29
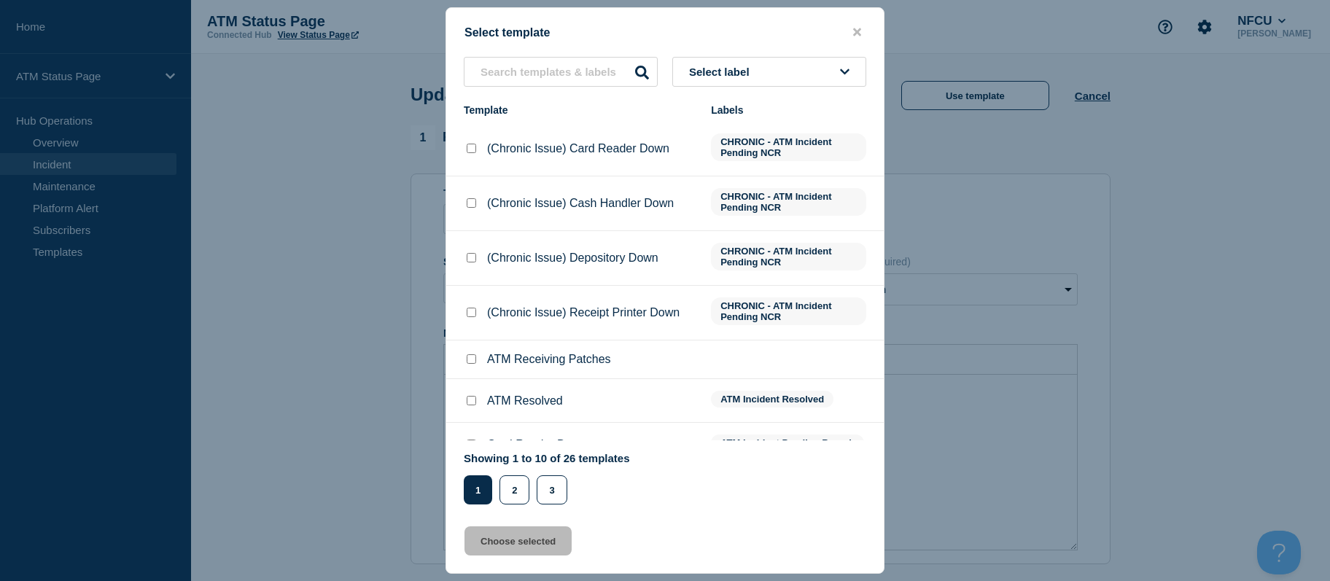
click at [830, 69] on button "Select label" at bounding box center [769, 72] width 194 height 30
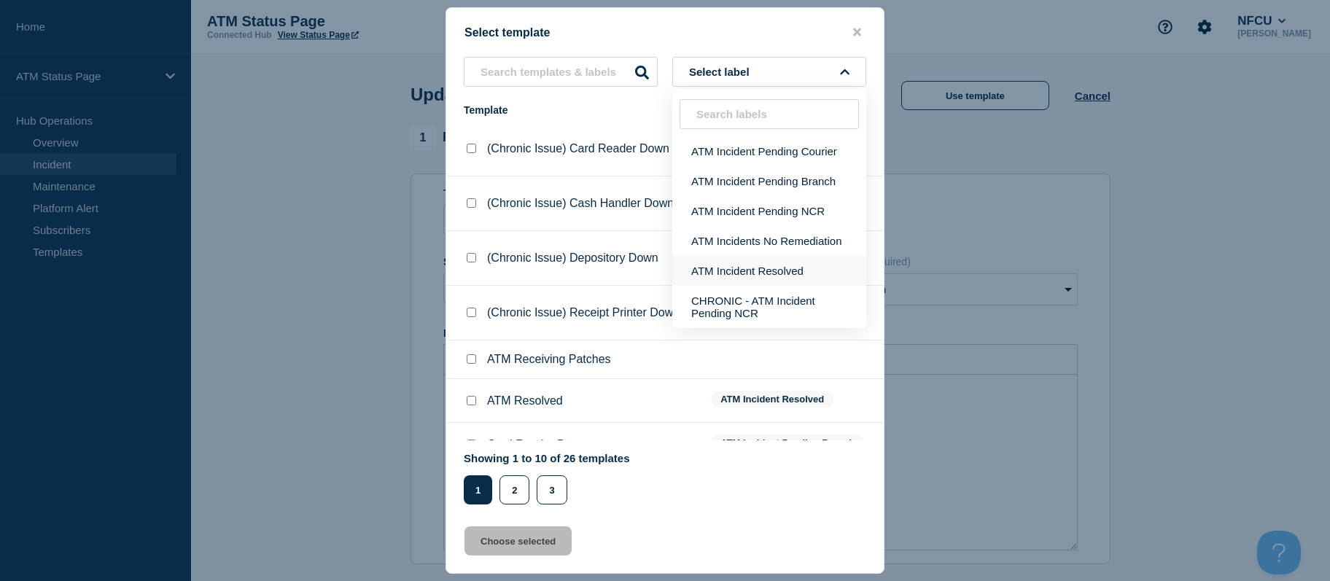
click at [775, 267] on button "ATM Incident Resolved" at bounding box center [769, 271] width 194 height 30
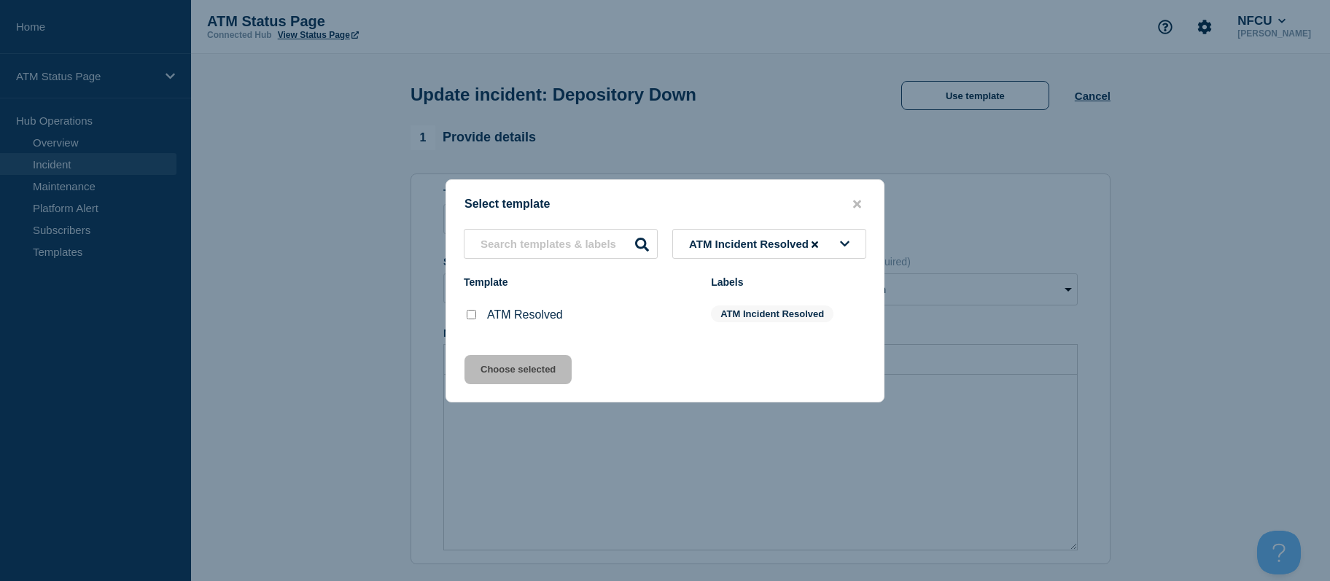
click at [469, 316] on input "ATM Resolved checkbox" at bounding box center [471, 314] width 9 height 9
click at [497, 370] on button "Choose selected" at bounding box center [518, 369] width 107 height 29
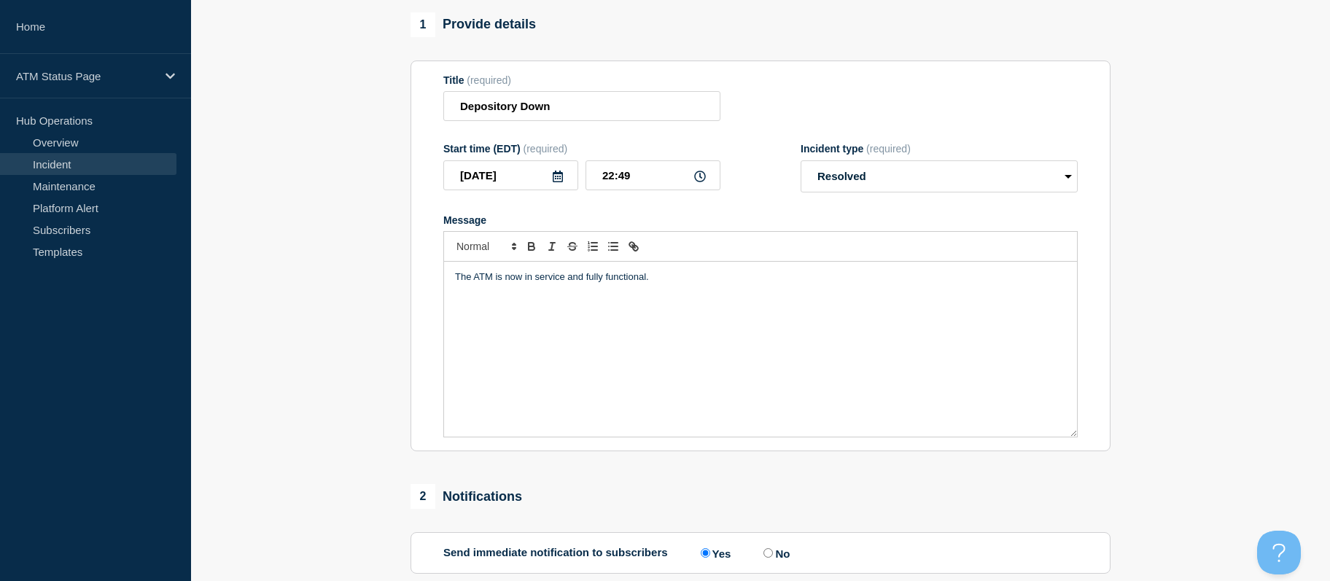
scroll to position [352, 0]
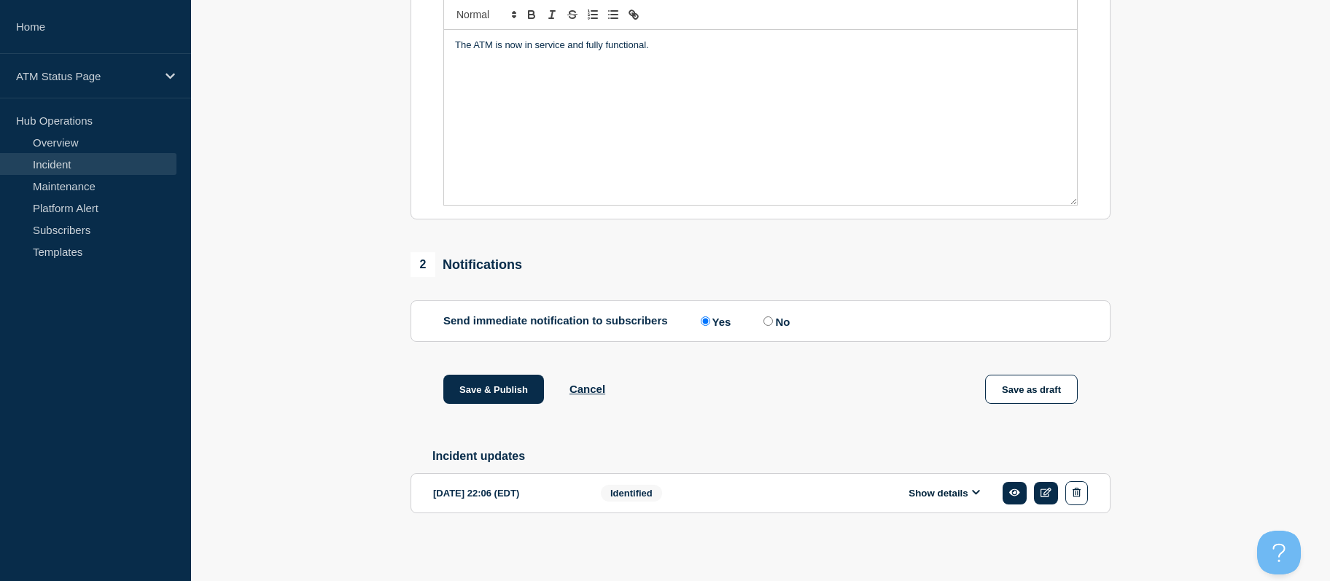
drag, startPoint x: 1267, startPoint y: 237, endPoint x: 1215, endPoint y: 425, distance: 195.1
click at [461, 375] on button "Save & Publish" at bounding box center [493, 389] width 101 height 29
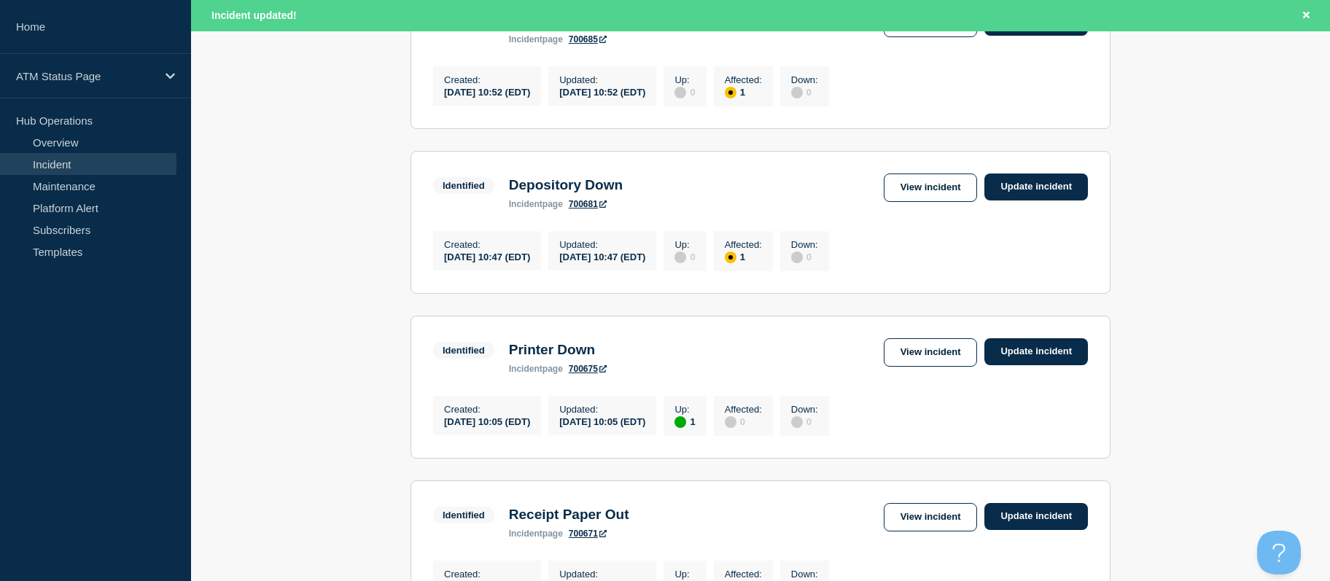
scroll to position [1634, 0]
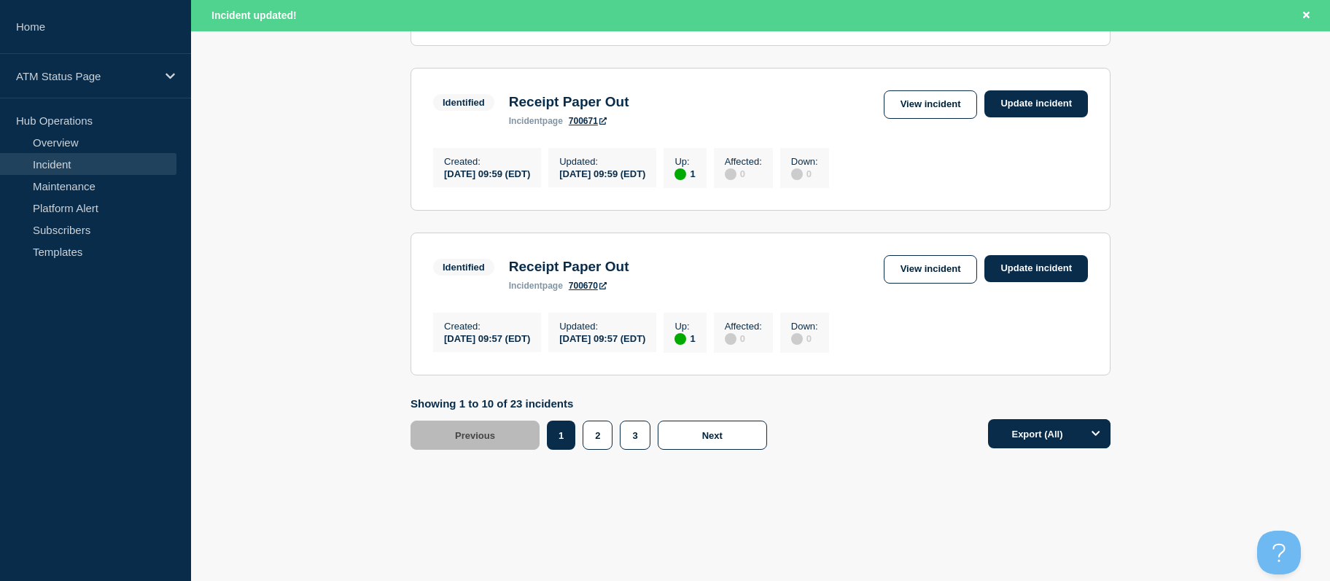
drag, startPoint x: 1263, startPoint y: 274, endPoint x: 1209, endPoint y: 448, distance: 182.4
click at [592, 431] on button "2" at bounding box center [598, 435] width 30 height 29
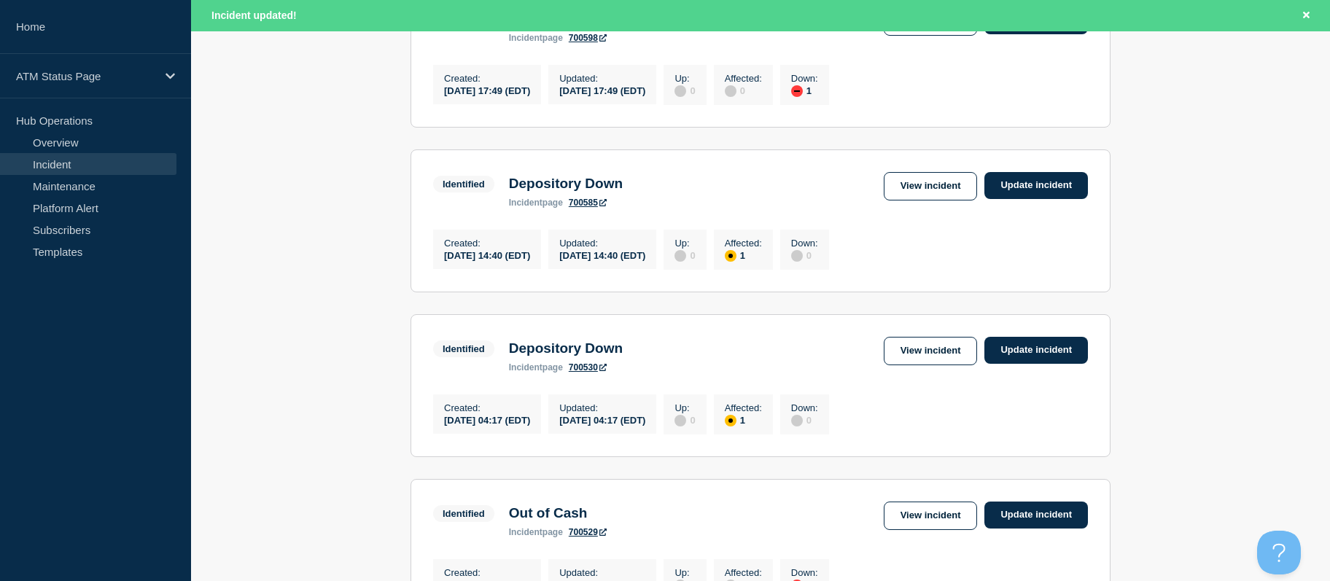
scroll to position [145, 0]
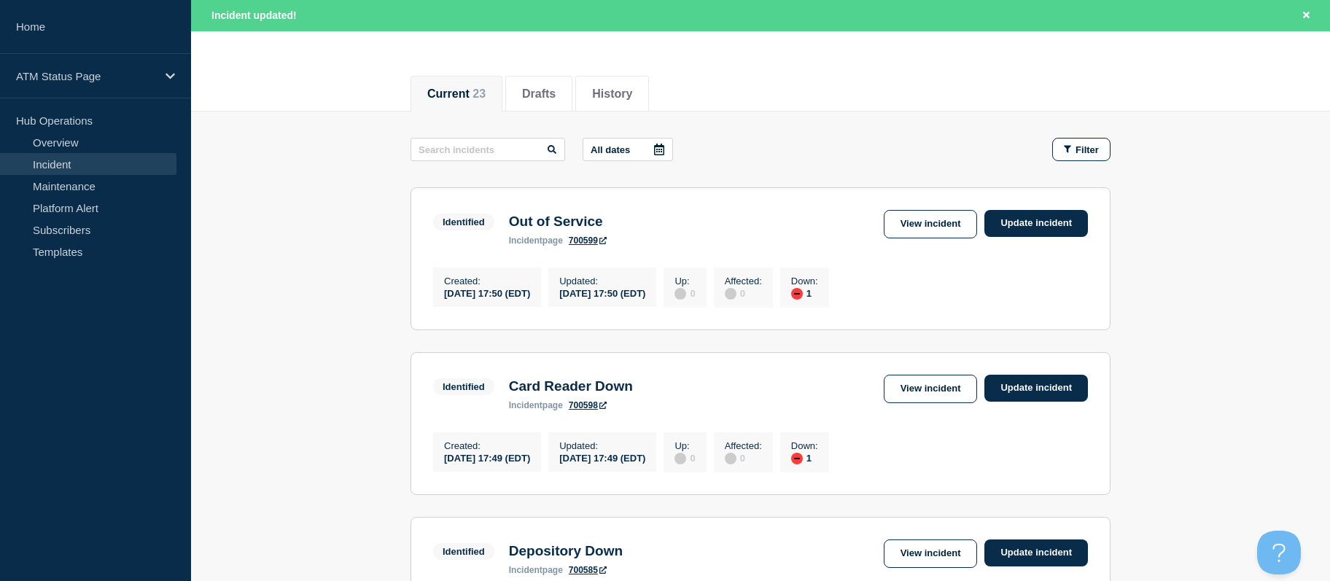
drag, startPoint x: 1205, startPoint y: 316, endPoint x: 1197, endPoint y: 195, distance: 121.4
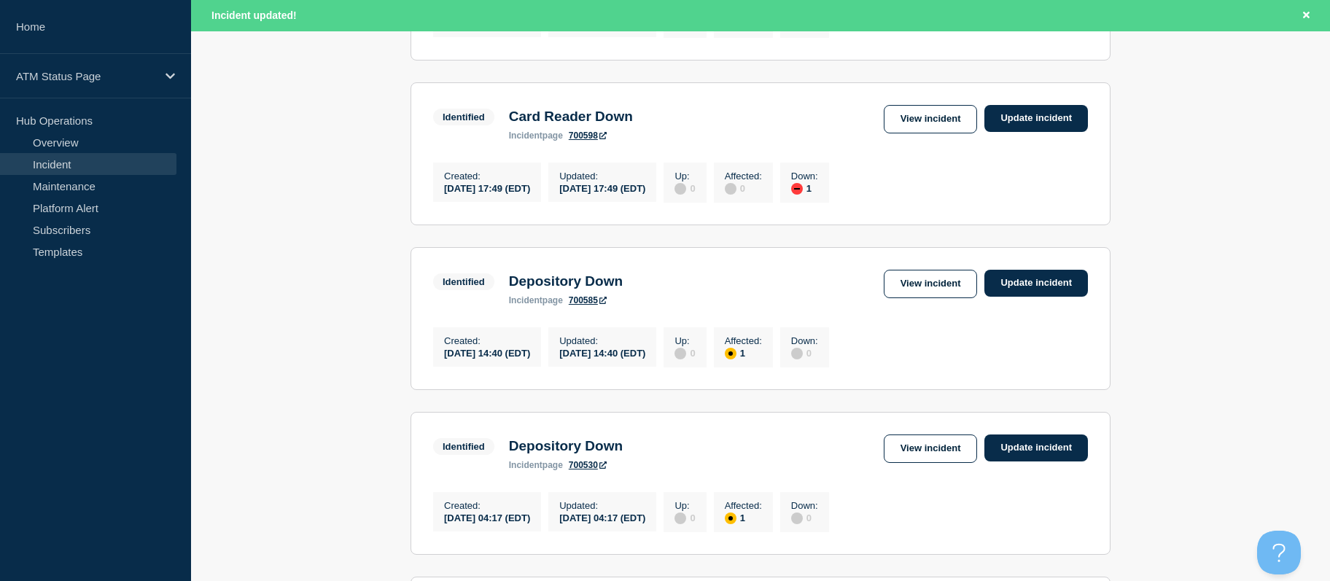
drag, startPoint x: 1211, startPoint y: 246, endPoint x: 1217, endPoint y: 269, distance: 23.3
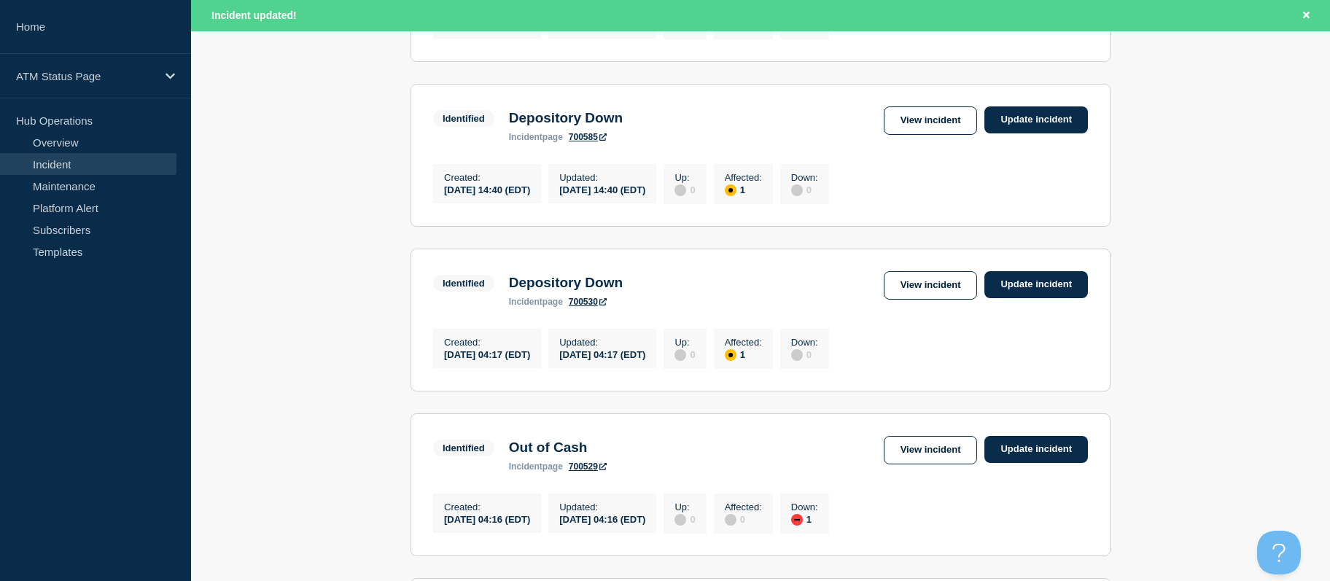
scroll to position [602, 0]
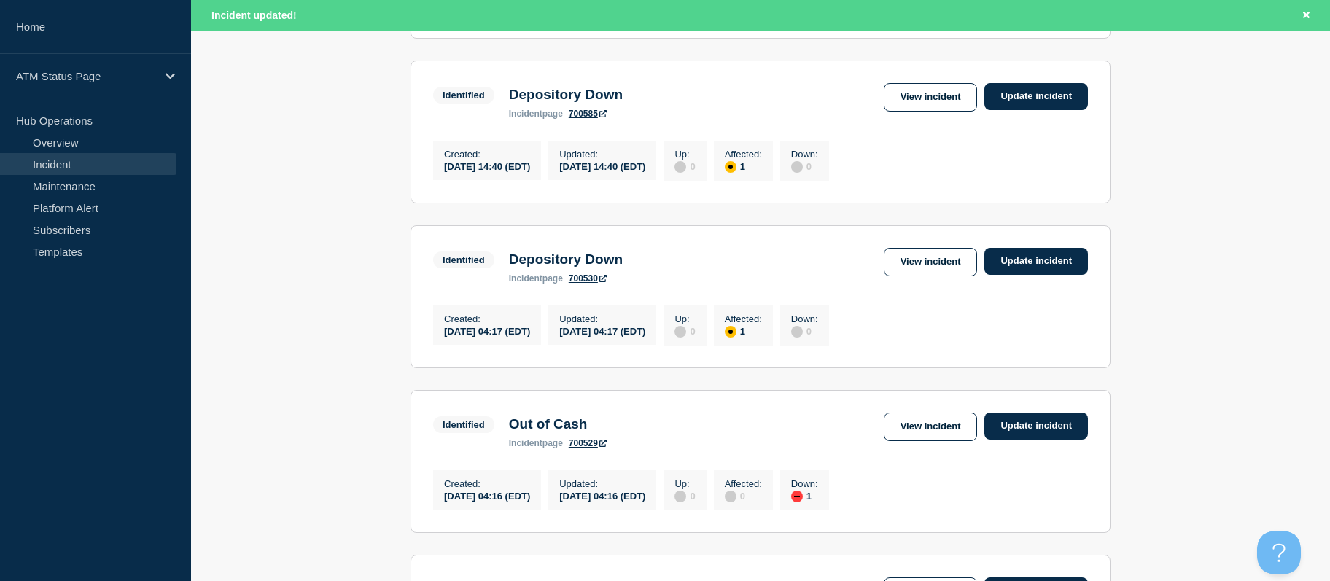
drag, startPoint x: 1218, startPoint y: 239, endPoint x: 1225, endPoint y: 266, distance: 27.8
click at [947, 276] on link "View incident" at bounding box center [931, 262] width 94 height 28
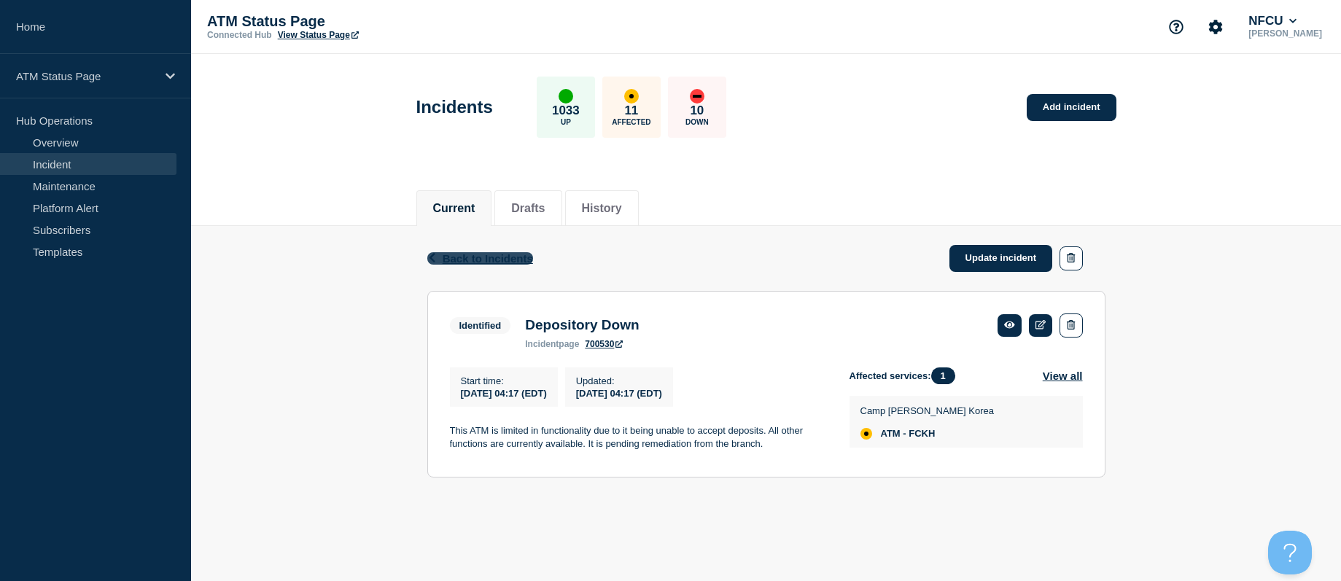
click at [491, 254] on span "Back to Incidents" at bounding box center [488, 258] width 90 height 12
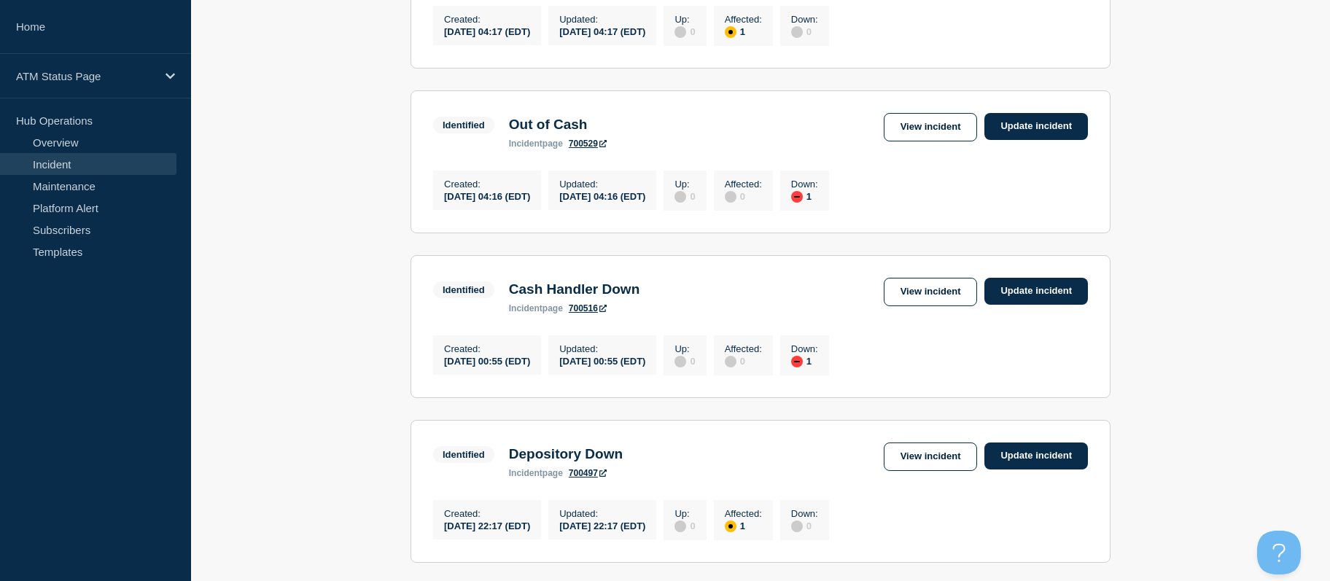
drag, startPoint x: 1209, startPoint y: 243, endPoint x: 1210, endPoint y: 286, distance: 43.0
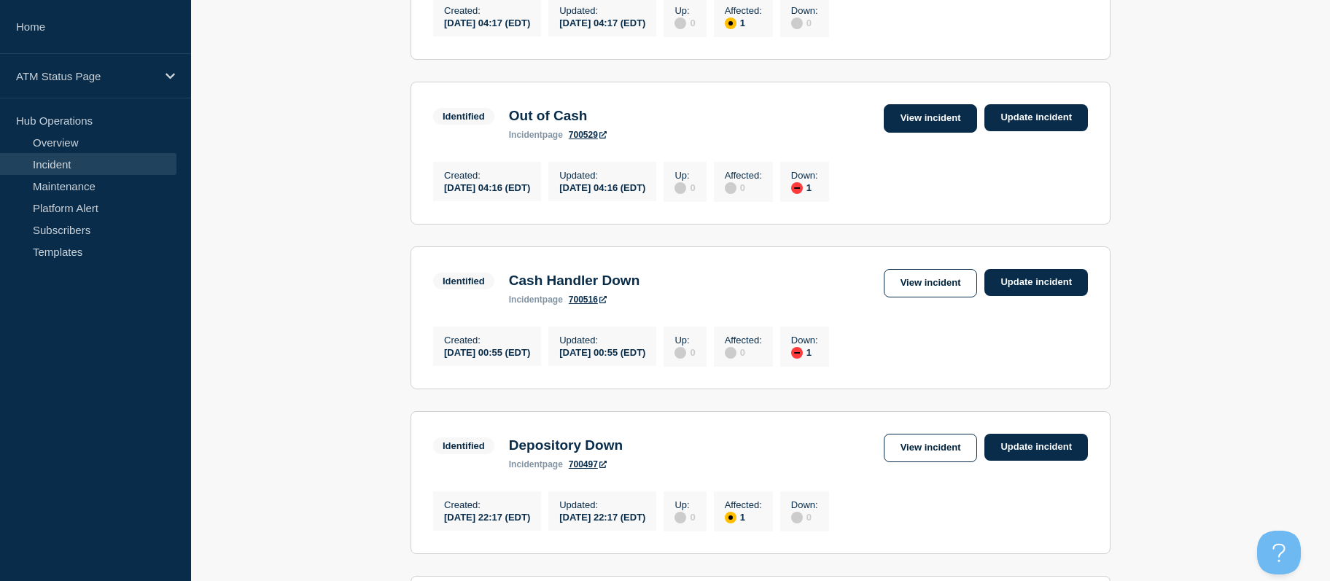
click at [919, 133] on link "View incident" at bounding box center [931, 118] width 94 height 28
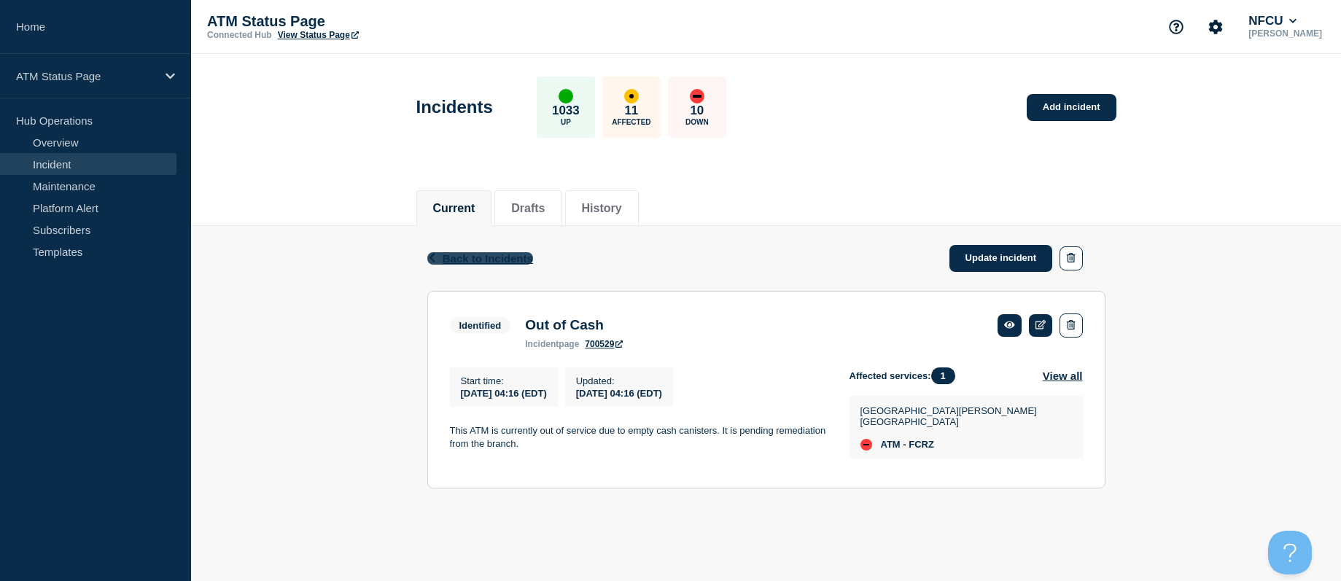
click at [503, 262] on span "Back to Incidents" at bounding box center [488, 258] width 90 height 12
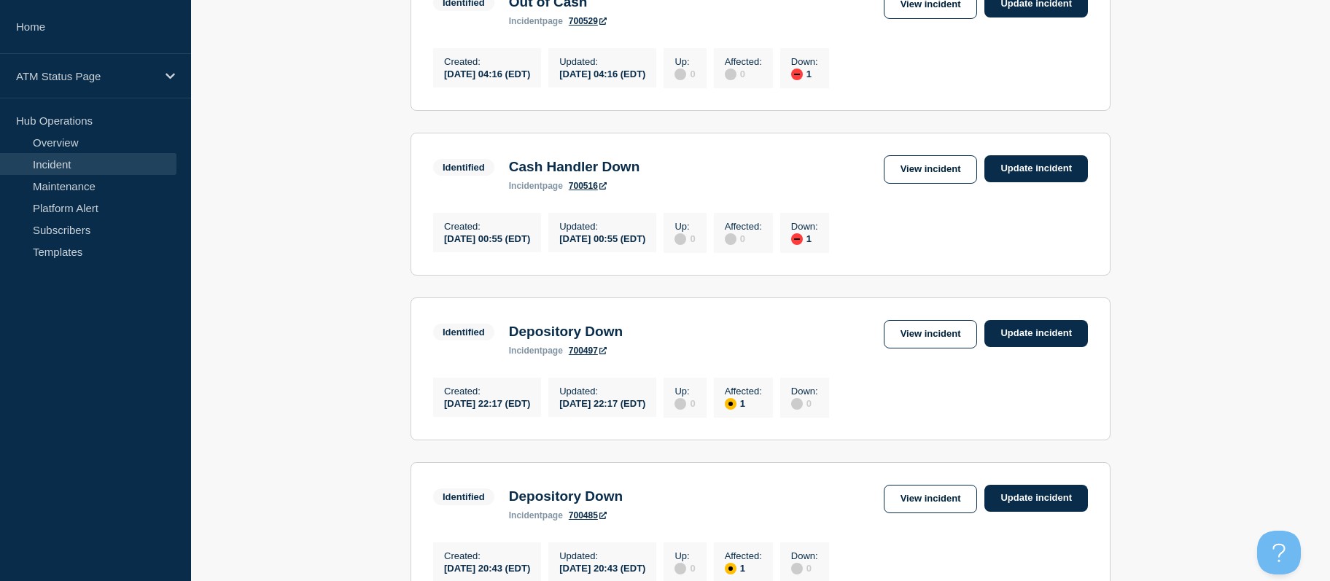
drag, startPoint x: 1193, startPoint y: 277, endPoint x: 1216, endPoint y: 327, distance: 55.2
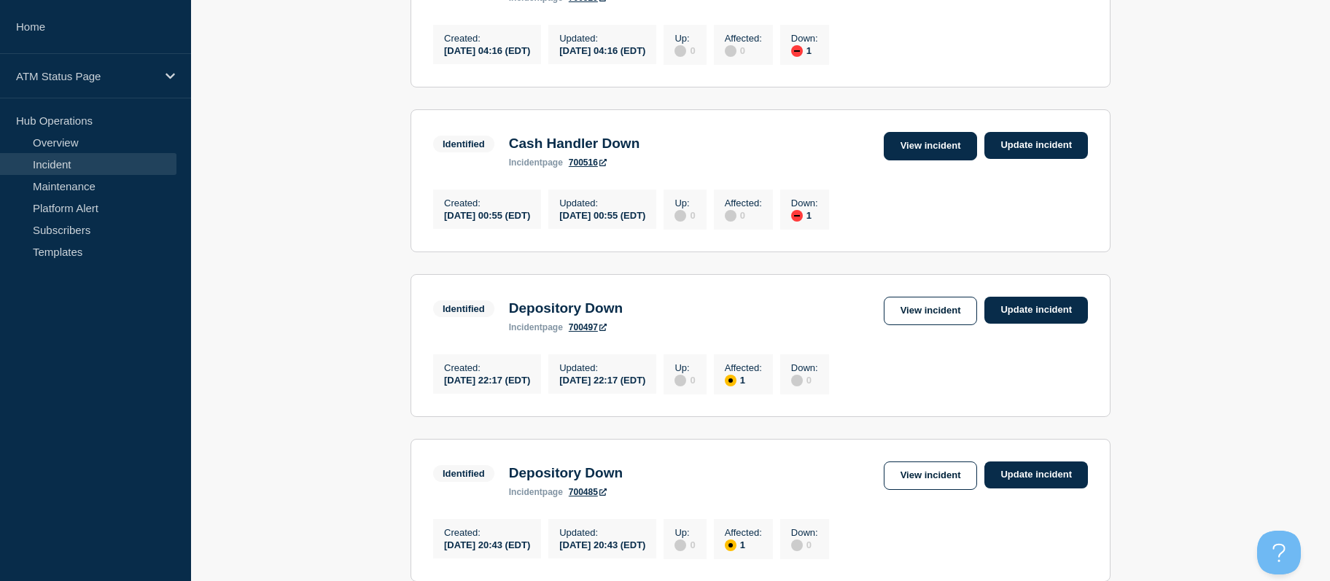
click at [923, 160] on link "View incident" at bounding box center [931, 146] width 94 height 28
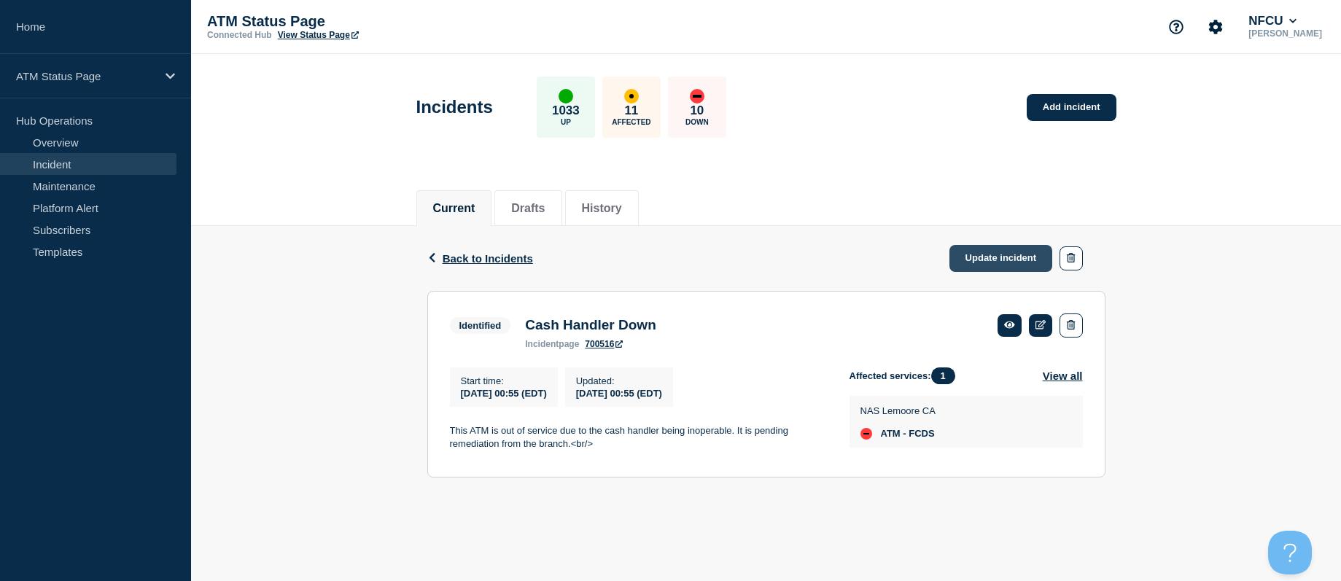
click at [974, 252] on link "Update incident" at bounding box center [1001, 258] width 104 height 27
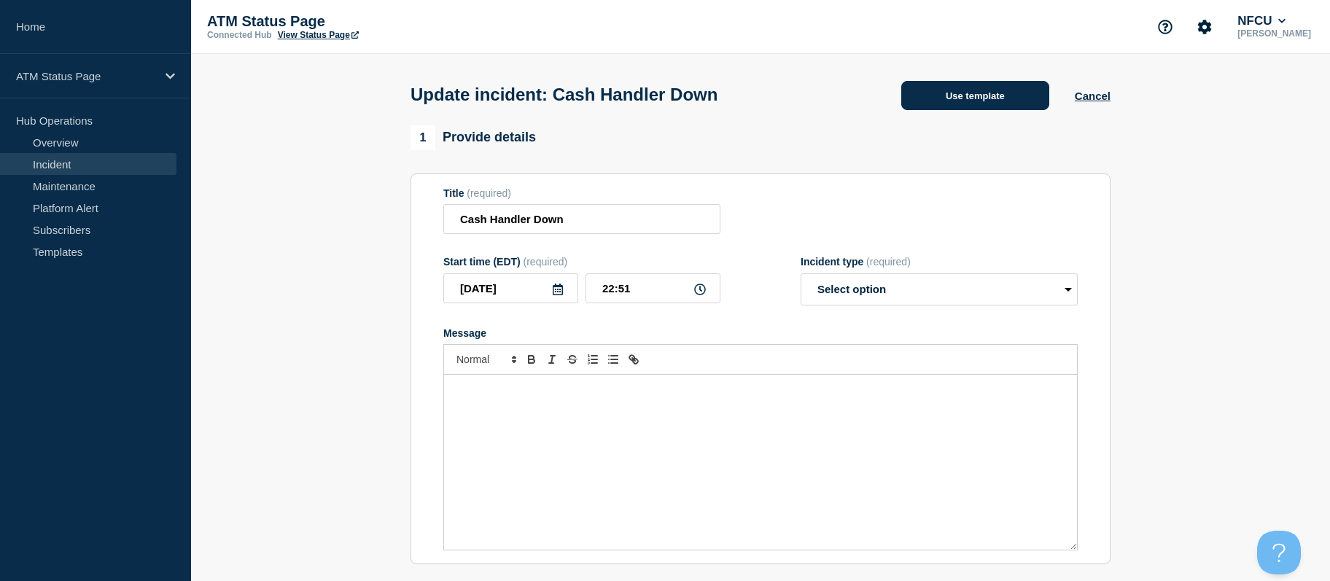
click at [949, 92] on button "Use template" at bounding box center [975, 95] width 148 height 29
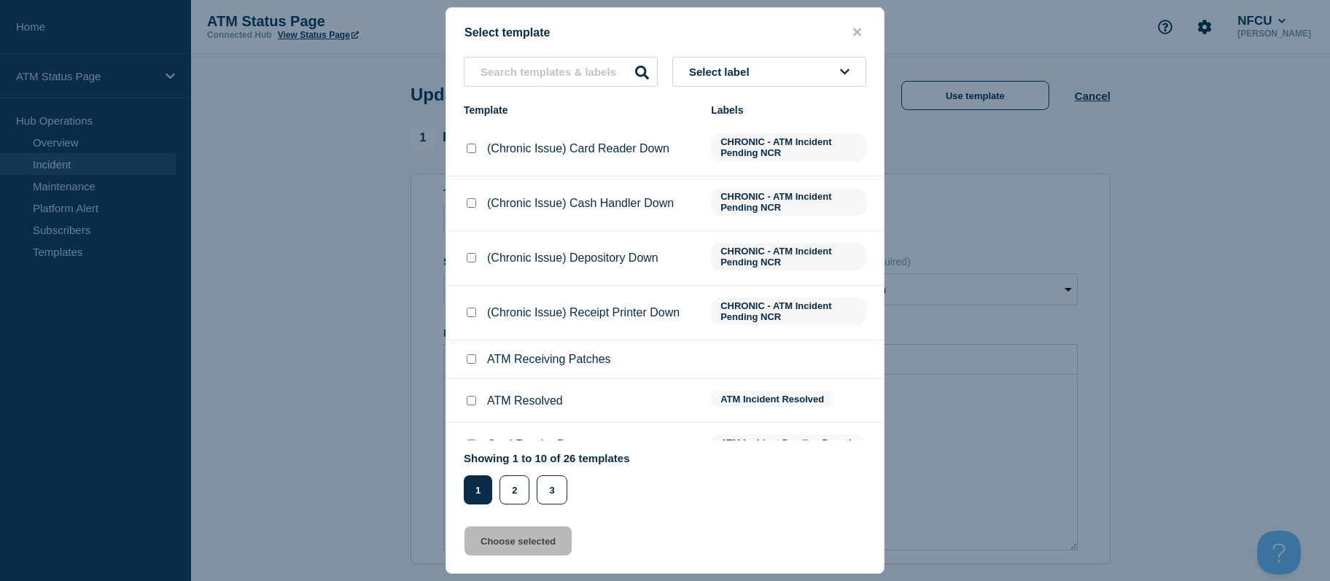
click at [743, 62] on button "Select label" at bounding box center [769, 72] width 194 height 30
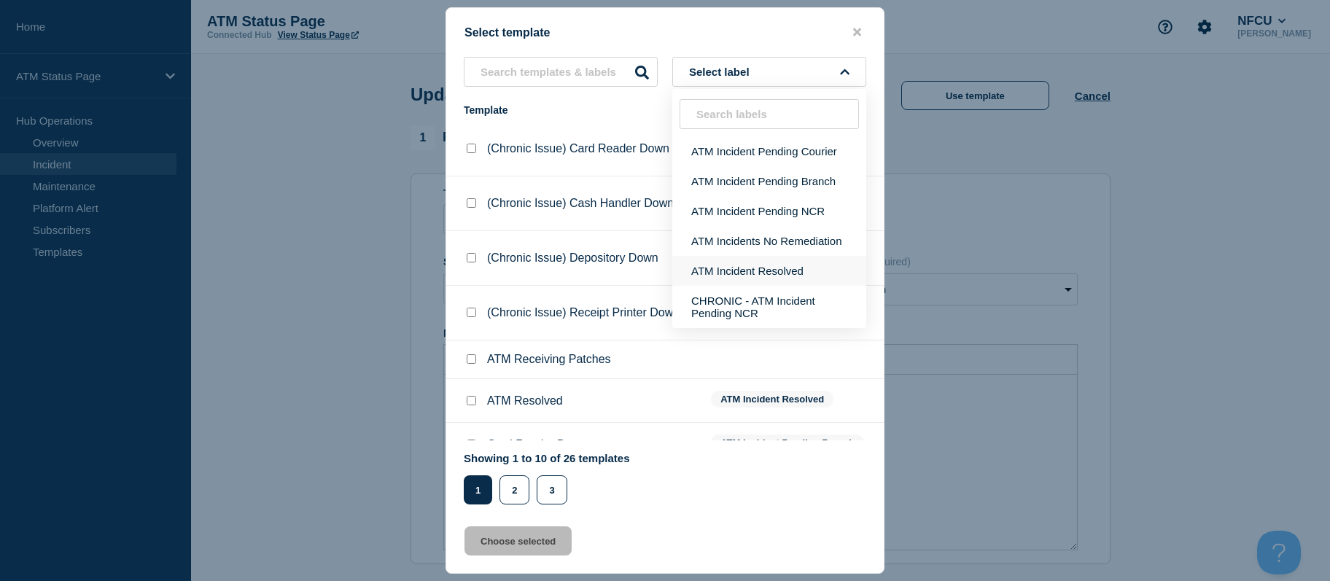
click at [743, 266] on button "ATM Incident Resolved" at bounding box center [769, 271] width 194 height 30
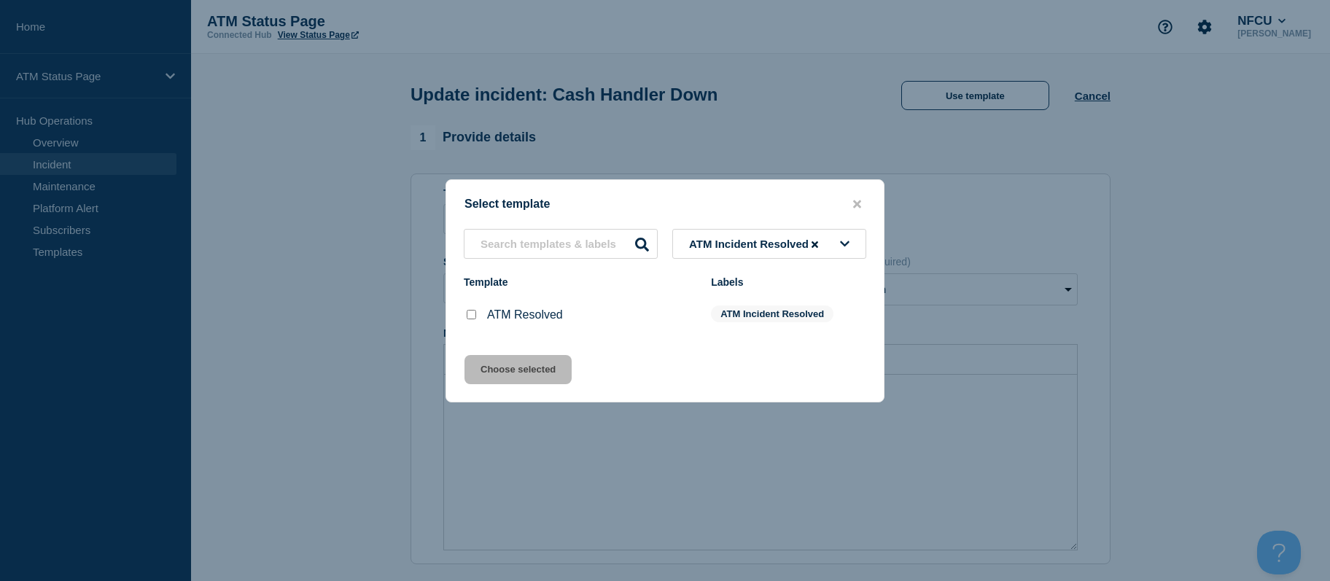
click at [470, 316] on input "ATM Resolved checkbox" at bounding box center [471, 314] width 9 height 9
click at [488, 374] on button "Choose selected" at bounding box center [518, 369] width 107 height 29
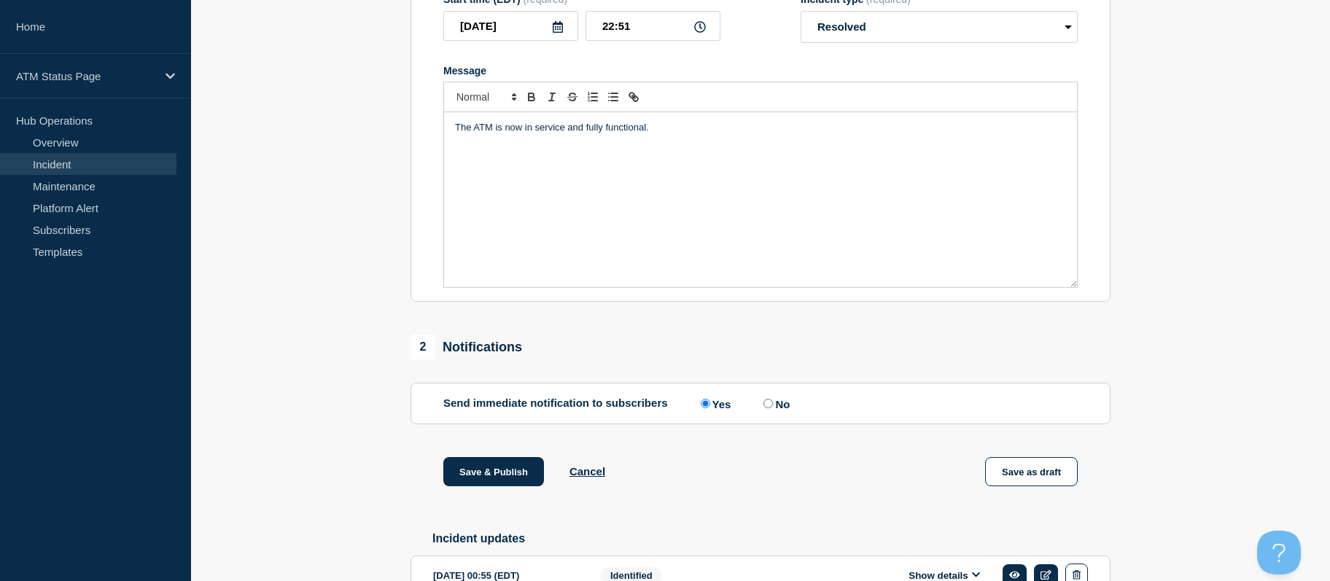
scroll to position [352, 0]
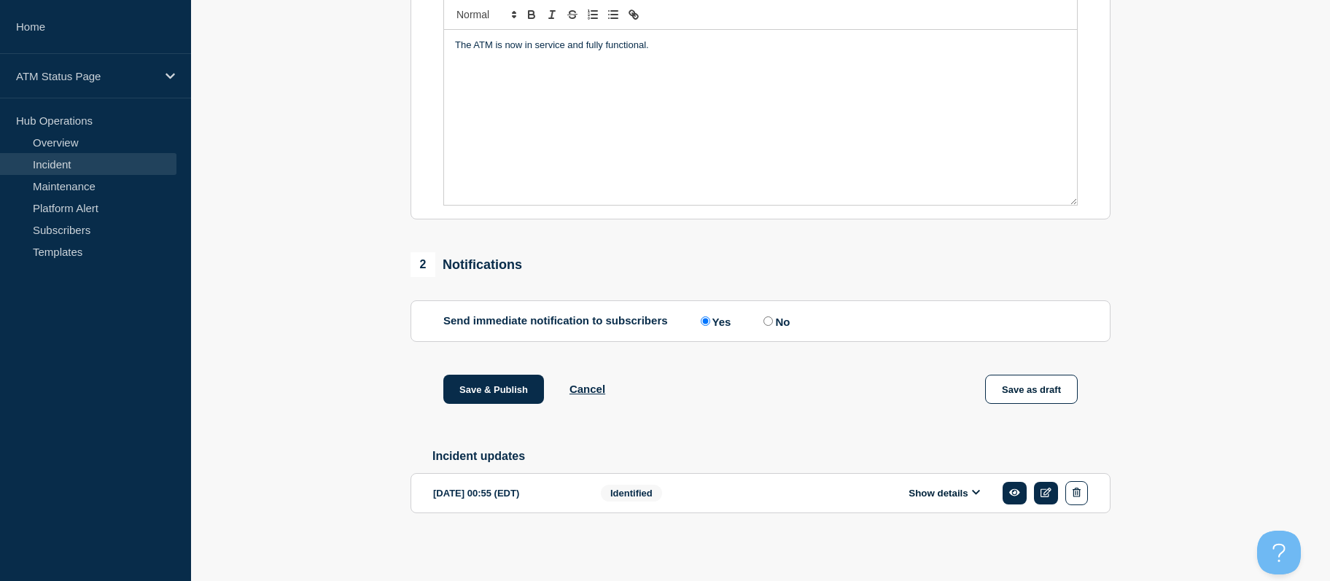
drag, startPoint x: 328, startPoint y: 308, endPoint x: 360, endPoint y: 475, distance: 170.0
click at [478, 384] on button "Save & Publish" at bounding box center [493, 389] width 101 height 29
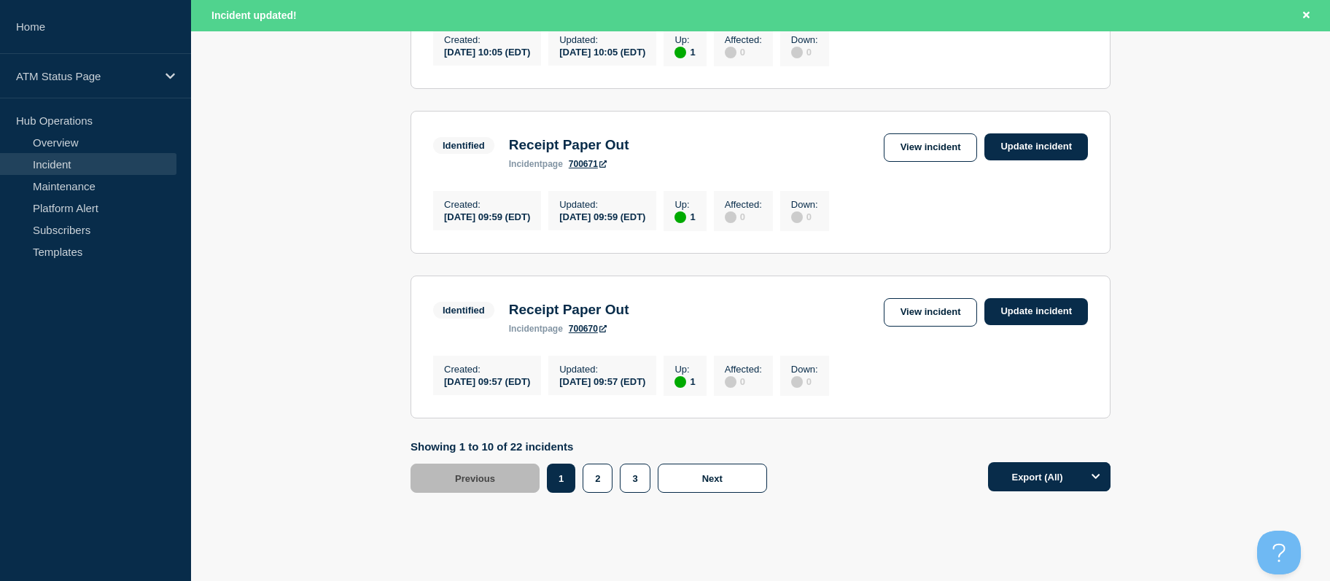
scroll to position [1634, 0]
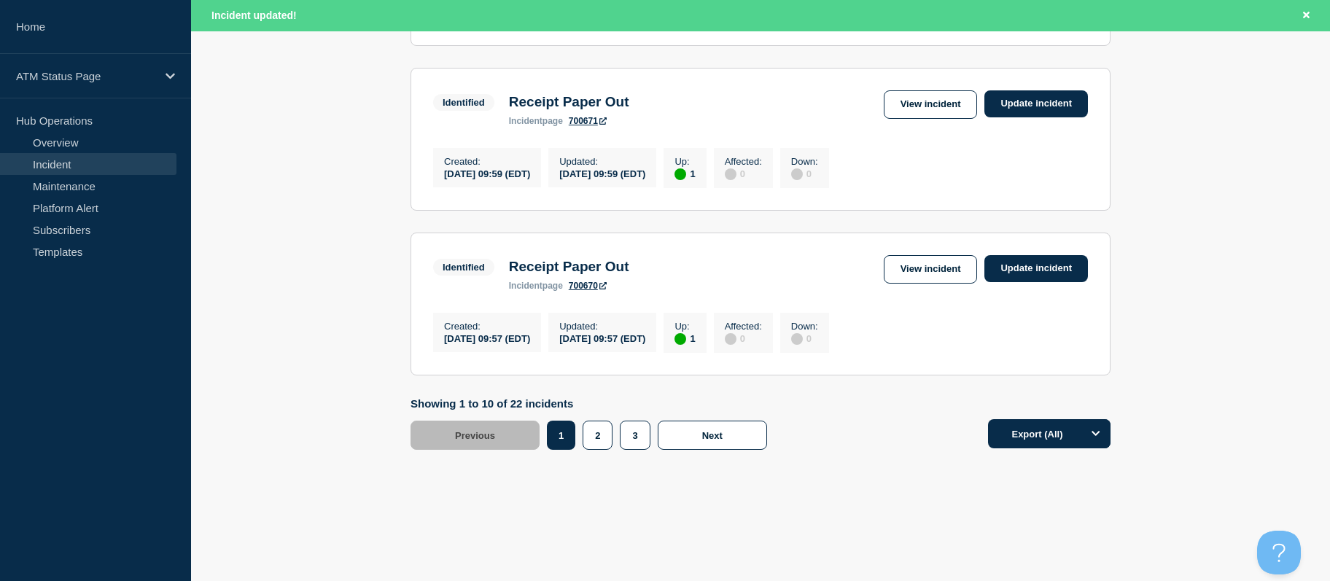
drag, startPoint x: 1177, startPoint y: 269, endPoint x: 965, endPoint y: 429, distance: 266.0
click at [590, 434] on button "2" at bounding box center [598, 435] width 30 height 29
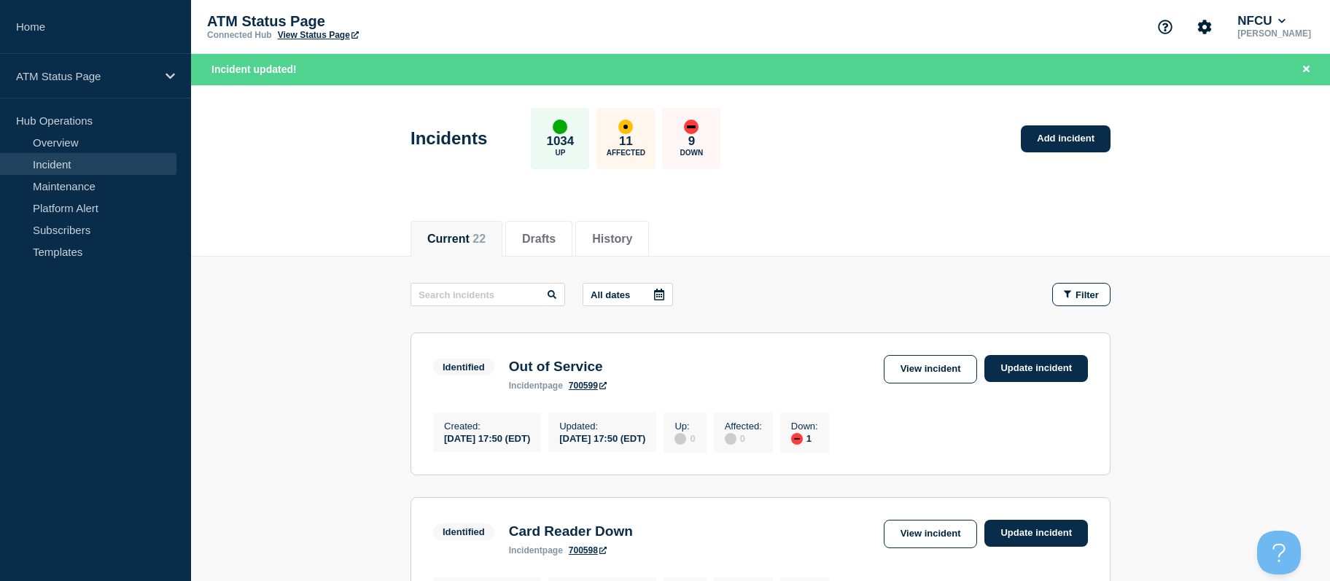
drag, startPoint x: 1165, startPoint y: 327, endPoint x: 1205, endPoint y: 158, distance: 173.3
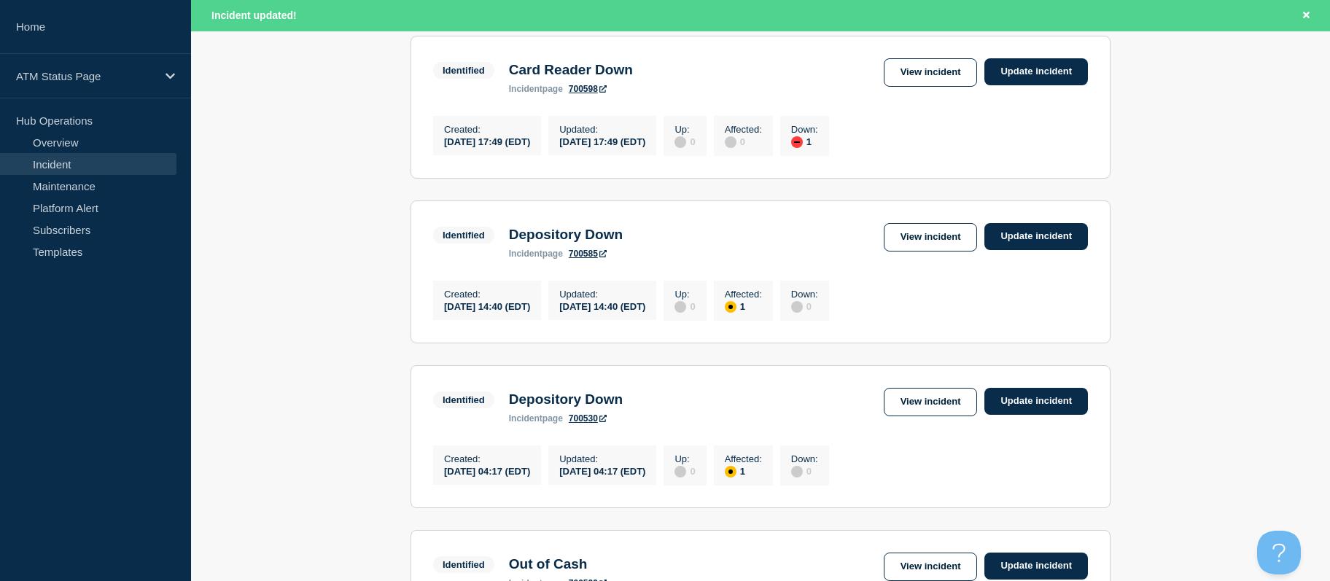
drag, startPoint x: 1229, startPoint y: 250, endPoint x: 1227, endPoint y: 286, distance: 35.8
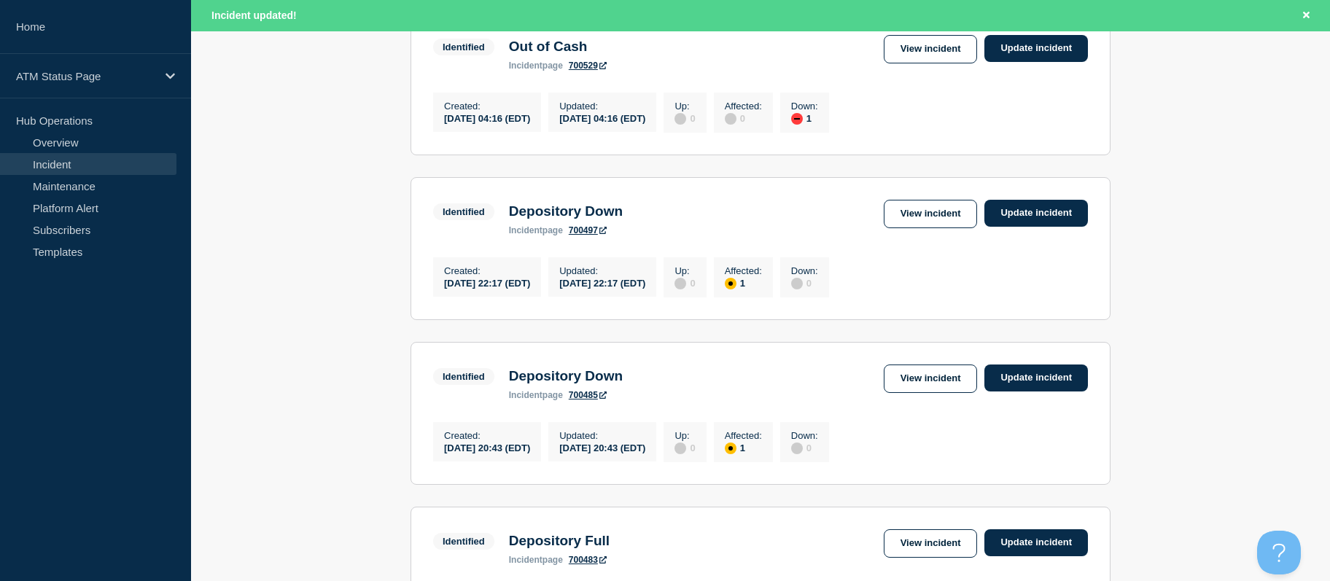
drag, startPoint x: 1205, startPoint y: 254, endPoint x: 1218, endPoint y: 301, distance: 48.5
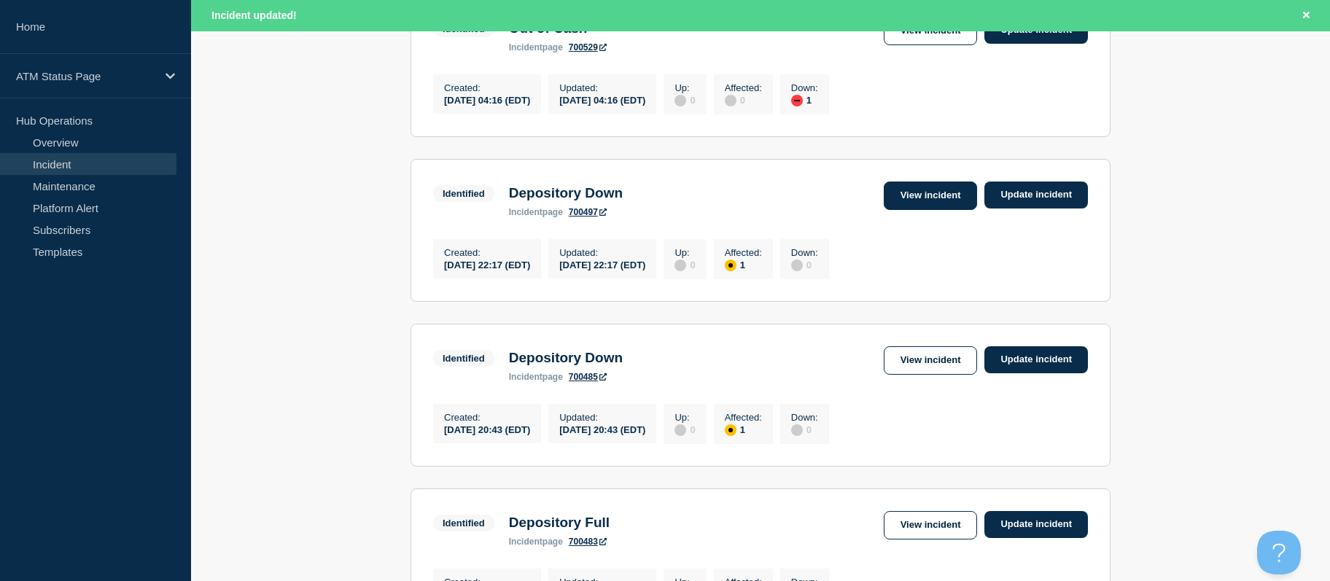
click at [933, 210] on link "View incident" at bounding box center [931, 196] width 94 height 28
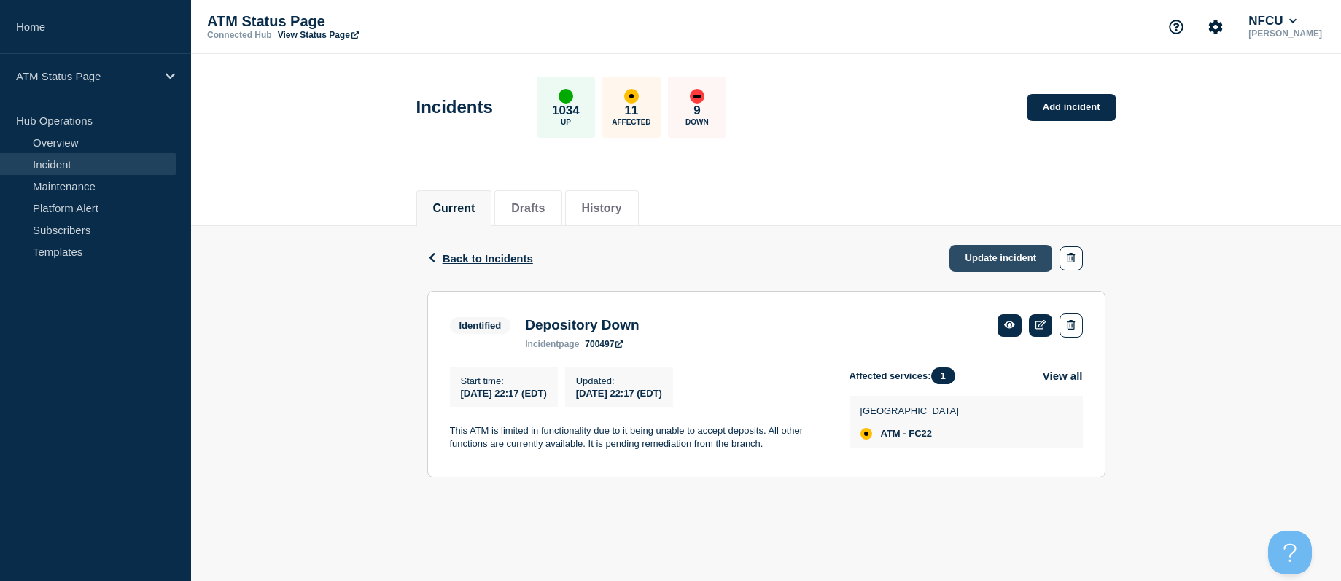
click at [1000, 257] on link "Update incident" at bounding box center [1001, 258] width 104 height 27
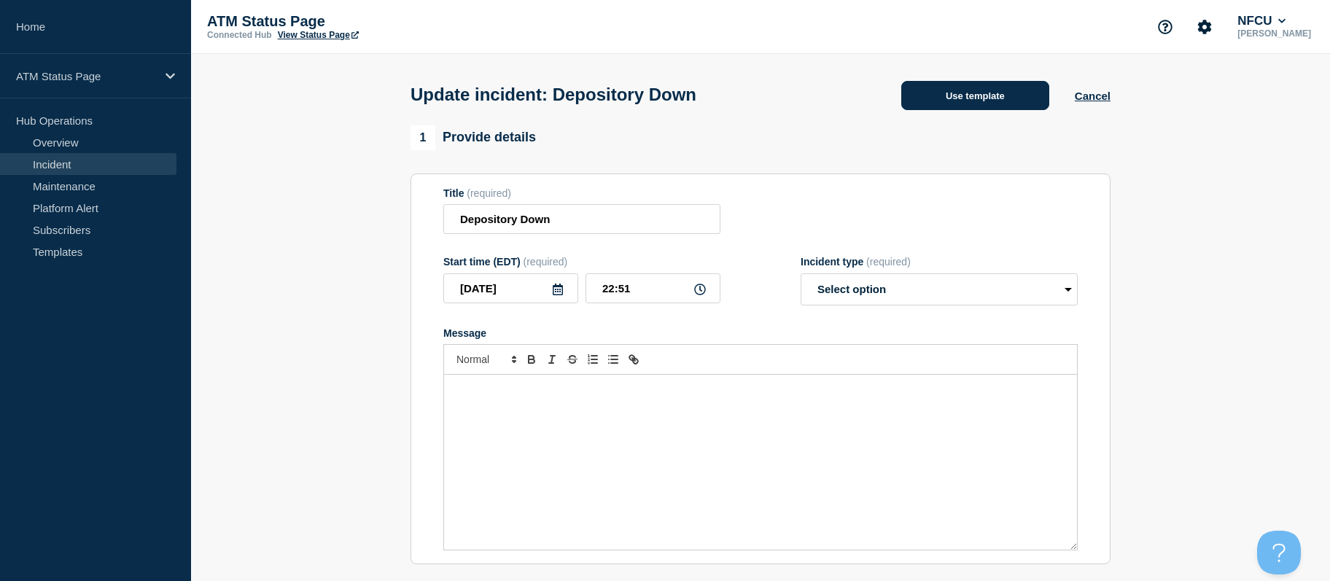
click at [928, 86] on button "Use template" at bounding box center [975, 95] width 148 height 29
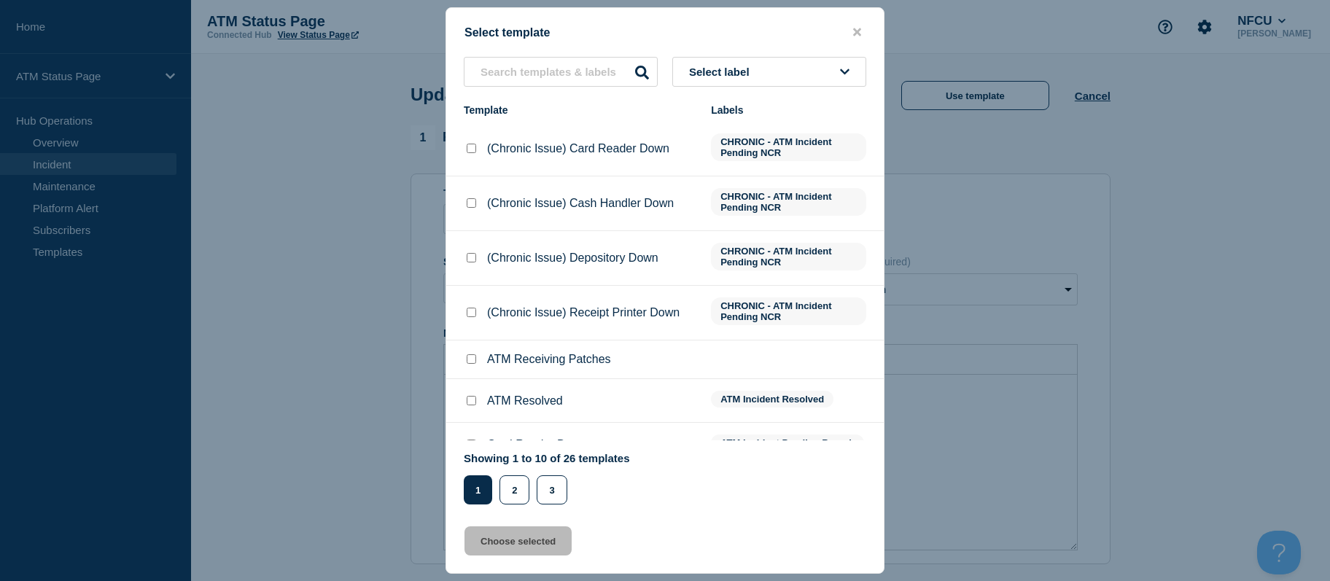
click at [795, 73] on button "Select label" at bounding box center [769, 72] width 194 height 30
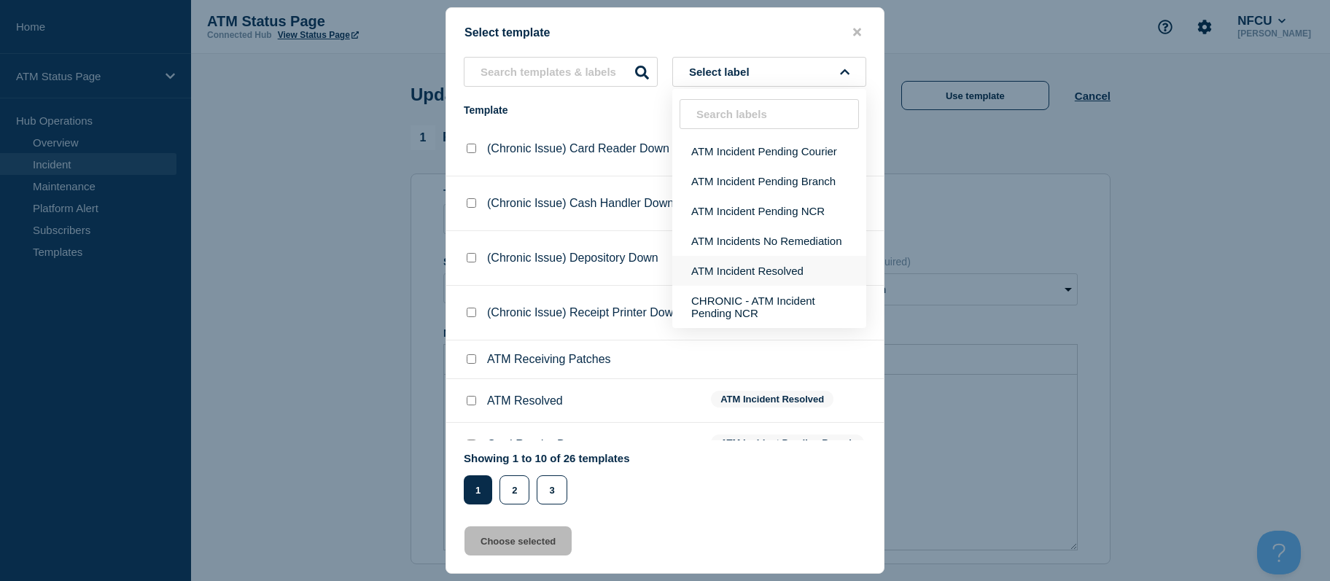
click at [738, 273] on button "ATM Incident Resolved" at bounding box center [769, 271] width 194 height 30
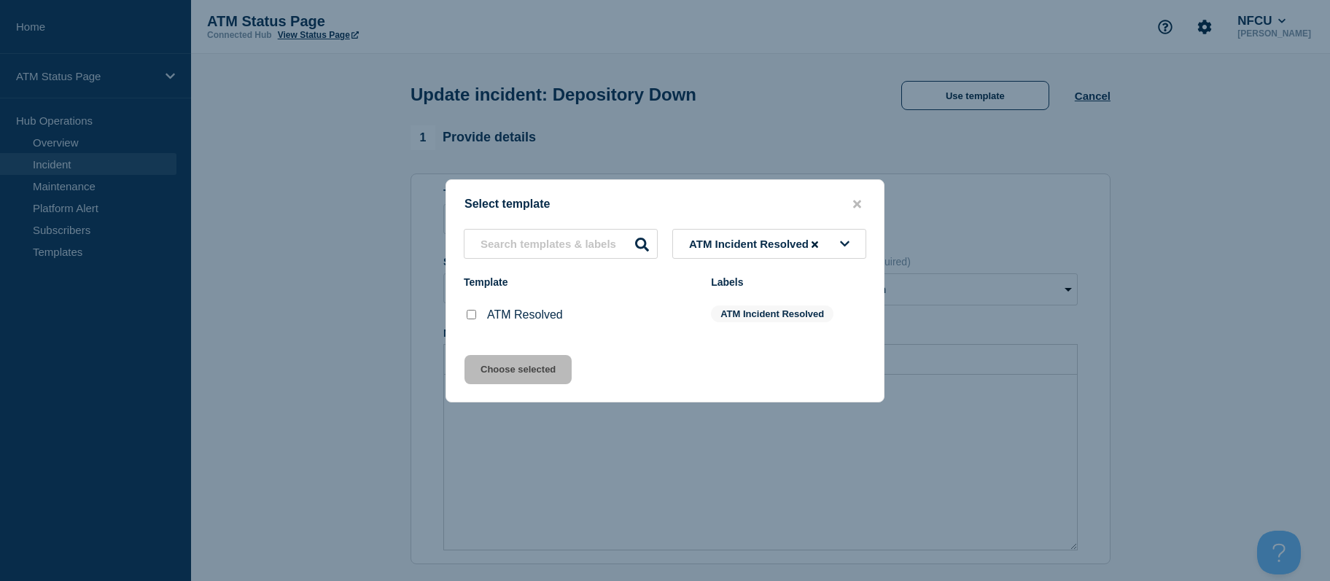
click at [475, 319] on input "ATM Resolved checkbox" at bounding box center [471, 314] width 9 height 9
click at [479, 357] on button "Choose selected" at bounding box center [518, 369] width 107 height 29
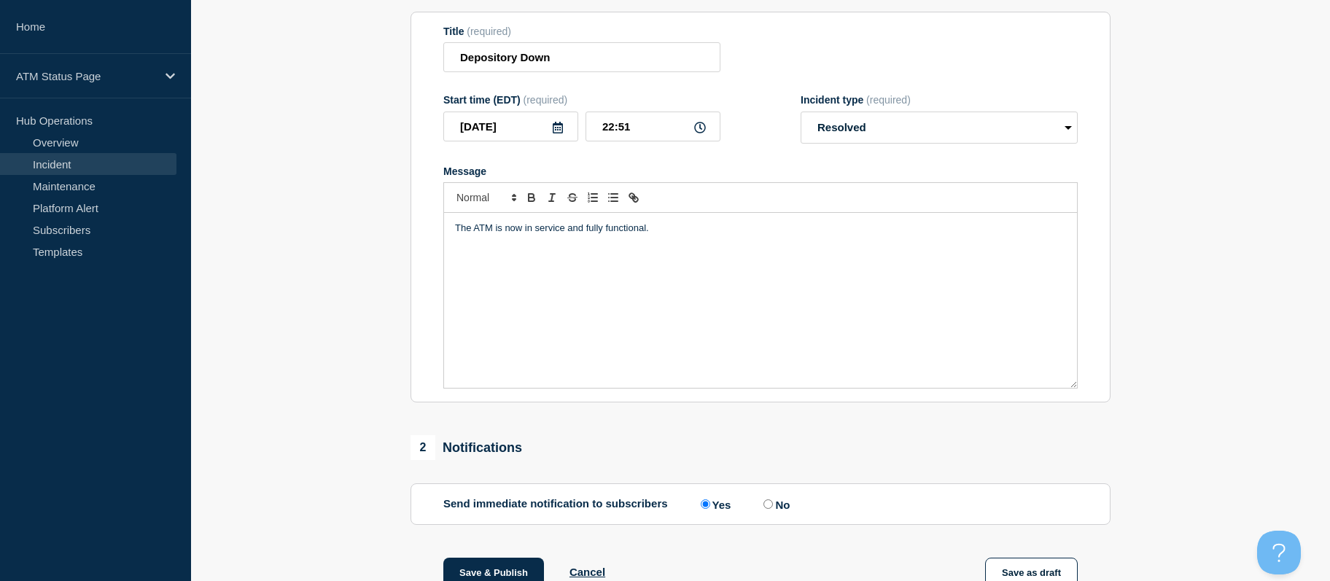
scroll to position [352, 0]
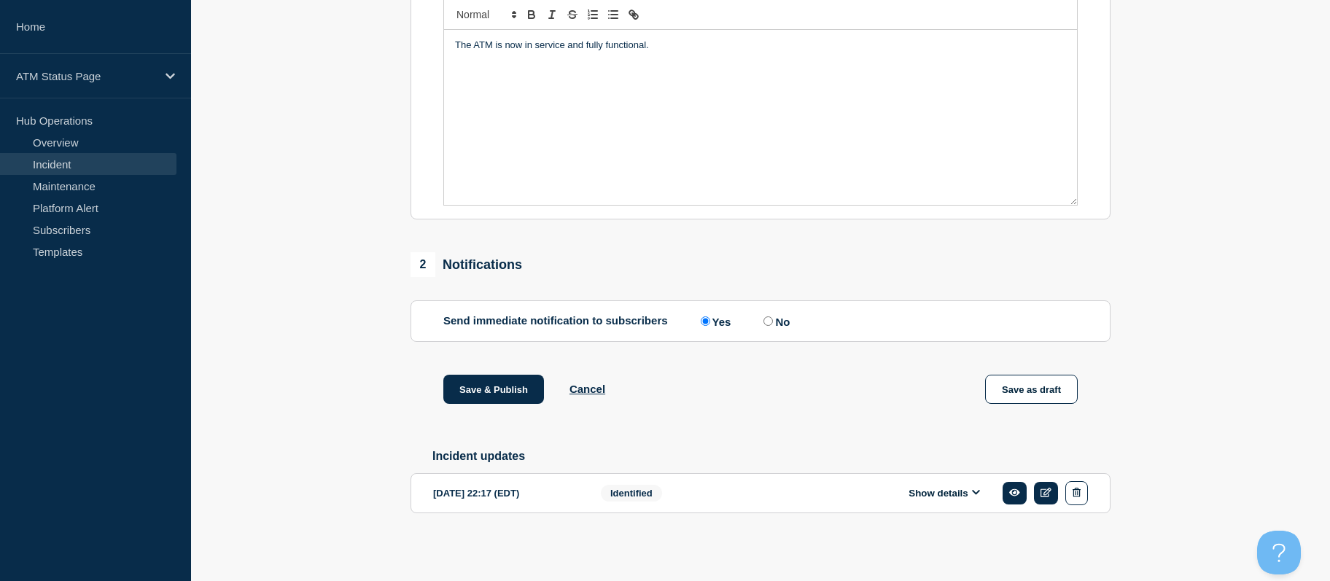
drag, startPoint x: 319, startPoint y: 304, endPoint x: 344, endPoint y: 449, distance: 147.3
click at [464, 387] on button "Save & Publish" at bounding box center [493, 389] width 101 height 29
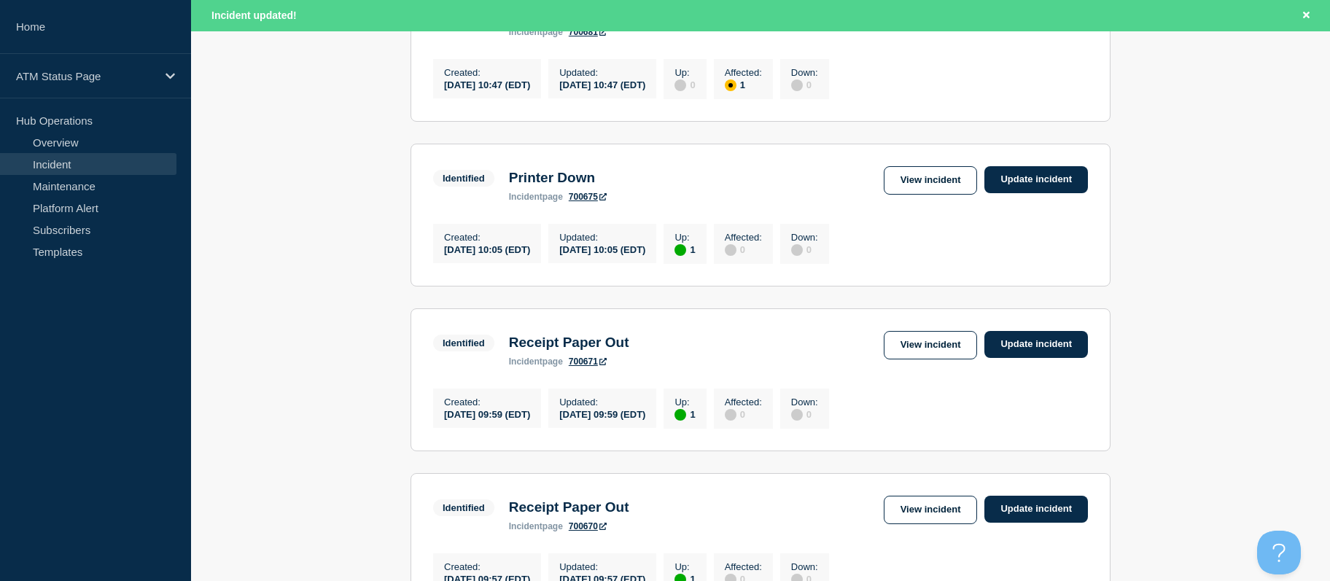
scroll to position [1634, 0]
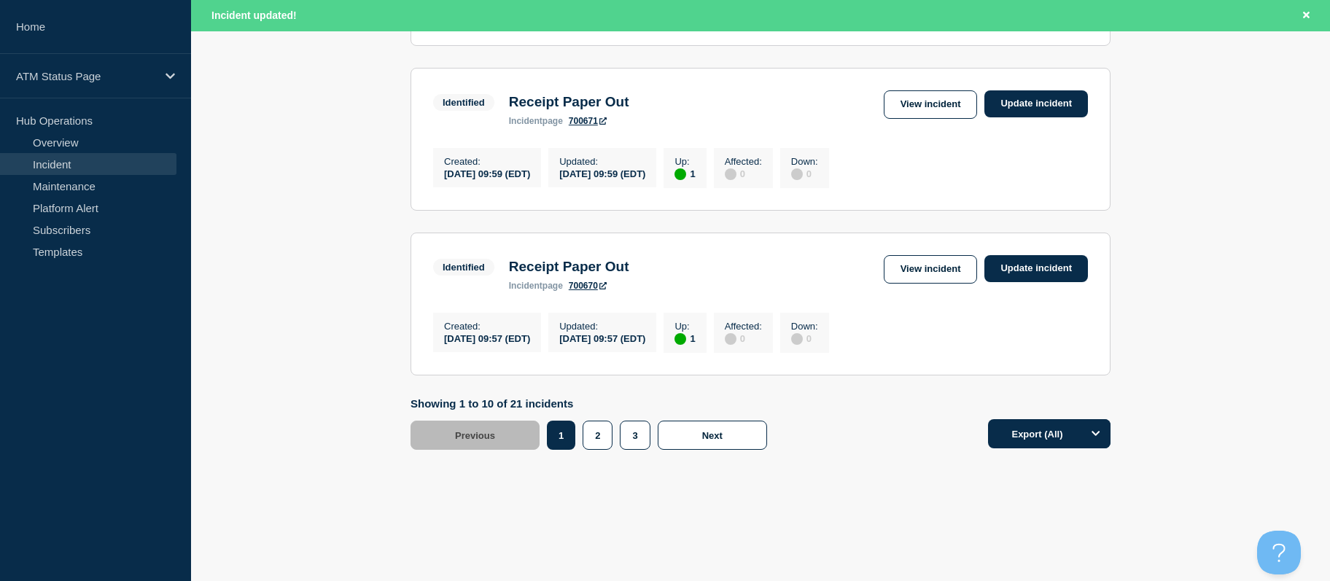
drag, startPoint x: 312, startPoint y: 274, endPoint x: 346, endPoint y: 432, distance: 161.9
click at [588, 427] on button "2" at bounding box center [598, 435] width 30 height 29
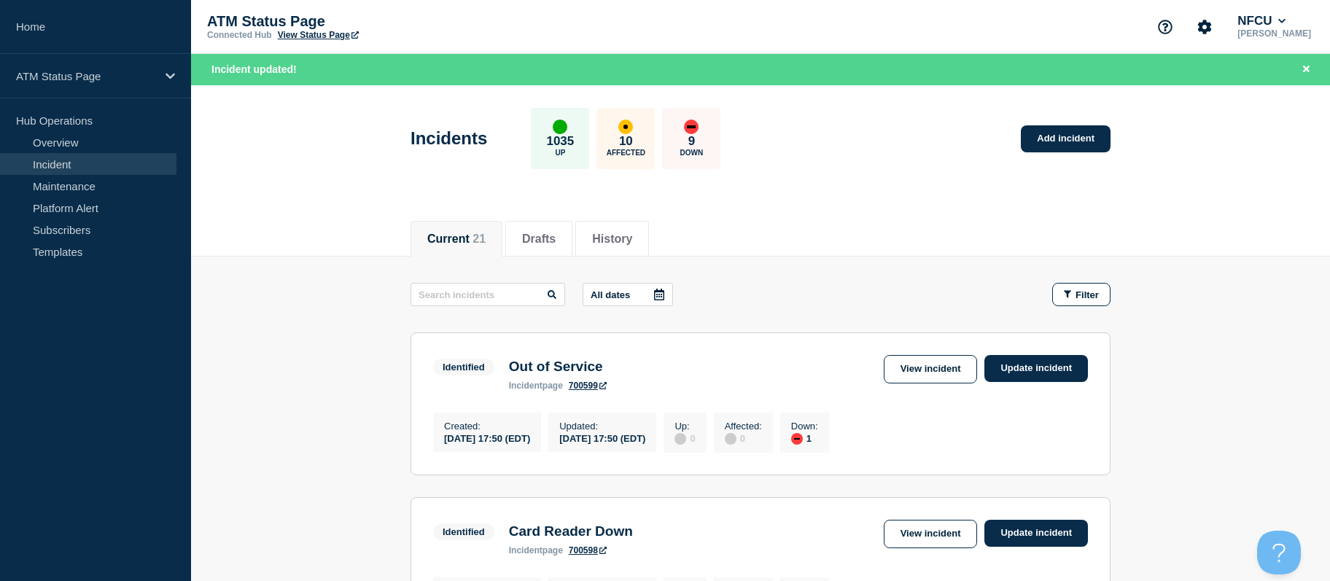
drag, startPoint x: 270, startPoint y: 378, endPoint x: 268, endPoint y: 281, distance: 97.0
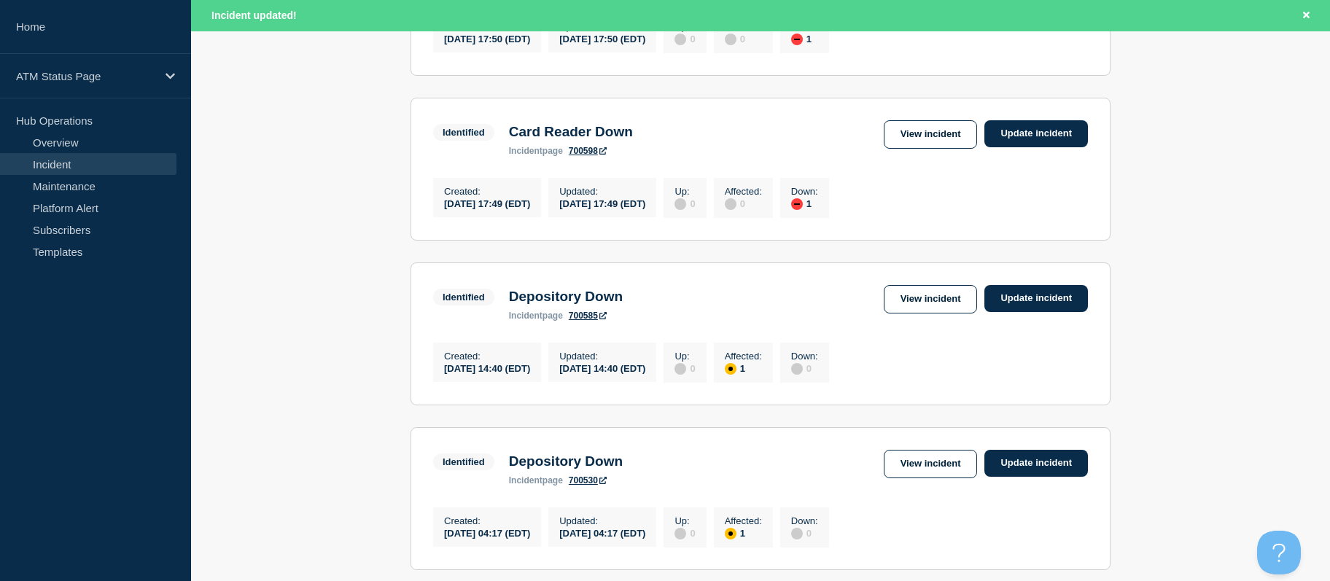
drag, startPoint x: 273, startPoint y: 286, endPoint x: 295, endPoint y: 344, distance: 62.1
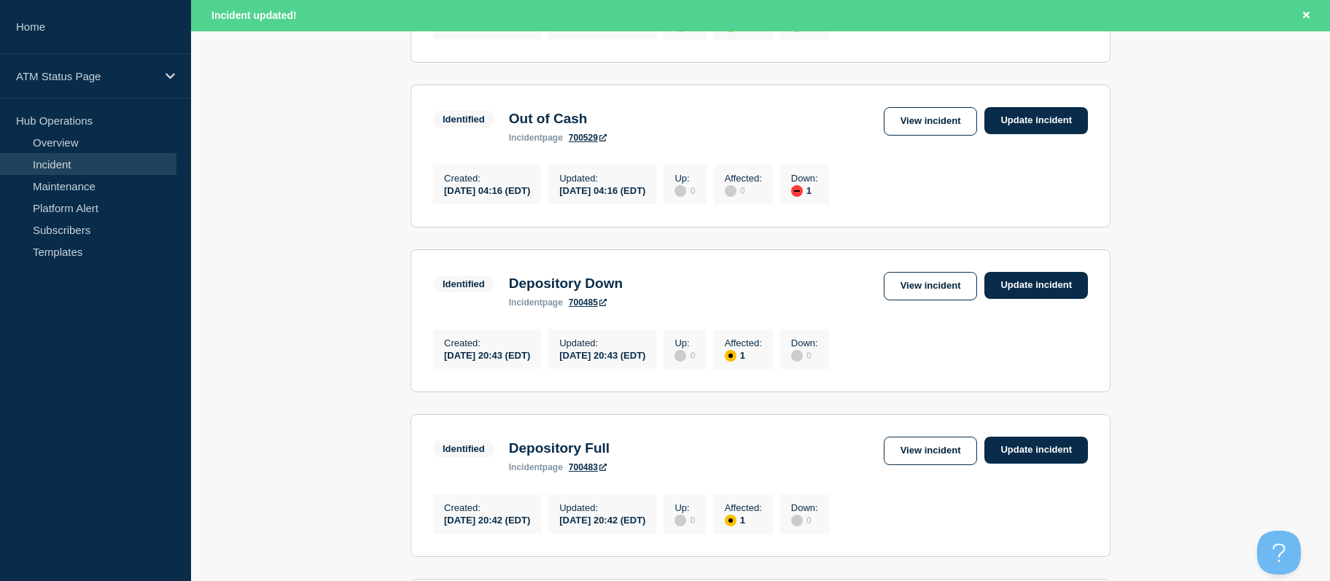
drag, startPoint x: 289, startPoint y: 315, endPoint x: 303, endPoint y: 368, distance: 54.3
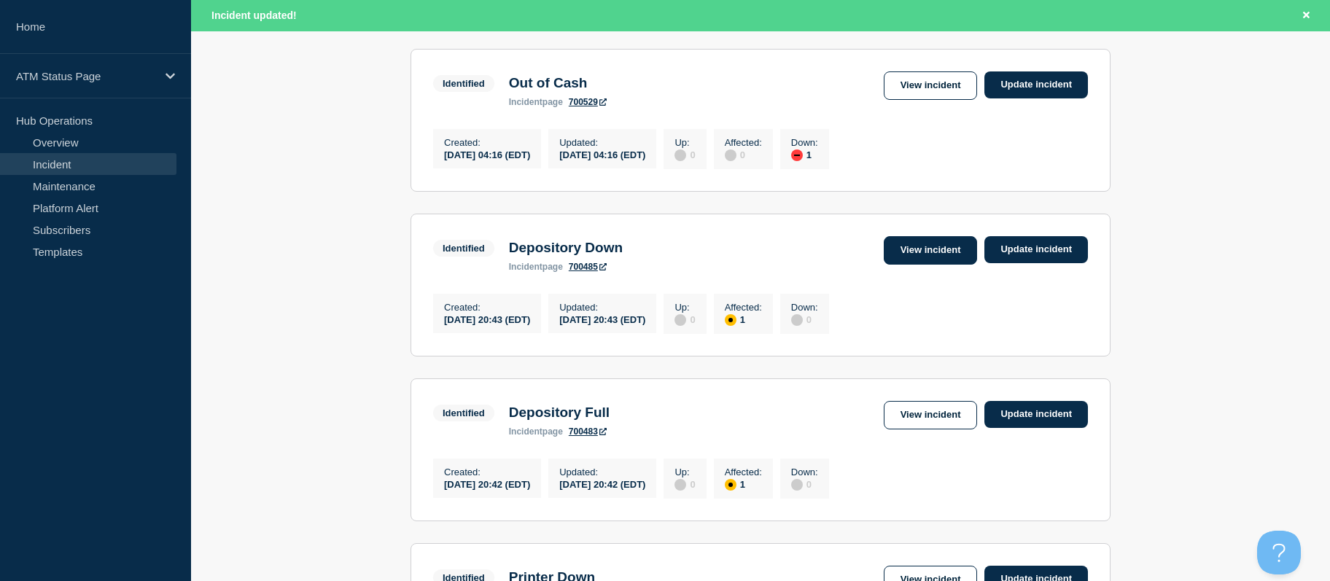
drag, startPoint x: 903, startPoint y: 256, endPoint x: 905, endPoint y: 273, distance: 16.9
click at [903, 256] on section "Identified Depository Down incident page 700485 View incident Update incident C…" at bounding box center [761, 285] width 700 height 143
click at [906, 265] on link "View incident" at bounding box center [931, 250] width 94 height 28
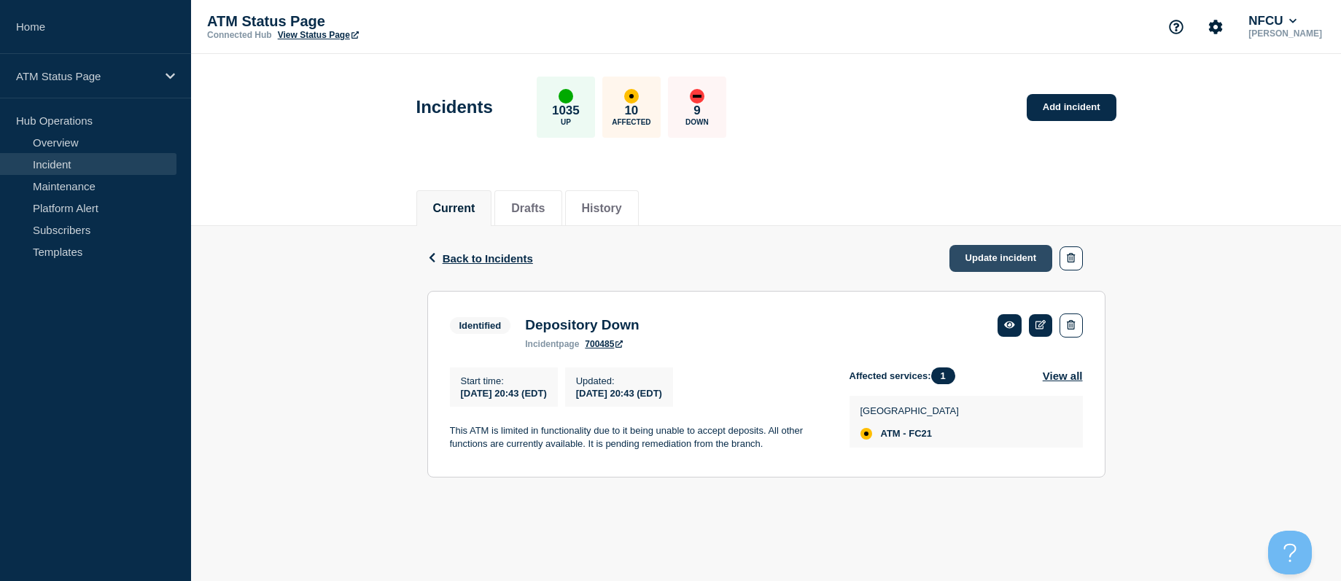
click at [972, 261] on link "Update incident" at bounding box center [1001, 258] width 104 height 27
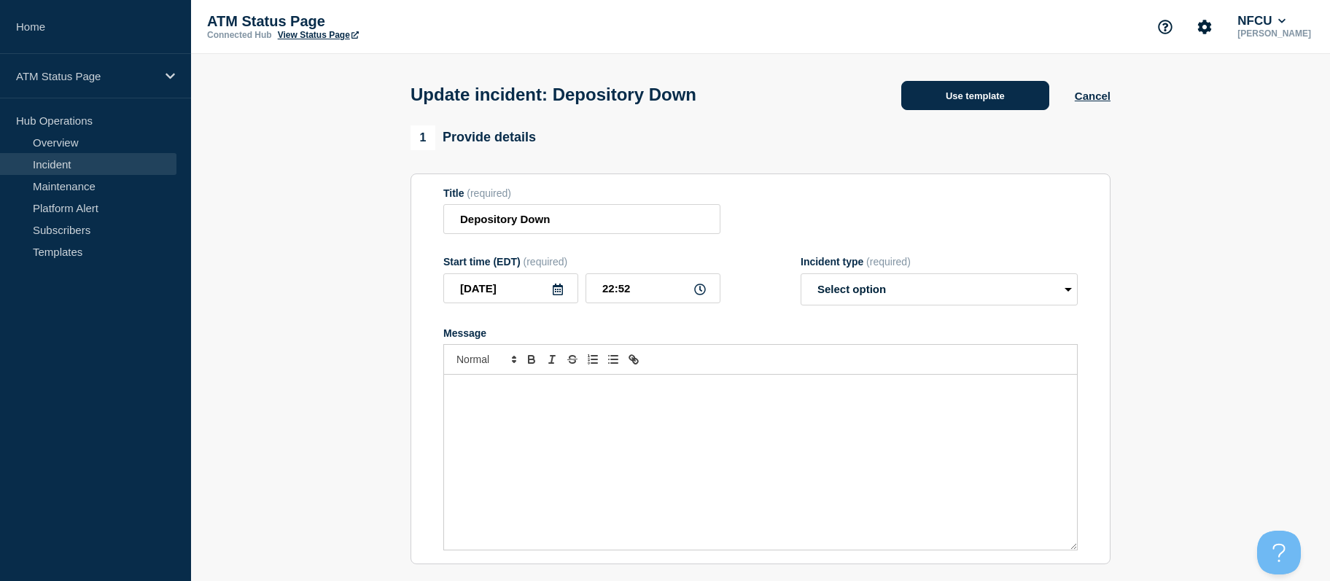
click at [967, 101] on button "Use template" at bounding box center [975, 95] width 148 height 29
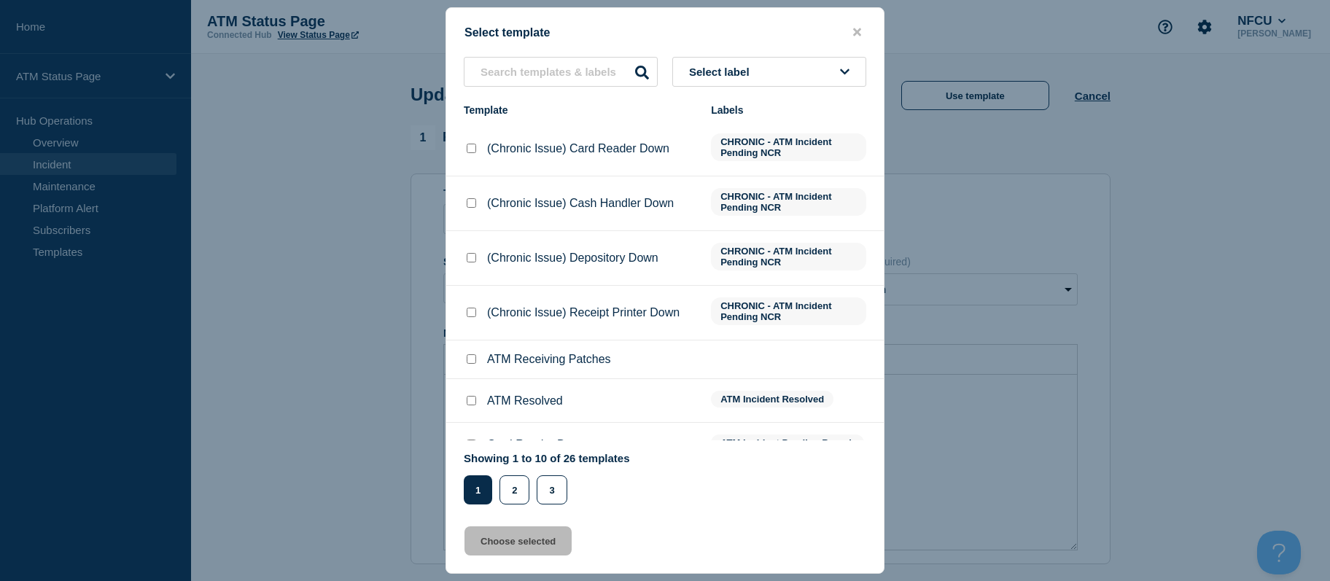
click at [780, 71] on button "Select label" at bounding box center [769, 72] width 194 height 30
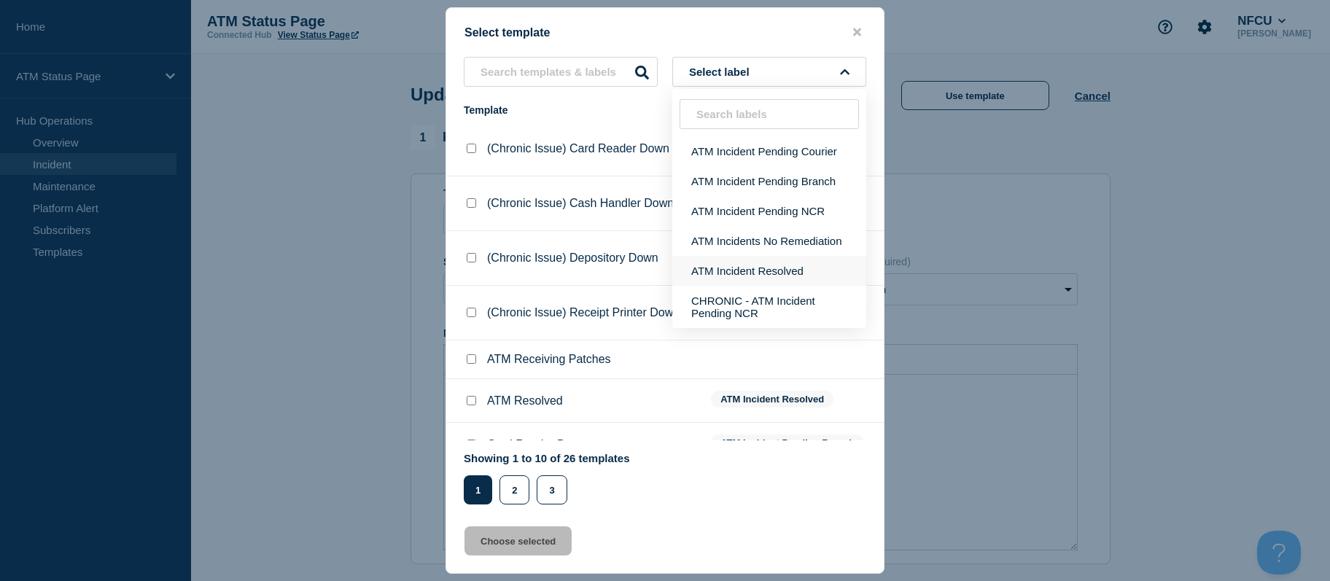
click at [746, 269] on button "ATM Incident Resolved" at bounding box center [769, 271] width 194 height 30
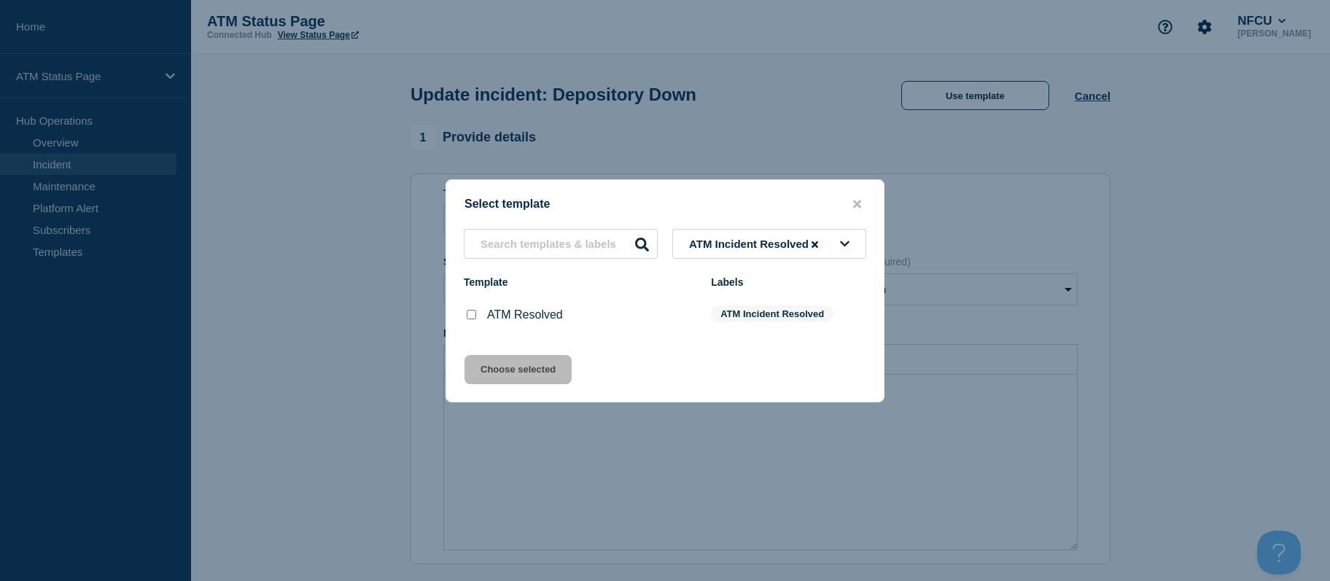
click at [470, 316] on input "ATM Resolved checkbox" at bounding box center [471, 314] width 9 height 9
click at [491, 365] on button "Choose selected" at bounding box center [518, 369] width 107 height 29
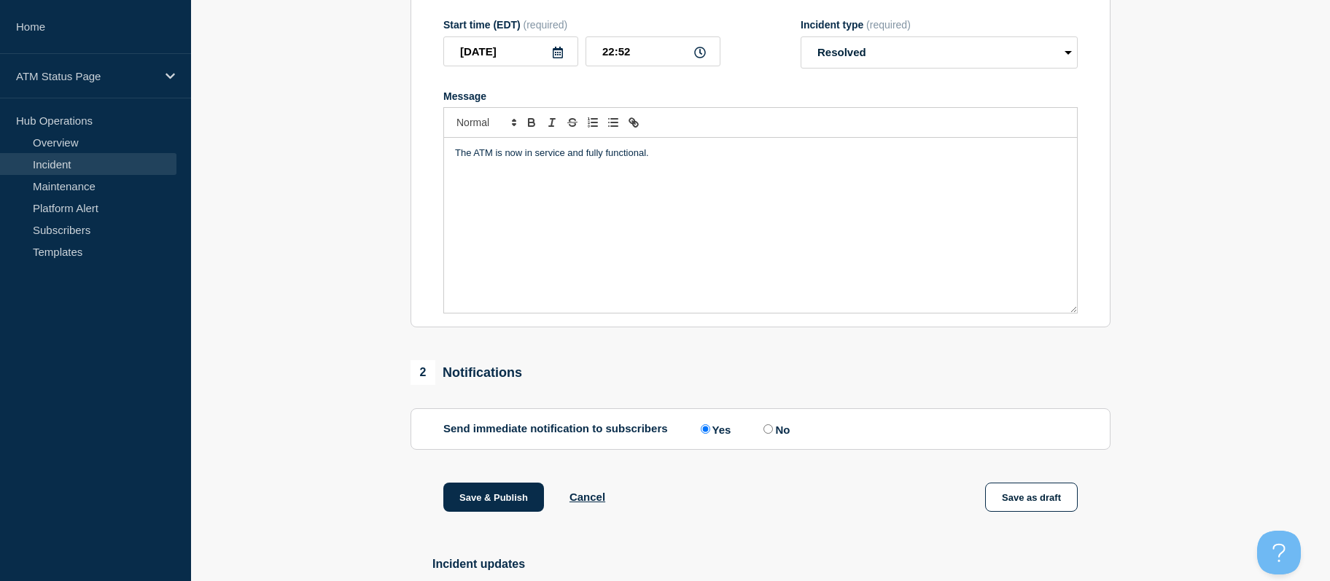
scroll to position [352, 0]
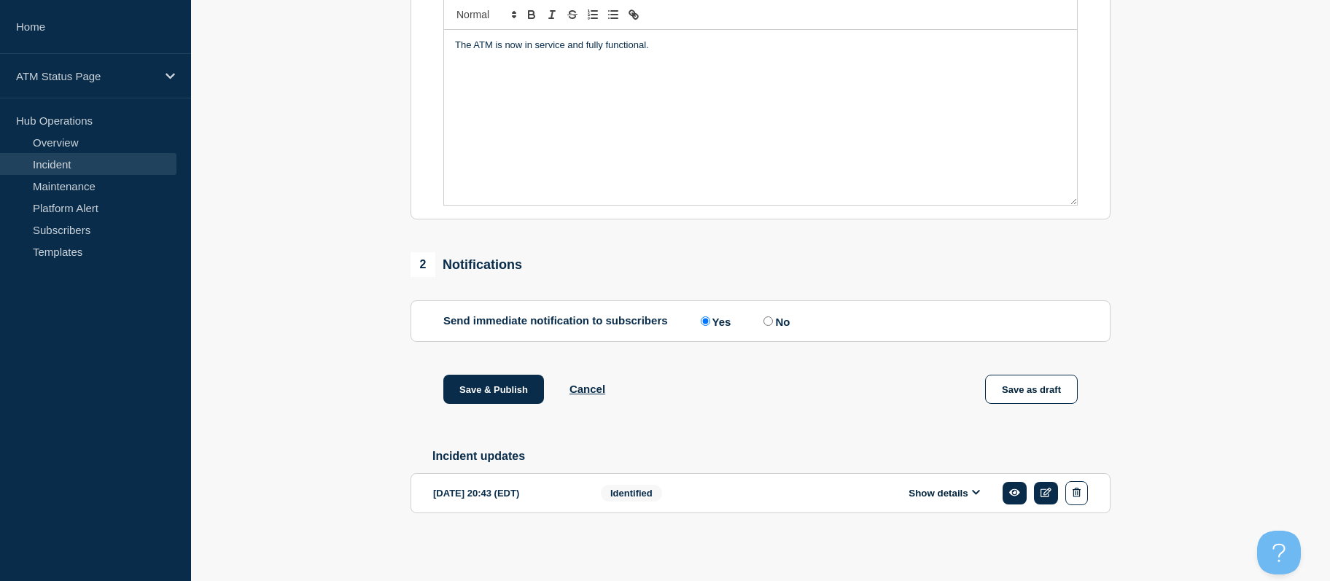
drag, startPoint x: 326, startPoint y: 333, endPoint x: 346, endPoint y: 464, distance: 132.8
click at [506, 385] on button "Save & Publish" at bounding box center [493, 389] width 101 height 29
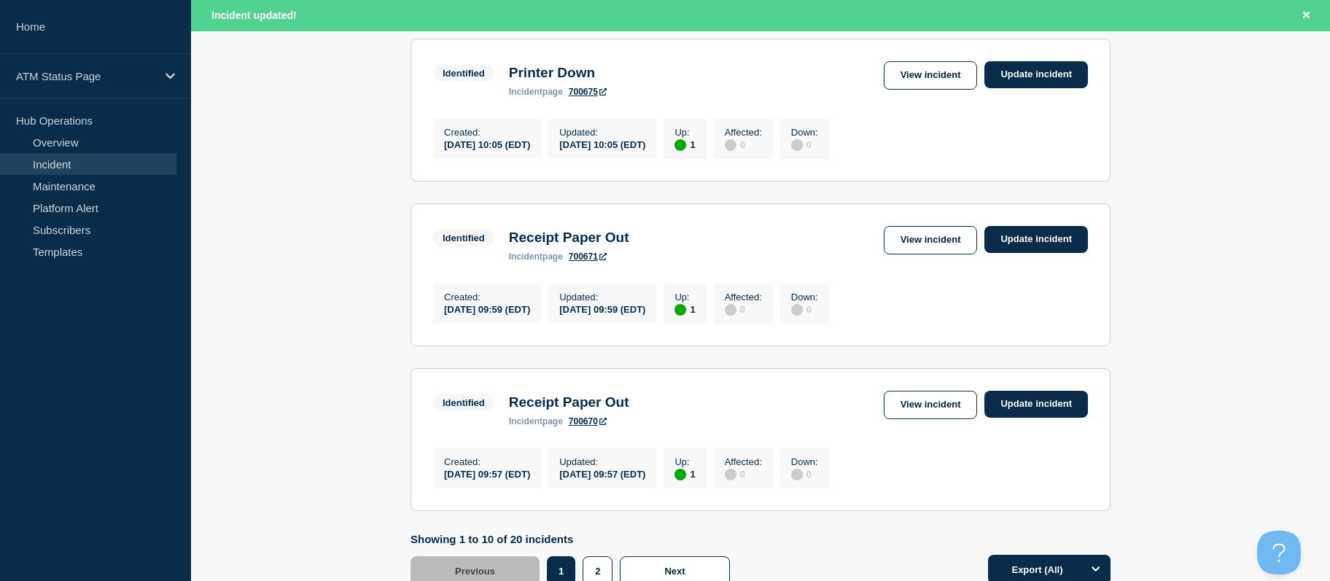
scroll to position [1634, 0]
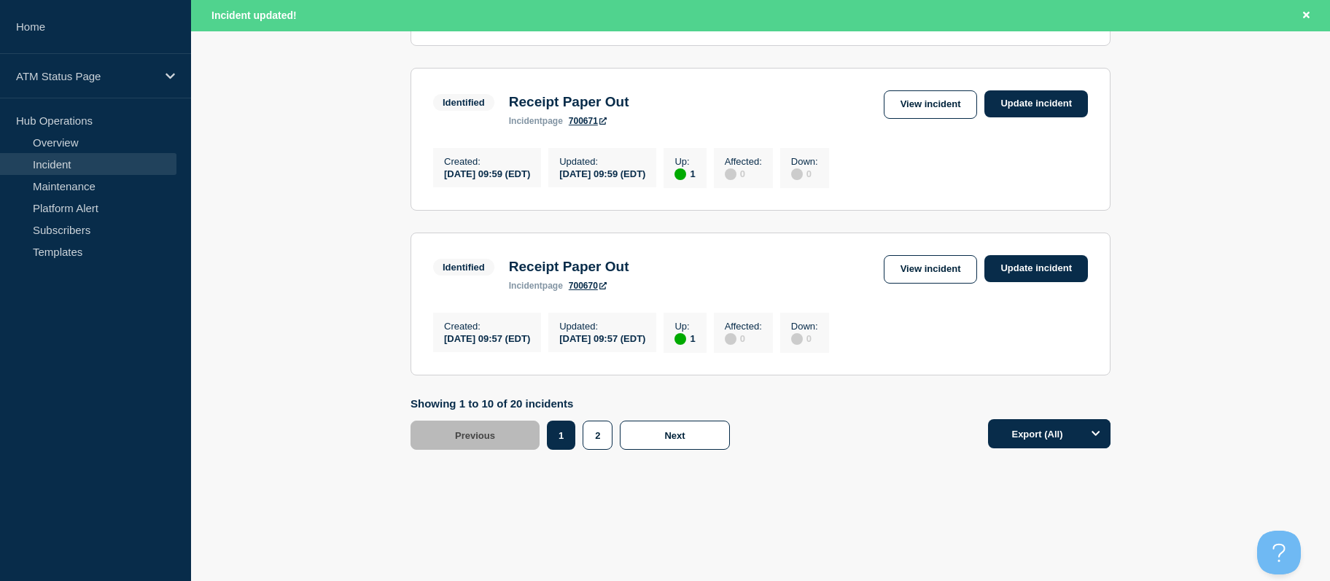
drag, startPoint x: 378, startPoint y: 309, endPoint x: 381, endPoint y: 467, distance: 158.3
click at [608, 436] on button "2" at bounding box center [598, 435] width 30 height 29
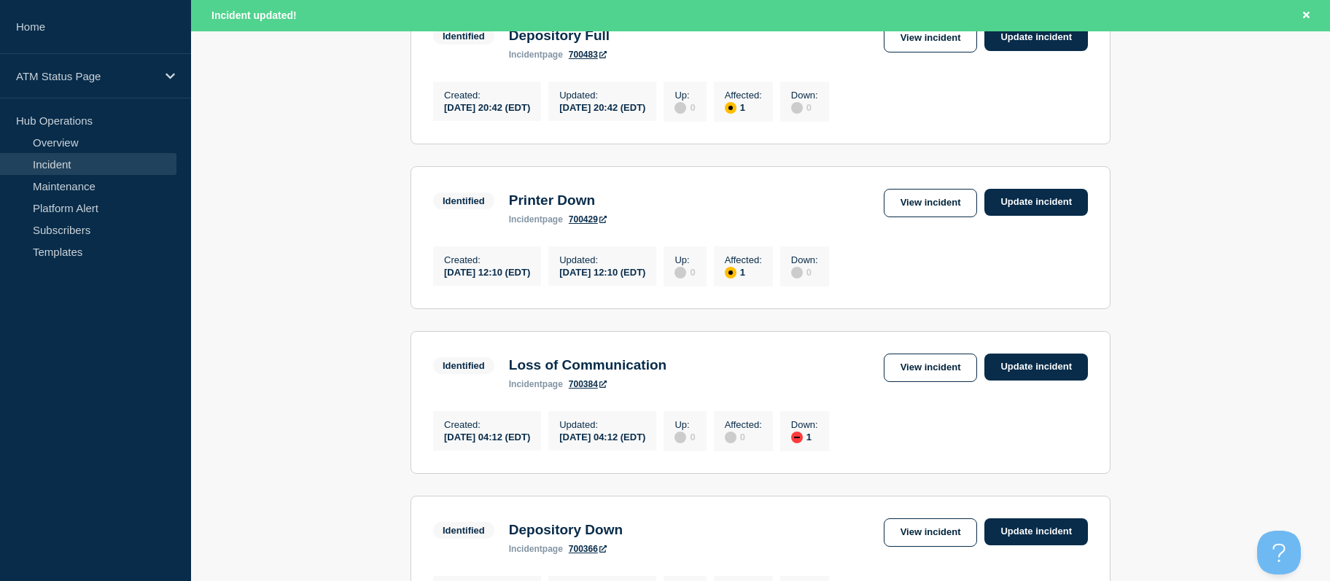
drag, startPoint x: 268, startPoint y: 473, endPoint x: 269, endPoint y: 433, distance: 40.1
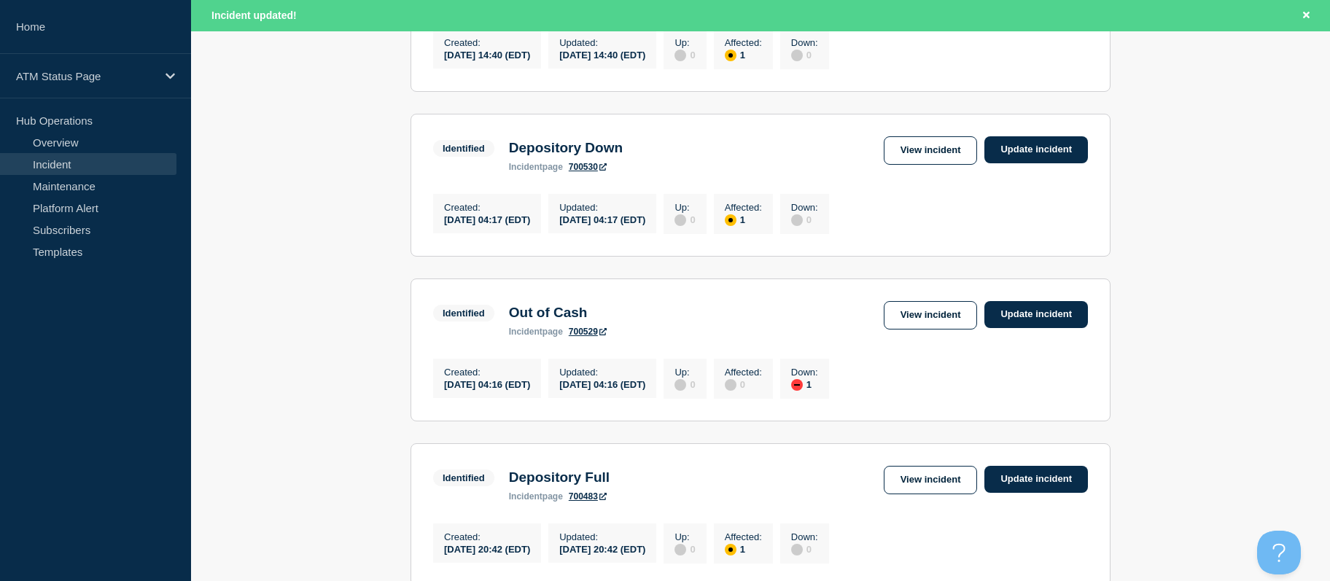
drag, startPoint x: 269, startPoint y: 432, endPoint x: 271, endPoint y: 378, distance: 54.7
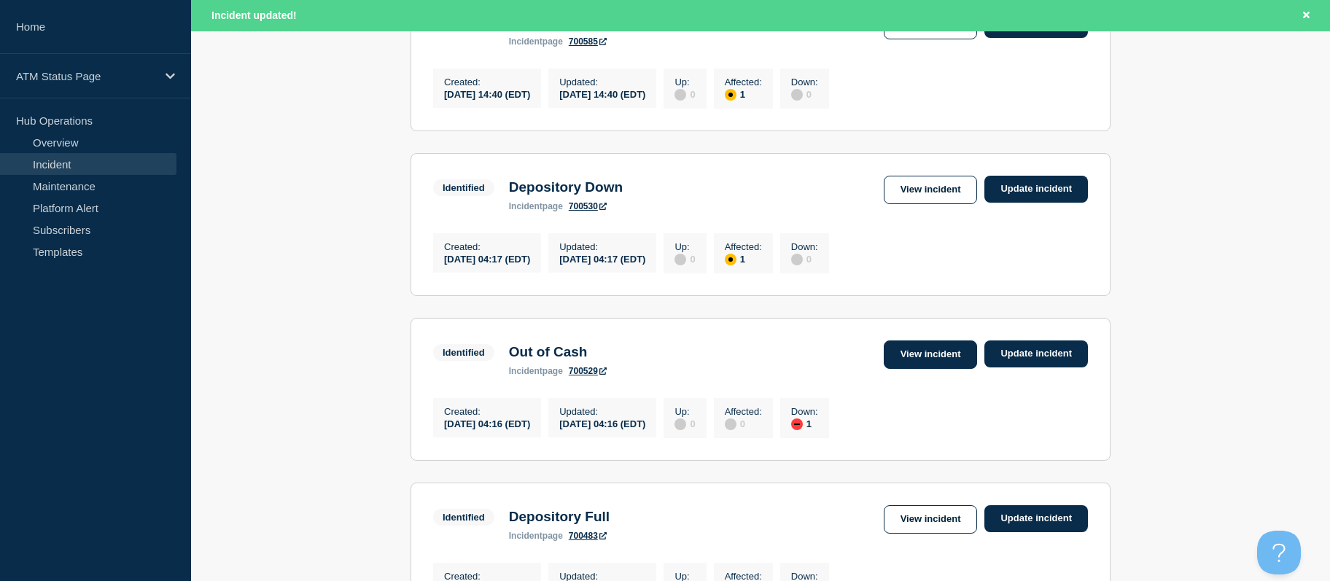
click at [912, 369] on link "View incident" at bounding box center [931, 355] width 94 height 28
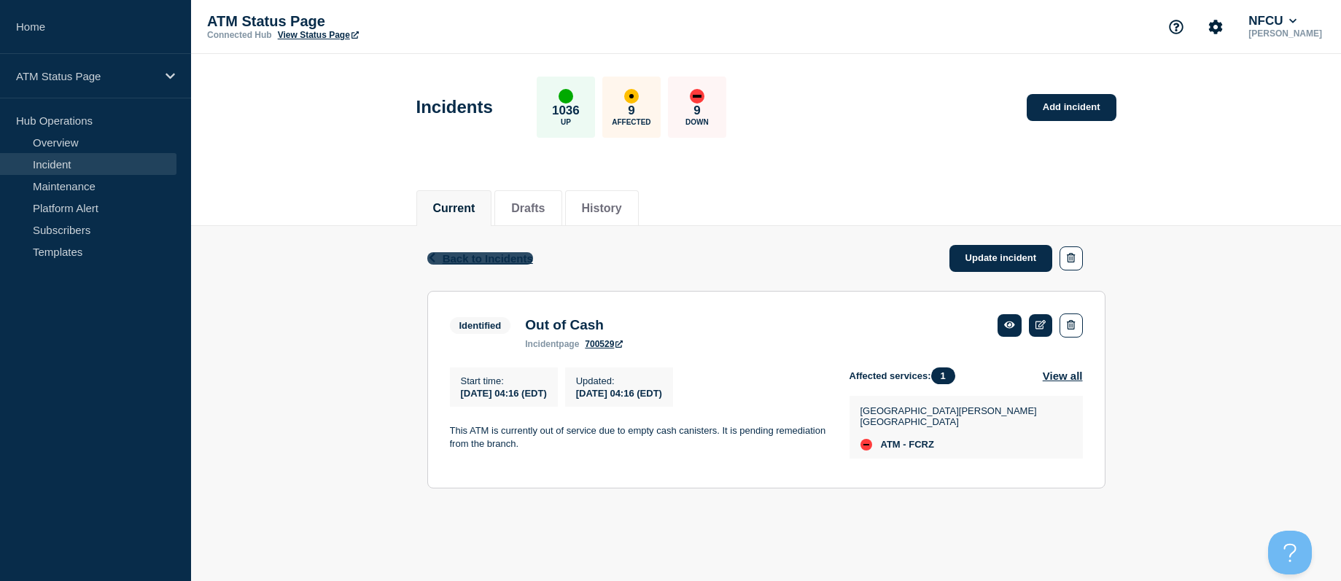
click at [479, 256] on span "Back to Incidents" at bounding box center [488, 258] width 90 height 12
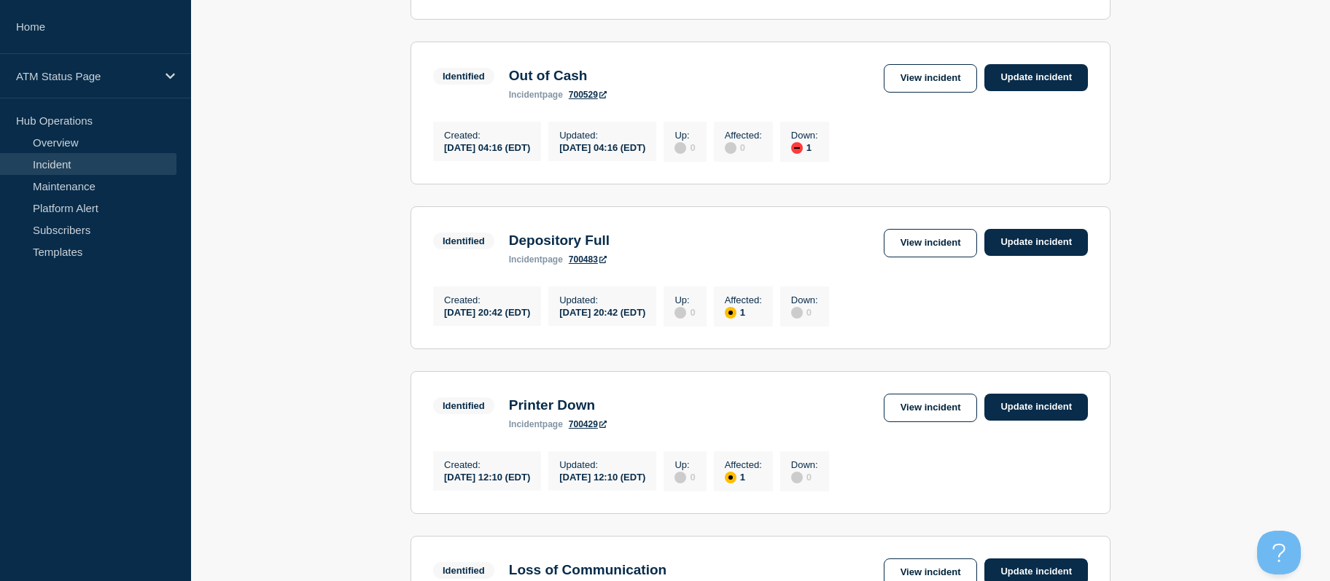
drag, startPoint x: 338, startPoint y: 316, endPoint x: 350, endPoint y: 359, distance: 44.6
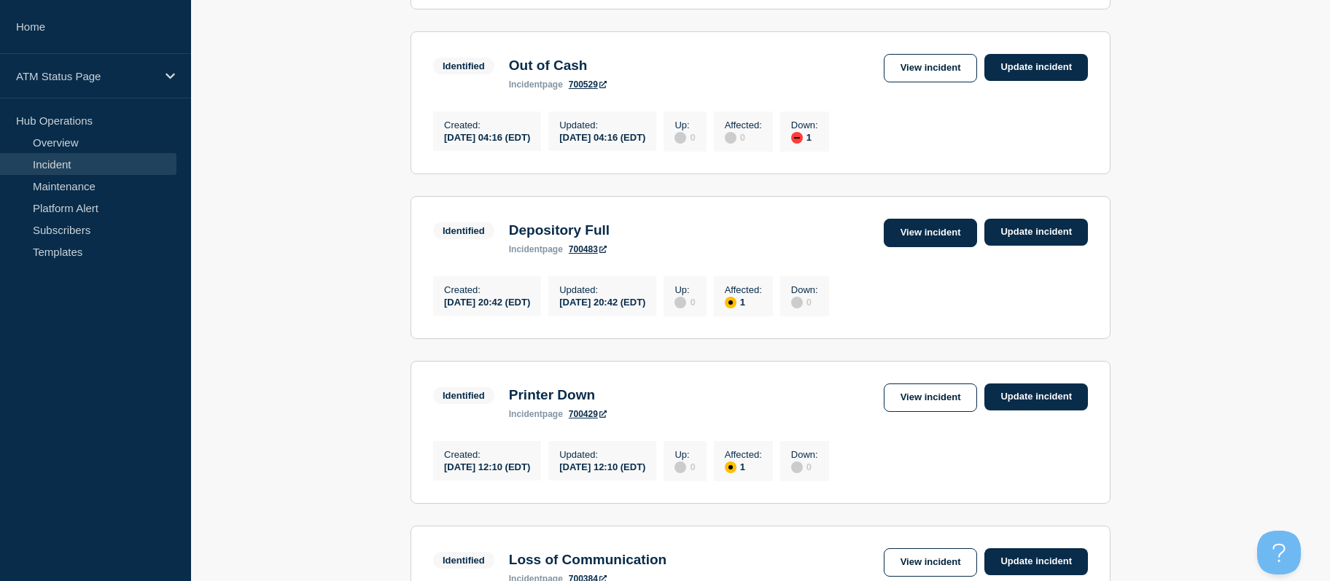
click at [886, 247] on link "View incident" at bounding box center [931, 233] width 94 height 28
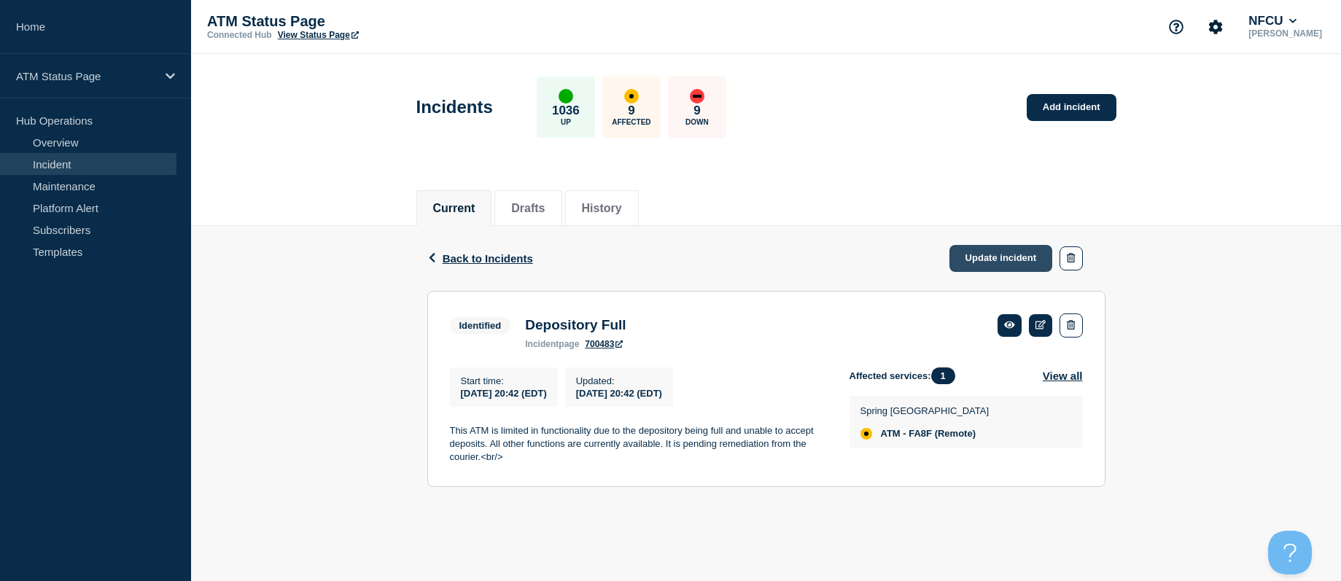
click at [990, 254] on link "Update incident" at bounding box center [1001, 258] width 104 height 27
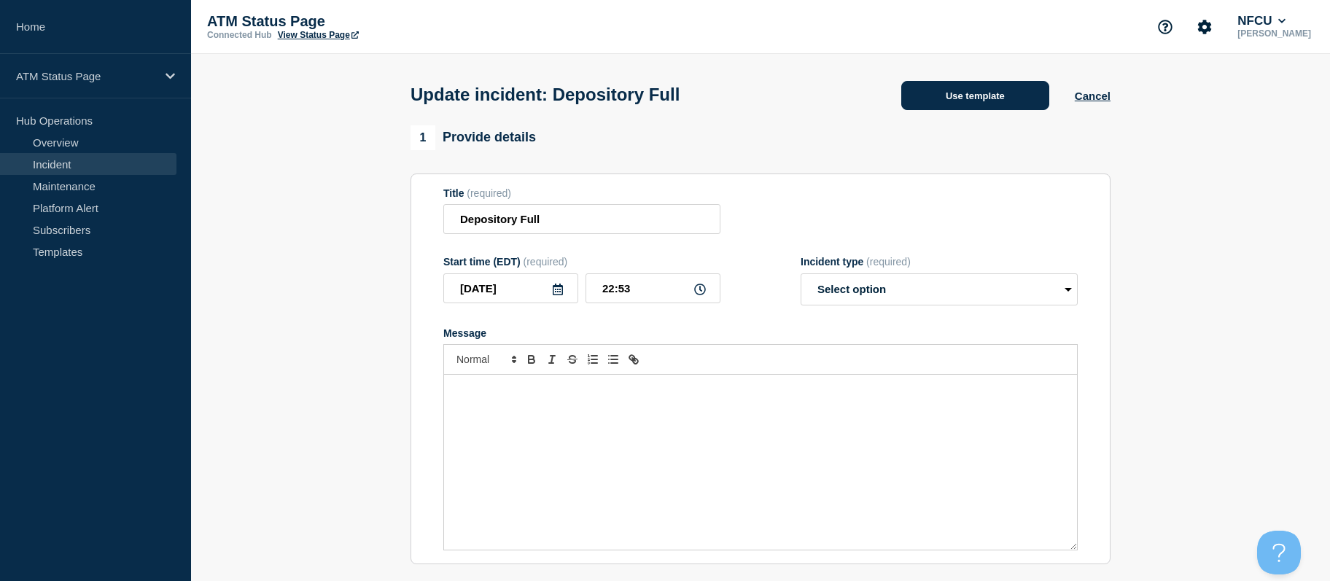
click at [950, 98] on button "Use template" at bounding box center [975, 95] width 148 height 29
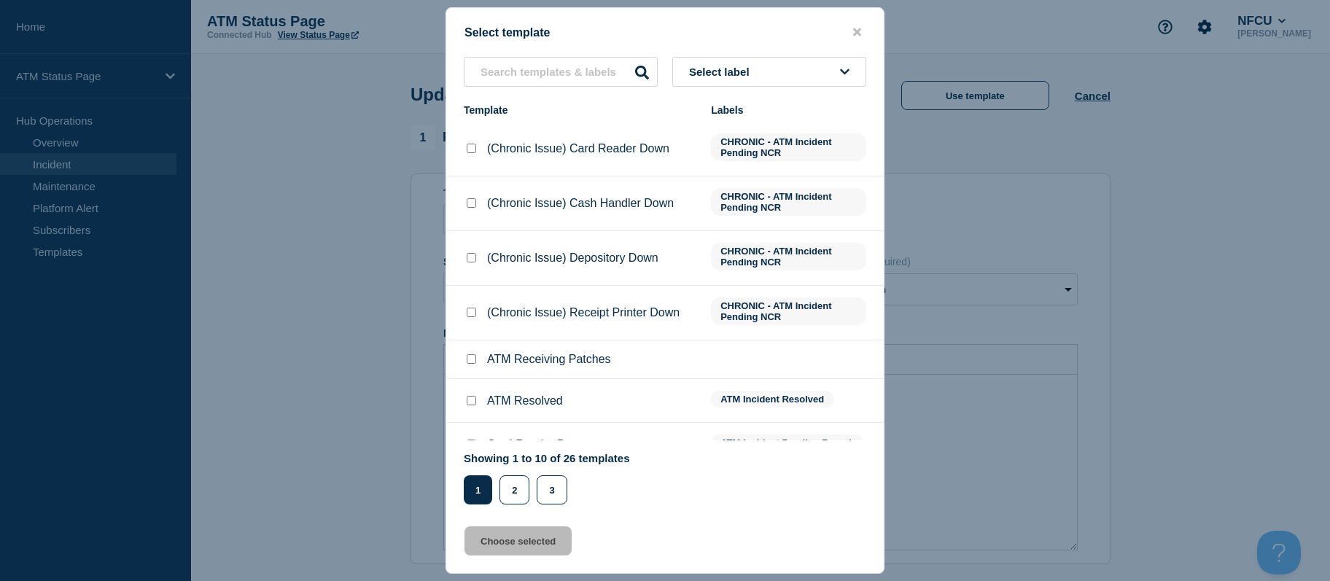
click at [755, 67] on span "Select label" at bounding box center [722, 72] width 66 height 12
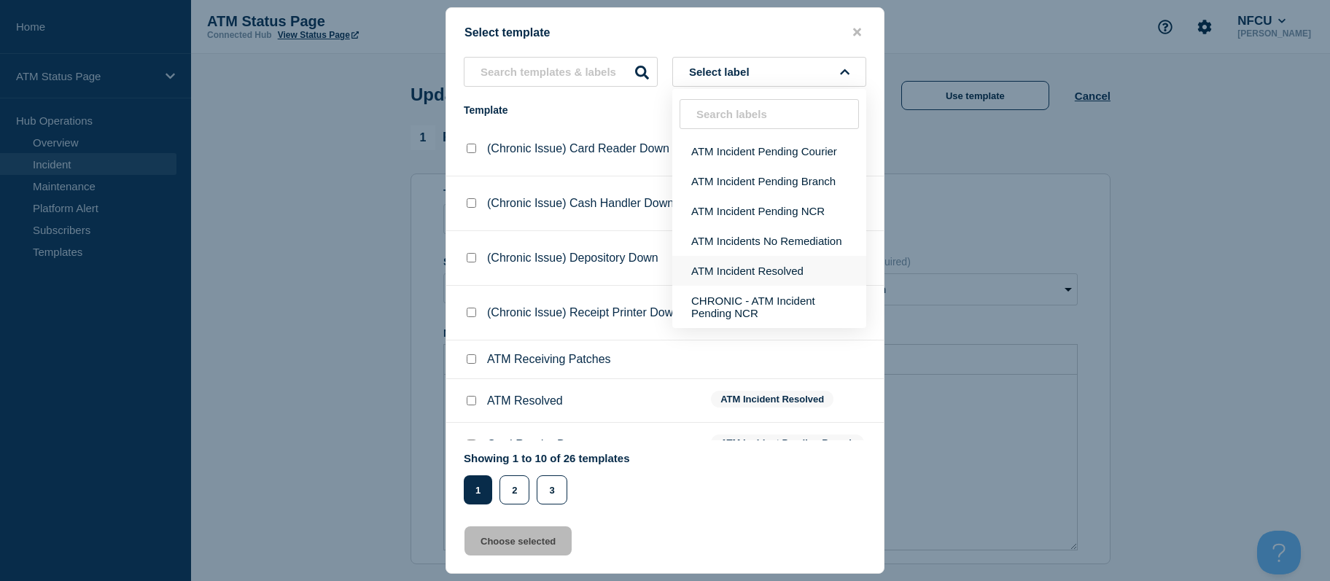
click at [734, 264] on button "ATM Incident Resolved" at bounding box center [769, 271] width 194 height 30
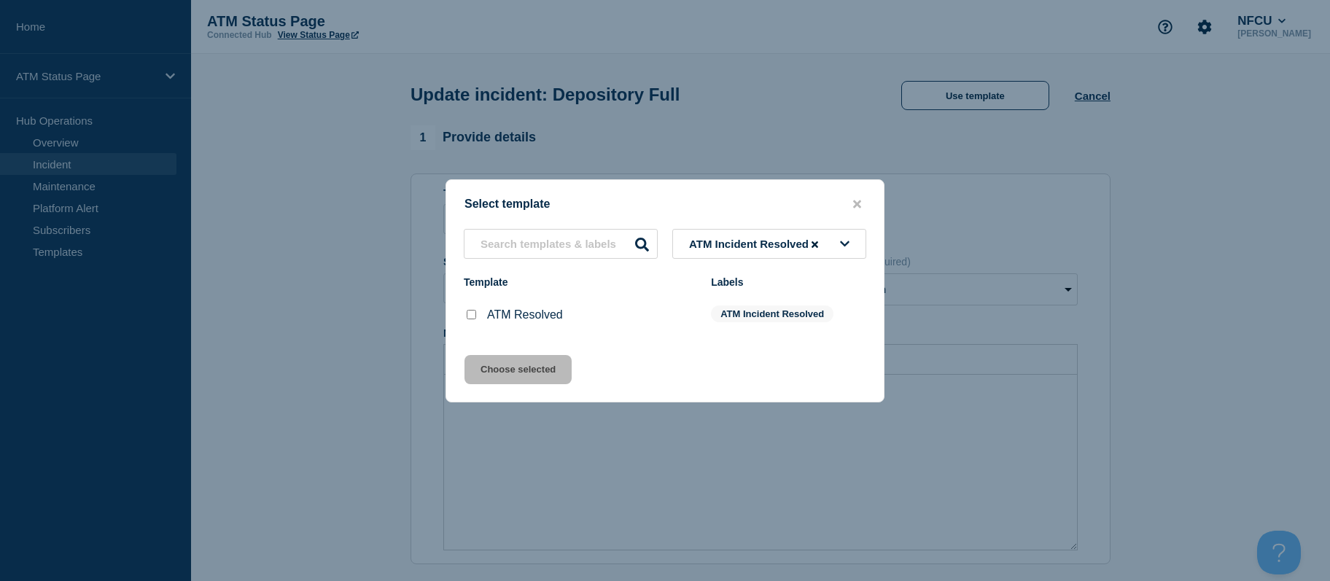
click at [473, 318] on input "ATM Resolved checkbox" at bounding box center [471, 314] width 9 height 9
click at [491, 378] on button "Choose selected" at bounding box center [518, 369] width 107 height 29
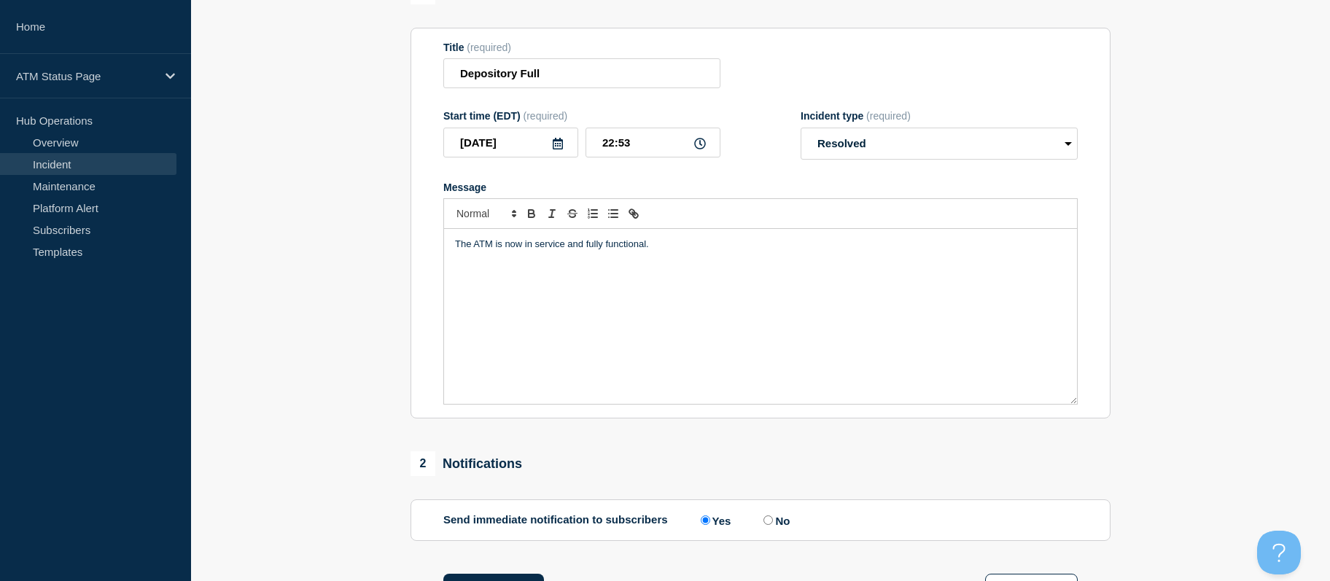
scroll to position [352, 0]
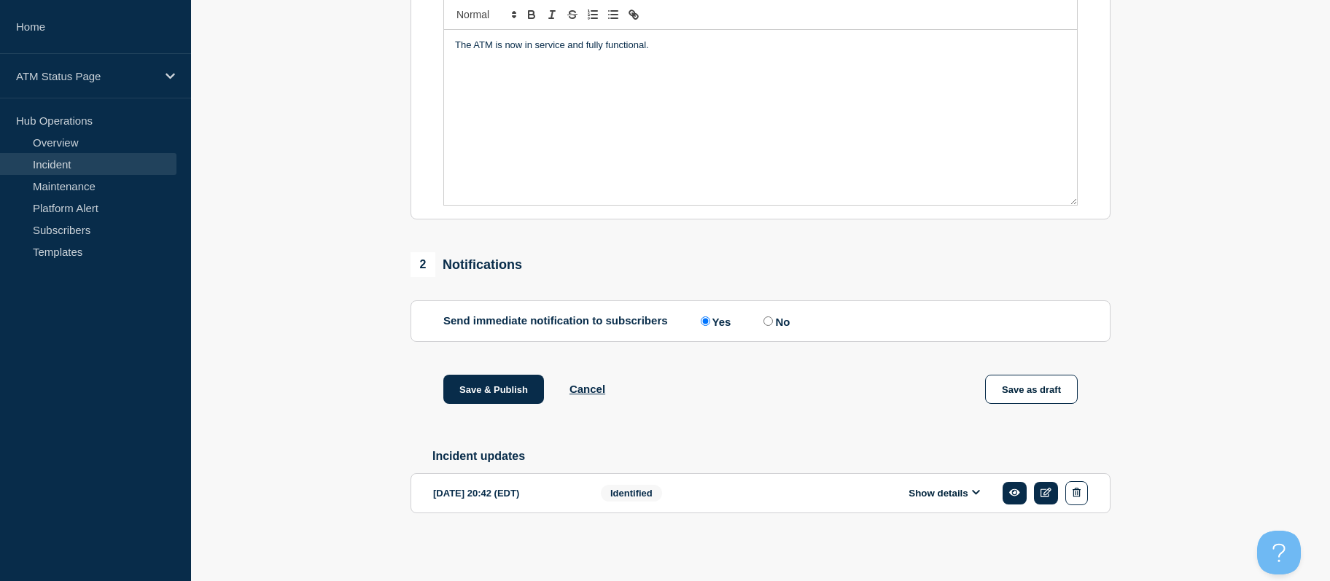
drag, startPoint x: 346, startPoint y: 346, endPoint x: 368, endPoint y: 470, distance: 126.0
click at [505, 390] on button "Save & Publish" at bounding box center [493, 389] width 101 height 29
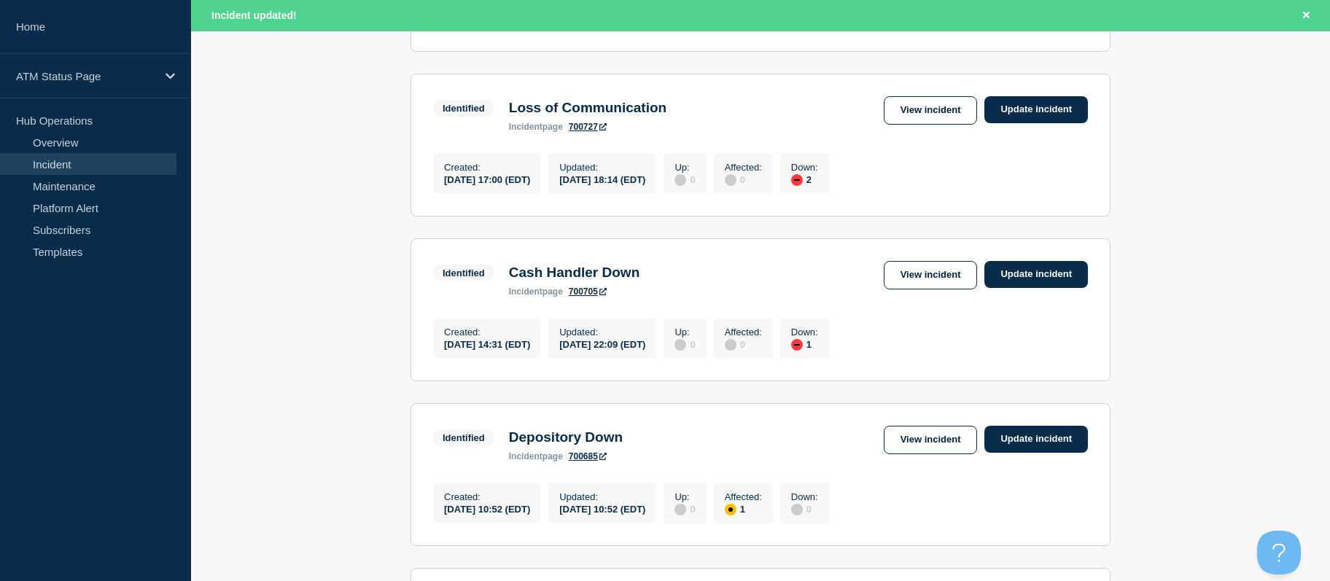
scroll to position [1634, 0]
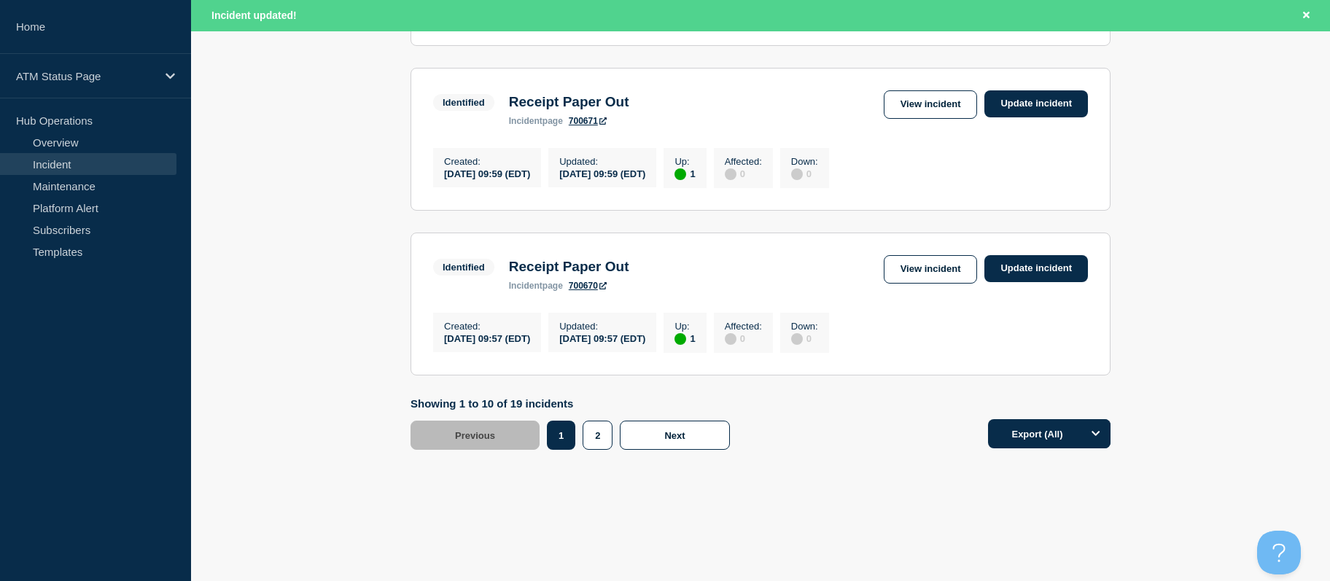
drag, startPoint x: 321, startPoint y: 358, endPoint x: 389, endPoint y: 566, distance: 218.6
click at [591, 430] on button "2" at bounding box center [598, 435] width 30 height 29
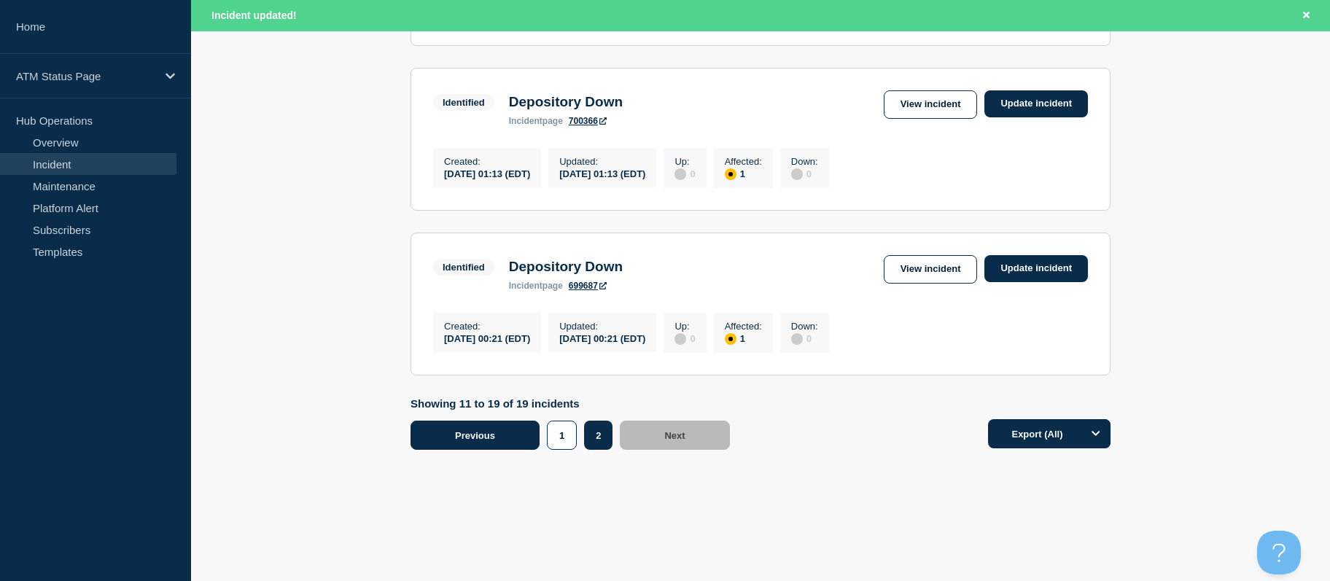
scroll to position [1464, 0]
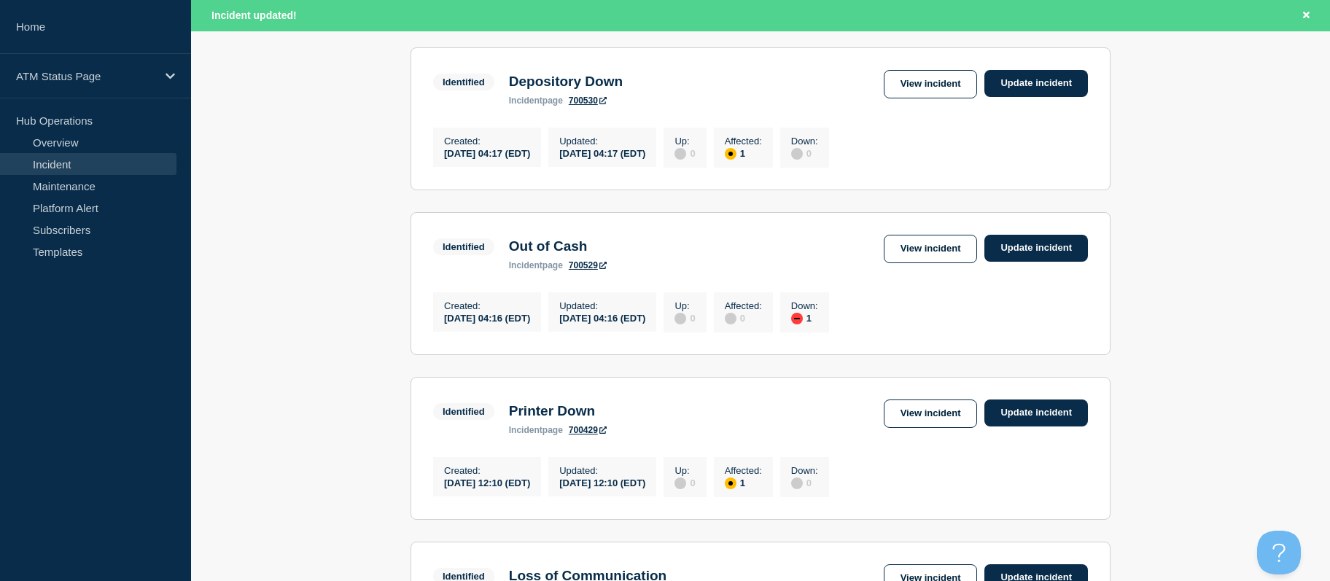
drag, startPoint x: 350, startPoint y: 417, endPoint x: 347, endPoint y: 378, distance: 39.5
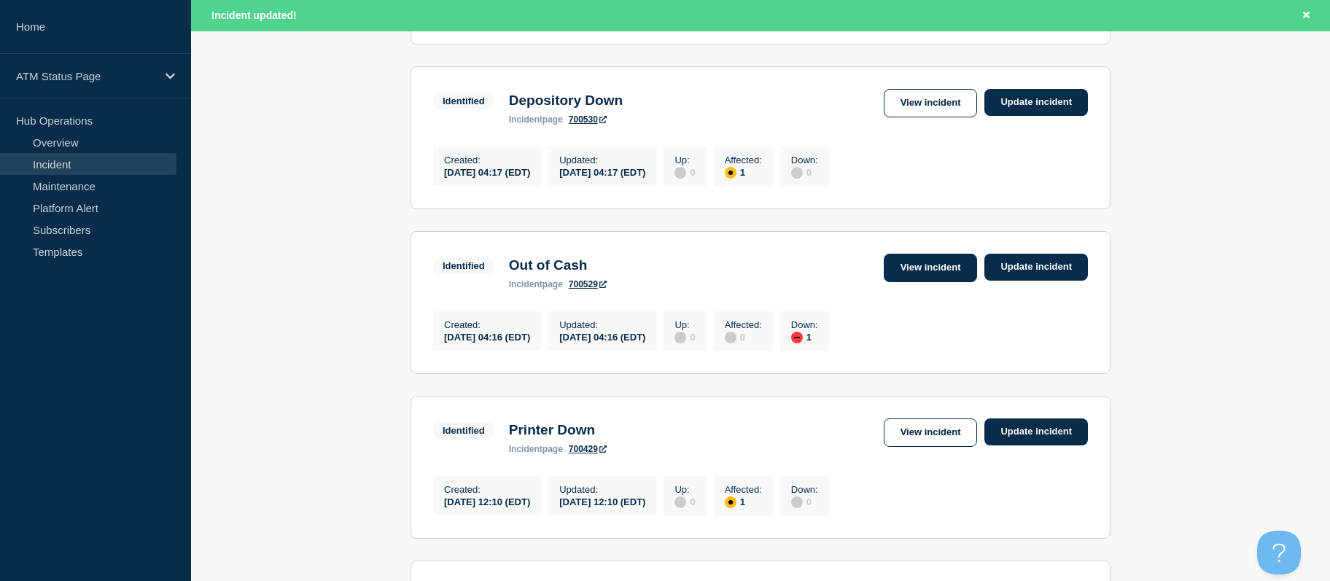
click at [919, 282] on link "View incident" at bounding box center [931, 268] width 94 height 28
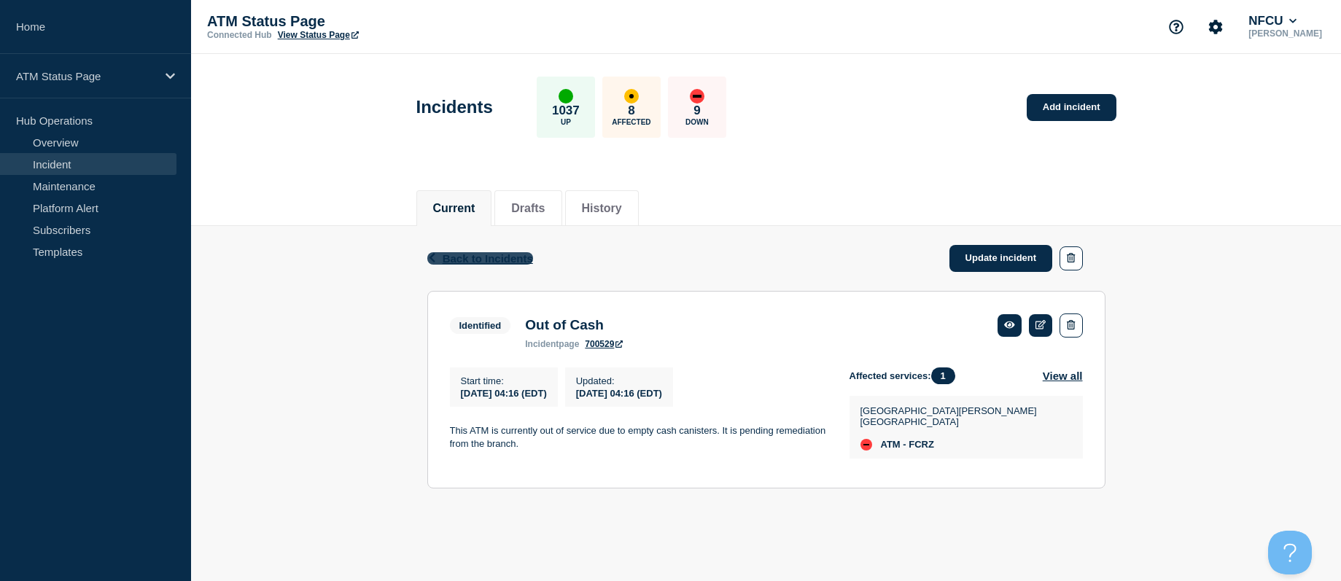
click at [459, 258] on span "Back to Incidents" at bounding box center [488, 258] width 90 height 12
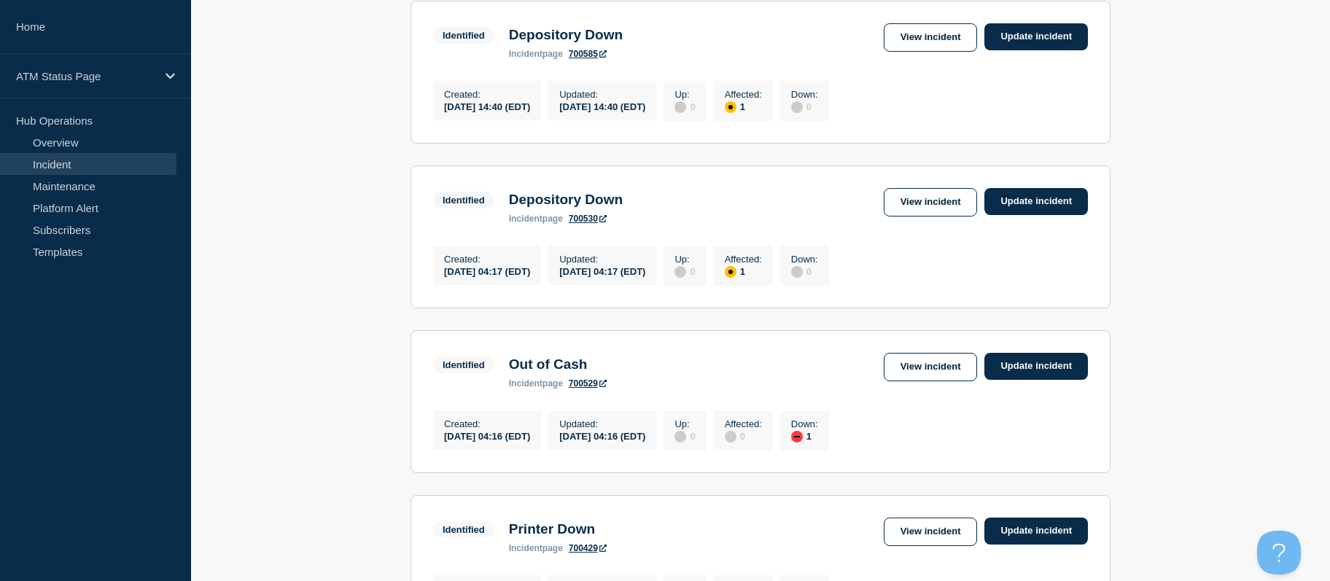
drag, startPoint x: 373, startPoint y: 305, endPoint x: 384, endPoint y: 374, distance: 70.0
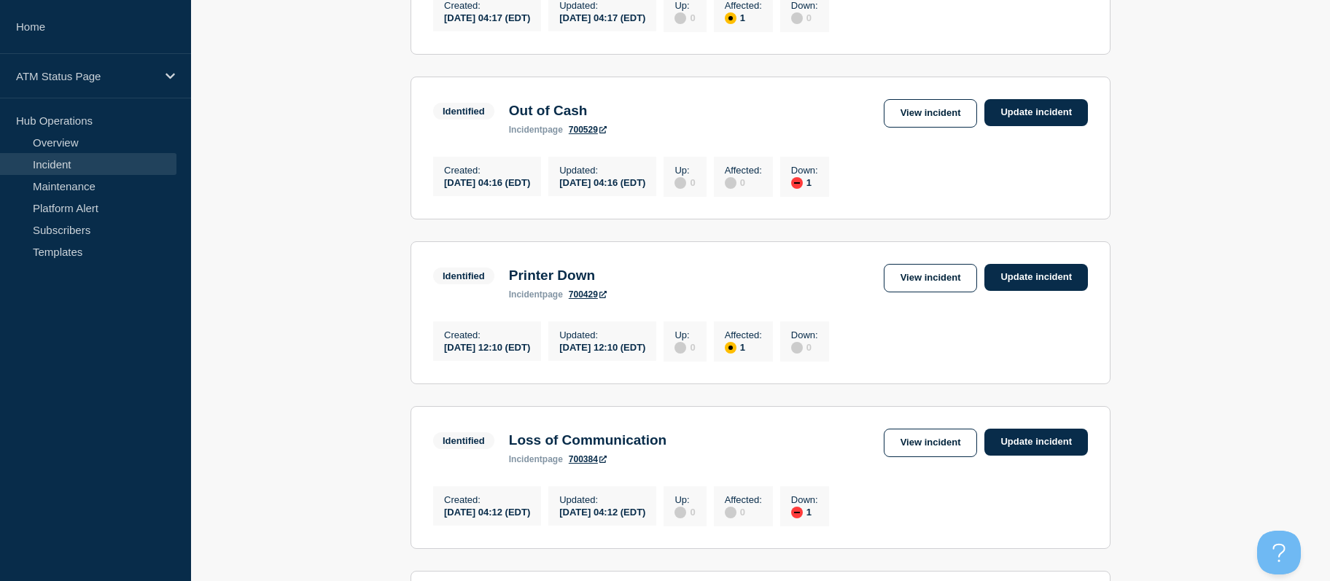
drag, startPoint x: 362, startPoint y: 343, endPoint x: 378, endPoint y: 392, distance: 52.3
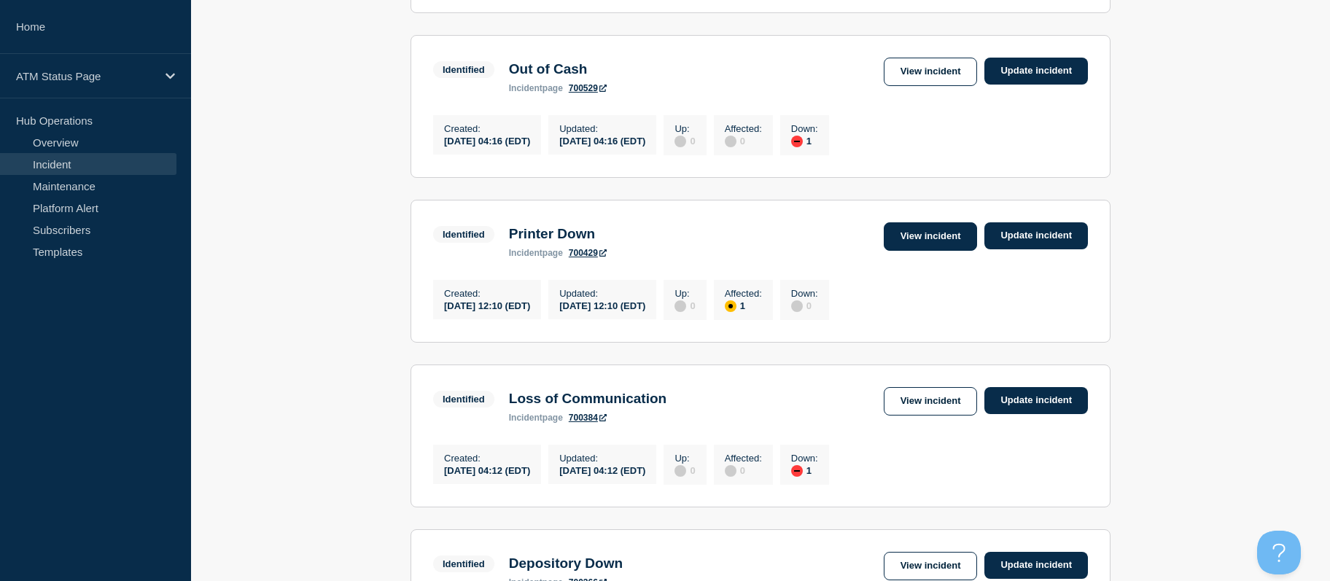
click at [905, 249] on link "View incident" at bounding box center [931, 236] width 94 height 28
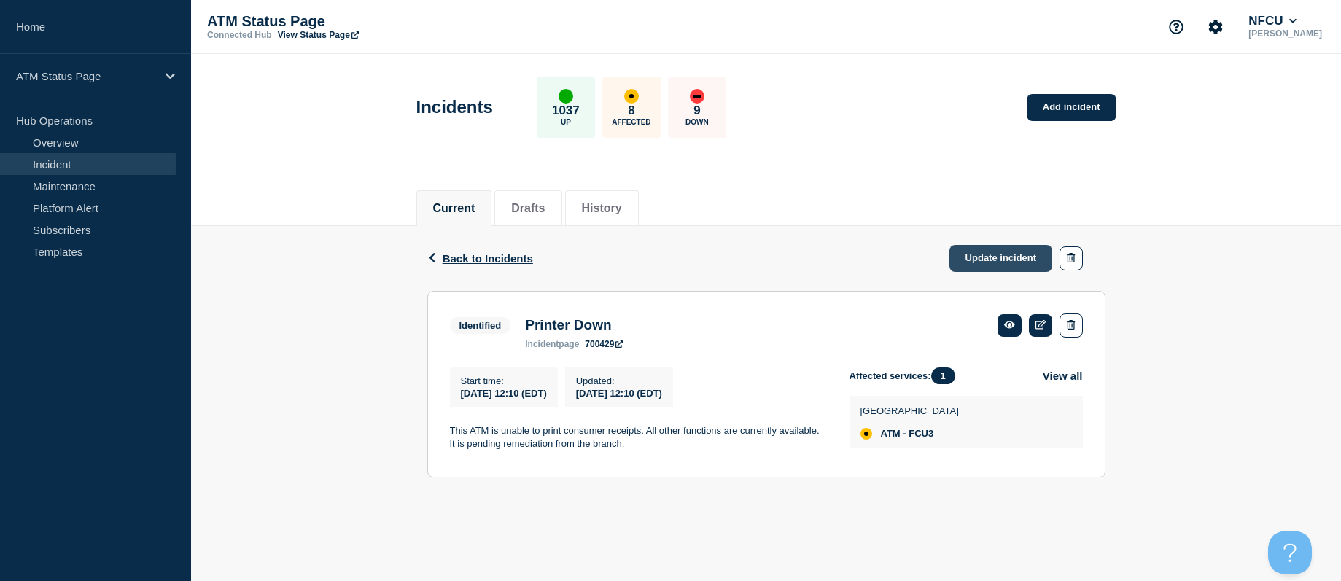
click at [990, 260] on link "Update incident" at bounding box center [1001, 258] width 104 height 27
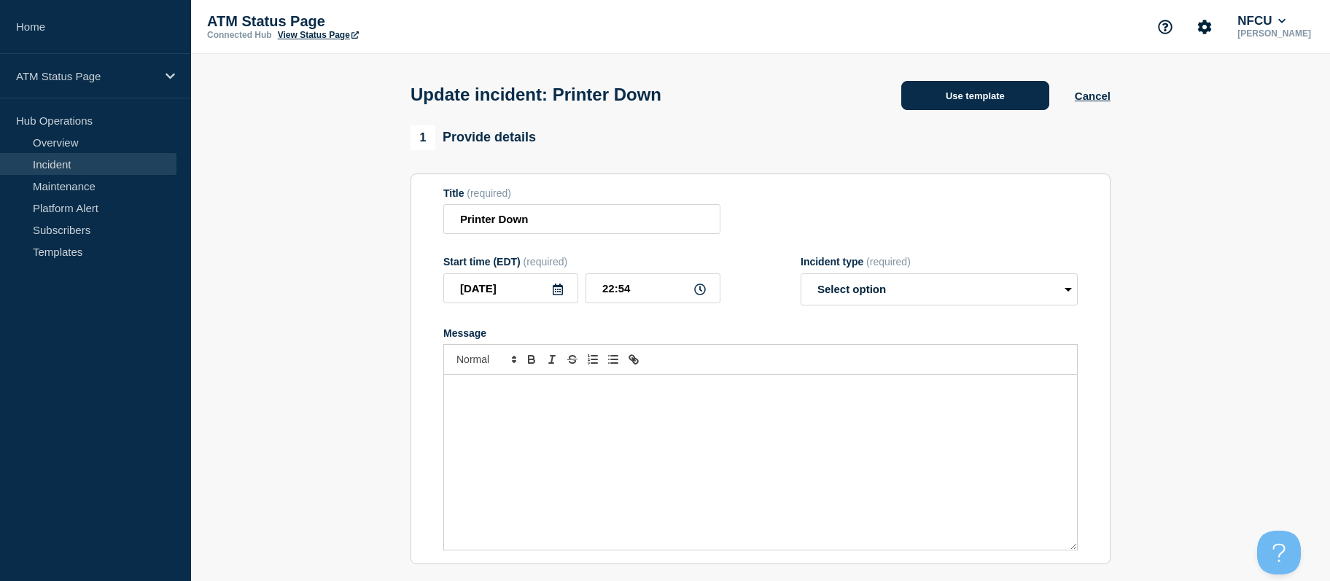
click at [964, 99] on button "Use template" at bounding box center [975, 95] width 148 height 29
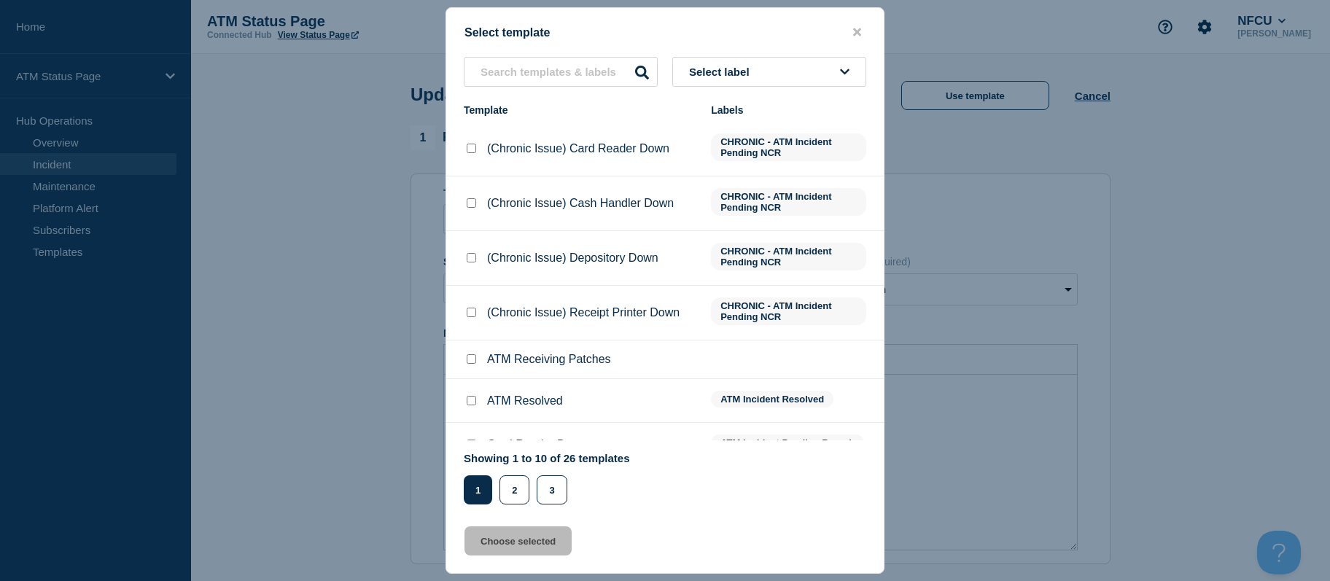
click at [763, 66] on button "Select label" at bounding box center [769, 72] width 194 height 30
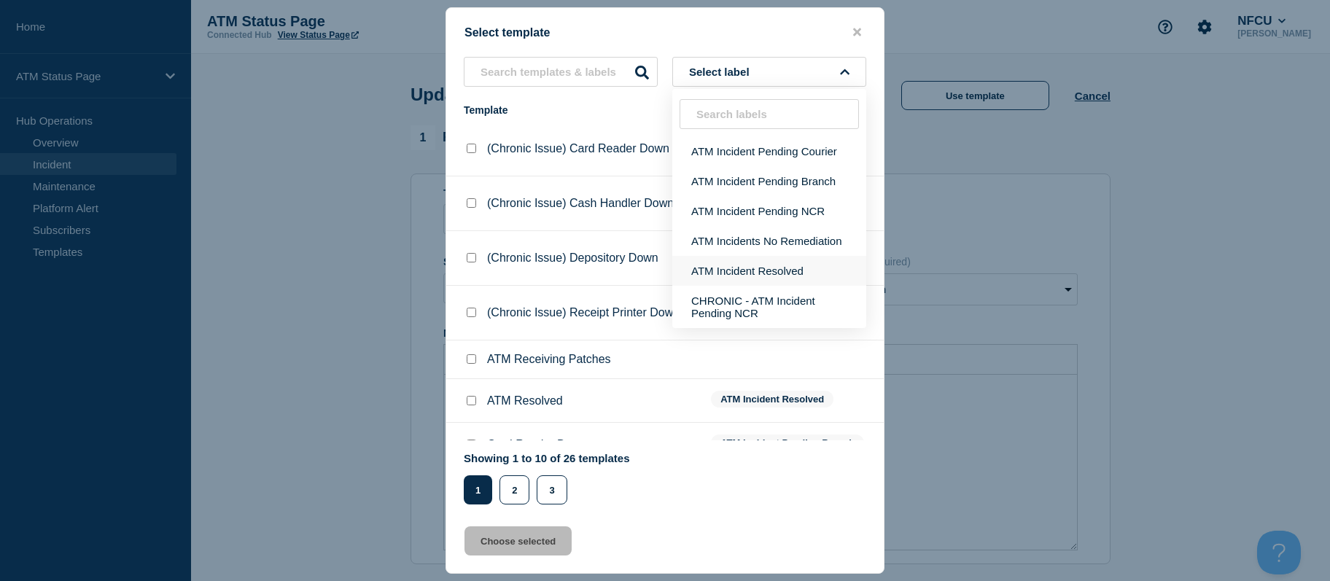
click at [754, 263] on button "ATM Incident Resolved" at bounding box center [769, 271] width 194 height 30
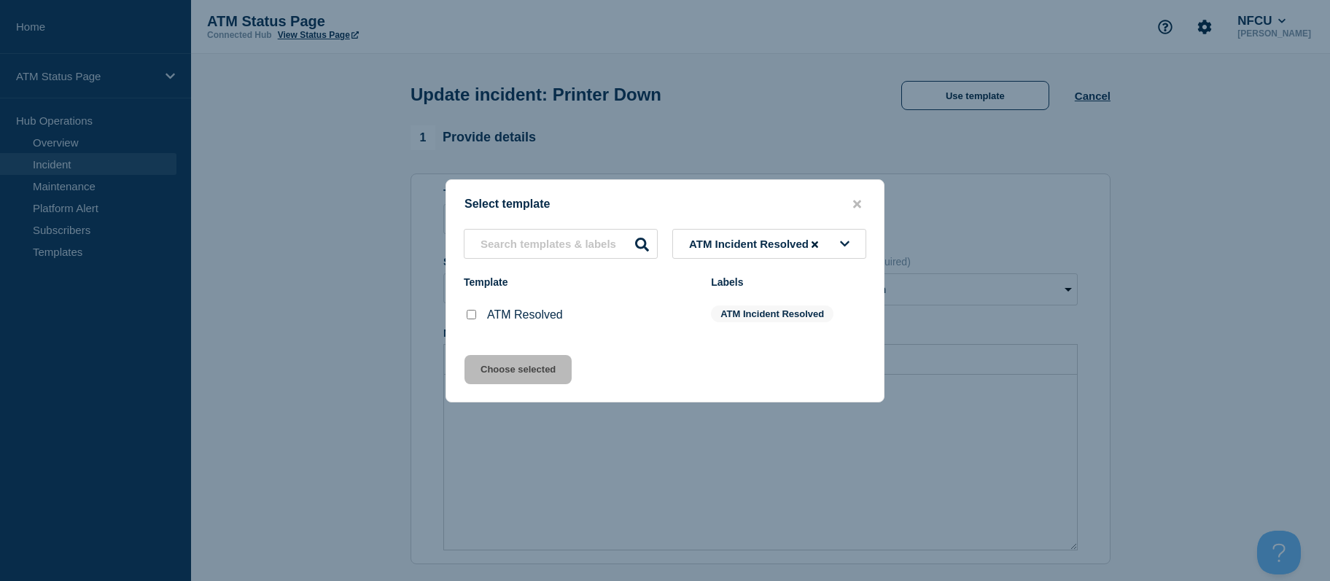
click at [478, 314] on div at bounding box center [471, 315] width 15 height 15
click at [473, 314] on input "ATM Resolved checkbox" at bounding box center [471, 314] width 9 height 9
click at [483, 378] on button "Choose selected" at bounding box center [518, 369] width 107 height 29
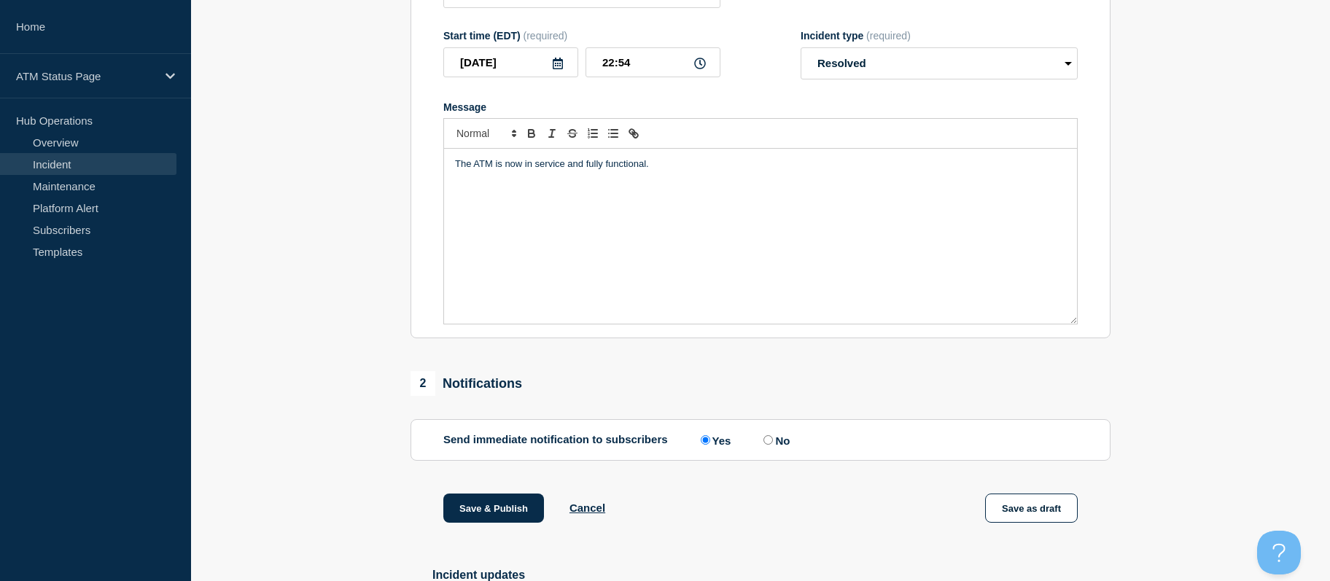
scroll to position [352, 0]
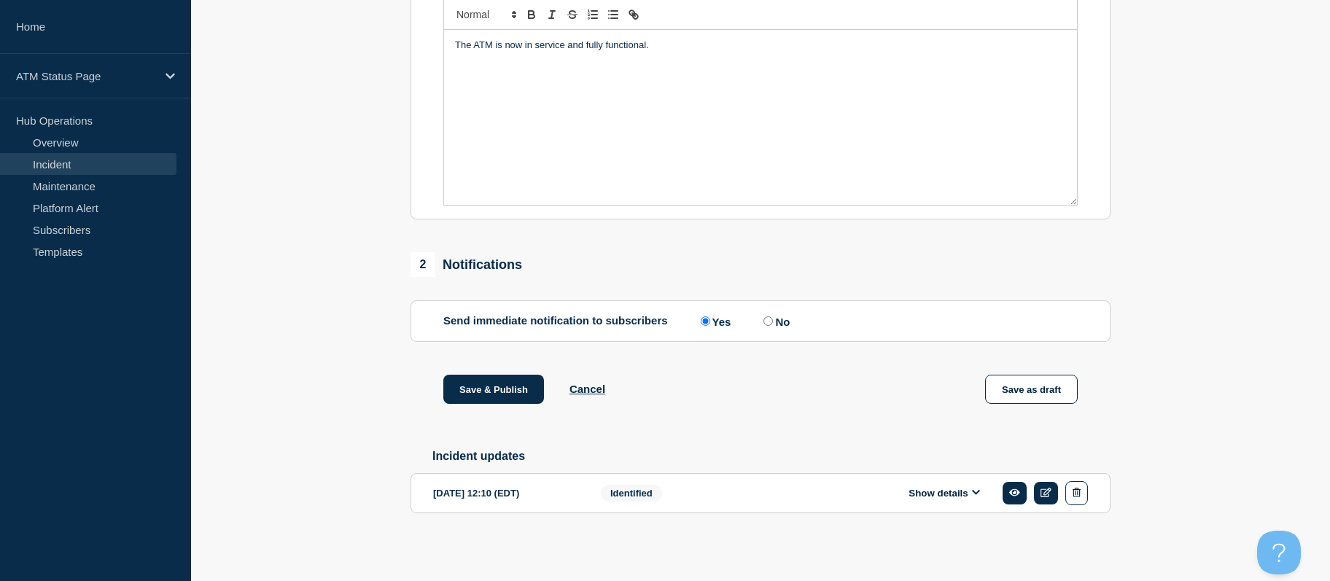
drag, startPoint x: 355, startPoint y: 333, endPoint x: 373, endPoint y: 472, distance: 139.7
click at [516, 376] on button "Save & Publish" at bounding box center [493, 389] width 101 height 29
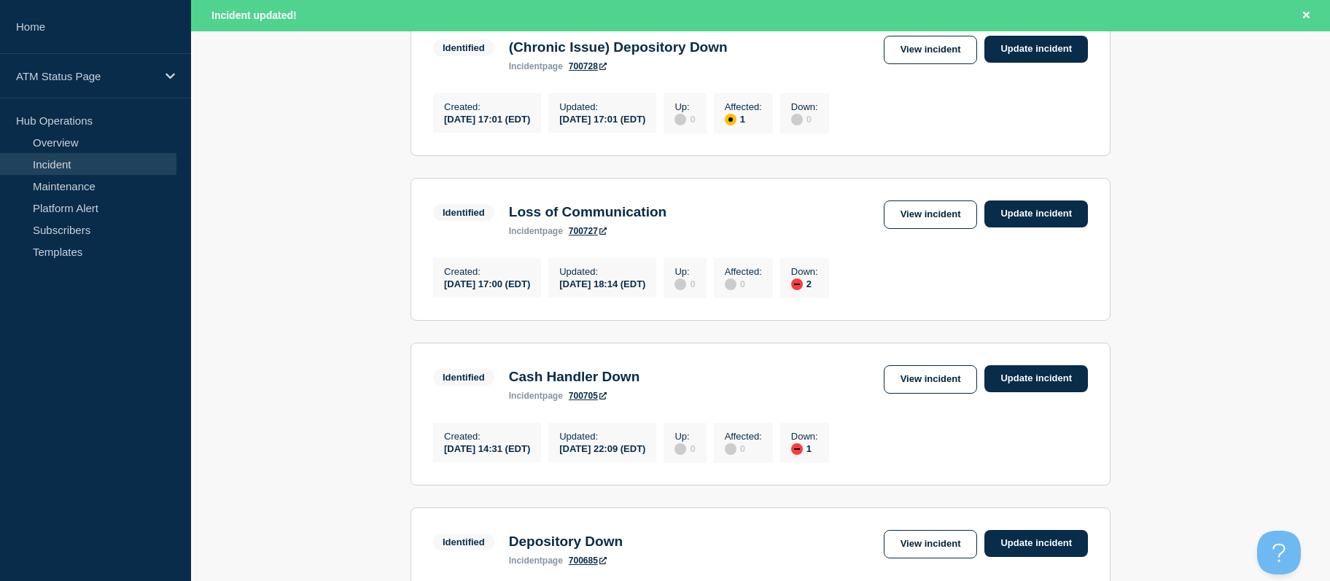
scroll to position [1634, 0]
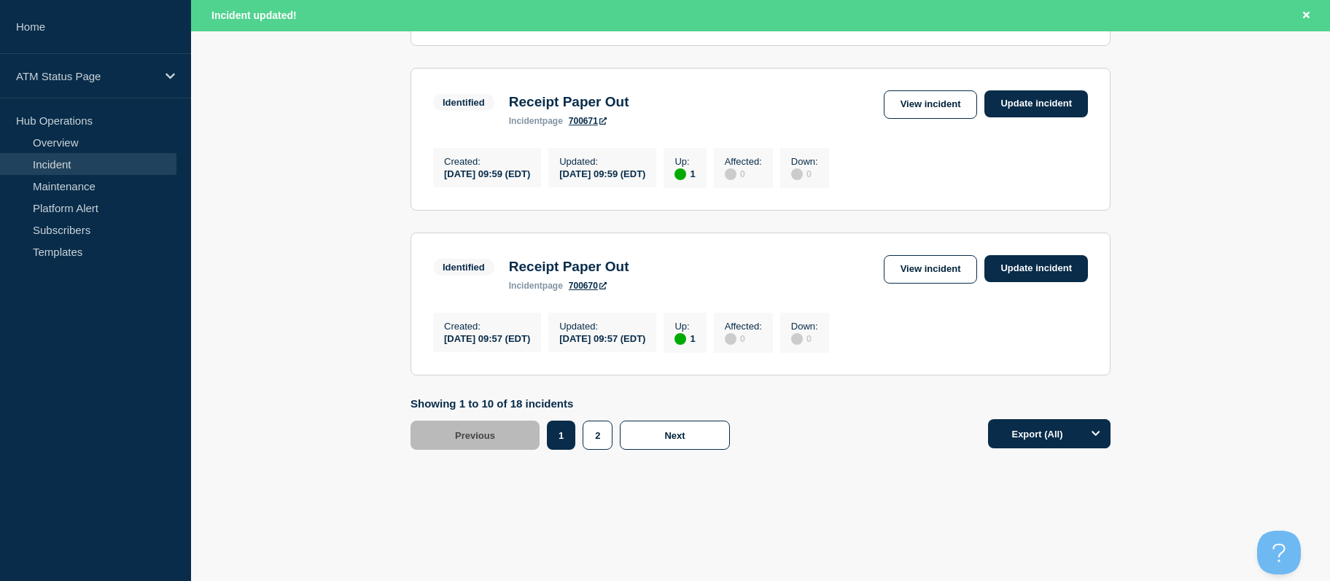
drag, startPoint x: 301, startPoint y: 285, endPoint x: 359, endPoint y: 489, distance: 212.1
click at [604, 429] on button "2" at bounding box center [598, 435] width 30 height 29
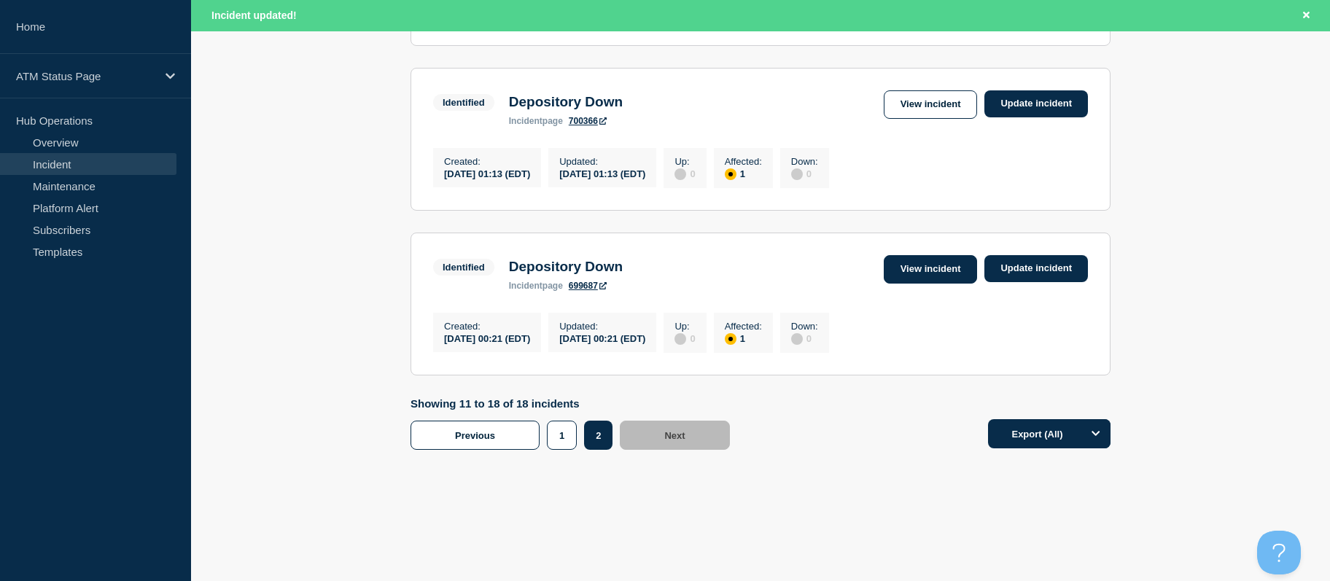
click at [936, 265] on link "View incident" at bounding box center [931, 269] width 94 height 28
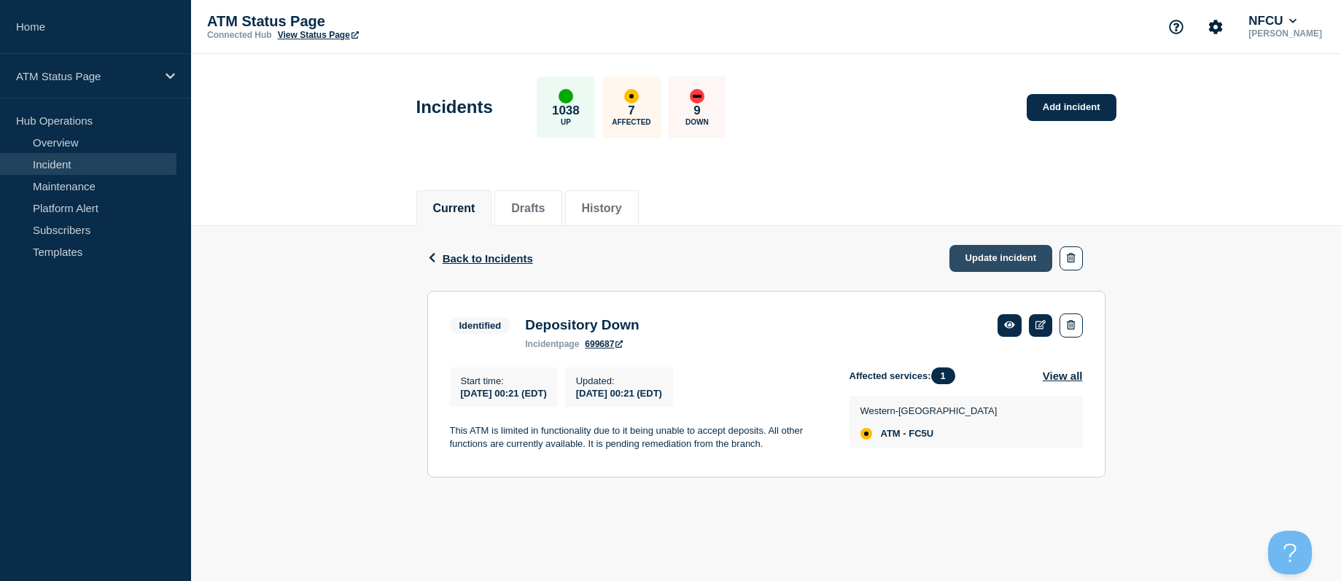
click at [1009, 258] on link "Update incident" at bounding box center [1001, 258] width 104 height 27
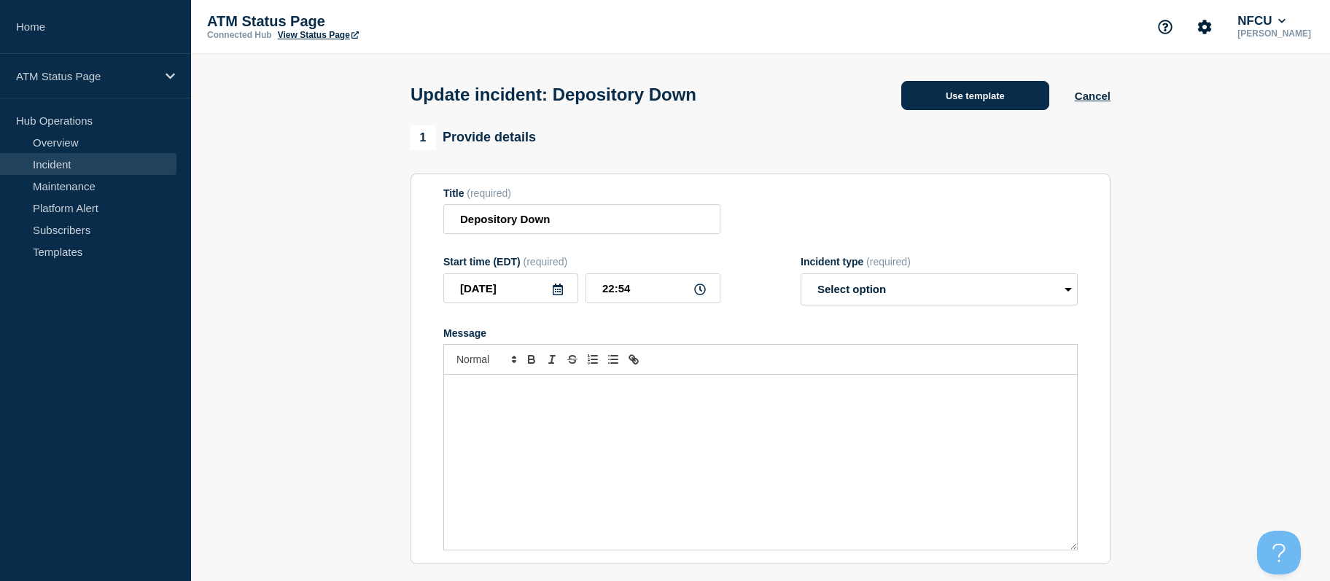
click at [963, 106] on button "Use template" at bounding box center [975, 95] width 148 height 29
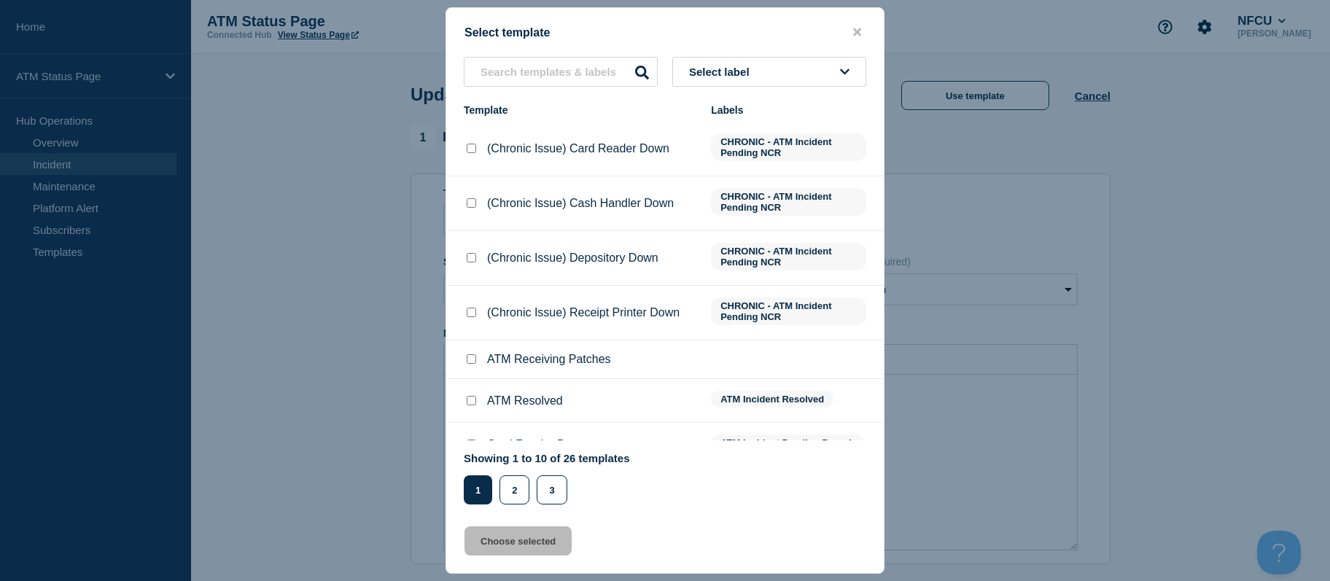
click at [821, 65] on button "Select label" at bounding box center [769, 72] width 194 height 30
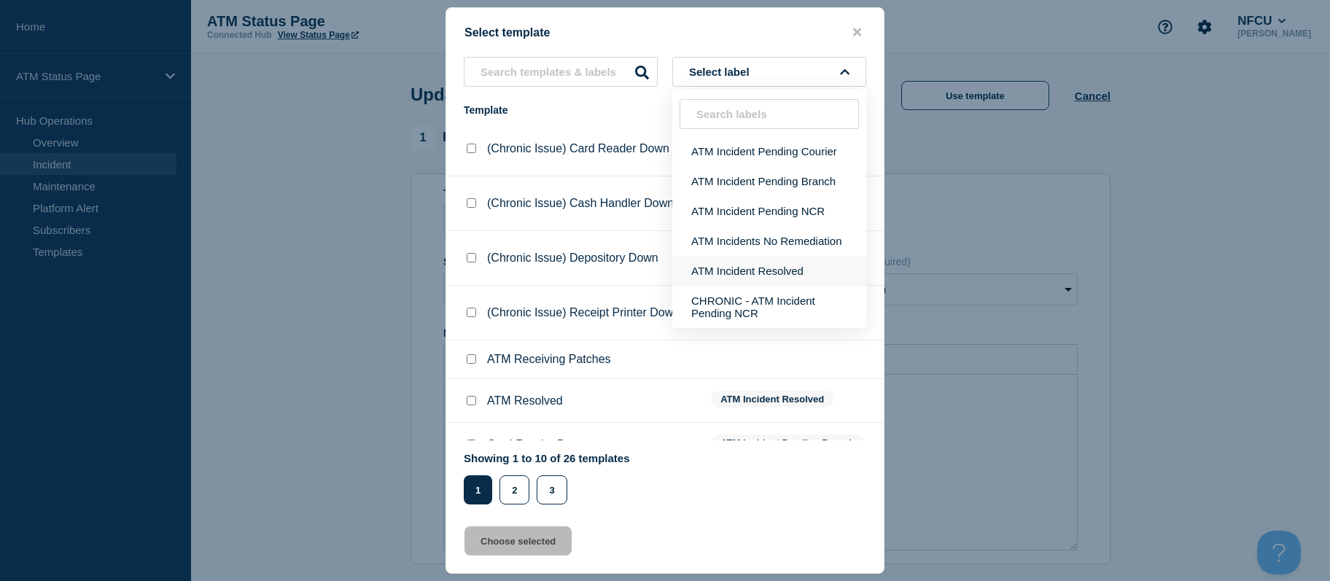
click at [723, 270] on button "ATM Incident Resolved" at bounding box center [769, 271] width 194 height 30
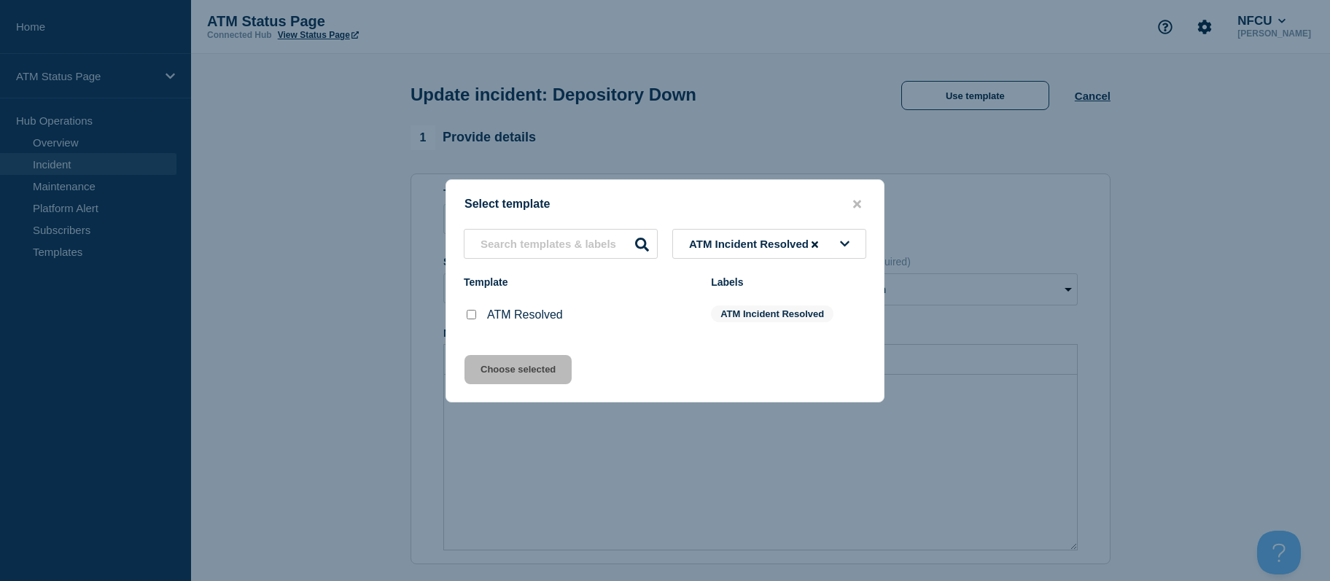
click at [474, 316] on input "ATM Resolved checkbox" at bounding box center [471, 314] width 9 height 9
click at [486, 366] on button "Choose selected" at bounding box center [518, 369] width 107 height 29
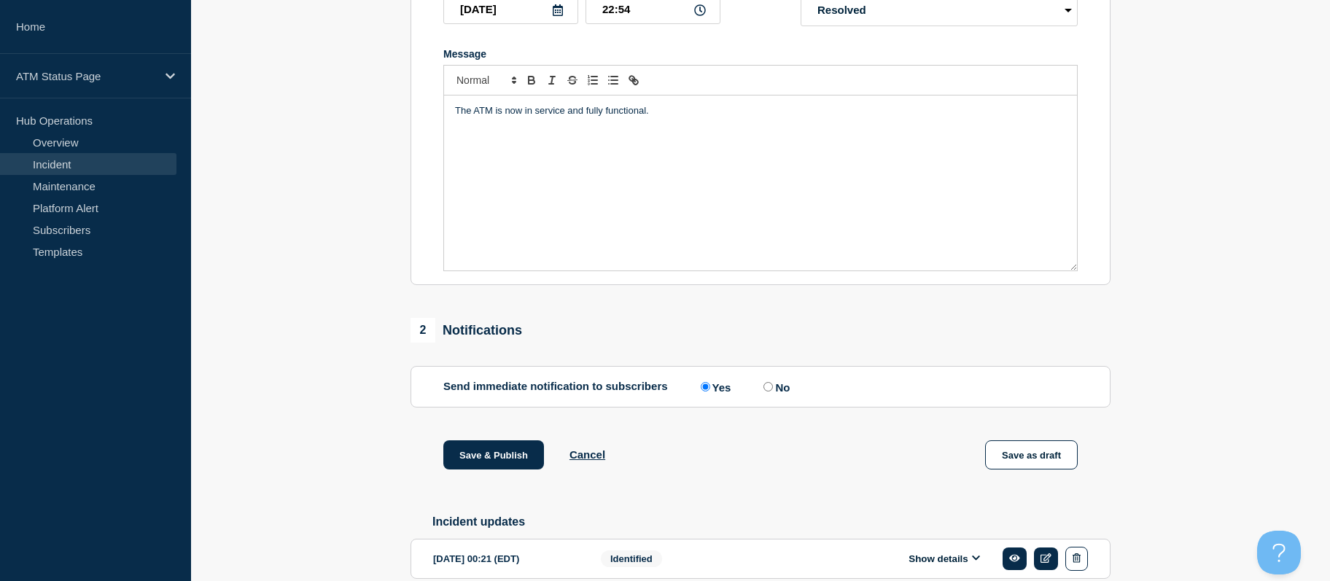
scroll to position [352, 0]
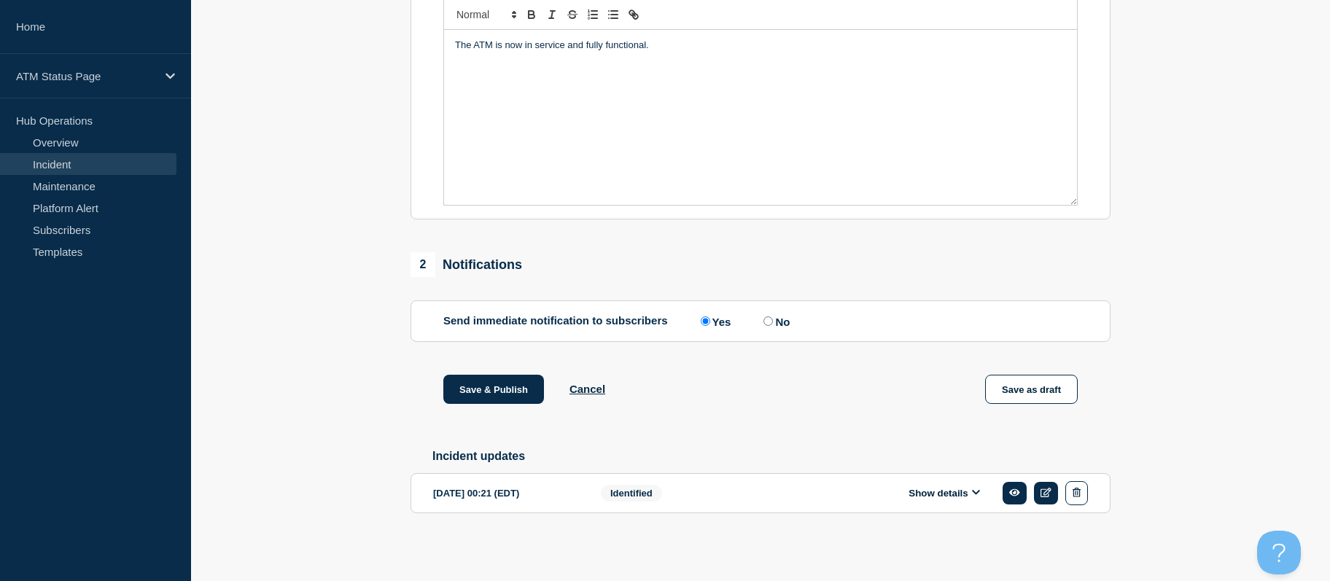
drag, startPoint x: 315, startPoint y: 397, endPoint x: 344, endPoint y: 500, distance: 106.2
click at [459, 385] on button "Save & Publish" at bounding box center [493, 389] width 101 height 29
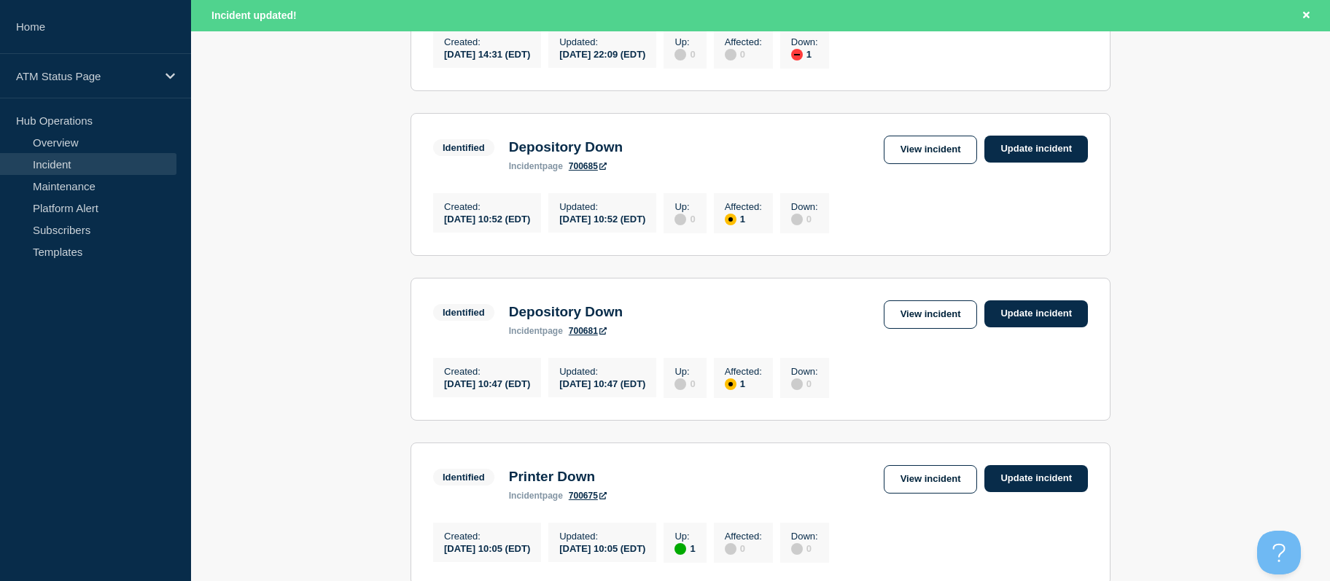
scroll to position [1634, 0]
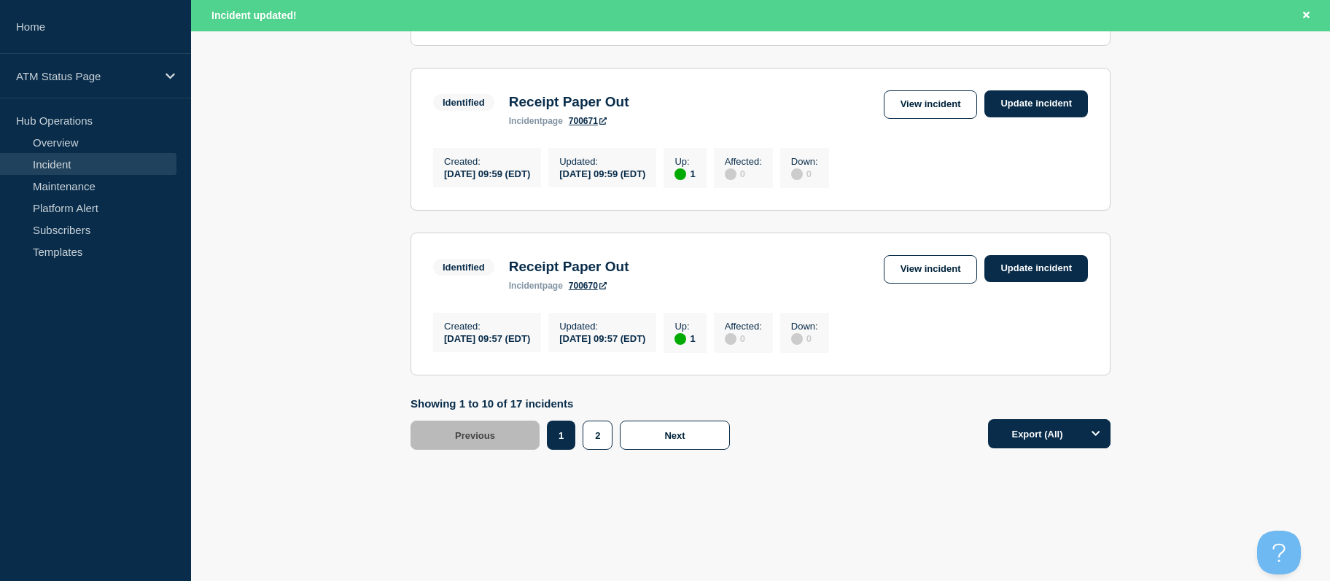
drag, startPoint x: 1142, startPoint y: 263, endPoint x: 1146, endPoint y: 451, distance: 188.9
click at [599, 433] on button "2" at bounding box center [598, 435] width 30 height 29
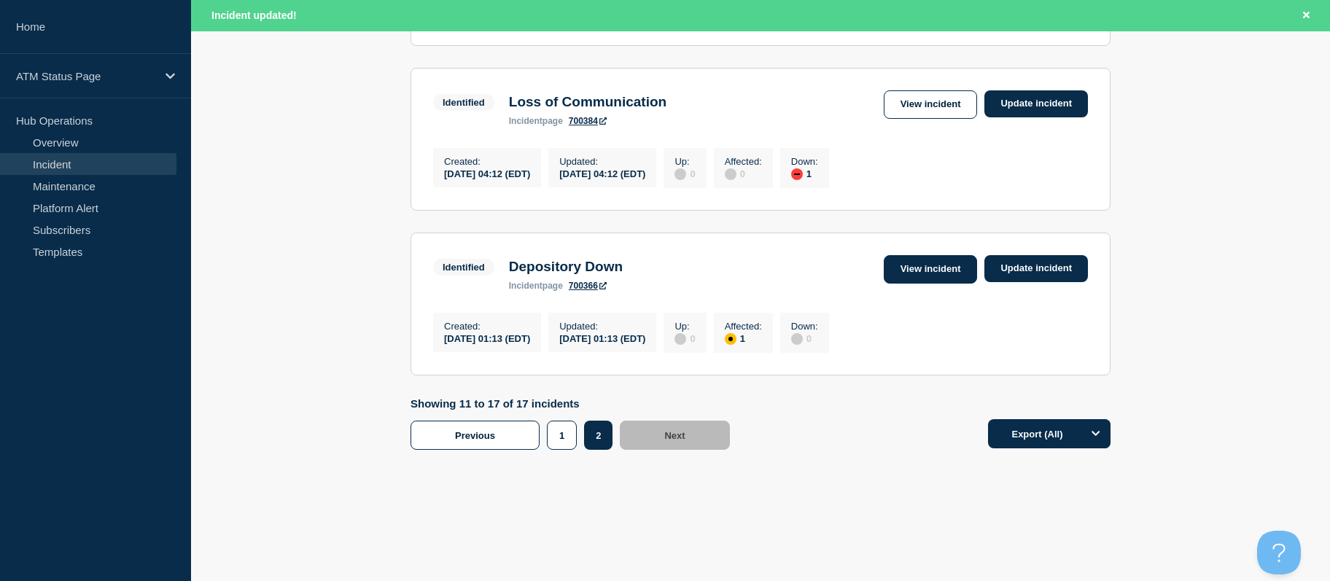
click at [920, 268] on link "View incident" at bounding box center [931, 269] width 94 height 28
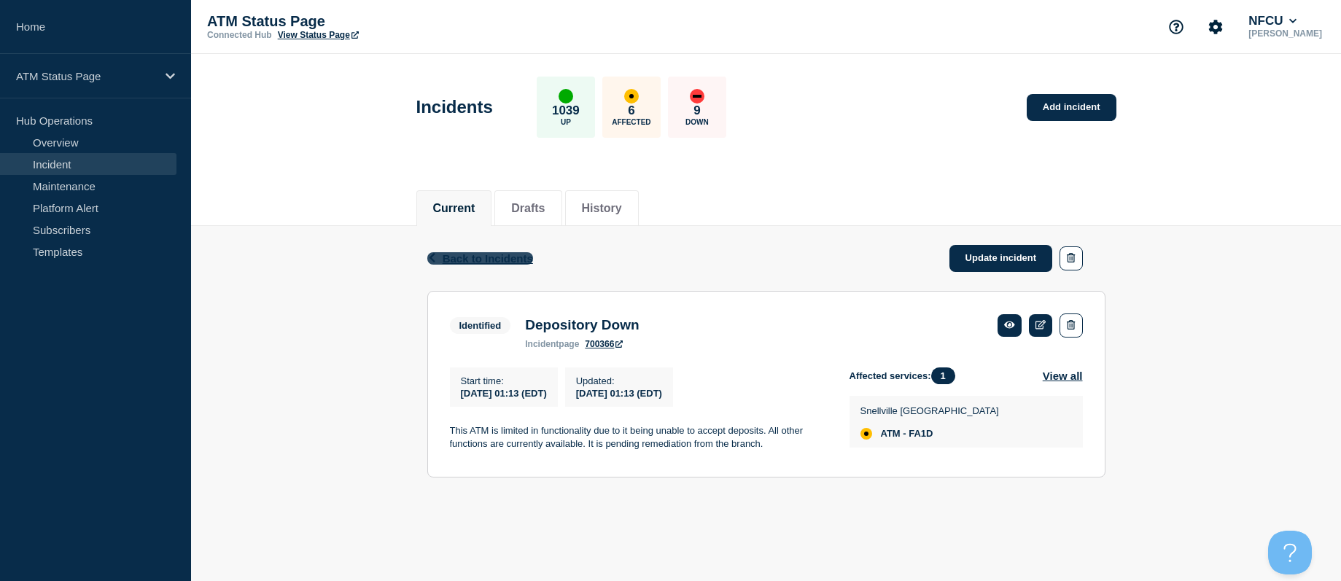
click at [481, 252] on span "Back to Incidents" at bounding box center [488, 258] width 90 height 12
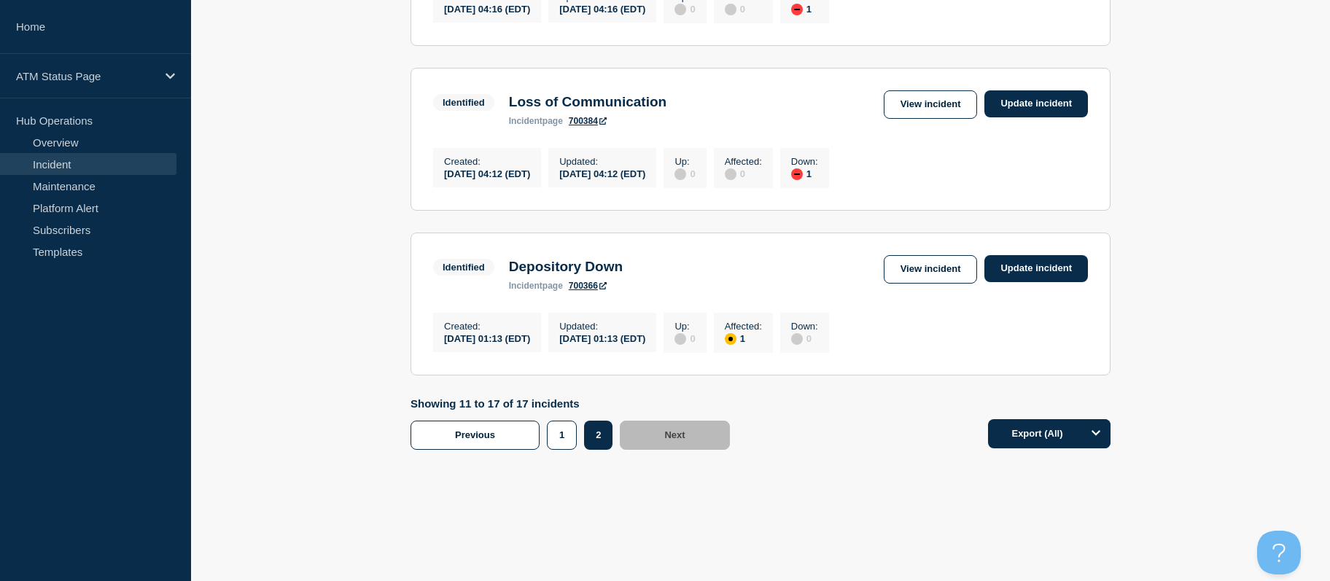
drag, startPoint x: 384, startPoint y: 259, endPoint x: 376, endPoint y: 446, distance: 187.6
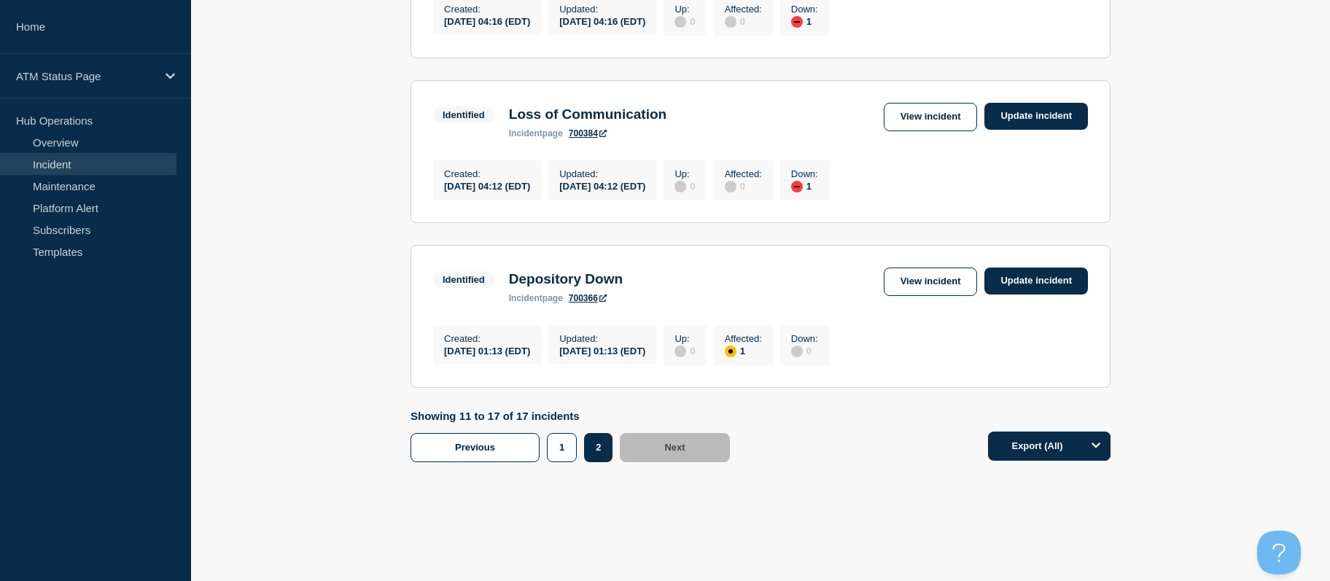
drag, startPoint x: 307, startPoint y: 366, endPoint x: 304, endPoint y: 338, distance: 28.6
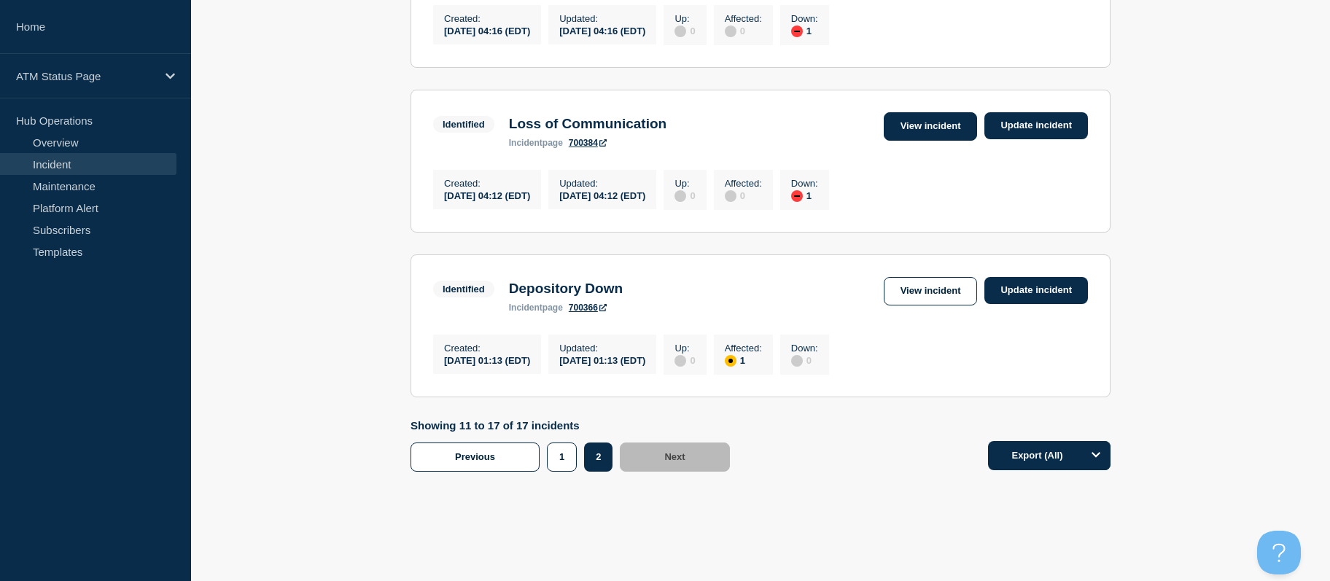
click at [909, 141] on link "View incident" at bounding box center [931, 126] width 94 height 28
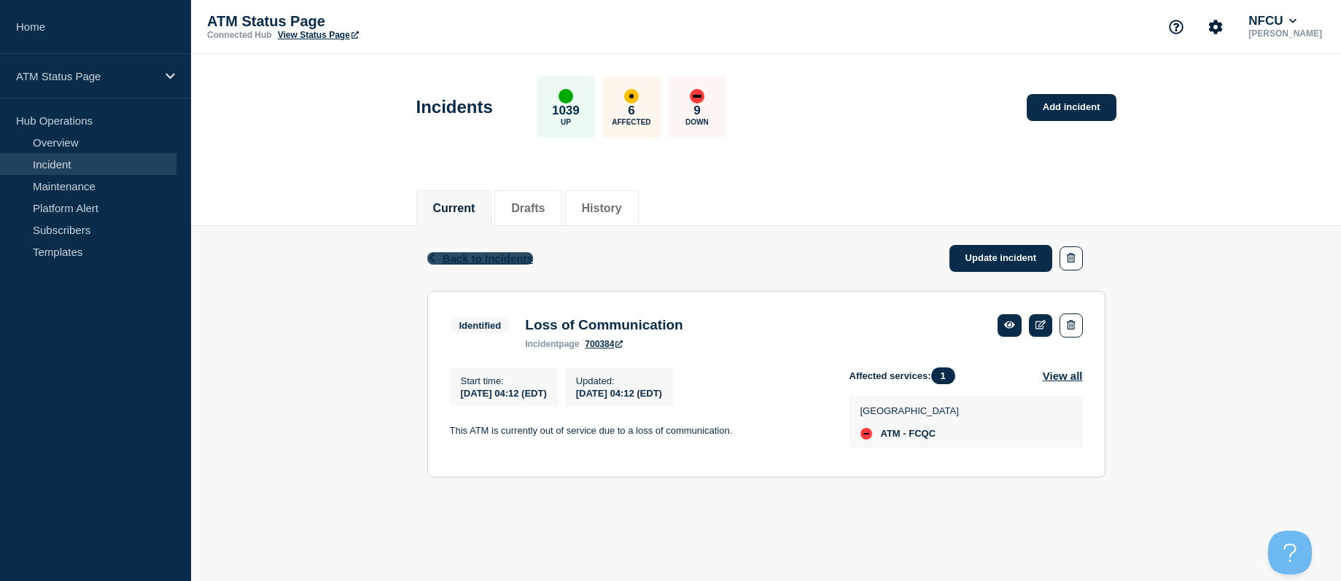
click at [459, 258] on span "Back to Incidents" at bounding box center [488, 258] width 90 height 12
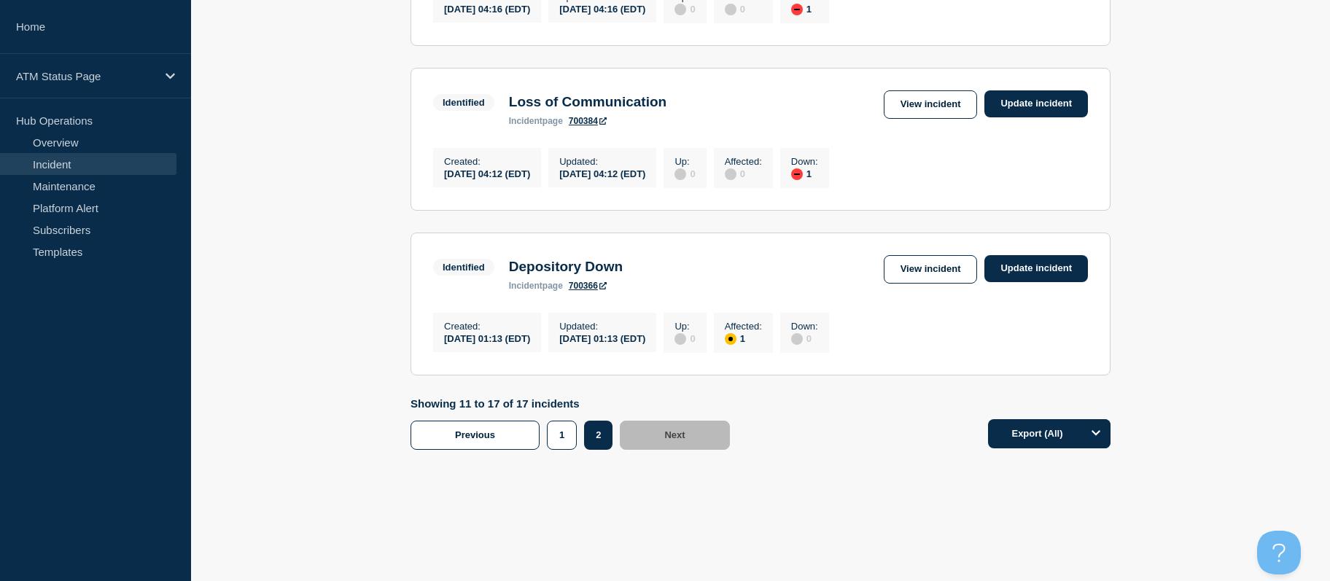
drag, startPoint x: 346, startPoint y: 254, endPoint x: 398, endPoint y: 470, distance: 221.3
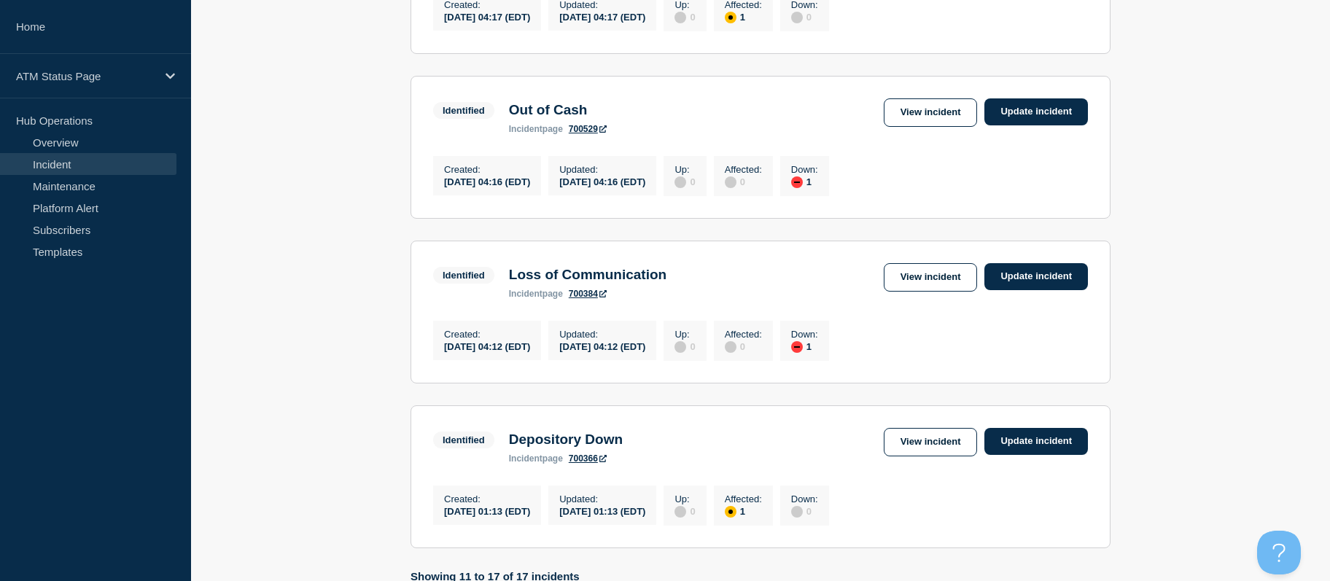
drag, startPoint x: 333, startPoint y: 303, endPoint x: 332, endPoint y: 252, distance: 51.0
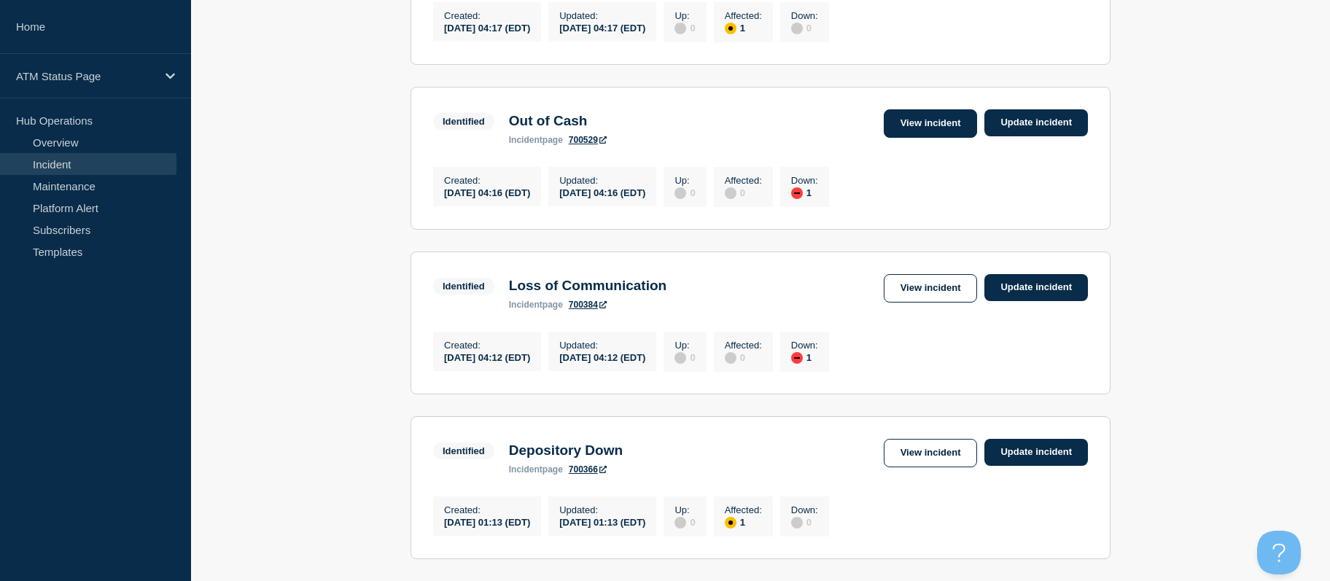
click at [908, 135] on link "View incident" at bounding box center [931, 123] width 94 height 28
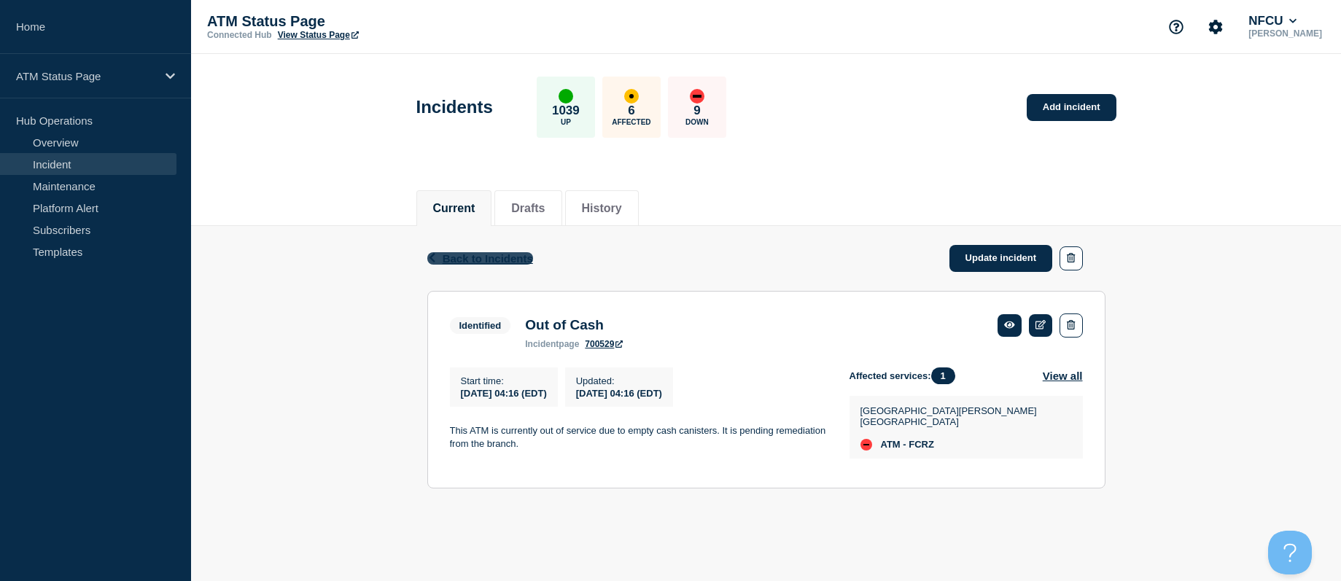
click at [465, 260] on span "Back to Incidents" at bounding box center [488, 258] width 90 height 12
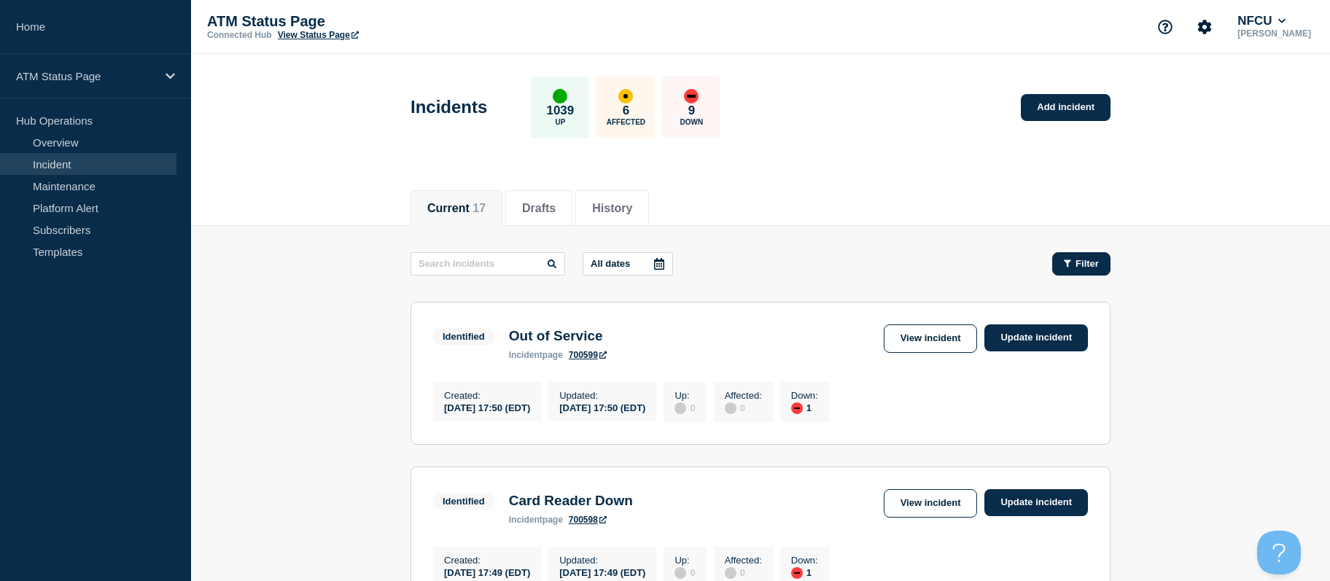
click at [1065, 259] on icon "button" at bounding box center [1067, 263] width 7 height 9
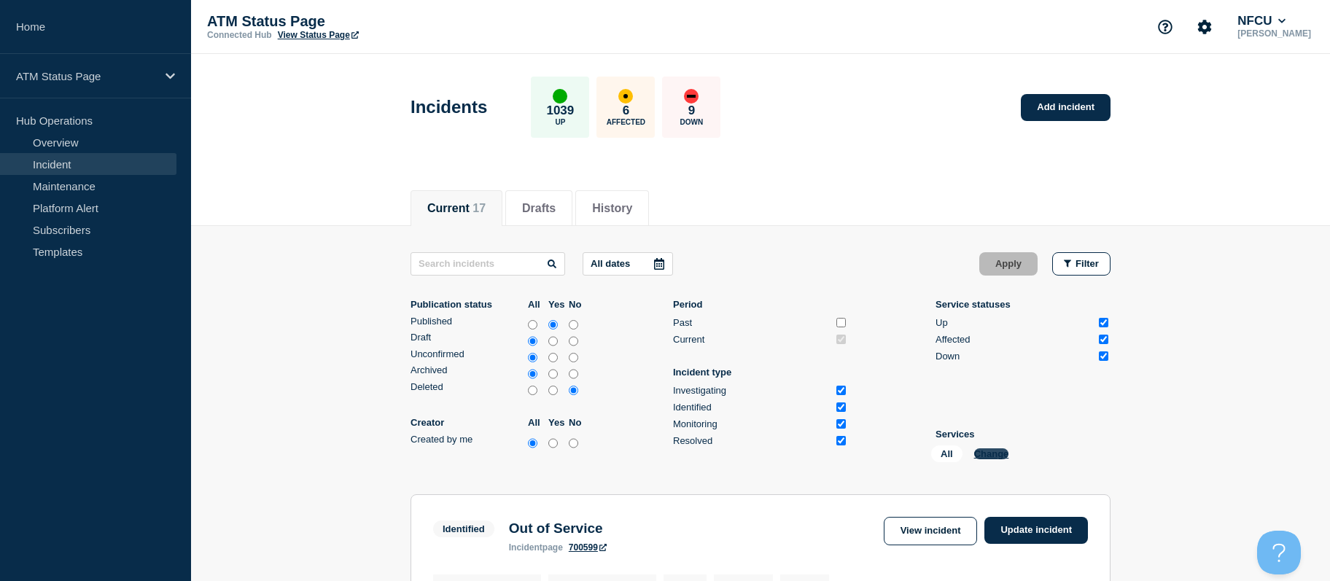
click at [977, 456] on button "Change" at bounding box center [991, 453] width 35 height 11
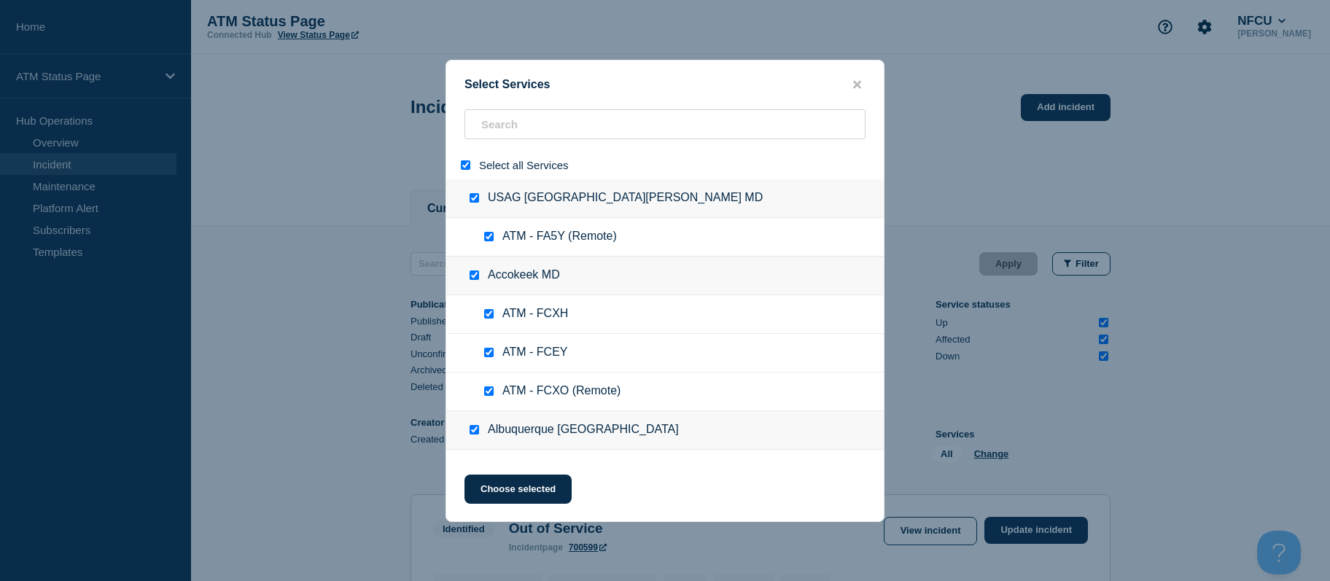
click at [473, 169] on div at bounding box center [468, 165] width 21 height 14
click at [462, 166] on input "select all" at bounding box center [465, 164] width 9 height 9
click at [551, 117] on input "search" at bounding box center [665, 124] width 401 height 30
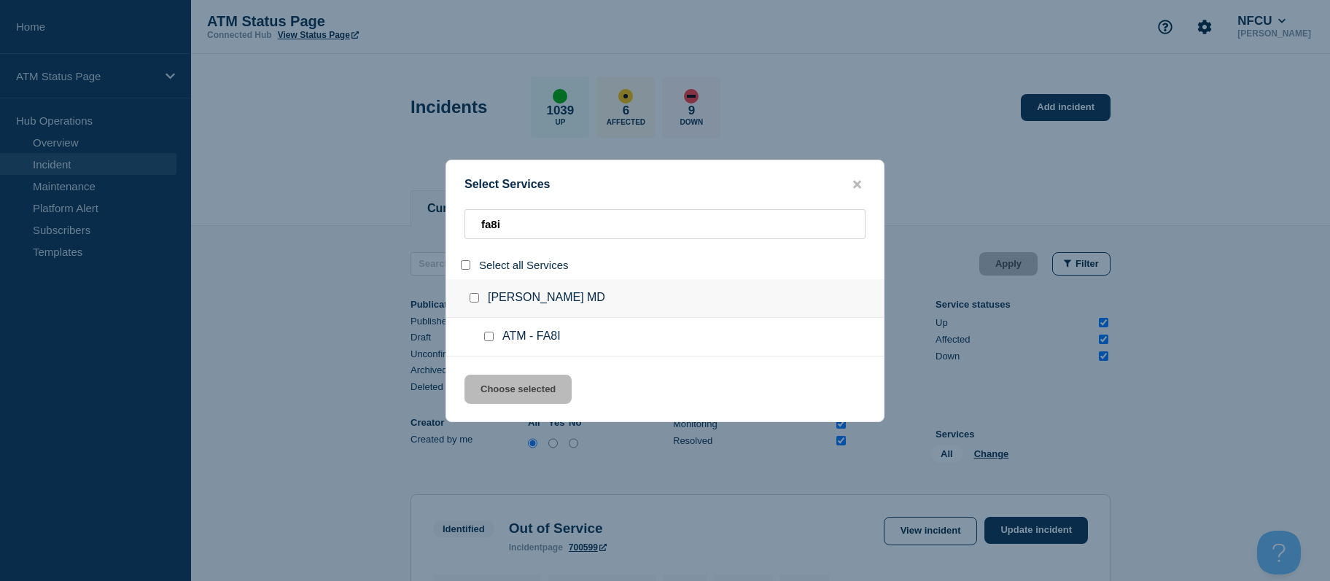
click at [494, 337] on div at bounding box center [491, 337] width 21 height 15
click at [487, 333] on input "service: ATM - FA8I" at bounding box center [488, 336] width 9 height 9
click at [500, 376] on button "Choose selected" at bounding box center [518, 389] width 107 height 29
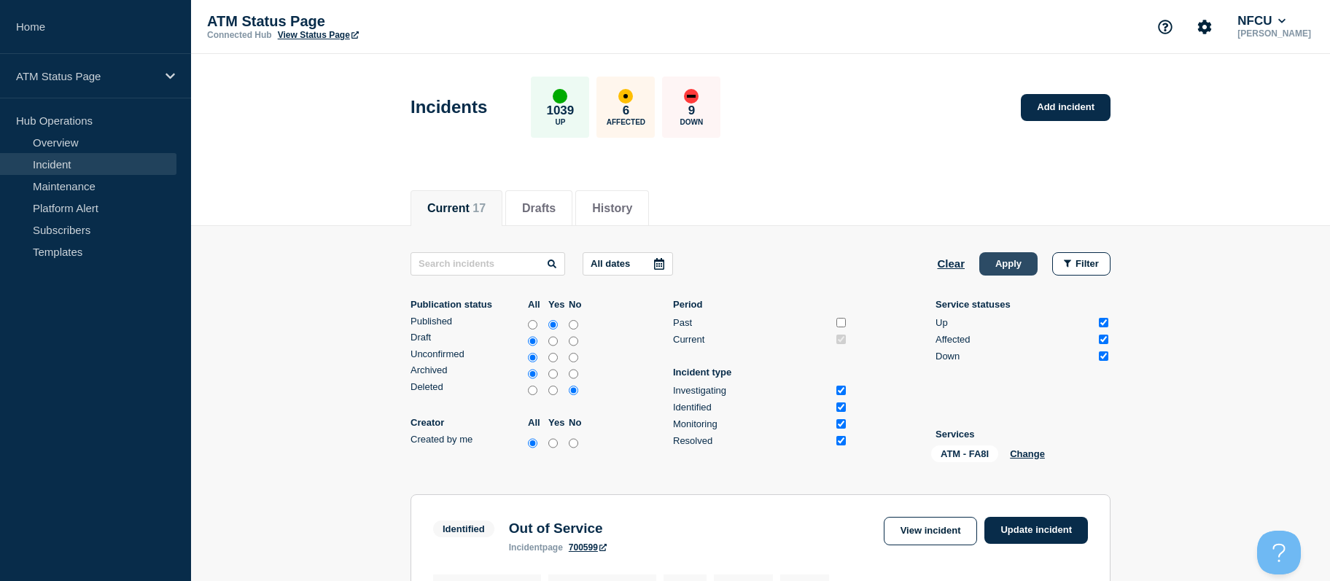
click at [1011, 257] on button "Apply" at bounding box center [1008, 263] width 58 height 23
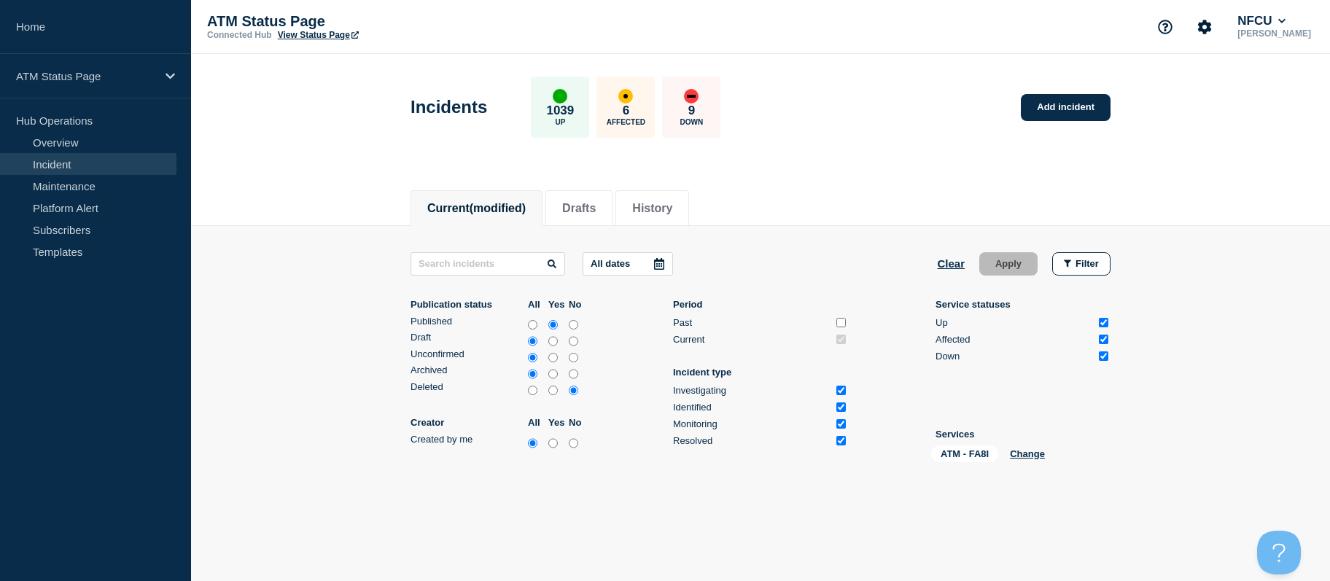
scroll to position [57, 0]
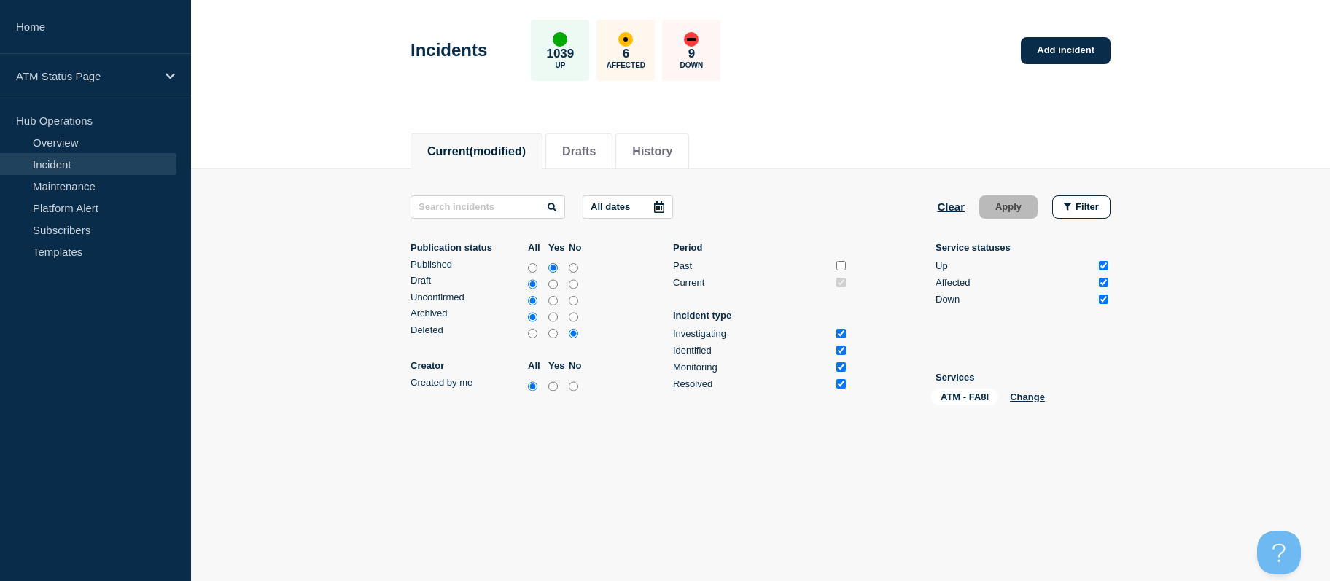
drag, startPoint x: 1192, startPoint y: 274, endPoint x: 1183, endPoint y: 421, distance: 146.8
click at [1072, 36] on div "Incidents 1039 Up 6 Affected 9 Down Add incident" at bounding box center [760, 45] width 733 height 89
click at [1066, 51] on link "Add incident" at bounding box center [1066, 50] width 90 height 27
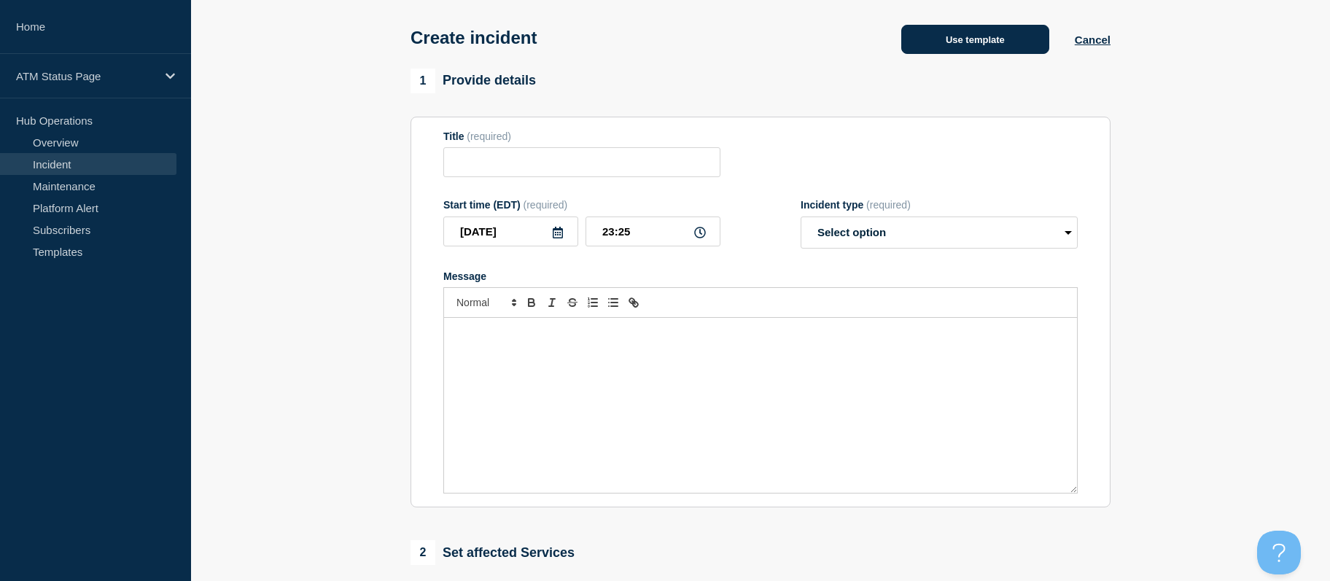
click at [990, 38] on button "Use template" at bounding box center [975, 39] width 148 height 29
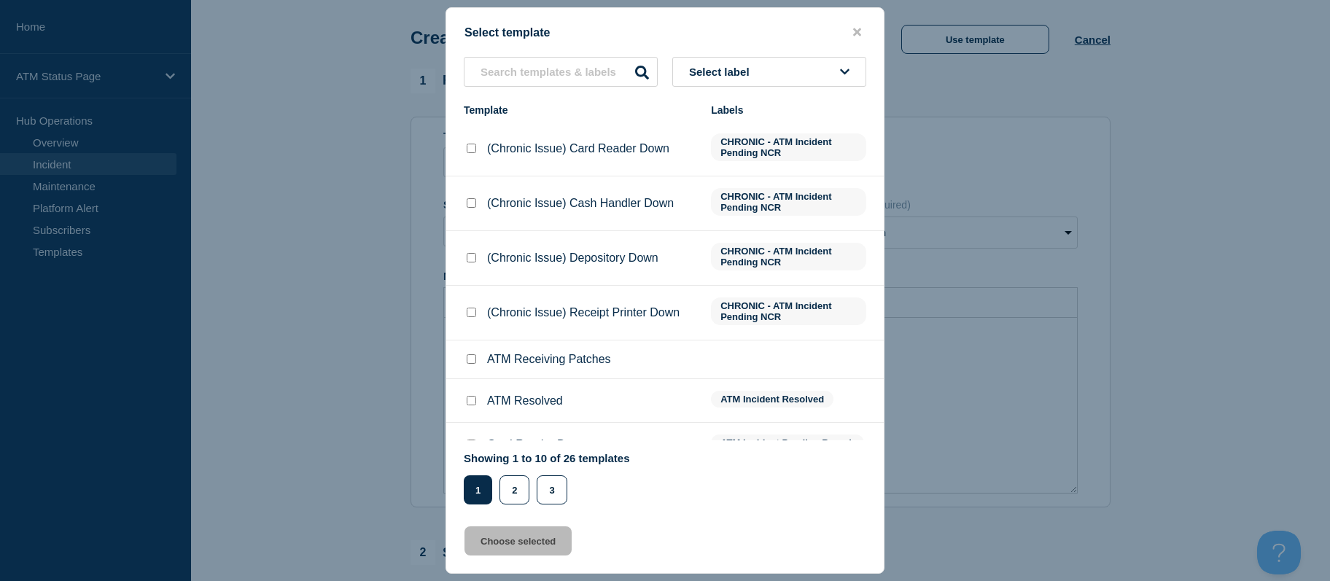
click at [799, 70] on button "Select label" at bounding box center [769, 72] width 194 height 30
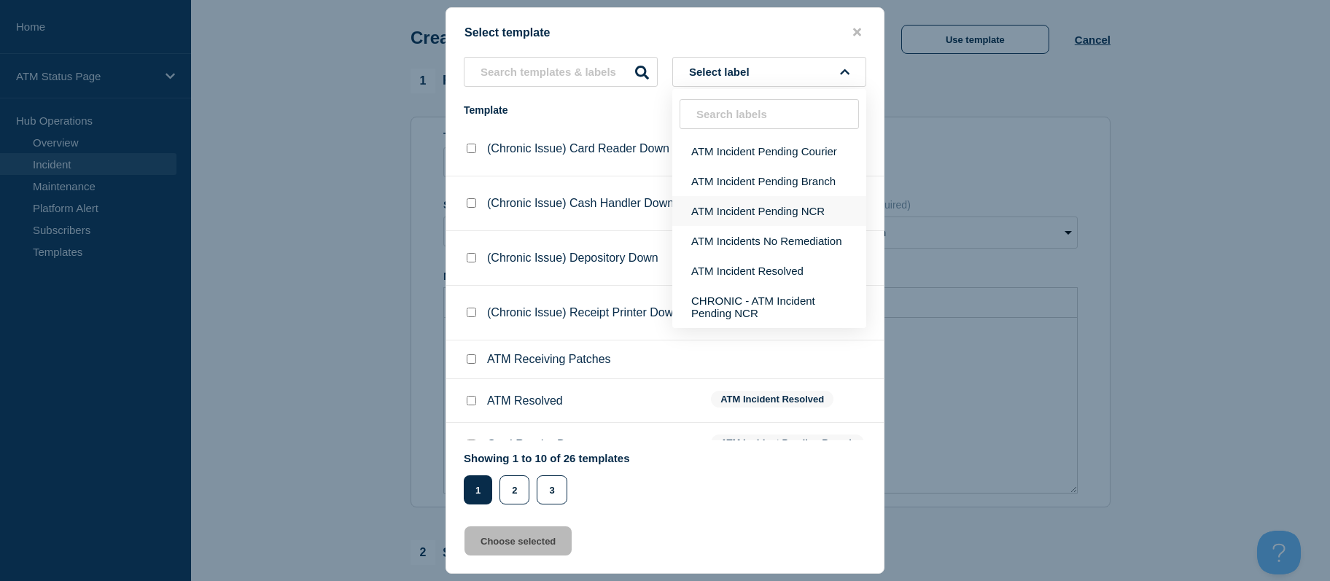
click at [761, 209] on button "ATM Incident Pending NCR" at bounding box center [769, 211] width 194 height 30
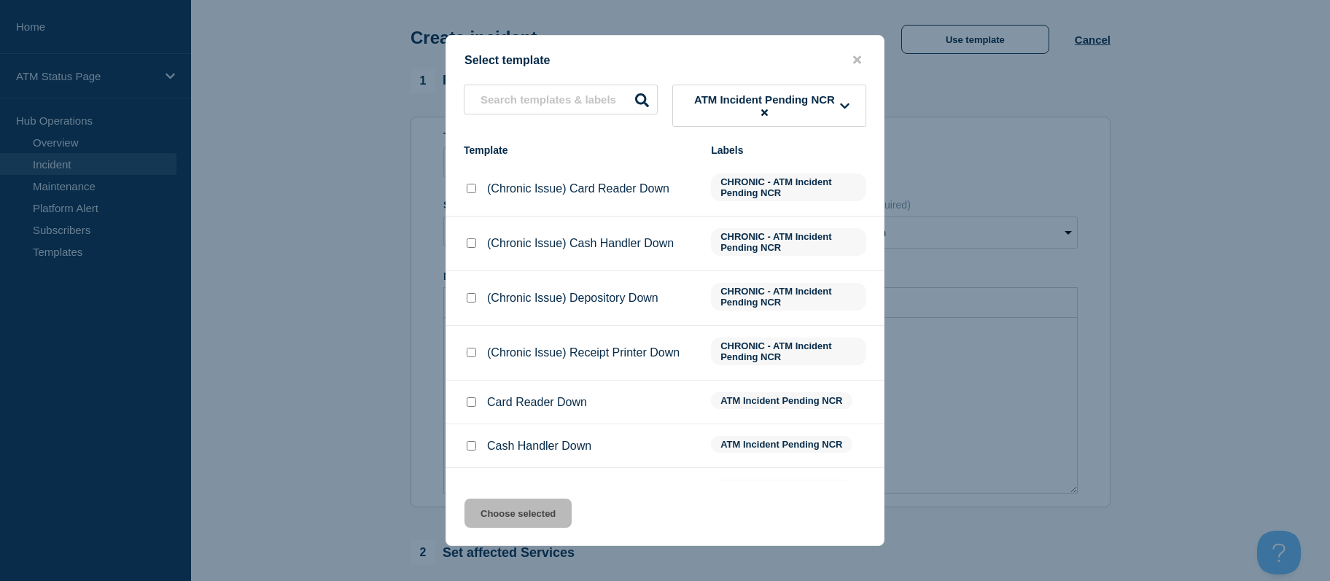
scroll to position [146, 0]
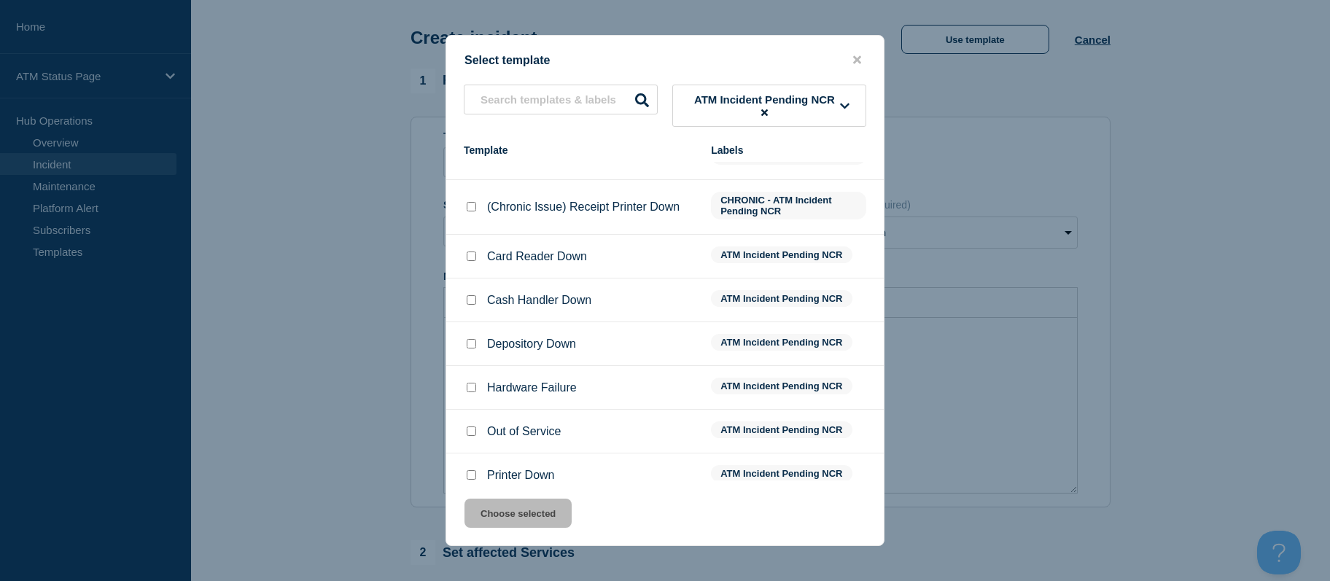
click at [475, 346] on input "Depository Down checkbox" at bounding box center [471, 343] width 9 height 9
drag, startPoint x: 491, startPoint y: 512, endPoint x: 618, endPoint y: 390, distance: 175.9
click at [618, 390] on div "Select template ATM Incident Pending NCR Template Labels (Chronic Issue) Card R…" at bounding box center [665, 290] width 439 height 511
click at [472, 435] on input "Out of Service checkbox" at bounding box center [471, 431] width 9 height 9
click at [476, 503] on button "Choose selected" at bounding box center [518, 513] width 107 height 29
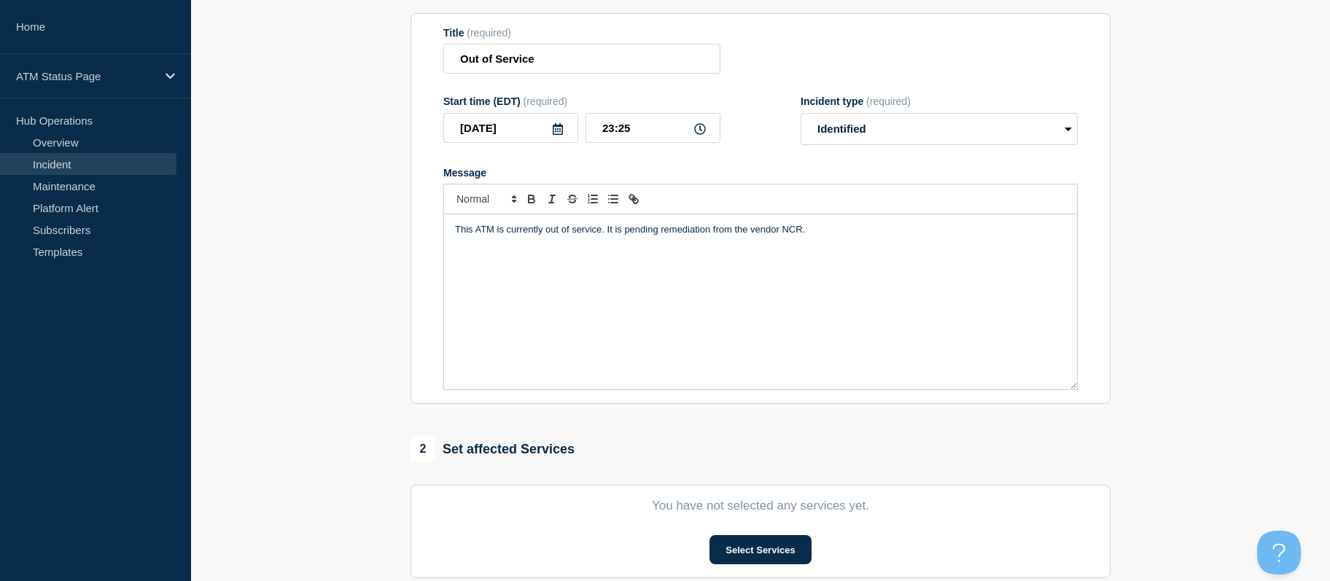
scroll to position [440, 0]
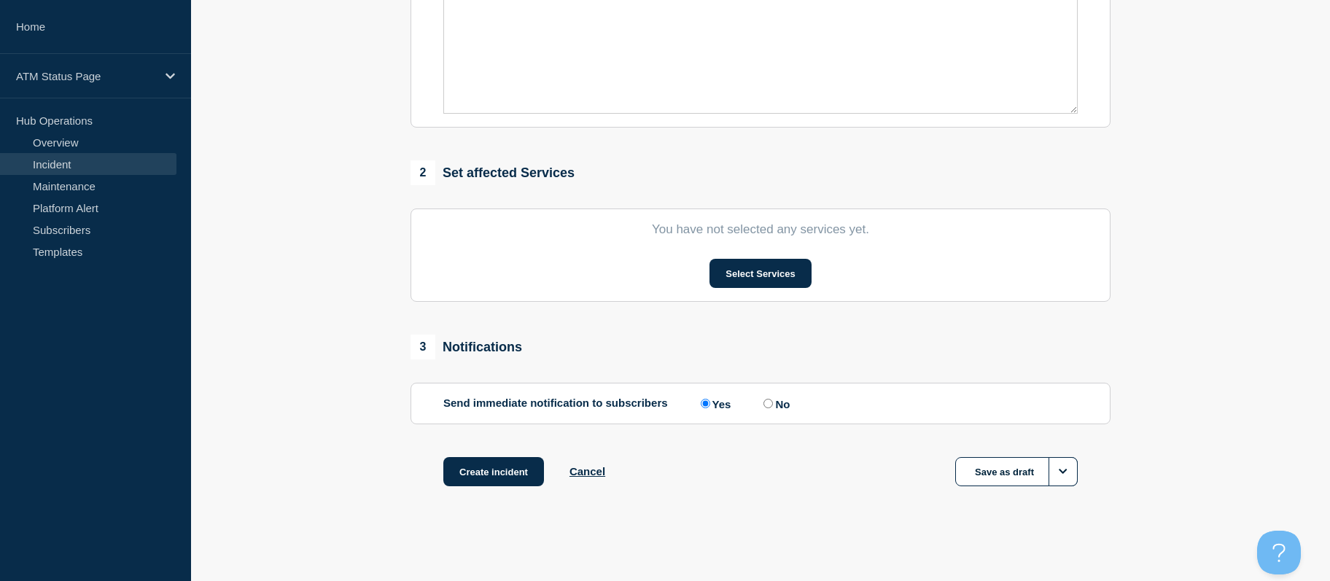
drag, startPoint x: 304, startPoint y: 343, endPoint x: 417, endPoint y: 478, distance: 176.0
click at [720, 273] on button "Select Services" at bounding box center [760, 273] width 101 height 29
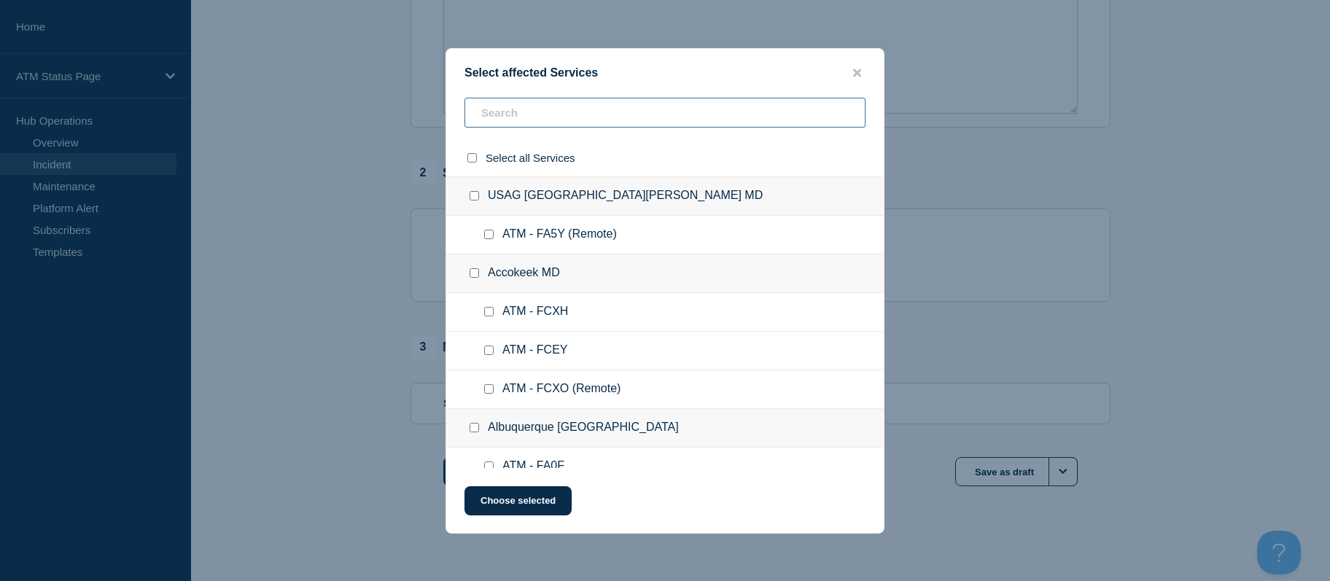
click at [516, 118] on input "text" at bounding box center [665, 113] width 401 height 30
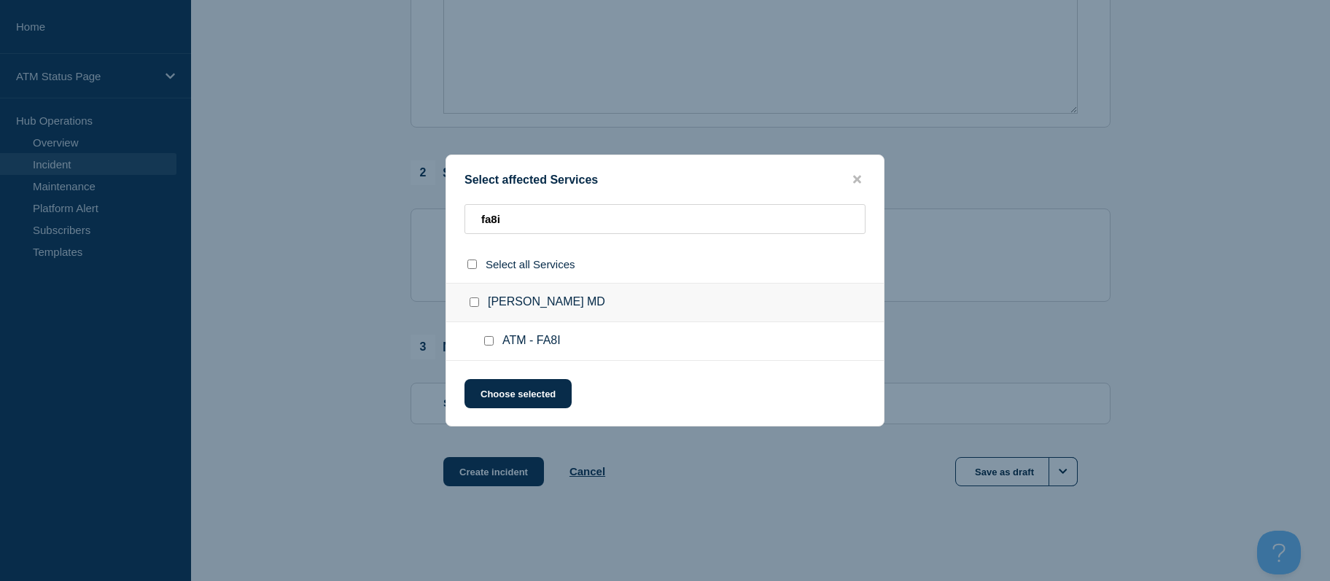
click at [492, 347] on div at bounding box center [491, 341] width 21 height 15
click at [483, 338] on div at bounding box center [491, 341] width 21 height 15
click at [488, 341] on input "ATM - FA8I checkbox" at bounding box center [488, 340] width 9 height 9
click at [491, 386] on button "Choose selected" at bounding box center [518, 393] width 107 height 29
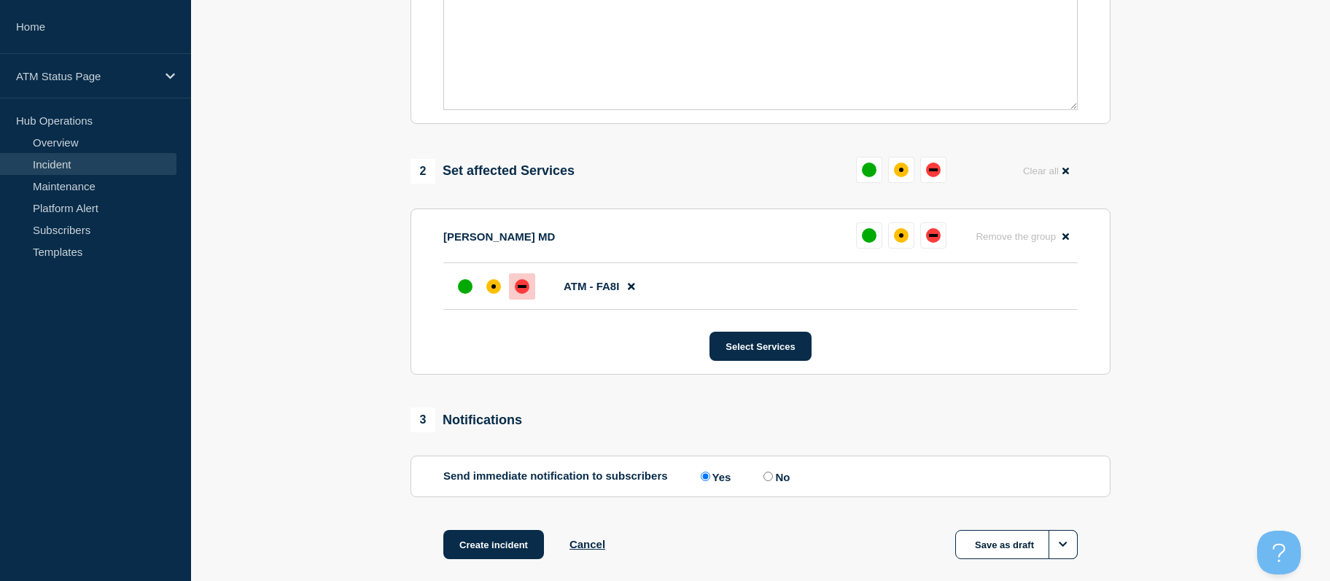
click at [523, 288] on div "down" at bounding box center [522, 286] width 9 height 3
click at [494, 546] on button "Create incident" at bounding box center [493, 544] width 101 height 29
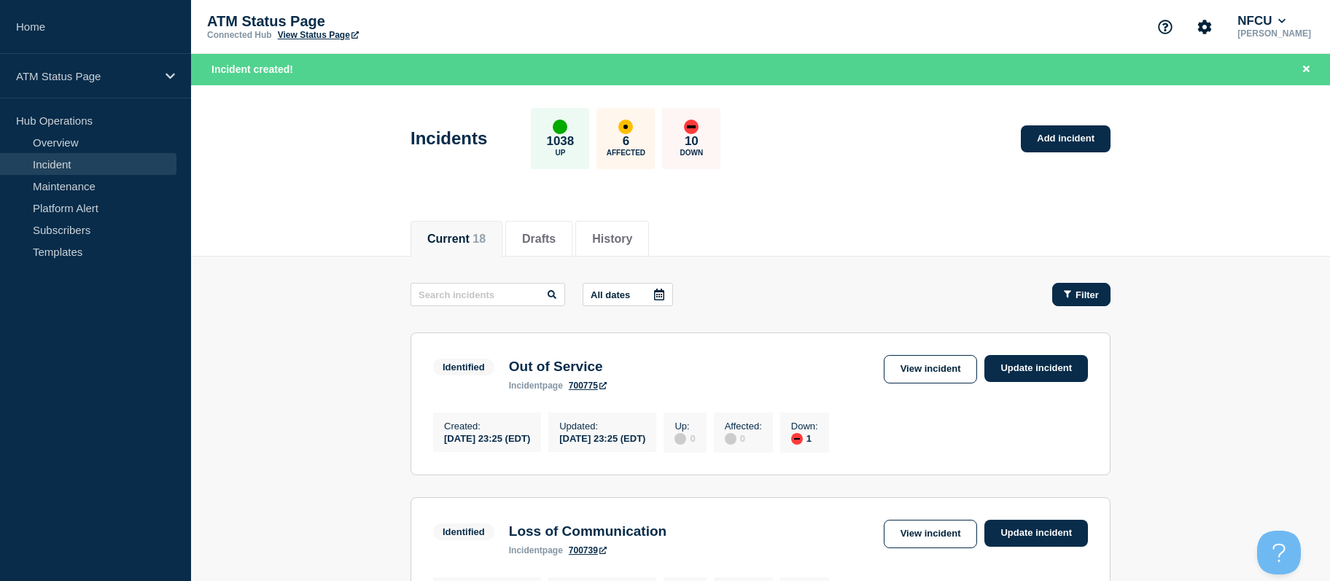
click at [1081, 305] on button "Filter" at bounding box center [1081, 294] width 58 height 23
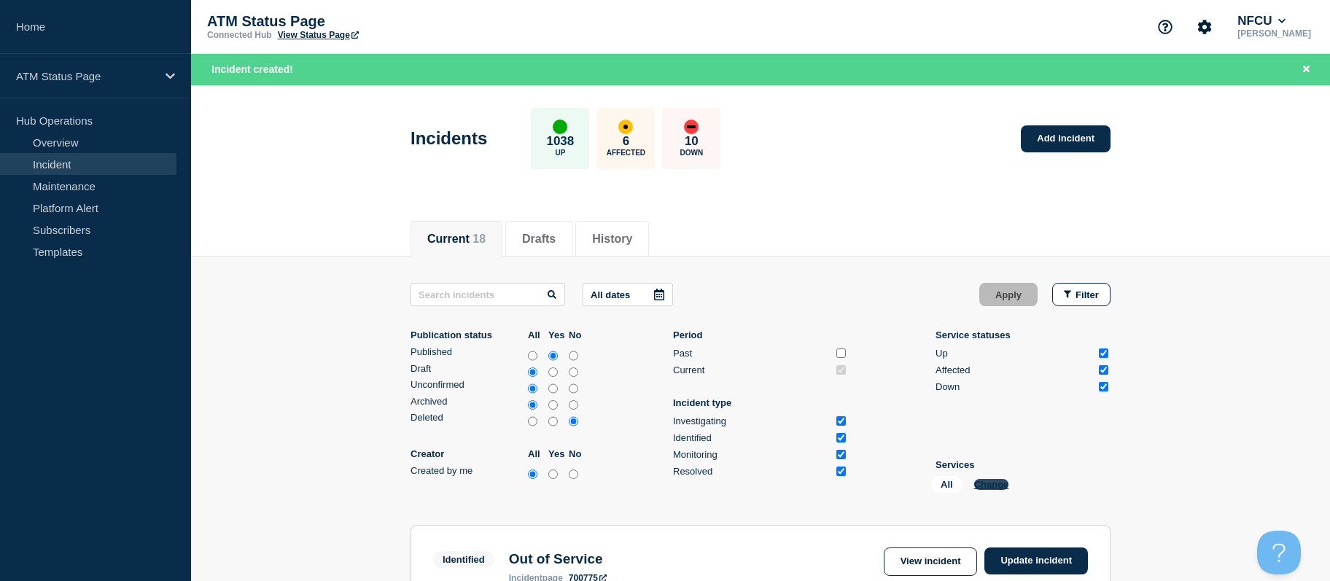
click at [982, 486] on button "Change" at bounding box center [991, 484] width 35 height 11
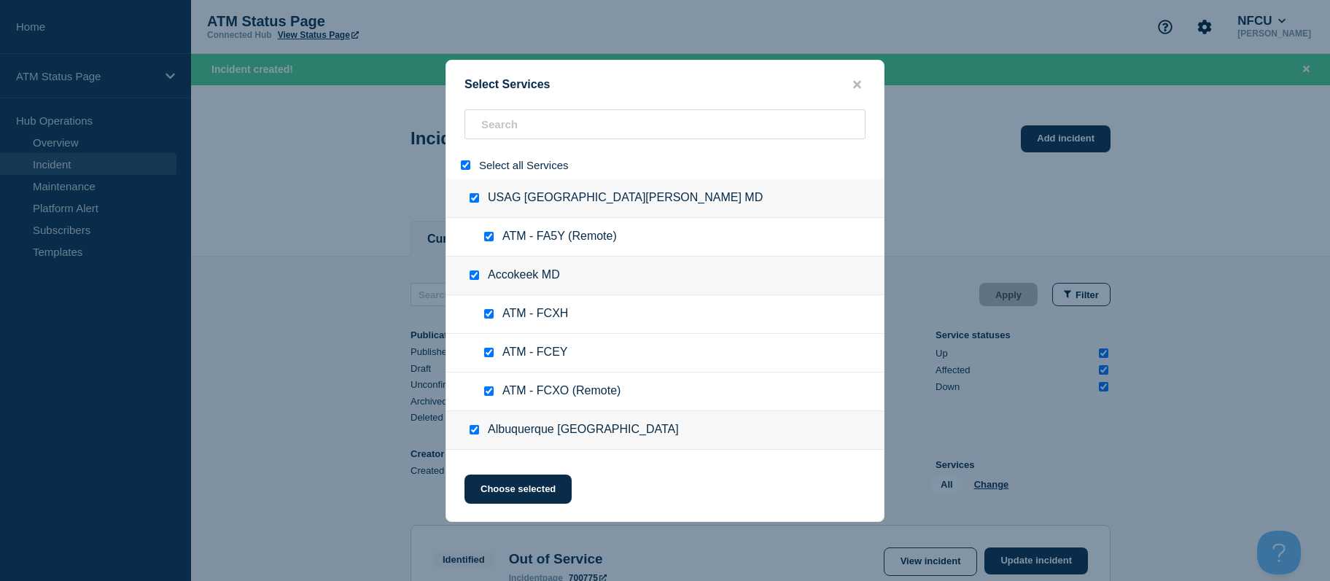
click at [462, 168] on input "select all" at bounding box center [465, 164] width 9 height 9
click at [517, 127] on input "search" at bounding box center [665, 124] width 401 height 30
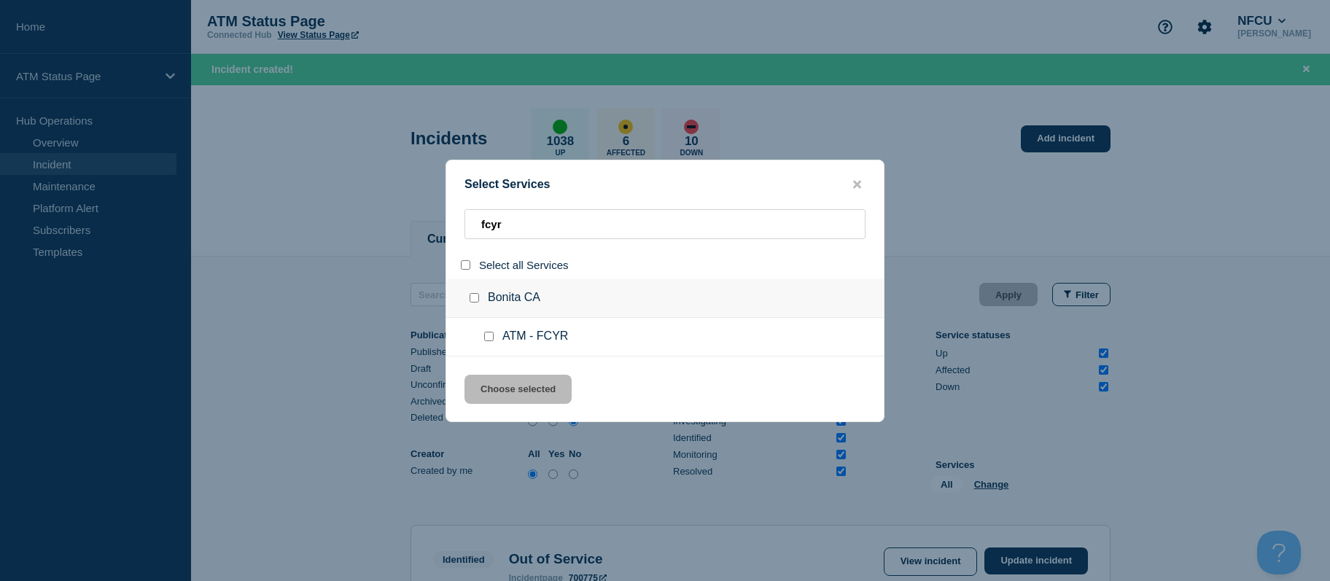
click at [489, 338] on input "service: ATM - FCYR" at bounding box center [488, 336] width 9 height 9
click at [504, 378] on button "Choose selected" at bounding box center [518, 389] width 107 height 29
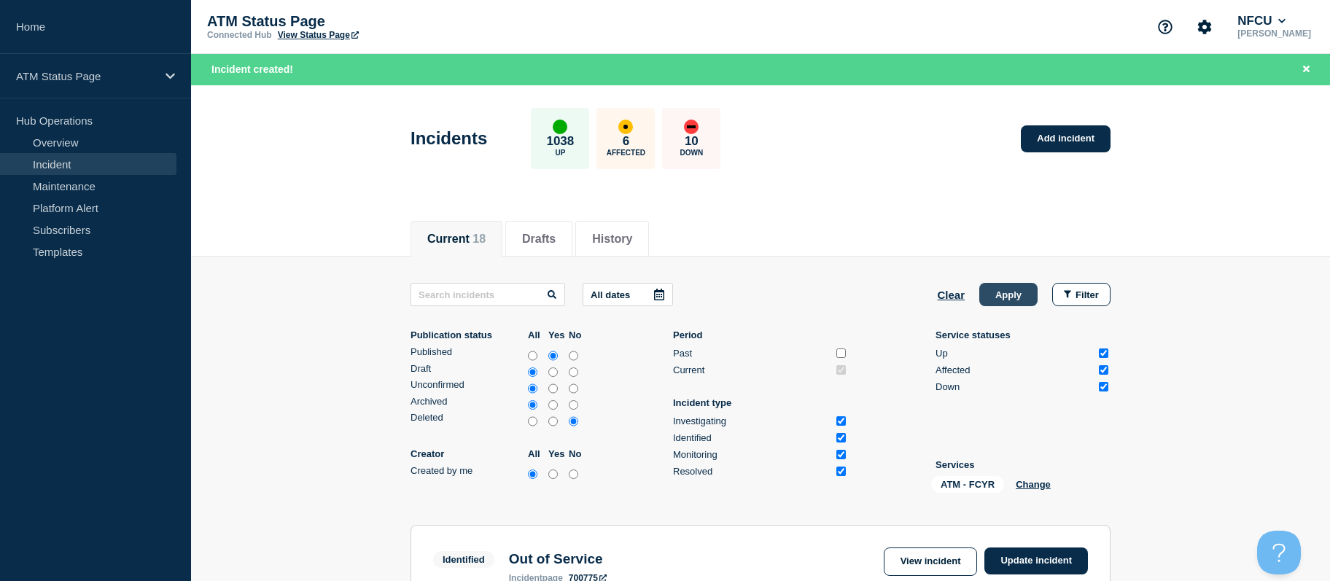
click at [1015, 284] on button "Apply" at bounding box center [1008, 294] width 58 height 23
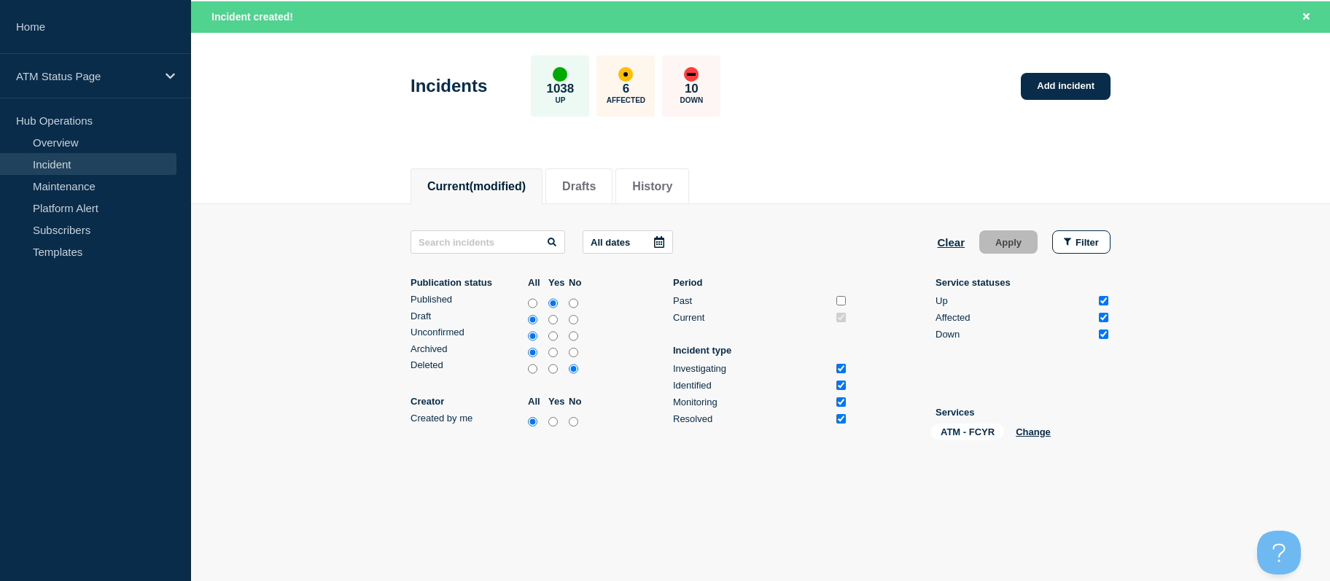
drag, startPoint x: 1216, startPoint y: 346, endPoint x: 1209, endPoint y: 386, distance: 40.8
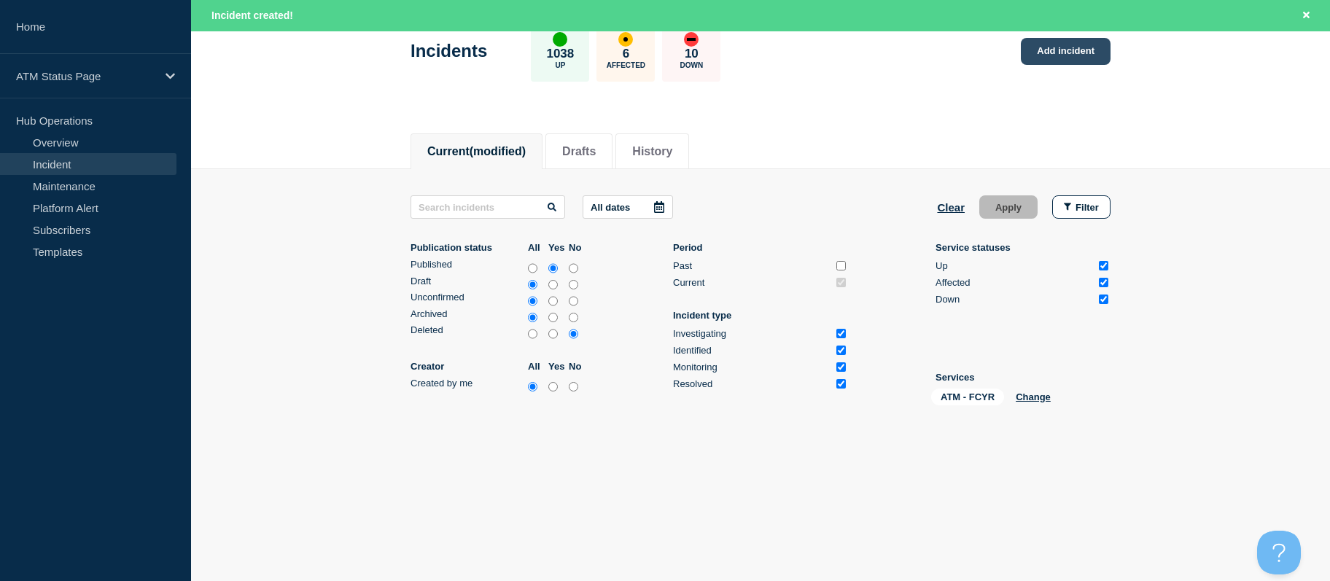
click at [1089, 50] on link "Add incident" at bounding box center [1066, 51] width 90 height 27
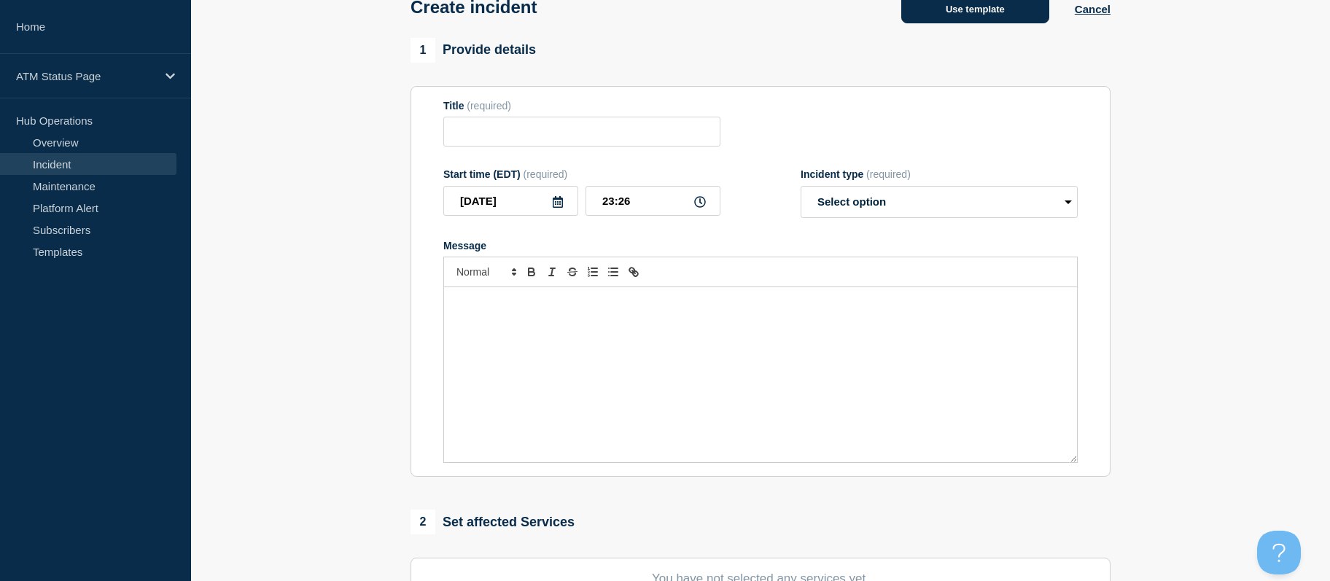
click at [982, 4] on button "Use template" at bounding box center [975, 8] width 148 height 29
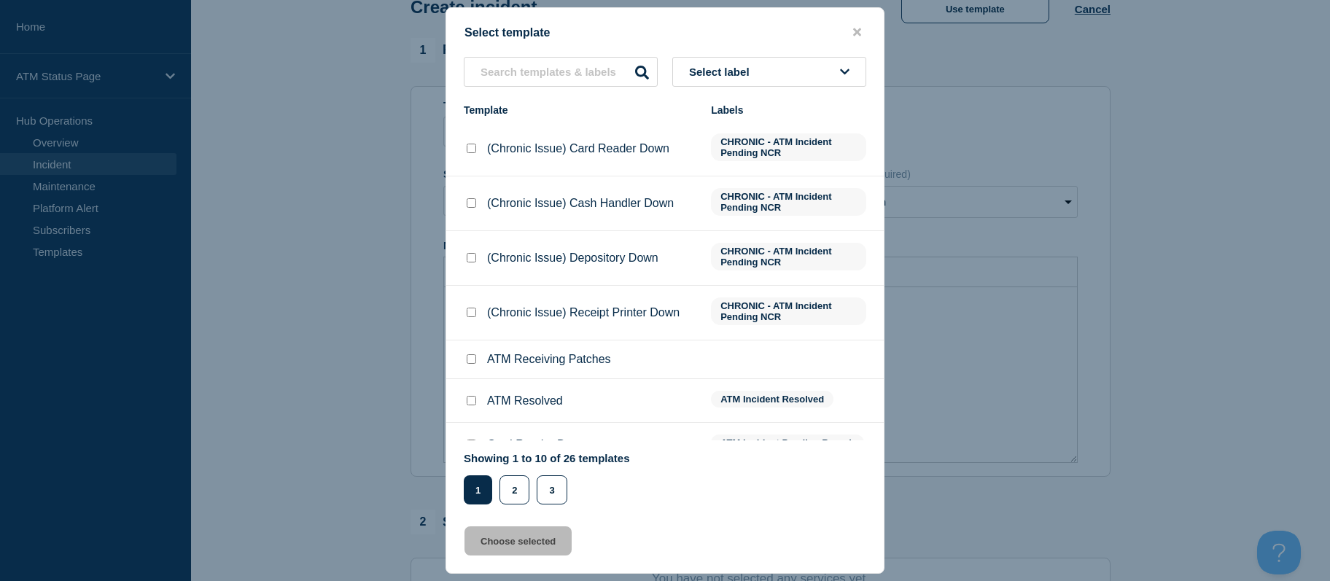
click at [710, 56] on div "Select template Select label Template Labels (Chronic Issue) Card Reader Down C…" at bounding box center [665, 290] width 439 height 567
click at [715, 84] on button "Select label" at bounding box center [769, 72] width 194 height 30
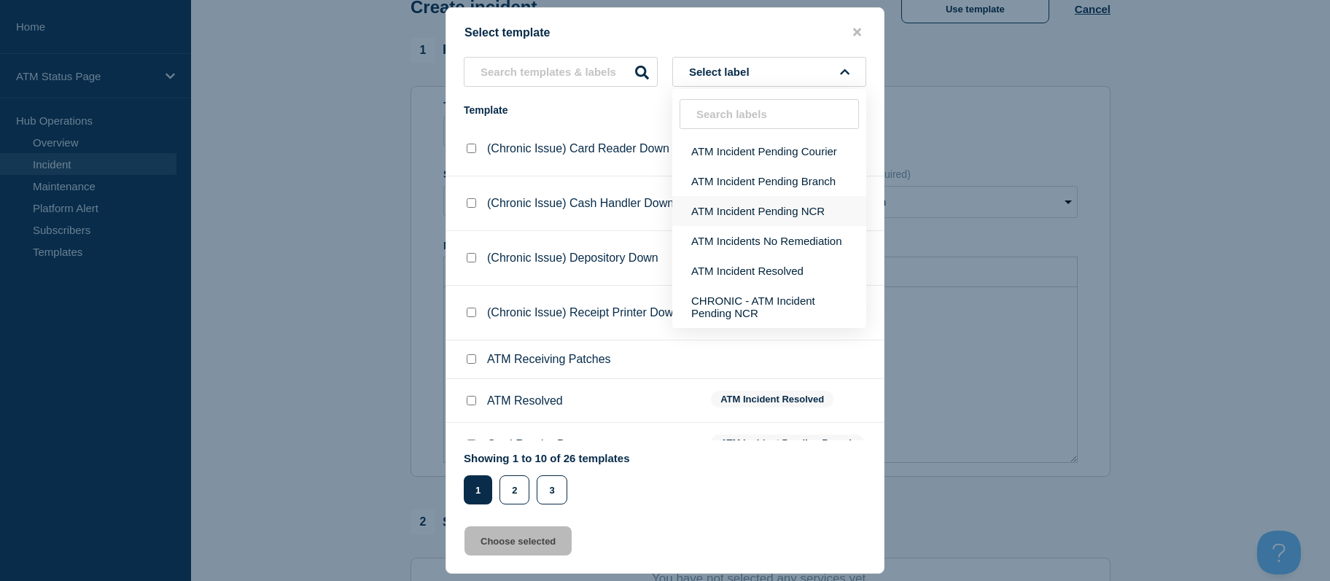
click at [739, 209] on button "ATM Incident Pending NCR" at bounding box center [769, 211] width 194 height 30
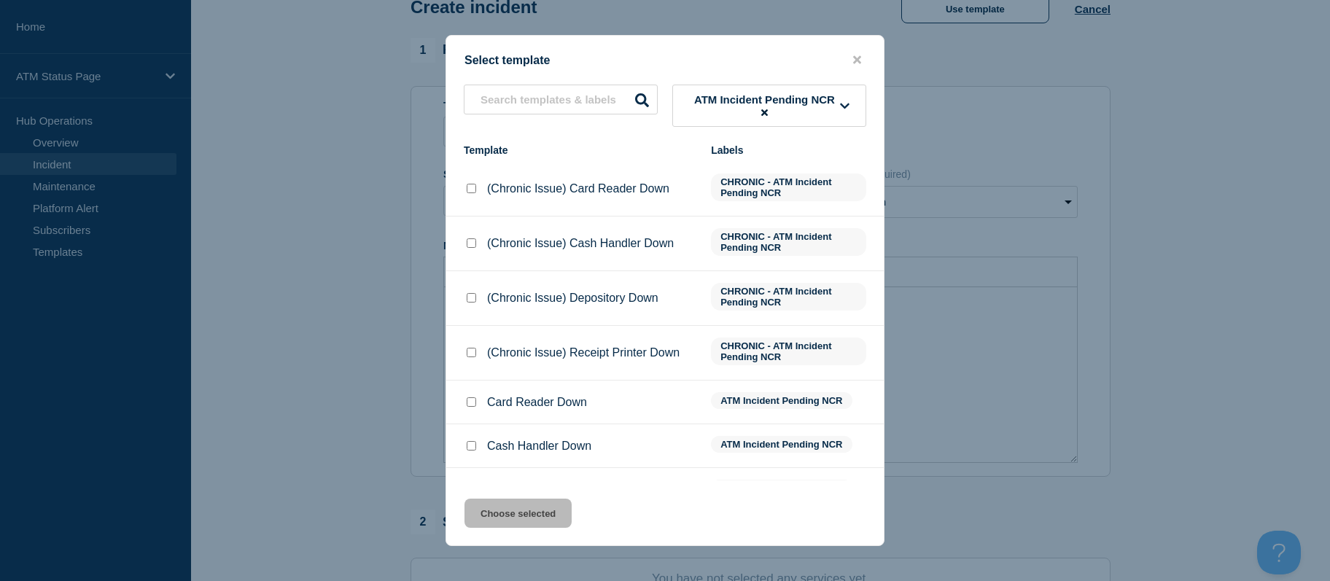
scroll to position [73, 0]
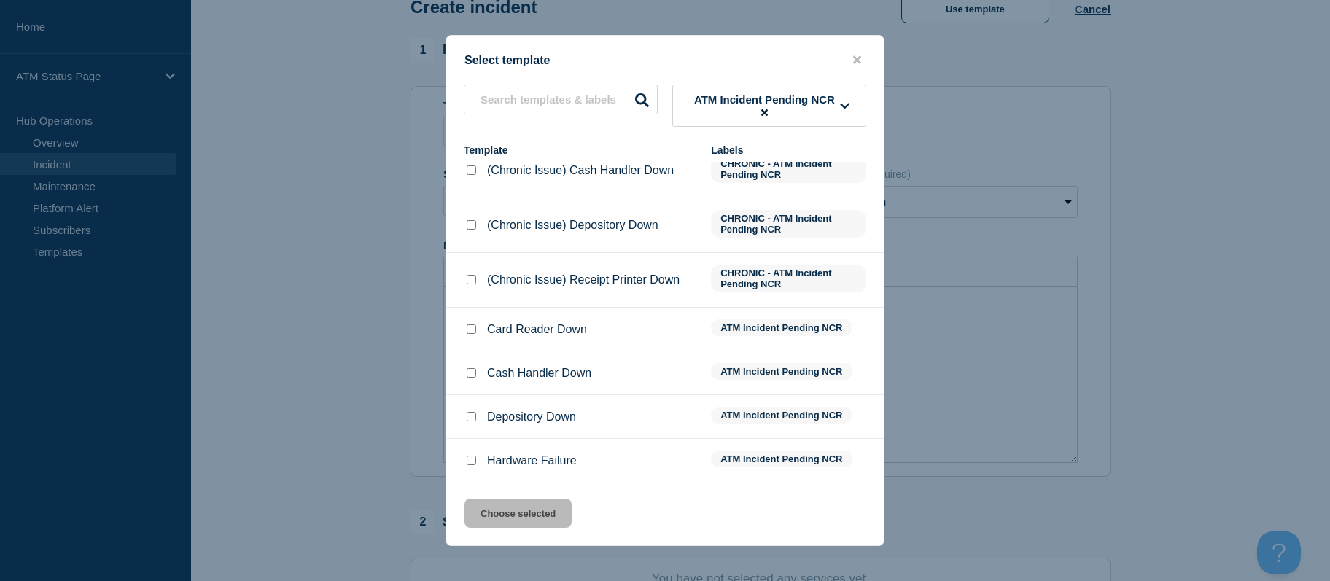
click at [475, 421] on input "Depository Down checkbox" at bounding box center [471, 416] width 9 height 9
click at [490, 495] on div "Select template ATM Incident Pending NCR Template Labels (Chronic Issue) Card R…" at bounding box center [665, 290] width 439 height 511
click at [491, 506] on button "Choose selected" at bounding box center [518, 513] width 107 height 29
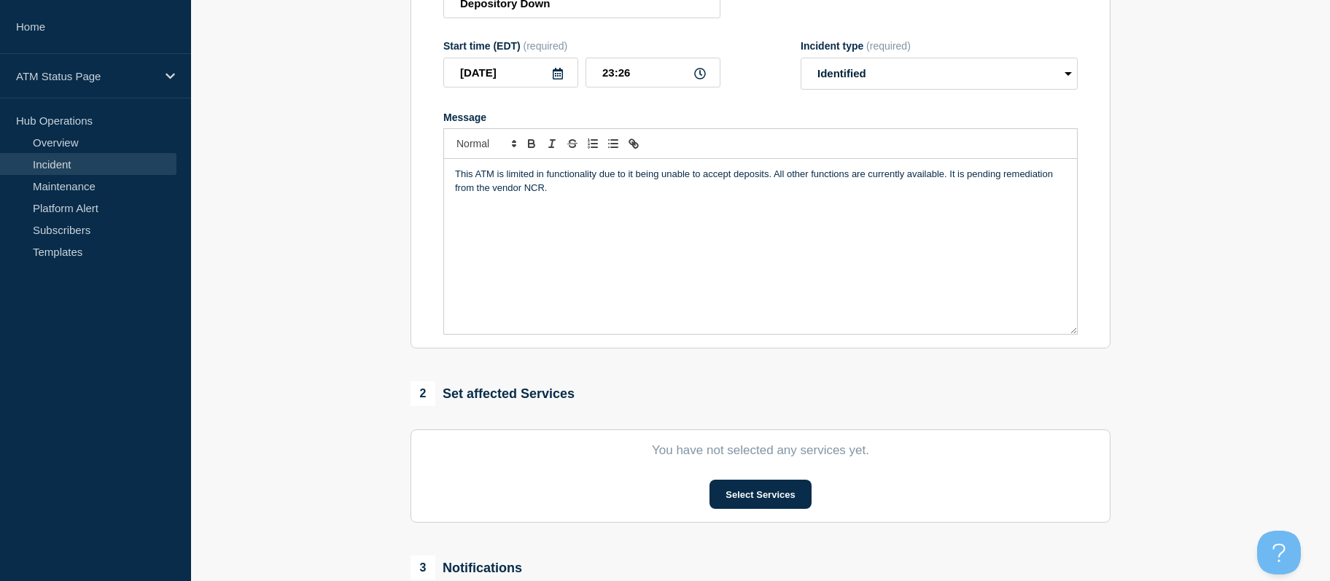
scroll to position [440, 0]
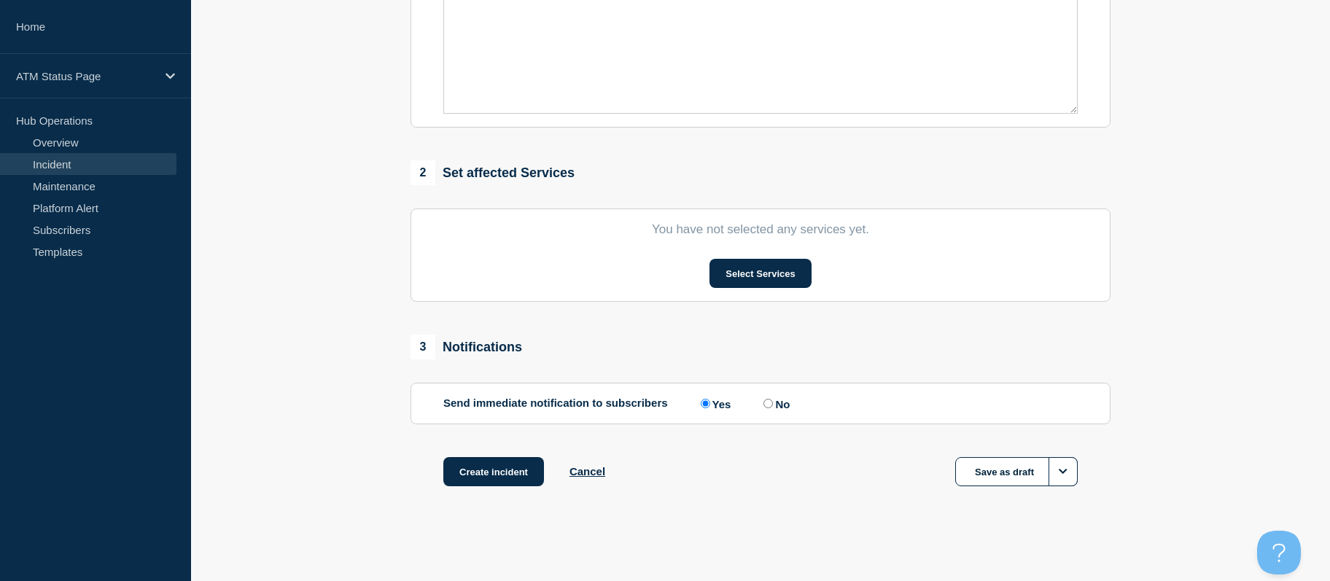
drag, startPoint x: 414, startPoint y: 372, endPoint x: 664, endPoint y: 341, distance: 251.4
click at [734, 266] on button "Select Services" at bounding box center [760, 273] width 101 height 29
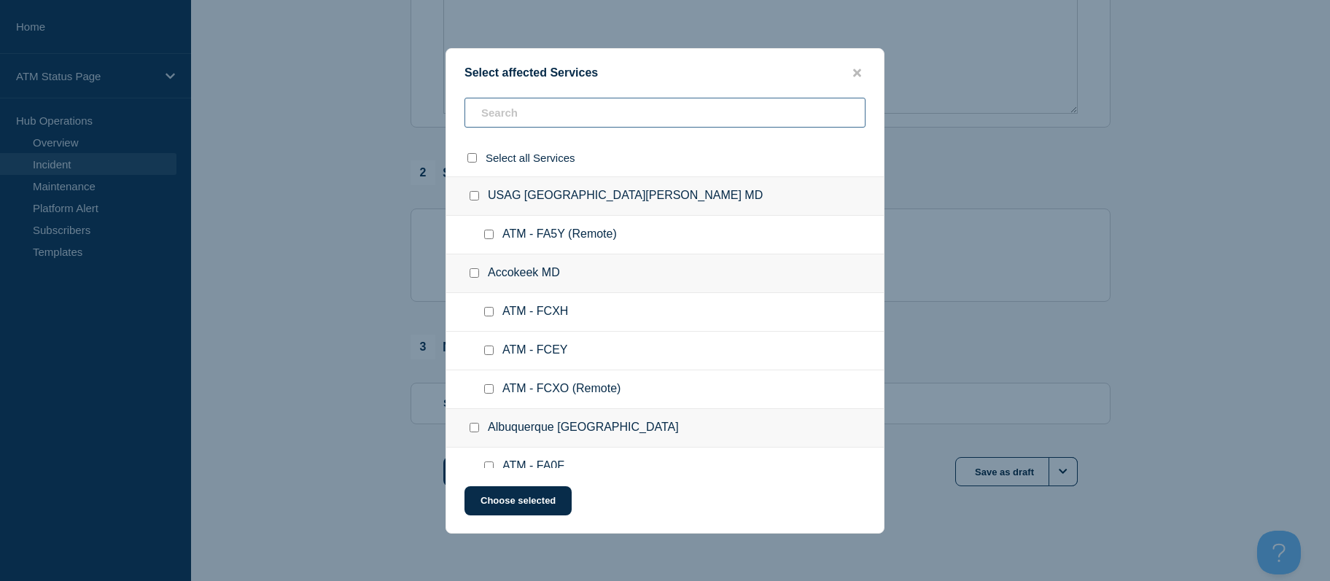
click at [638, 107] on input "text" at bounding box center [665, 113] width 401 height 30
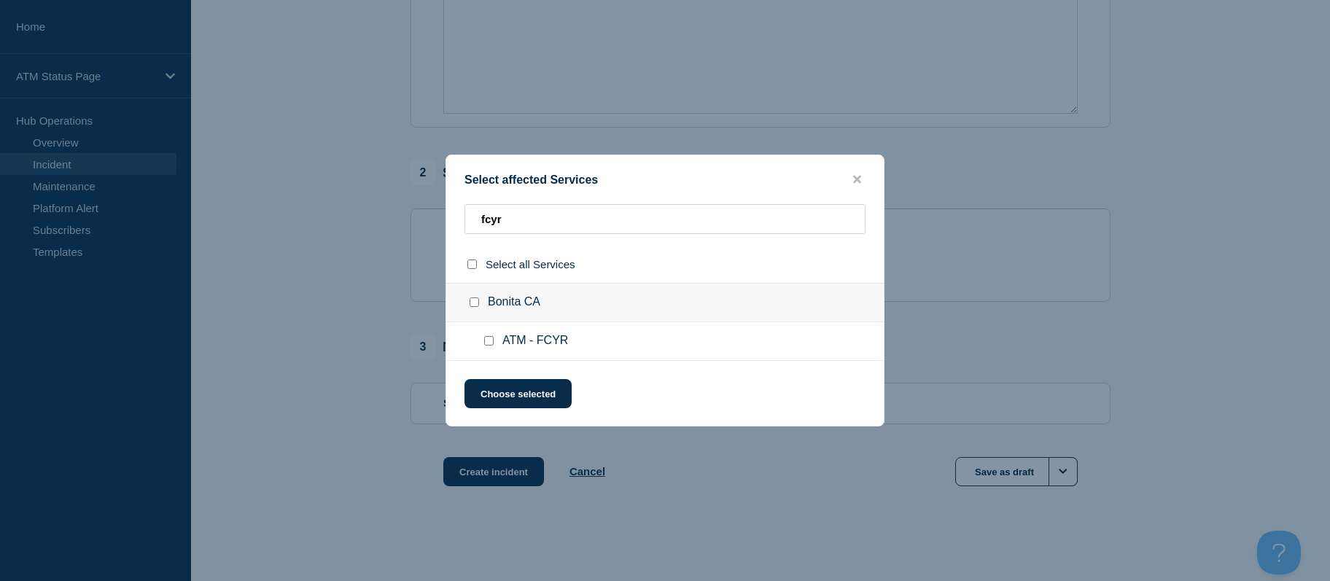
click at [489, 345] on input "ATM - FCYR checkbox" at bounding box center [488, 340] width 9 height 9
click at [500, 386] on button "Choose selected" at bounding box center [518, 393] width 107 height 29
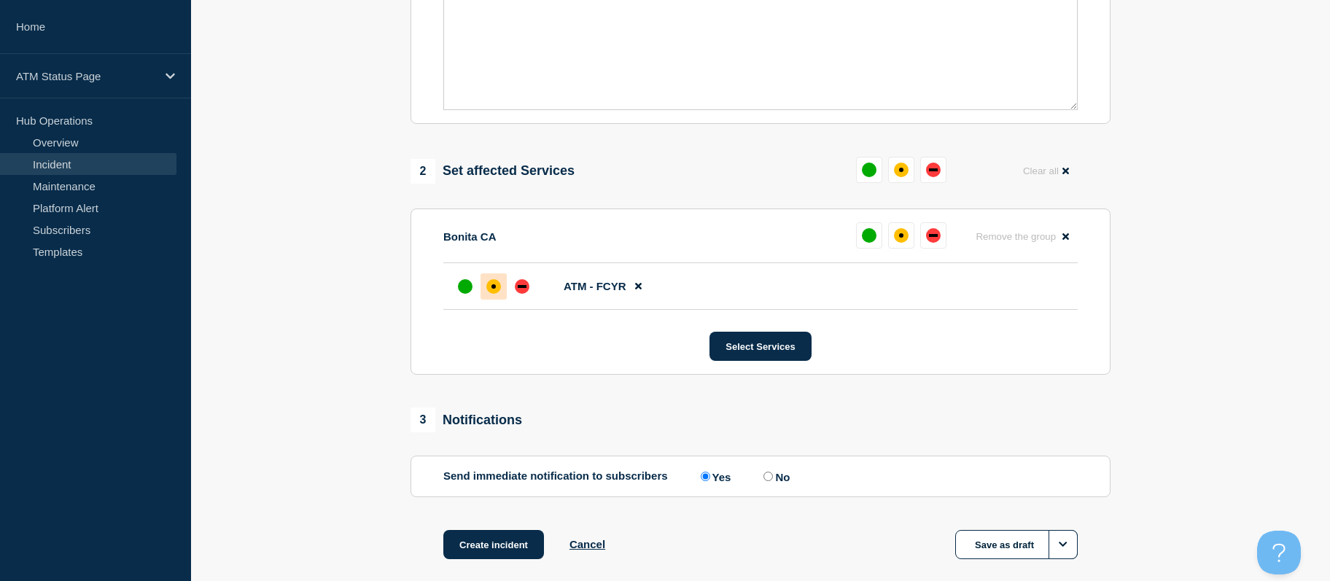
click at [497, 293] on div "affected" at bounding box center [493, 286] width 15 height 15
click at [505, 542] on button "Create incident" at bounding box center [493, 544] width 101 height 29
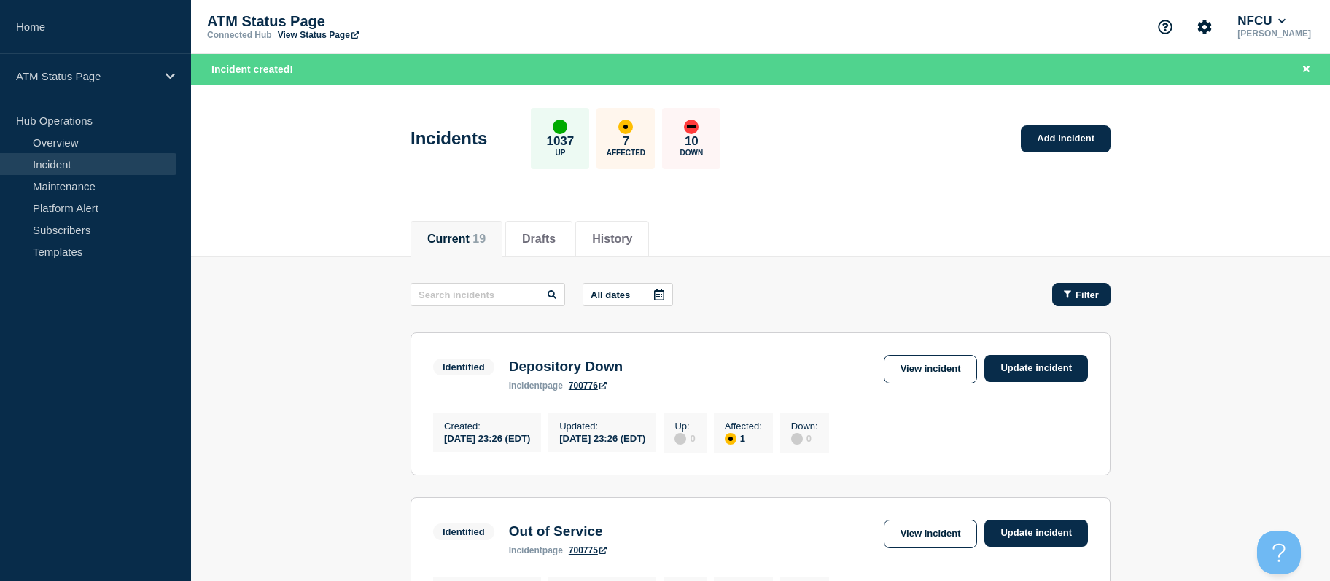
click at [1068, 287] on button "Filter" at bounding box center [1081, 294] width 58 height 23
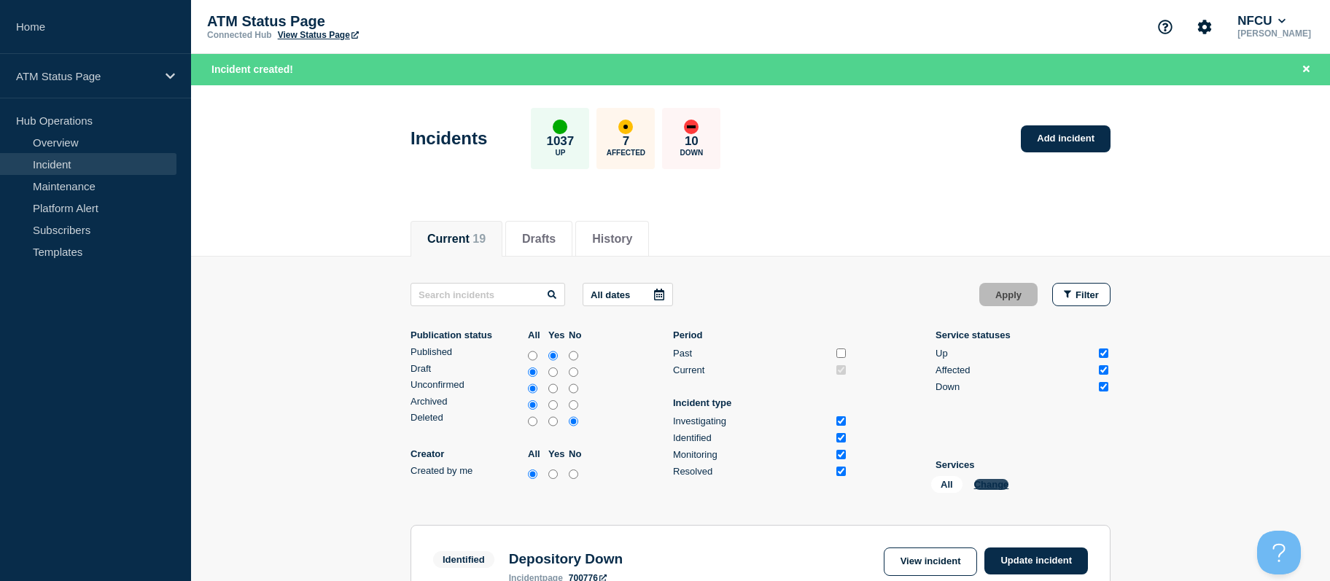
click at [987, 489] on button "Change" at bounding box center [991, 484] width 35 height 11
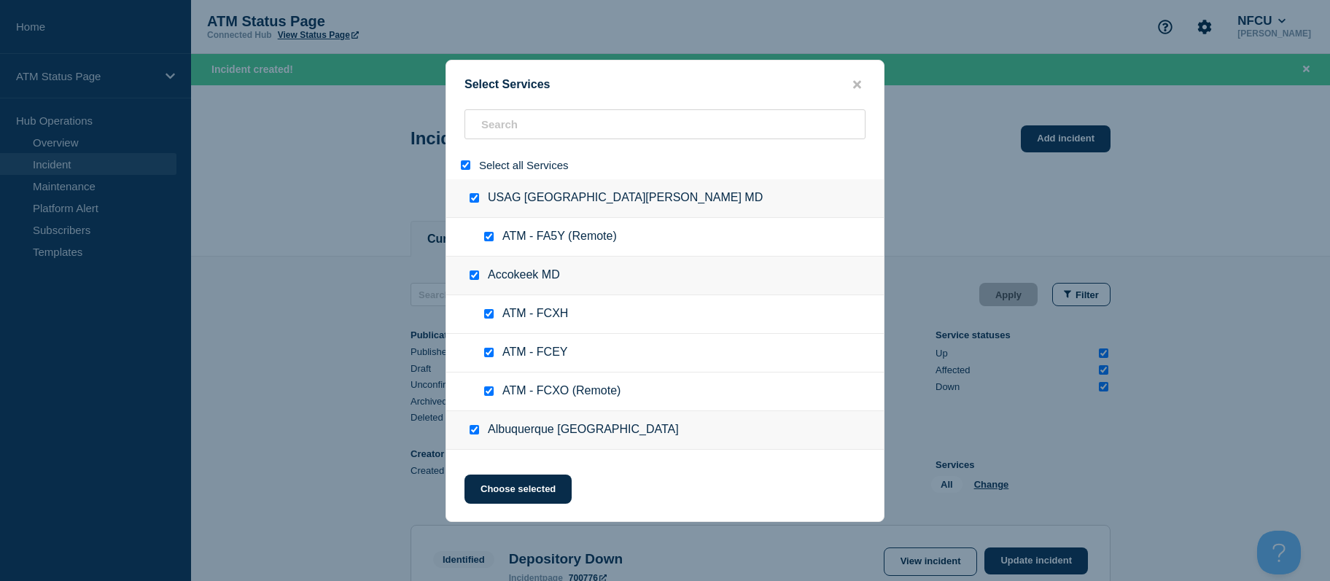
click at [467, 168] on input "select all" at bounding box center [465, 164] width 9 height 9
click at [532, 116] on input "search" at bounding box center [665, 124] width 401 height 30
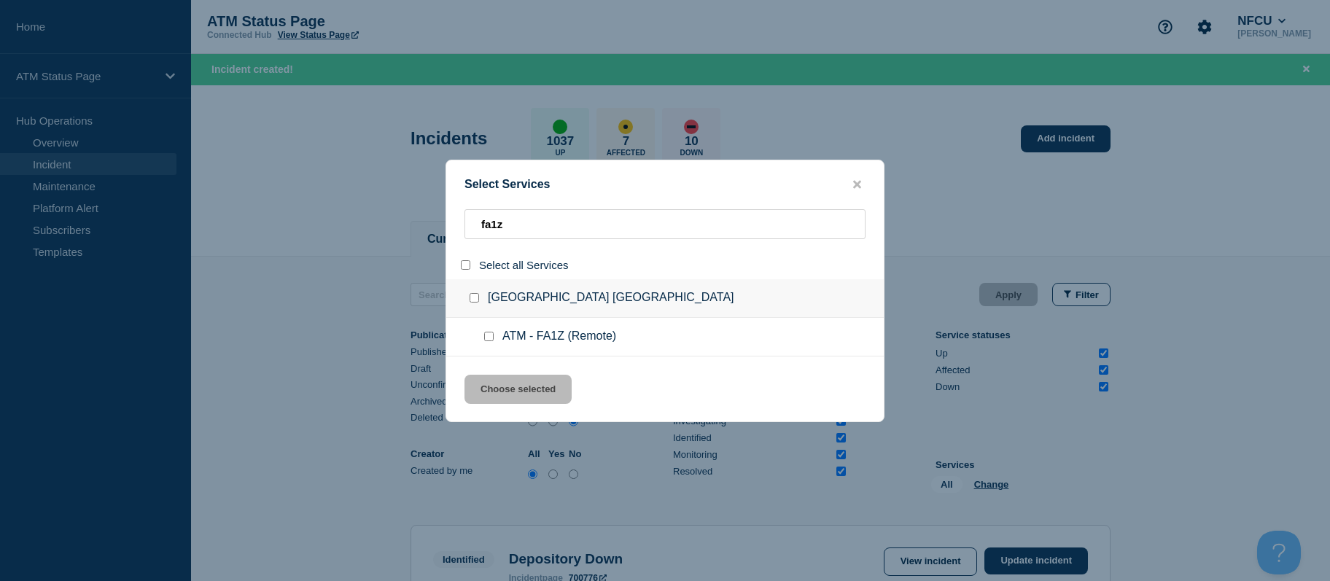
click at [495, 337] on div at bounding box center [491, 337] width 21 height 15
click at [483, 339] on div at bounding box center [491, 337] width 21 height 15
click at [486, 335] on input "service: ATM - FA1Z (Remote)" at bounding box center [488, 336] width 9 height 9
click at [498, 388] on button "Choose selected" at bounding box center [518, 389] width 107 height 29
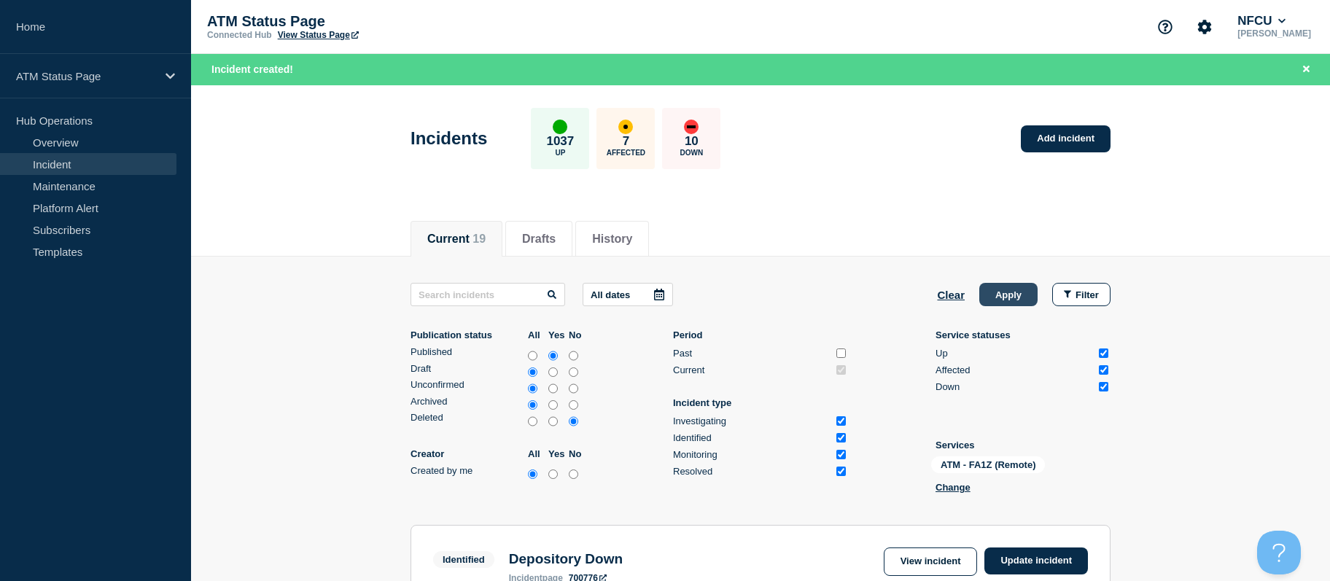
click at [1011, 299] on button "Apply" at bounding box center [1008, 294] width 58 height 23
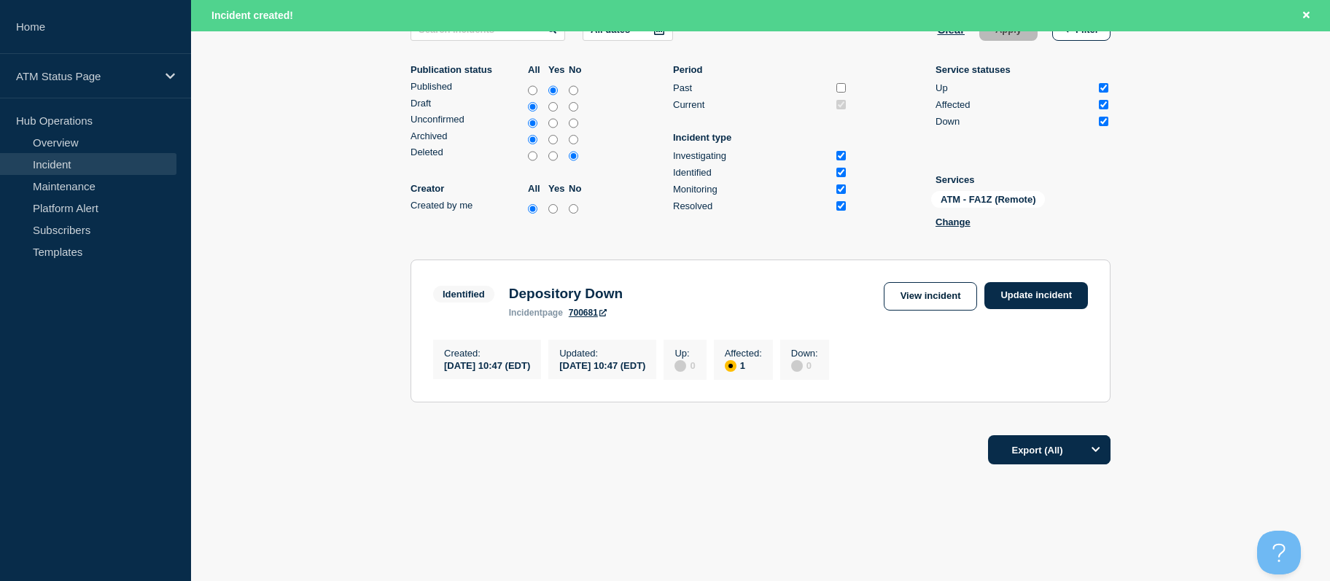
scroll to position [287, 0]
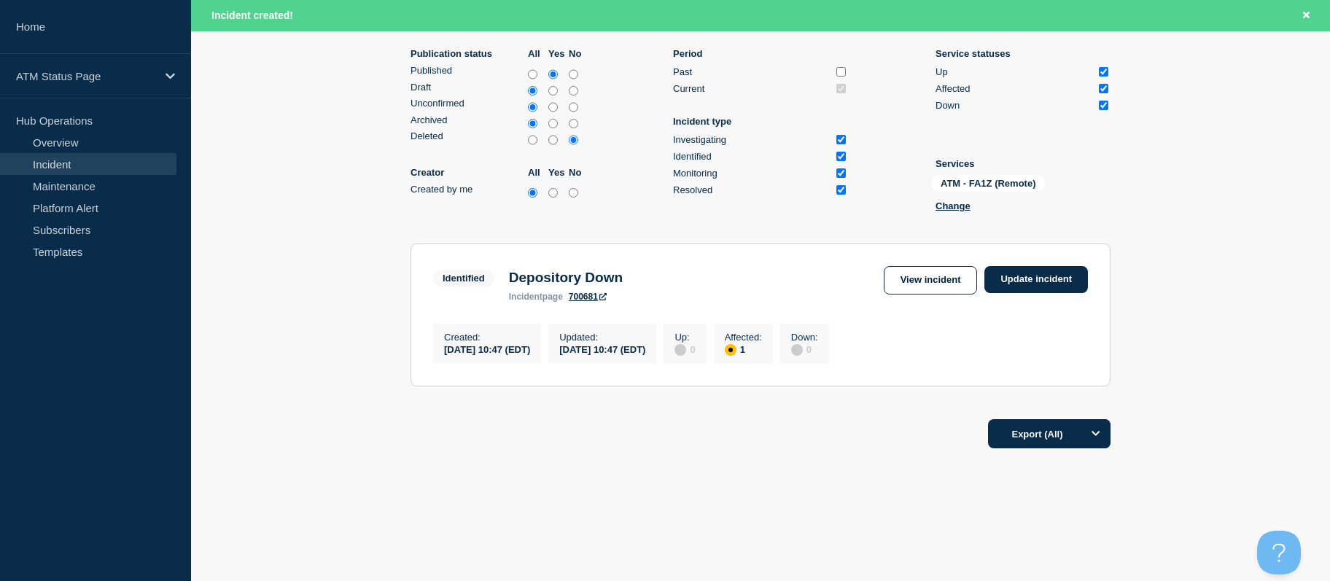
drag, startPoint x: 1218, startPoint y: 238, endPoint x: 1235, endPoint y: 334, distance: 97.0
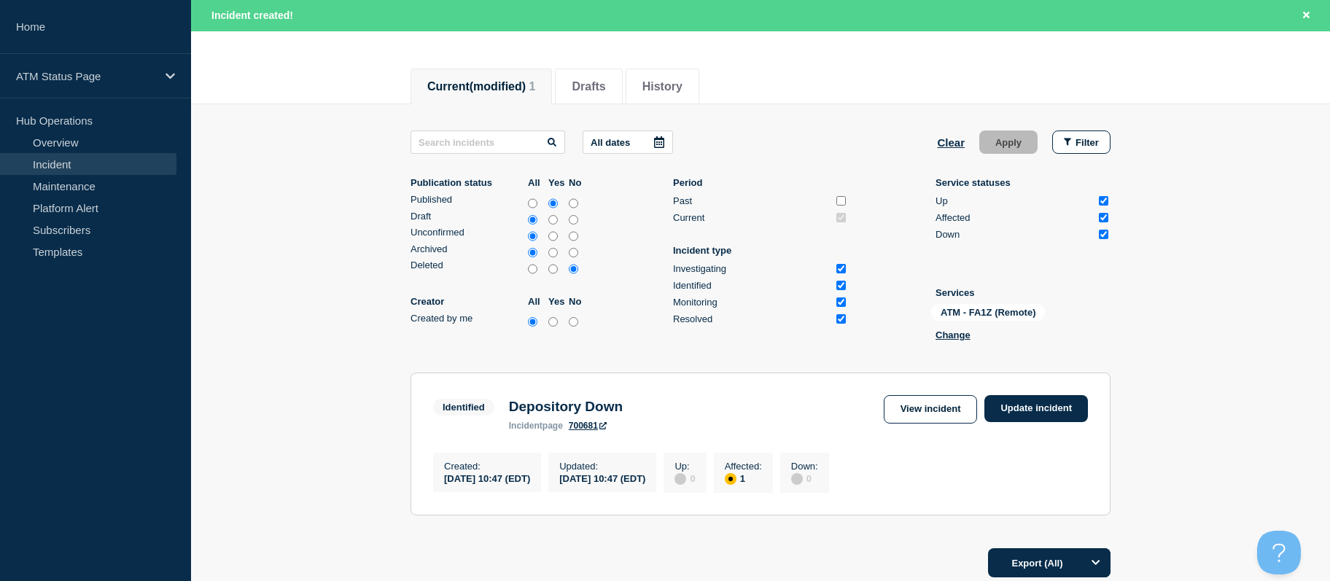
scroll to position [0, 0]
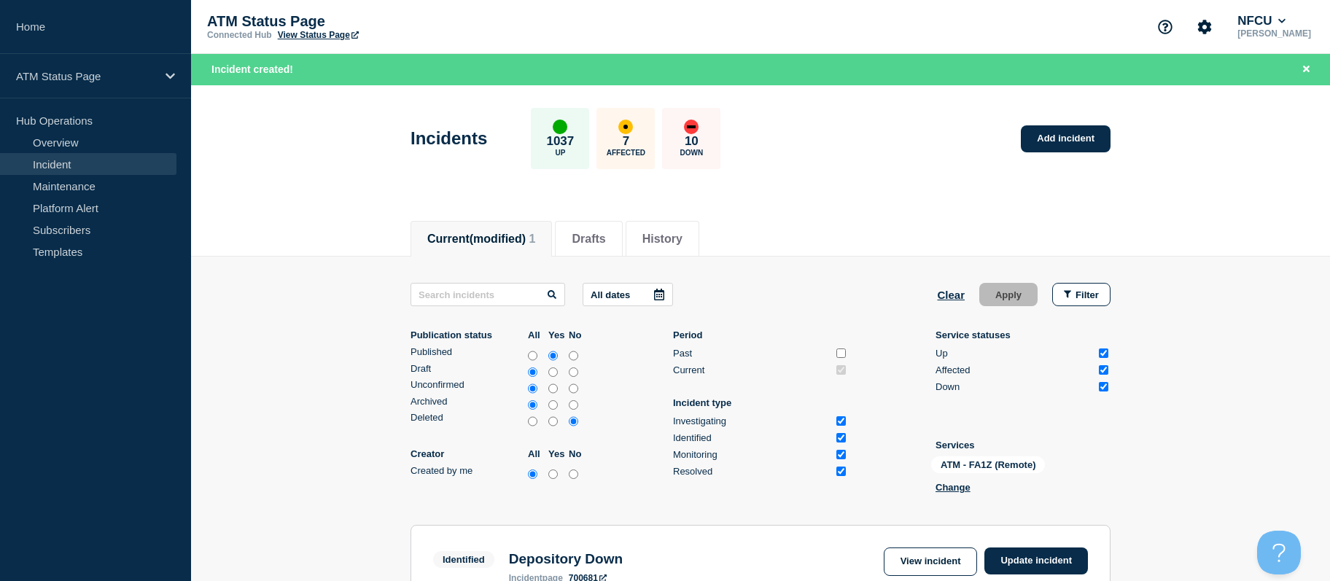
drag, startPoint x: 1172, startPoint y: 273, endPoint x: 1092, endPoint y: 68, distance: 219.8
click at [1071, 137] on link "Add incident" at bounding box center [1066, 138] width 90 height 27
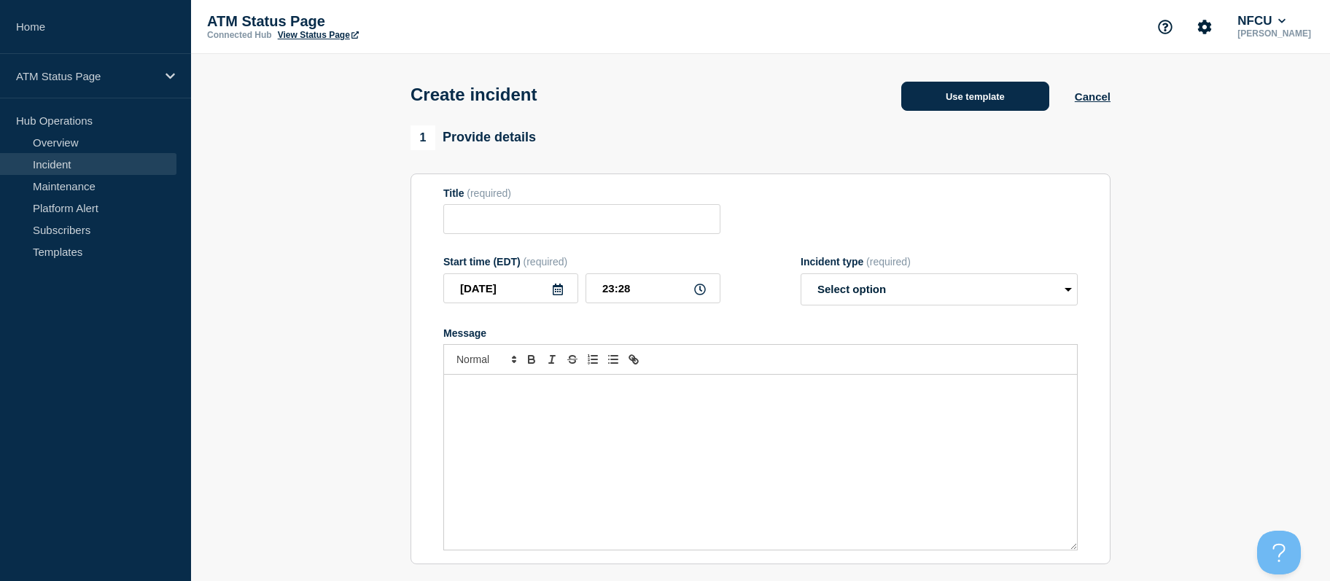
click at [965, 99] on button "Use template" at bounding box center [975, 96] width 148 height 29
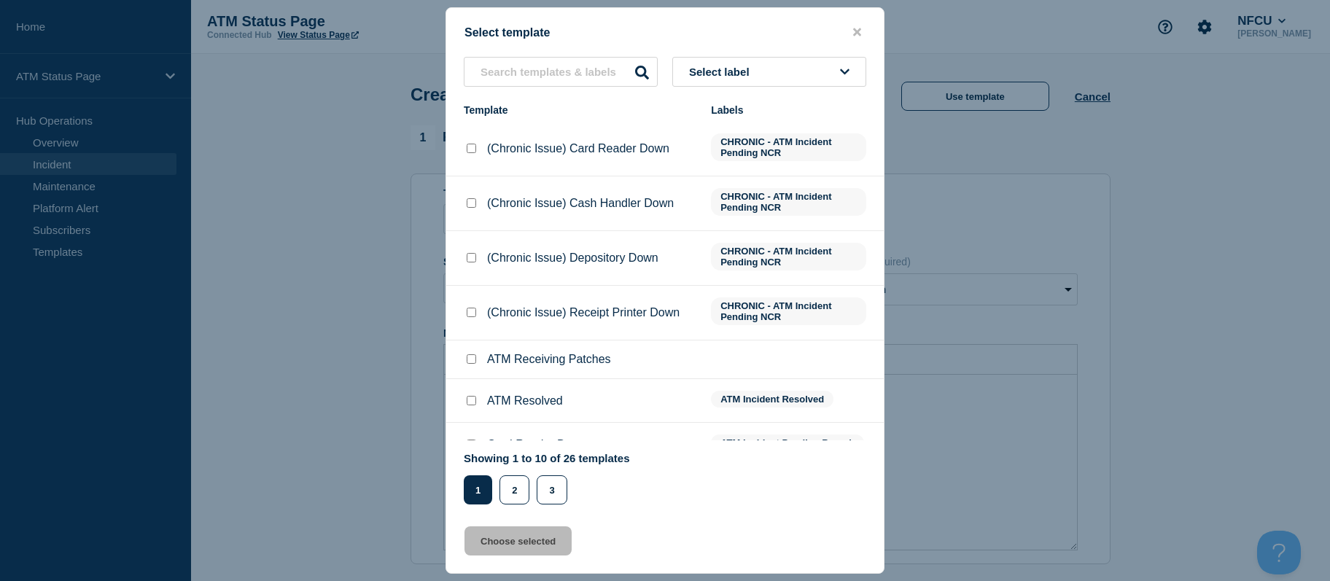
click at [791, 60] on button "Select label" at bounding box center [769, 72] width 194 height 30
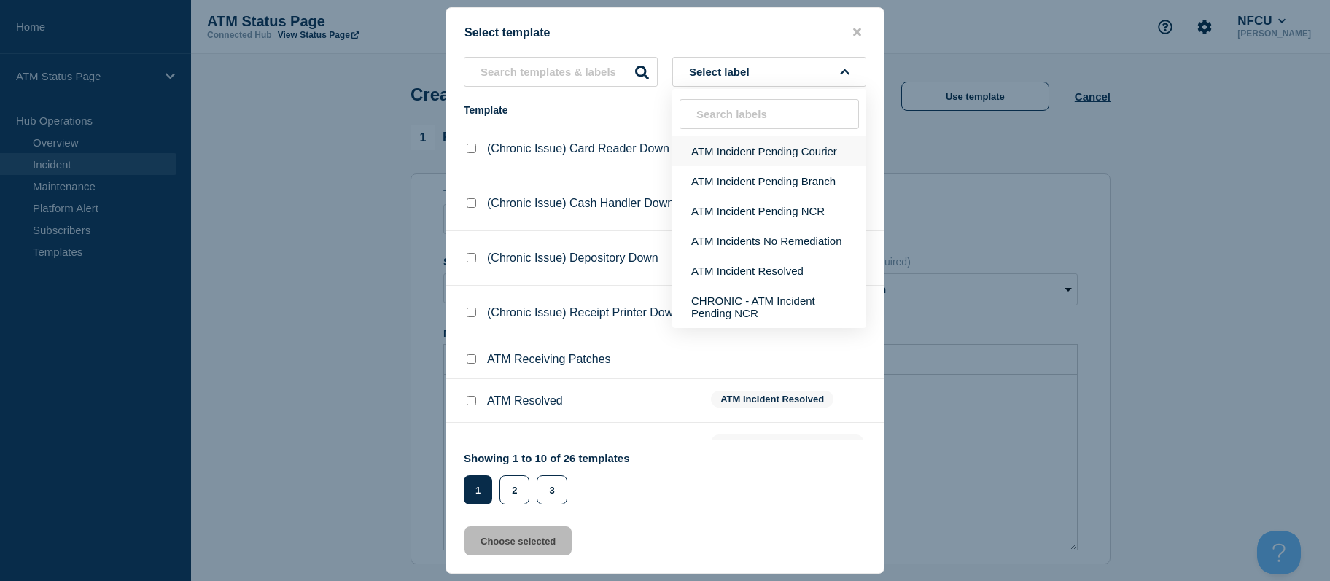
click at [738, 147] on button "ATM Incident Pending Courier" at bounding box center [769, 151] width 194 height 30
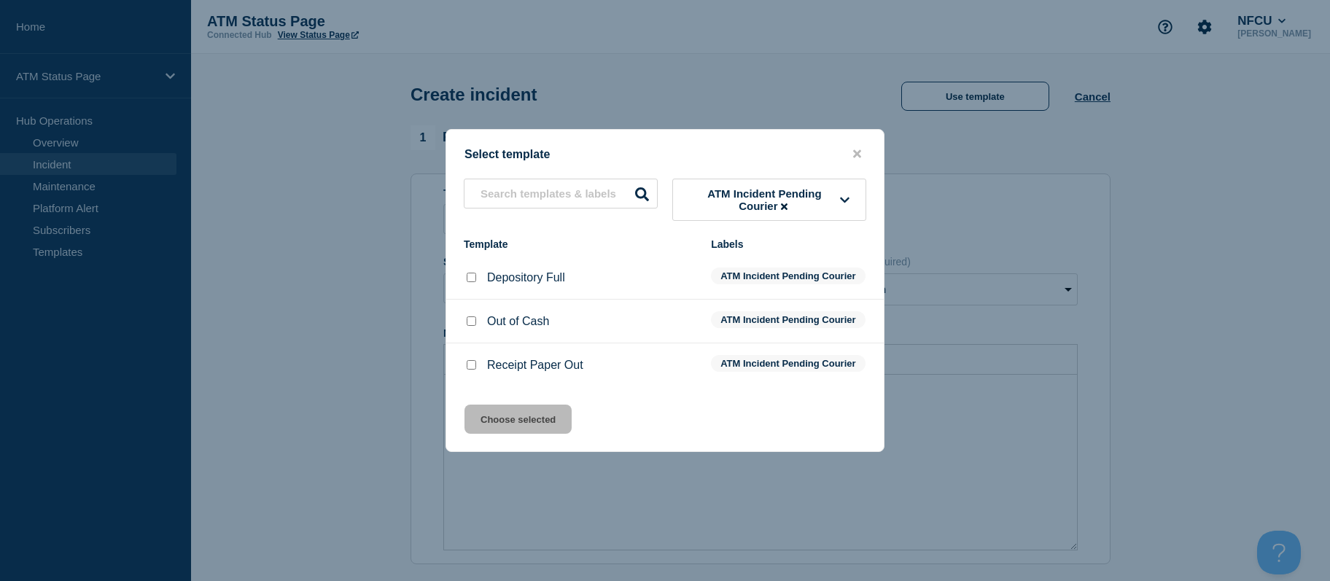
click at [473, 273] on input "Depository Full checkbox" at bounding box center [471, 277] width 9 height 9
click at [487, 427] on button "Choose selected" at bounding box center [518, 419] width 107 height 29
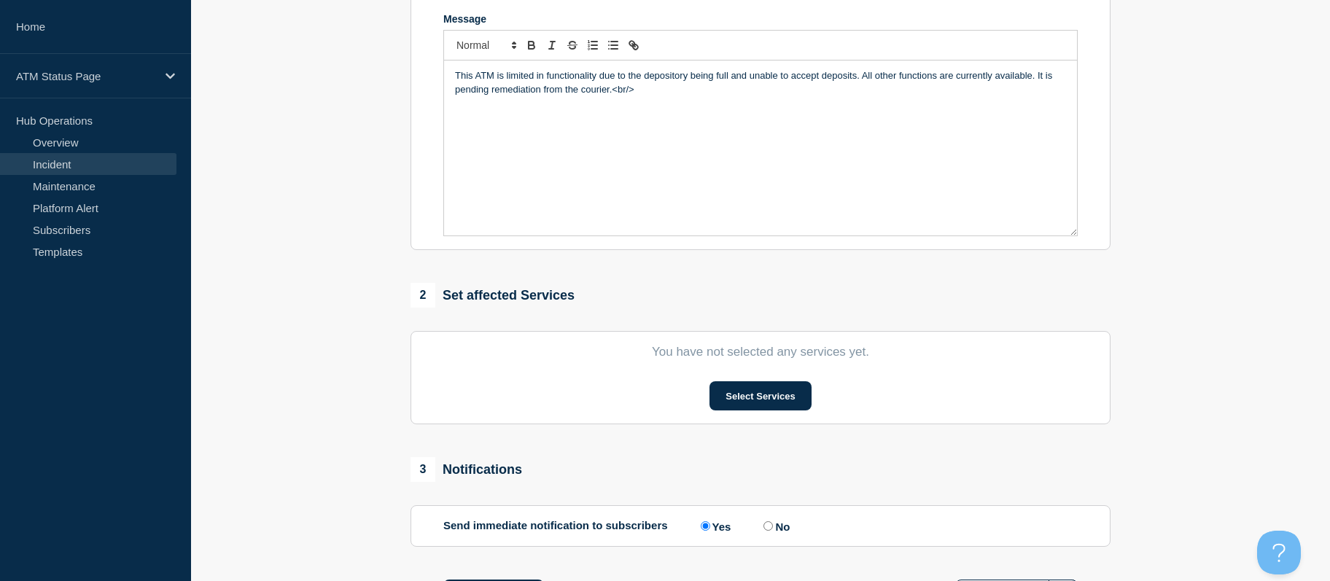
drag, startPoint x: 330, startPoint y: 399, endPoint x: 343, endPoint y: 473, distance: 74.8
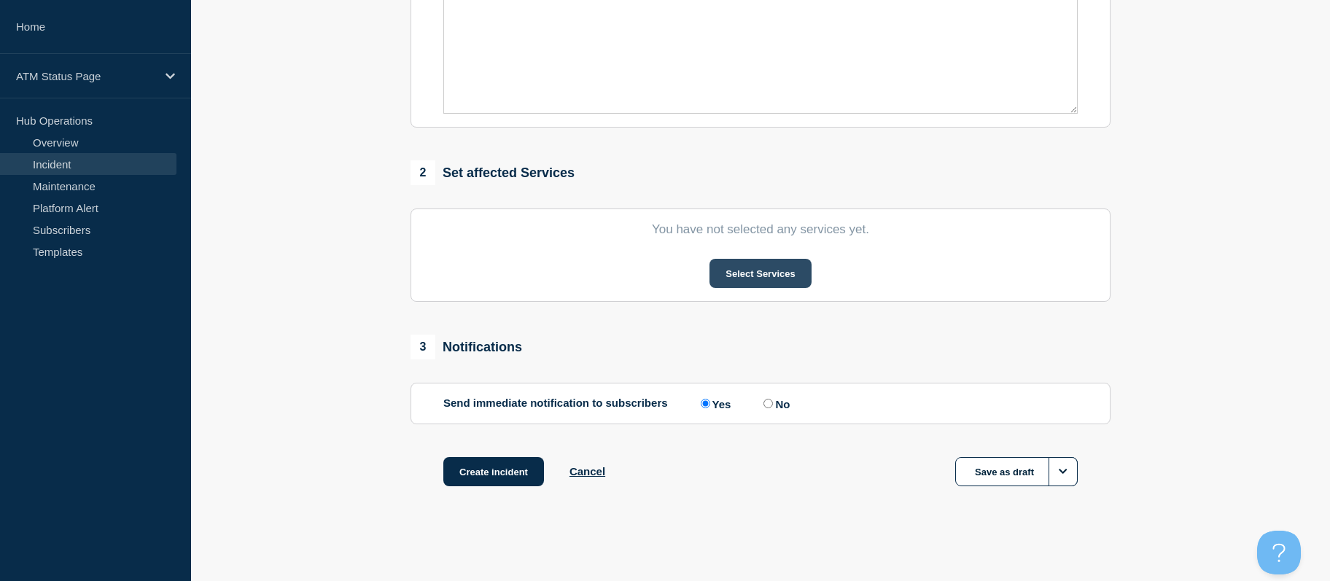
click at [784, 272] on button "Select Services" at bounding box center [760, 273] width 101 height 29
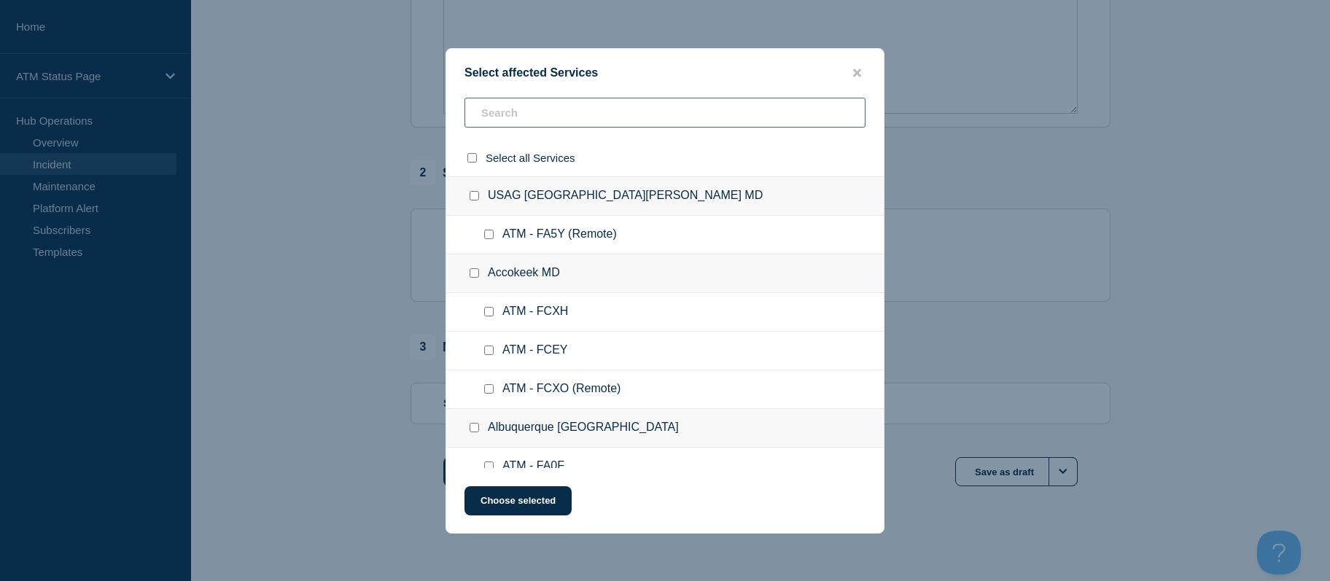
click at [651, 104] on input "text" at bounding box center [665, 113] width 401 height 30
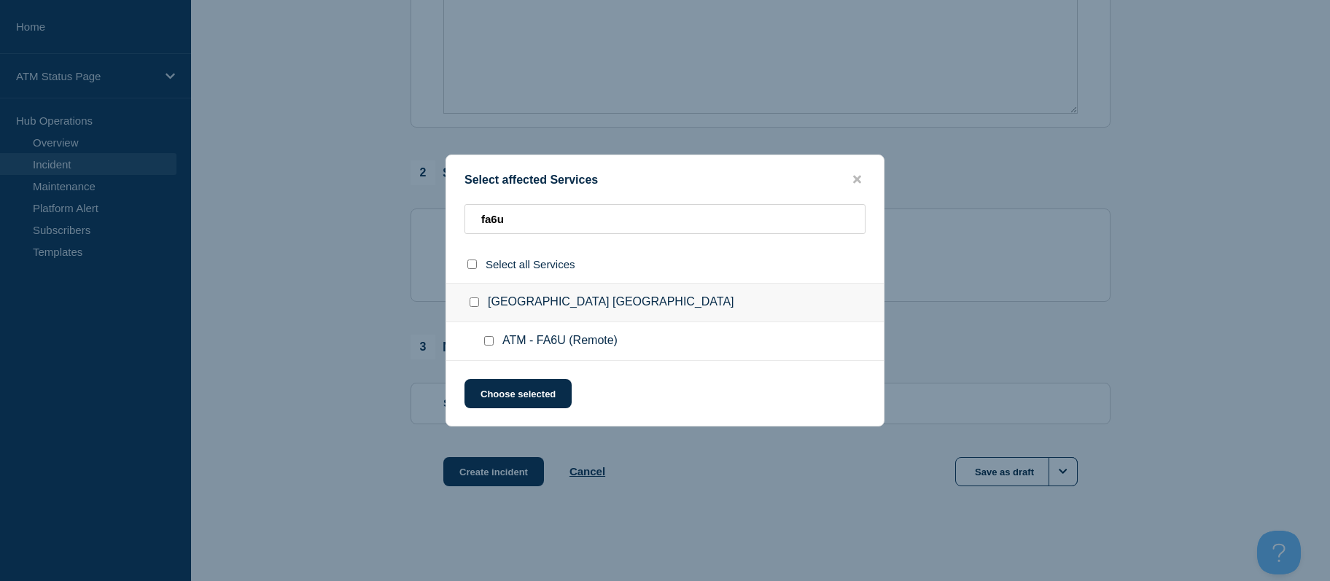
click at [490, 341] on input "ATM - FA6U (Remote) checkbox" at bounding box center [488, 340] width 9 height 9
click at [504, 381] on button "Choose selected" at bounding box center [518, 393] width 107 height 29
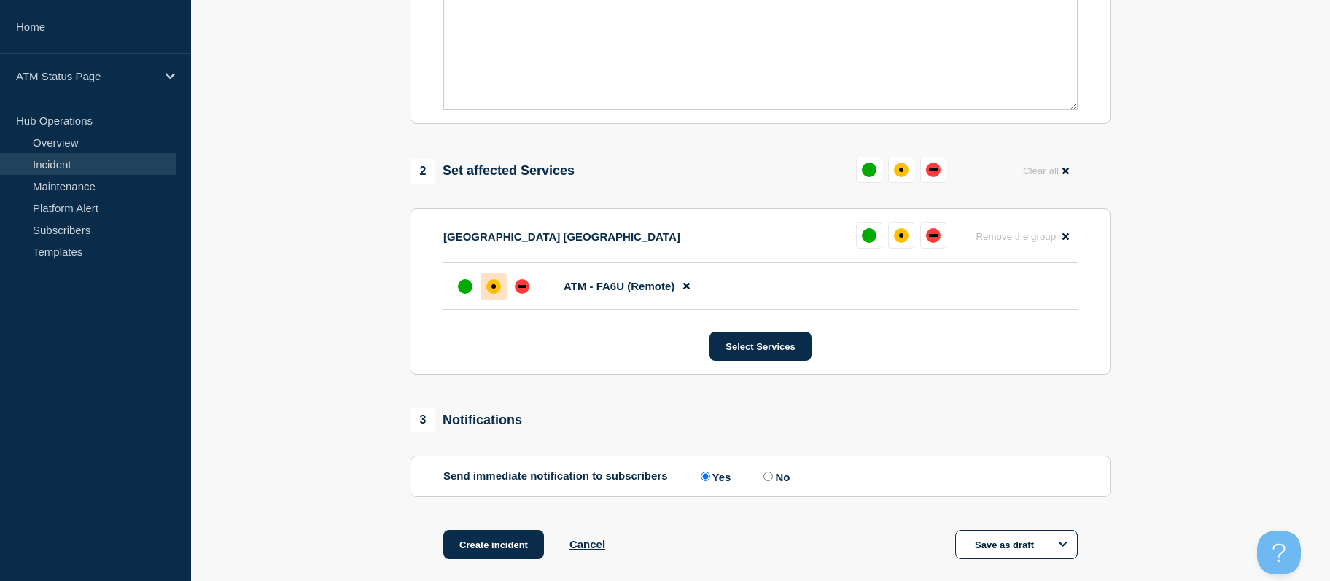
click at [491, 294] on div "affected" at bounding box center [493, 286] width 15 height 15
click at [505, 549] on button "Create incident" at bounding box center [493, 544] width 101 height 29
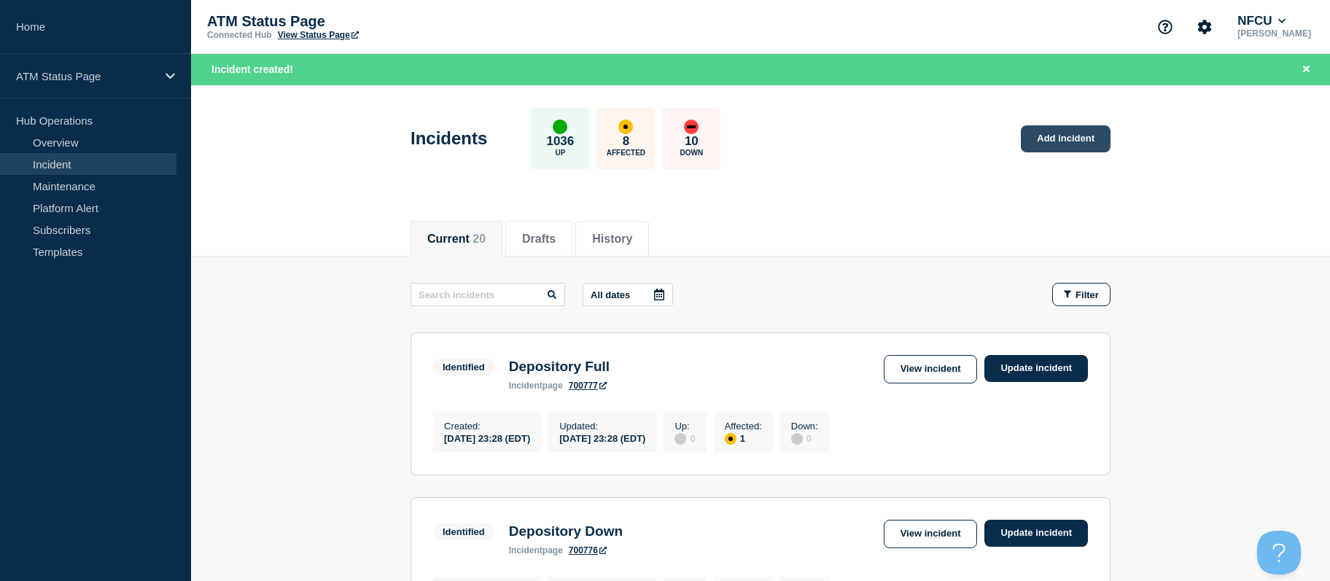
click at [1052, 131] on link "Add incident" at bounding box center [1066, 138] width 90 height 27
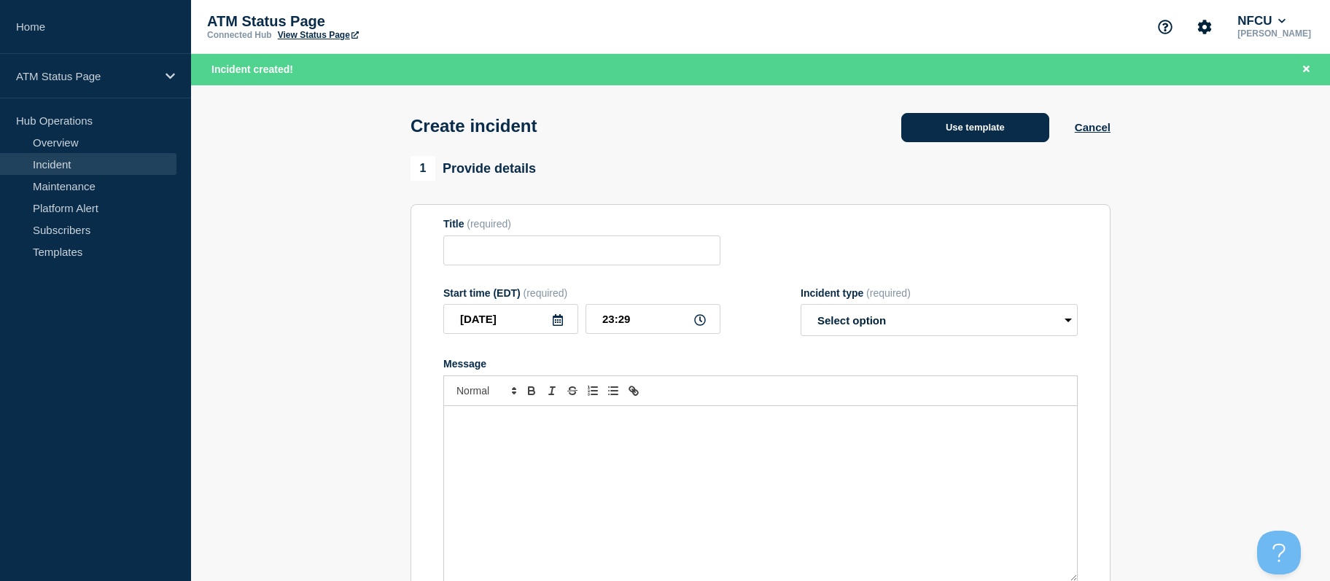
click at [1014, 126] on button "Use template" at bounding box center [975, 127] width 148 height 29
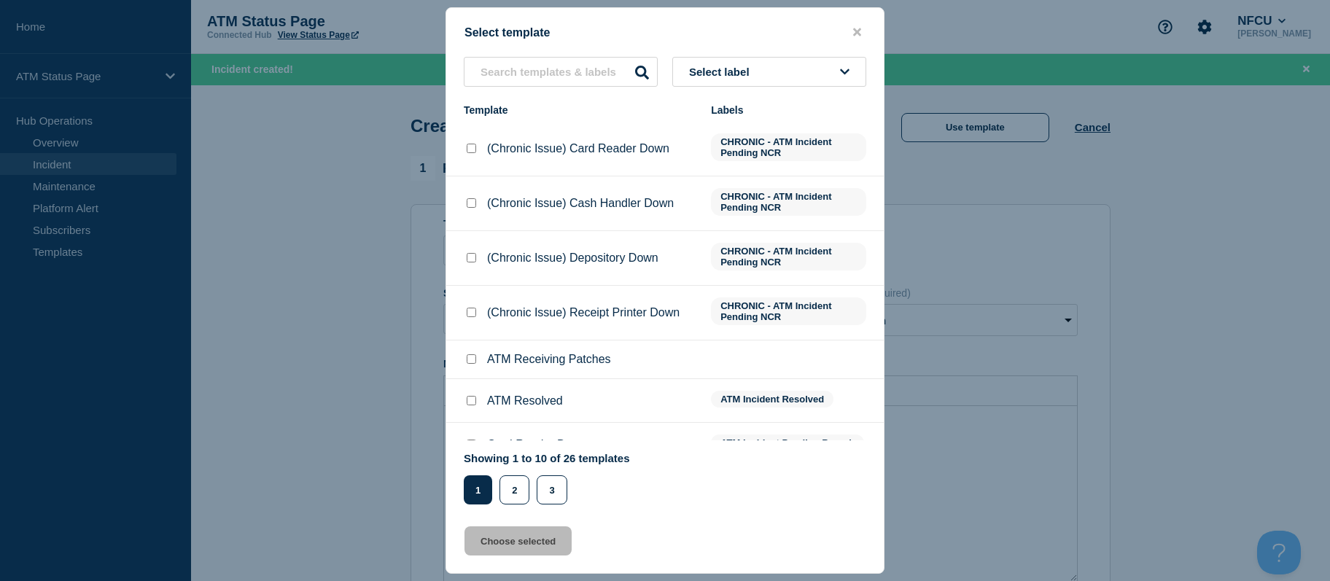
click at [811, 75] on button "Select label" at bounding box center [769, 72] width 194 height 30
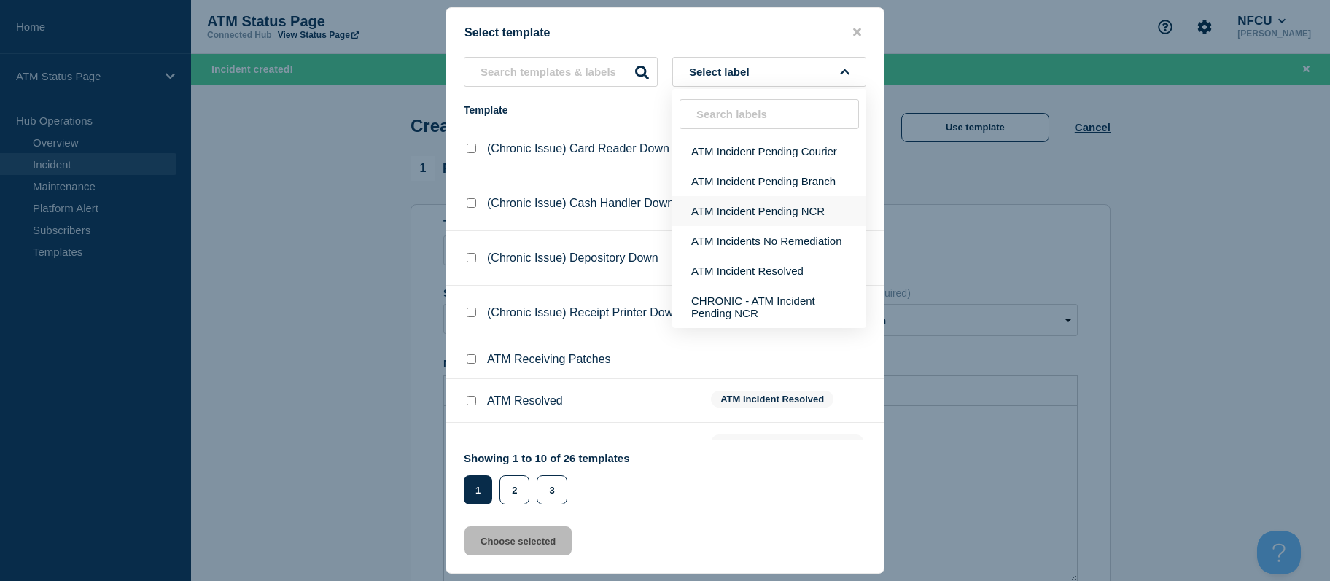
click at [748, 205] on button "ATM Incident Pending NCR" at bounding box center [769, 211] width 194 height 30
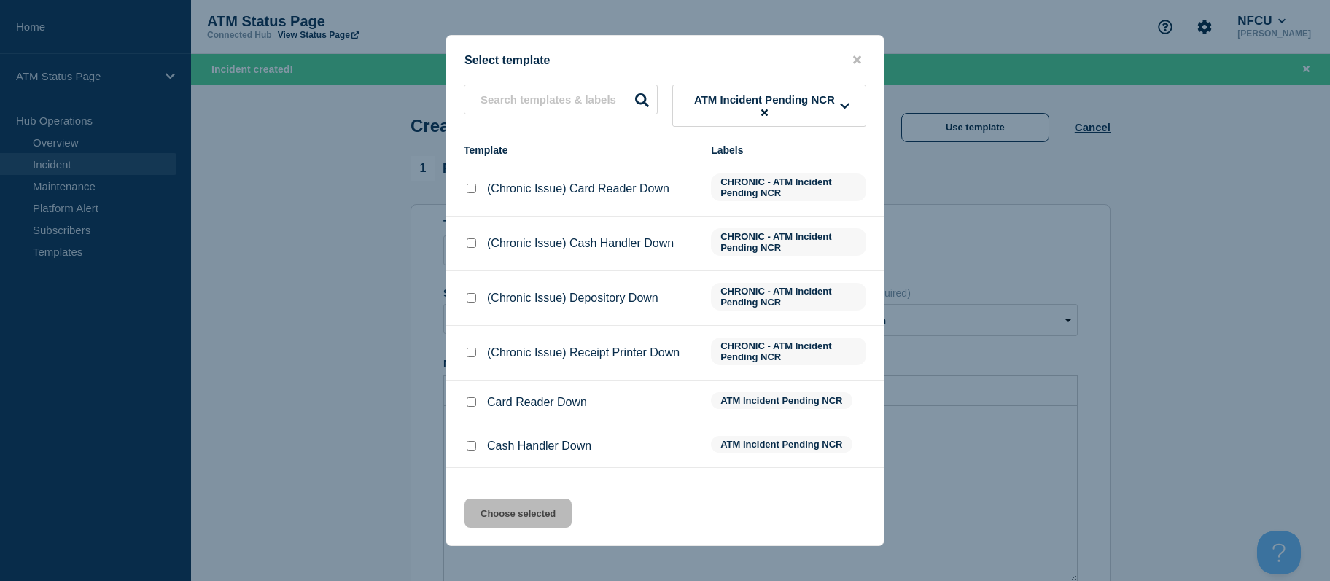
scroll to position [73, 0]
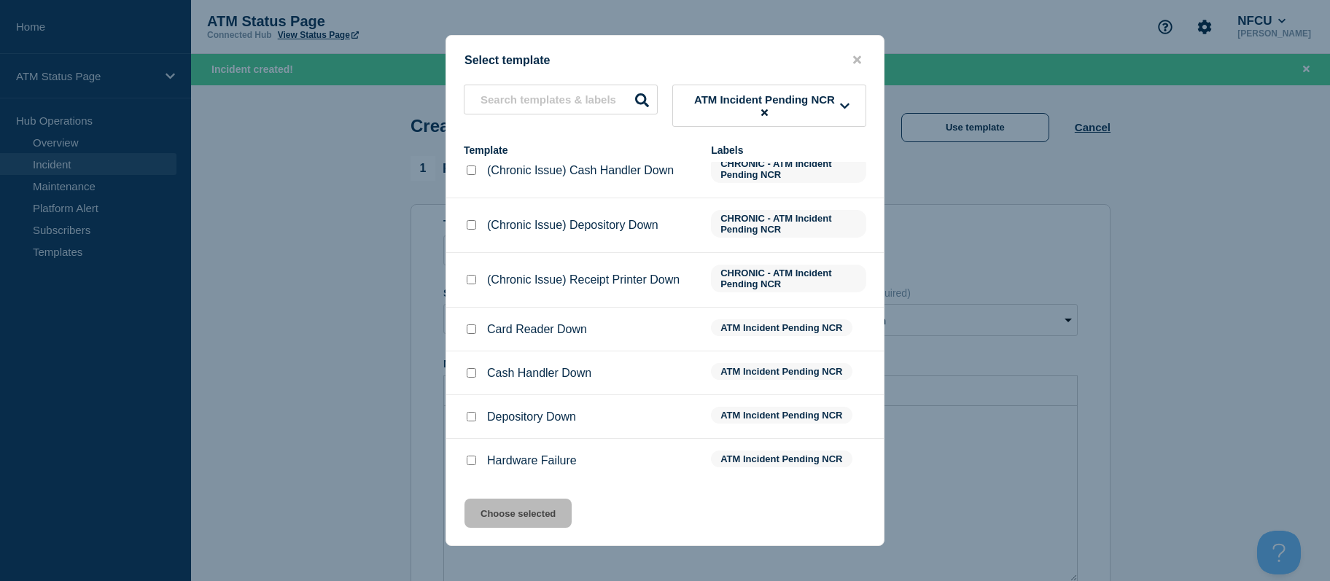
click at [469, 419] on input "Depository Down checkbox" at bounding box center [471, 416] width 9 height 9
click at [486, 512] on button "Choose selected" at bounding box center [518, 513] width 107 height 29
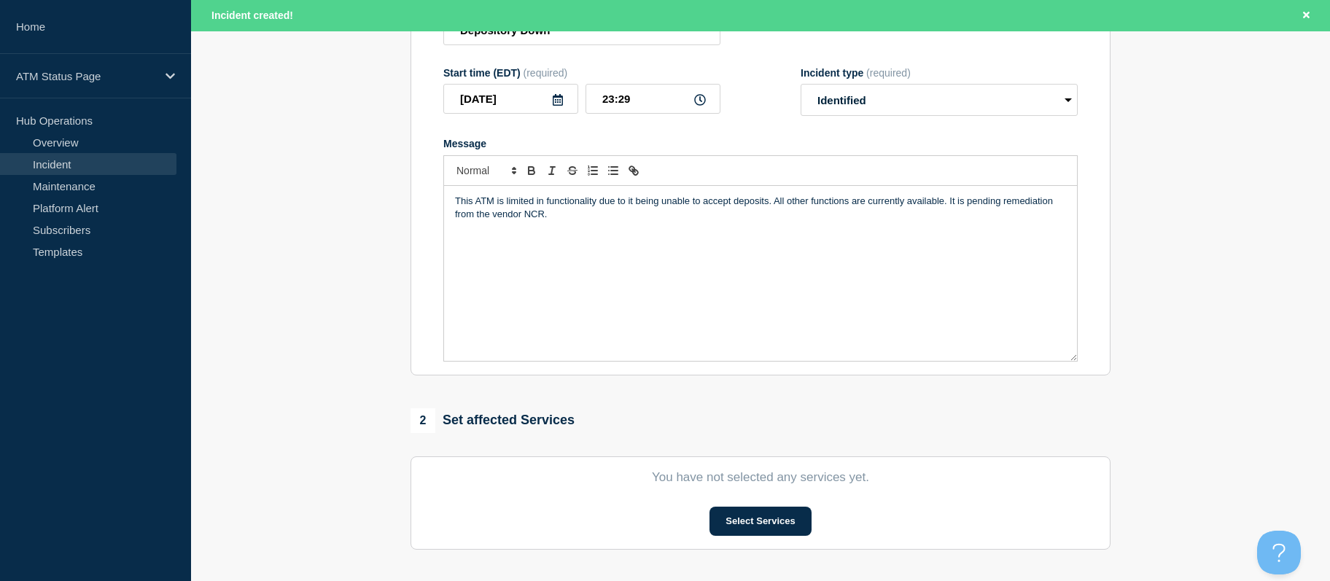
drag, startPoint x: 354, startPoint y: 345, endPoint x: 387, endPoint y: 510, distance: 168.9
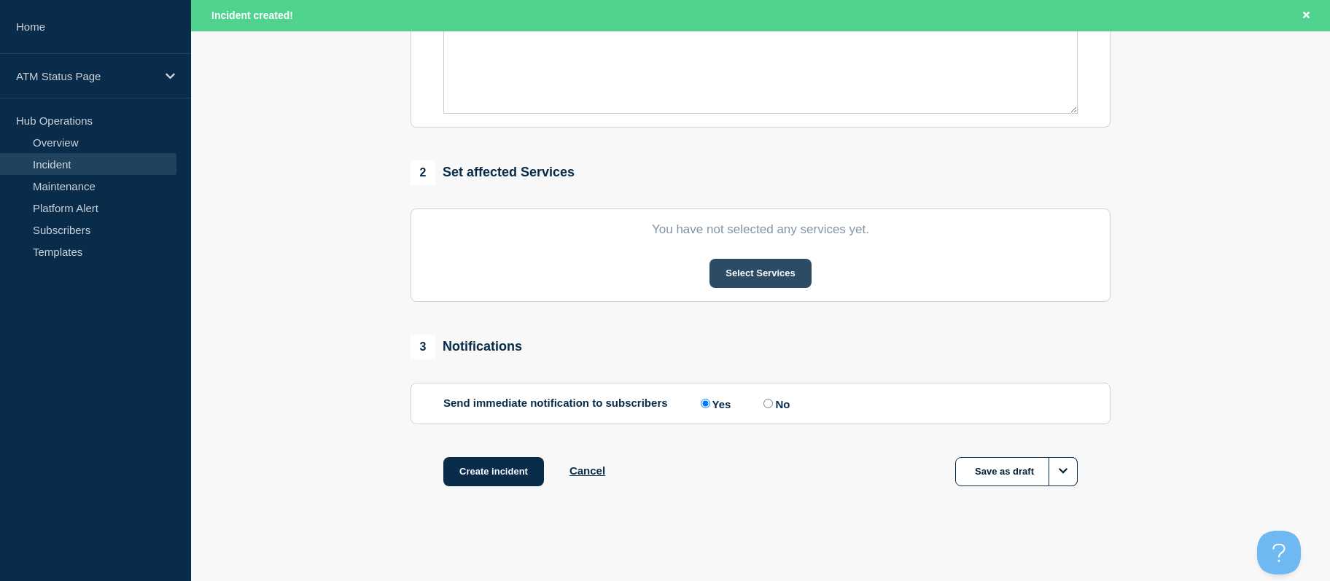
click at [738, 278] on button "Select Services" at bounding box center [760, 273] width 101 height 29
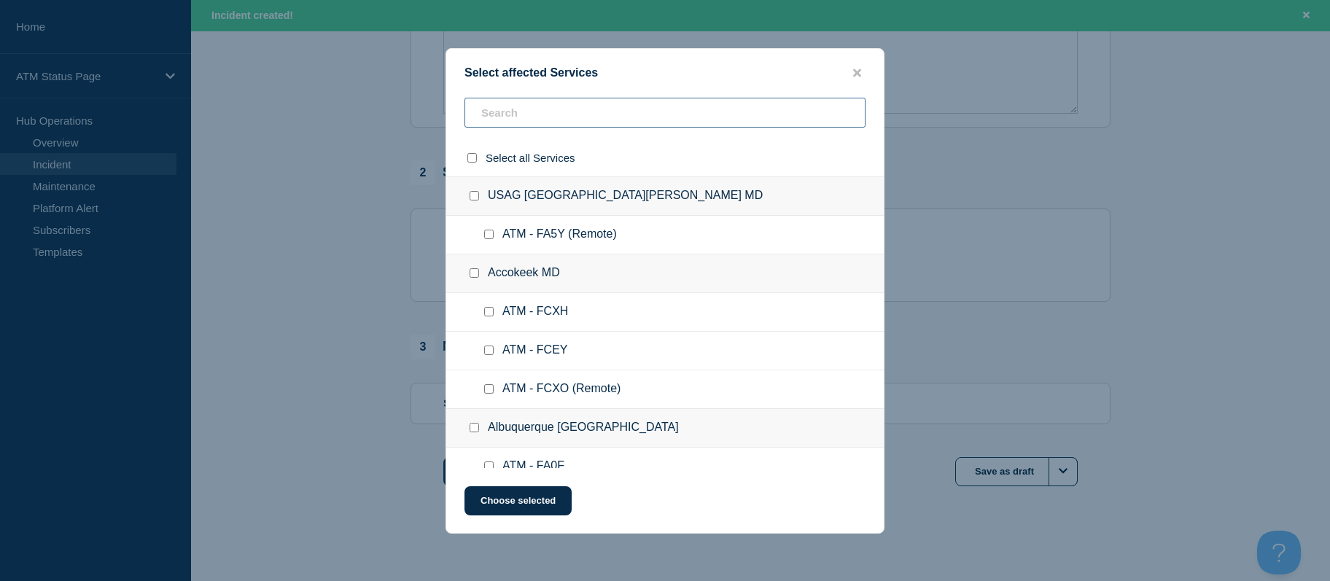
click at [672, 113] on input "text" at bounding box center [665, 113] width 401 height 30
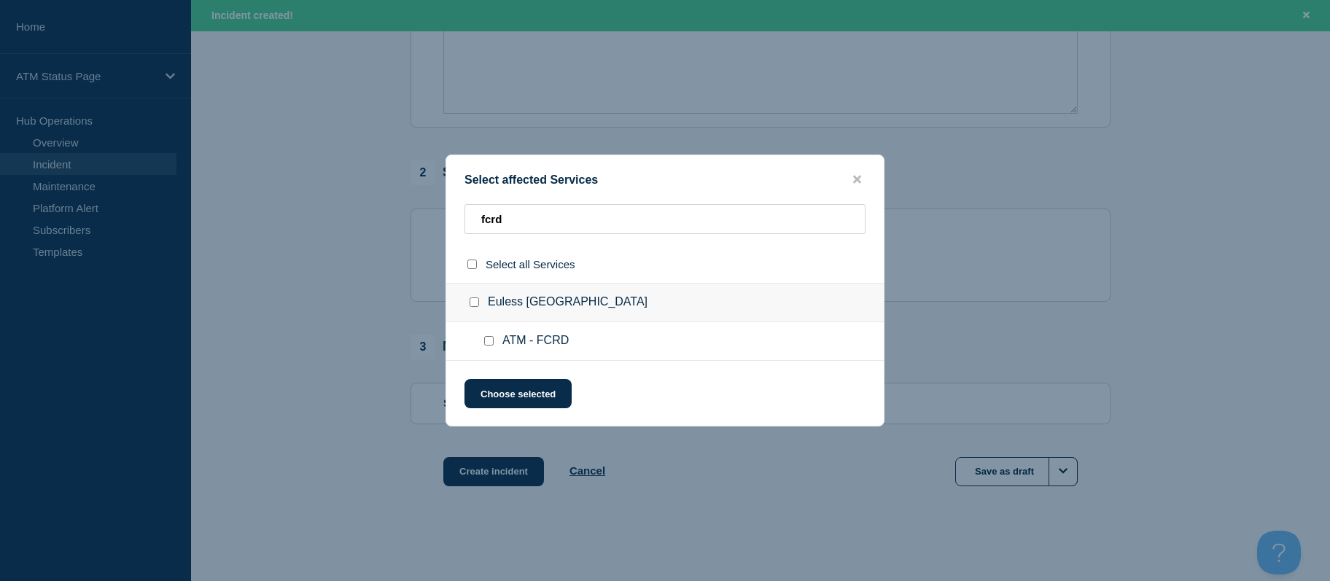
click at [496, 343] on div at bounding box center [491, 341] width 21 height 15
click at [491, 343] on input "ATM - FCRD checkbox" at bounding box center [488, 340] width 9 height 9
click at [491, 388] on button "Choose selected" at bounding box center [518, 393] width 107 height 29
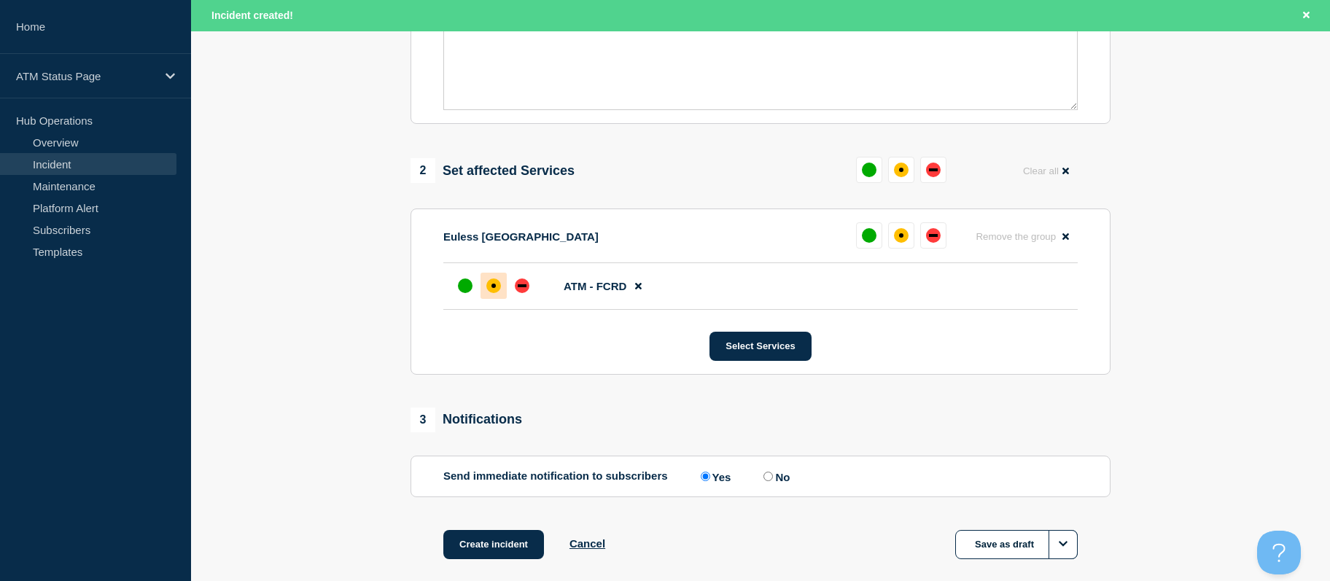
click at [496, 288] on div "affected" at bounding box center [493, 286] width 15 height 15
click at [482, 550] on button "Create incident" at bounding box center [493, 544] width 101 height 29
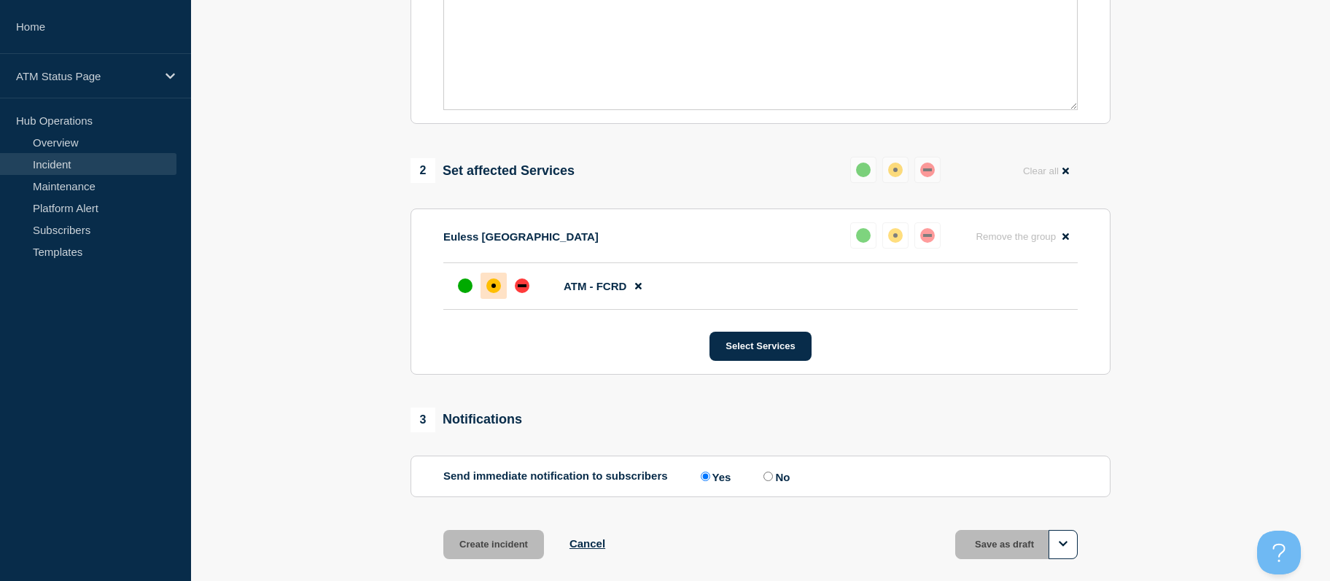
scroll to position [440, 0]
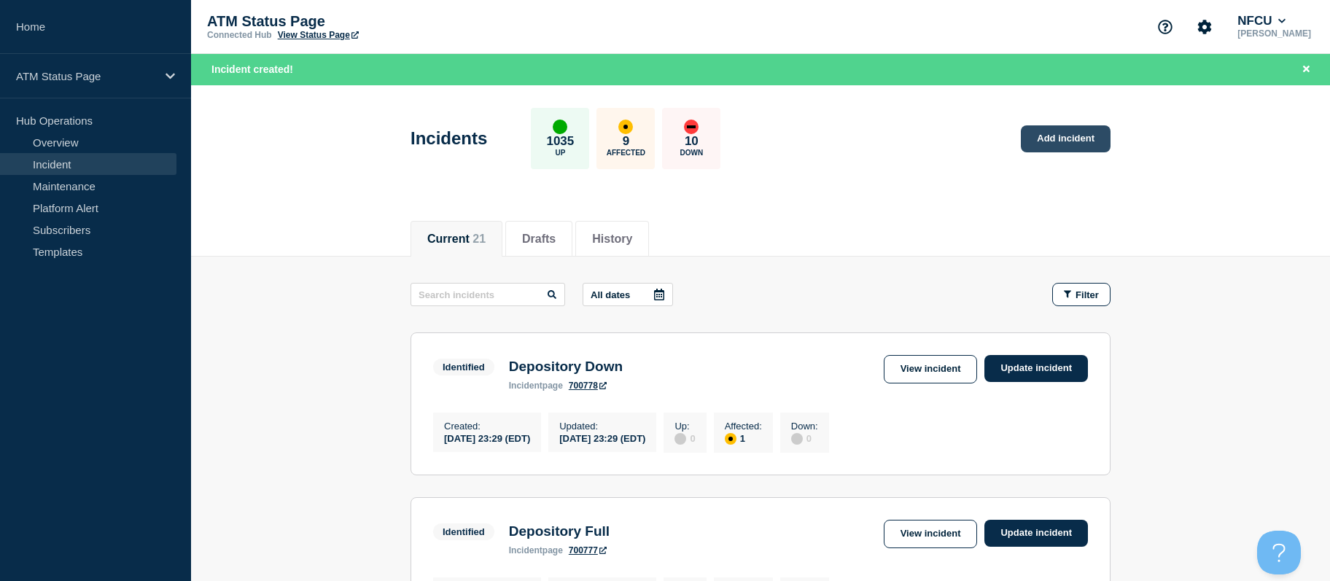
click at [1054, 141] on link "Add incident" at bounding box center [1066, 138] width 90 height 27
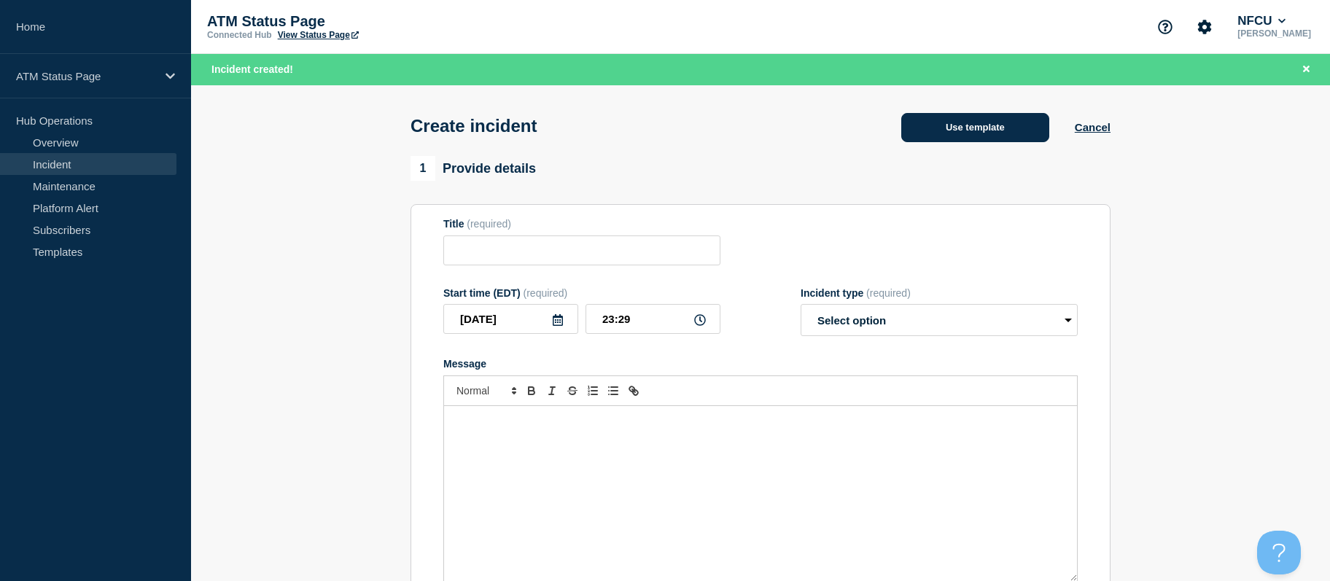
click at [1008, 136] on button "Use template" at bounding box center [975, 127] width 148 height 29
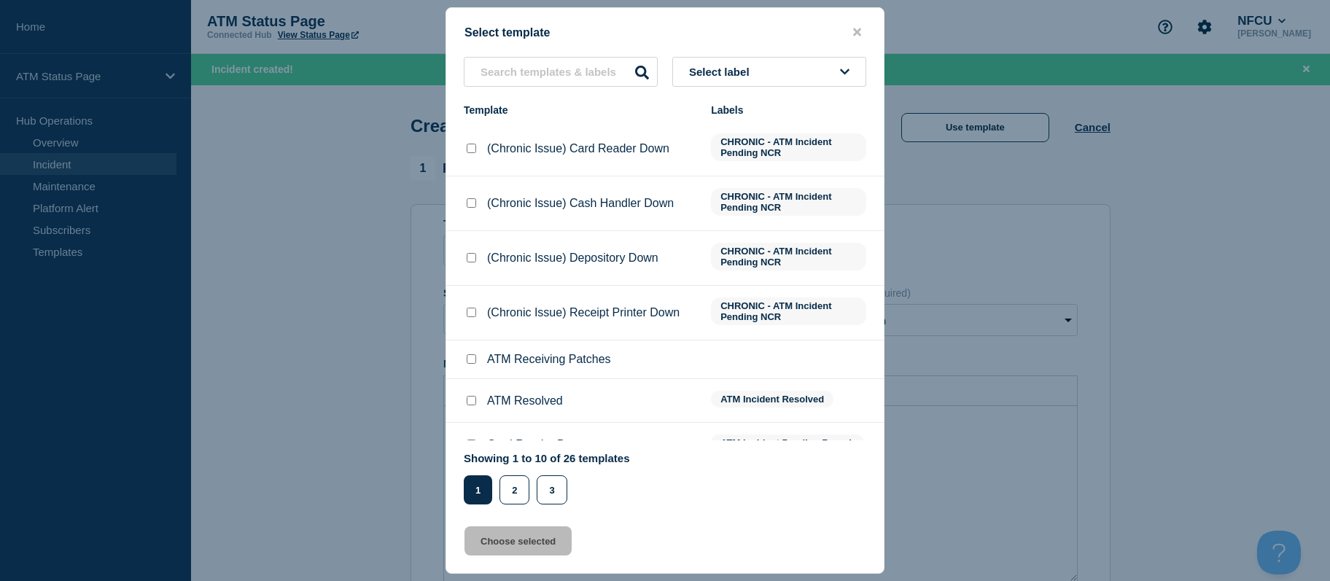
click at [763, 75] on button "Select label" at bounding box center [769, 72] width 194 height 30
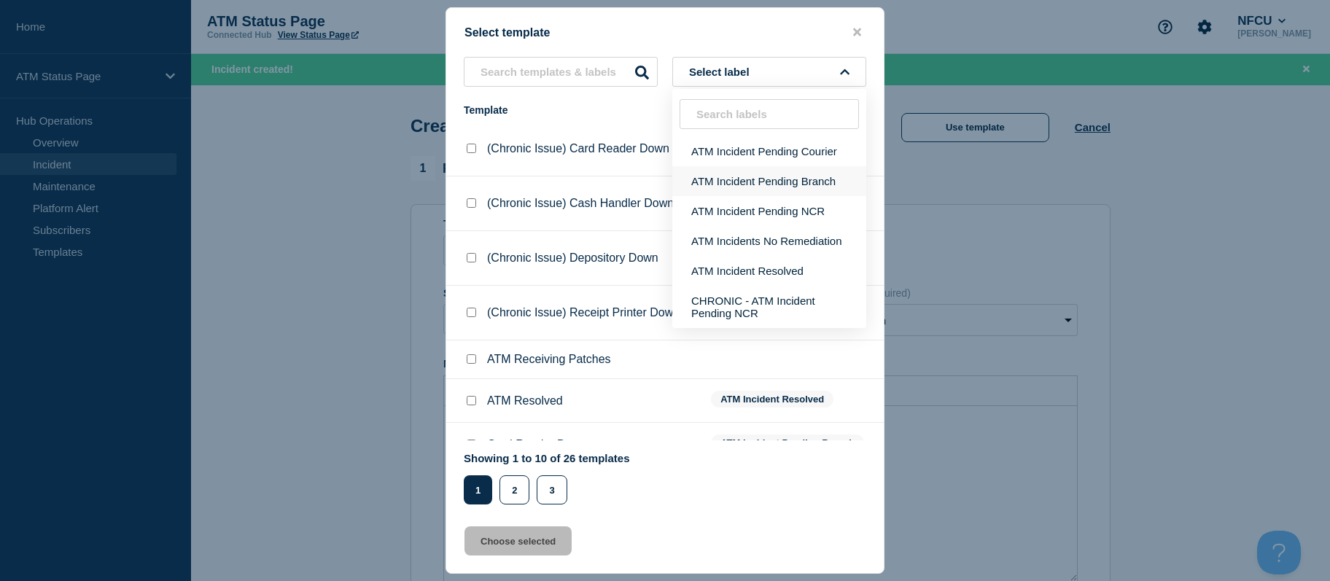
click at [741, 176] on button "ATM Incident Pending Branch" at bounding box center [769, 181] width 194 height 30
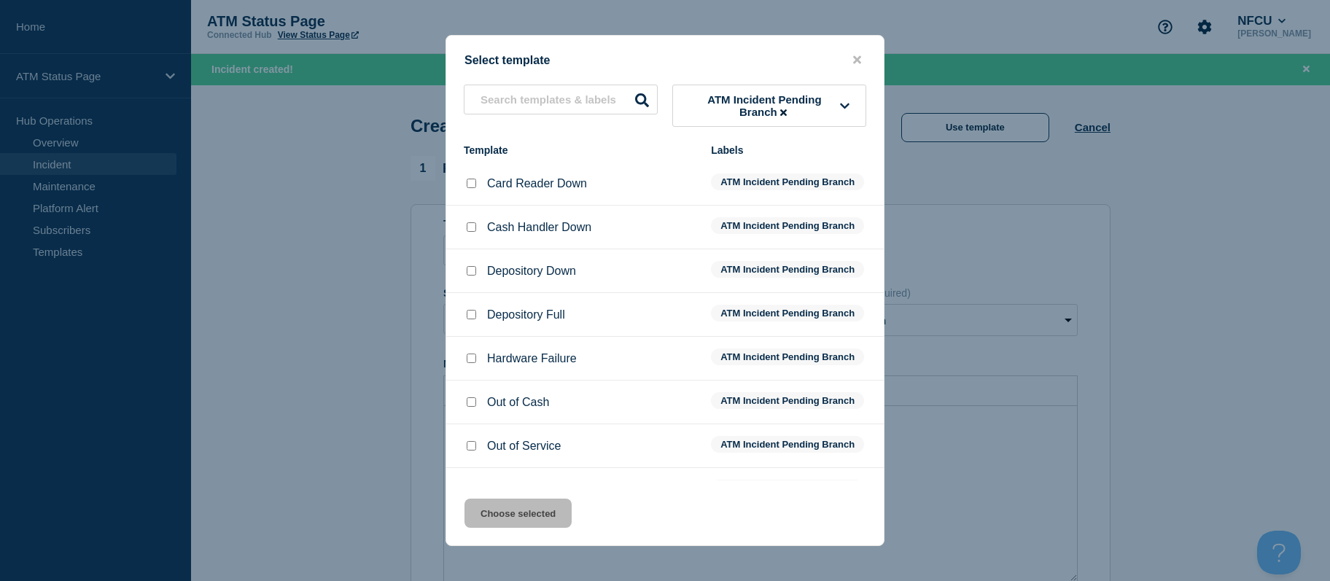
click at [473, 276] on input "Depository Down checkbox" at bounding box center [471, 270] width 9 height 9
click at [522, 525] on button "Choose selected" at bounding box center [518, 513] width 107 height 29
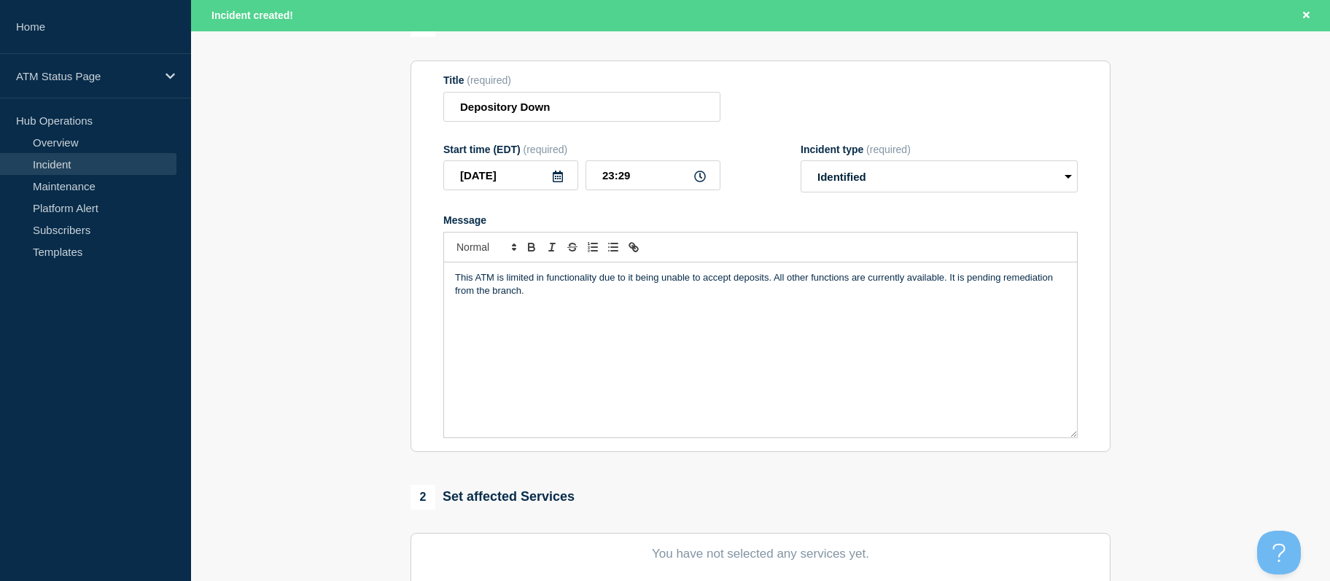
scroll to position [472, 0]
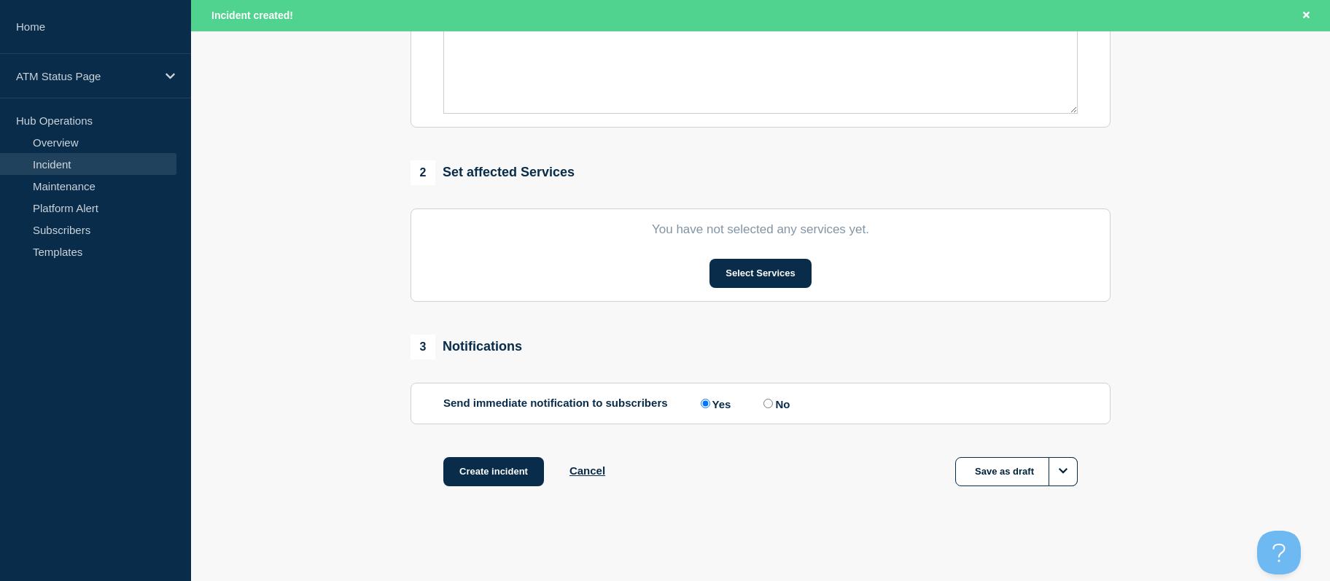
drag, startPoint x: 395, startPoint y: 343, endPoint x: 398, endPoint y: 517, distance: 173.6
click at [746, 265] on button "Select Services" at bounding box center [760, 273] width 101 height 29
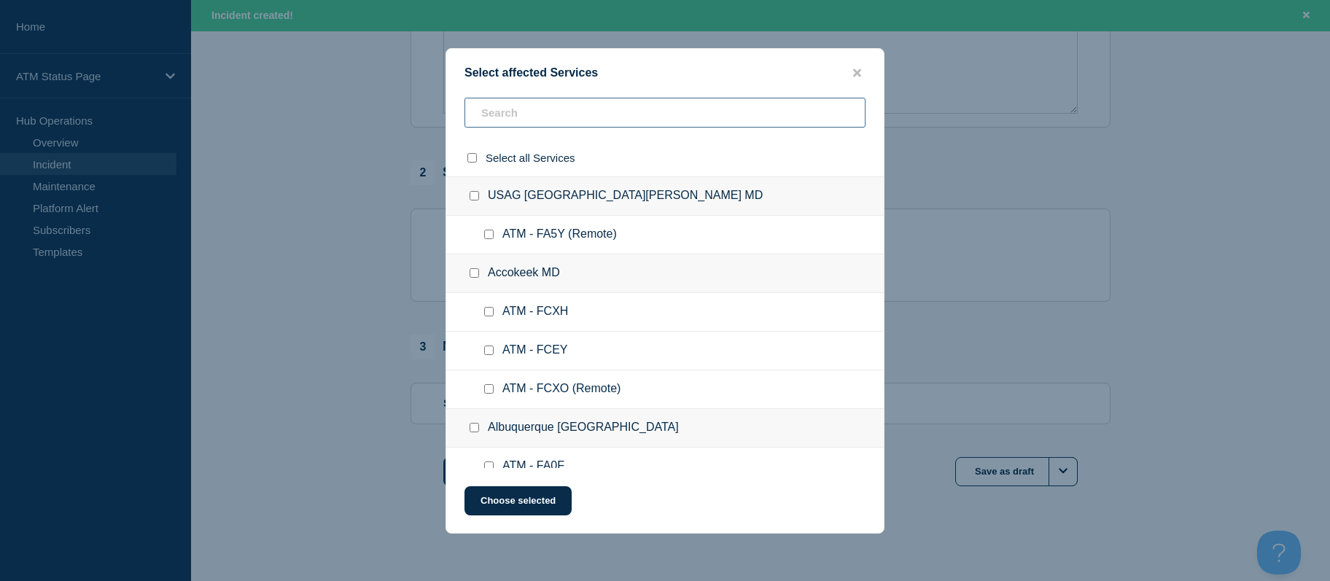
click at [556, 118] on input "text" at bounding box center [665, 113] width 401 height 30
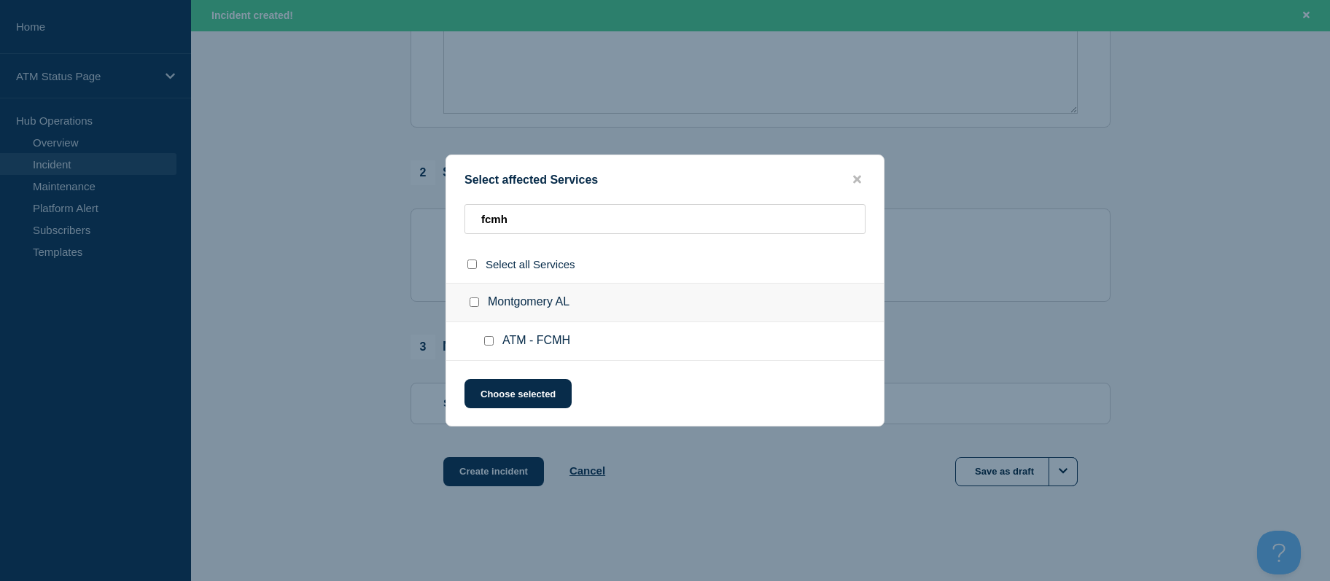
click at [490, 342] on input "ATM - FCMH checkbox" at bounding box center [488, 340] width 9 height 9
click at [500, 381] on div "Select affected Services fcmh Select all Services [GEOGRAPHIC_DATA] AL ATM - FC…" at bounding box center [665, 291] width 439 height 272
click at [500, 388] on button "Choose selected" at bounding box center [518, 393] width 107 height 29
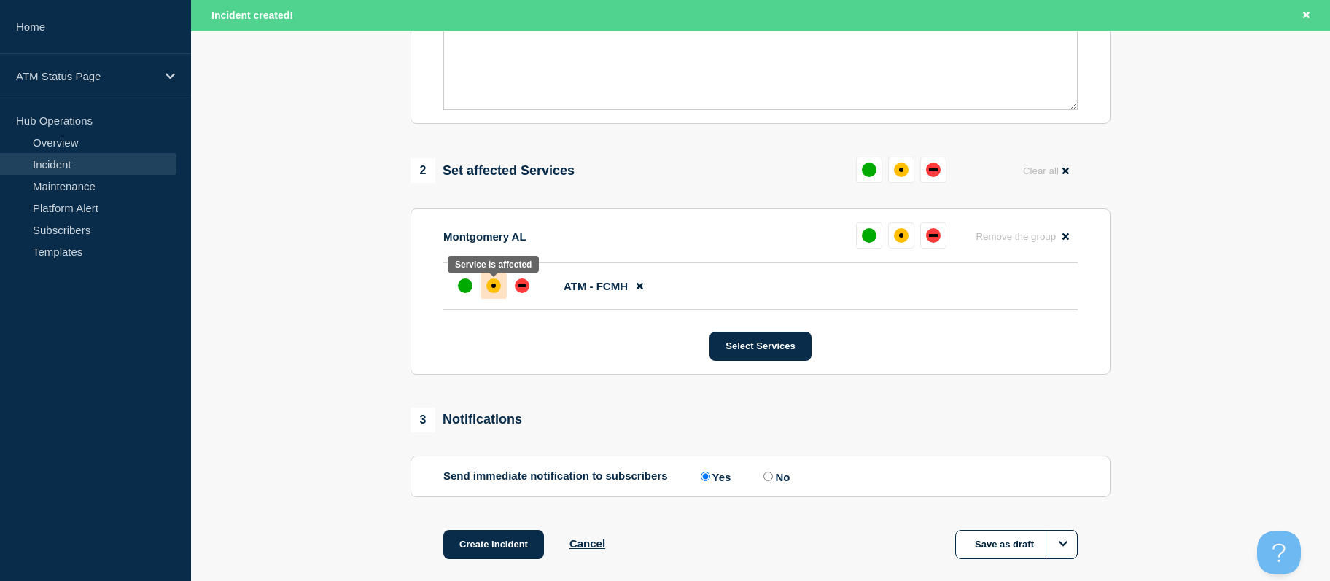
click at [489, 292] on div "affected" at bounding box center [493, 286] width 15 height 15
click at [497, 548] on button "Create incident" at bounding box center [493, 544] width 101 height 29
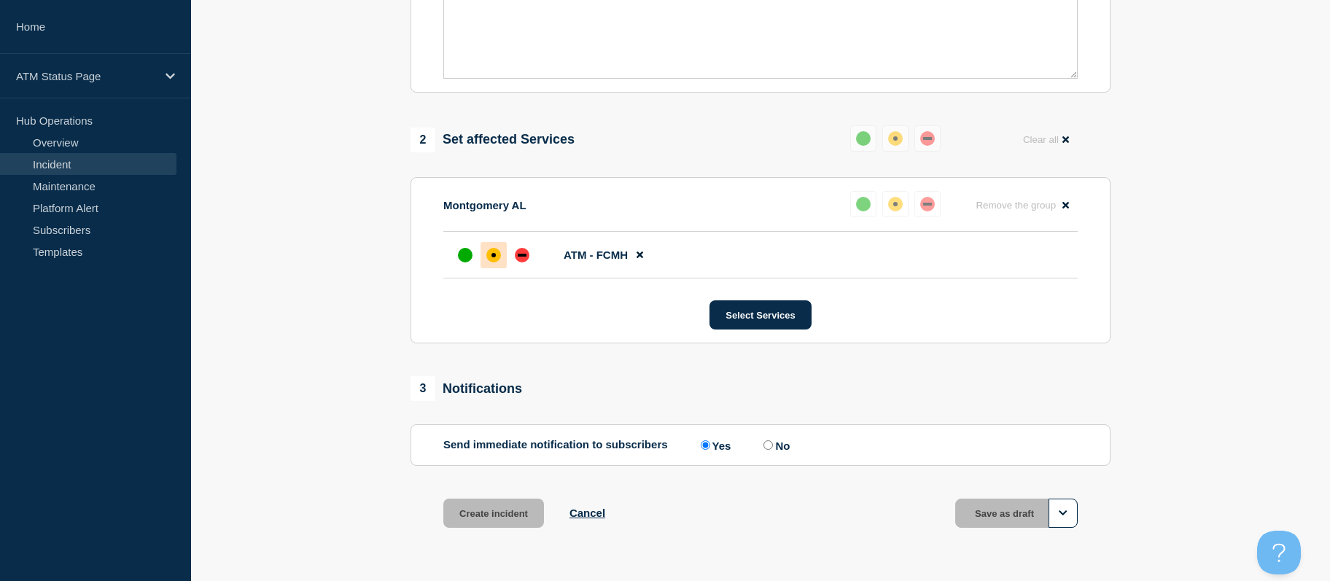
scroll to position [440, 0]
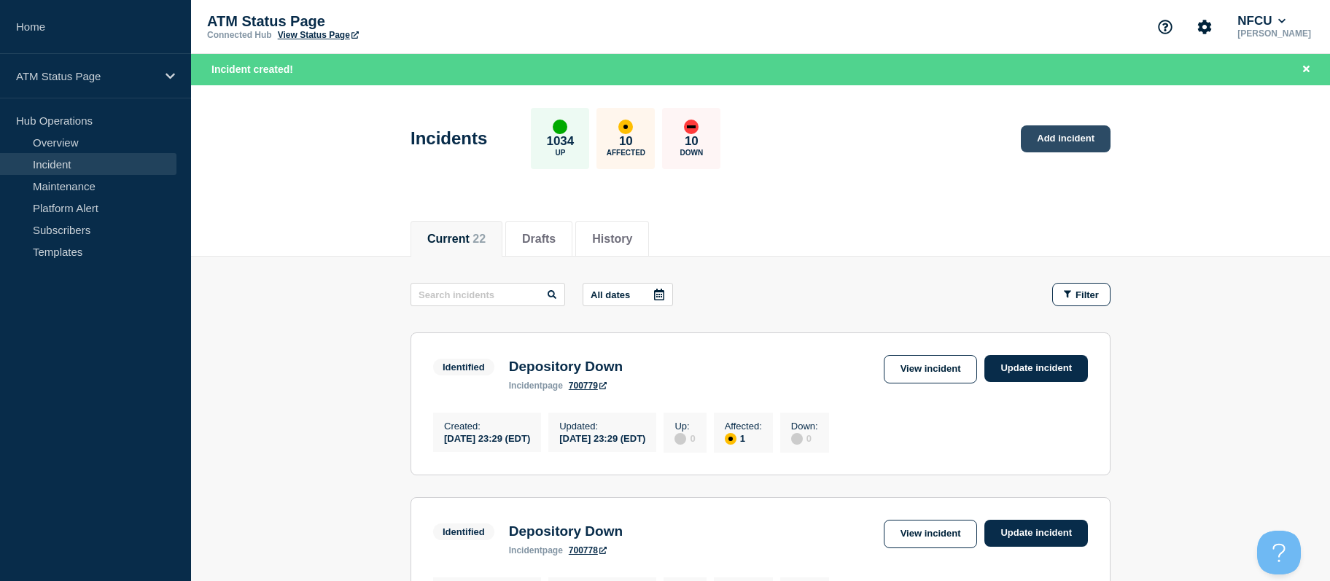
click at [1076, 136] on link "Add incident" at bounding box center [1066, 138] width 90 height 27
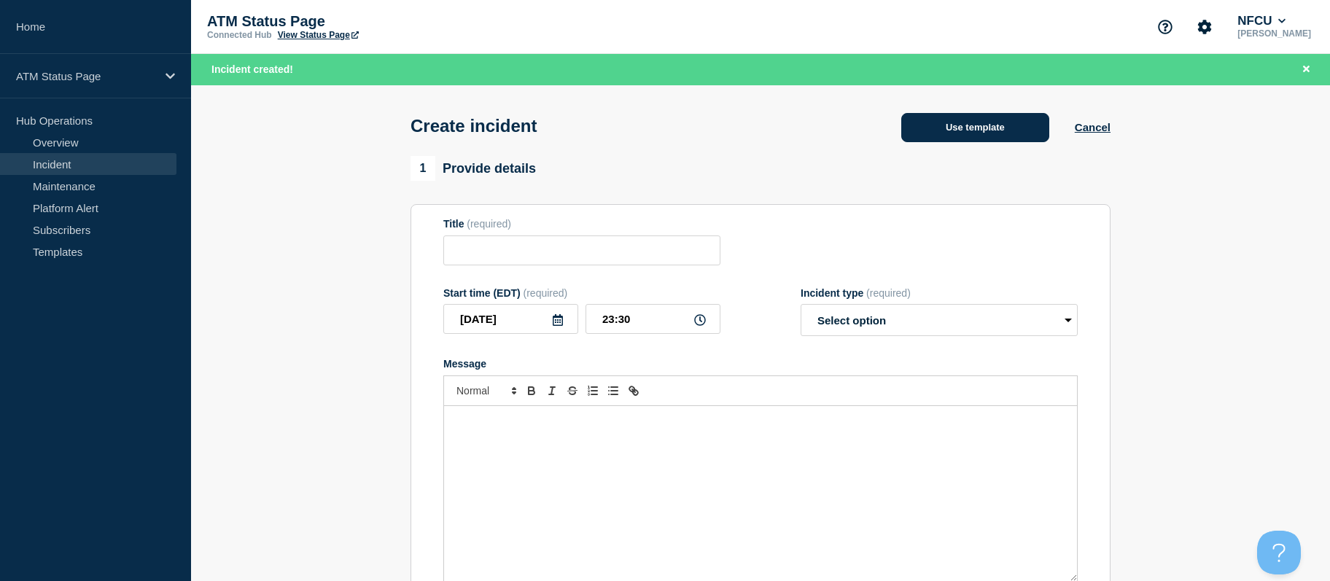
click at [1002, 115] on button "Use template" at bounding box center [975, 127] width 148 height 29
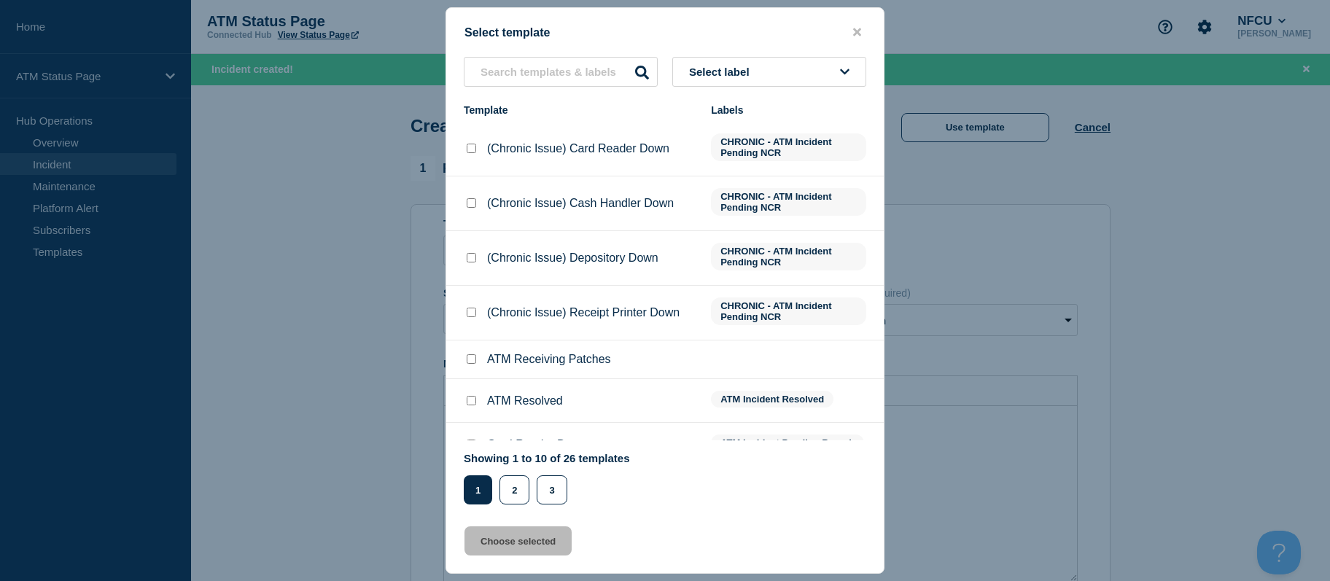
click at [799, 78] on button "Select label" at bounding box center [769, 72] width 194 height 30
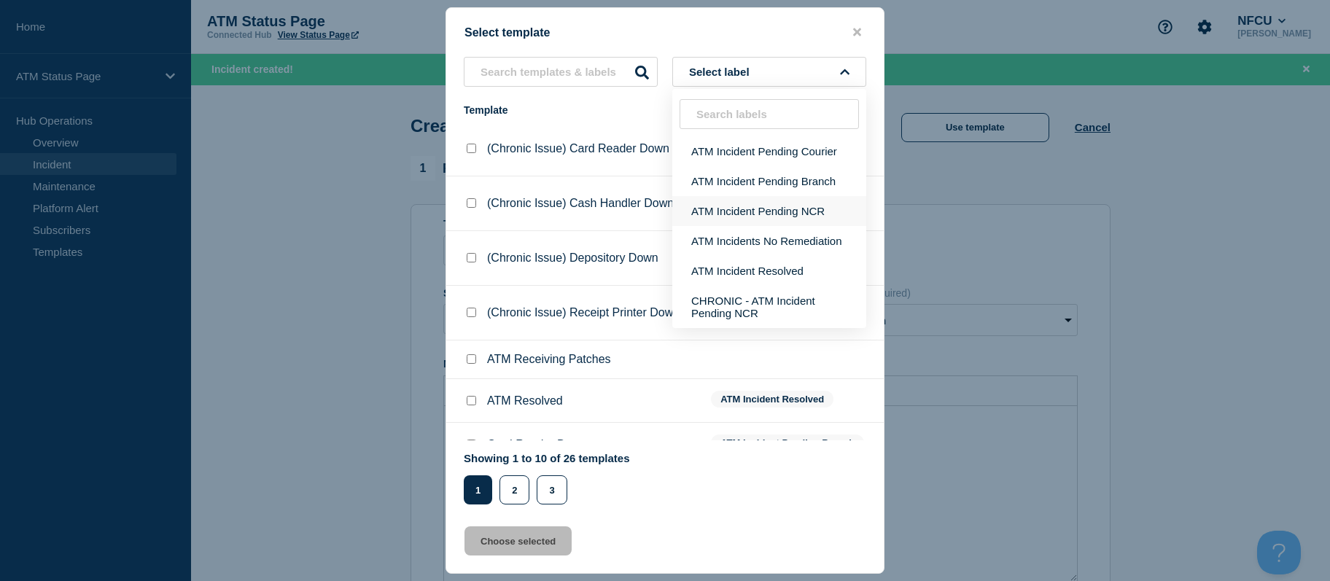
click at [736, 201] on button "ATM Incident Pending NCR" at bounding box center [769, 211] width 194 height 30
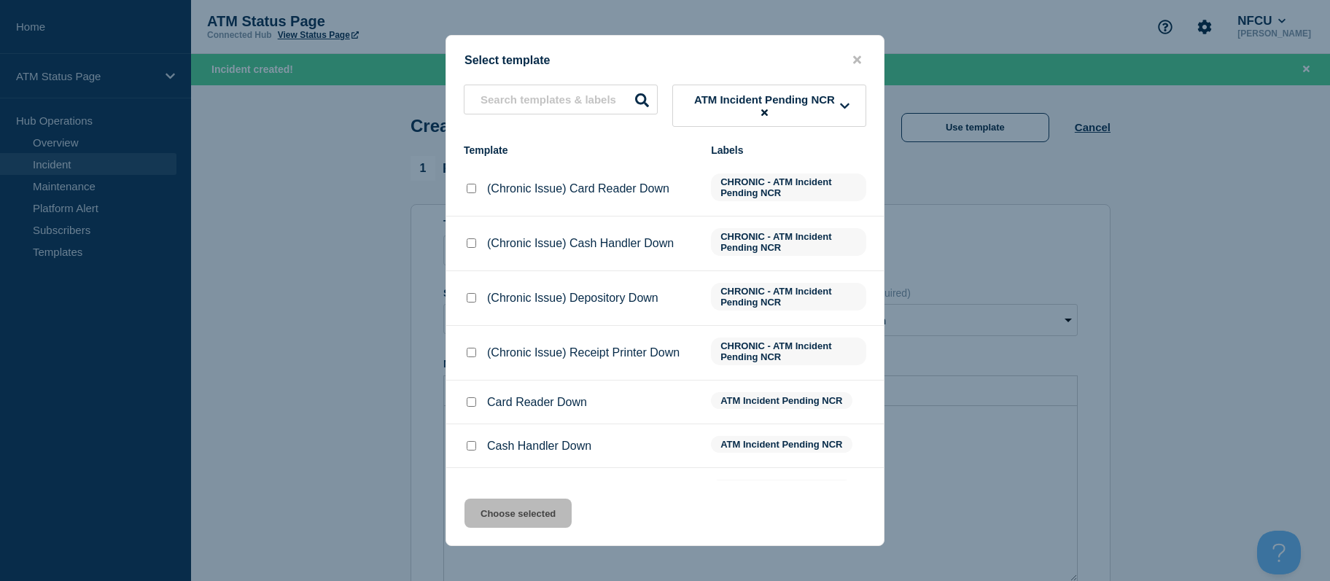
scroll to position [73, 0]
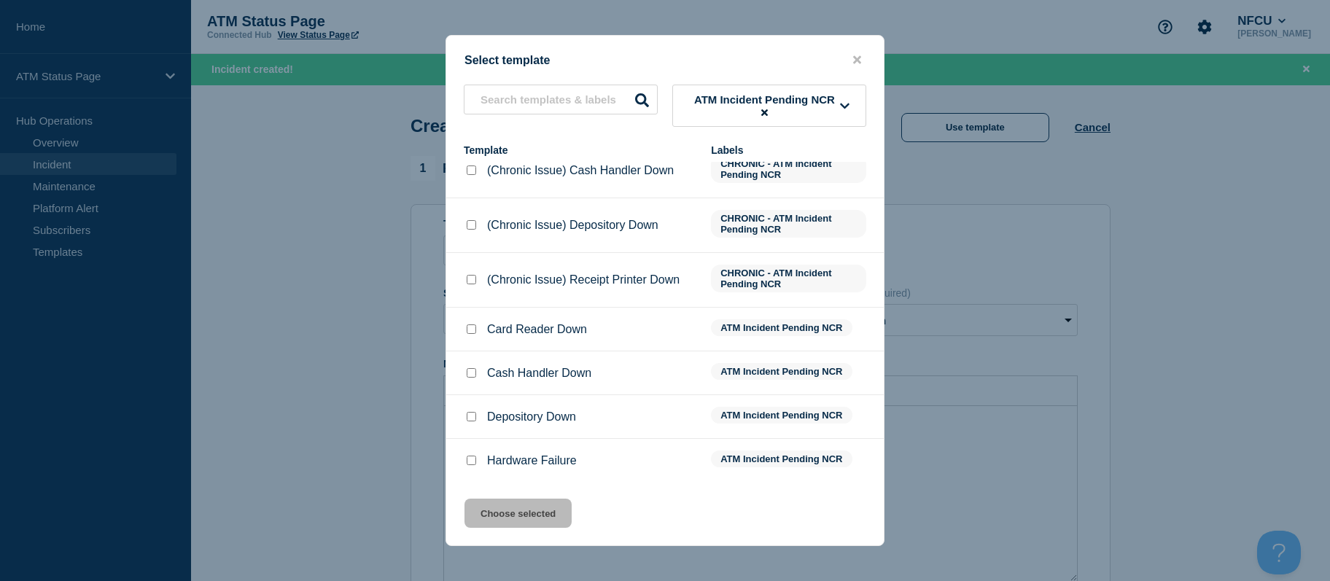
click at [469, 421] on input "Depository Down checkbox" at bounding box center [471, 416] width 9 height 9
click at [515, 511] on button "Choose selected" at bounding box center [518, 513] width 107 height 29
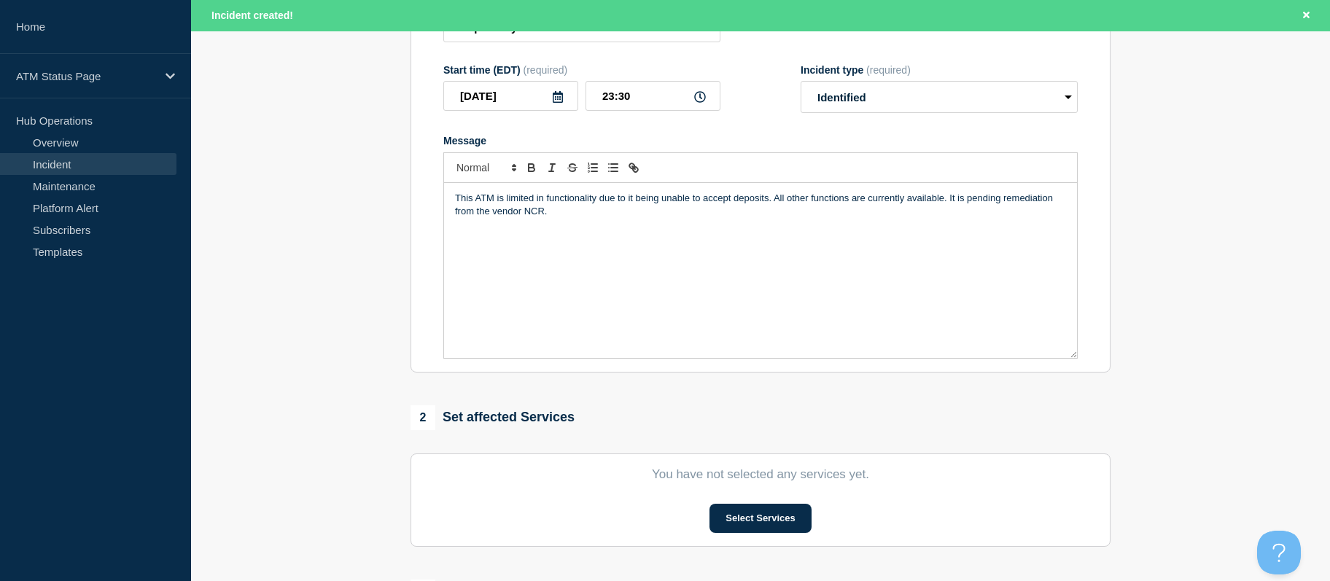
scroll to position [472, 0]
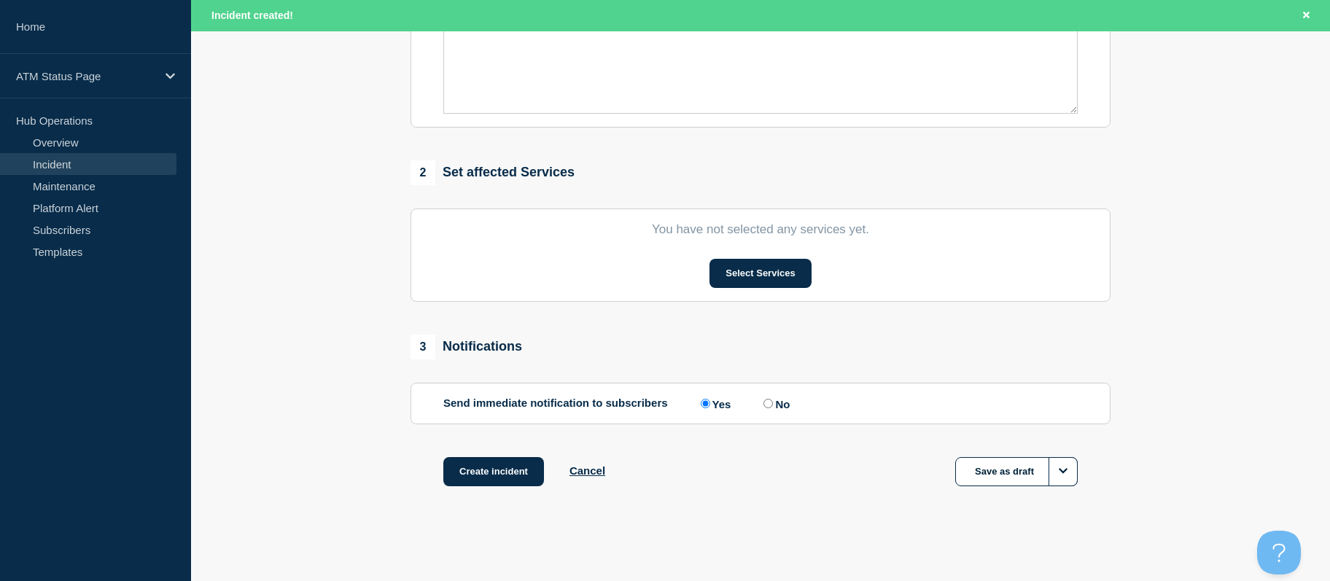
drag, startPoint x: 370, startPoint y: 369, endPoint x: 384, endPoint y: 512, distance: 143.6
click at [794, 271] on button "Select Services" at bounding box center [760, 273] width 101 height 29
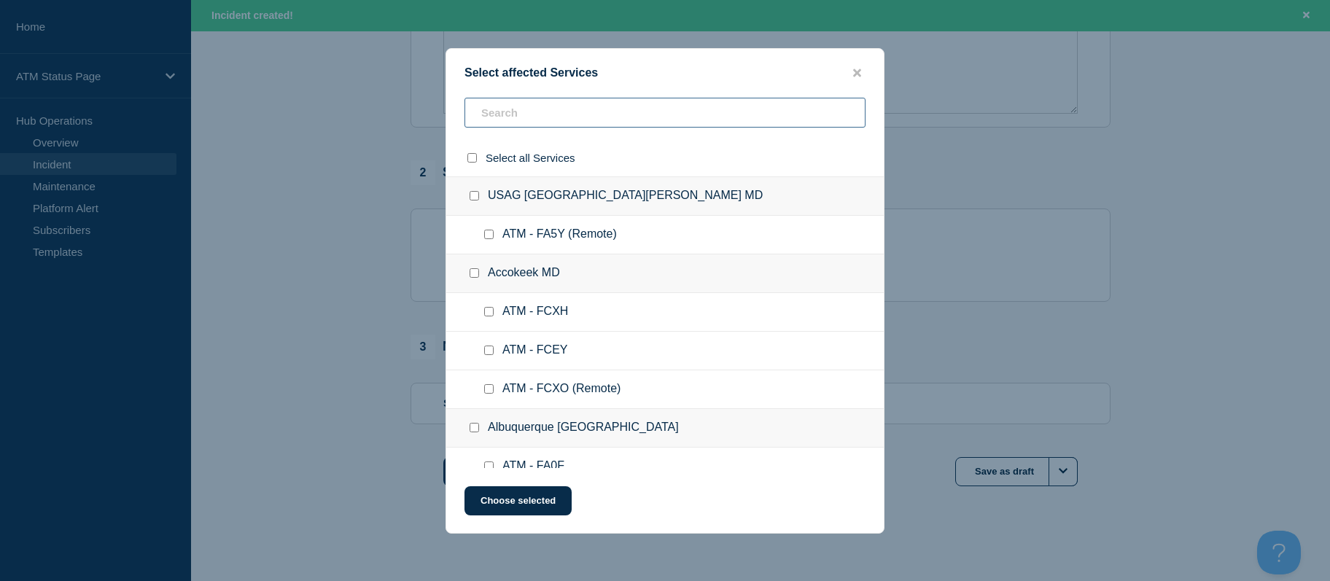
click at [644, 118] on input "text" at bounding box center [665, 113] width 401 height 30
click at [638, 112] on input "text" at bounding box center [665, 113] width 401 height 30
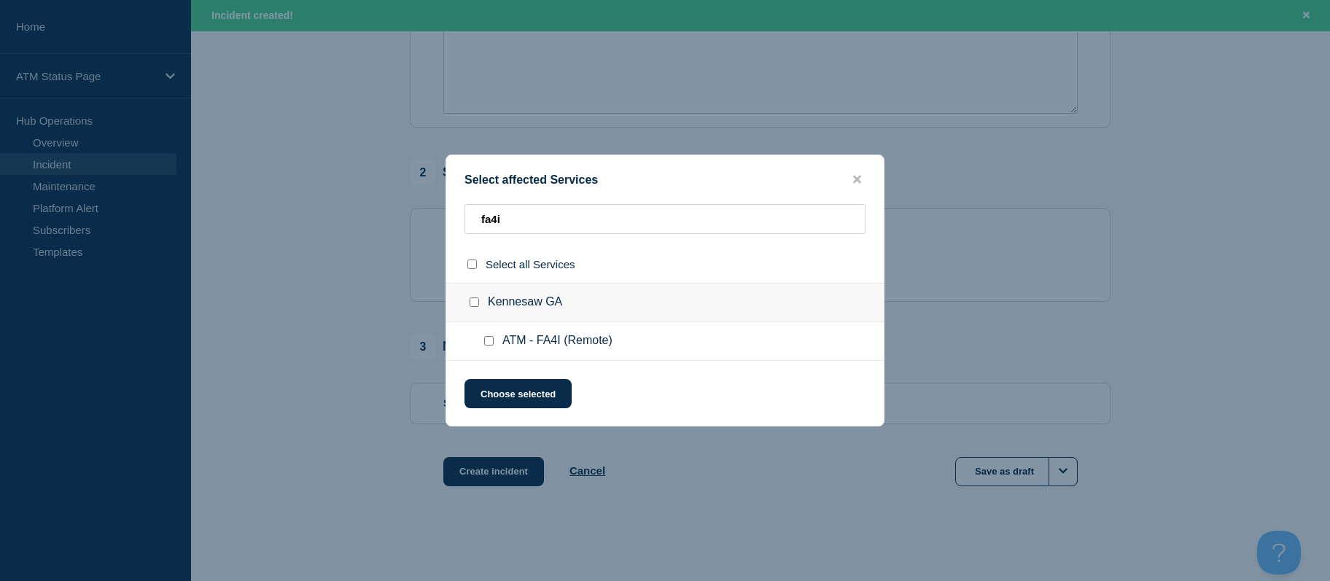
click at [491, 338] on input "ATM - FA4I (Remote) checkbox" at bounding box center [488, 340] width 9 height 9
click at [500, 391] on button "Choose selected" at bounding box center [518, 393] width 107 height 29
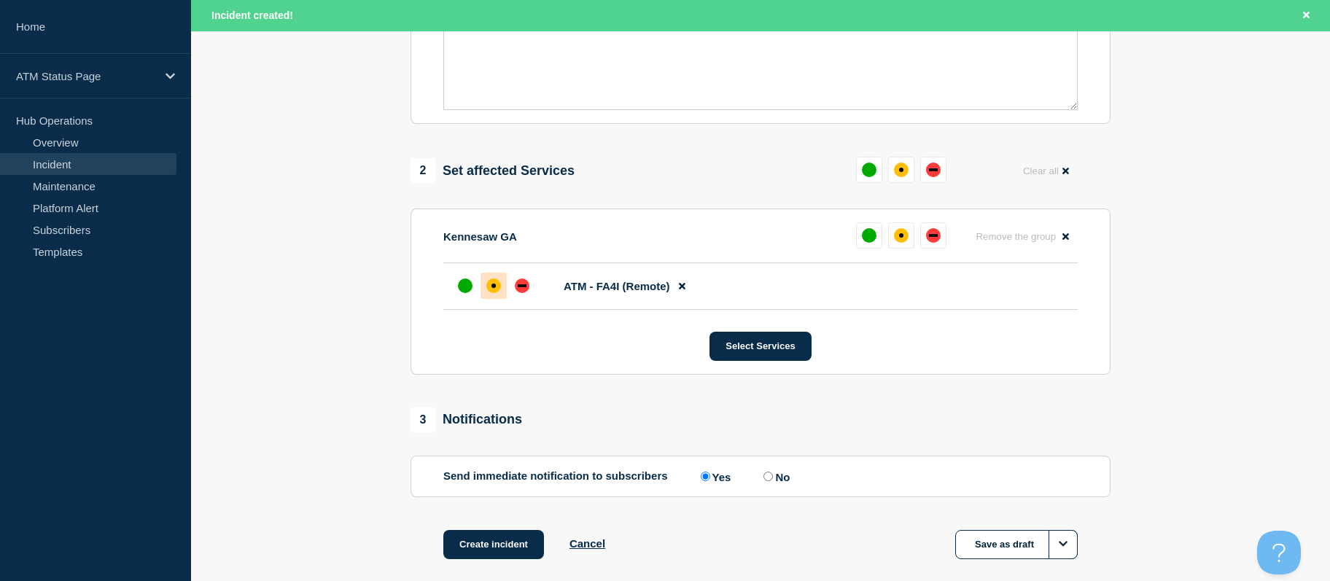
click at [494, 298] on div at bounding box center [494, 286] width 26 height 26
click at [492, 535] on button "Create incident" at bounding box center [493, 544] width 101 height 29
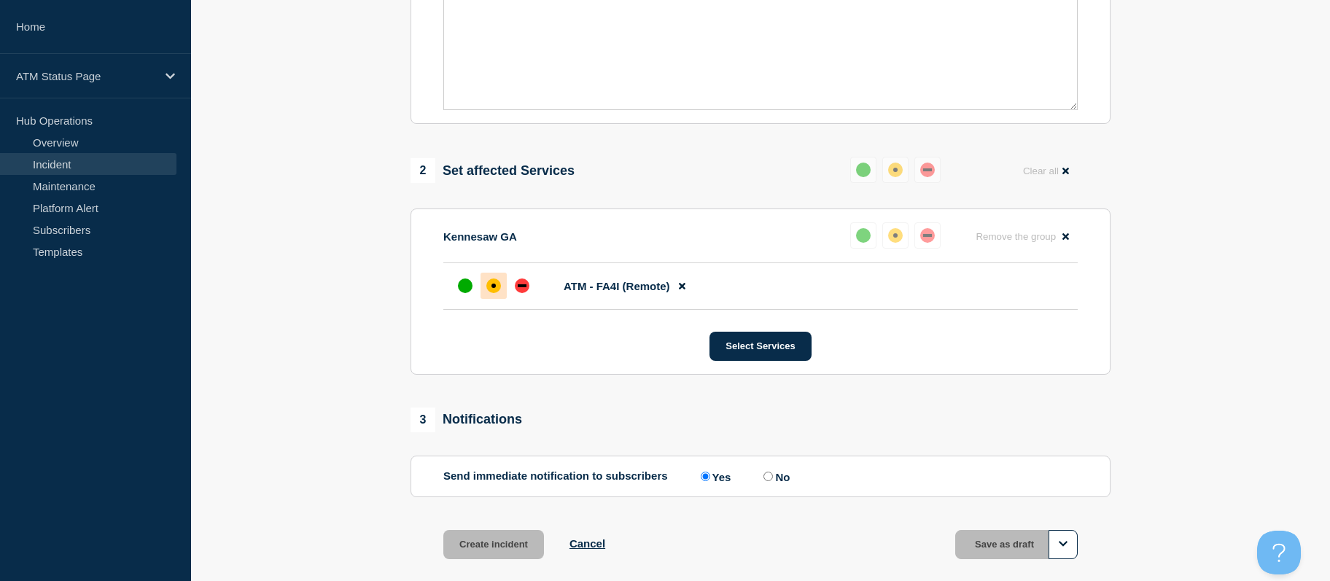
scroll to position [440, 0]
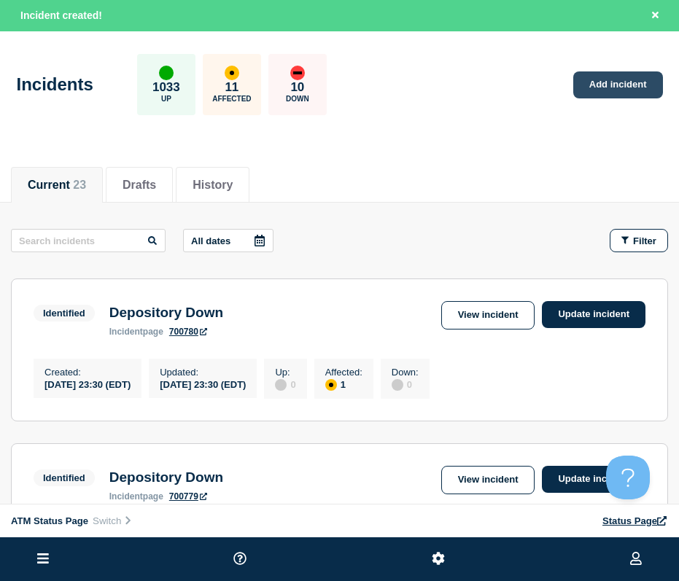
click at [628, 79] on link "Add incident" at bounding box center [618, 84] width 90 height 27
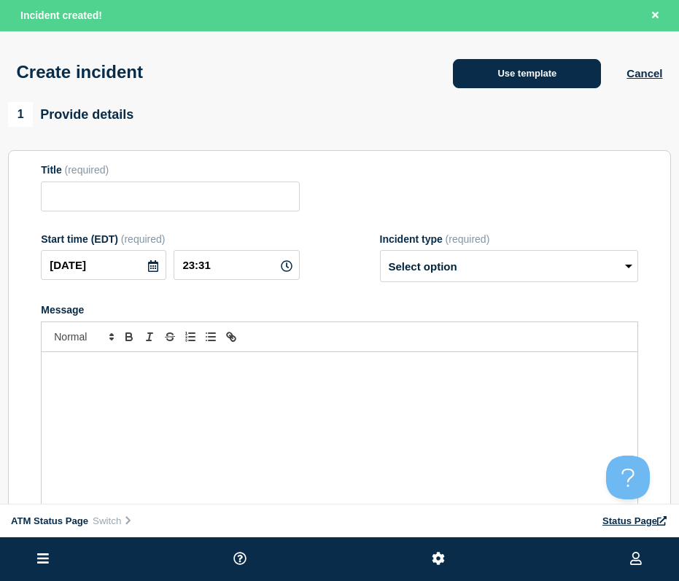
click at [556, 74] on button "Use template" at bounding box center [527, 73] width 148 height 29
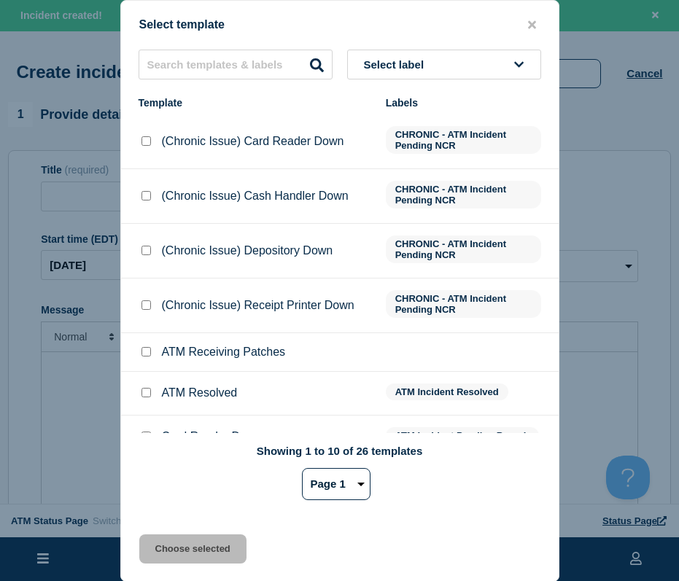
click at [441, 61] on button "Select label" at bounding box center [444, 65] width 194 height 30
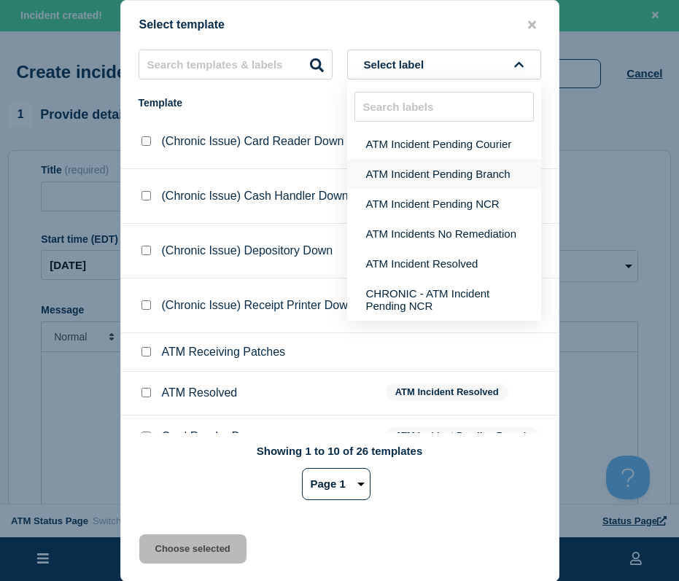
click at [445, 163] on button "ATM Incident Pending Branch" at bounding box center [444, 174] width 194 height 30
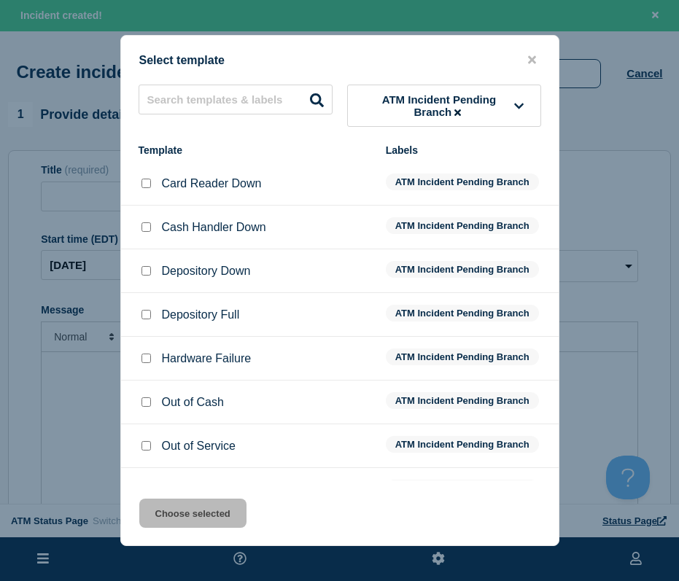
click at [147, 273] on input "Depository Down checkbox" at bounding box center [145, 270] width 9 height 9
click at [174, 515] on button "Choose selected" at bounding box center [192, 513] width 107 height 29
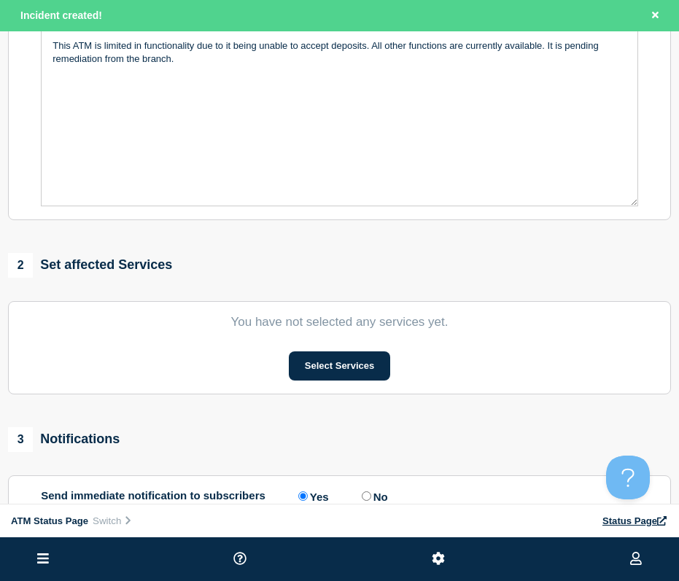
scroll to position [485, 0]
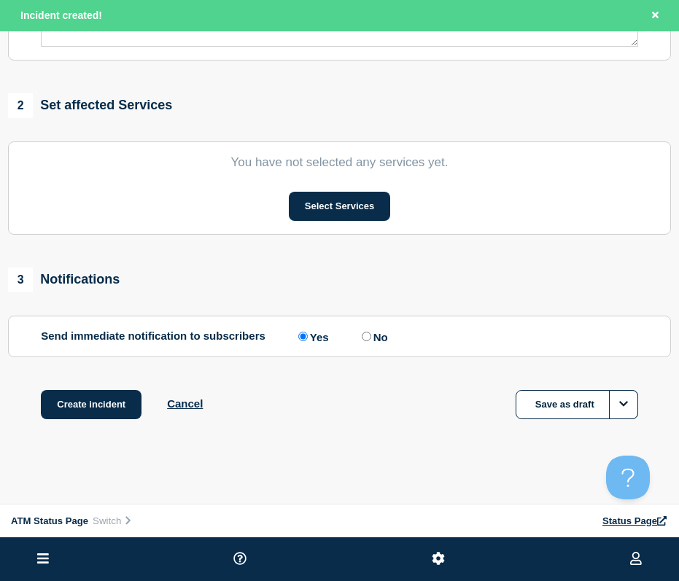
drag, startPoint x: 332, startPoint y: 208, endPoint x: 344, endPoint y: 358, distance: 150.7
click at [343, 214] on button "Select Services" at bounding box center [339, 206] width 101 height 29
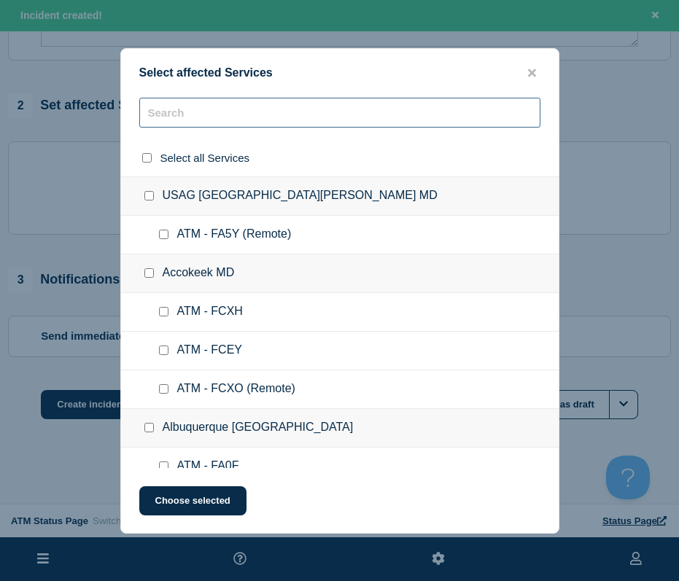
click at [219, 109] on input "text" at bounding box center [339, 113] width 401 height 30
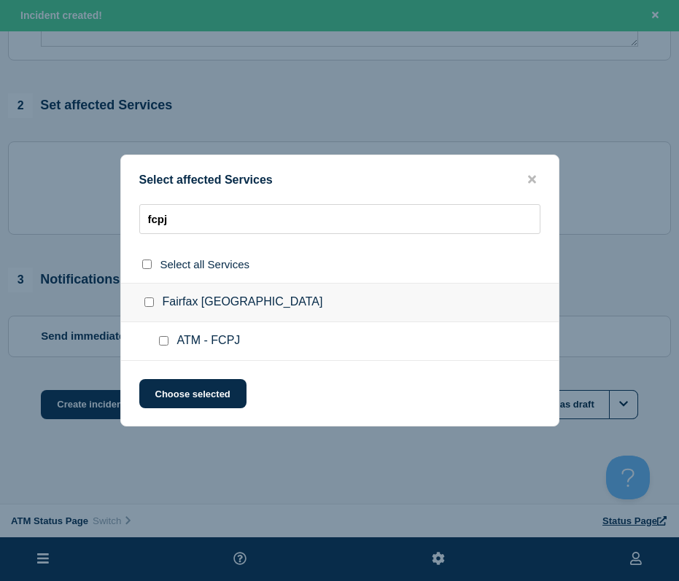
click at [160, 344] on input "ATM - FCPJ checkbox" at bounding box center [163, 340] width 9 height 9
click at [166, 386] on button "Choose selected" at bounding box center [192, 393] width 107 height 29
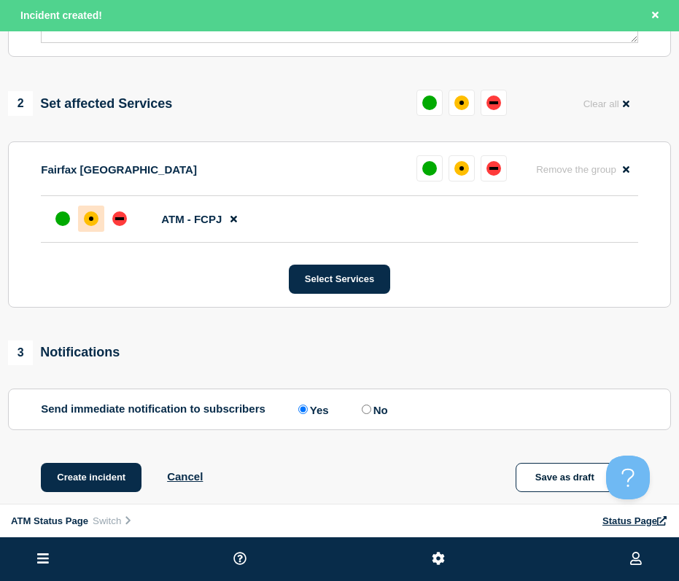
click at [90, 221] on div "affected" at bounding box center [91, 219] width 4 height 4
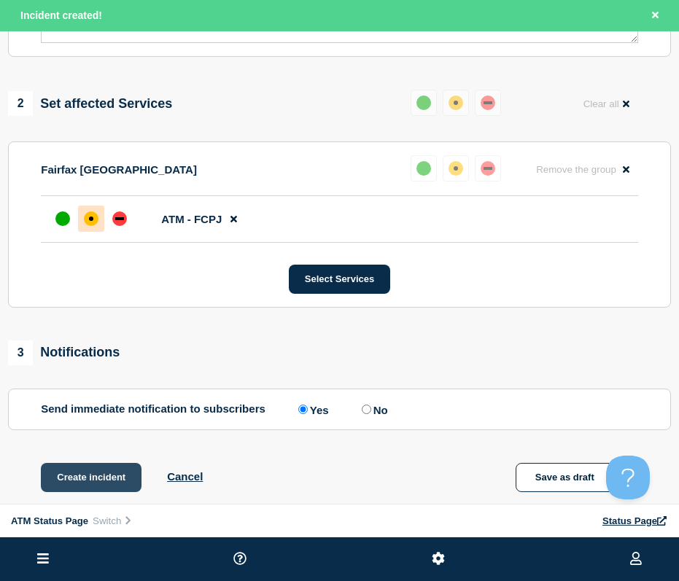
click at [82, 472] on button "Create incident" at bounding box center [91, 477] width 101 height 29
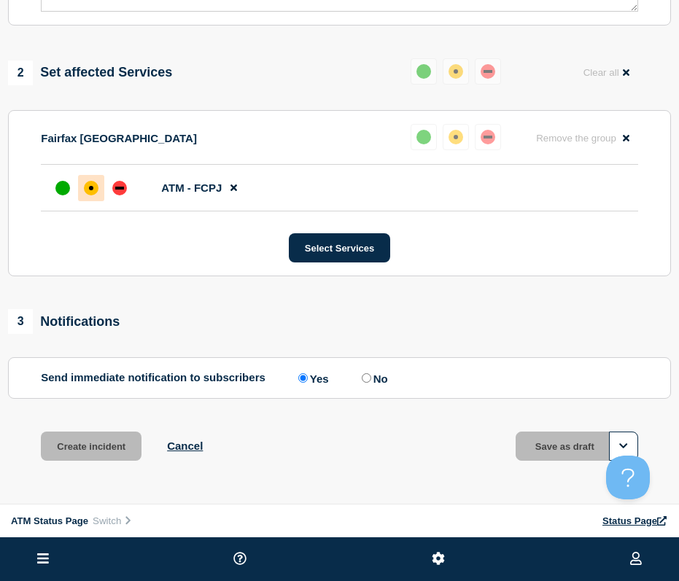
scroll to position [454, 0]
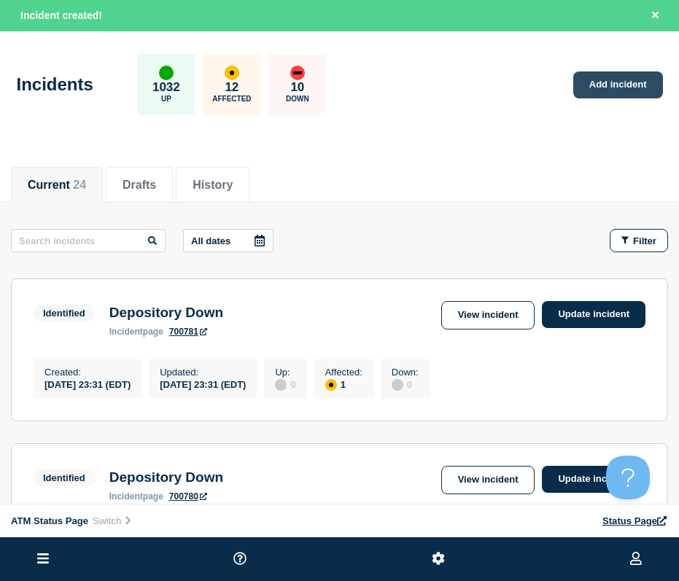
click at [594, 82] on link "Add incident" at bounding box center [618, 84] width 90 height 27
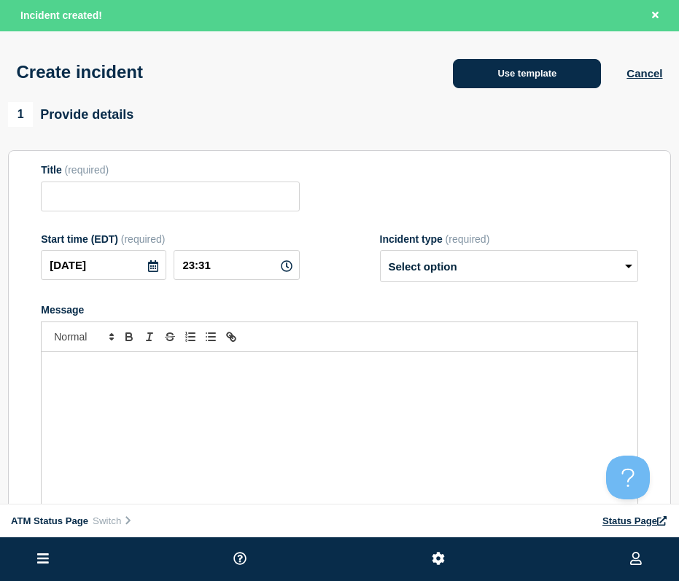
click at [564, 80] on button "Use template" at bounding box center [527, 73] width 148 height 29
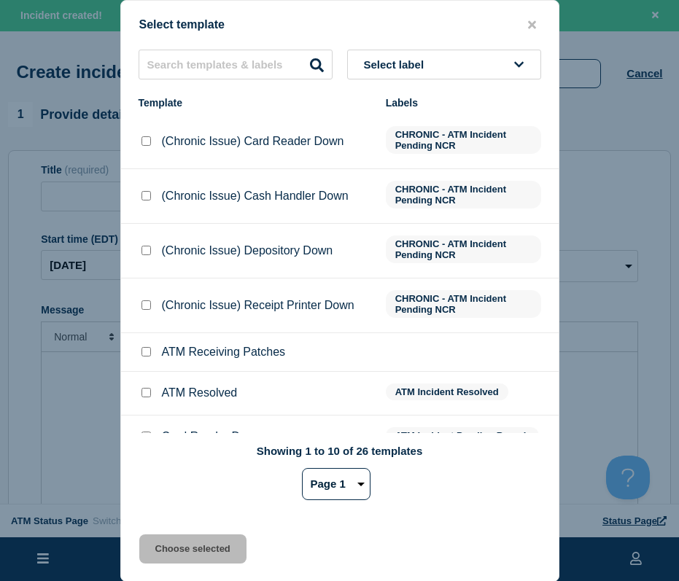
click at [384, 52] on button "Select label" at bounding box center [444, 65] width 194 height 30
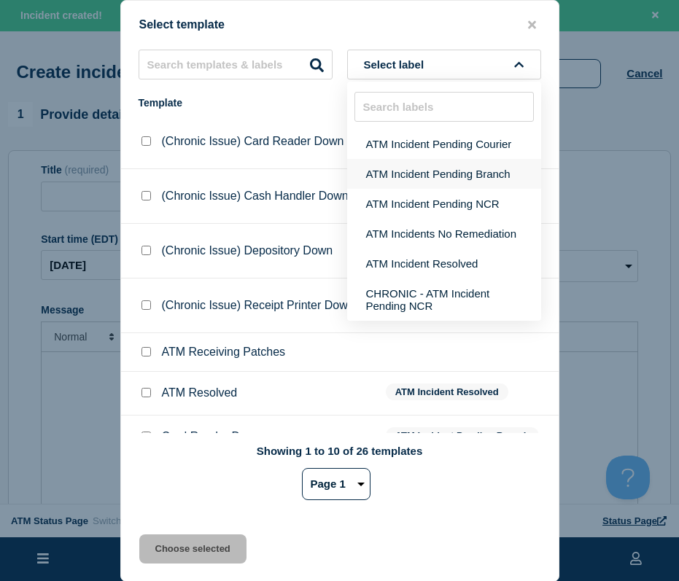
click at [393, 171] on button "ATM Incident Pending Branch" at bounding box center [444, 174] width 194 height 30
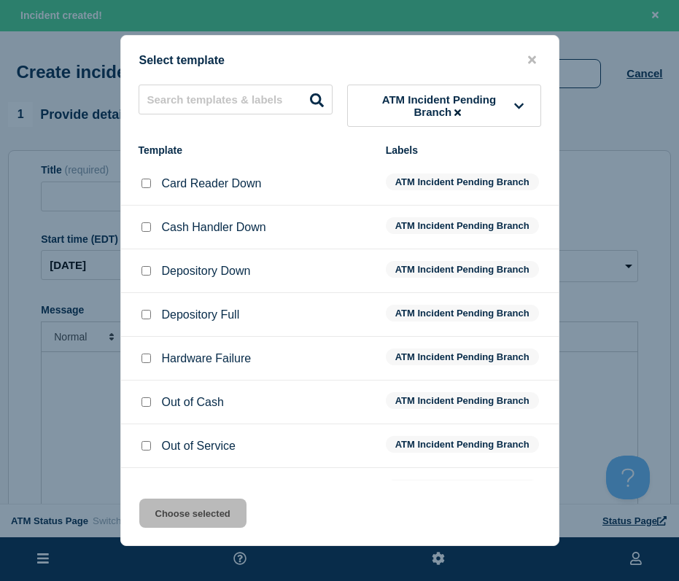
click at [144, 271] on input "Depository Down checkbox" at bounding box center [145, 270] width 9 height 9
click at [176, 521] on button "Choose selected" at bounding box center [192, 513] width 107 height 29
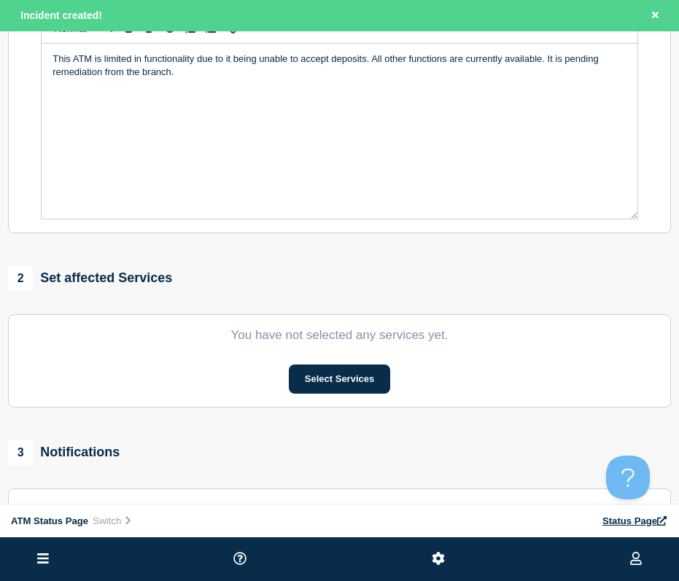
scroll to position [485, 0]
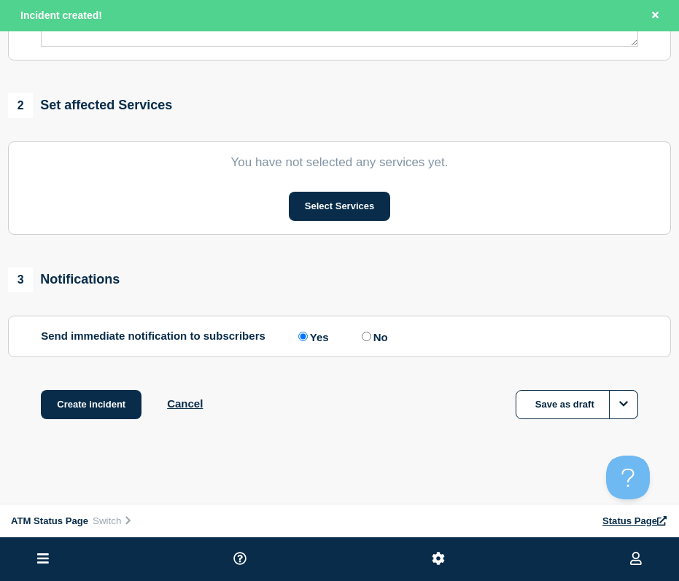
drag, startPoint x: 329, startPoint y: 168, endPoint x: 338, endPoint y: 356, distance: 187.6
click at [322, 200] on button "Select Services" at bounding box center [339, 206] width 101 height 29
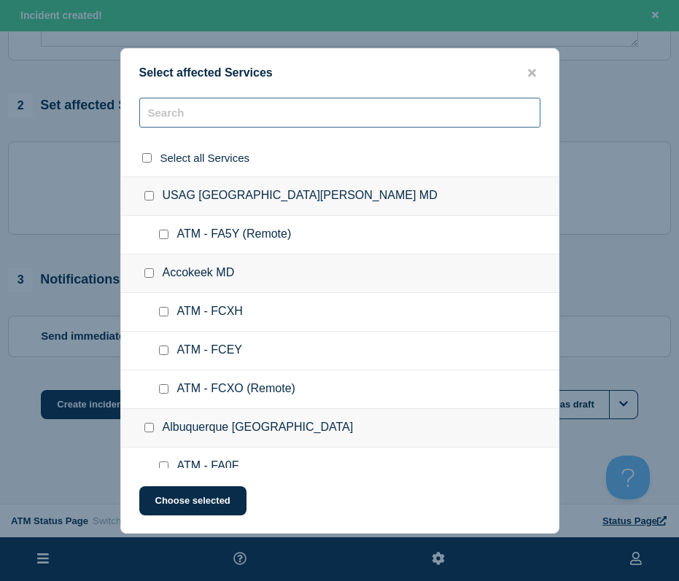
click at [221, 120] on input "text" at bounding box center [339, 113] width 401 height 30
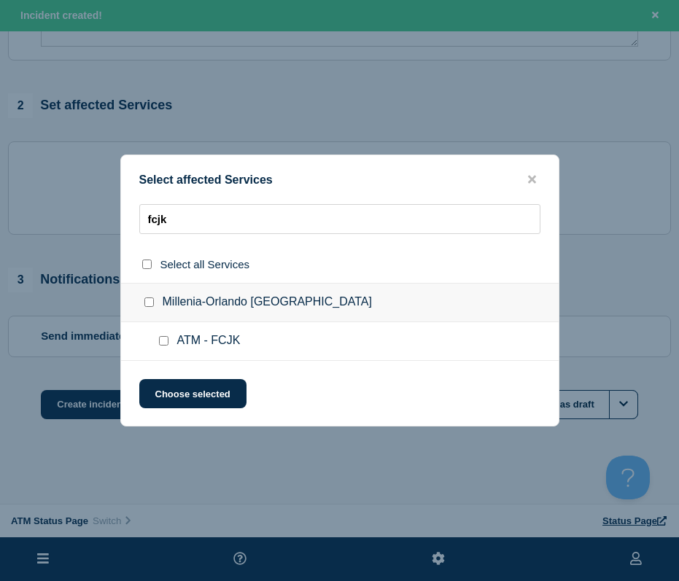
click at [152, 305] on input "Millenia-Orlando FL checkbox" at bounding box center [148, 302] width 9 height 9
click at [155, 397] on button "Choose selected" at bounding box center [192, 393] width 107 height 29
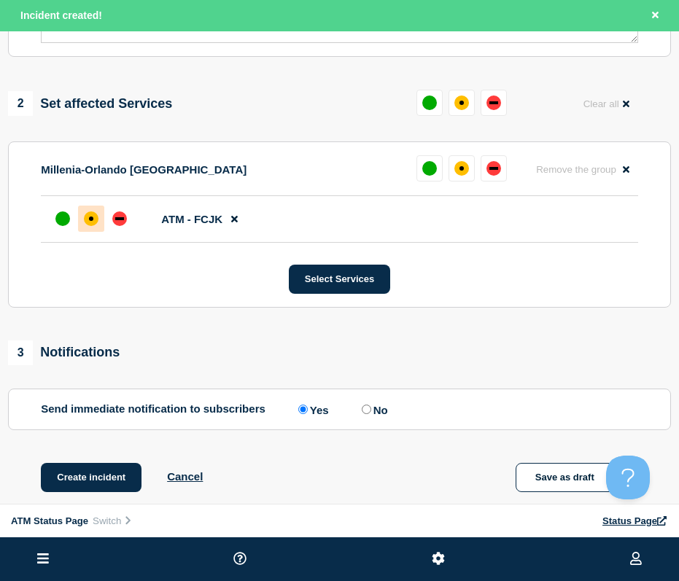
click at [90, 221] on div "affected" at bounding box center [91, 219] width 4 height 4
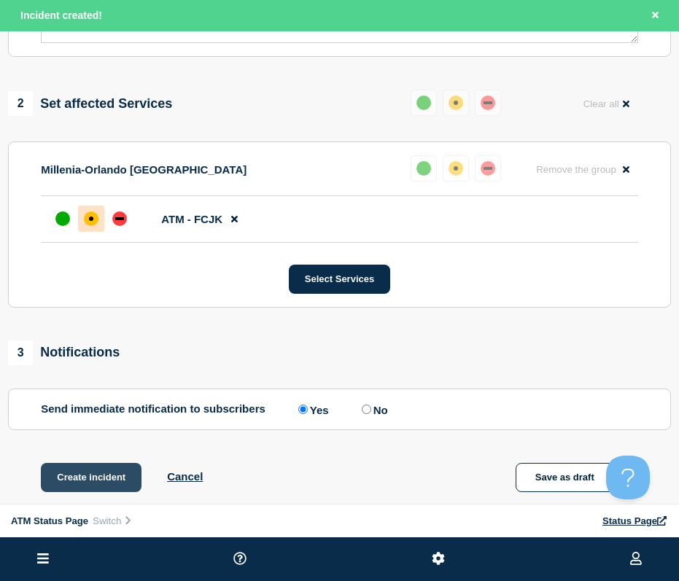
click at [67, 482] on button "Create incident" at bounding box center [91, 477] width 101 height 29
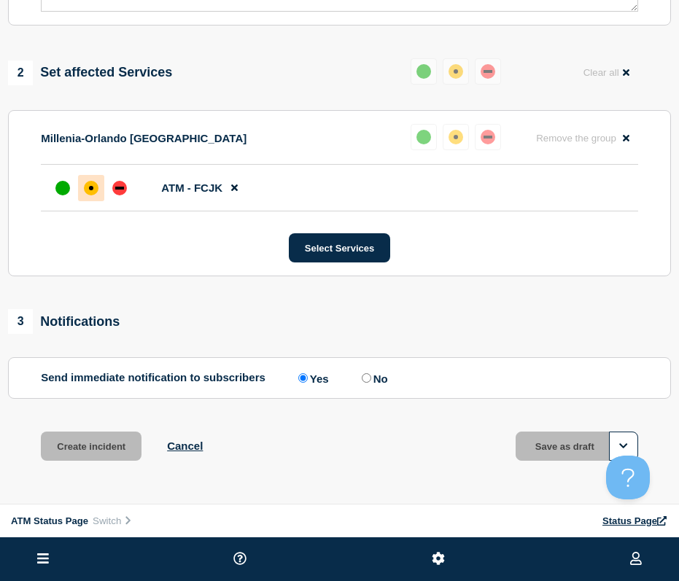
scroll to position [454, 0]
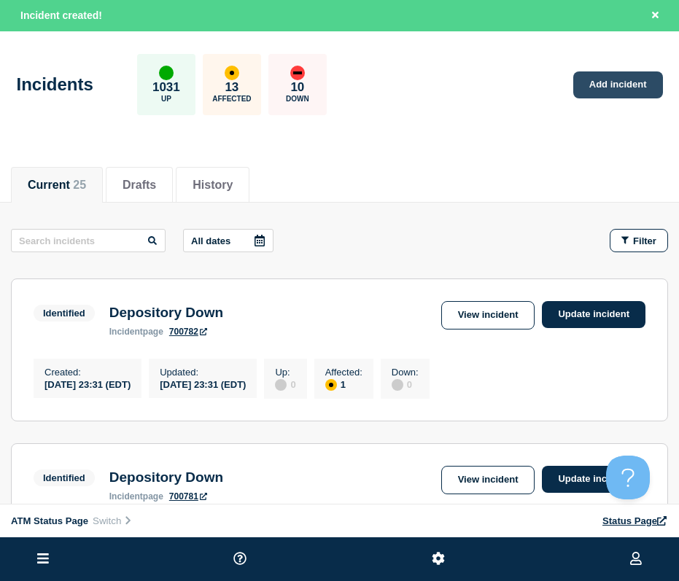
click at [593, 95] on link "Add incident" at bounding box center [618, 84] width 90 height 27
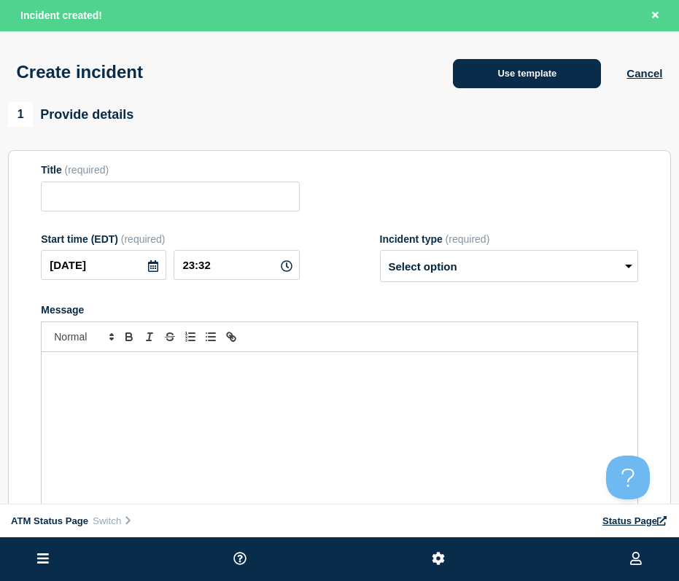
click at [541, 82] on button "Use template" at bounding box center [527, 73] width 148 height 29
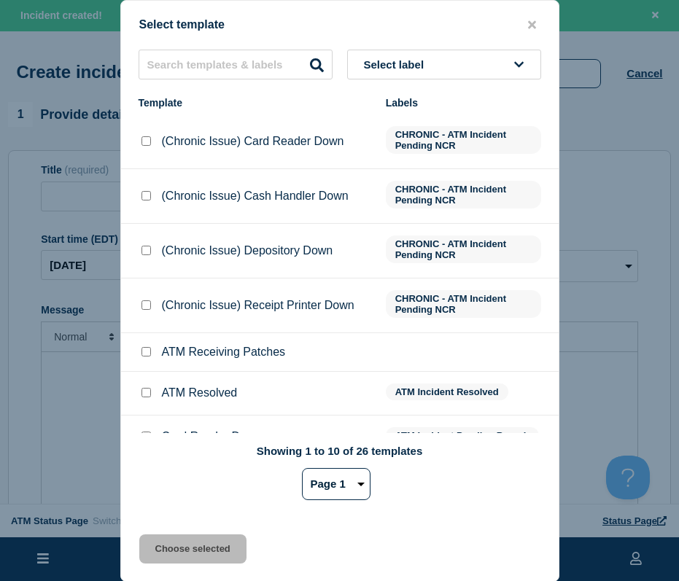
click at [391, 68] on span "Select label" at bounding box center [397, 64] width 66 height 12
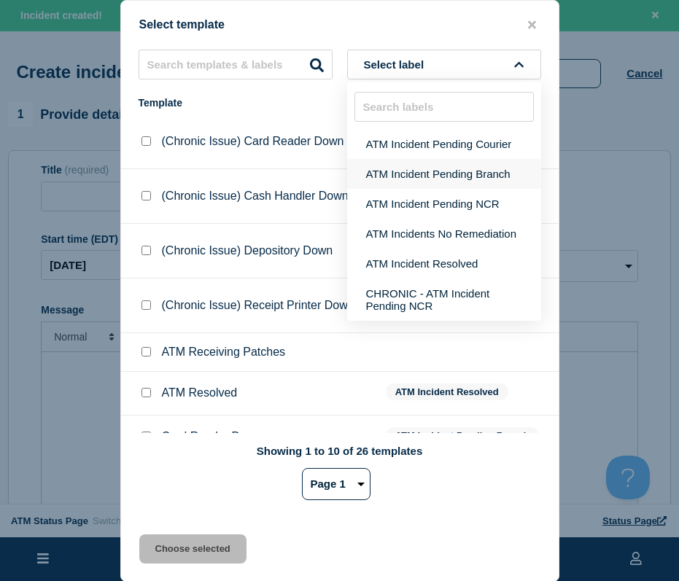
click at [387, 175] on button "ATM Incident Pending Branch" at bounding box center [444, 174] width 194 height 30
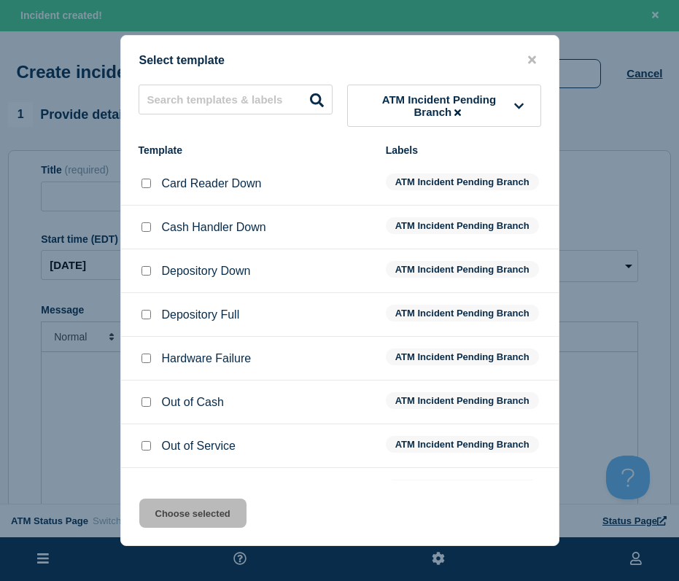
click at [146, 276] on input "Depository Down checkbox" at bounding box center [145, 270] width 9 height 9
click at [179, 524] on button "Choose selected" at bounding box center [192, 513] width 107 height 29
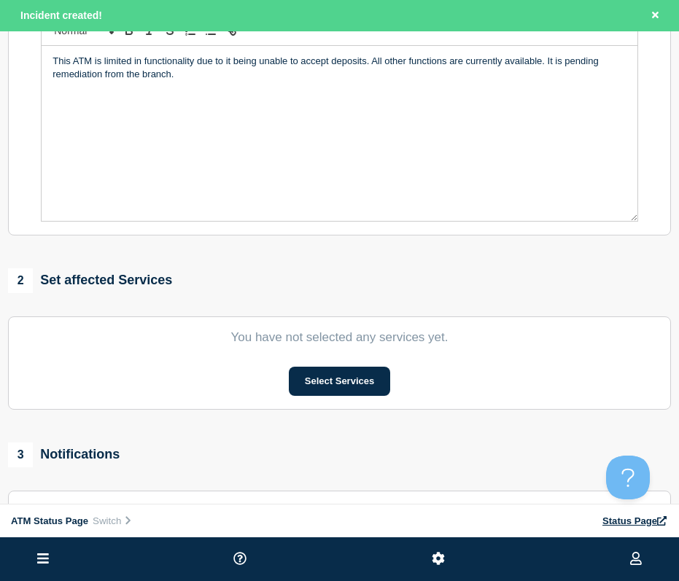
scroll to position [485, 0]
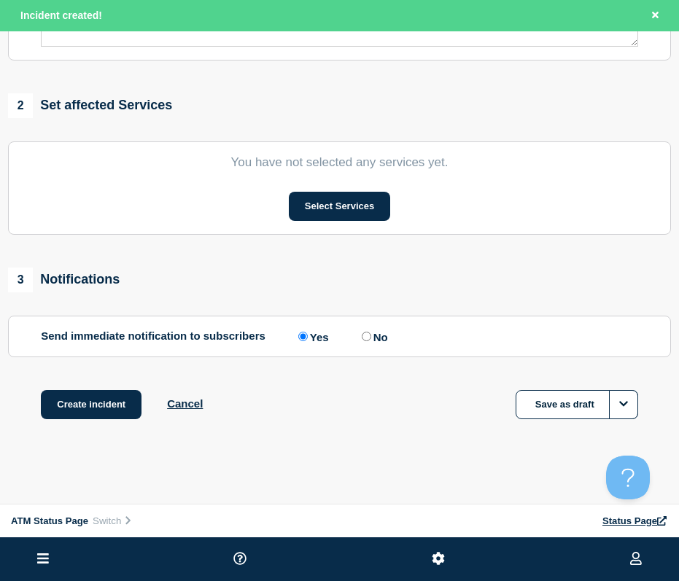
drag, startPoint x: 317, startPoint y: 174, endPoint x: 342, endPoint y: 344, distance: 172.4
click at [319, 194] on button "Select Services" at bounding box center [339, 206] width 101 height 29
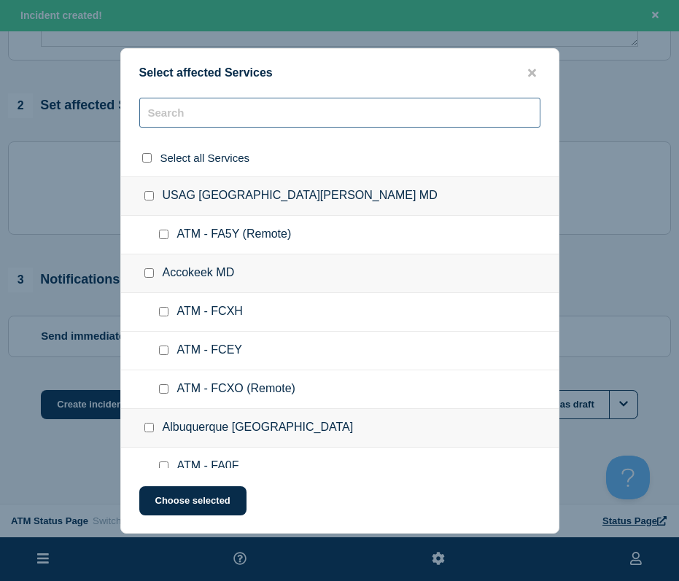
click at [171, 110] on input "text" at bounding box center [339, 113] width 401 height 30
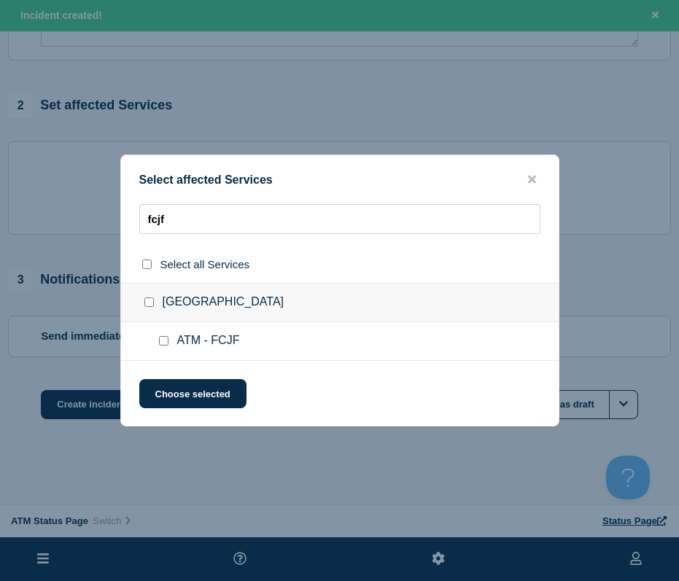
click at [164, 343] on input "ATM - FCJF checkbox" at bounding box center [163, 340] width 9 height 9
click at [169, 386] on button "Choose selected" at bounding box center [192, 393] width 107 height 29
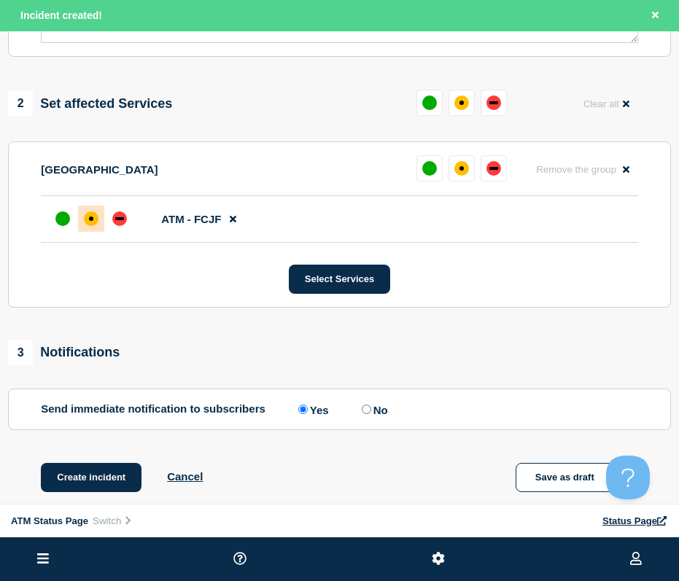
click at [92, 221] on div "affected" at bounding box center [91, 219] width 4 height 4
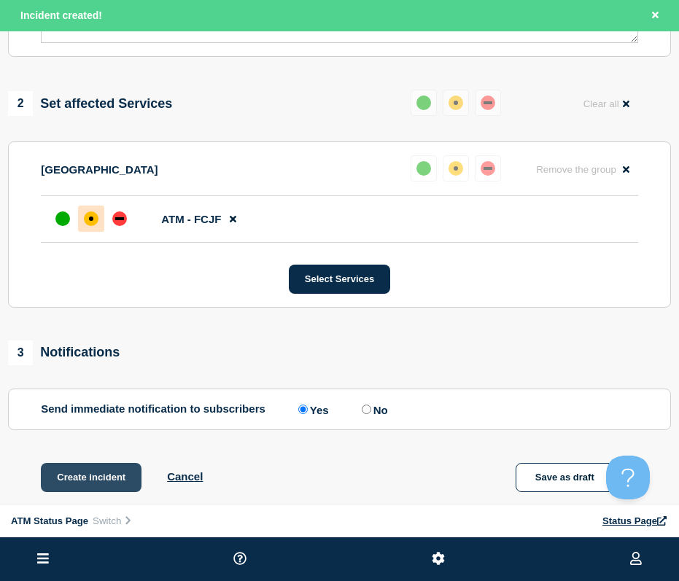
click at [91, 479] on button "Create incident" at bounding box center [91, 477] width 101 height 29
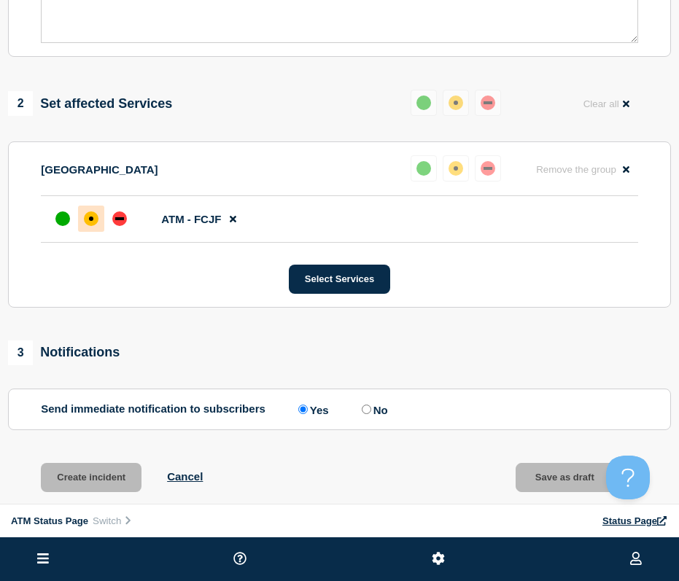
scroll to position [454, 0]
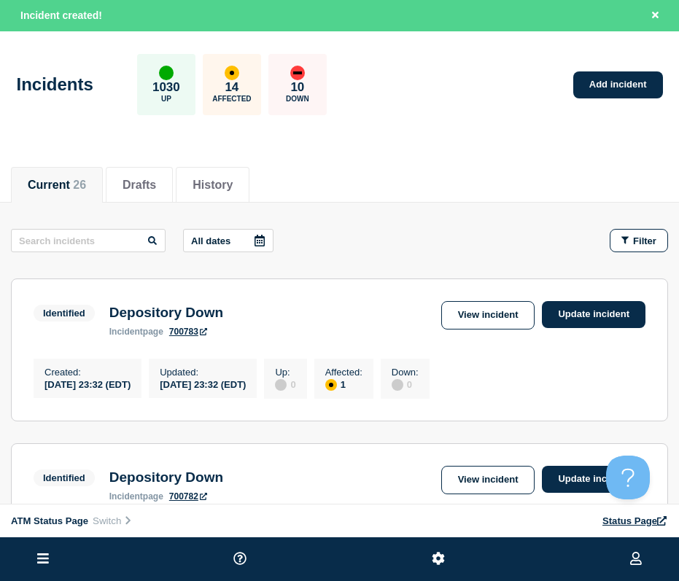
click at [608, 100] on div "Incidents 1030 Up 14 Affected 10 Down Add incident" at bounding box center [339, 79] width 679 height 89
click at [578, 88] on link "Add incident" at bounding box center [618, 84] width 90 height 27
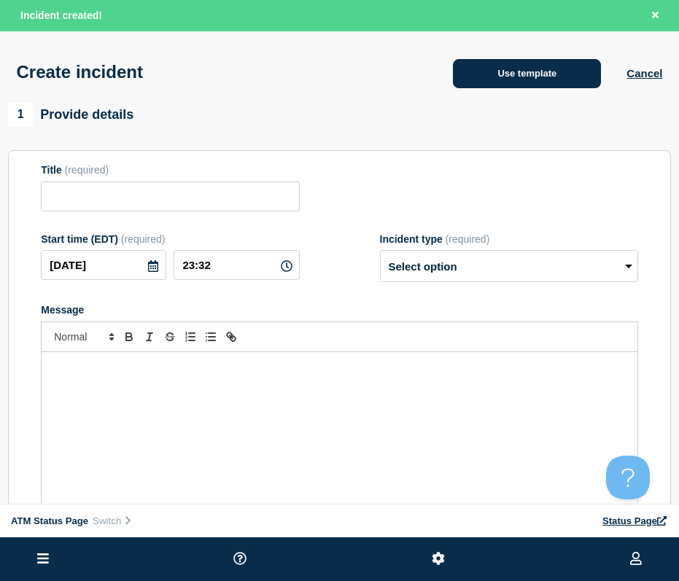
click at [547, 77] on button "Use template" at bounding box center [527, 73] width 148 height 29
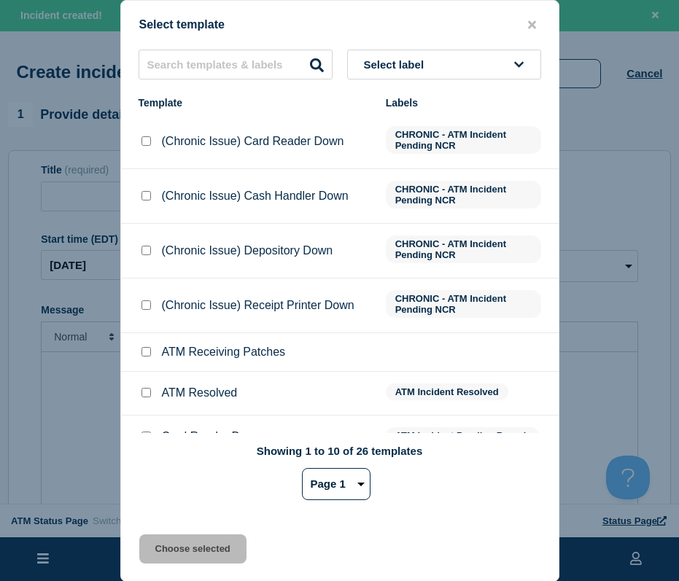
click at [402, 60] on span "Select label" at bounding box center [397, 64] width 66 height 12
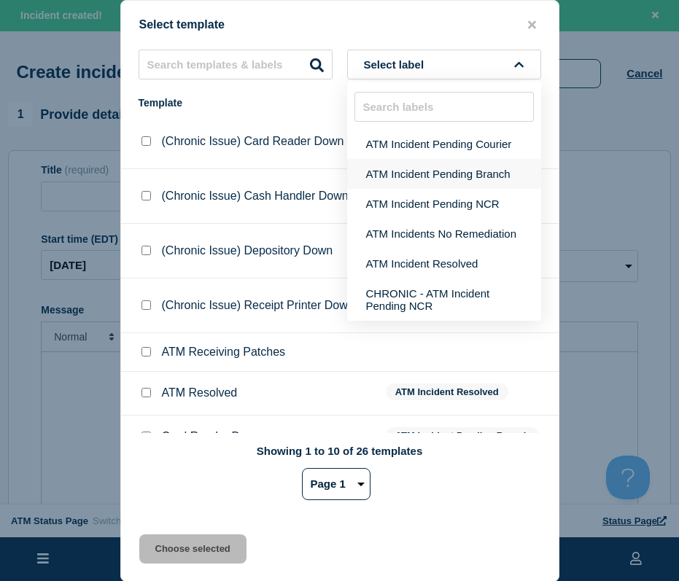
click at [399, 163] on button "ATM Incident Pending Branch" at bounding box center [444, 174] width 194 height 30
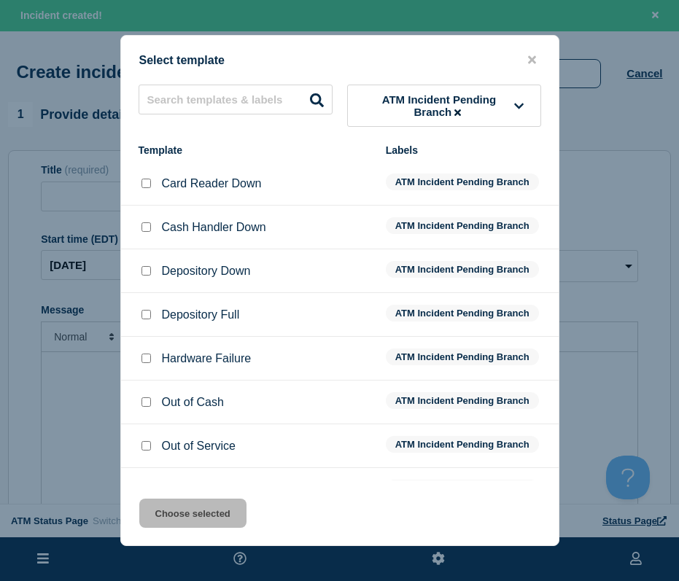
click at [147, 187] on input "Card Reader Down checkbox" at bounding box center [145, 183] width 9 height 9
click at [193, 508] on button "Choose selected" at bounding box center [192, 513] width 107 height 29
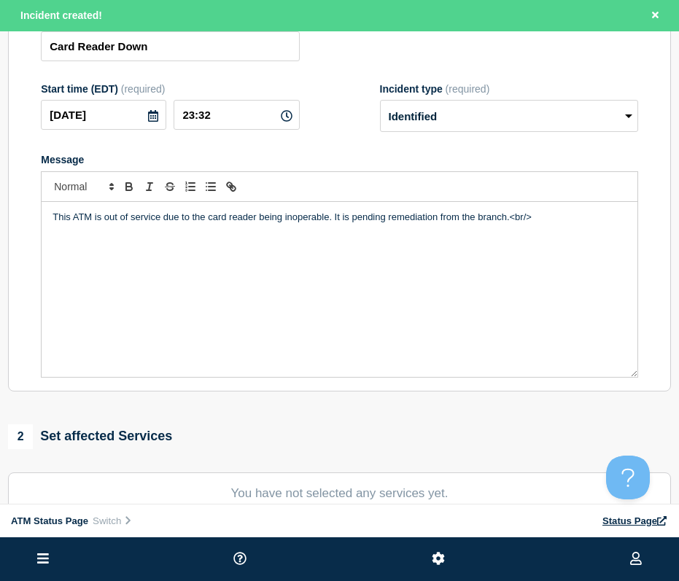
scroll to position [485, 0]
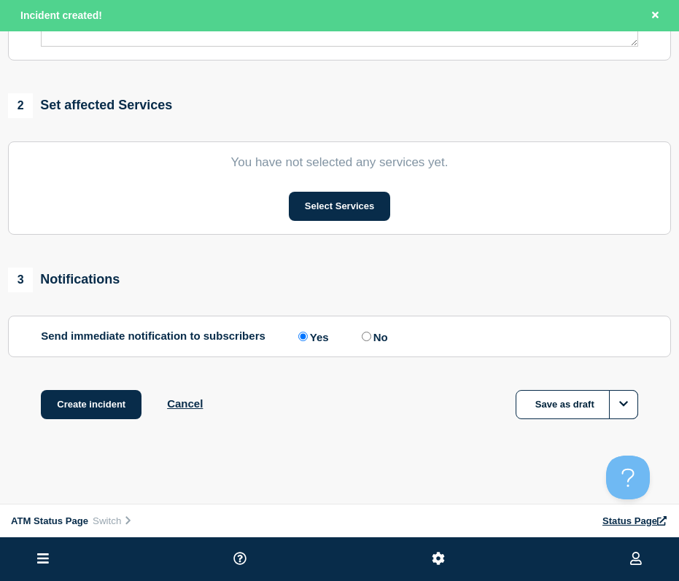
drag, startPoint x: 330, startPoint y: 234, endPoint x: 330, endPoint y: 358, distance: 124.0
click at [329, 203] on button "Select Services" at bounding box center [339, 206] width 101 height 29
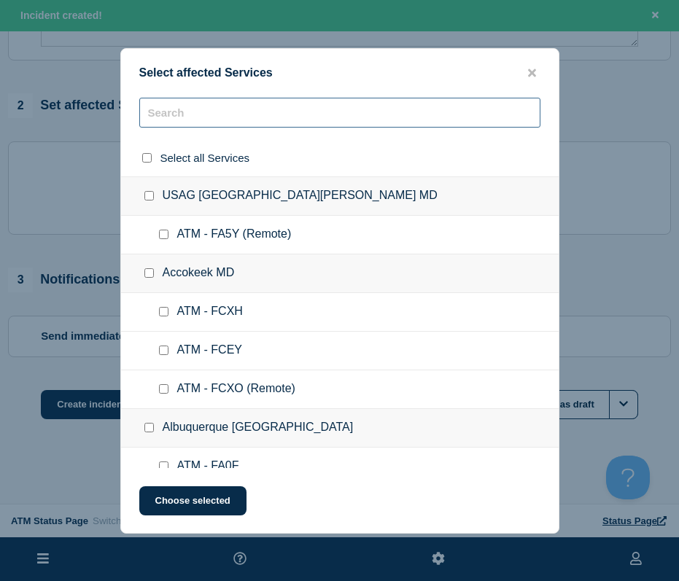
click at [217, 112] on input "text" at bounding box center [339, 113] width 401 height 30
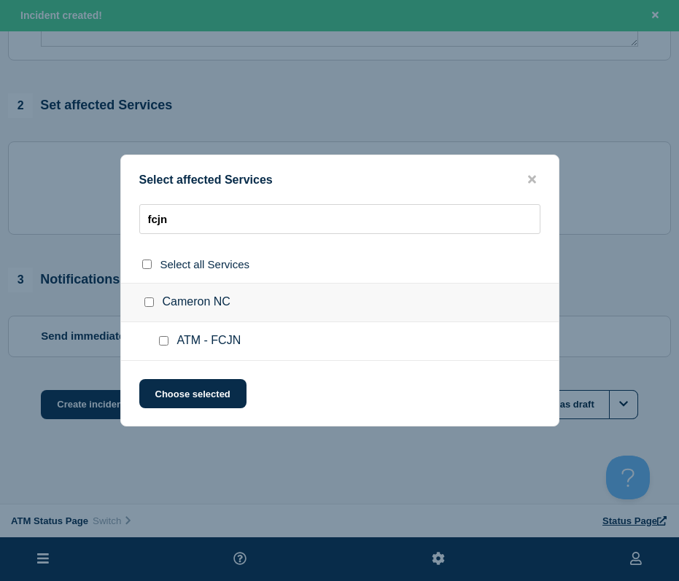
click at [166, 335] on div at bounding box center [166, 341] width 21 height 15
click at [166, 344] on input "ATM - FCJN checkbox" at bounding box center [163, 340] width 9 height 9
click at [171, 387] on button "Choose selected" at bounding box center [192, 393] width 107 height 29
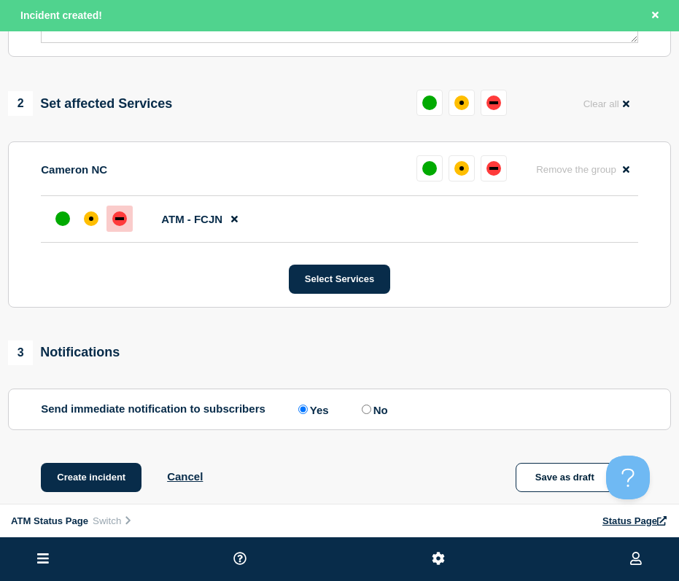
click at [120, 216] on div "down" at bounding box center [119, 218] width 15 height 15
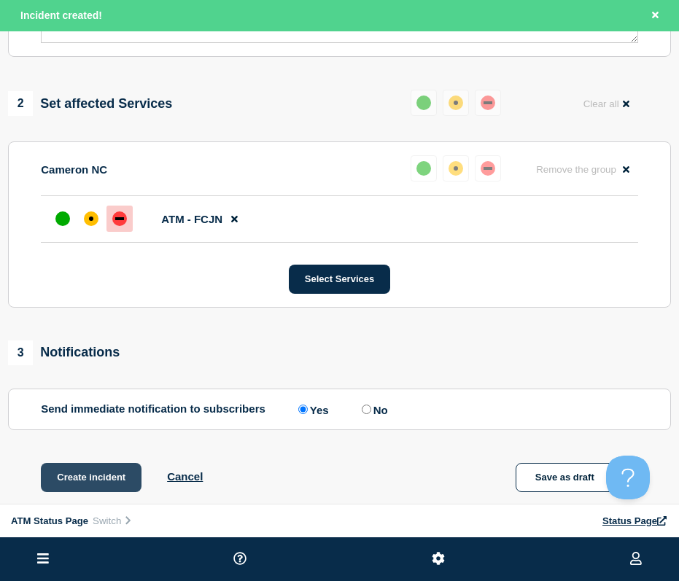
click at [93, 475] on button "Create incident" at bounding box center [91, 477] width 101 height 29
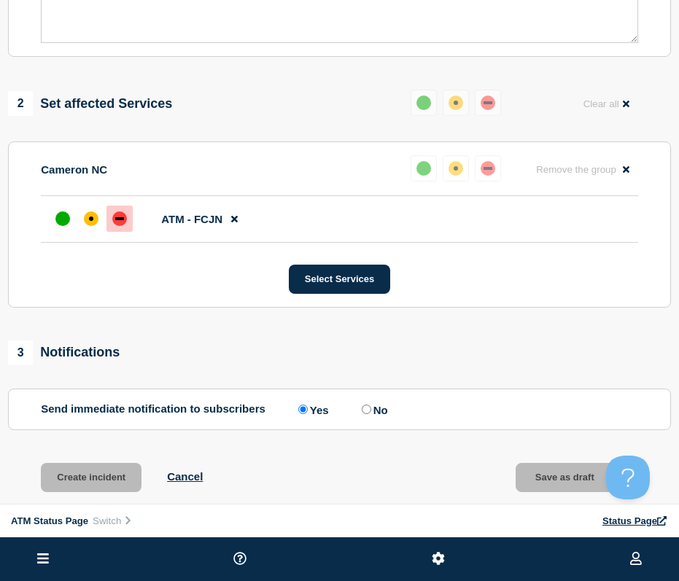
scroll to position [454, 0]
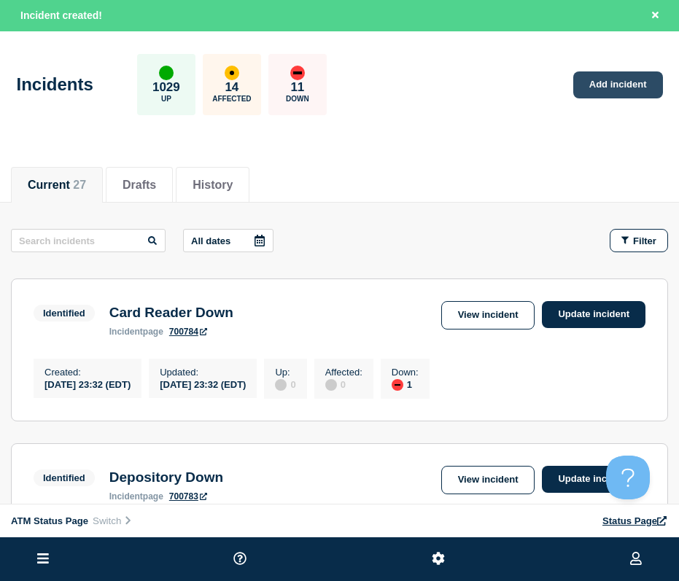
click at [596, 96] on link "Add incident" at bounding box center [618, 84] width 90 height 27
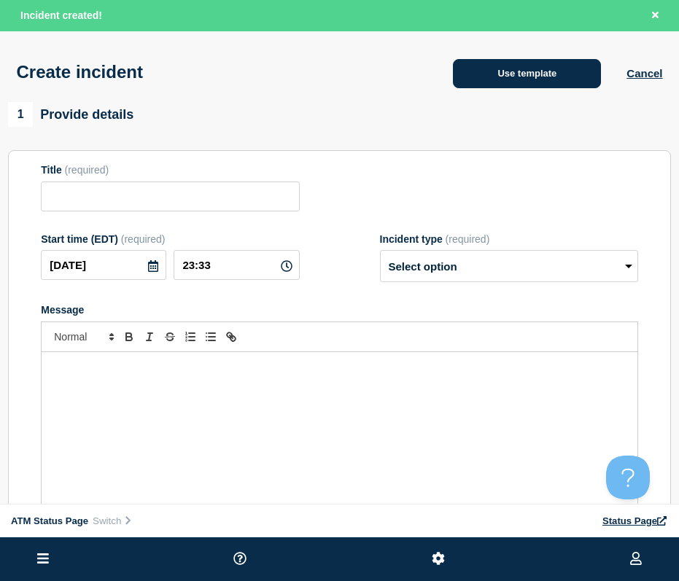
click at [484, 72] on button "Use template" at bounding box center [527, 73] width 148 height 29
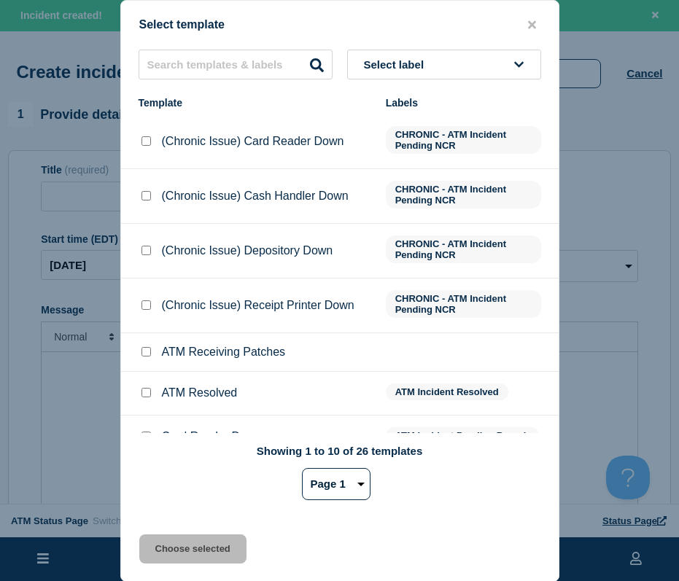
click at [381, 56] on button "Select label" at bounding box center [444, 65] width 194 height 30
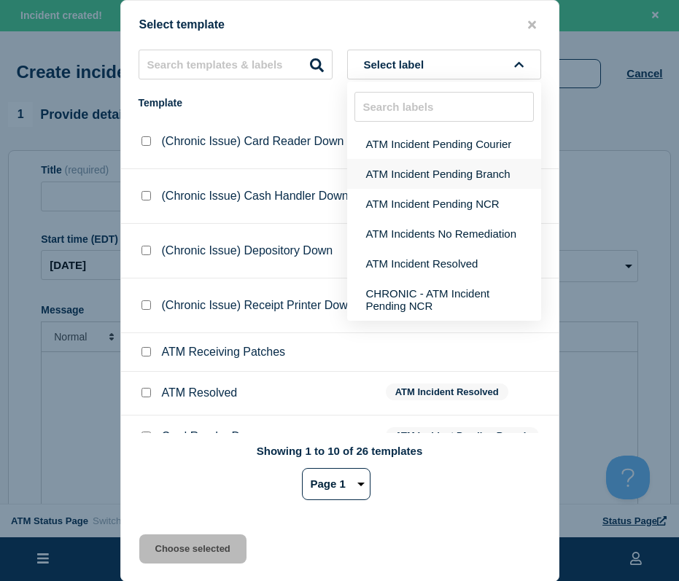
click at [394, 170] on button "ATM Incident Pending Branch" at bounding box center [444, 174] width 194 height 30
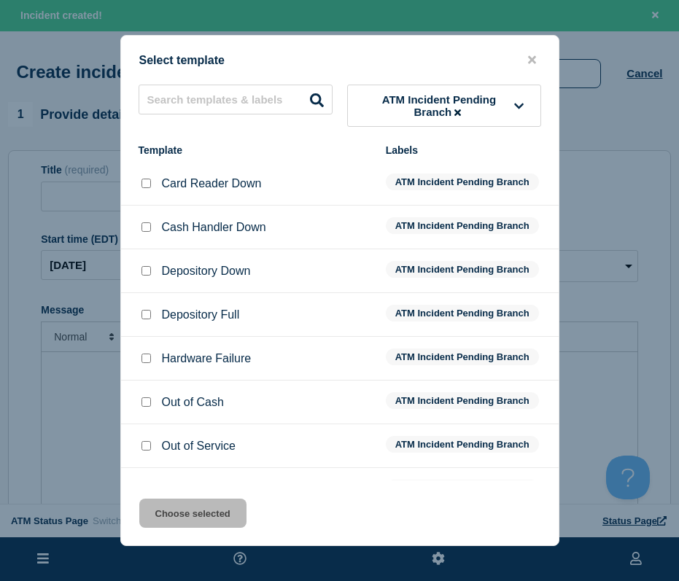
click at [147, 273] on input "Depository Down checkbox" at bounding box center [145, 270] width 9 height 9
click at [195, 509] on button "Choose selected" at bounding box center [192, 513] width 107 height 29
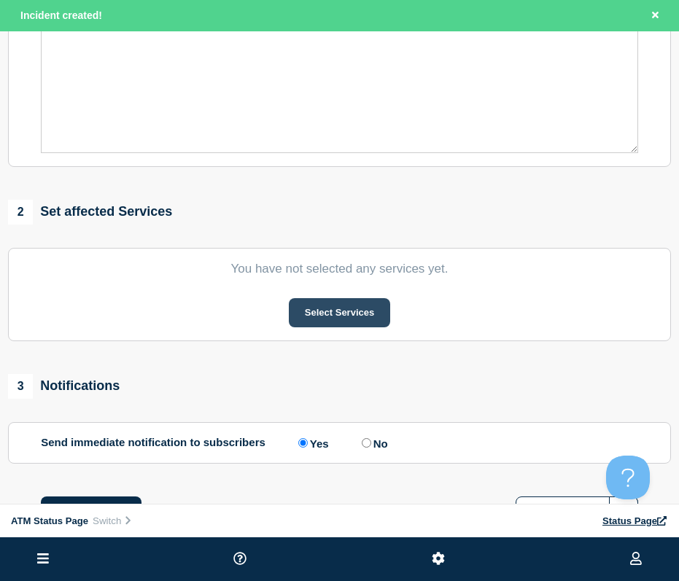
scroll to position [485, 0]
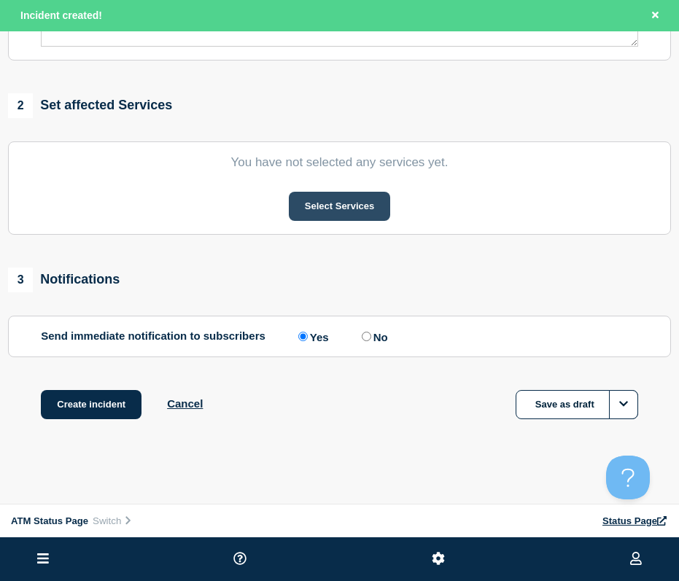
drag, startPoint x: 319, startPoint y: 144, endPoint x: 343, endPoint y: 326, distance: 183.8
click at [348, 204] on button "Select Services" at bounding box center [339, 206] width 101 height 29
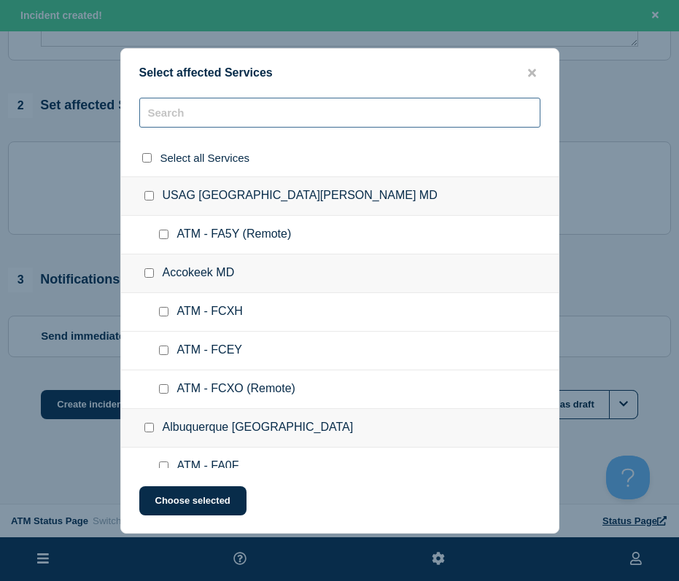
click at [198, 117] on input "text" at bounding box center [339, 113] width 401 height 30
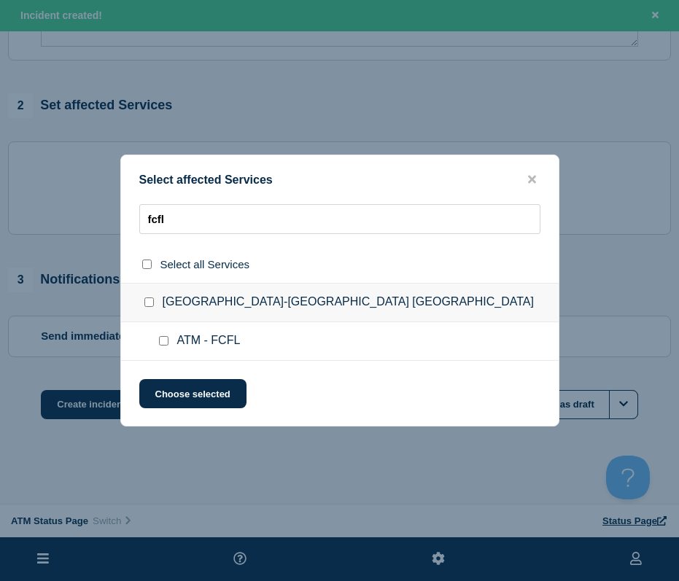
click at [163, 338] on input "ATM - FCFL checkbox" at bounding box center [163, 340] width 9 height 9
click at [173, 380] on div "Select affected Services fcfl Select all Services [GEOGRAPHIC_DATA]-[GEOGRAPHIC…" at bounding box center [339, 291] width 439 height 272
click at [173, 390] on button "Choose selected" at bounding box center [192, 393] width 107 height 29
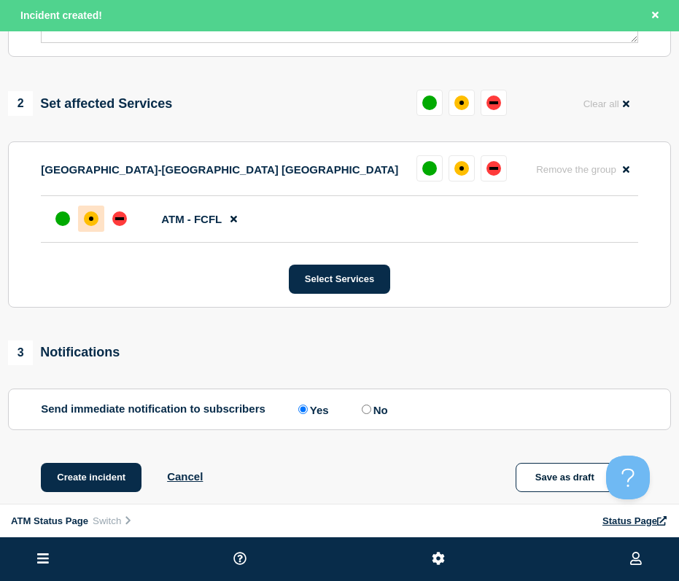
click at [90, 218] on div "affected" at bounding box center [91, 218] width 15 height 15
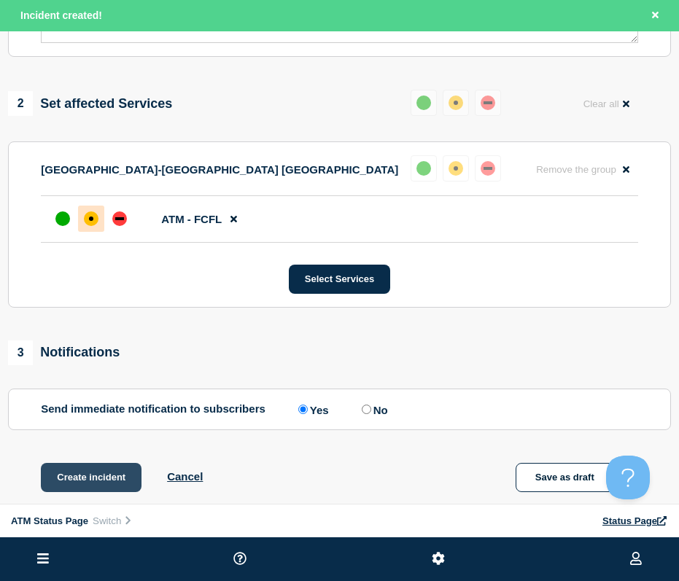
click at [104, 479] on button "Create incident" at bounding box center [91, 477] width 101 height 29
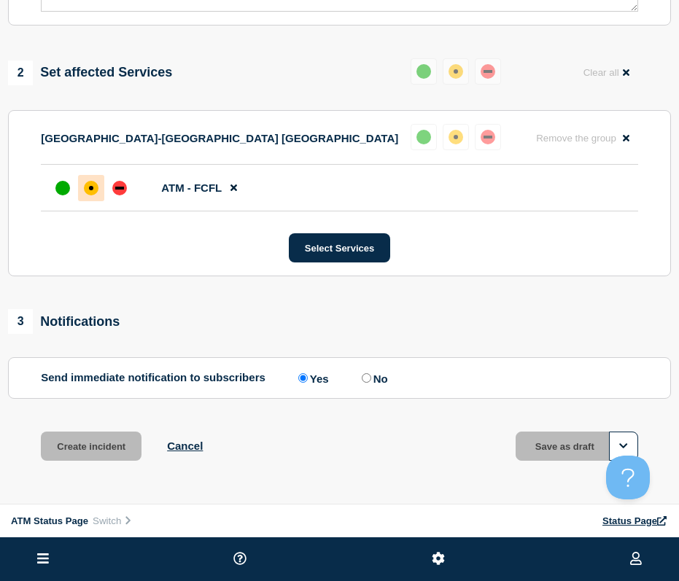
scroll to position [454, 0]
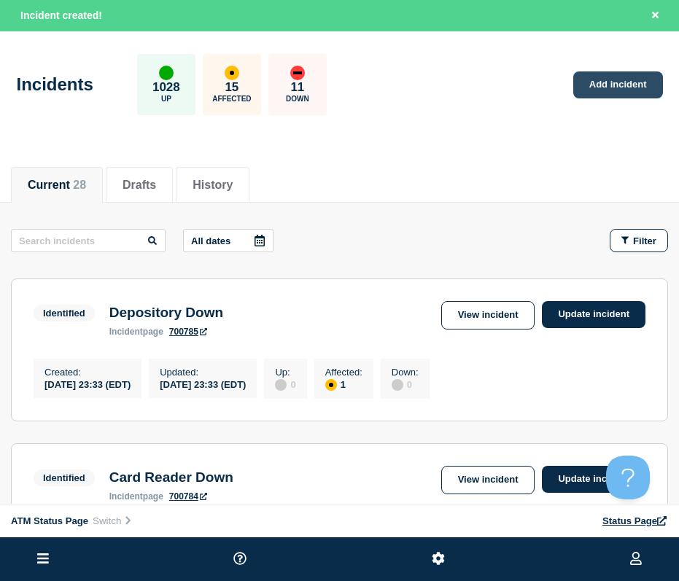
click at [597, 89] on link "Add incident" at bounding box center [618, 84] width 90 height 27
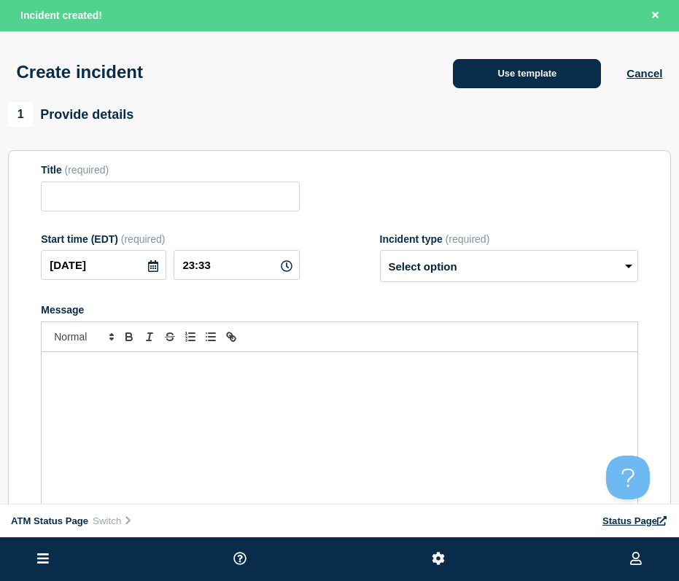
click at [493, 78] on button "Use template" at bounding box center [527, 73] width 148 height 29
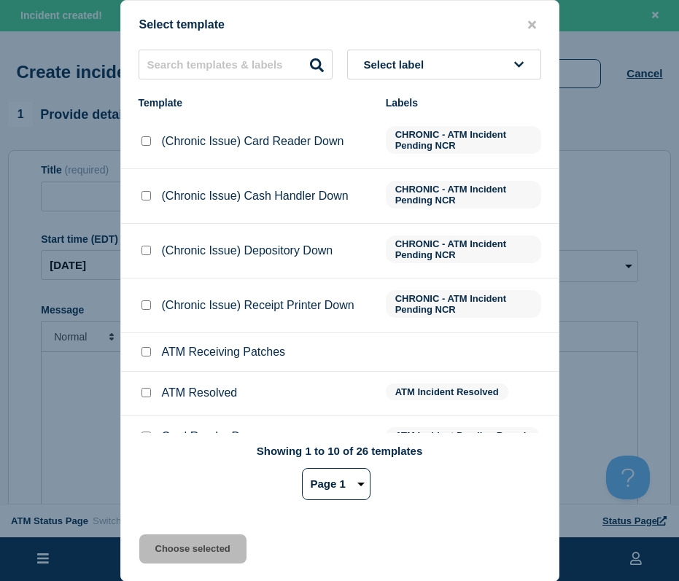
click at [414, 61] on span "Select label" at bounding box center [397, 64] width 66 height 12
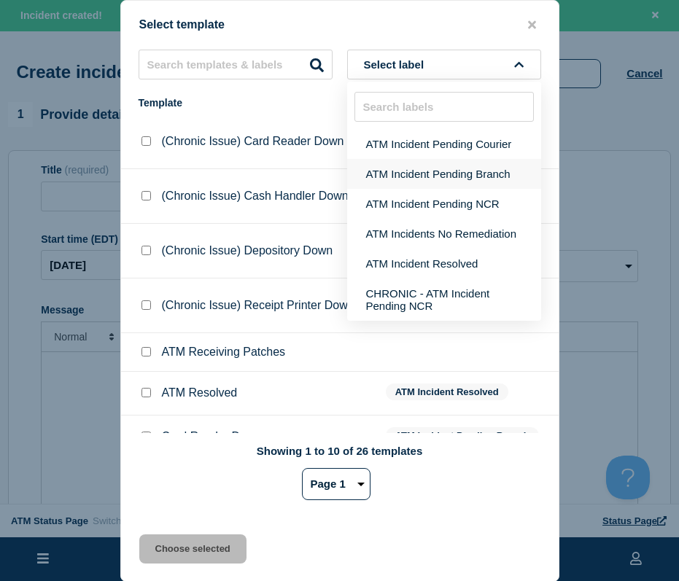
click at [397, 173] on button "ATM Incident Pending Branch" at bounding box center [444, 174] width 194 height 30
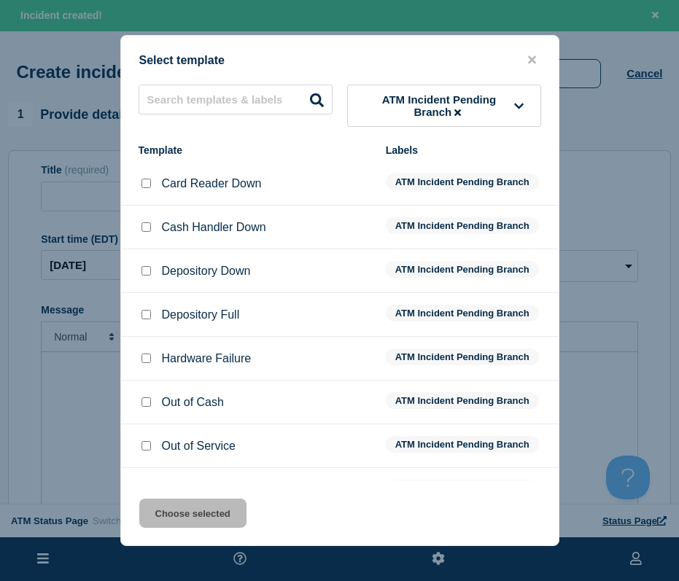
click at [145, 271] on input "Depository Down checkbox" at bounding box center [145, 270] width 9 height 9
click at [181, 513] on button "Choose selected" at bounding box center [192, 513] width 107 height 29
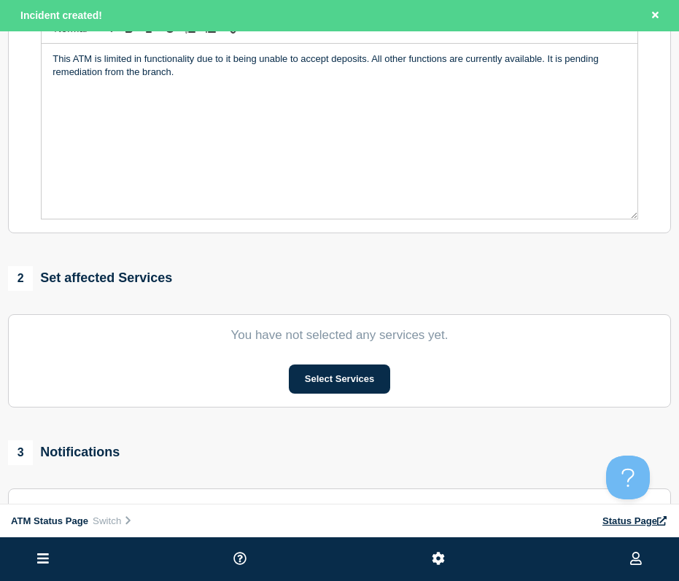
scroll to position [485, 0]
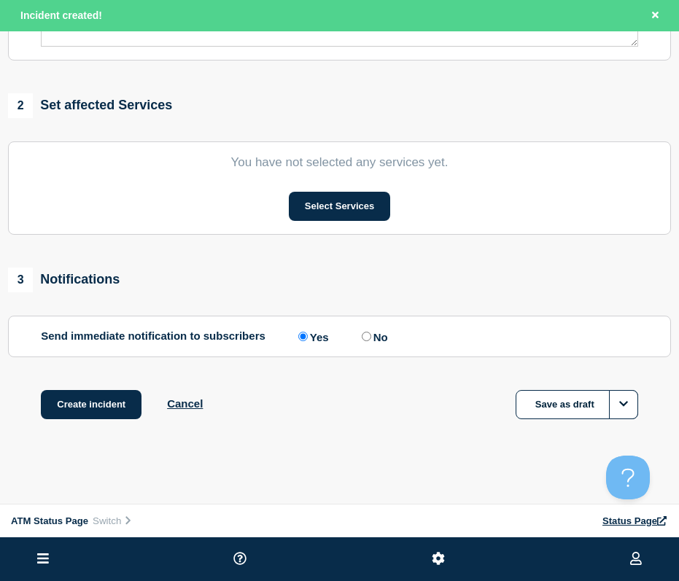
drag, startPoint x: 403, startPoint y: 171, endPoint x: 330, endPoint y: 361, distance: 203.8
click at [316, 198] on button "Select Services" at bounding box center [339, 206] width 101 height 29
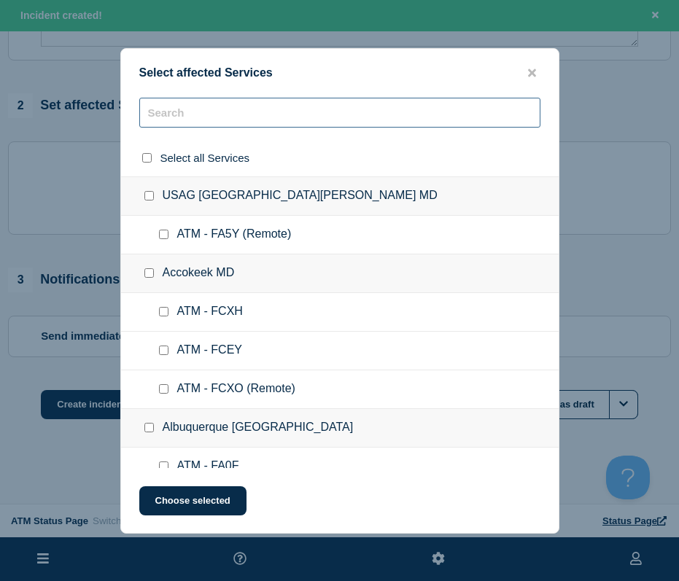
click at [193, 117] on input "text" at bounding box center [339, 113] width 401 height 30
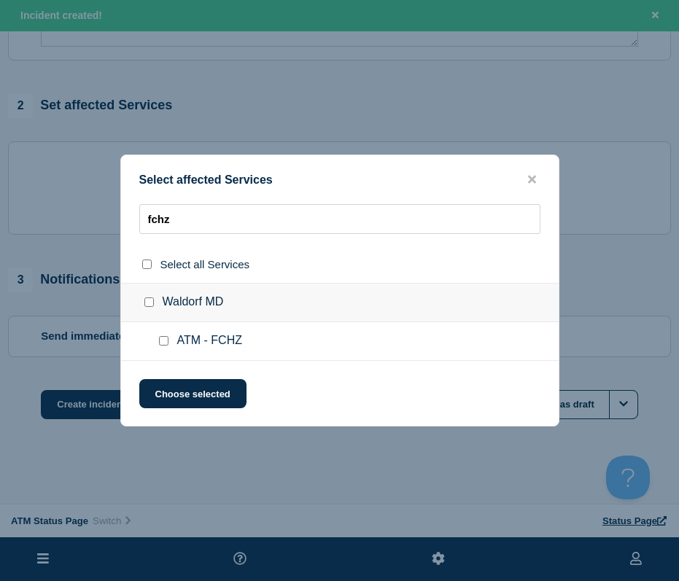
click at [167, 342] on input "ATM - FCHZ checkbox" at bounding box center [163, 340] width 9 height 9
click at [167, 386] on button "Choose selected" at bounding box center [192, 393] width 107 height 29
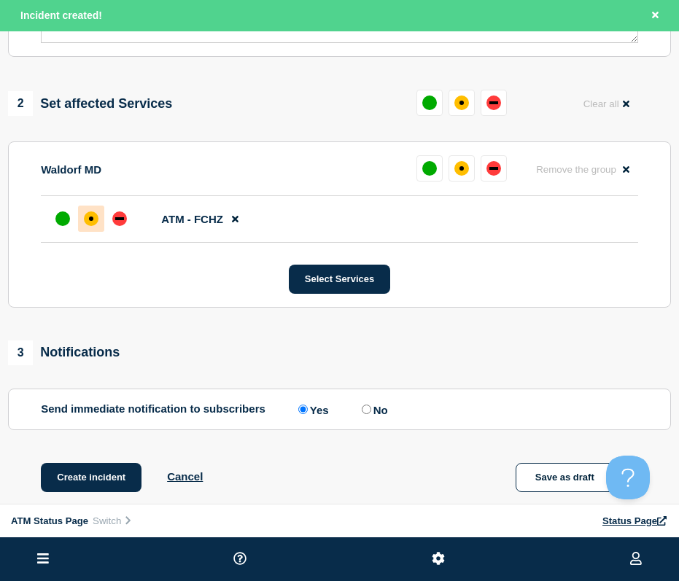
click at [88, 225] on div "affected" at bounding box center [91, 218] width 15 height 15
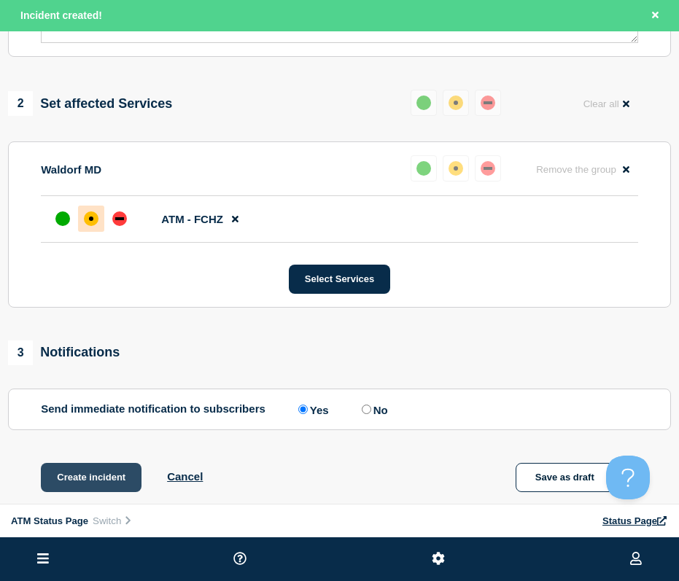
click at [77, 472] on button "Create incident" at bounding box center [91, 477] width 101 height 29
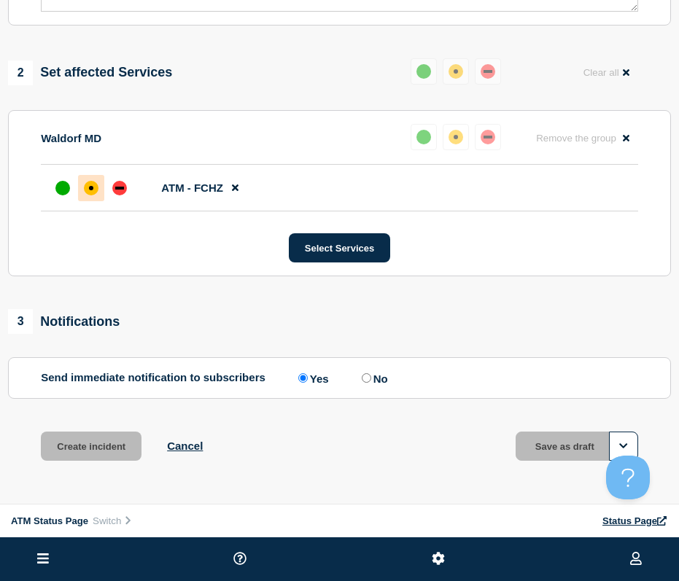
scroll to position [454, 0]
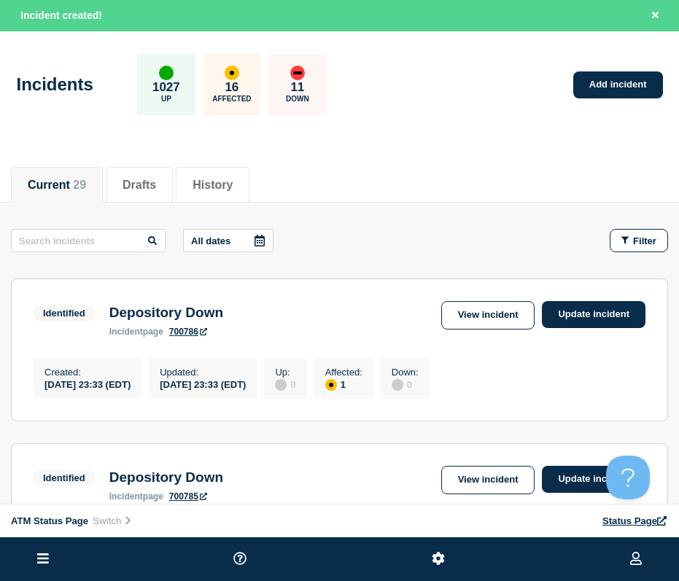
drag, startPoint x: 635, startPoint y: 156, endPoint x: 627, endPoint y: 149, distance: 10.8
click at [635, 156] on div "Current 29 Drafts History" at bounding box center [339, 177] width 657 height 50
click at [598, 85] on link "Add incident" at bounding box center [618, 84] width 90 height 27
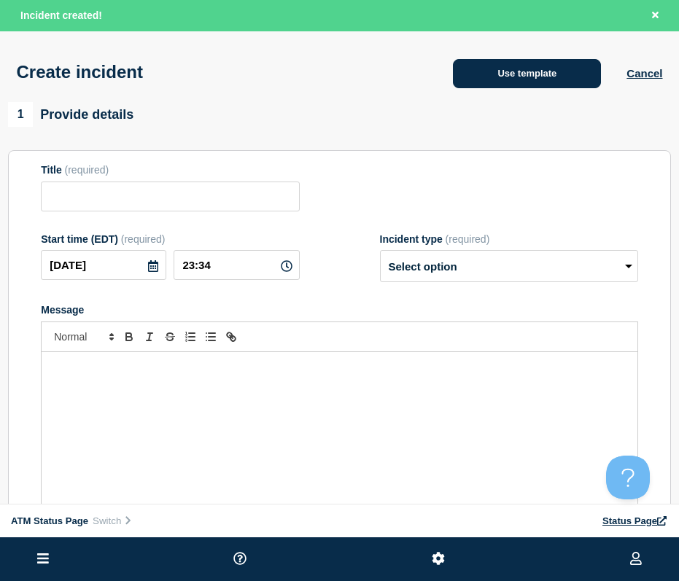
click at [514, 72] on button "Use template" at bounding box center [527, 73] width 148 height 29
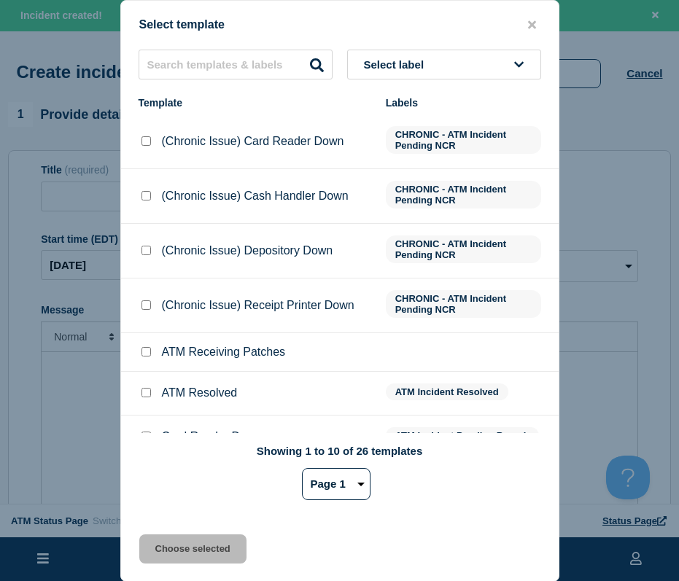
click at [416, 65] on span "Select label" at bounding box center [397, 64] width 66 height 12
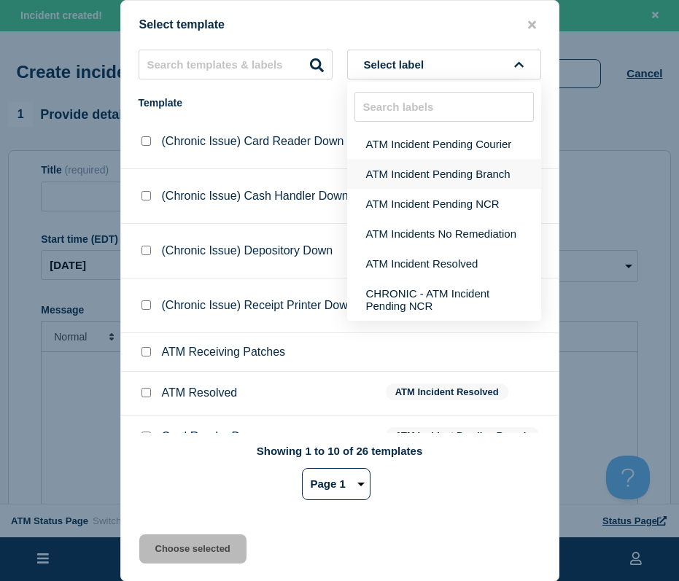
click at [418, 163] on button "ATM Incident Pending Branch" at bounding box center [444, 174] width 194 height 30
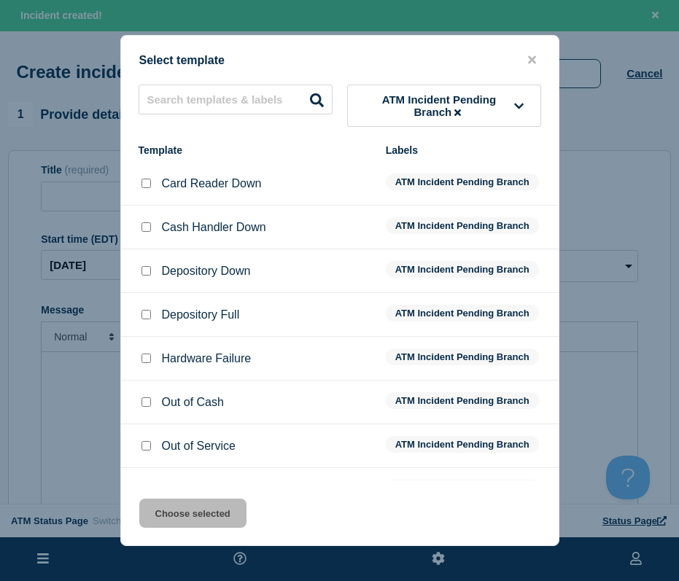
click at [145, 275] on input "Depository Down checkbox" at bounding box center [145, 270] width 9 height 9
click at [155, 521] on button "Choose selected" at bounding box center [192, 513] width 107 height 29
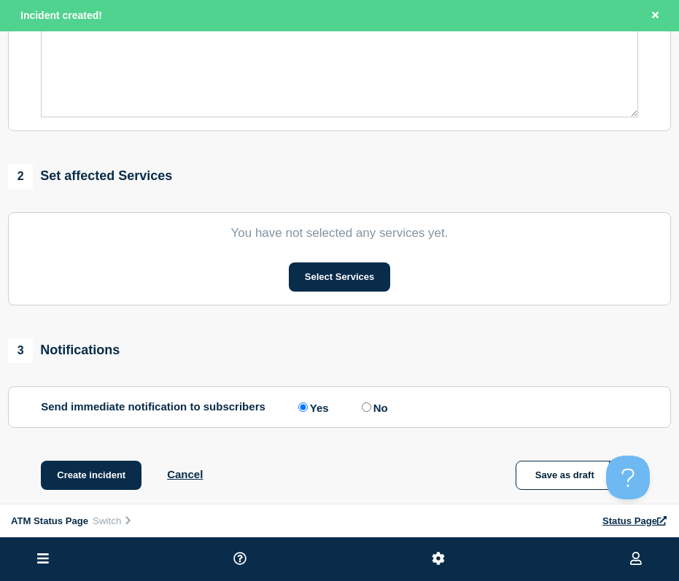
drag, startPoint x: 330, startPoint y: 128, endPoint x: 327, endPoint y: 244, distance: 116.7
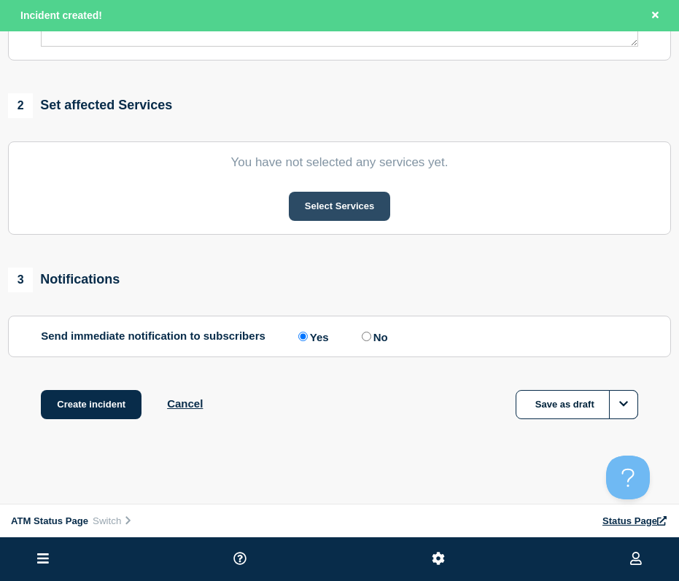
click at [320, 215] on button "Select Services" at bounding box center [339, 206] width 101 height 29
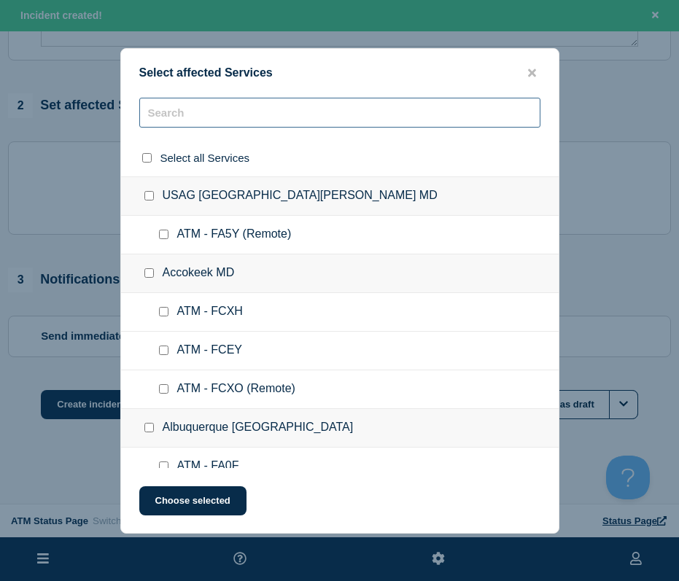
drag, startPoint x: 206, startPoint y: 114, endPoint x: 475, endPoint y: 88, distance: 270.3
click at [206, 115] on input "text" at bounding box center [339, 113] width 401 height 30
click at [193, 109] on input "text" at bounding box center [339, 113] width 401 height 30
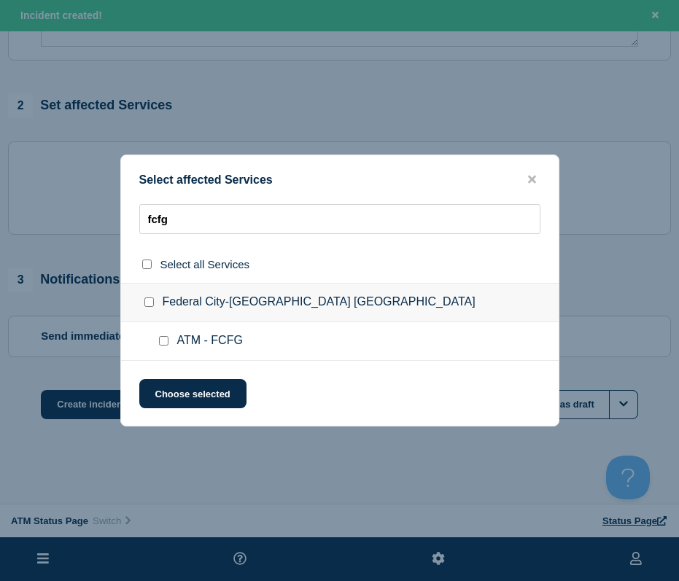
click at [160, 346] on input "ATM - FCFG checkbox" at bounding box center [163, 340] width 9 height 9
click at [169, 397] on button "Choose selected" at bounding box center [192, 393] width 107 height 29
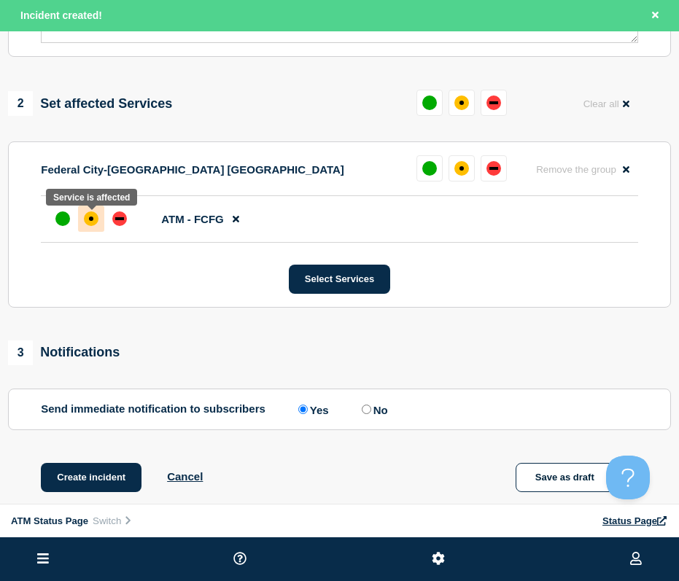
click at [90, 225] on div "affected" at bounding box center [91, 218] width 15 height 15
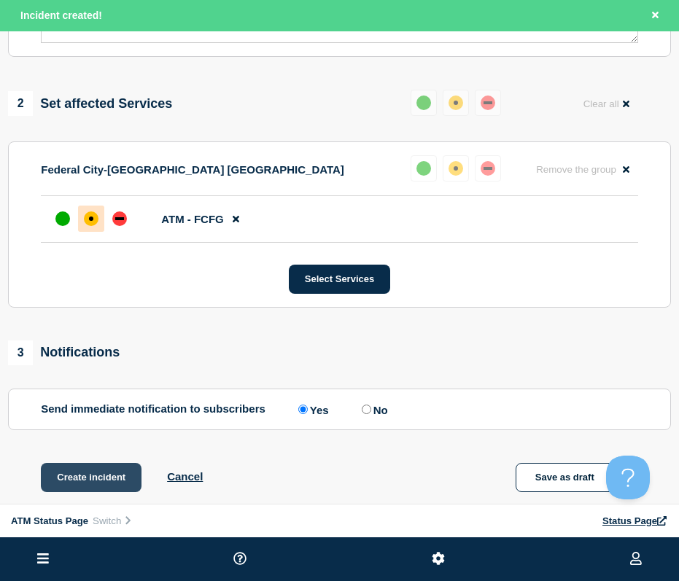
click at [81, 479] on button "Create incident" at bounding box center [91, 477] width 101 height 29
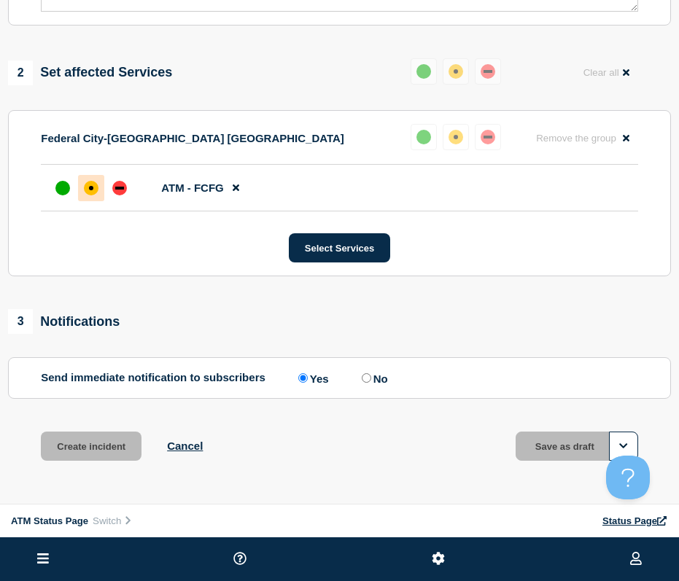
scroll to position [454, 0]
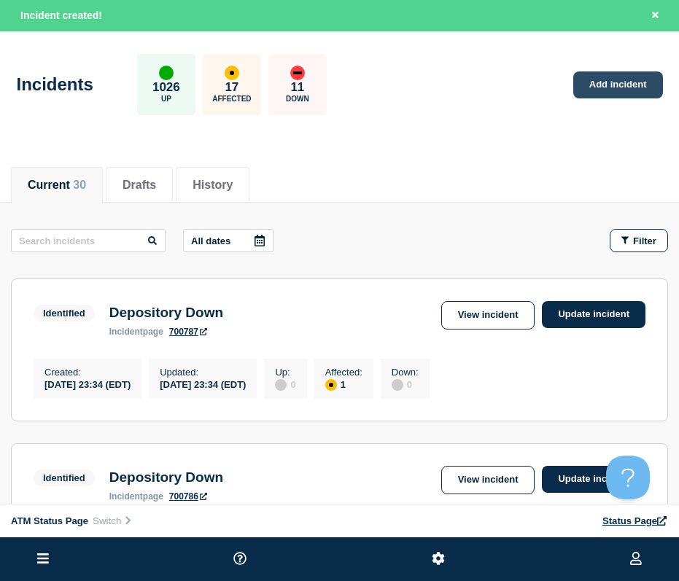
click at [575, 93] on link "Add incident" at bounding box center [618, 84] width 90 height 27
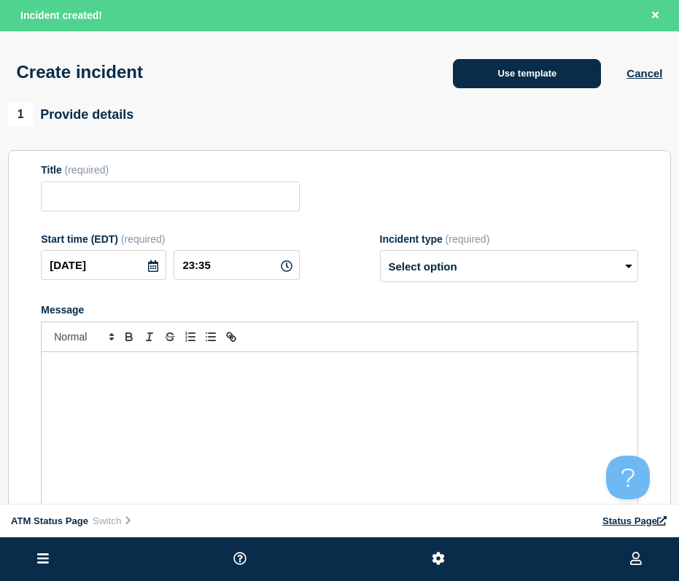
click at [551, 83] on button "Use template" at bounding box center [527, 73] width 148 height 29
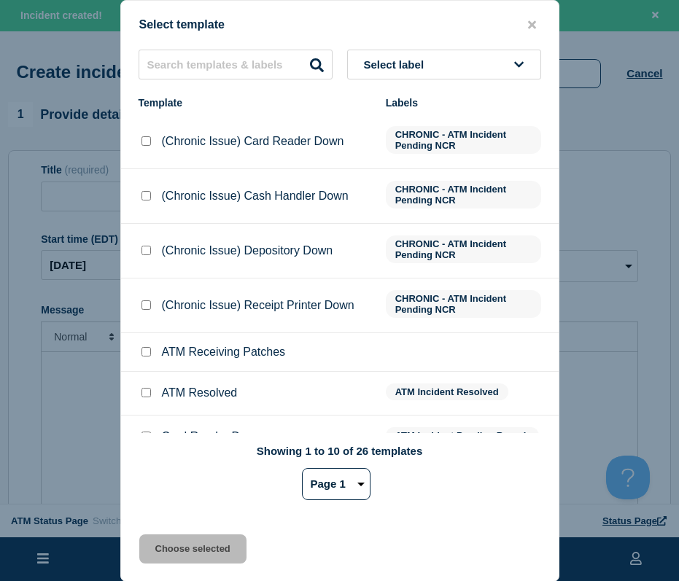
click at [396, 53] on button "Select label" at bounding box center [444, 65] width 194 height 30
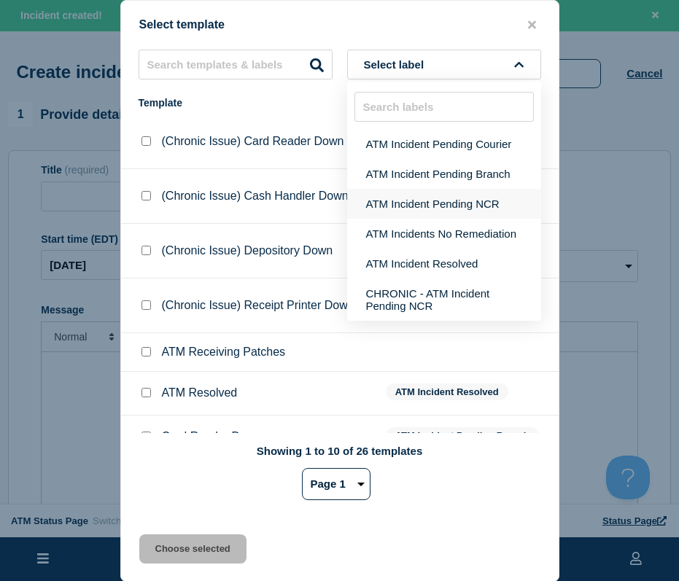
click at [397, 195] on button "ATM Incident Pending NCR" at bounding box center [444, 204] width 194 height 30
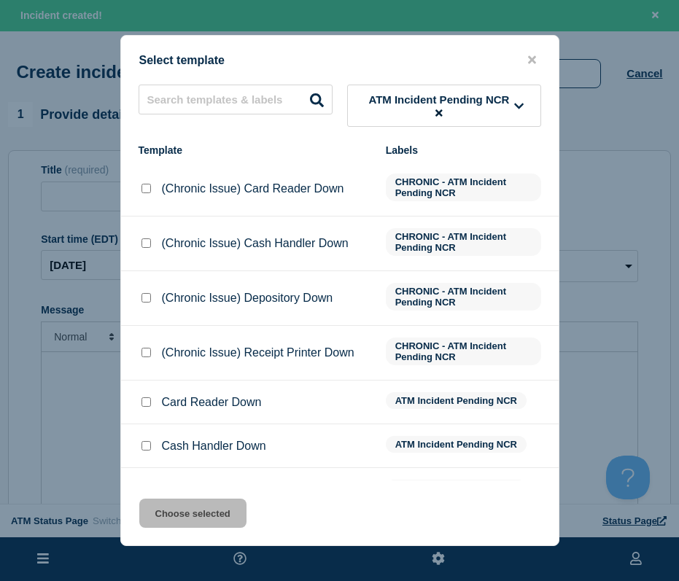
click at [147, 446] on input "Cash Handler Down checkbox" at bounding box center [145, 445] width 9 height 9
click at [179, 508] on button "Choose selected" at bounding box center [192, 513] width 107 height 29
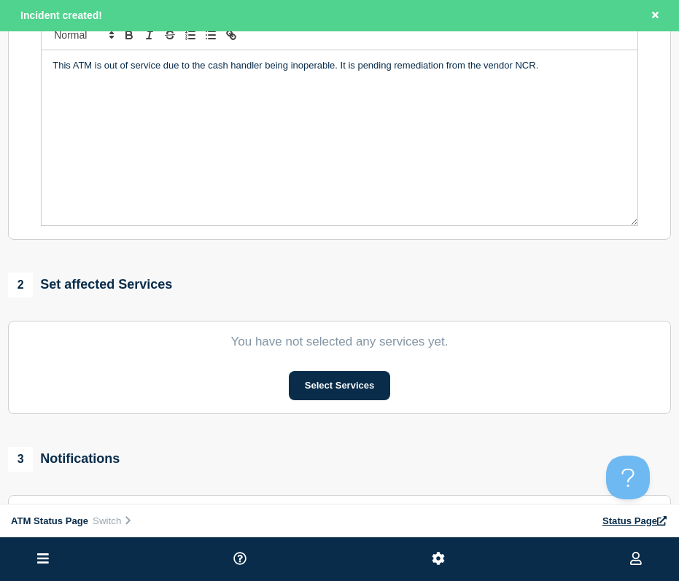
scroll to position [485, 0]
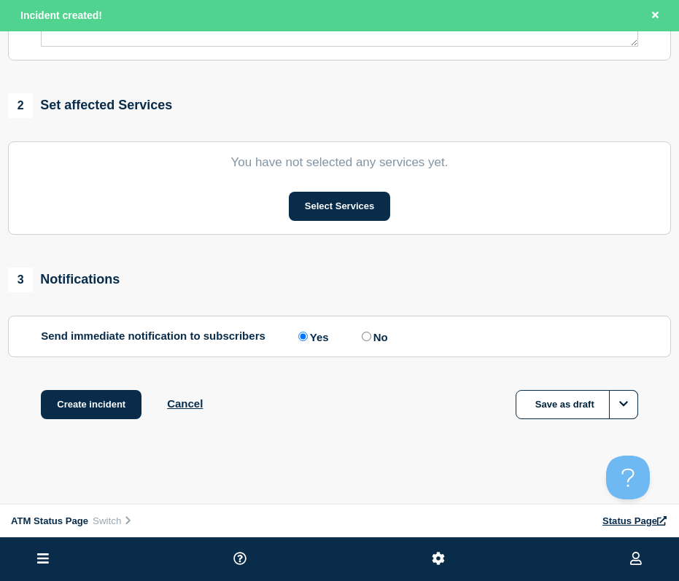
drag, startPoint x: 361, startPoint y: 212, endPoint x: 339, endPoint y: 393, distance: 182.2
click at [347, 203] on button "Select Services" at bounding box center [339, 206] width 101 height 29
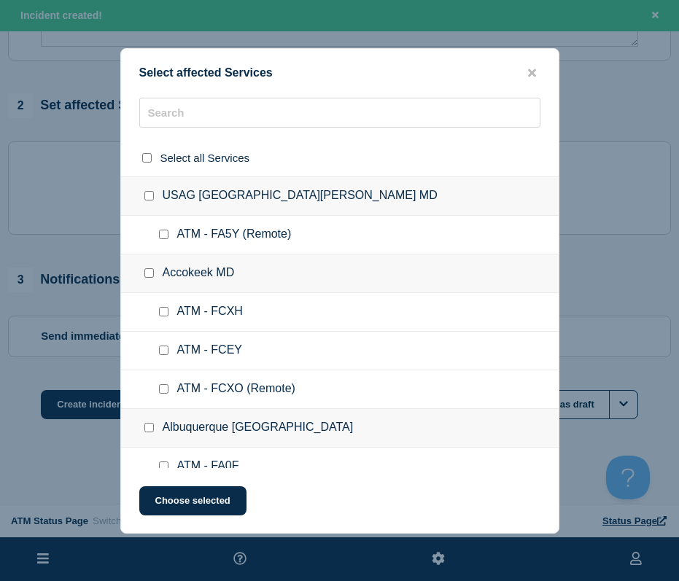
click at [249, 97] on div "Select affected Services Select all Services [GEOGRAPHIC_DATA] [GEOGRAPHIC_DATA…" at bounding box center [339, 291] width 439 height 486
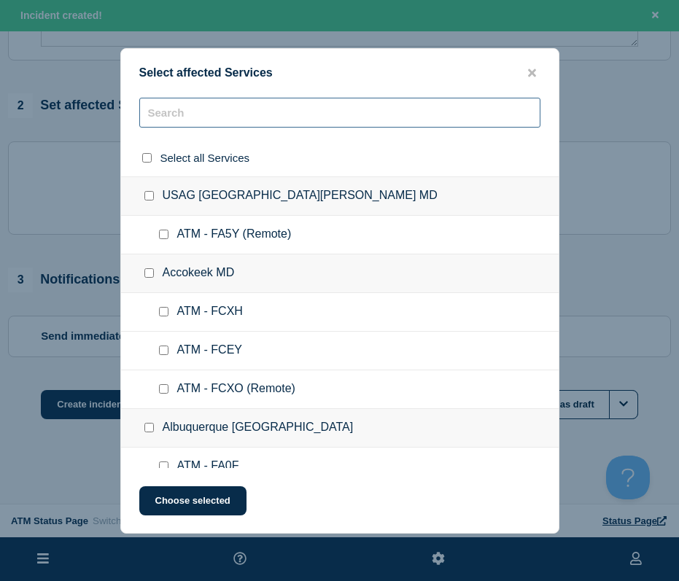
click at [249, 107] on input "text" at bounding box center [339, 113] width 401 height 30
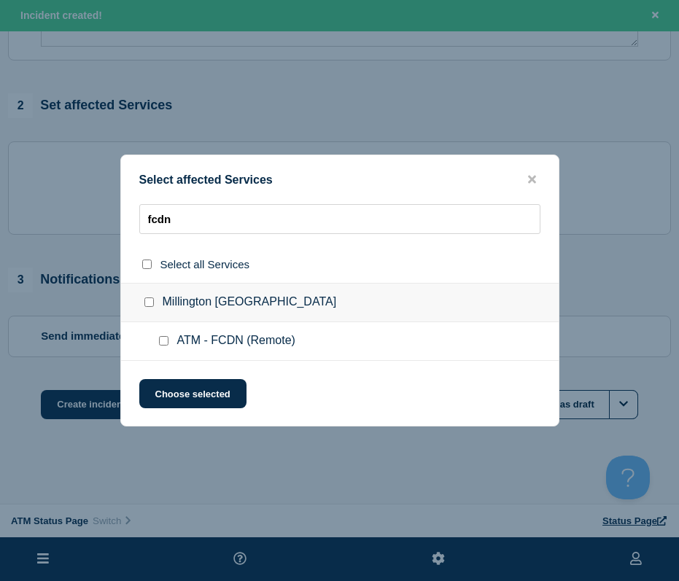
click at [164, 342] on input "ATM - FCDN (Remote) checkbox" at bounding box center [163, 340] width 9 height 9
click at [174, 389] on button "Choose selected" at bounding box center [192, 393] width 107 height 29
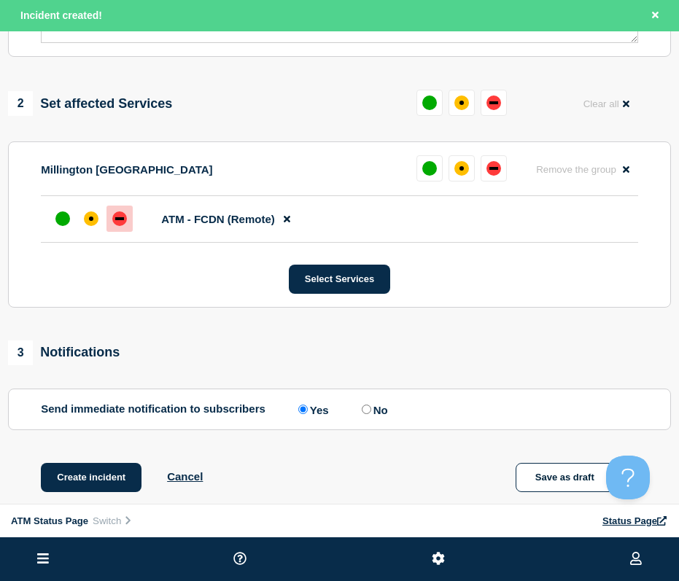
click at [112, 230] on div at bounding box center [119, 219] width 26 height 26
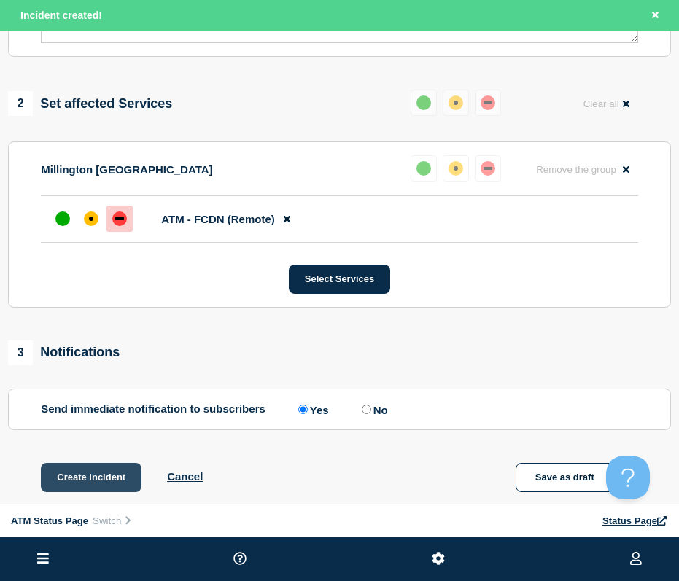
click at [86, 483] on button "Create incident" at bounding box center [91, 477] width 101 height 29
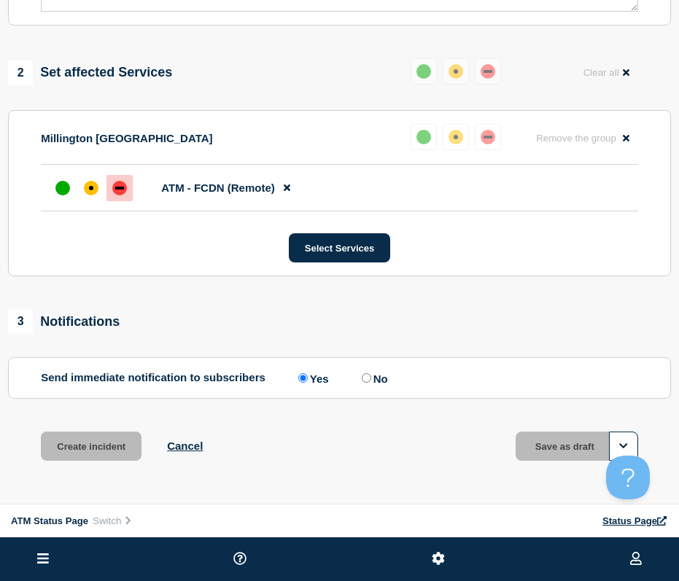
scroll to position [454, 0]
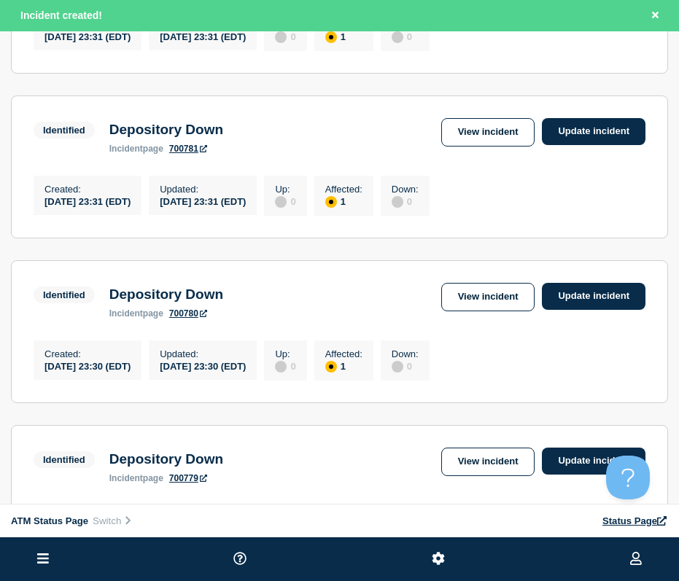
scroll to position [1692, 0]
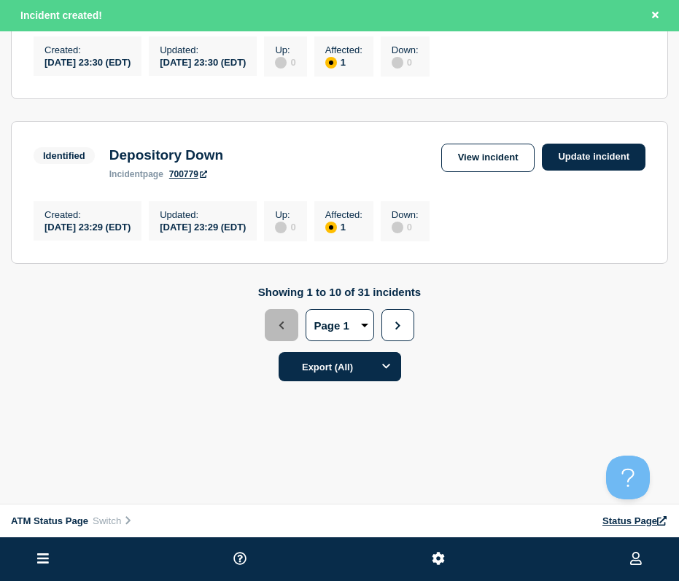
drag, startPoint x: 367, startPoint y: 184, endPoint x: 362, endPoint y: 452, distance: 267.7
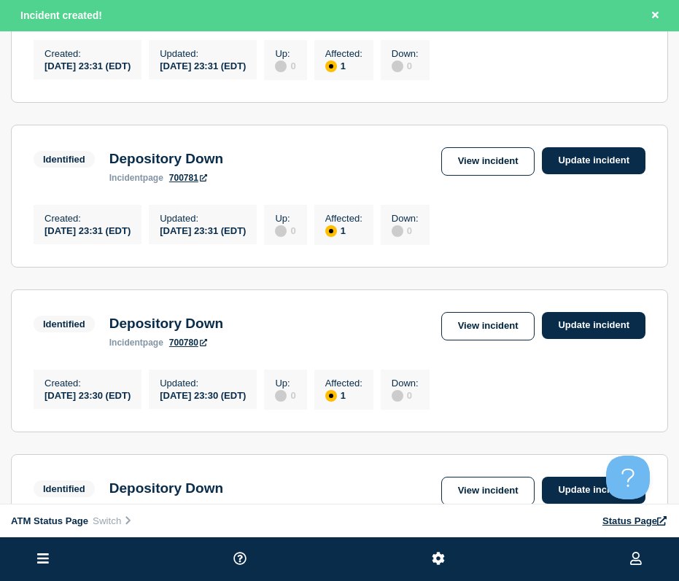
scroll to position [0, 0]
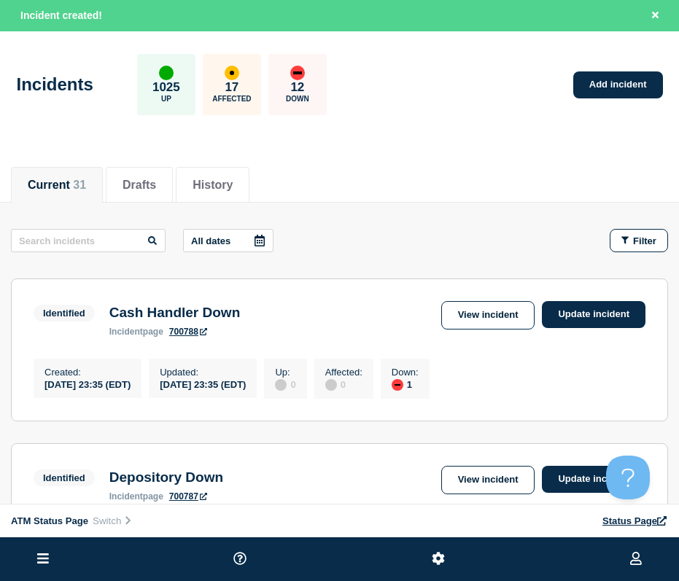
drag, startPoint x: 509, startPoint y: 411, endPoint x: 537, endPoint y: 135, distance: 277.1
click at [615, 91] on link "Add incident" at bounding box center [618, 84] width 90 height 27
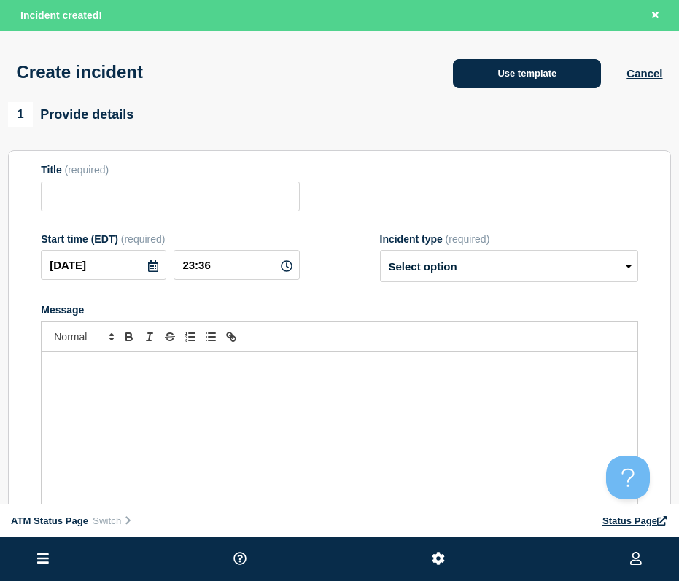
click at [564, 76] on button "Use template" at bounding box center [527, 73] width 148 height 29
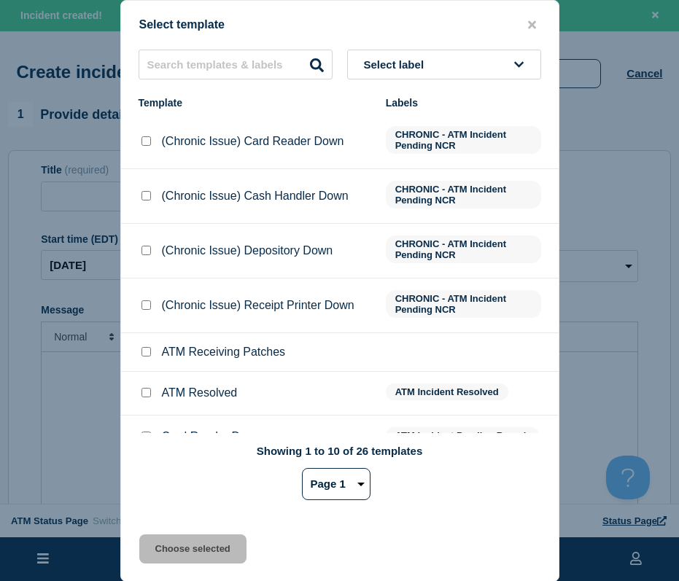
click at [360, 49] on div "Select template Select label Template Labels (Chronic Issue) Card Reader Down C…" at bounding box center [339, 291] width 439 height 582
click at [366, 64] on span "Select label" at bounding box center [397, 64] width 66 height 12
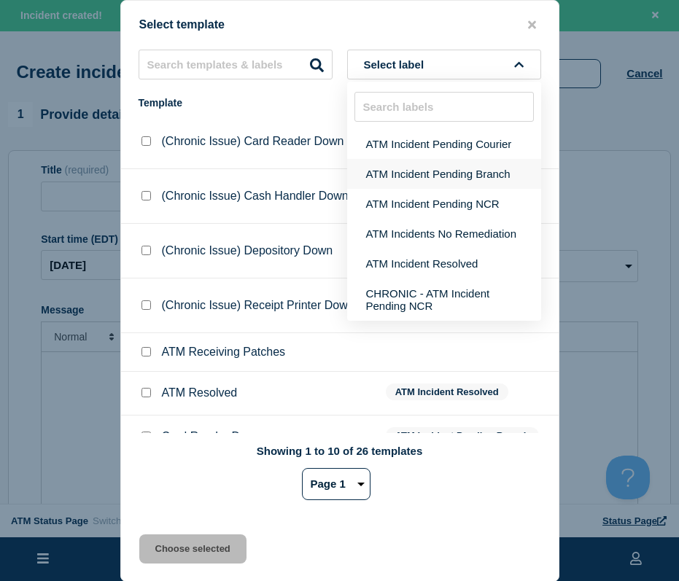
click at [376, 168] on button "ATM Incident Pending Branch" at bounding box center [444, 174] width 194 height 30
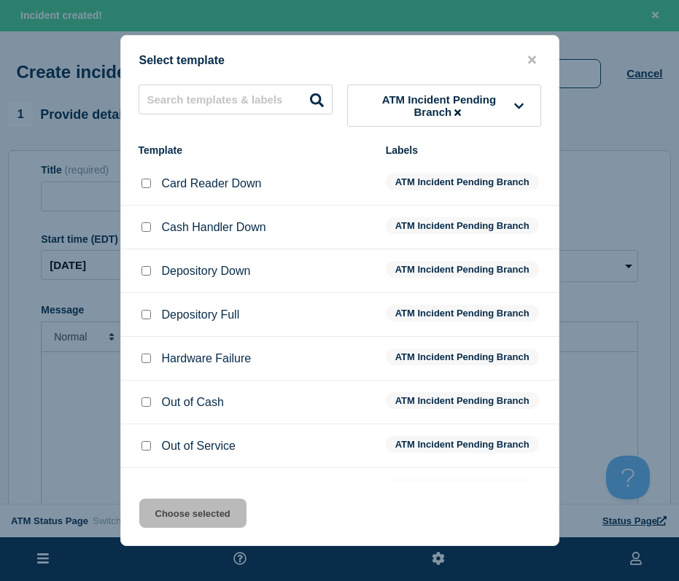
click at [144, 273] on input "Depository Down checkbox" at bounding box center [145, 270] width 9 height 9
click at [163, 500] on div "Select template ATM Incident Pending Branch Template Labels Card Reader Down AT…" at bounding box center [339, 290] width 439 height 511
click at [166, 512] on button "Choose selected" at bounding box center [192, 513] width 107 height 29
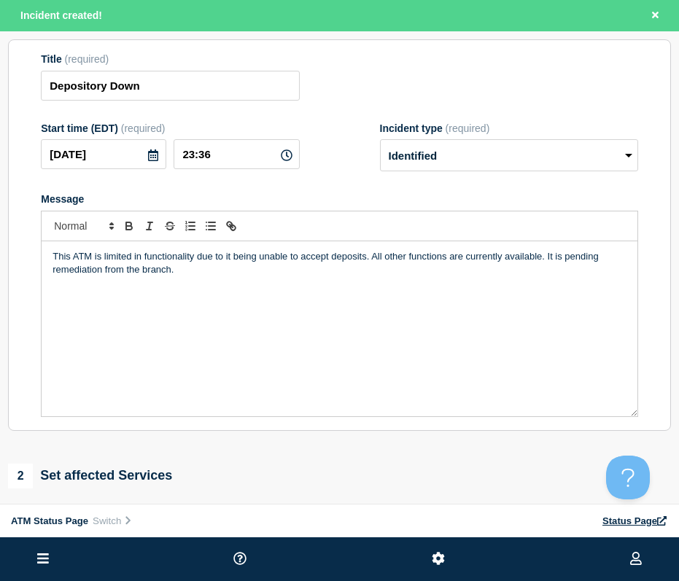
scroll to position [485, 0]
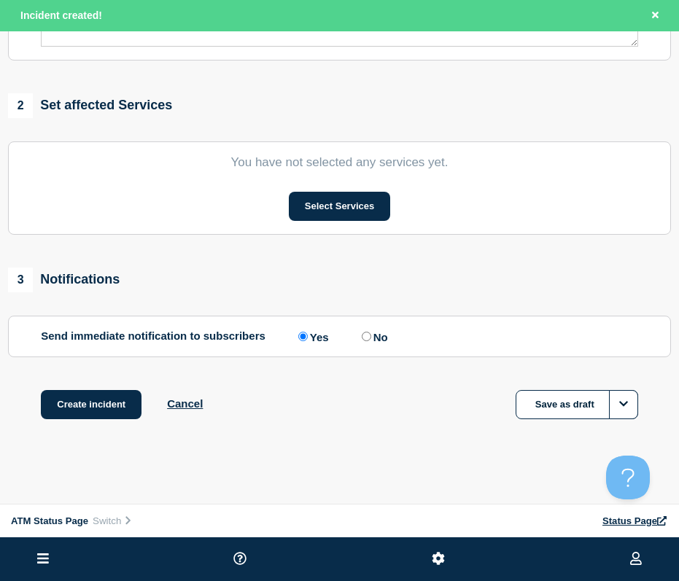
drag, startPoint x: 317, startPoint y: 120, endPoint x: 312, endPoint y: 324, distance: 205.0
click at [340, 208] on button "Select Services" at bounding box center [339, 206] width 101 height 29
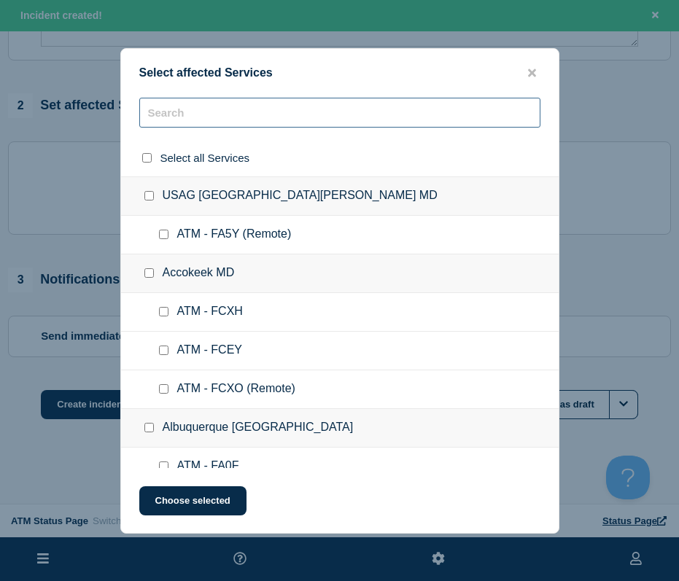
click at [238, 100] on input "text" at bounding box center [339, 113] width 401 height 30
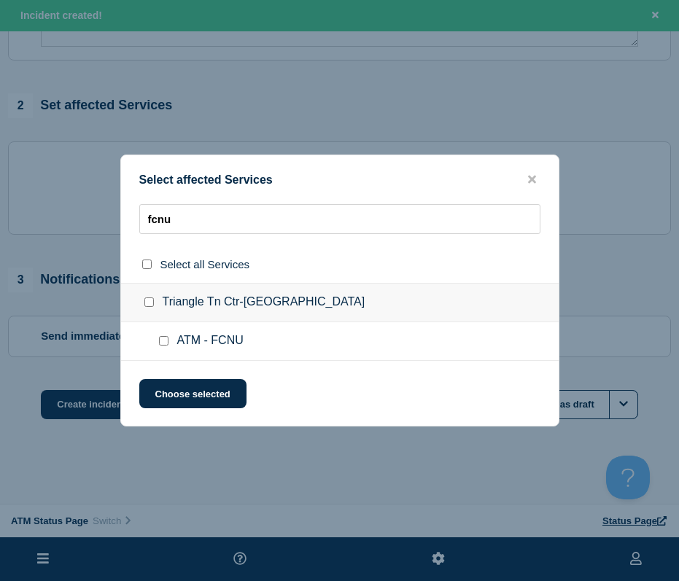
click at [164, 338] on input "ATM - FCNU checkbox" at bounding box center [163, 340] width 9 height 9
click at [180, 395] on button "Choose selected" at bounding box center [192, 393] width 107 height 29
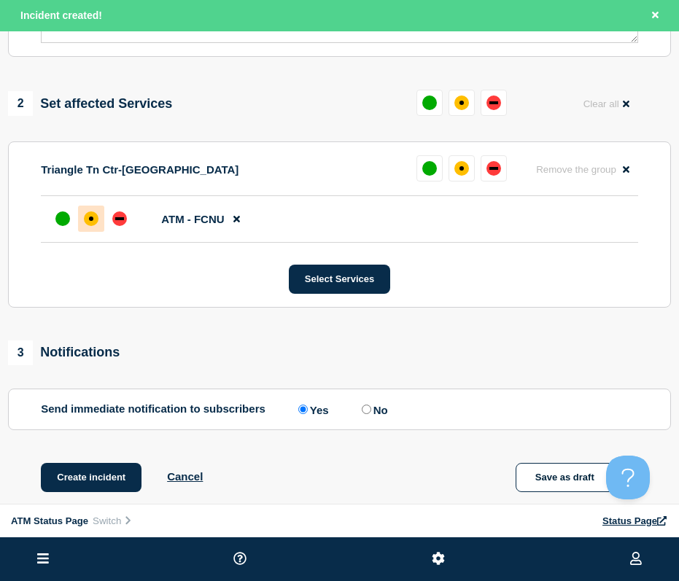
click at [88, 230] on div at bounding box center [91, 219] width 26 height 26
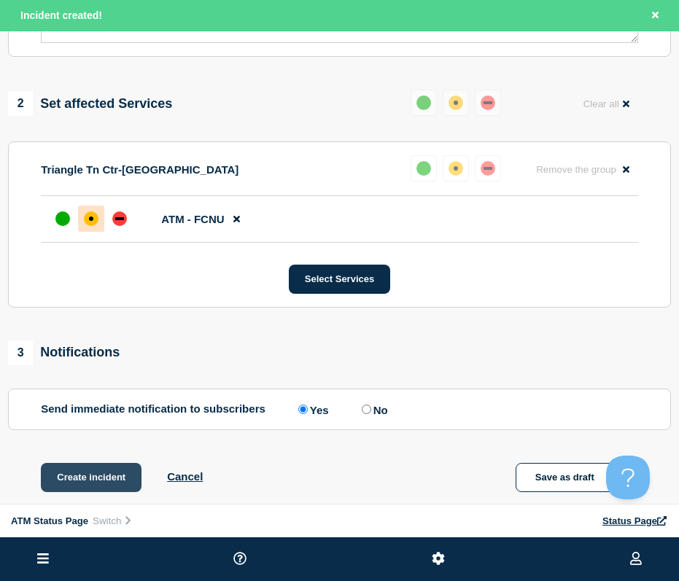
click at [93, 481] on button "Create incident" at bounding box center [91, 477] width 101 height 29
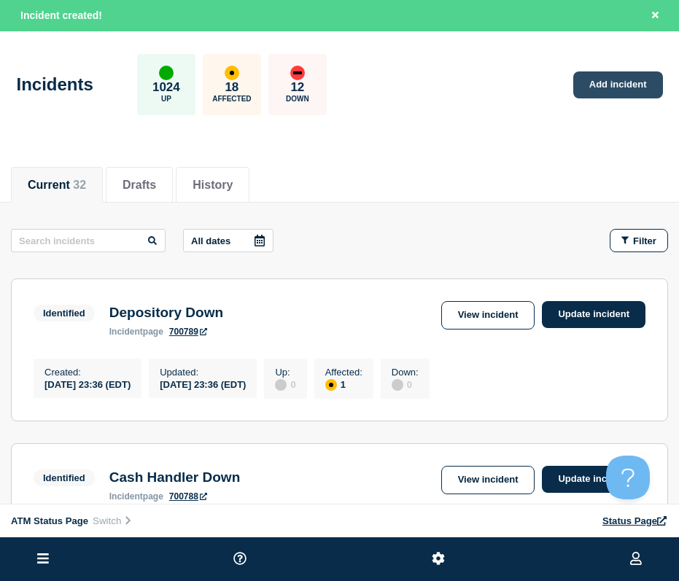
click at [578, 93] on link "Add incident" at bounding box center [618, 84] width 90 height 27
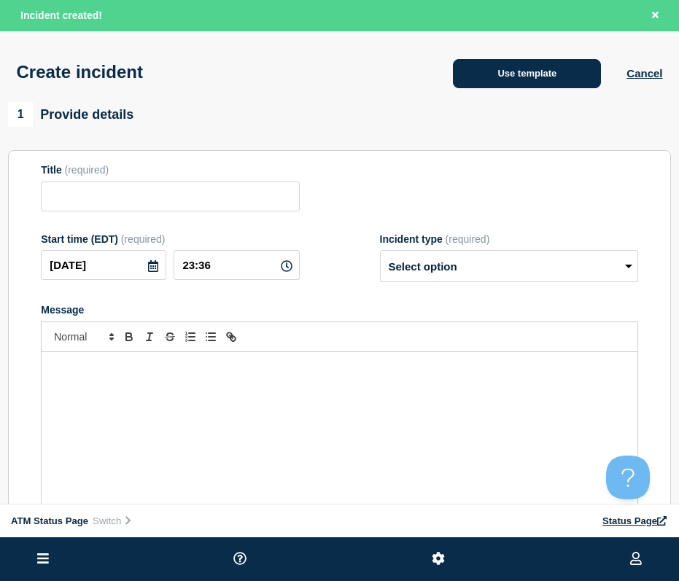
click at [548, 76] on button "Use template" at bounding box center [527, 73] width 148 height 29
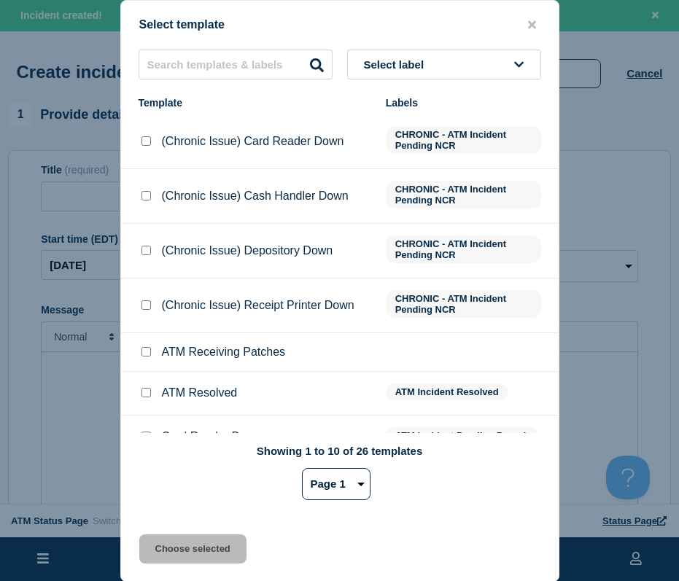
click at [436, 41] on div "Select template Select label Template Labels (Chronic Issue) Card Reader Down C…" at bounding box center [339, 291] width 439 height 582
click at [439, 64] on button "Select label" at bounding box center [444, 65] width 194 height 30
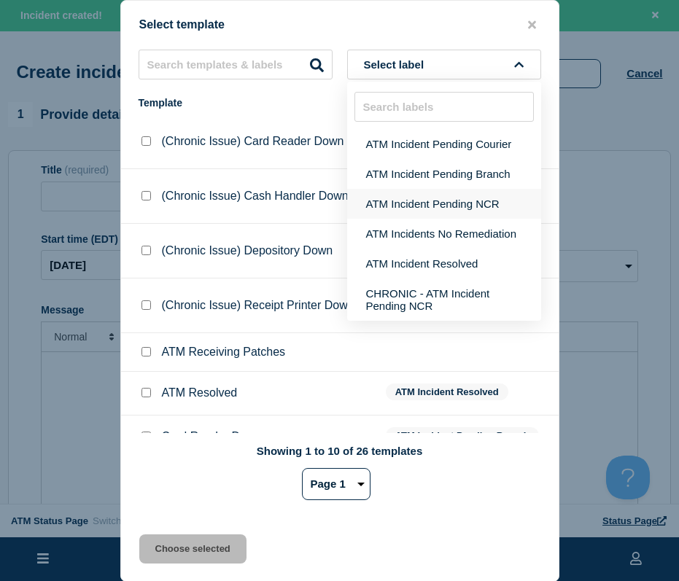
click at [424, 195] on button "ATM Incident Pending NCR" at bounding box center [444, 204] width 194 height 30
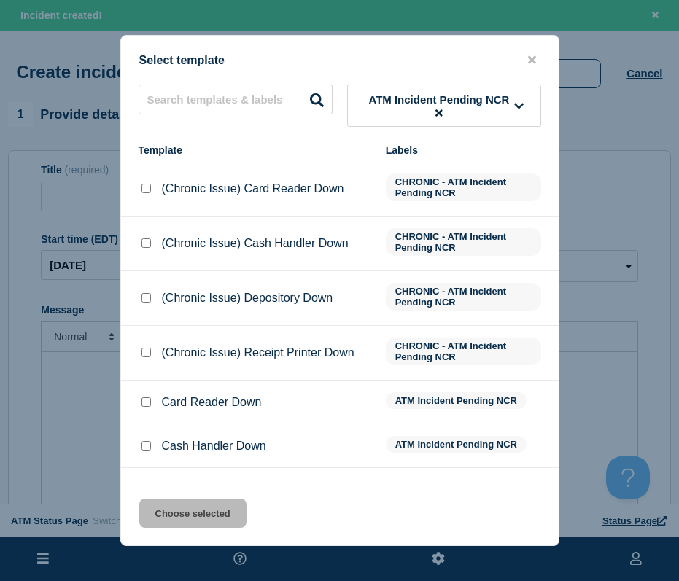
scroll to position [146, 0]
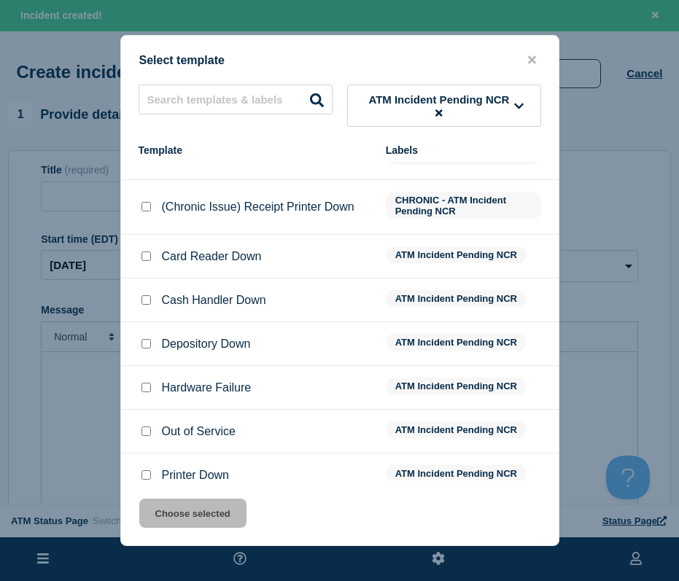
click at [144, 475] on input "Printer Down checkbox" at bounding box center [145, 474] width 9 height 9
click at [163, 507] on button "Choose selected" at bounding box center [192, 513] width 107 height 29
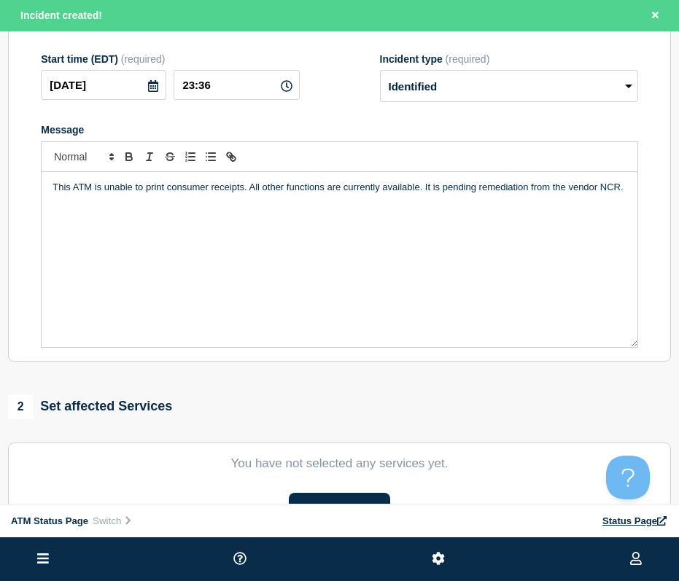
scroll to position [485, 0]
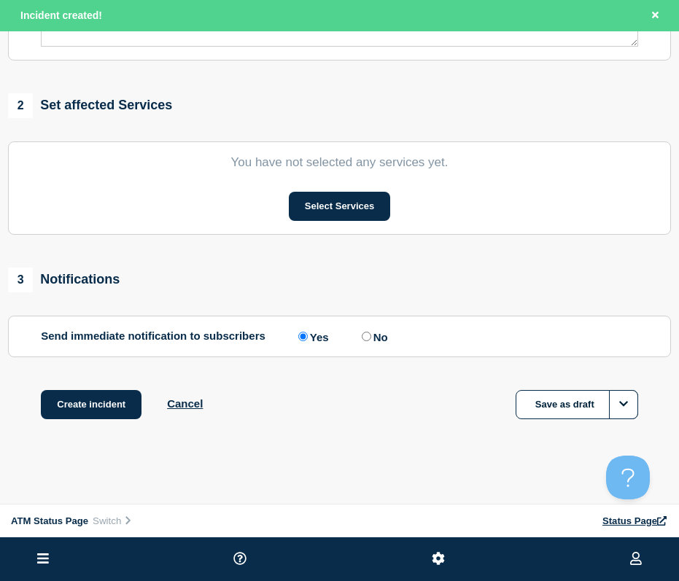
drag, startPoint x: 381, startPoint y: 228, endPoint x: 354, endPoint y: 412, distance: 185.7
click at [346, 201] on button "Select Services" at bounding box center [339, 206] width 101 height 29
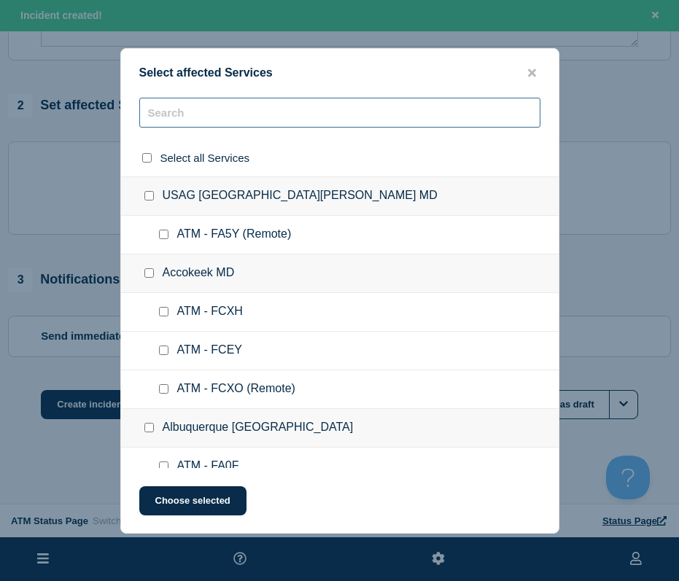
click at [252, 106] on input "text" at bounding box center [339, 113] width 401 height 30
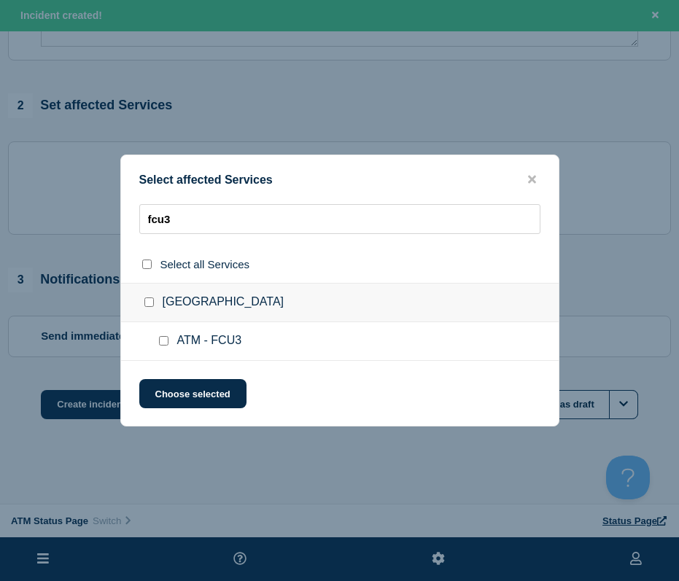
click at [164, 343] on input "ATM - FCU3 checkbox" at bounding box center [163, 340] width 9 height 9
click at [182, 393] on button "Choose selected" at bounding box center [192, 393] width 107 height 29
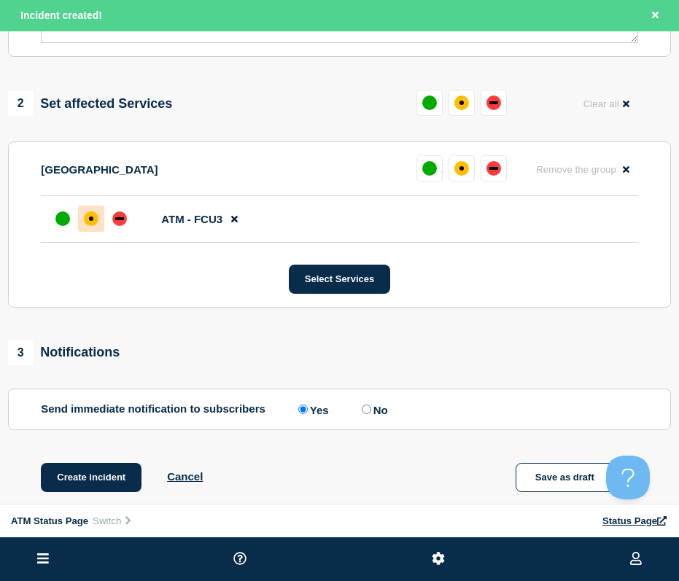
click at [87, 216] on div "affected" at bounding box center [91, 218] width 15 height 15
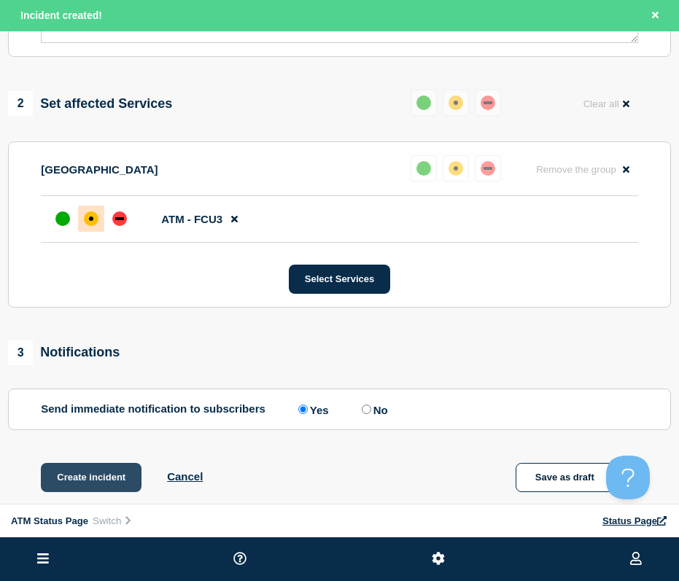
click at [84, 486] on button "Create incident" at bounding box center [91, 477] width 101 height 29
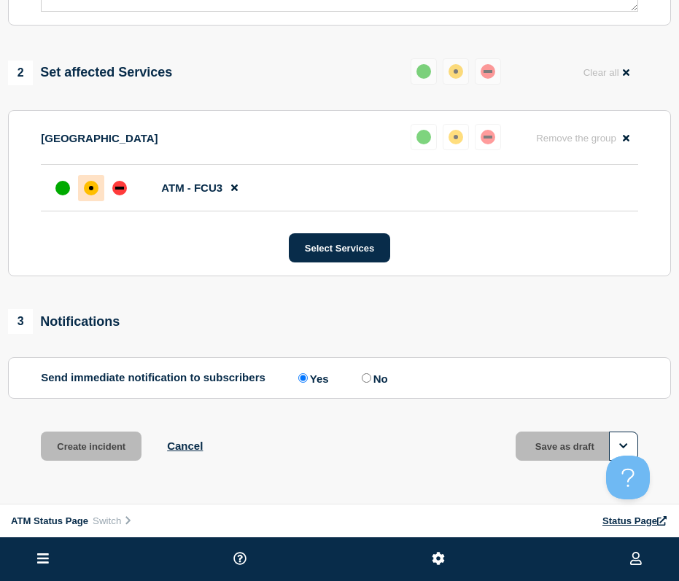
scroll to position [454, 0]
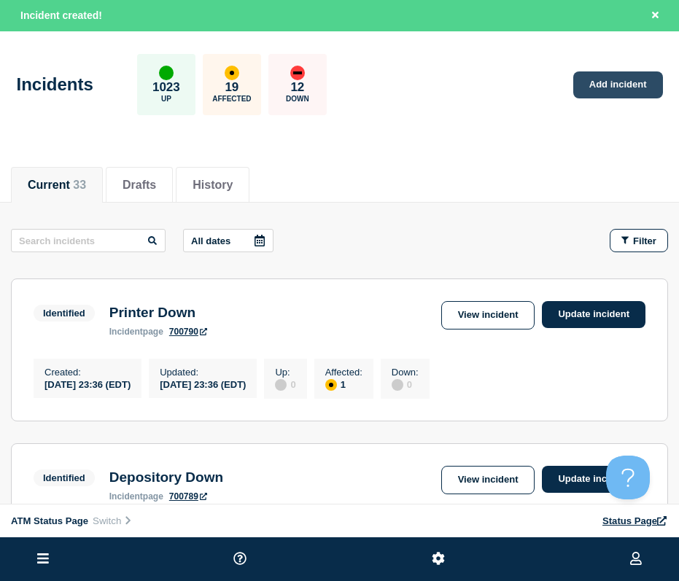
click at [631, 87] on link "Add incident" at bounding box center [618, 84] width 90 height 27
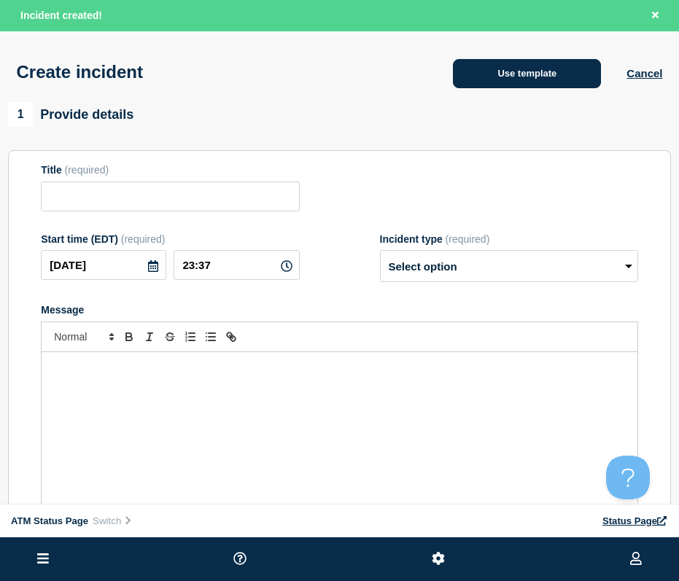
click at [562, 67] on button "Use template" at bounding box center [527, 73] width 148 height 29
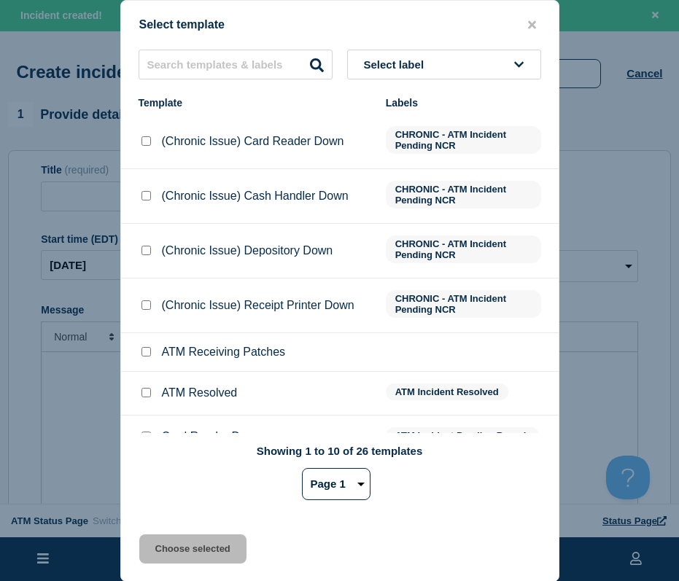
click at [395, 61] on span "Select label" at bounding box center [397, 64] width 66 height 12
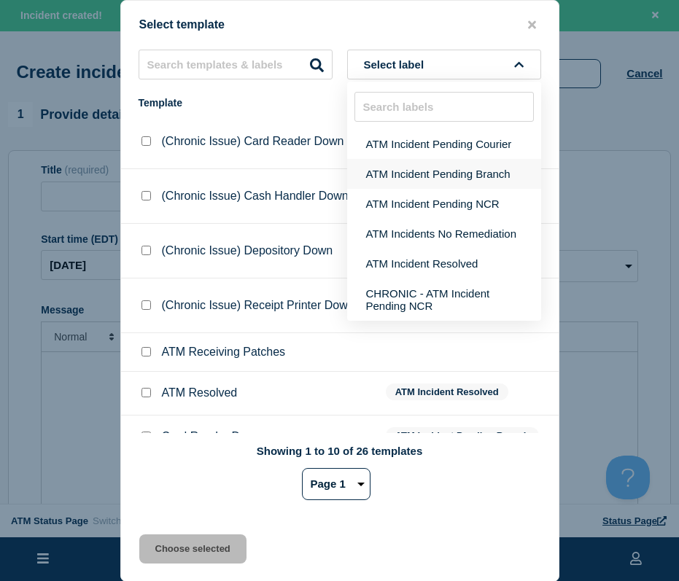
click at [426, 172] on button "ATM Incident Pending Branch" at bounding box center [444, 174] width 194 height 30
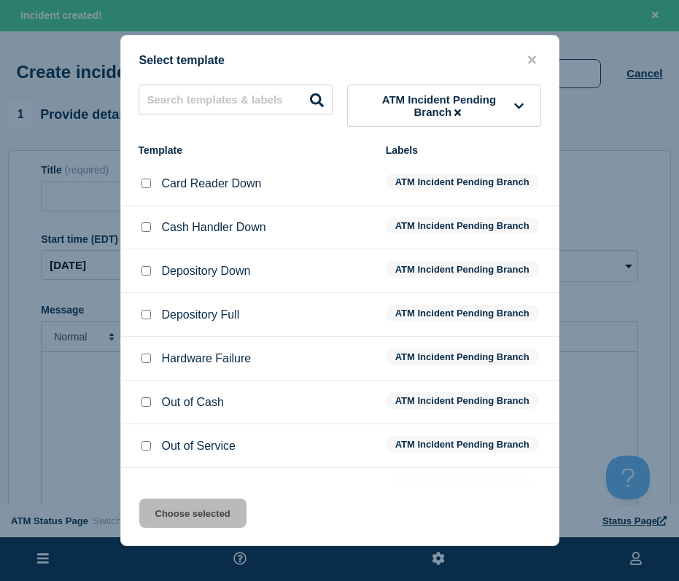
click at [149, 271] on input "Depository Down checkbox" at bounding box center [145, 270] width 9 height 9
click at [178, 516] on button "Choose selected" at bounding box center [192, 513] width 107 height 29
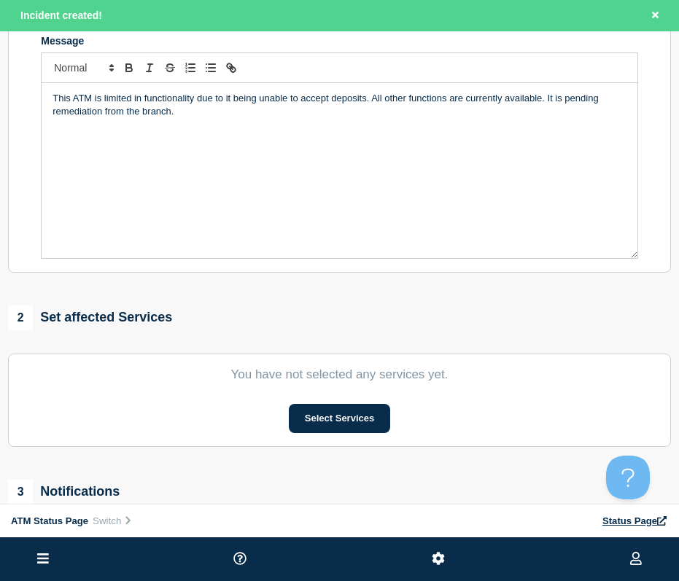
scroll to position [485, 0]
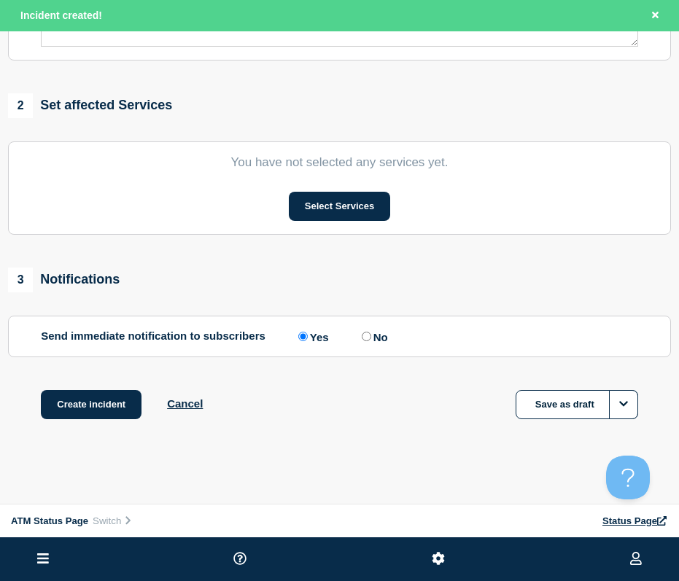
drag, startPoint x: 330, startPoint y: 254, endPoint x: 323, endPoint y: 384, distance: 130.0
click at [359, 187] on section "You have not selected any services yet. Select Services" at bounding box center [339, 187] width 663 height 93
click at [351, 211] on button "Select Services" at bounding box center [339, 206] width 101 height 29
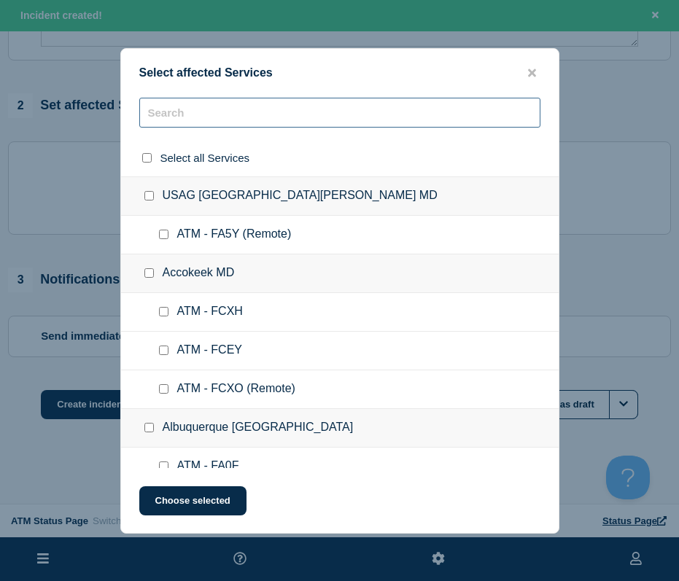
click at [193, 115] on input "text" at bounding box center [339, 113] width 401 height 30
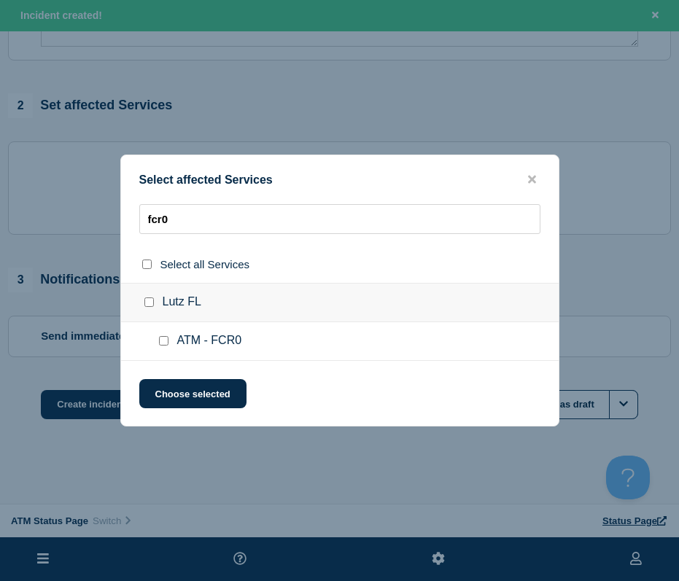
click at [163, 341] on input "ATM - FCR0 checkbox" at bounding box center [163, 340] width 9 height 9
click at [177, 379] on div "Select affected Services fcr0 Select all Services Lutz [GEOGRAPHIC_DATA] ATM - …" at bounding box center [339, 291] width 439 height 272
click at [179, 385] on button "Choose selected" at bounding box center [192, 393] width 107 height 29
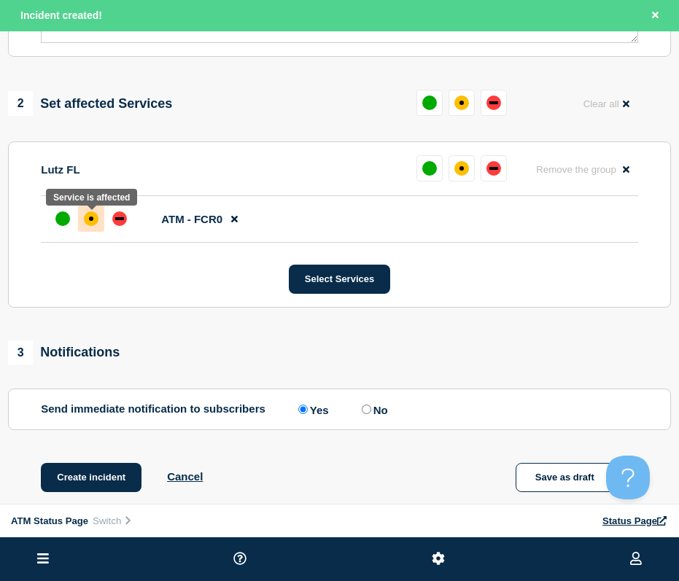
click at [97, 223] on div "affected" at bounding box center [91, 218] width 15 height 15
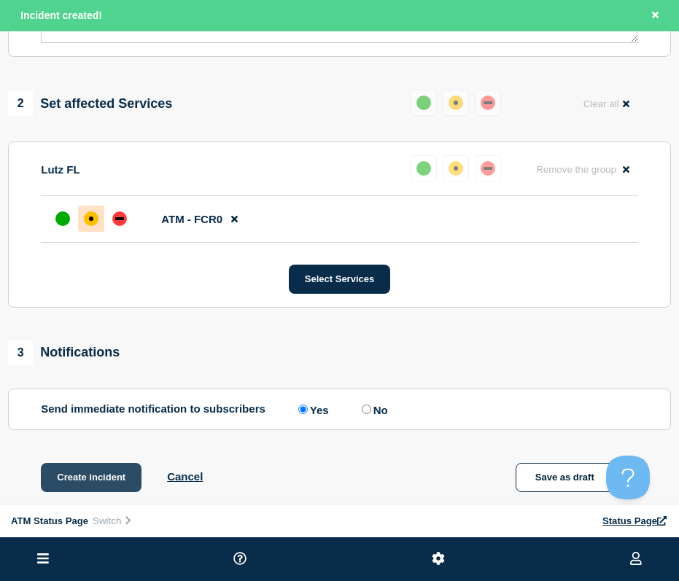
click at [93, 481] on button "Create incident" at bounding box center [91, 477] width 101 height 29
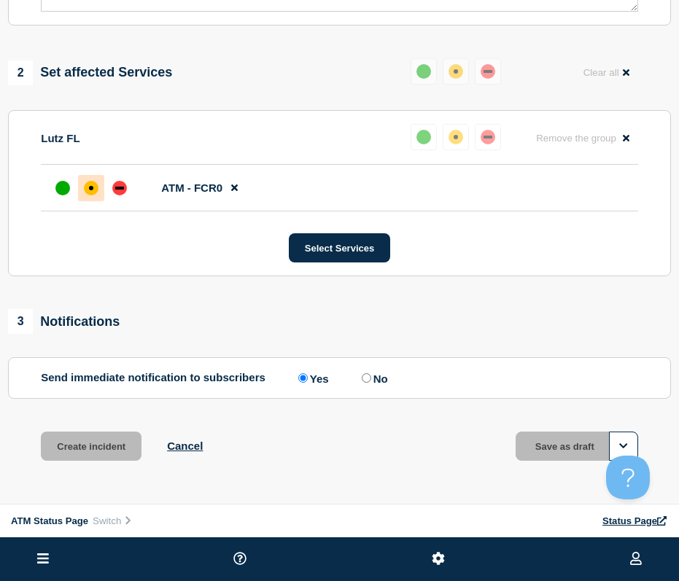
scroll to position [454, 0]
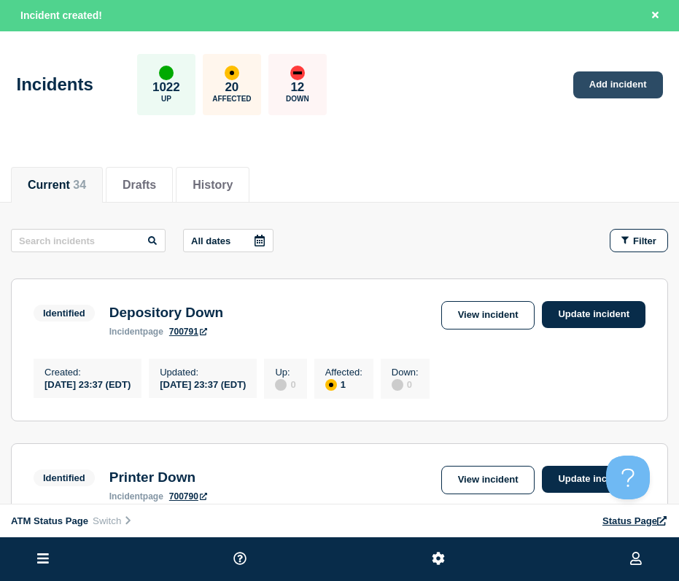
click at [585, 94] on link "Add incident" at bounding box center [618, 84] width 90 height 27
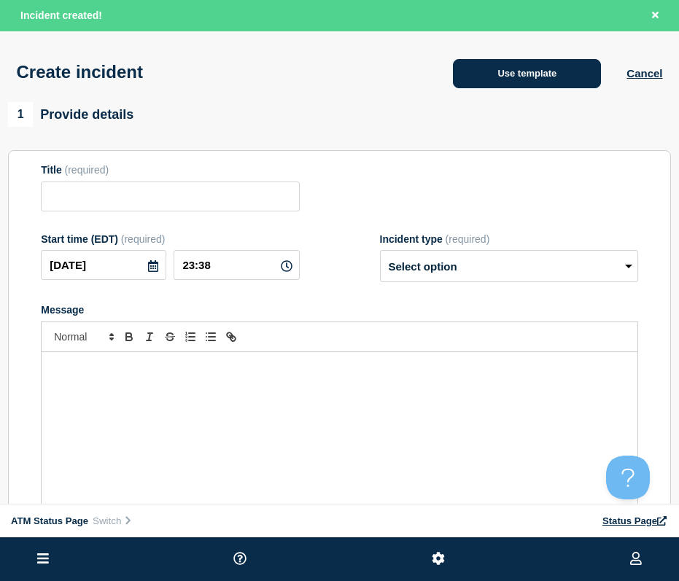
click at [546, 81] on button "Use template" at bounding box center [527, 73] width 148 height 29
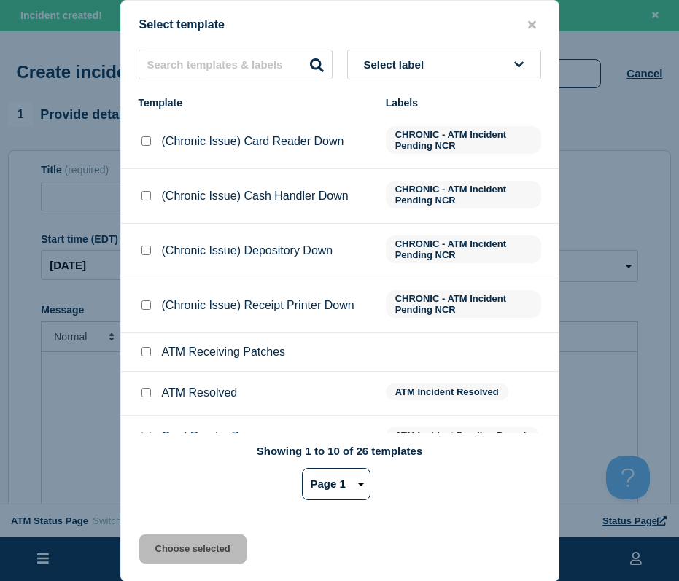
click at [389, 66] on span "Select label" at bounding box center [397, 64] width 66 height 12
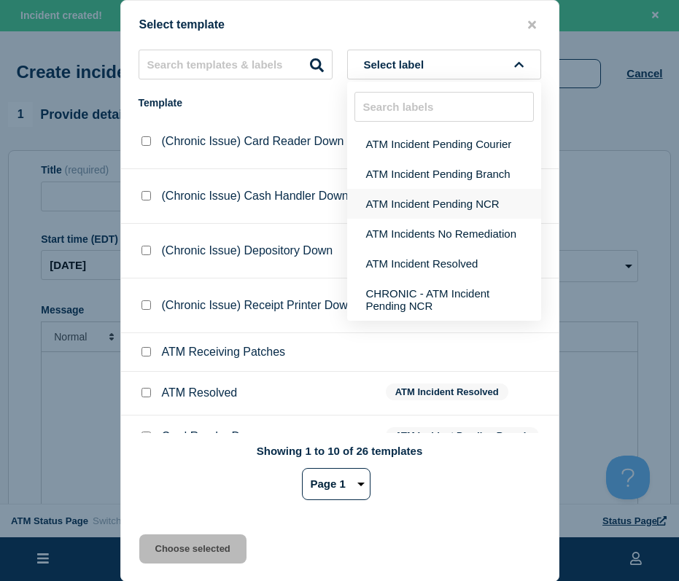
click at [398, 197] on button "ATM Incident Pending NCR" at bounding box center [444, 204] width 194 height 30
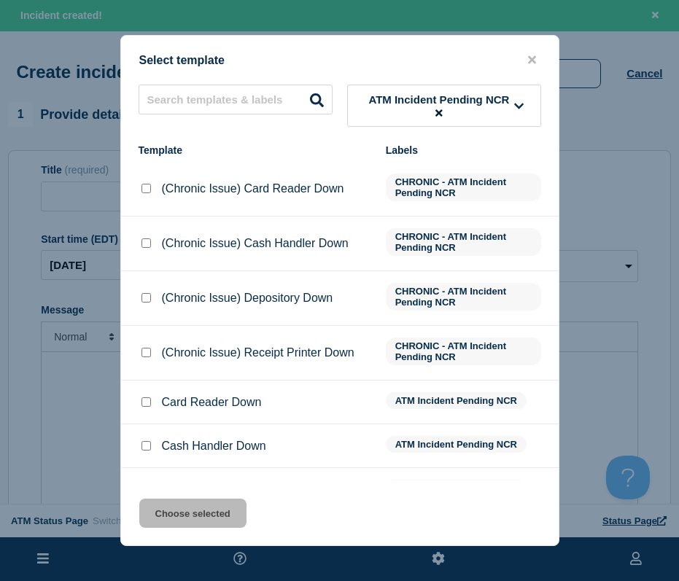
scroll to position [73, 0]
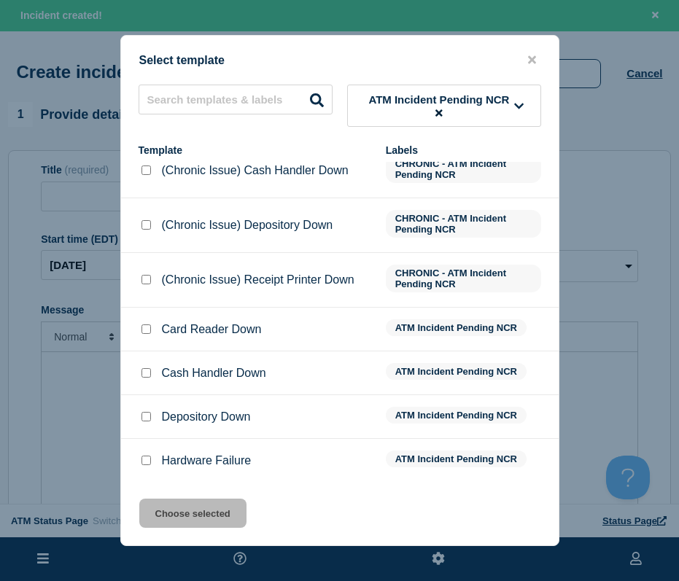
click at [149, 417] on input "Depository Down checkbox" at bounding box center [145, 416] width 9 height 9
click at [174, 490] on div "Select template ATM Incident Pending NCR Template Labels (Chronic Issue) Card R…" at bounding box center [339, 290] width 439 height 511
click at [178, 520] on button "Choose selected" at bounding box center [192, 513] width 107 height 29
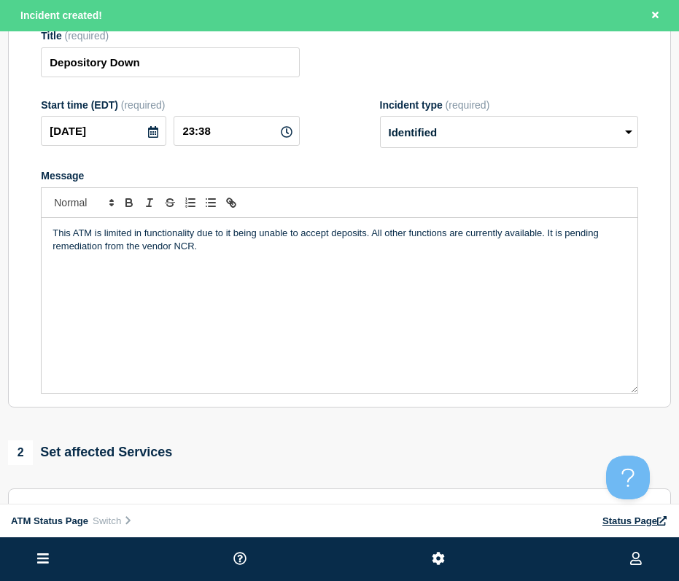
scroll to position [485, 0]
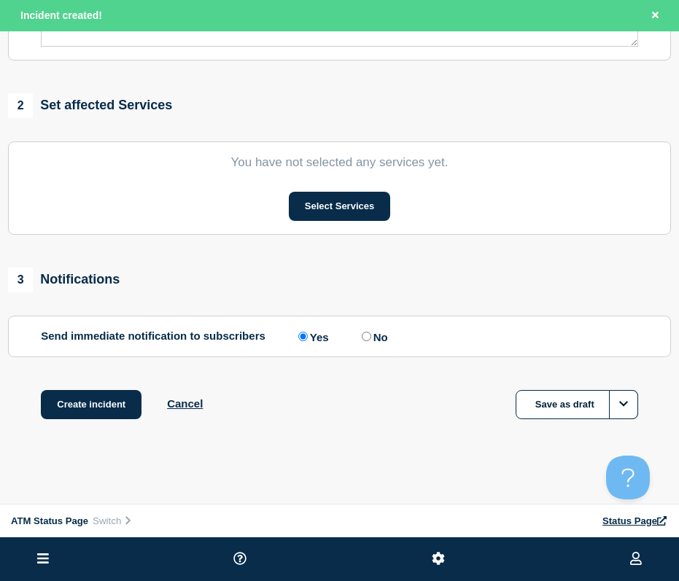
drag, startPoint x: 315, startPoint y: 187, endPoint x: 326, endPoint y: 378, distance: 191.4
click at [327, 209] on button "Select Services" at bounding box center [339, 206] width 101 height 29
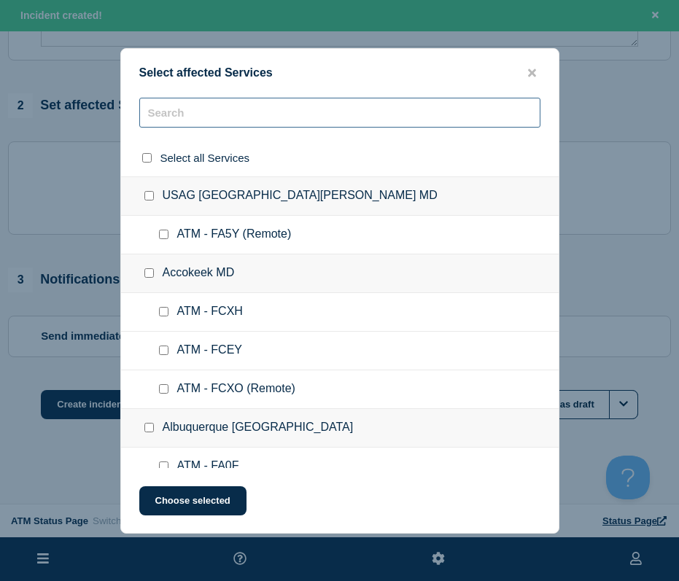
click at [182, 110] on input "text" at bounding box center [339, 113] width 401 height 30
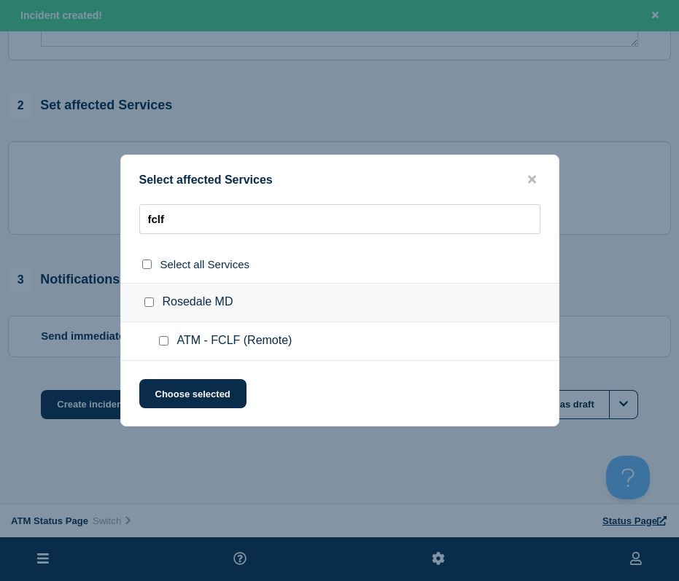
click at [147, 265] on input "select all checkbox" at bounding box center [146, 264] width 9 height 9
click at [181, 397] on button "Choose selected" at bounding box center [192, 393] width 107 height 29
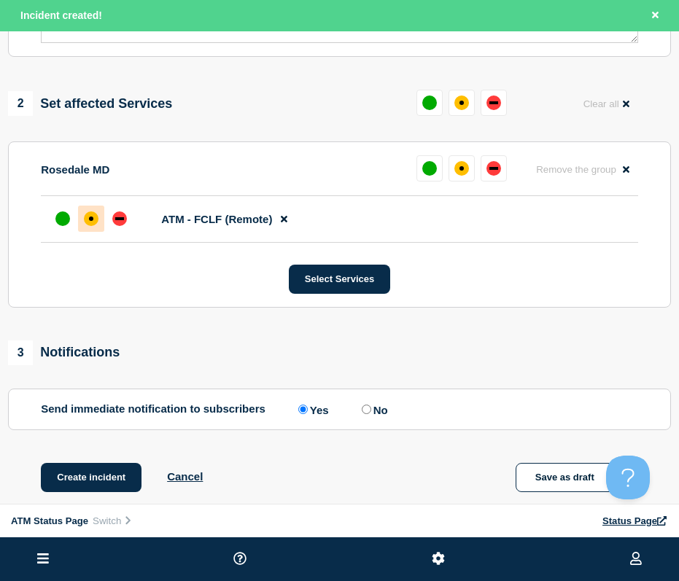
click at [88, 225] on div "affected" at bounding box center [91, 218] width 15 height 15
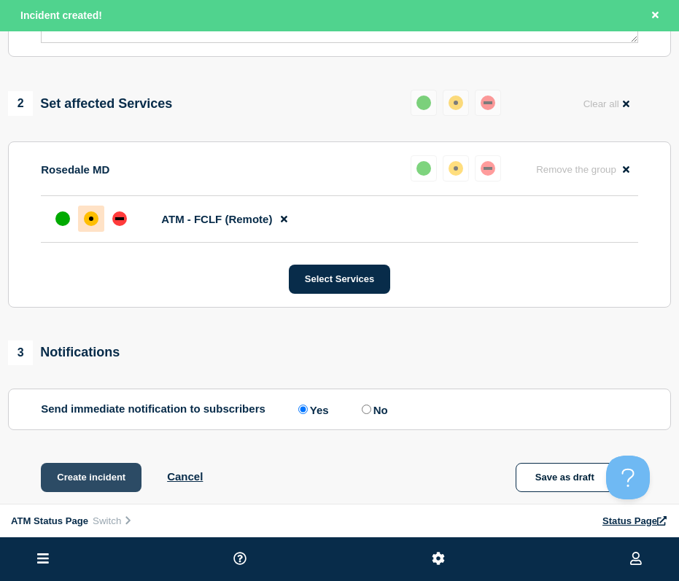
click at [109, 469] on button "Create incident" at bounding box center [91, 477] width 101 height 29
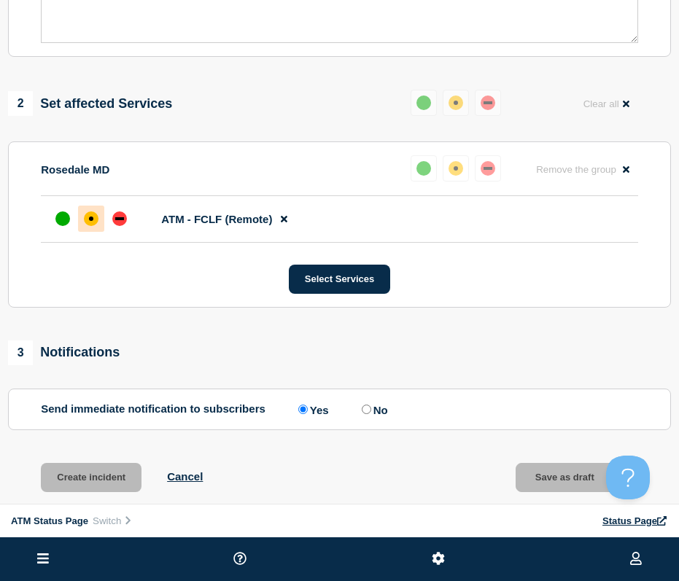
scroll to position [454, 0]
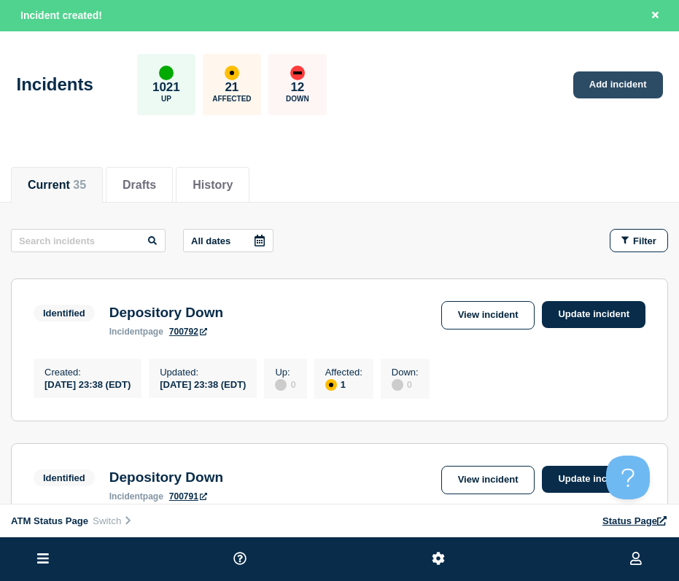
click at [602, 77] on link "Add incident" at bounding box center [618, 84] width 90 height 27
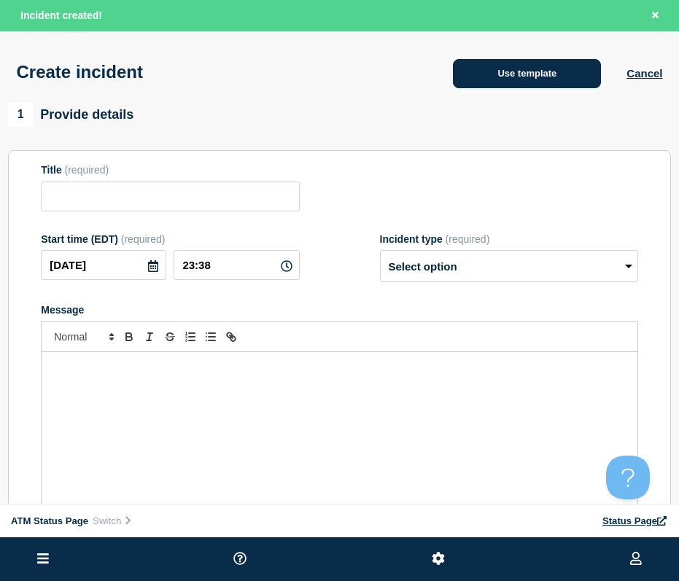
click at [571, 77] on button "Use template" at bounding box center [527, 73] width 148 height 29
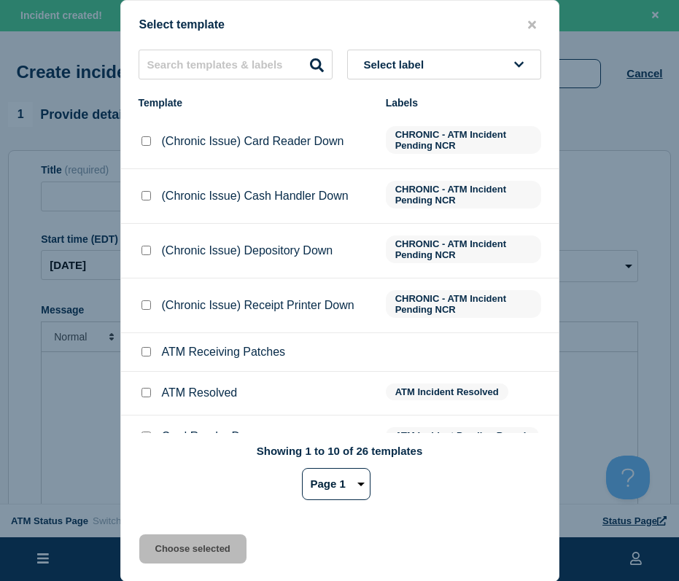
click at [430, 70] on span "Select label" at bounding box center [397, 64] width 66 height 12
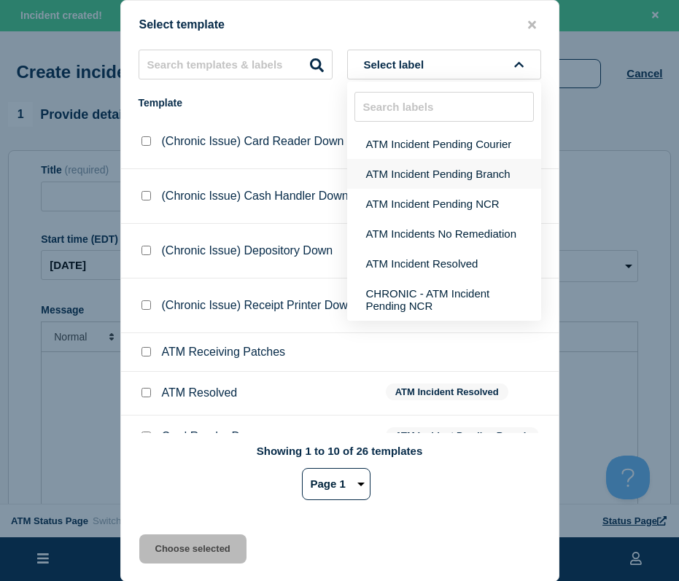
click at [415, 172] on button "ATM Incident Pending Branch" at bounding box center [444, 174] width 194 height 30
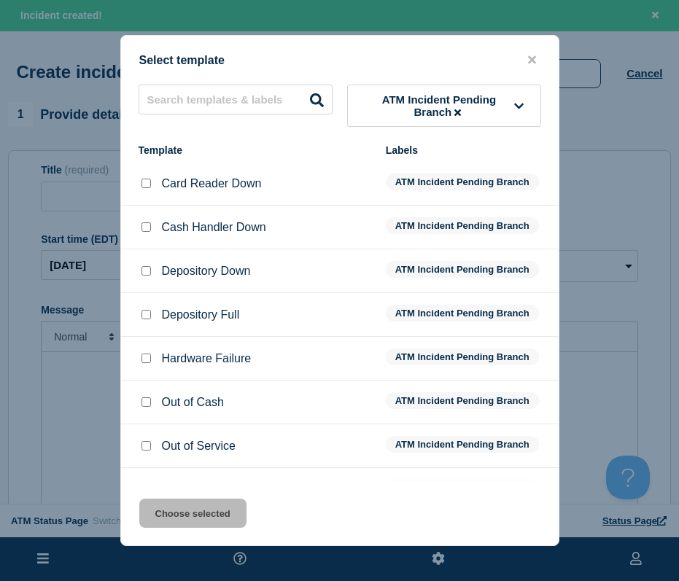
click at [149, 276] on input "Depository Down checkbox" at bounding box center [145, 270] width 9 height 9
click at [167, 519] on button "Choose selected" at bounding box center [192, 513] width 107 height 29
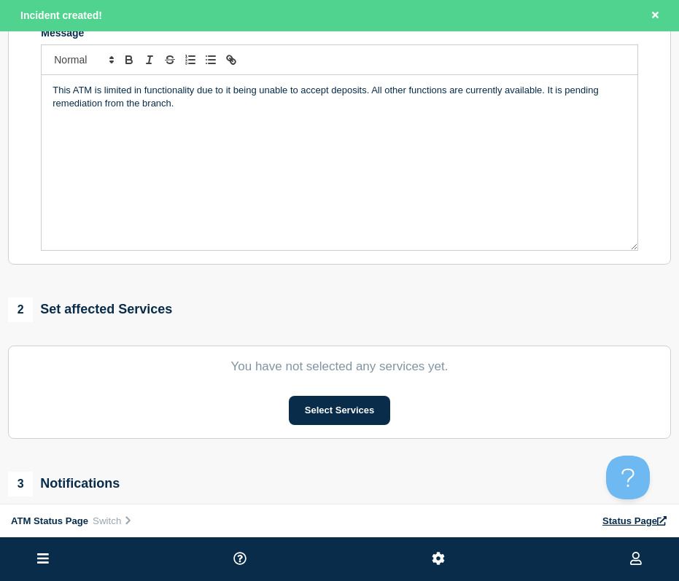
scroll to position [485, 0]
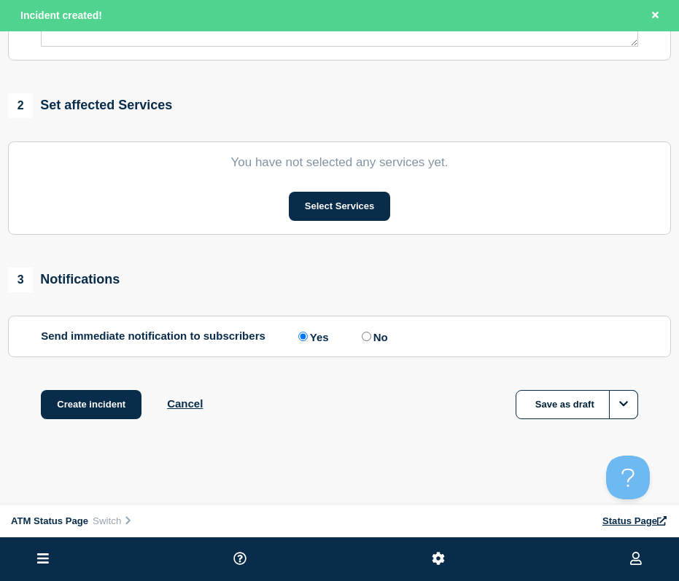
drag, startPoint x: 324, startPoint y: 194, endPoint x: 337, endPoint y: 368, distance: 174.8
click at [338, 207] on button "Select Services" at bounding box center [339, 206] width 101 height 29
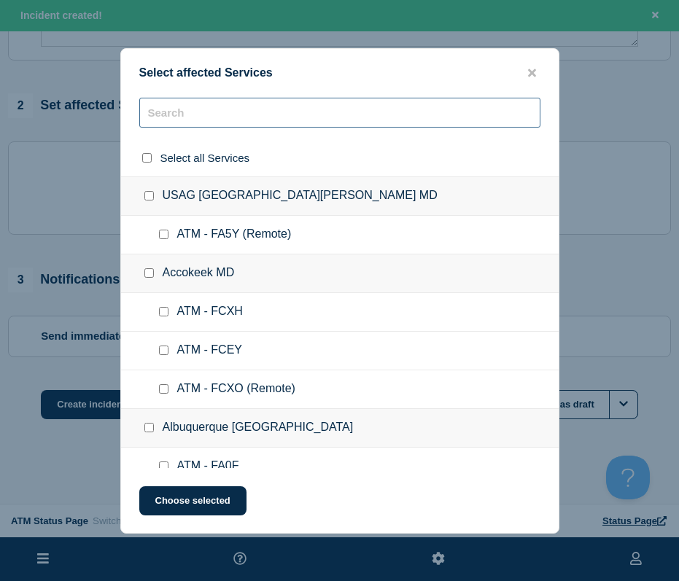
click at [241, 124] on input "text" at bounding box center [339, 113] width 401 height 30
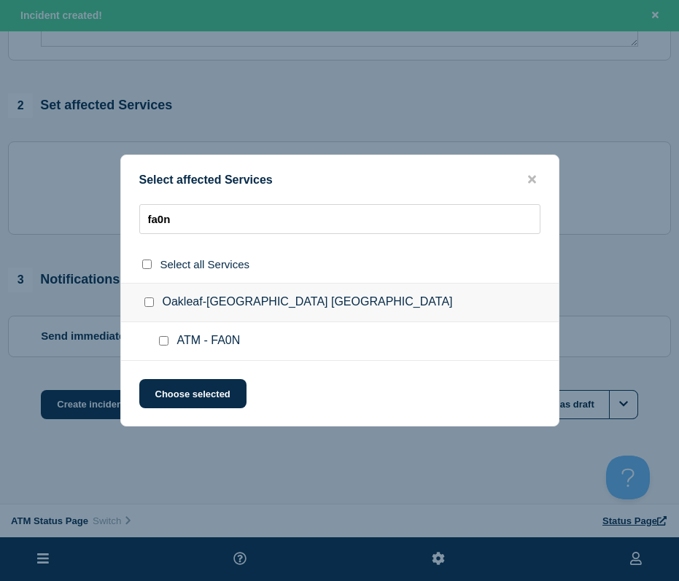
click at [162, 335] on div at bounding box center [166, 341] width 21 height 15
click at [162, 340] on input "ATM - FA0N checkbox" at bounding box center [163, 340] width 9 height 9
click at [168, 396] on button "Choose selected" at bounding box center [192, 393] width 107 height 29
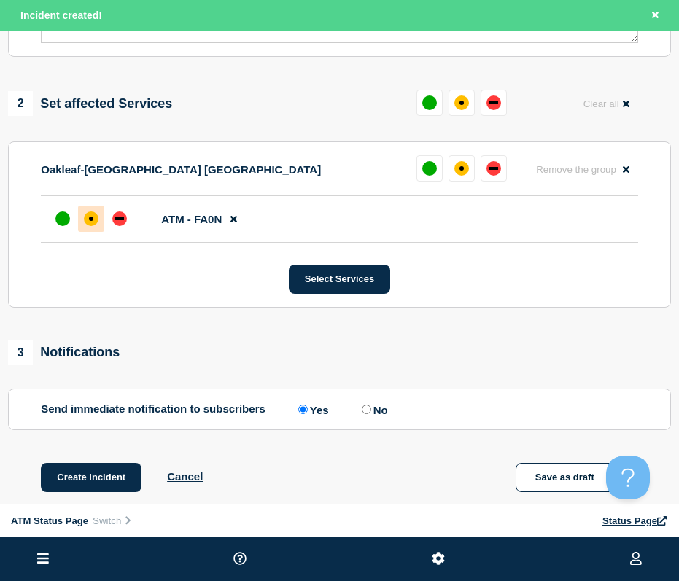
click at [97, 228] on div at bounding box center [91, 219] width 26 height 26
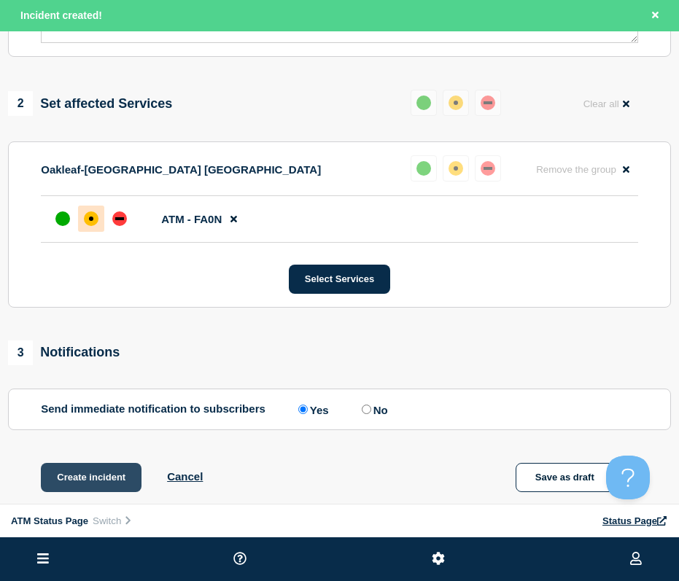
click at [90, 478] on button "Create incident" at bounding box center [91, 477] width 101 height 29
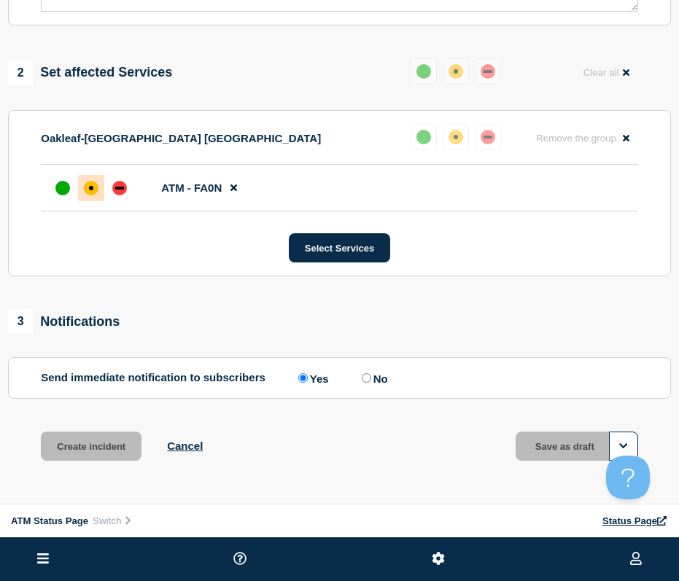
scroll to position [454, 0]
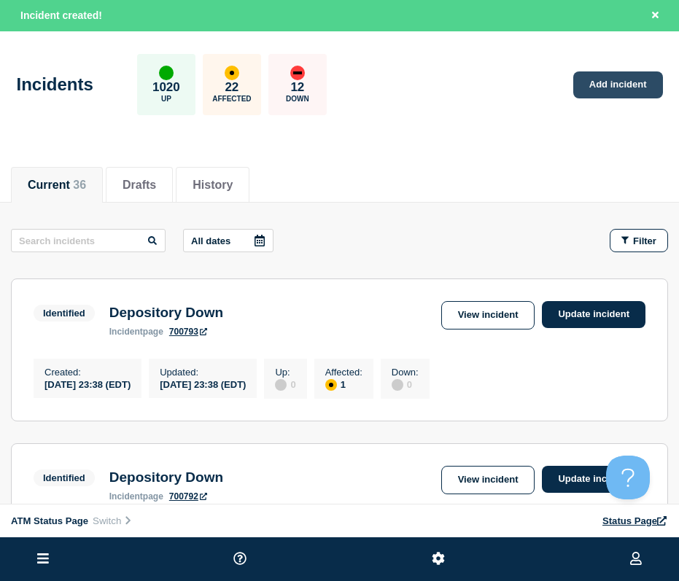
click at [593, 89] on link "Add incident" at bounding box center [618, 84] width 90 height 27
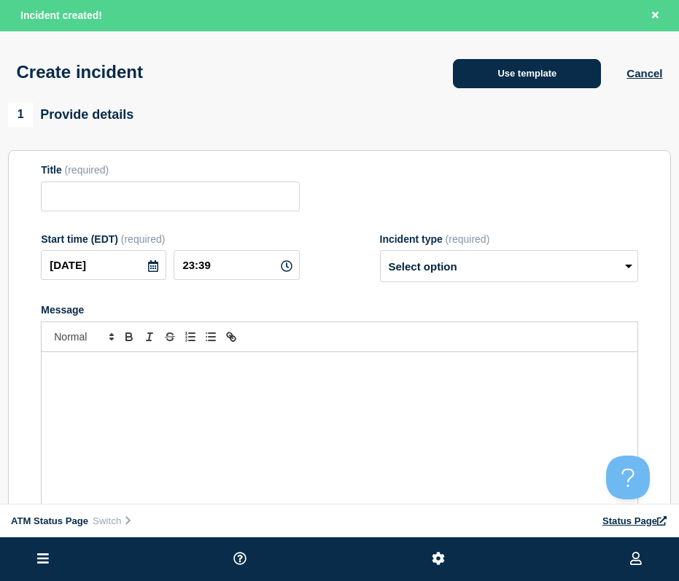
click at [549, 74] on button "Use template" at bounding box center [527, 73] width 148 height 29
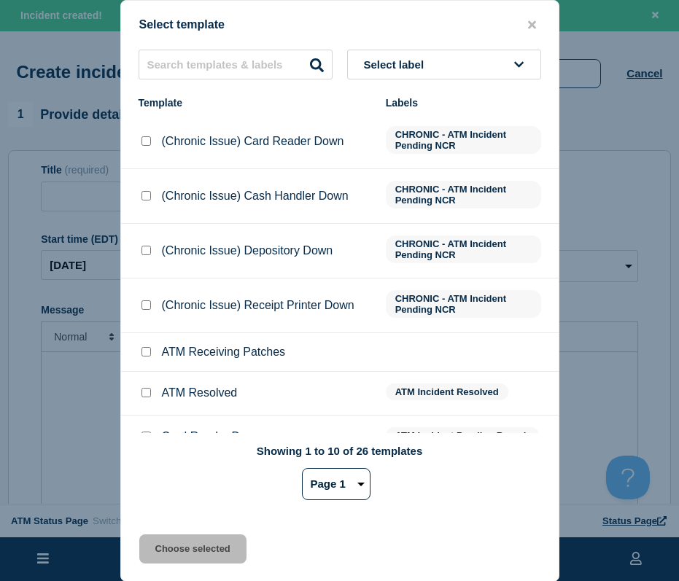
click at [393, 55] on button "Select label" at bounding box center [444, 65] width 194 height 30
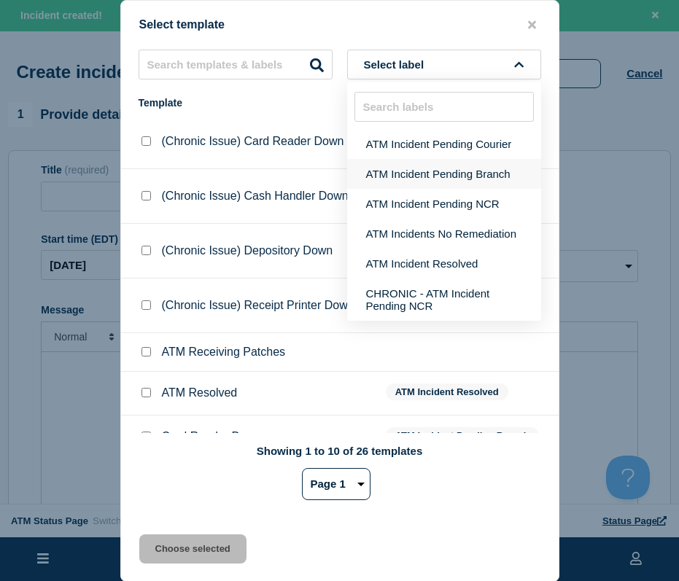
click at [377, 167] on button "ATM Incident Pending Branch" at bounding box center [444, 174] width 194 height 30
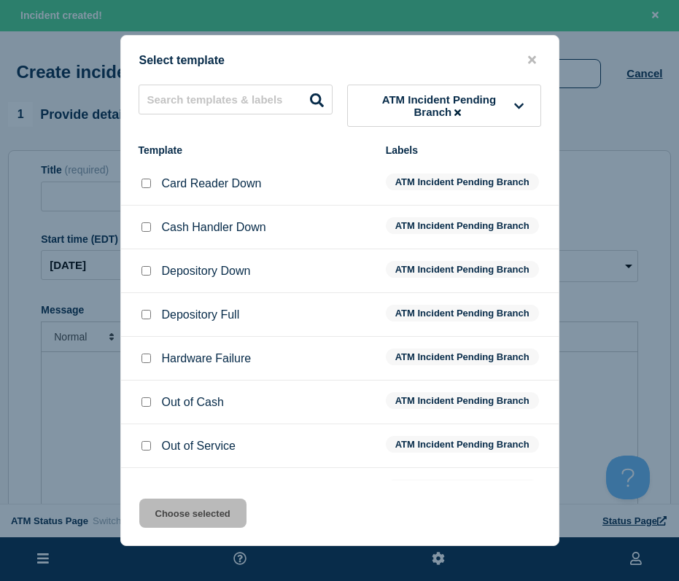
drag, startPoint x: 143, startPoint y: 268, endPoint x: 154, endPoint y: 282, distance: 17.7
click at [143, 268] on input "Depository Down checkbox" at bounding box center [145, 270] width 9 height 9
click at [205, 497] on div "Select template ATM Incident Pending Branch Template Labels Card Reader Down AT…" at bounding box center [339, 290] width 439 height 511
click at [206, 502] on button "Choose selected" at bounding box center [192, 513] width 107 height 29
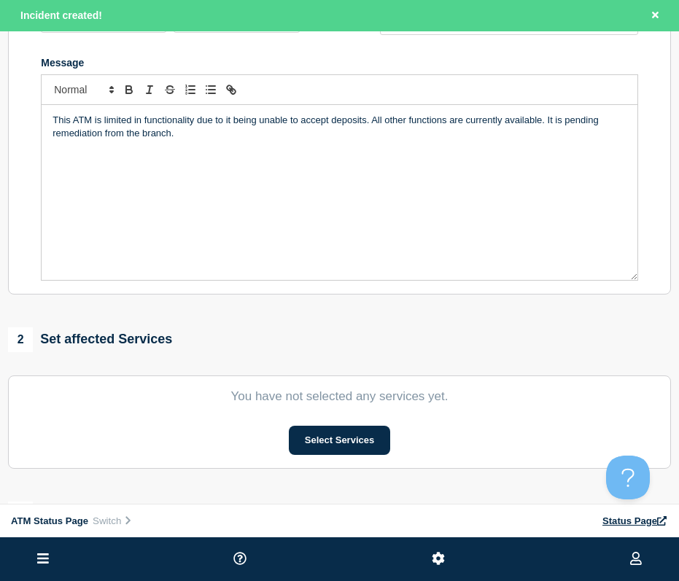
scroll to position [485, 0]
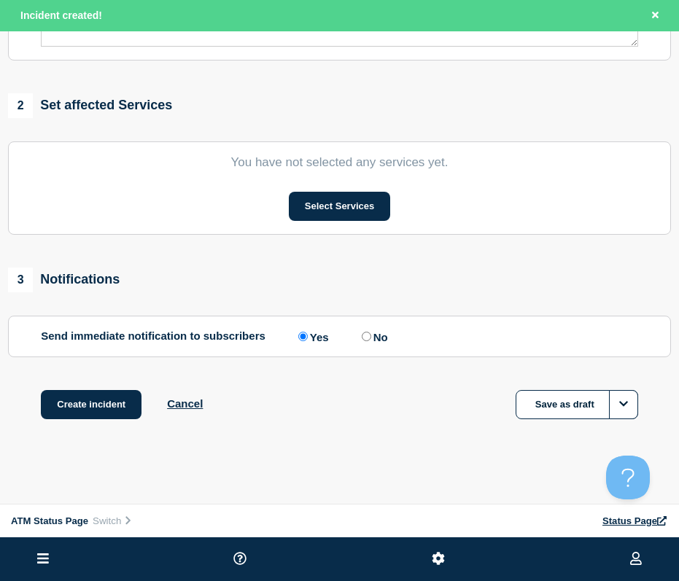
drag, startPoint x: 340, startPoint y: 241, endPoint x: 360, endPoint y: 407, distance: 166.8
click at [348, 198] on button "Select Services" at bounding box center [339, 206] width 101 height 29
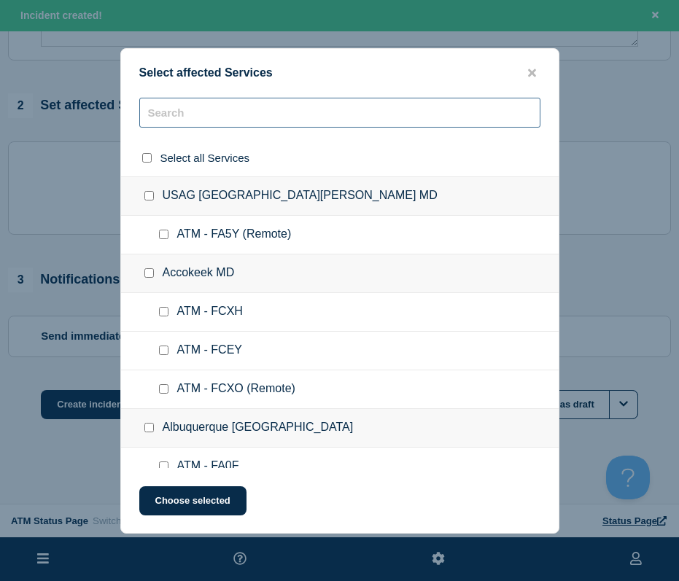
click at [193, 115] on input "text" at bounding box center [339, 113] width 401 height 30
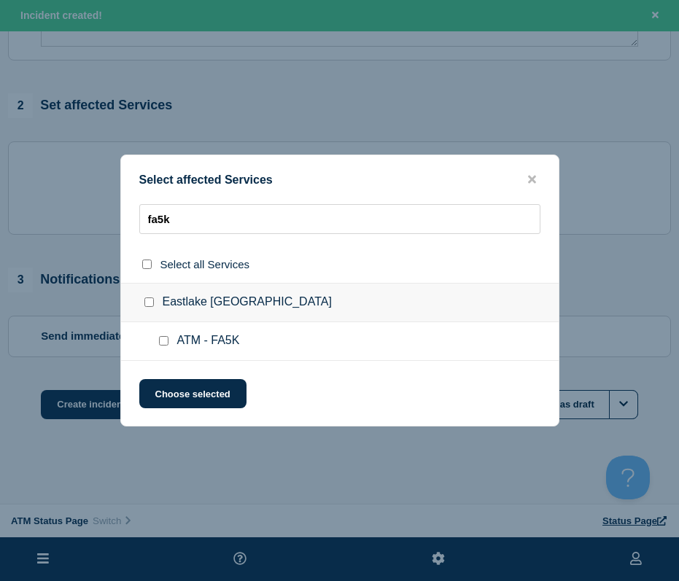
click at [163, 341] on input "ATM - FA5K checkbox" at bounding box center [163, 340] width 9 height 9
click at [178, 386] on button "Choose selected" at bounding box center [192, 393] width 107 height 29
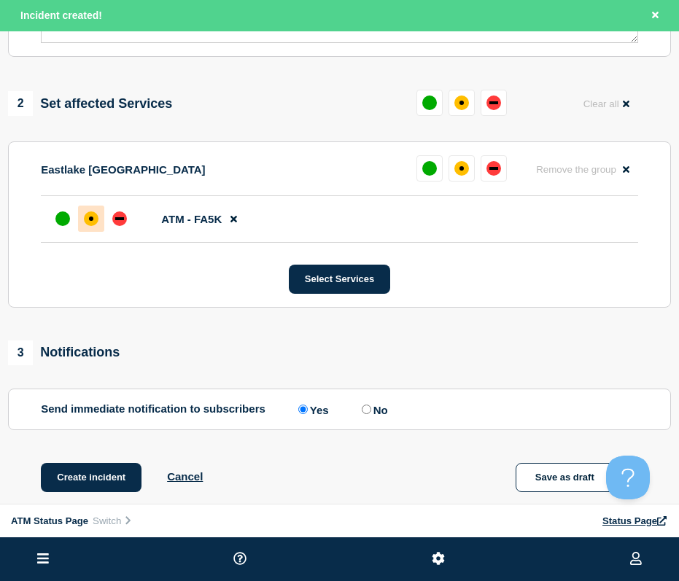
click at [98, 217] on div at bounding box center [91, 219] width 26 height 26
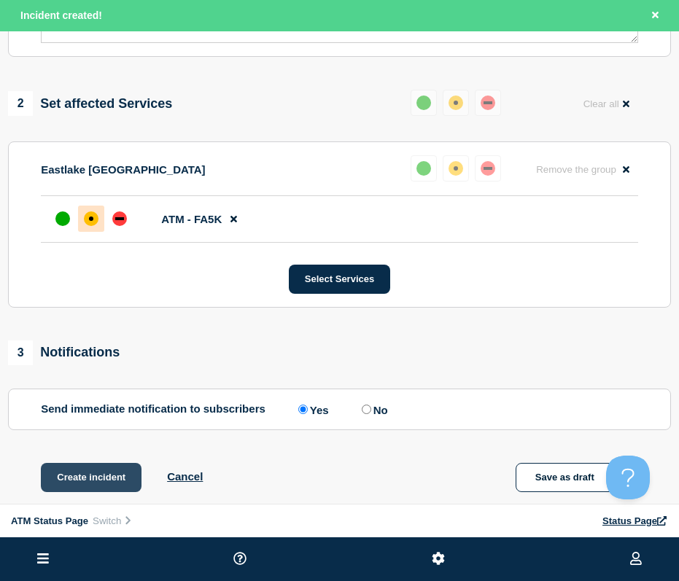
click at [94, 481] on button "Create incident" at bounding box center [91, 477] width 101 height 29
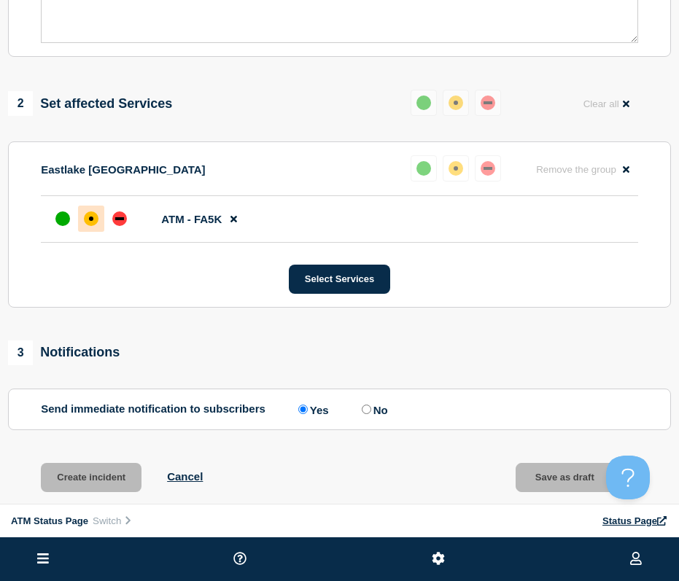
scroll to position [454, 0]
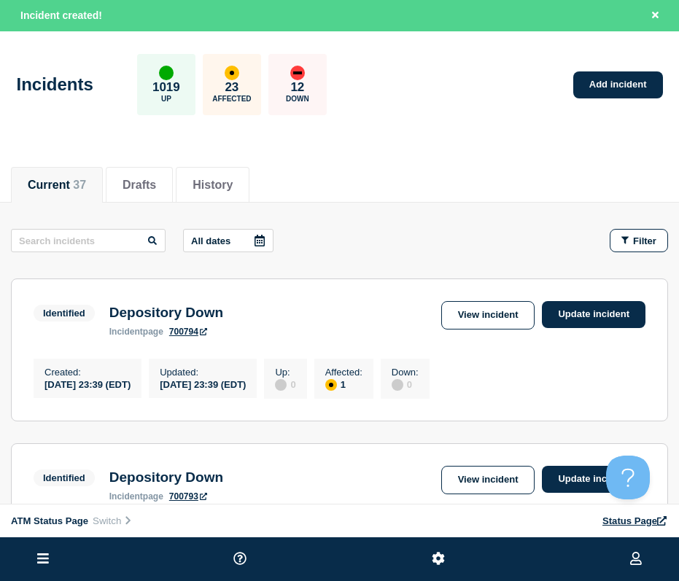
click at [601, 99] on div "Incidents 1019 Up 23 Affected 12 Down Add incident" at bounding box center [339, 79] width 679 height 89
click at [601, 90] on link "Add incident" at bounding box center [618, 84] width 90 height 27
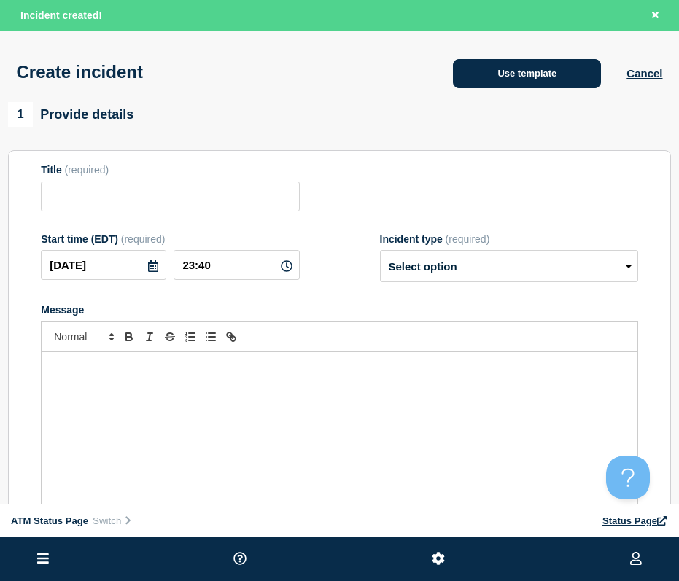
click at [545, 82] on button "Use template" at bounding box center [527, 73] width 148 height 29
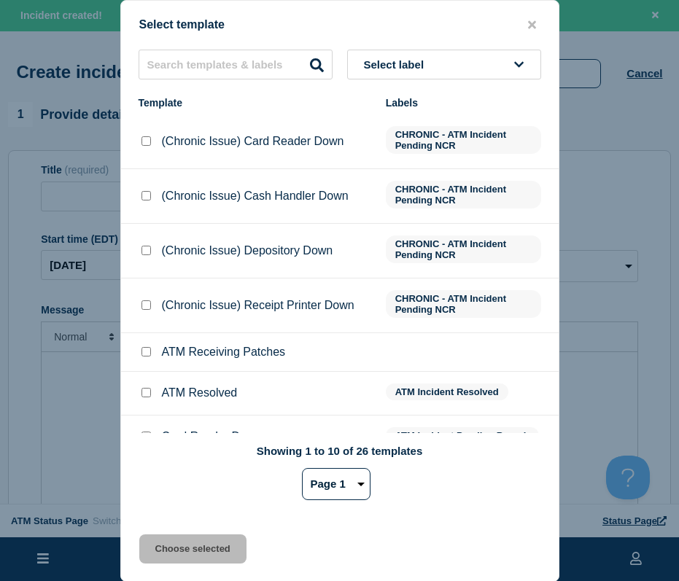
click at [394, 63] on span "Select label" at bounding box center [397, 64] width 66 height 12
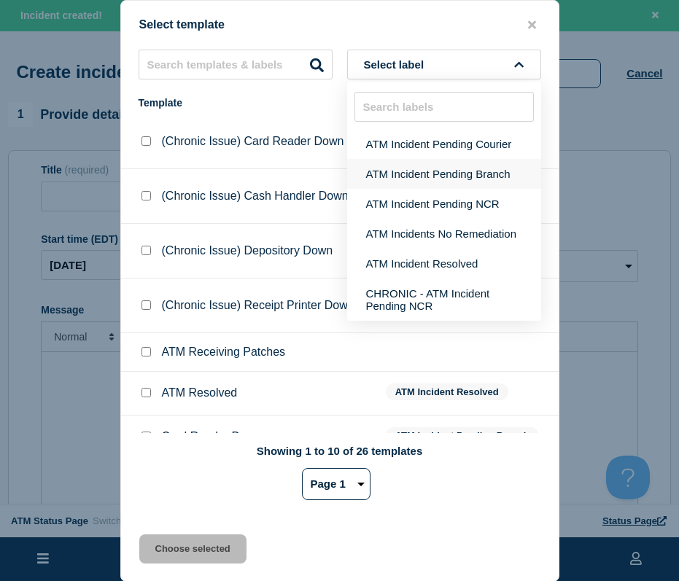
click at [392, 171] on button "ATM Incident Pending Branch" at bounding box center [444, 174] width 194 height 30
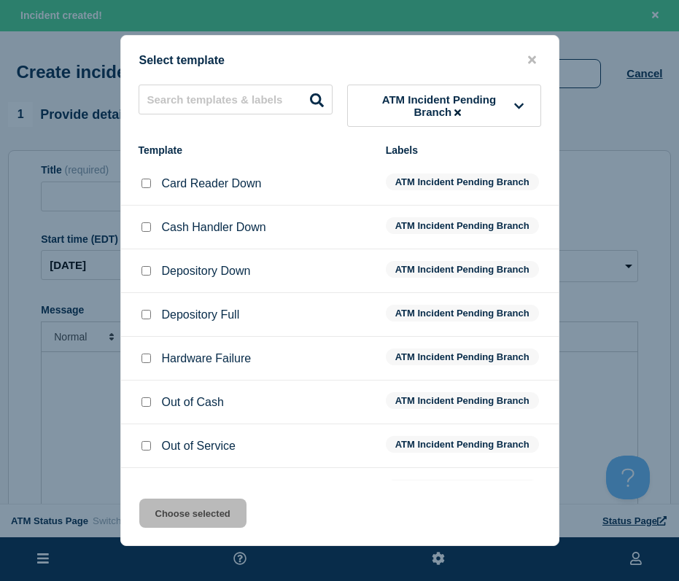
click at [148, 267] on div at bounding box center [146, 271] width 15 height 15
click at [146, 272] on input "Depository Down checkbox" at bounding box center [145, 270] width 9 height 9
checkbox input "true"
click at [179, 502] on button "Choose selected" at bounding box center [192, 513] width 107 height 29
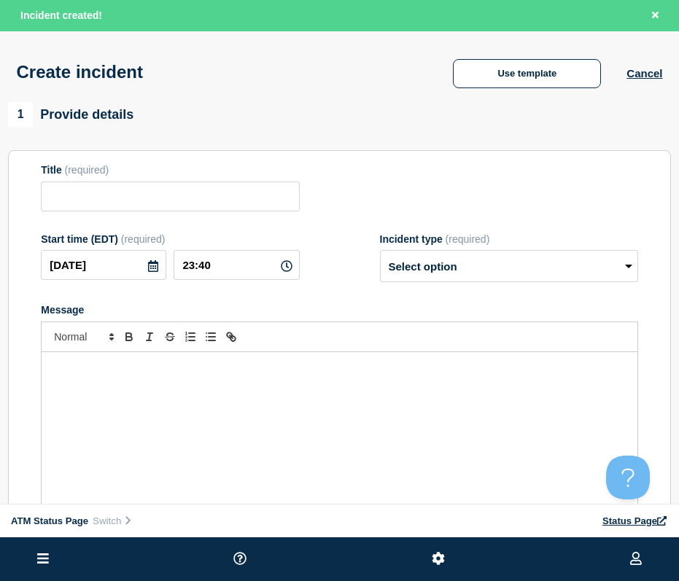
type input "Depository Down"
select select "identified"
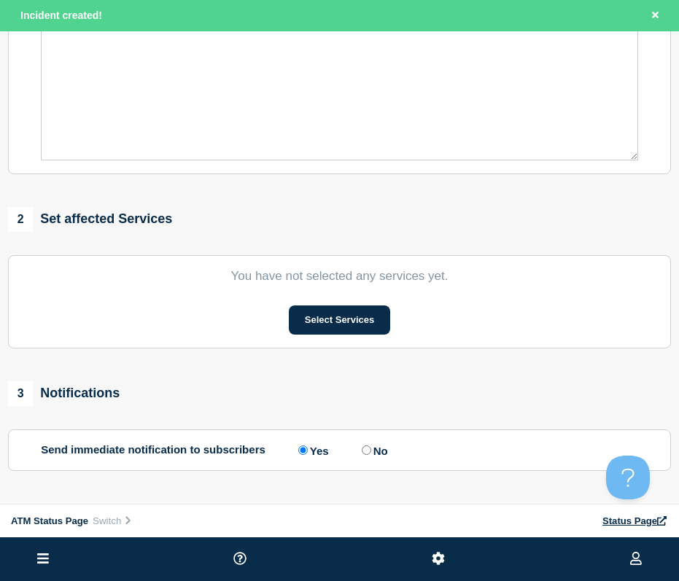
scroll to position [485, 0]
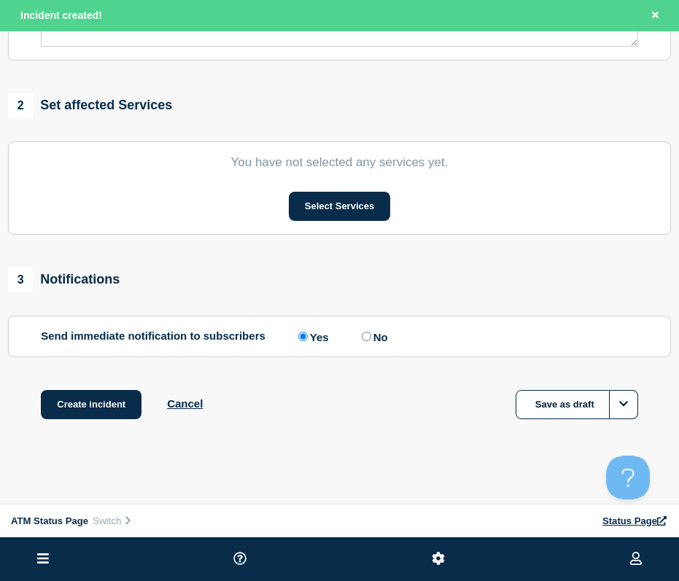
drag, startPoint x: 336, startPoint y: 287, endPoint x: 316, endPoint y: 492, distance: 205.8
click at [319, 205] on button "Select Services" at bounding box center [339, 206] width 101 height 29
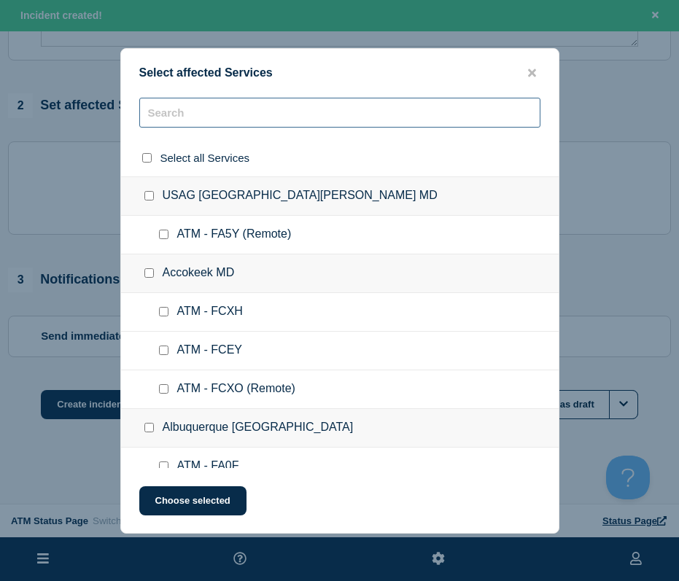
click at [300, 115] on input "text" at bounding box center [339, 113] width 401 height 30
click at [332, 123] on input "text" at bounding box center [339, 113] width 401 height 30
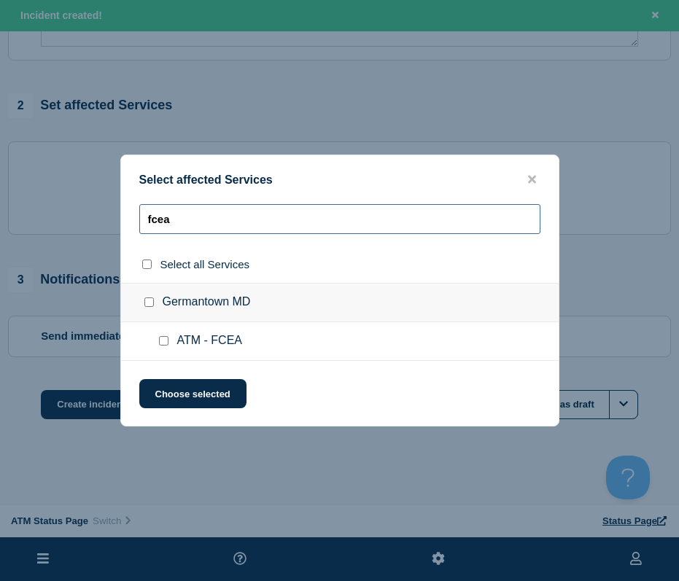
type input "fcea"
click at [162, 350] on ul "ATM - FCEA" at bounding box center [340, 341] width 438 height 39
click at [159, 343] on input "ATM - FCEA checkbox" at bounding box center [163, 340] width 9 height 9
checkbox input "true"
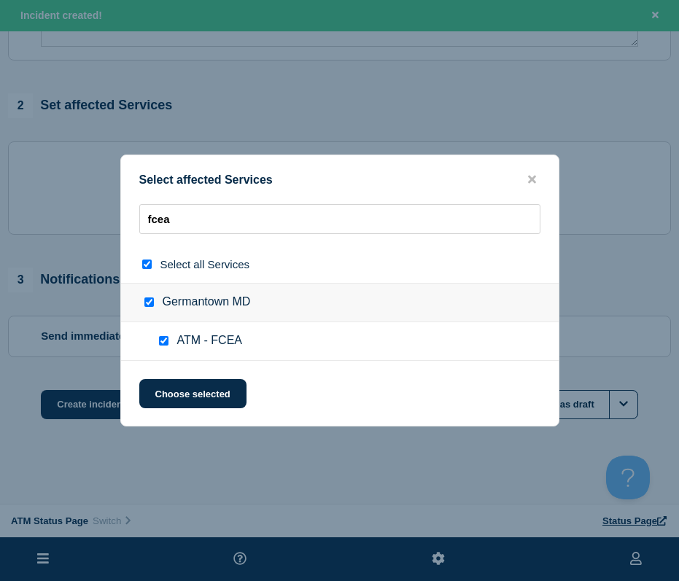
checkbox input "true"
click at [162, 397] on button "Choose selected" at bounding box center [192, 393] width 107 height 29
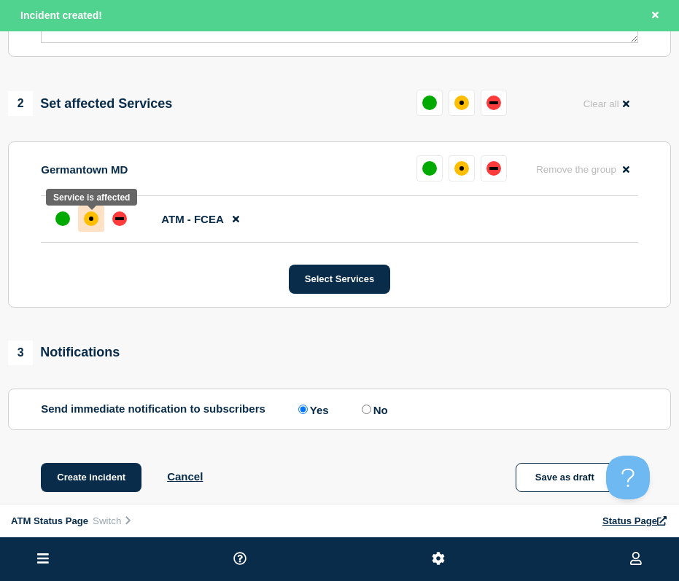
click at [89, 214] on div at bounding box center [91, 219] width 26 height 26
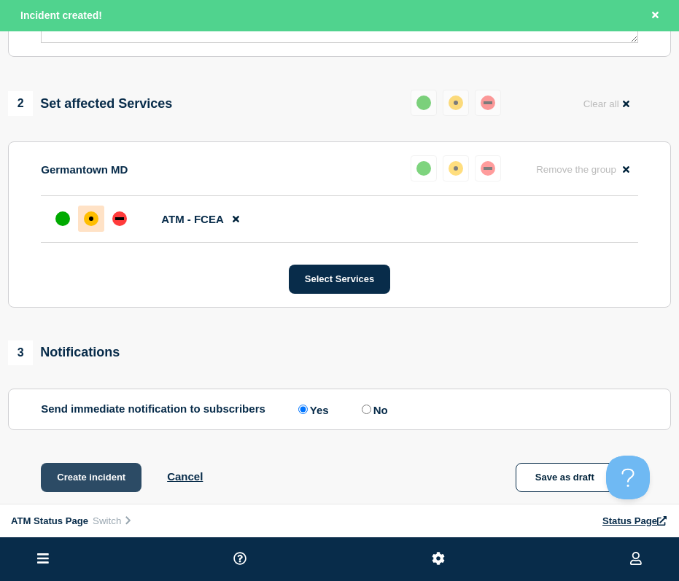
click at [85, 477] on button "Create incident" at bounding box center [91, 477] width 101 height 29
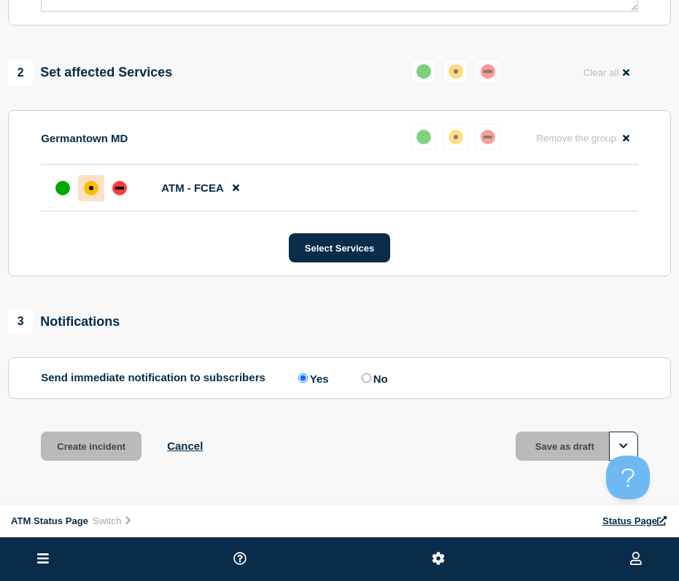
scroll to position [454, 0]
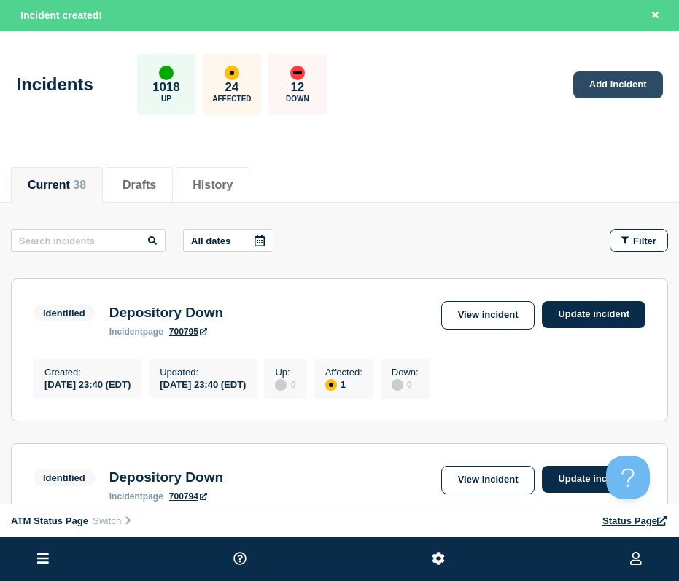
click at [605, 92] on link "Add incident" at bounding box center [618, 84] width 90 height 27
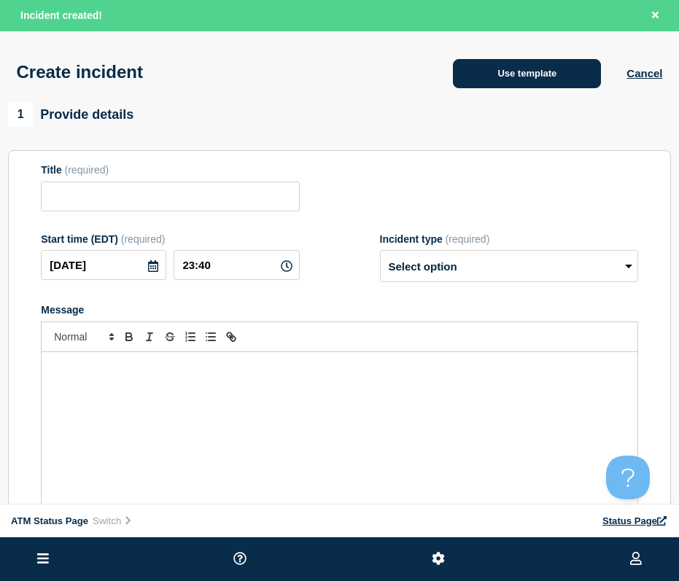
click at [566, 75] on button "Use template" at bounding box center [527, 73] width 148 height 29
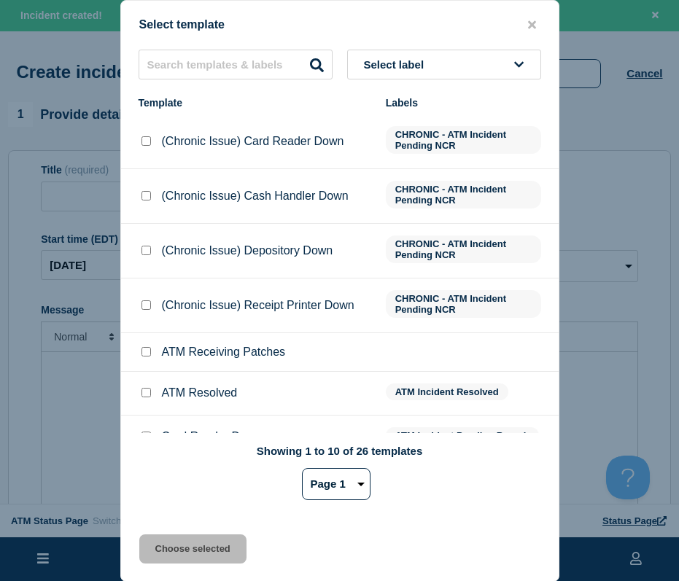
click at [408, 61] on span "Select label" at bounding box center [397, 64] width 66 height 12
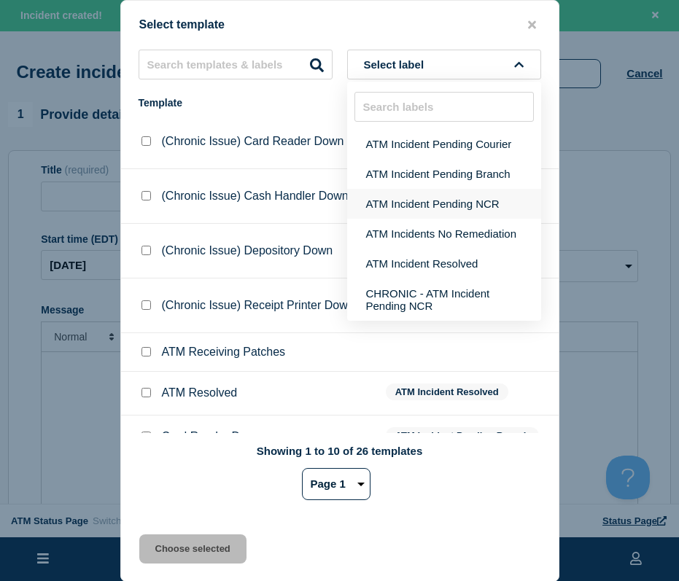
click at [386, 192] on button "ATM Incident Pending NCR" at bounding box center [444, 204] width 194 height 30
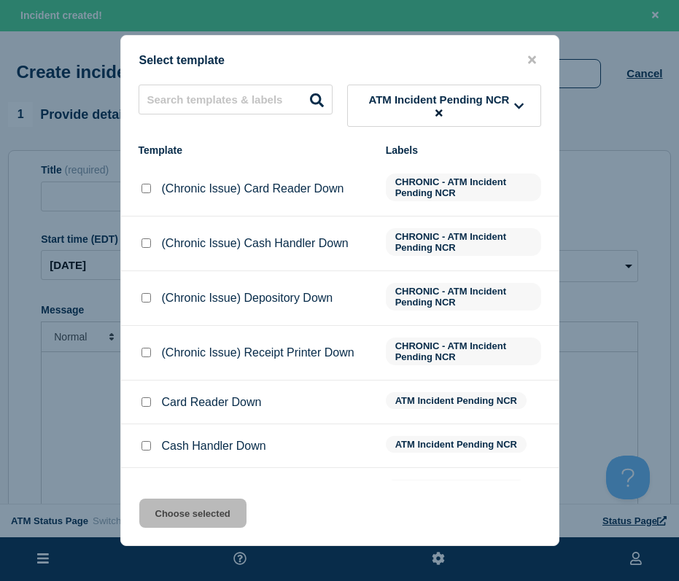
click at [142, 448] on input "Cash Handler Down checkbox" at bounding box center [145, 445] width 9 height 9
checkbox input "true"
click at [168, 504] on button "Choose selected" at bounding box center [192, 513] width 107 height 29
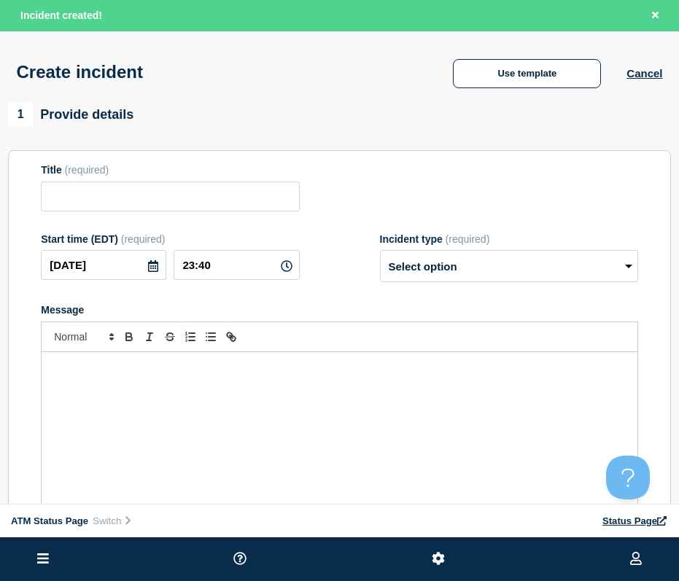
type input "Cash Handler Down"
select select "identified"
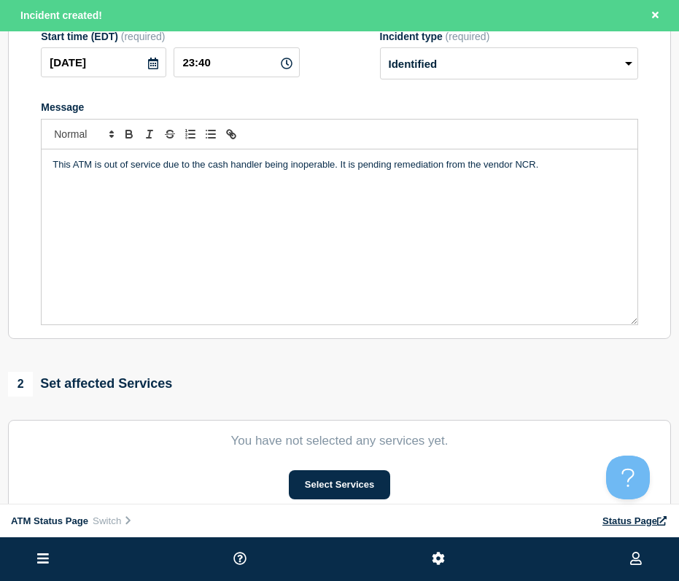
scroll to position [485, 0]
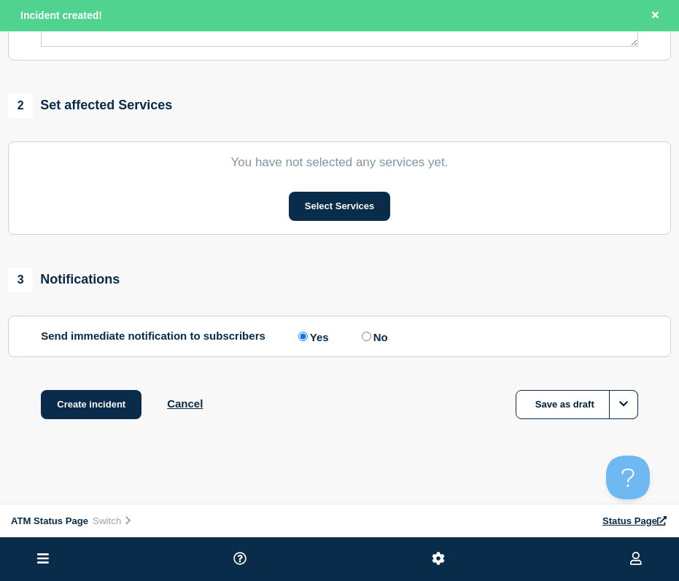
drag, startPoint x: 338, startPoint y: 164, endPoint x: 362, endPoint y: 398, distance: 235.4
click at [368, 209] on button "Select Services" at bounding box center [339, 206] width 101 height 29
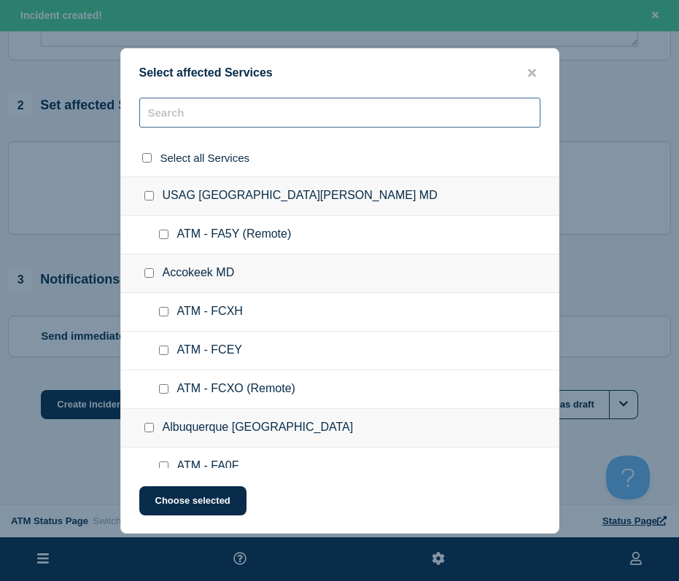
click at [296, 111] on input "text" at bounding box center [339, 113] width 401 height 30
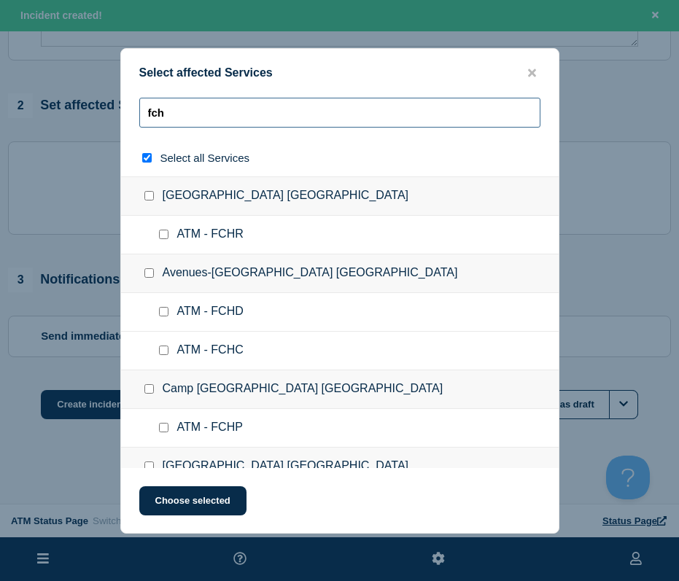
type input "fch0"
checkbox input "true"
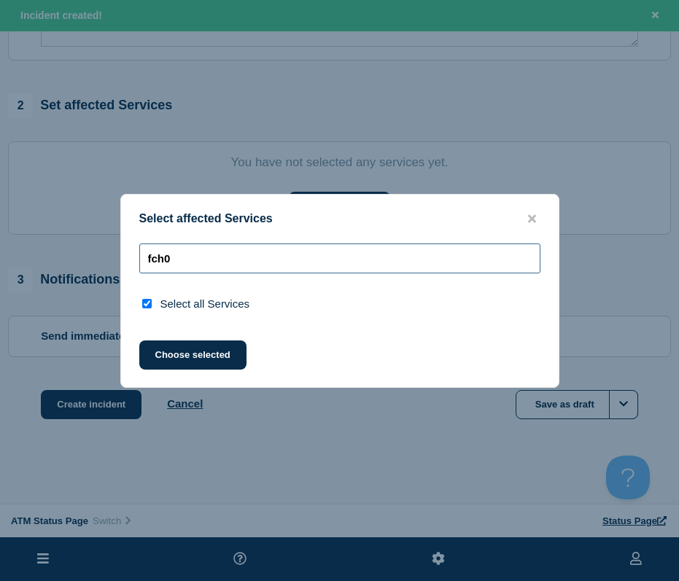
type input "fch"
checkbox input "false"
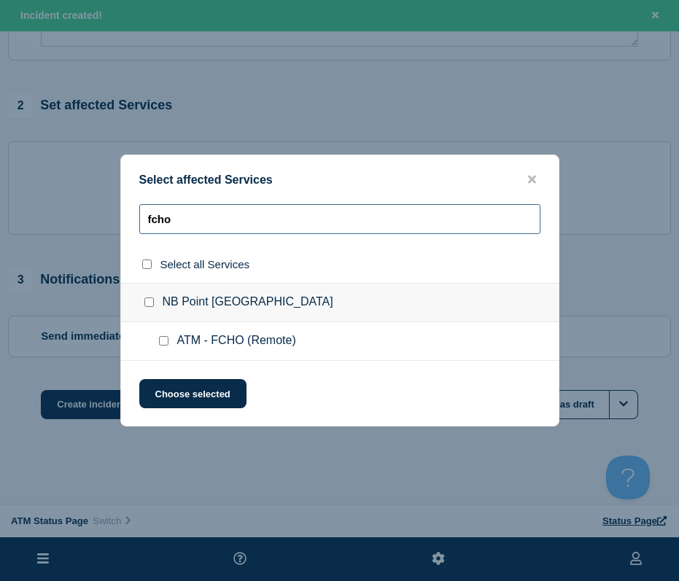
type input "fcho"
click at [163, 338] on input "ATM - FCHO (Remote) checkbox" at bounding box center [163, 340] width 9 height 9
checkbox input "true"
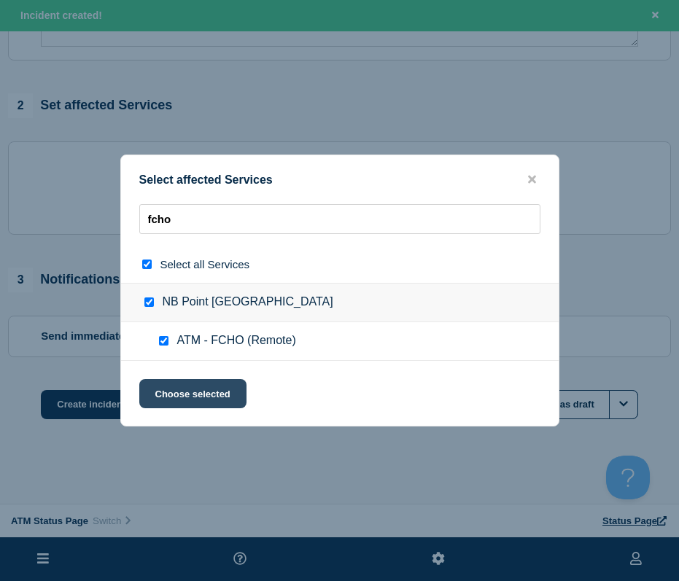
click at [169, 394] on button "Choose selected" at bounding box center [192, 393] width 107 height 29
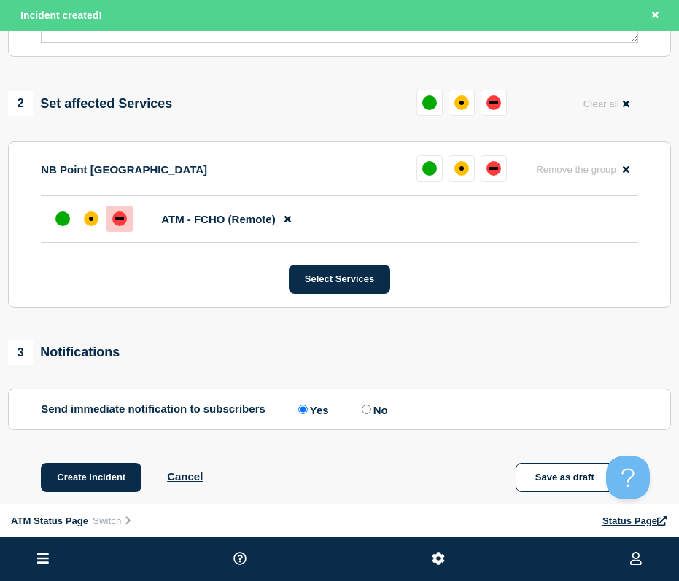
click at [126, 222] on div "down" at bounding box center [119, 218] width 15 height 15
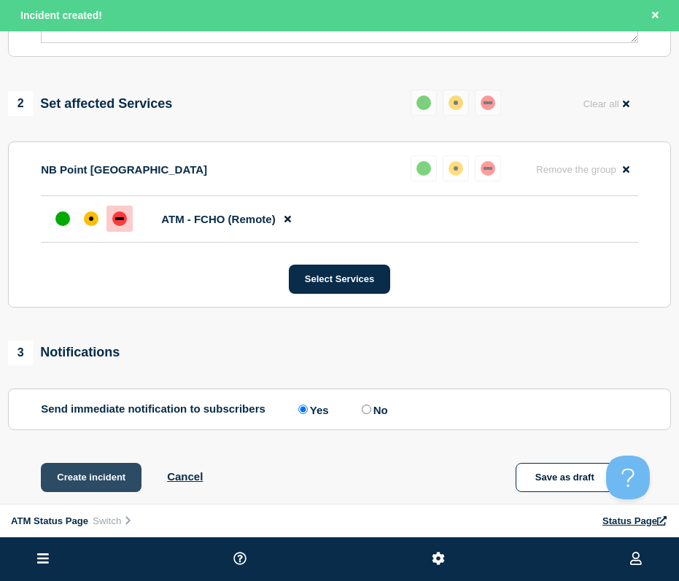
click at [96, 475] on button "Create incident" at bounding box center [91, 477] width 101 height 29
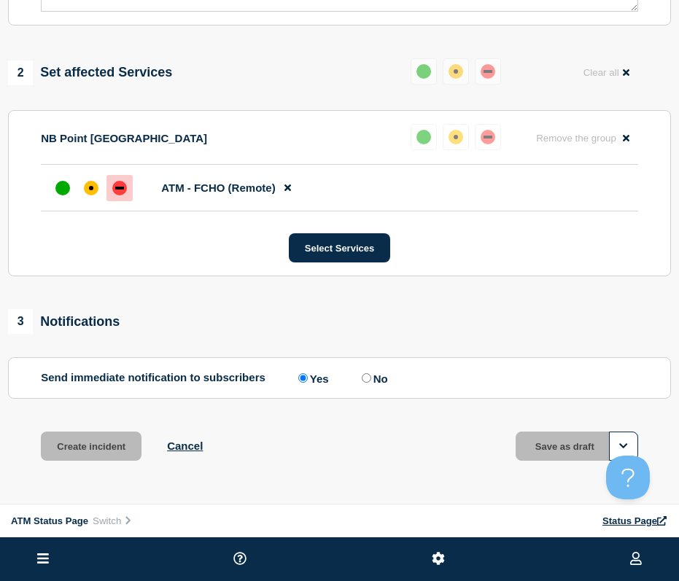
scroll to position [454, 0]
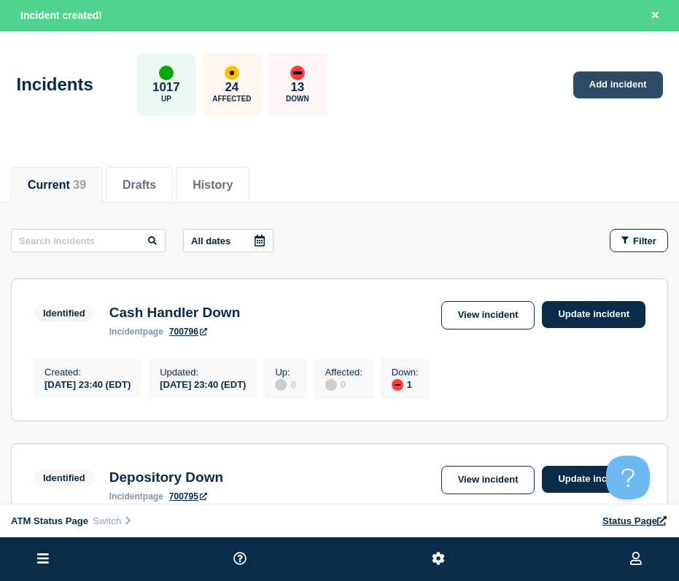
click at [591, 97] on link "Add incident" at bounding box center [618, 84] width 90 height 27
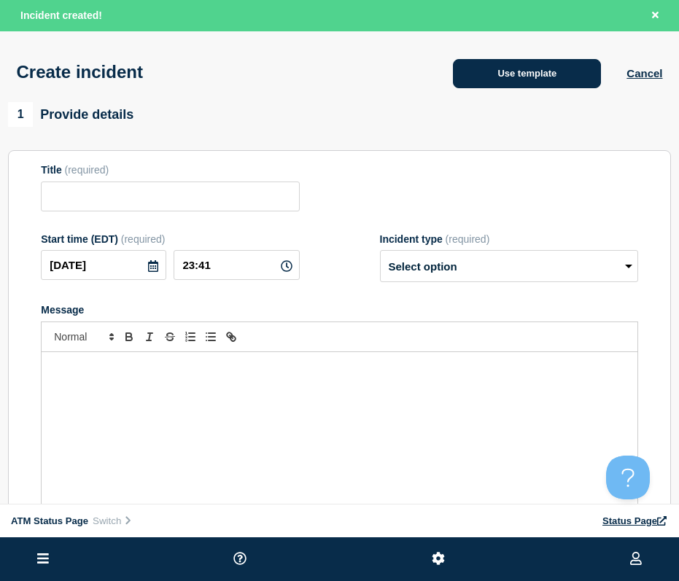
click at [559, 80] on button "Use template" at bounding box center [527, 73] width 148 height 29
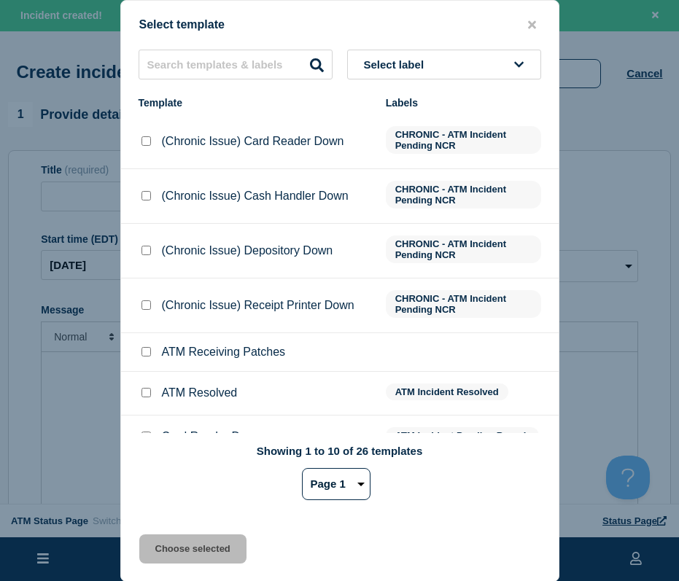
click at [433, 65] on button "Select label" at bounding box center [444, 65] width 194 height 30
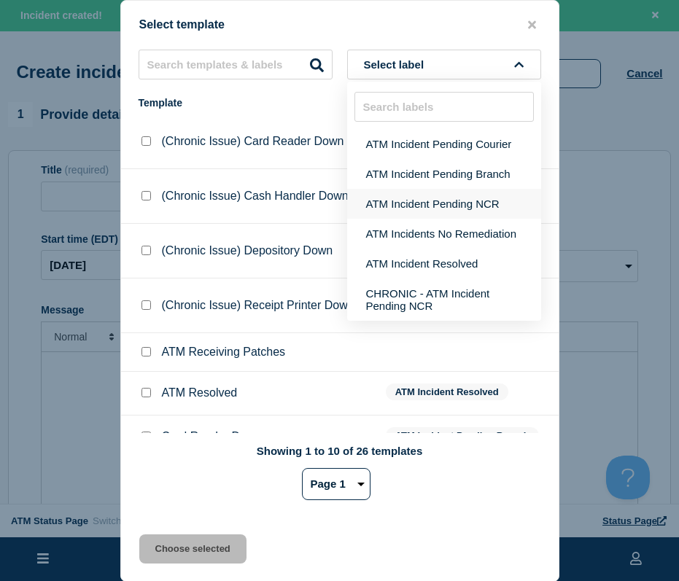
click at [427, 192] on button "ATM Incident Pending NCR" at bounding box center [444, 204] width 194 height 30
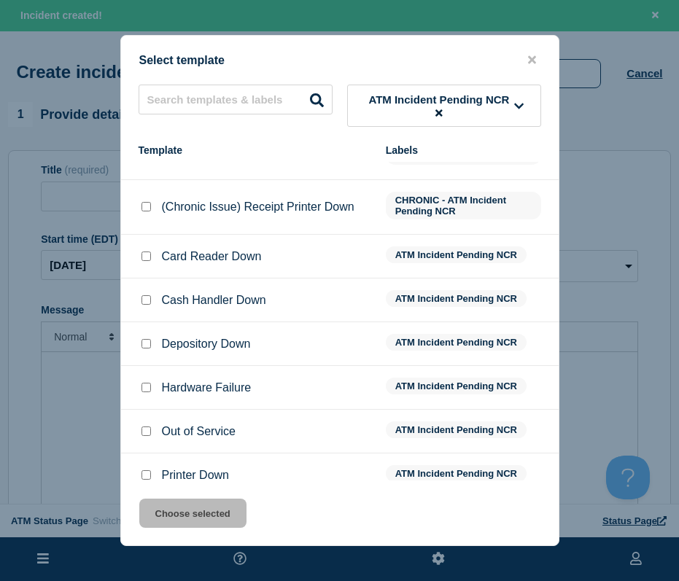
scroll to position [162, 0]
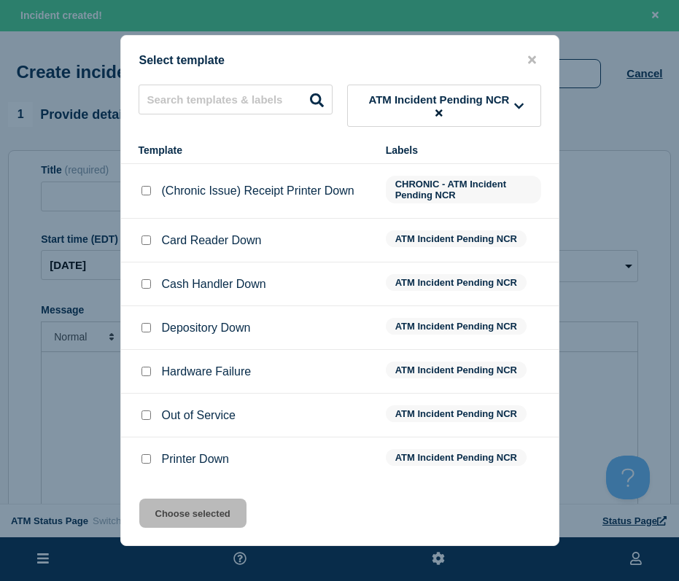
click at [146, 415] on input "Out of Service checkbox" at bounding box center [145, 415] width 9 height 9
checkbox input "true"
click at [174, 498] on div "Select template ATM Incident Pending NCR Template Labels (Chronic Issue) Card R…" at bounding box center [339, 290] width 439 height 511
click at [169, 513] on button "Choose selected" at bounding box center [192, 513] width 107 height 29
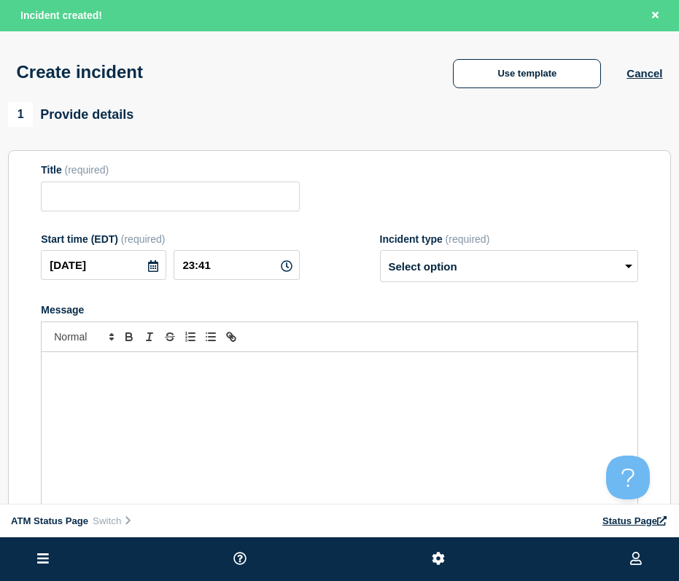
type input "Out of Service"
select select "identified"
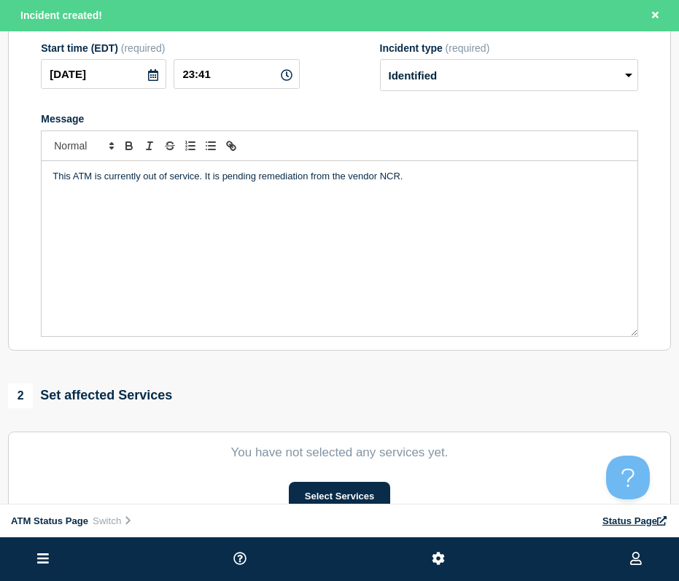
scroll to position [485, 0]
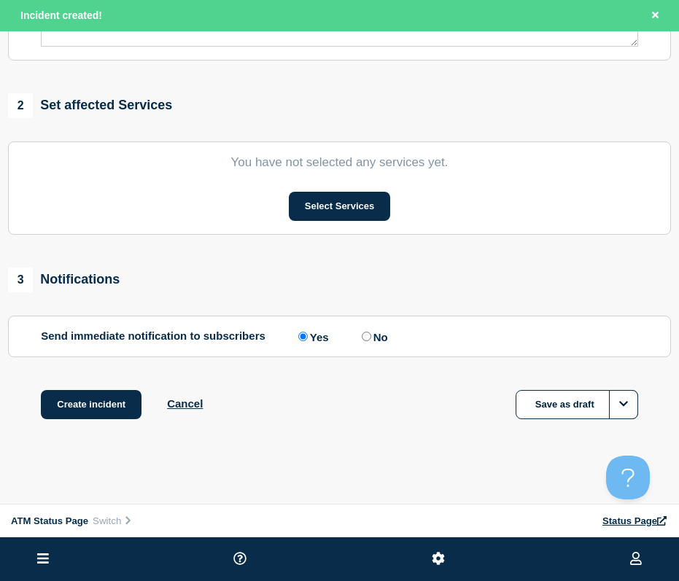
drag, startPoint x: 333, startPoint y: 198, endPoint x: 351, endPoint y: 343, distance: 146.2
click at [335, 199] on button "Select Services" at bounding box center [339, 206] width 101 height 29
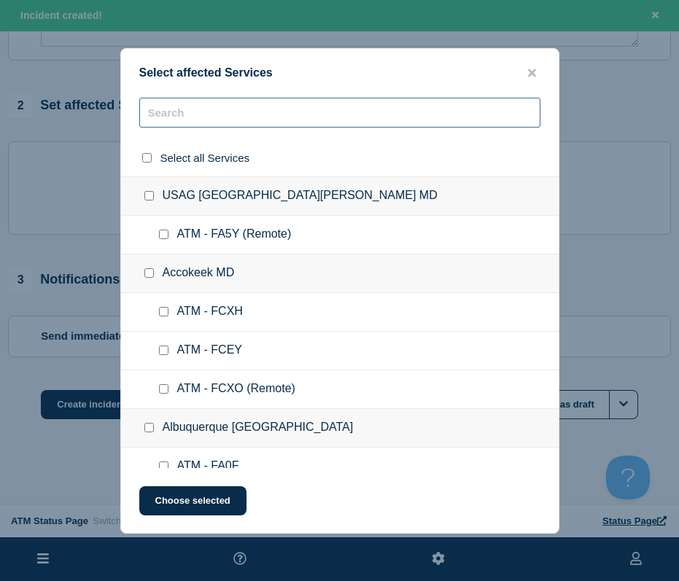
click at [238, 102] on input "text" at bounding box center [339, 113] width 401 height 30
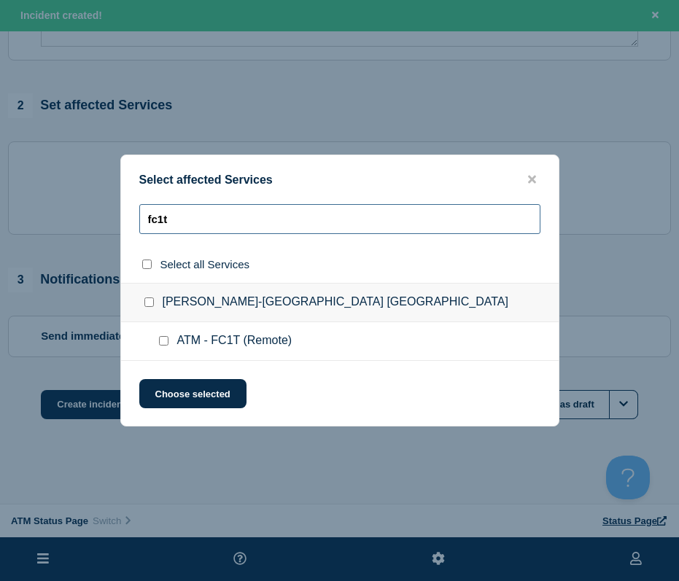
type input "fc1t"
click at [158, 335] on div at bounding box center [166, 341] width 21 height 15
click at [166, 341] on input "ATM - FC1T (Remote) checkbox" at bounding box center [163, 340] width 9 height 9
checkbox input "true"
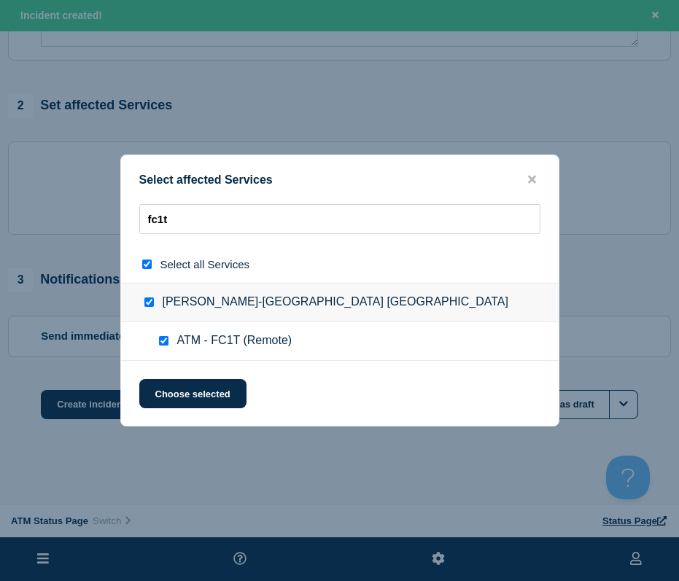
checkbox input "true"
click at [176, 398] on button "Choose selected" at bounding box center [192, 393] width 107 height 29
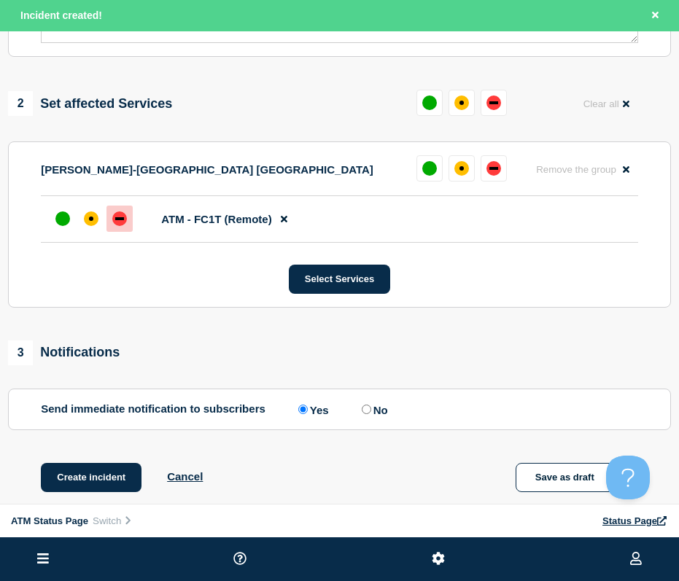
click at [125, 219] on div "down" at bounding box center [119, 218] width 15 height 15
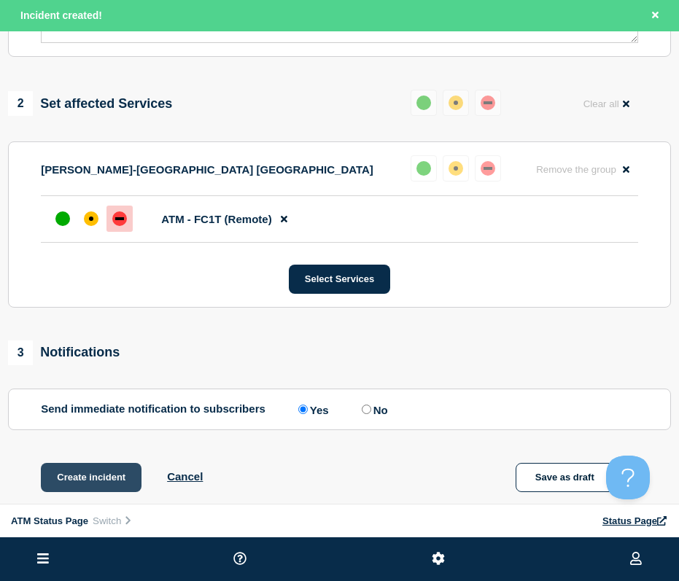
click at [75, 473] on button "Create incident" at bounding box center [91, 477] width 101 height 29
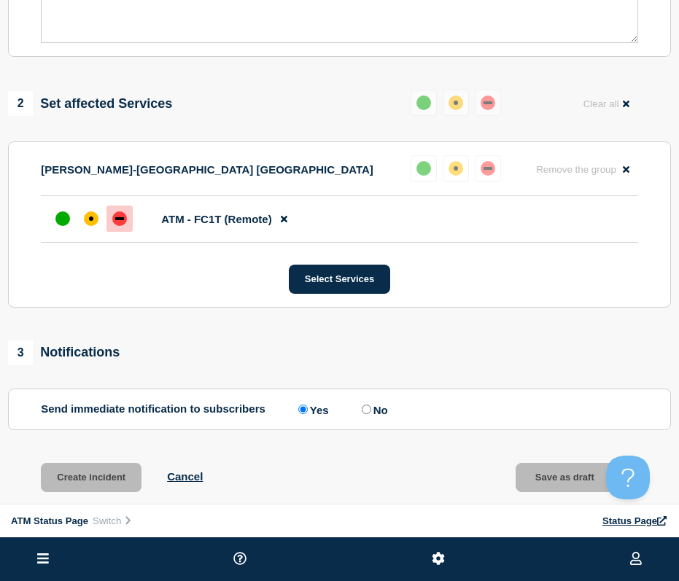
scroll to position [454, 0]
